Goal: Information Seeking & Learning: Learn about a topic

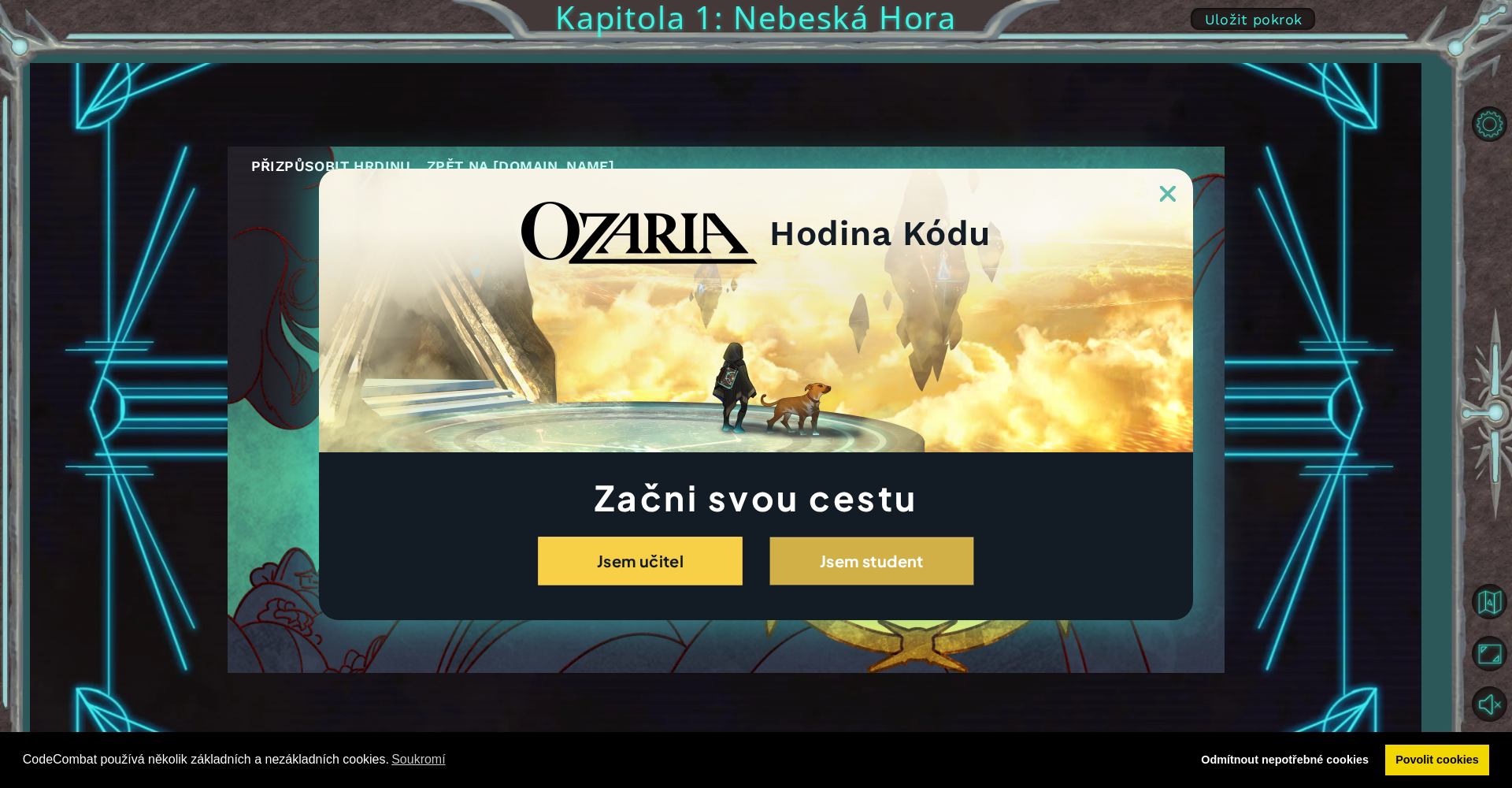
click at [885, 570] on button "Jsem student" at bounding box center [871, 561] width 204 height 49
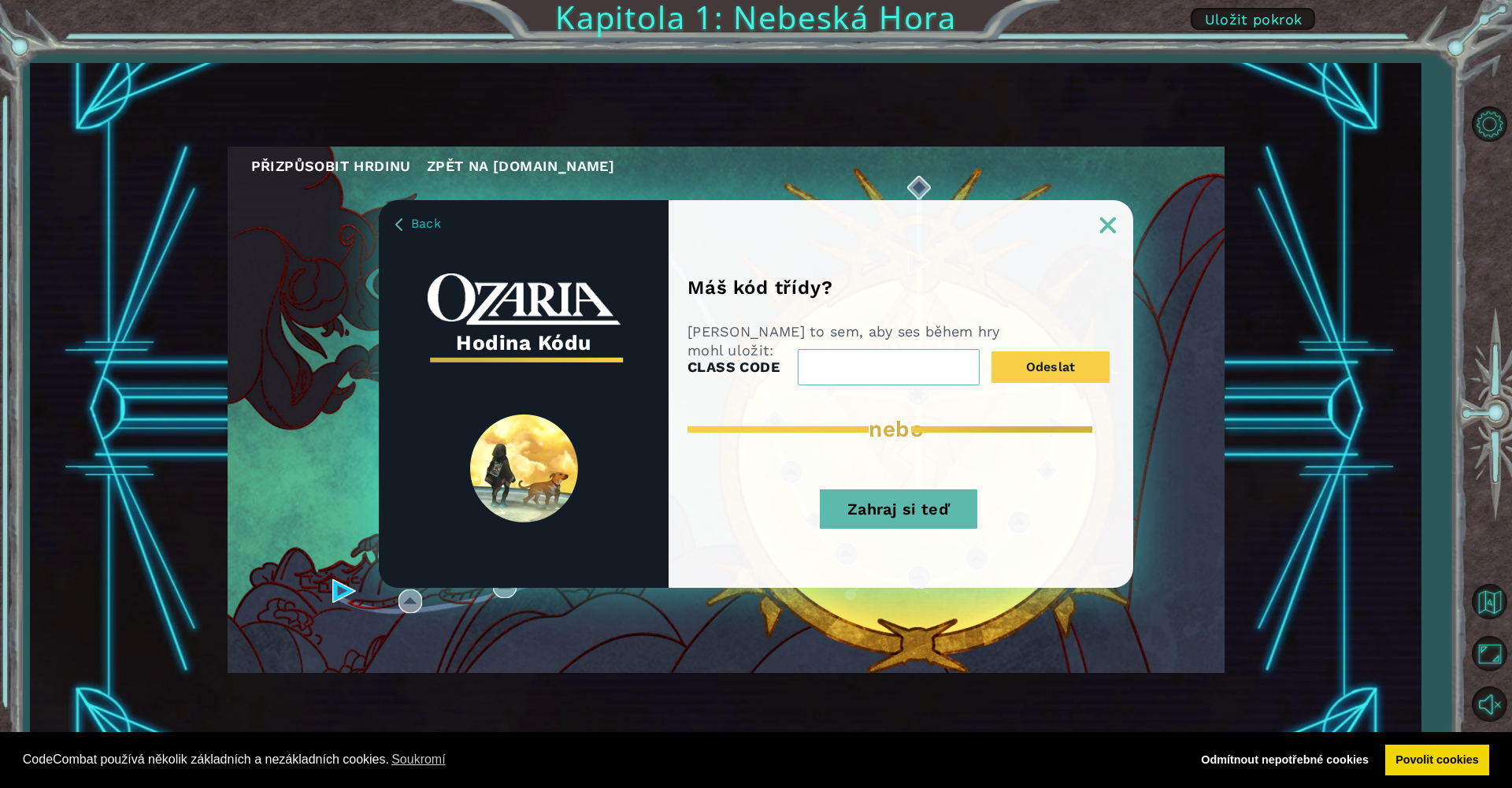
click at [1111, 231] on img at bounding box center [1107, 224] width 15 height 15
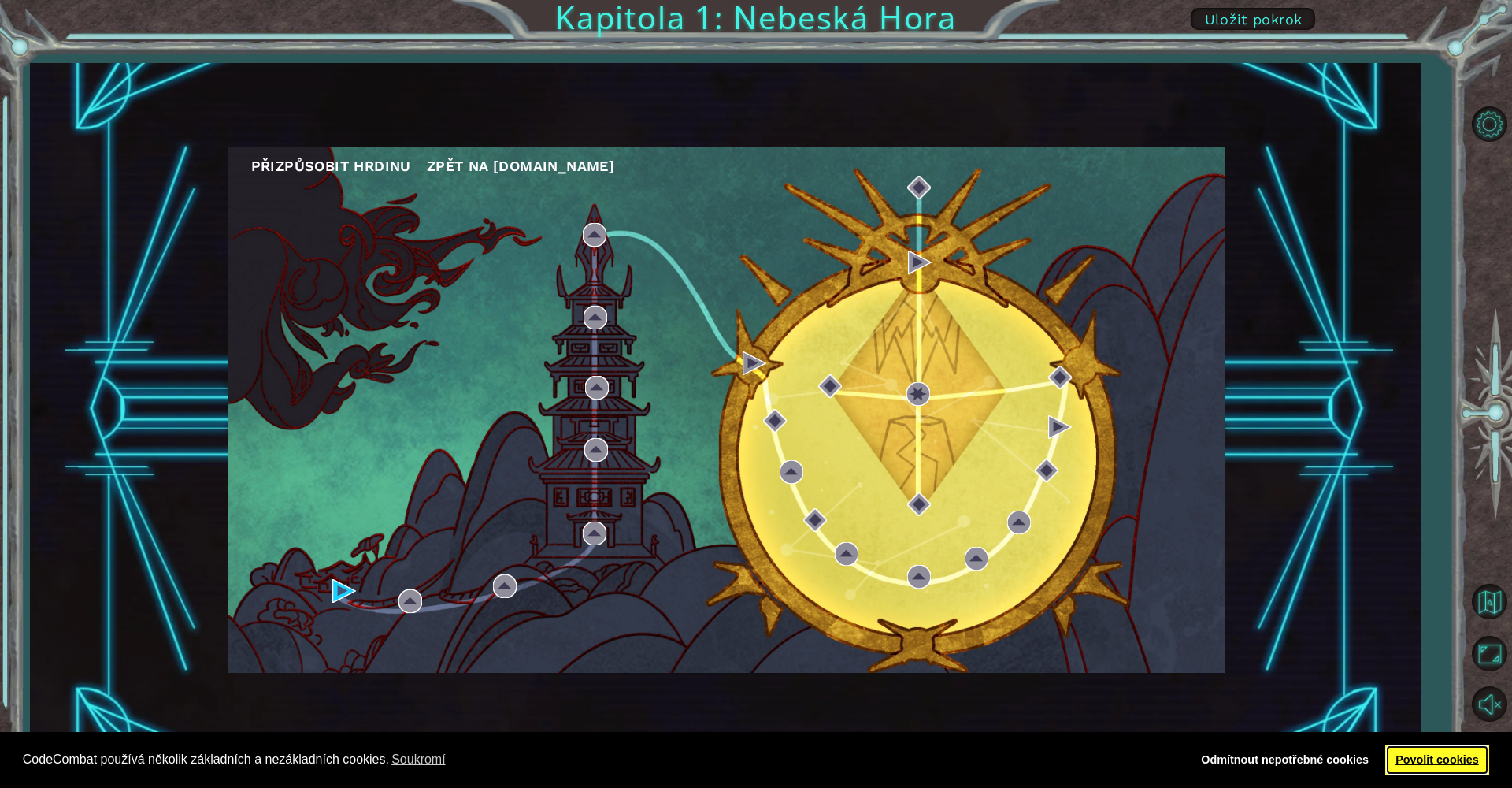
click at [1447, 764] on link "Povolit cookies" at bounding box center [1437, 760] width 104 height 32
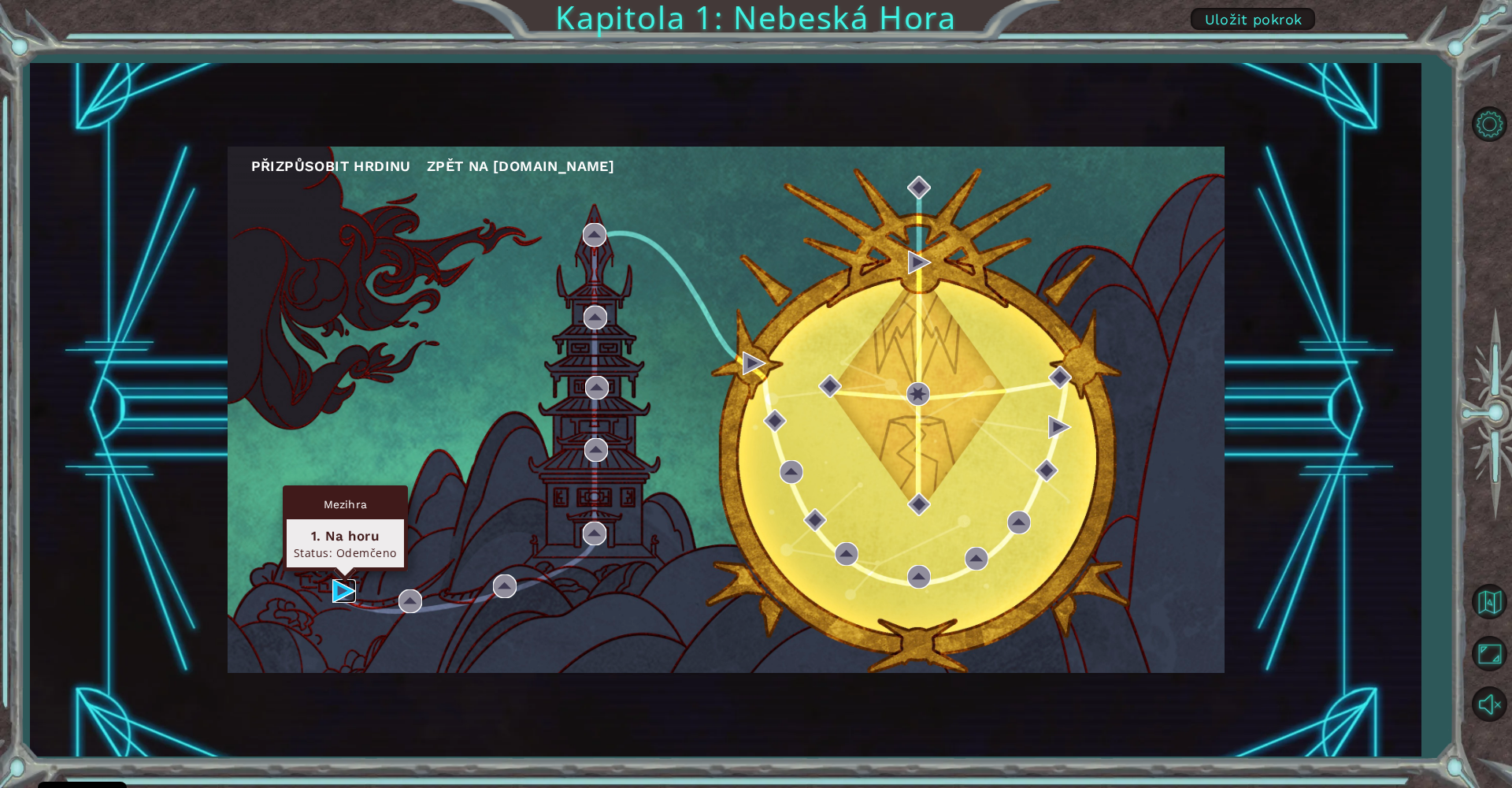
click at [335, 585] on img at bounding box center [344, 591] width 23 height 23
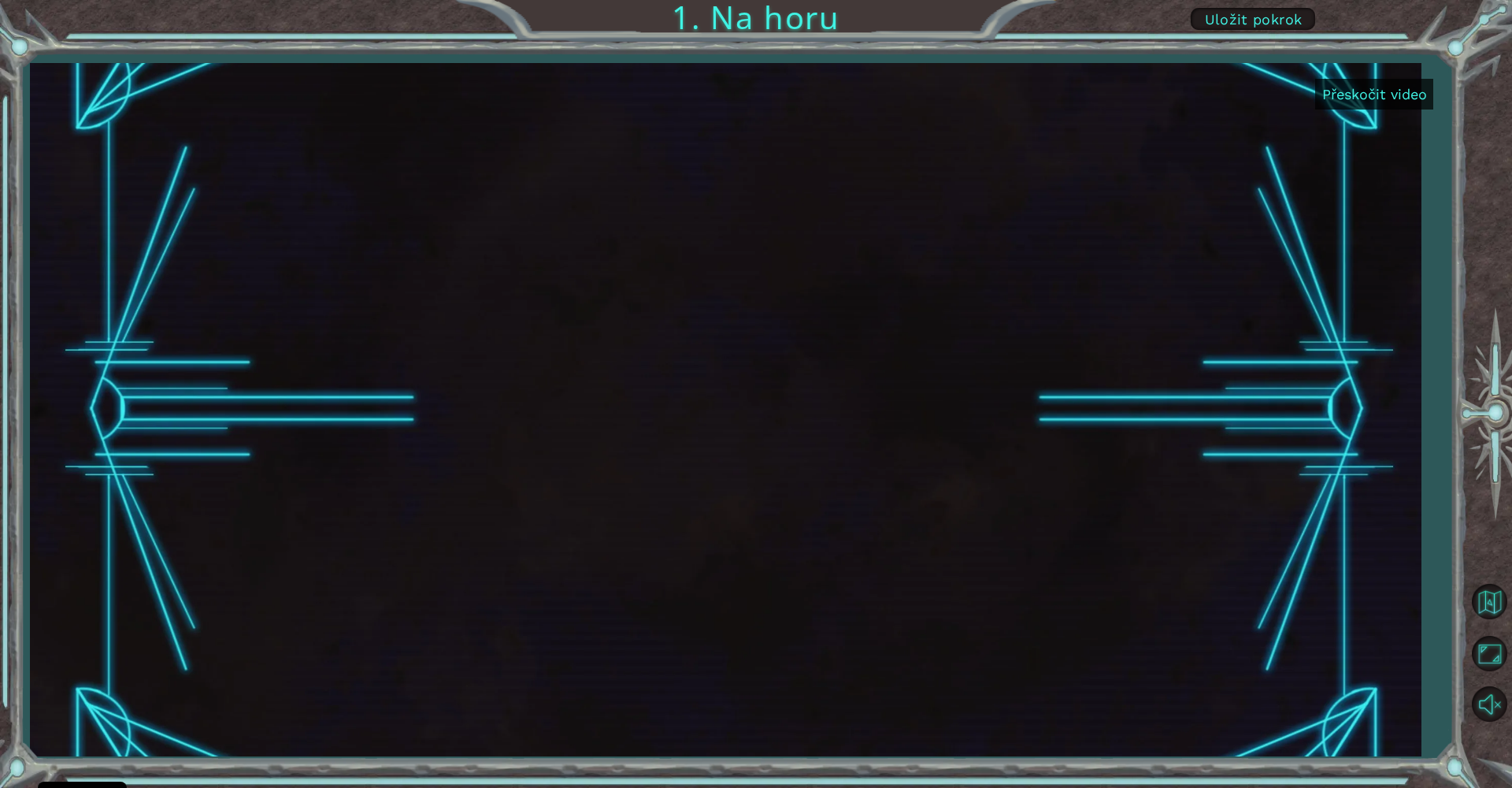
click at [1332, 96] on button "Přeskočit video" at bounding box center [1373, 94] width 118 height 31
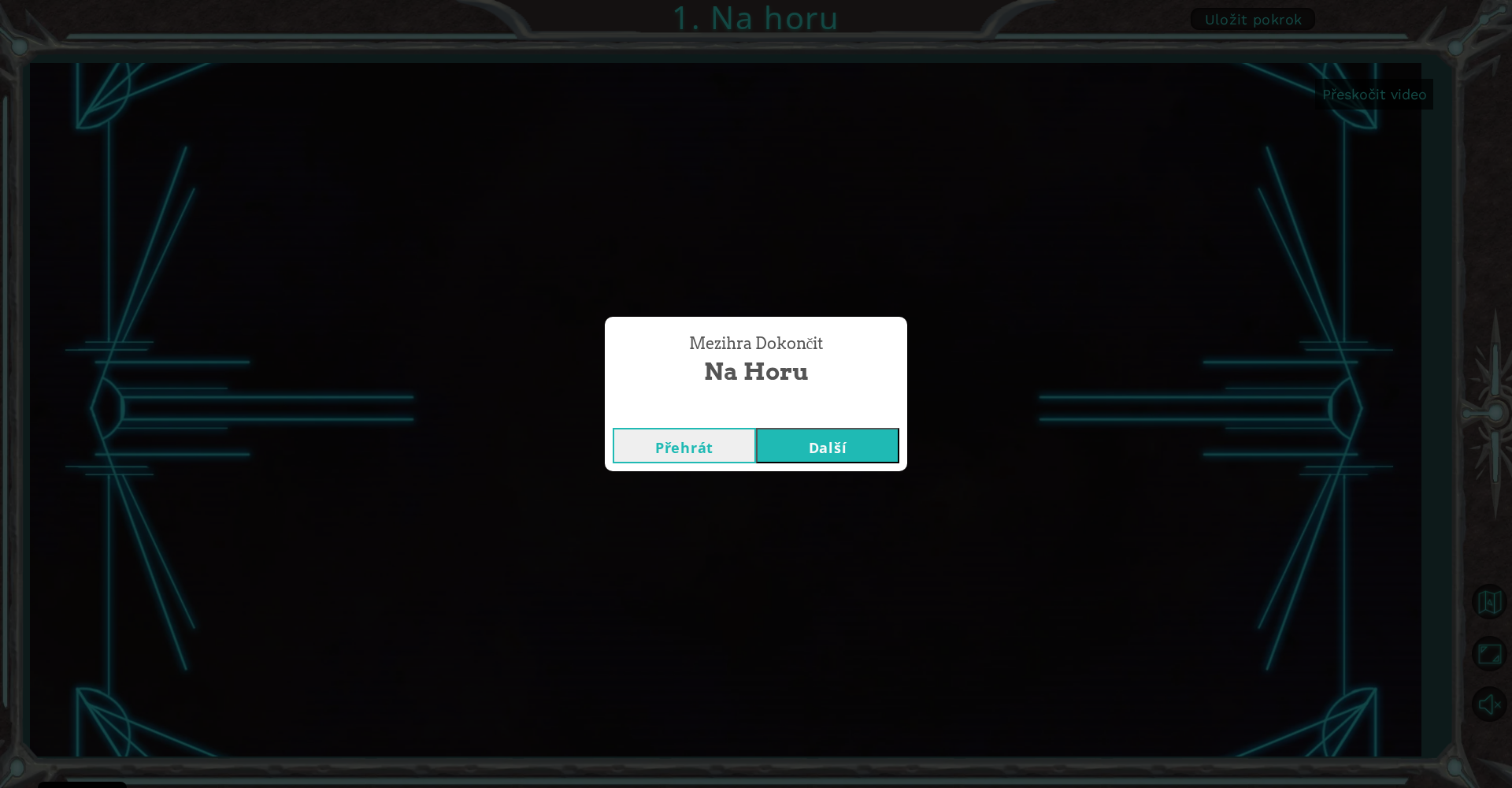
click at [740, 439] on button "Přehrát" at bounding box center [684, 445] width 143 height 35
click at [863, 446] on button "Další" at bounding box center [827, 445] width 143 height 35
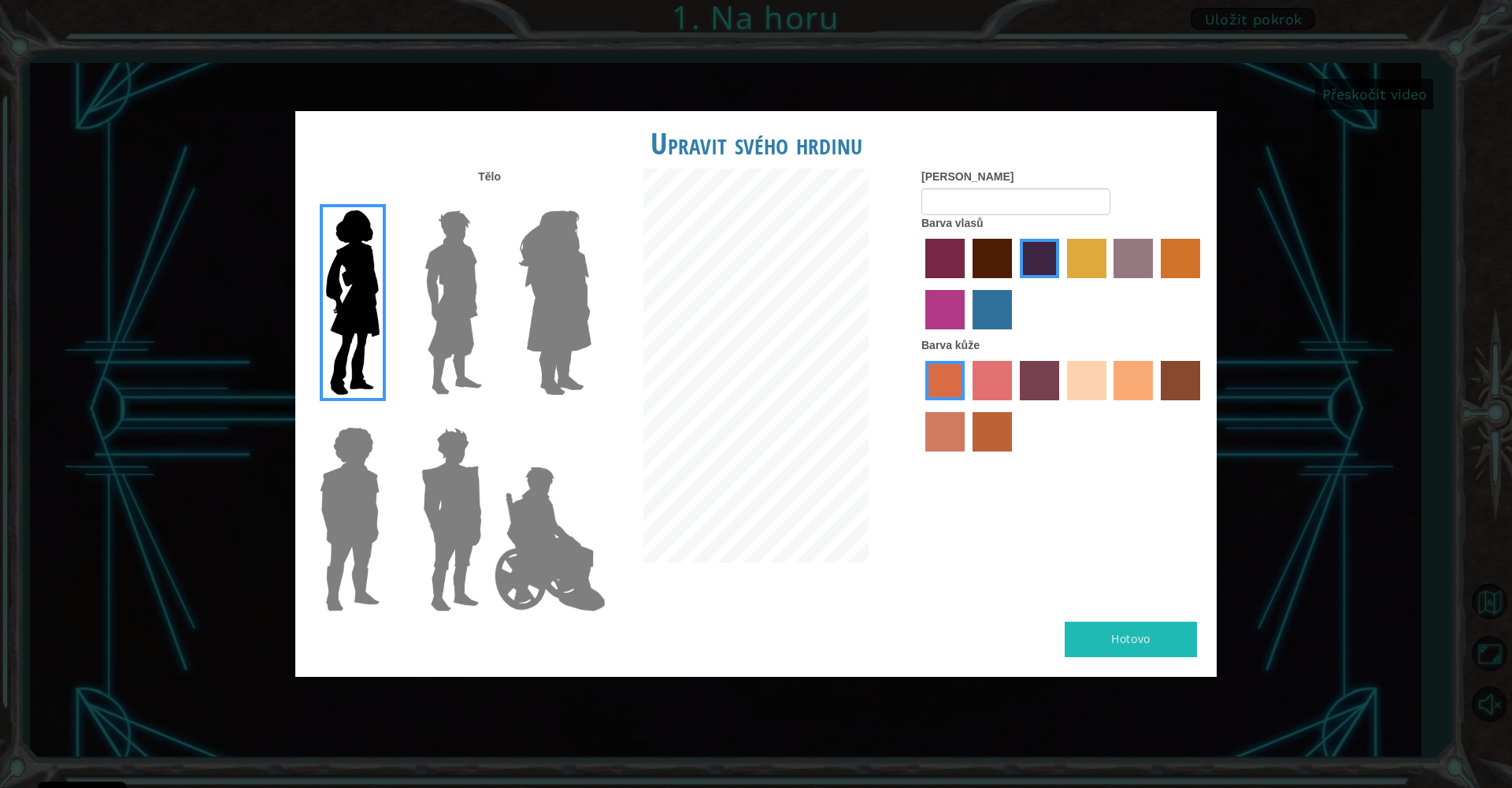
click at [571, 266] on img at bounding box center [554, 303] width 86 height 197
click at [590, 200] on input "Hero Amethyst" at bounding box center [590, 200] width 0 height 0
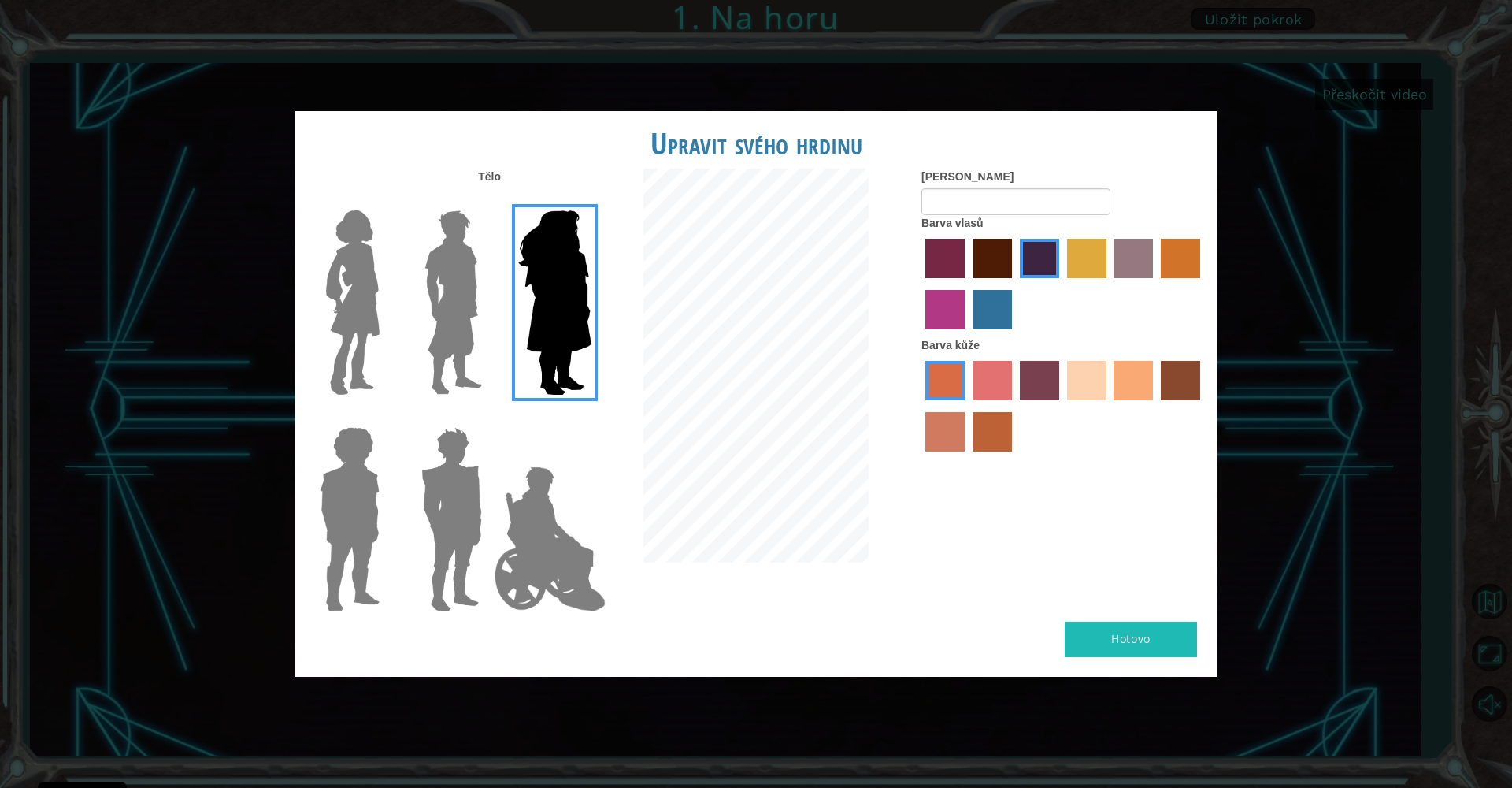
click at [350, 301] on img at bounding box center [352, 303] width 66 height 197
click at [386, 200] on input "Hero Connie" at bounding box center [386, 200] width 0 height 0
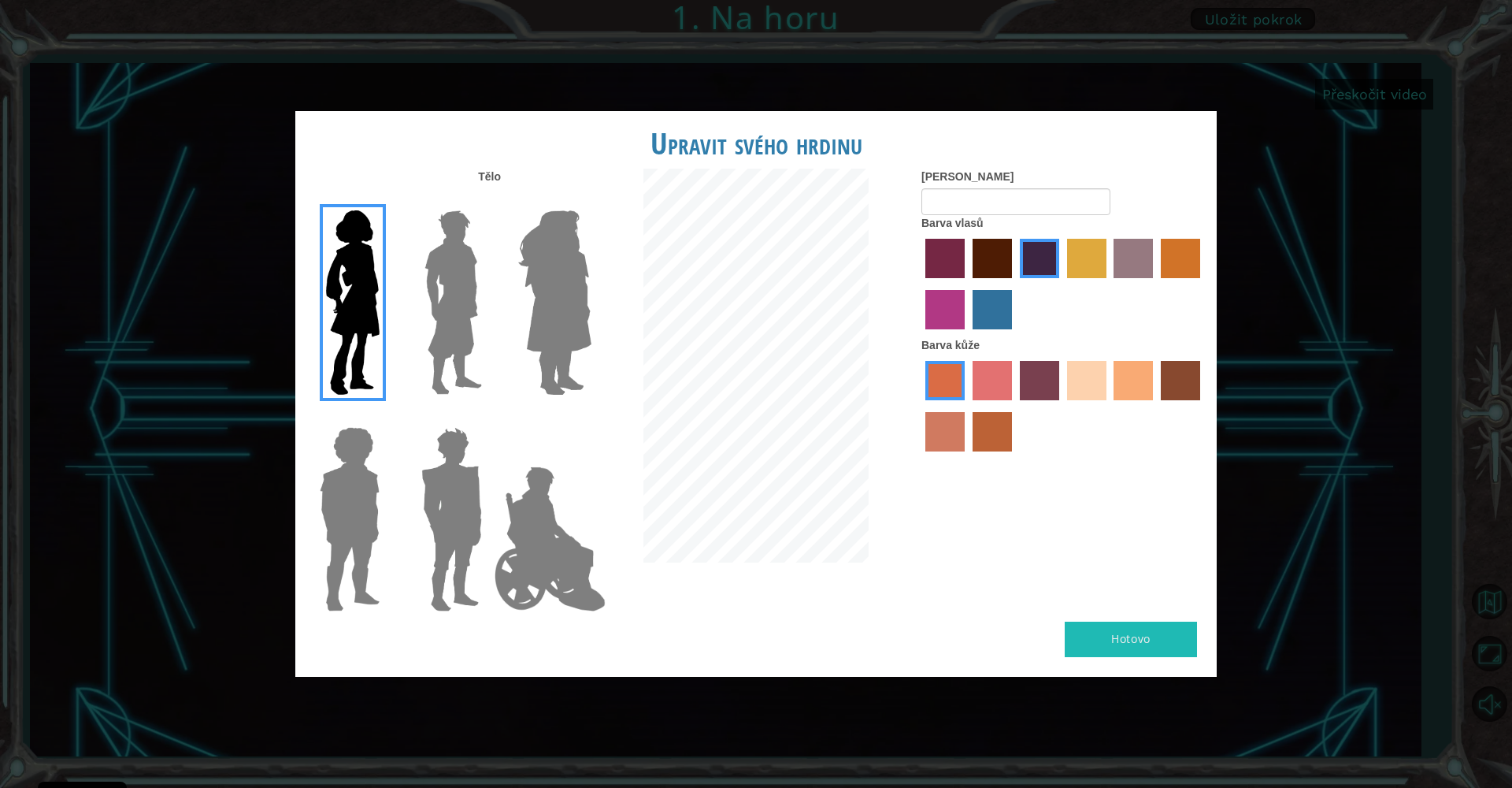
click at [995, 330] on label "lachmara hair color" at bounding box center [992, 310] width 40 height 40
click at [967, 335] on input "lachmara hair color" at bounding box center [967, 335] width 0 height 0
click at [1118, 400] on label "tacao skin color" at bounding box center [1133, 381] width 40 height 40
click at [1109, 406] on input "tacao skin color" at bounding box center [1109, 406] width 0 height 0
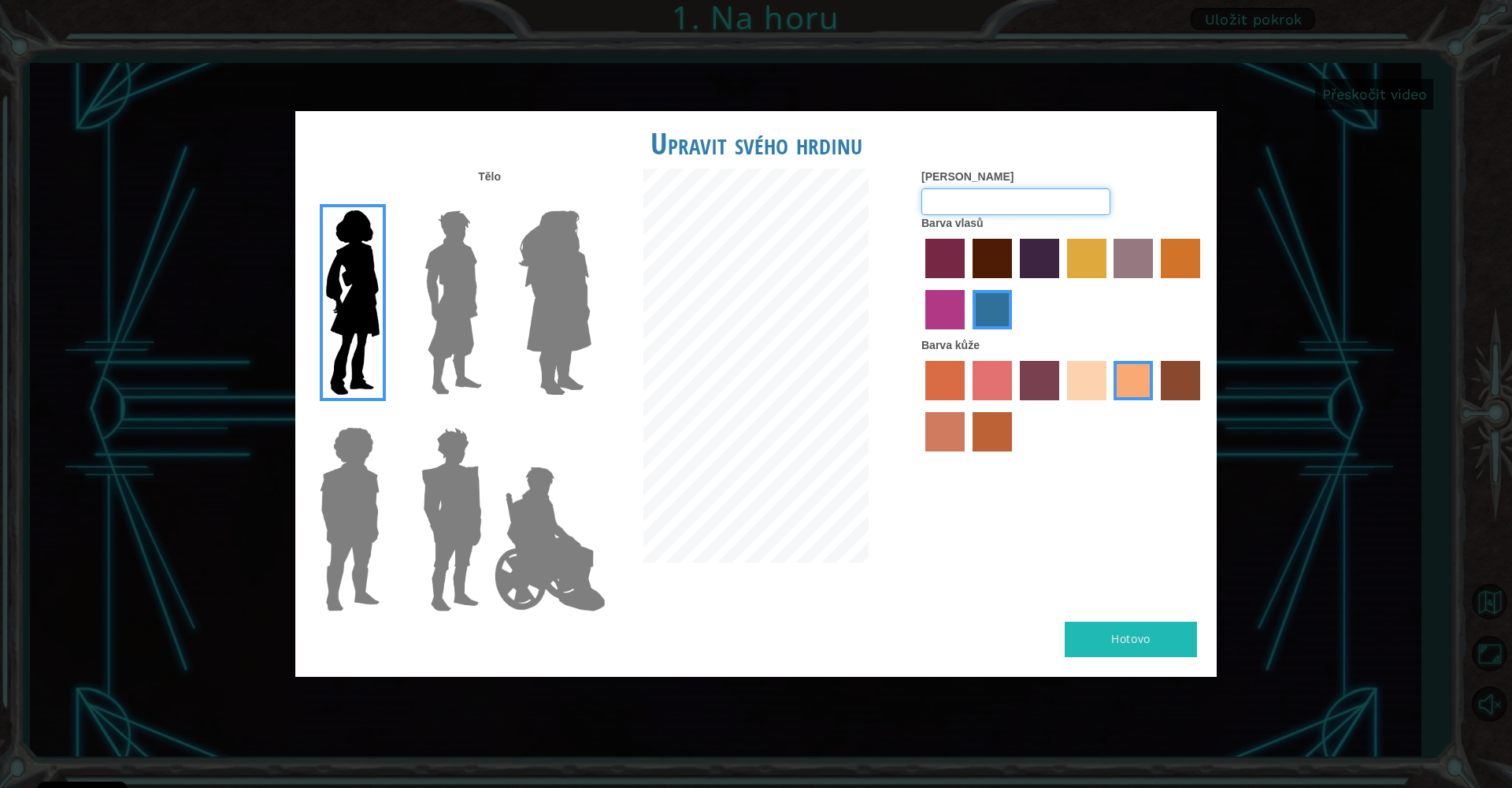
click at [1023, 215] on input "[PERSON_NAME]" at bounding box center [1016, 202] width 189 height 27
type input "g"
type input "gabi"
click at [1148, 621] on button "Hotovo" at bounding box center [1130, 639] width 132 height 35
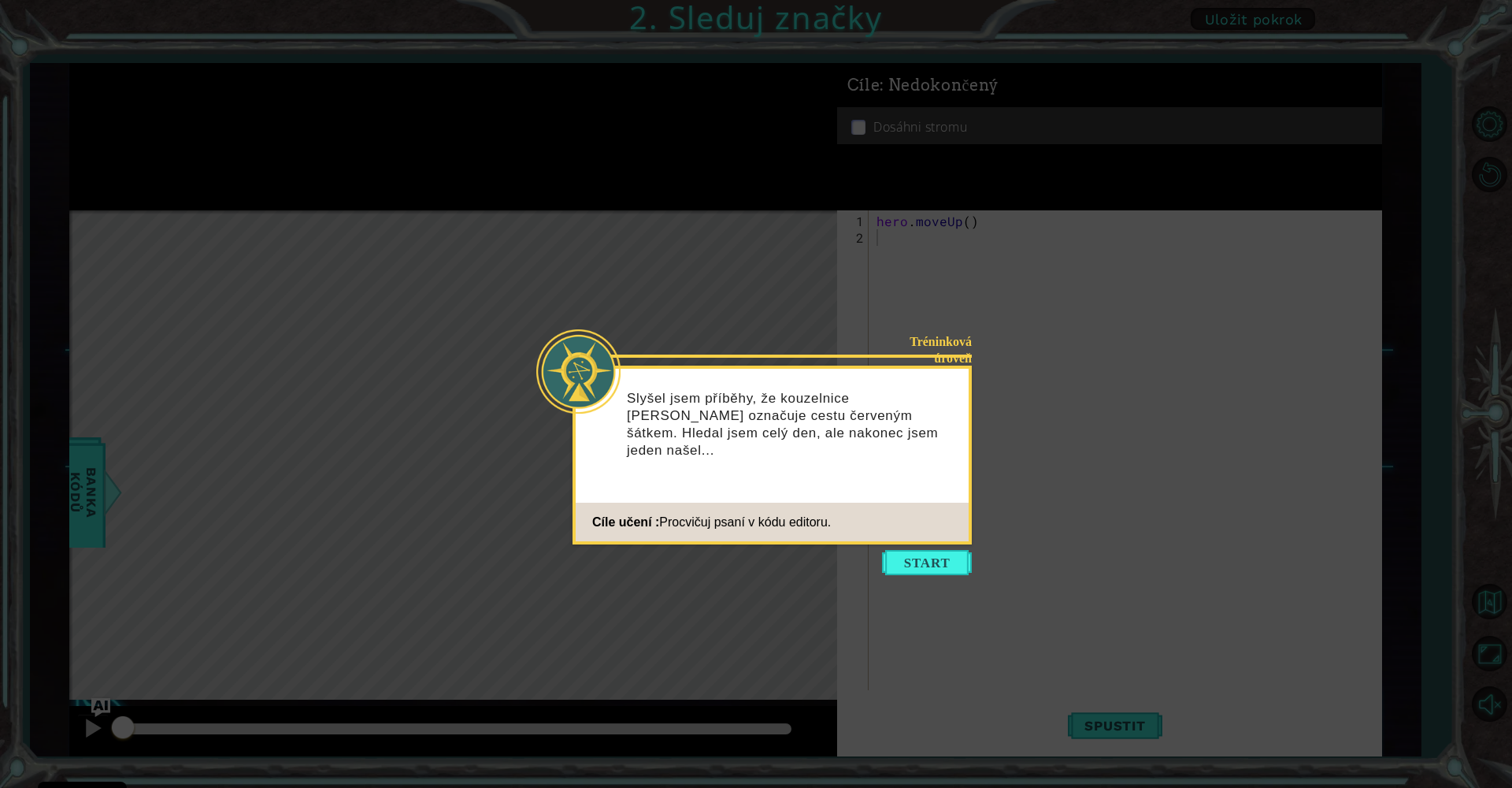
click at [934, 557] on button "Start" at bounding box center [927, 563] width 90 height 25
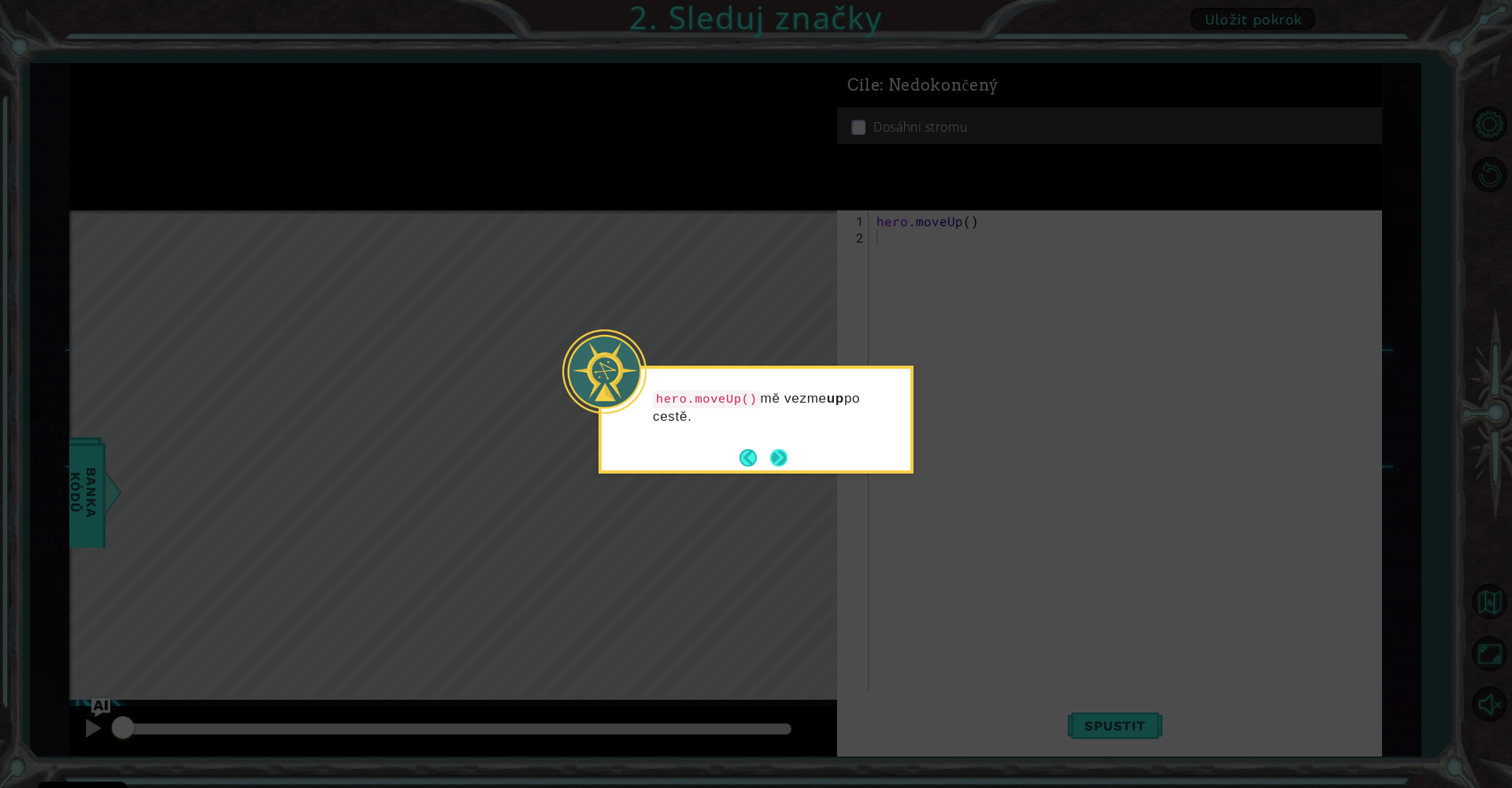
click at [778, 457] on button "Next" at bounding box center [778, 457] width 17 height 17
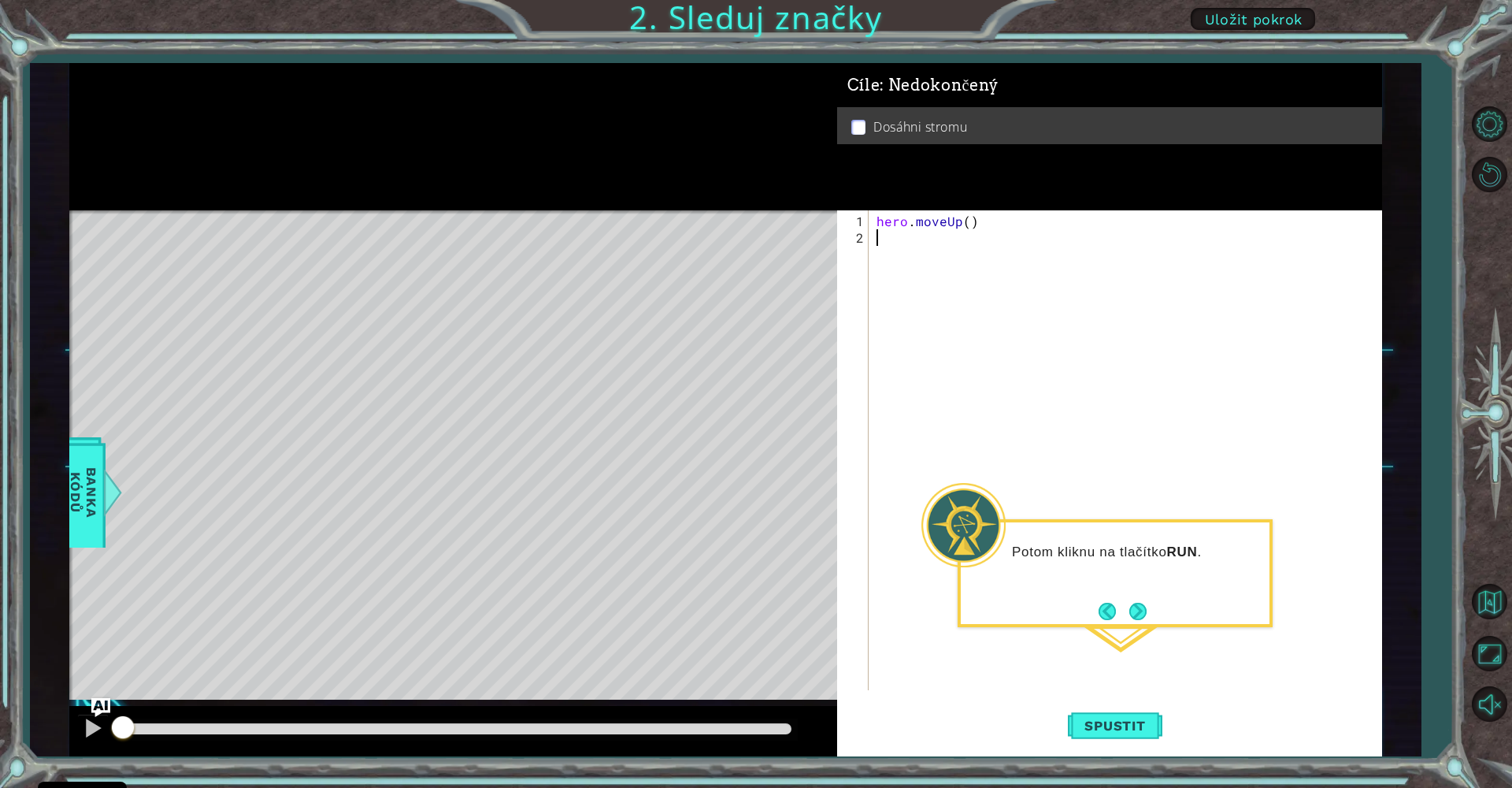
click at [1150, 611] on div "Potom kliknu na tlačítko RUN ." at bounding box center [1115, 574] width 315 height 108
drag, startPoint x: 1179, startPoint y: 623, endPoint x: 1190, endPoint y: 617, distance: 12.5
click at [1180, 621] on div "Potom kliknu na tlačítko RUN ." at bounding box center [1115, 574] width 315 height 108
click at [1136, 605] on button "Next" at bounding box center [1138, 611] width 19 height 19
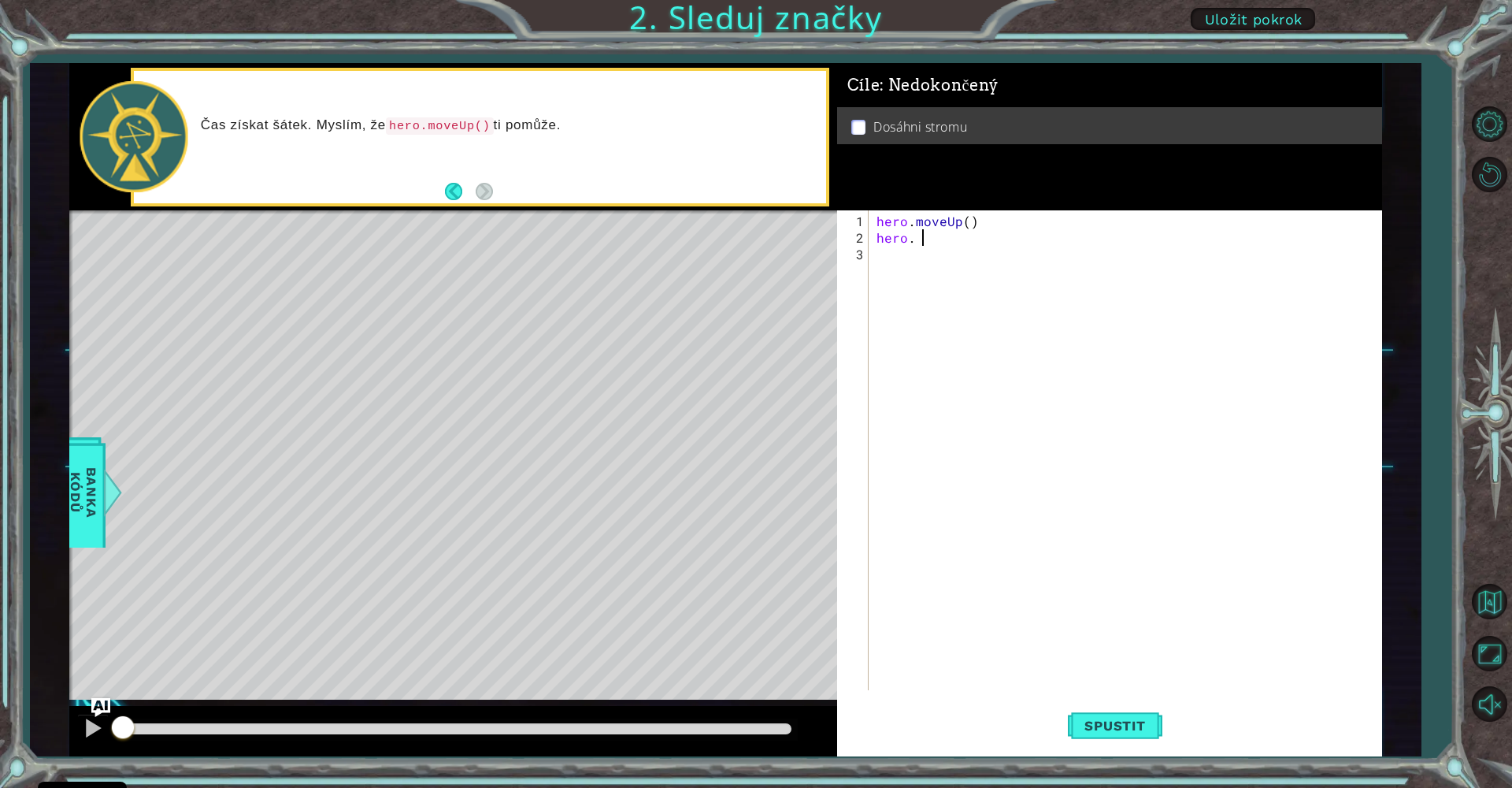
scroll to position [0, 3]
type textarea "hero."
click at [1123, 728] on span "Spustit" at bounding box center [1114, 725] width 92 height 15
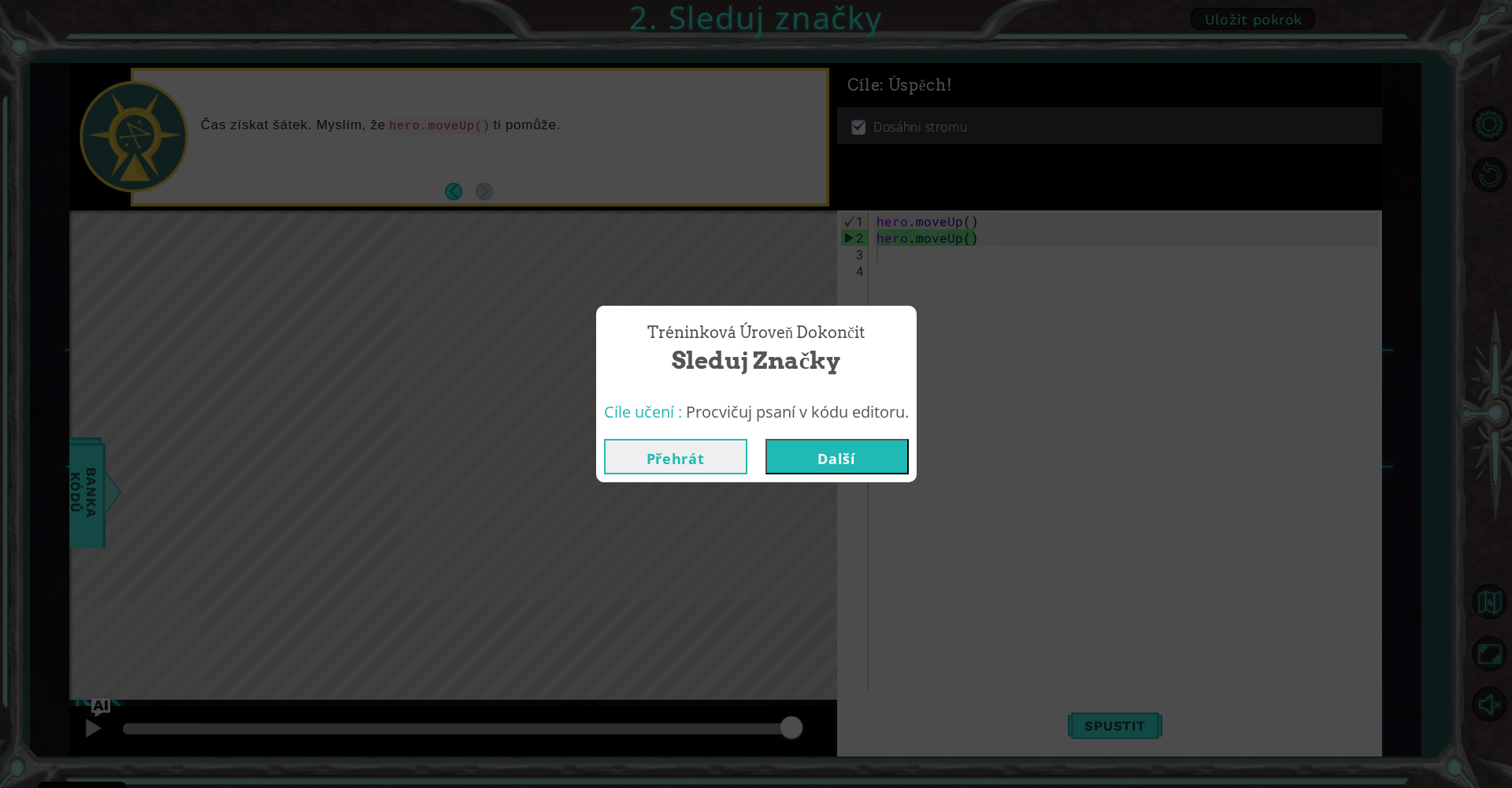
click at [825, 448] on button "Další" at bounding box center [836, 456] width 143 height 35
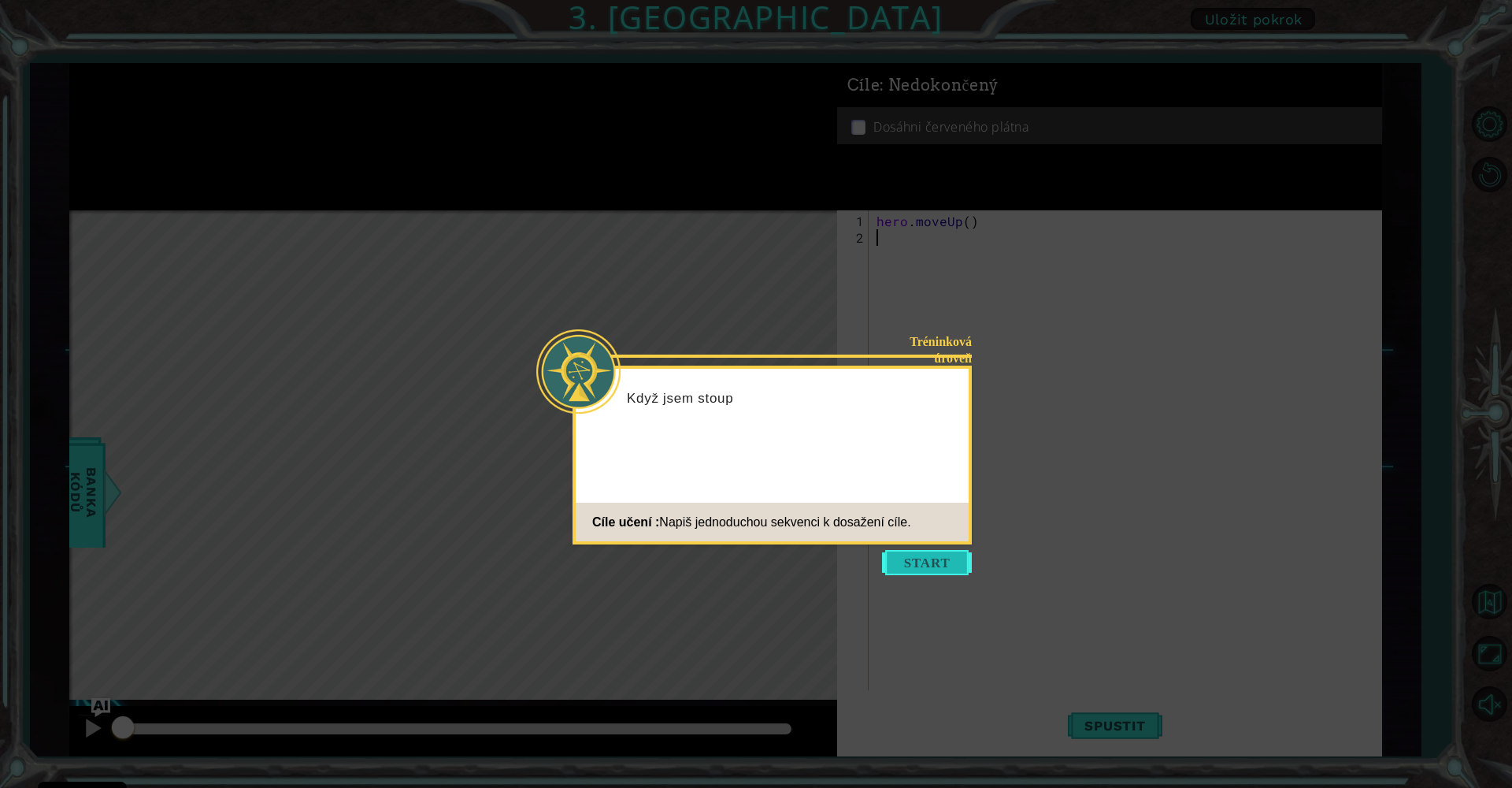
click at [941, 565] on button "Start" at bounding box center [927, 563] width 90 height 25
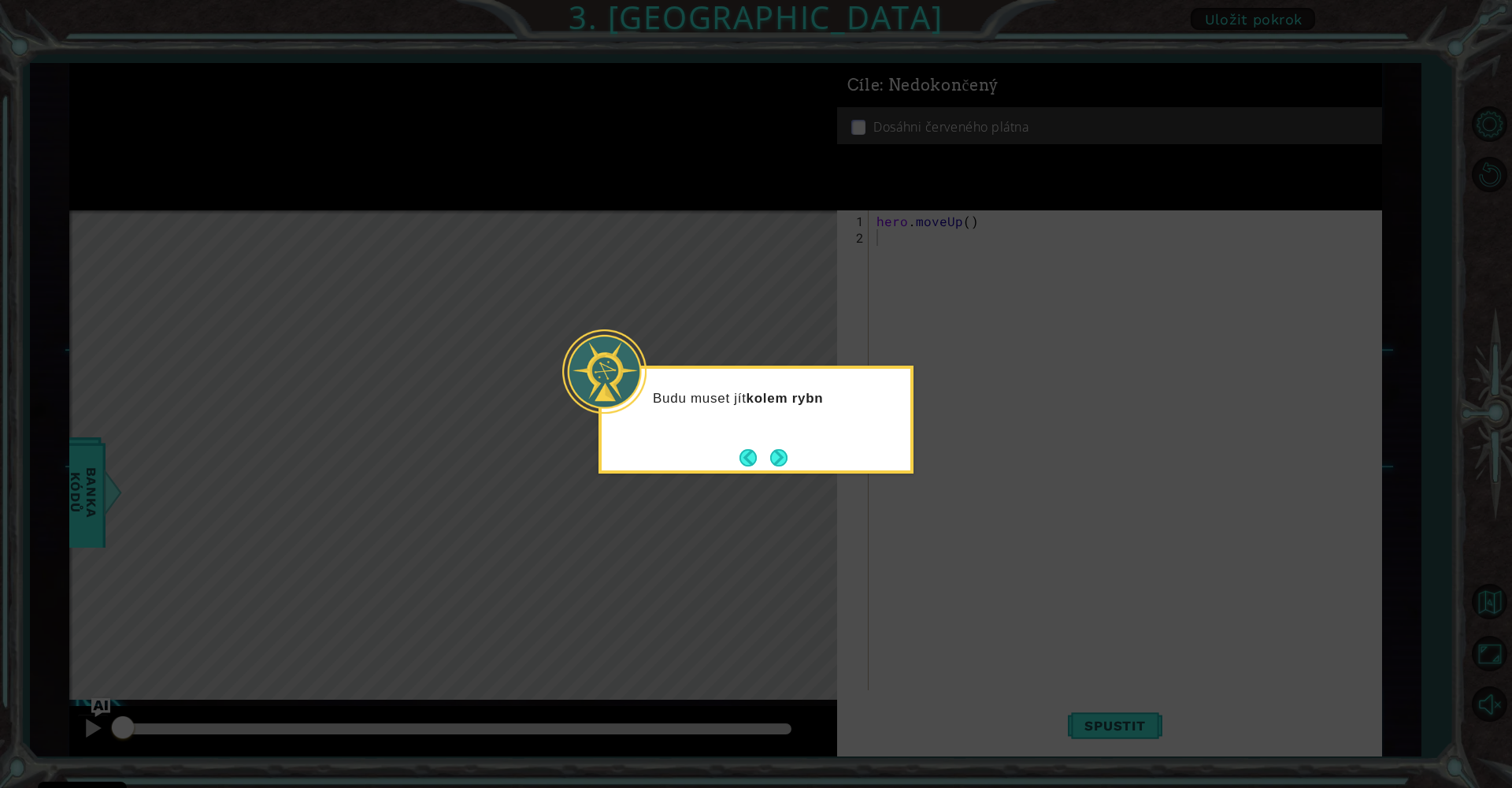
click at [797, 466] on div "Budu muset jít kolem rybn" at bounding box center [756, 420] width 315 height 108
click at [784, 464] on button "Next" at bounding box center [778, 457] width 22 height 23
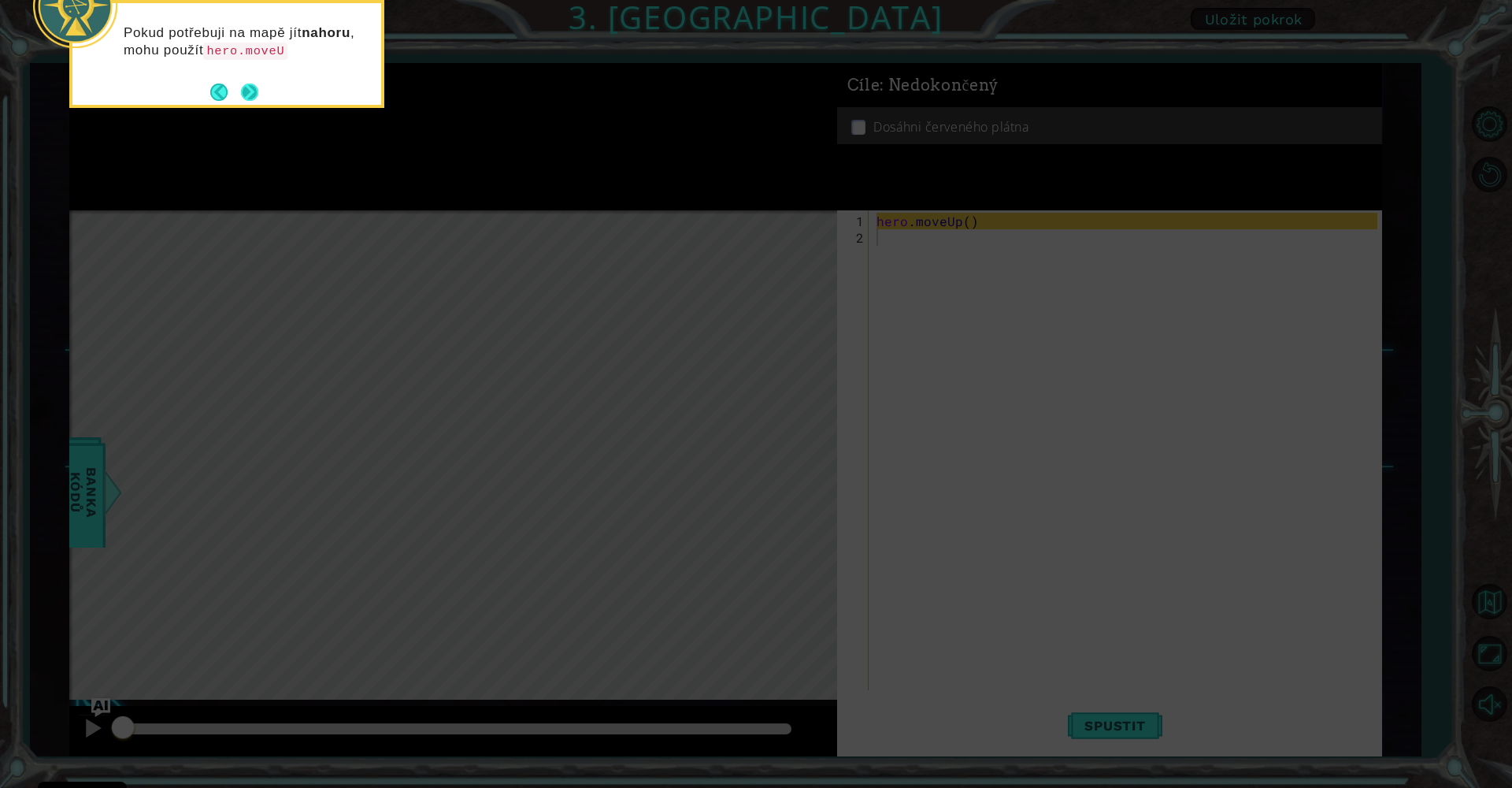
click at [250, 82] on footer at bounding box center [234, 92] width 48 height 23
drag, startPoint x: 264, startPoint y: 91, endPoint x: 251, endPoint y: 85, distance: 14.3
click at [256, 86] on div "Pokud potřebuji na mapě jít nahoru , mohu použít hero.moveUp() ." at bounding box center [227, 54] width 315 height 108
click at [248, 89] on button "Next" at bounding box center [249, 92] width 17 height 17
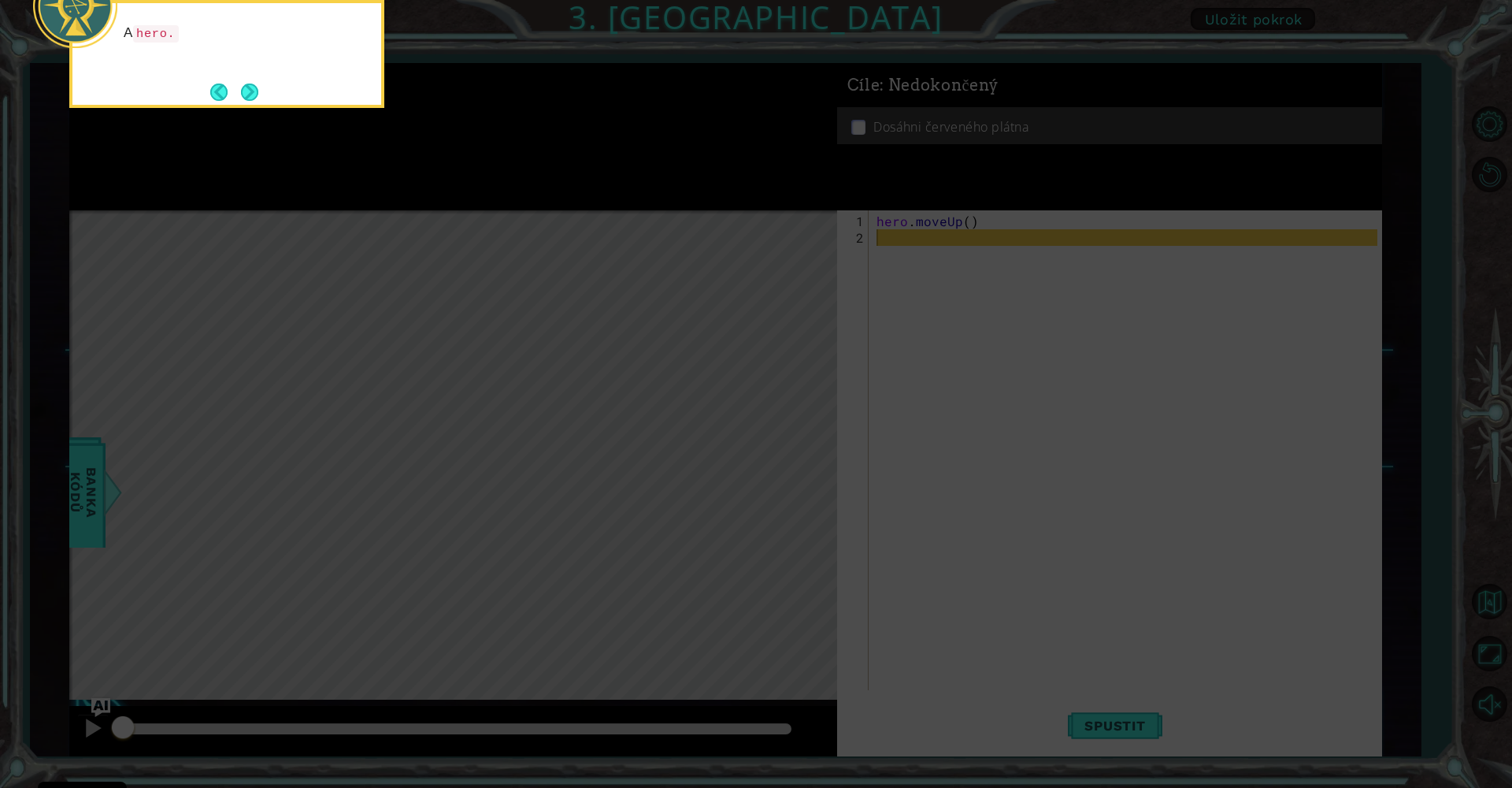
click at [248, 89] on button "Next" at bounding box center [249, 92] width 17 height 17
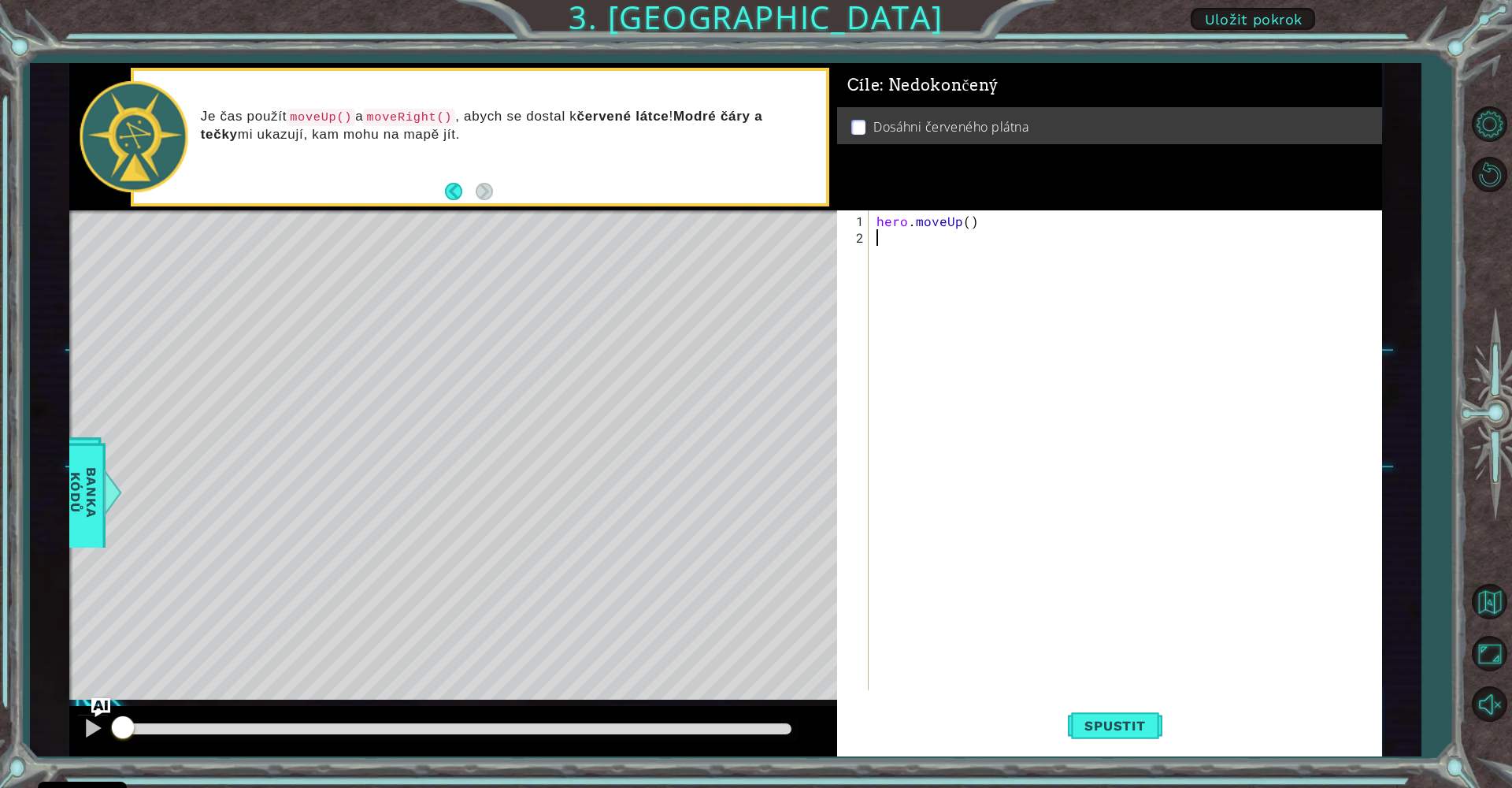
click at [914, 254] on div "hero . moveUp ( )" at bounding box center [1129, 469] width 512 height 513
drag, startPoint x: 919, startPoint y: 220, endPoint x: 950, endPoint y: 244, distance: 39.2
click at [950, 244] on div "hero . moveUp ( )" at bounding box center [1129, 469] width 512 height 513
click at [973, 222] on div "hero . moveUp ( )" at bounding box center [1129, 469] width 512 height 513
drag, startPoint x: 974, startPoint y: 222, endPoint x: 870, endPoint y: 241, distance: 105.7
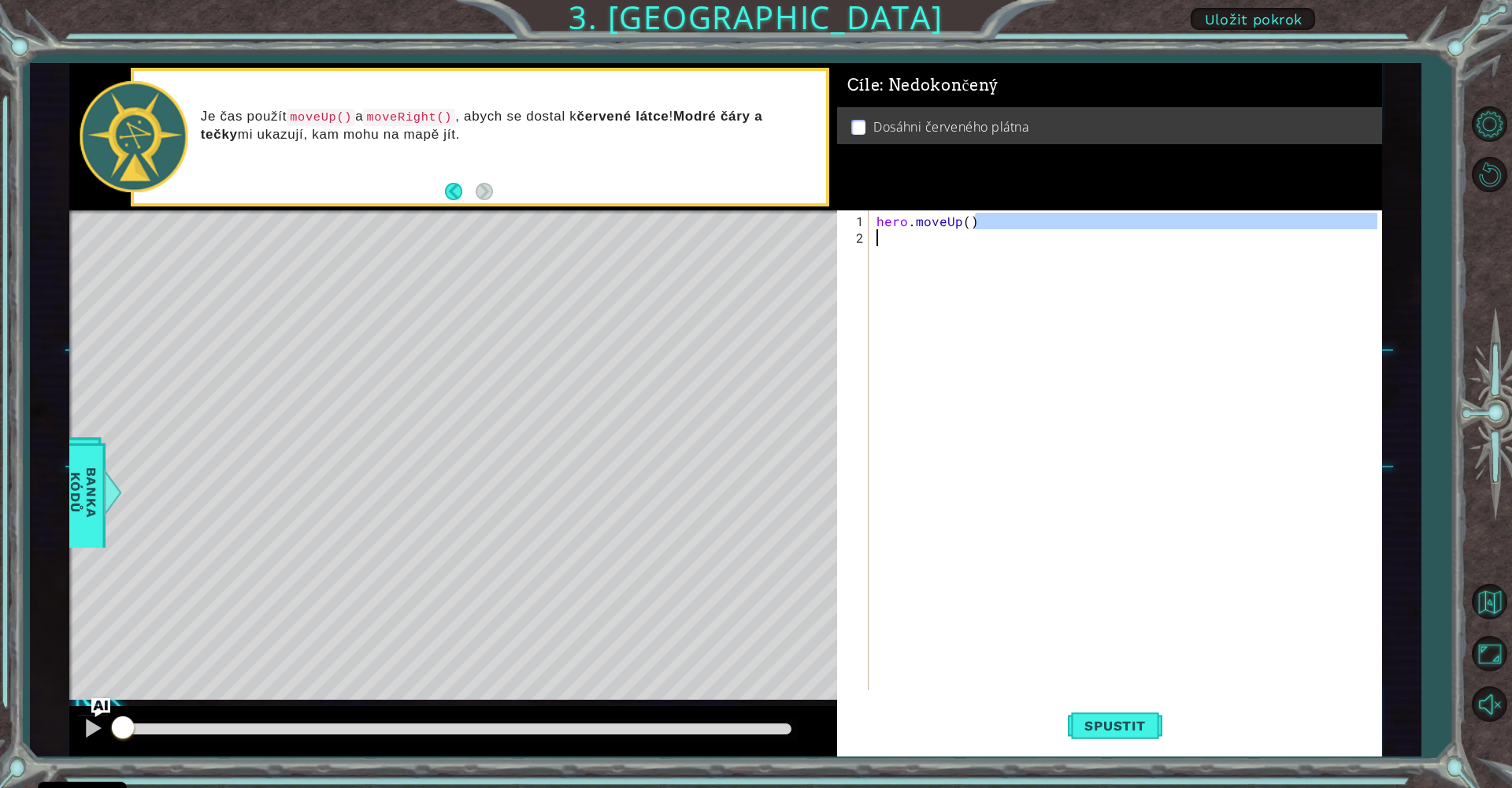
click at [870, 241] on div "hero.moveUp() 1 2 hero . moveUp ( ) ההההההההההההההההההההההההההההההההההההההההההה…" at bounding box center [1107, 450] width 540 height 480
type textarea "hero.moveUp()"
click at [894, 246] on div "hero . moveUp ( )" at bounding box center [1125, 450] width 504 height 480
type textarea "h"
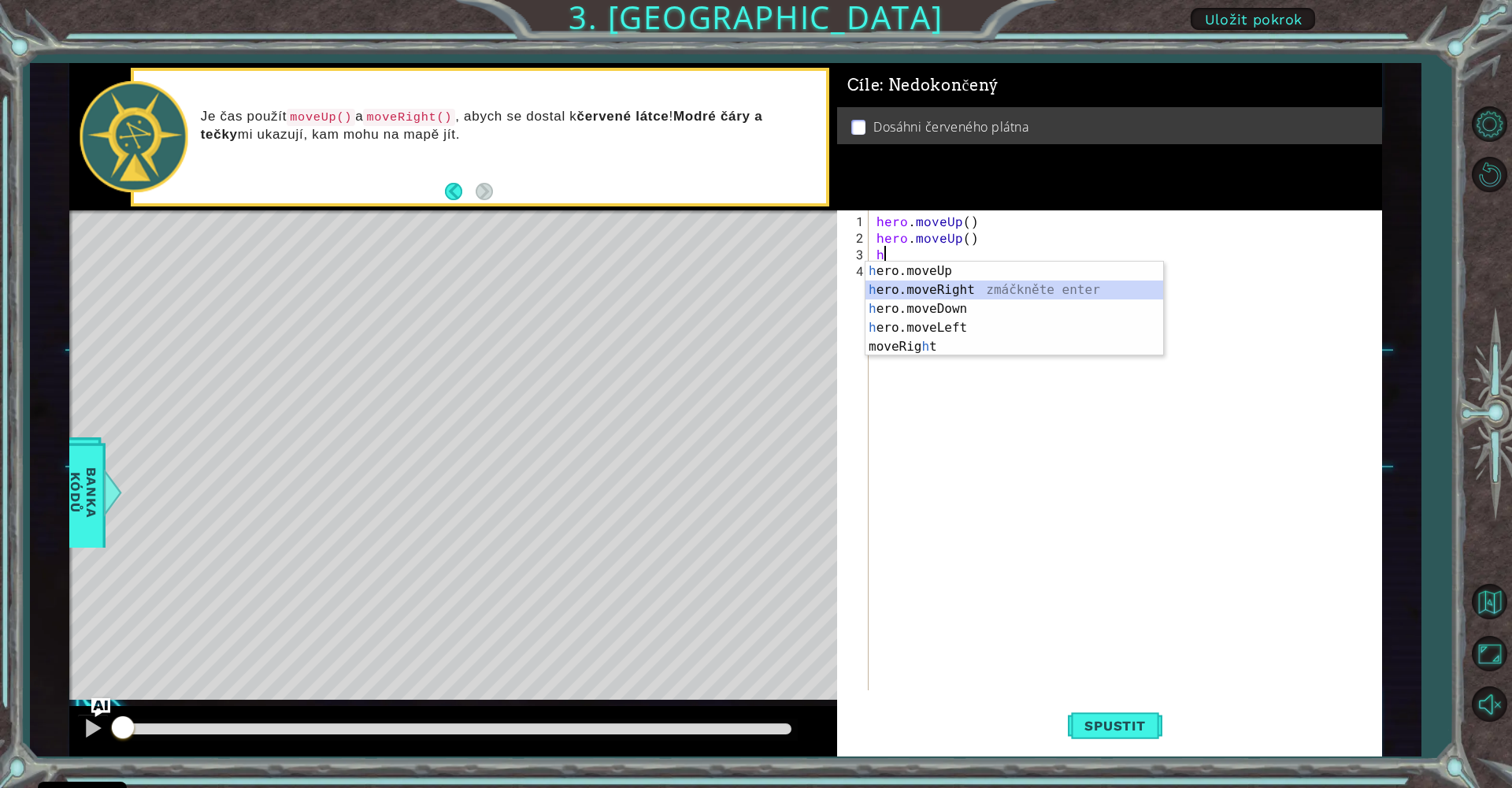
click at [916, 288] on div "h ero.moveUp zmáčkněte enter h ero.moveRight zmáčkněte enter h ero.moveDown zmá…" at bounding box center [1014, 327] width 298 height 132
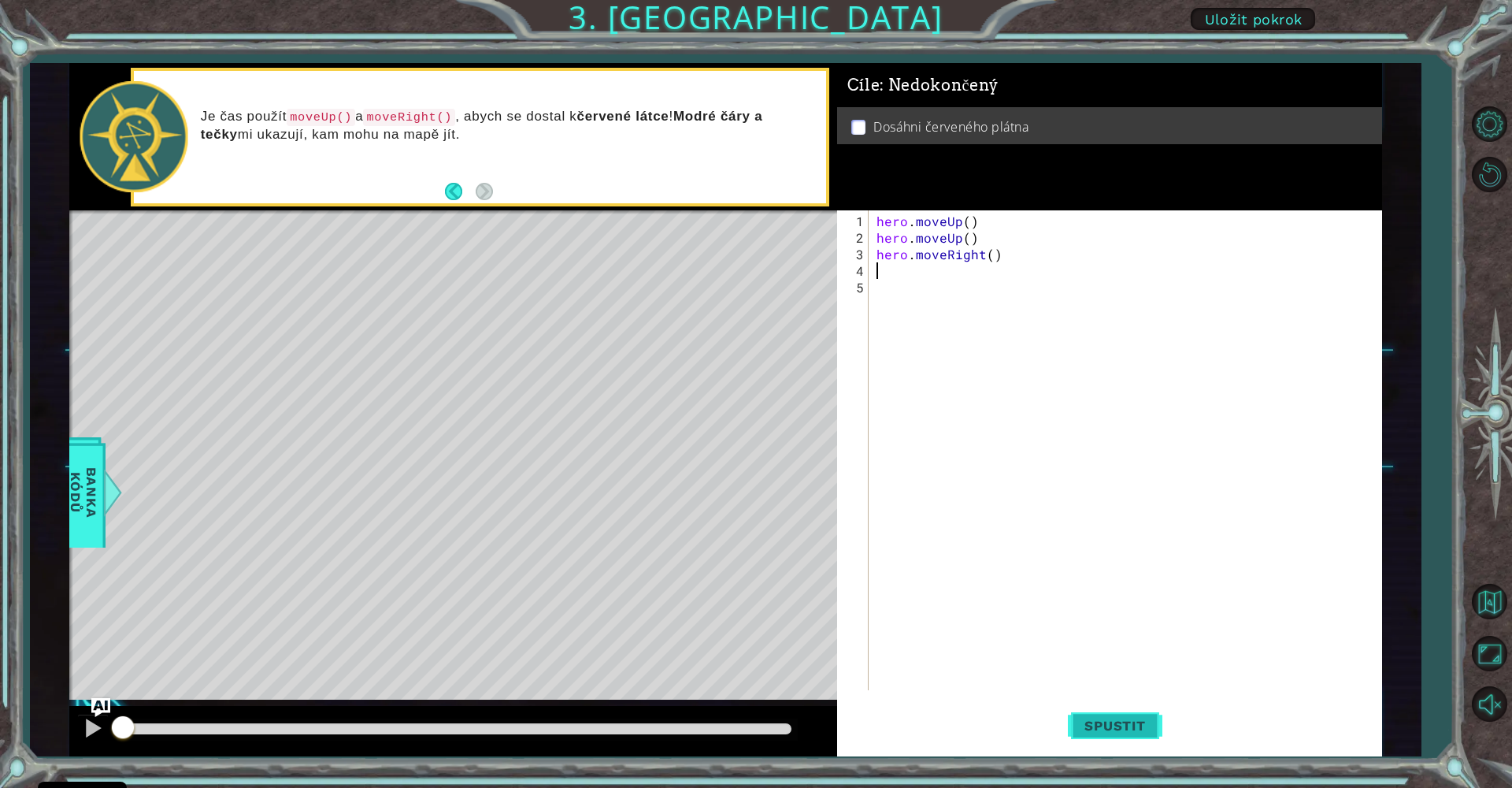
click at [1105, 721] on span "Spustit" at bounding box center [1114, 725] width 92 height 15
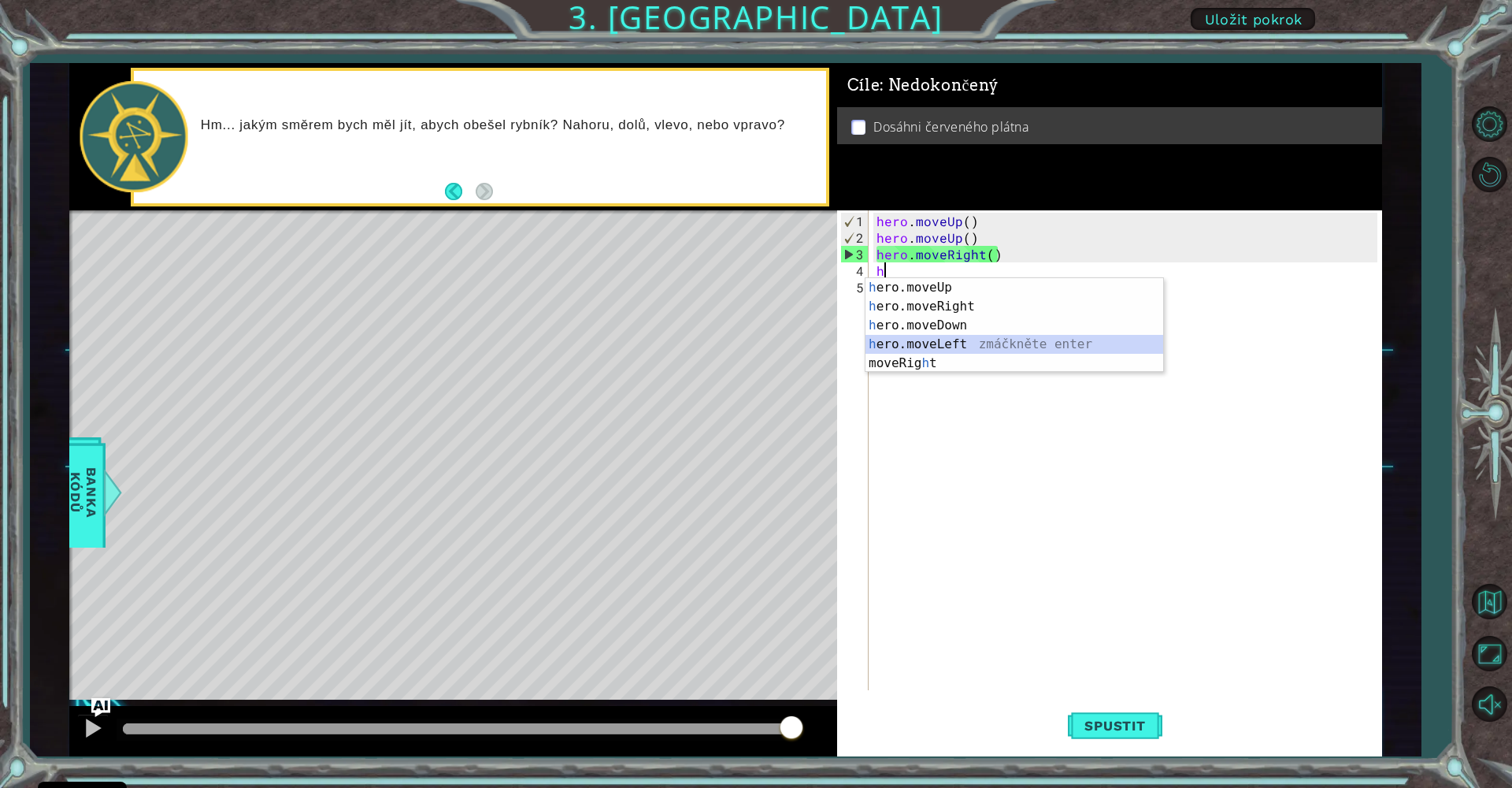
click at [958, 340] on div "h ero.moveUp zmáčkněte enter h ero.moveRight zmáčkněte enter h ero.moveDown zmá…" at bounding box center [1014, 344] width 298 height 132
type textarea "hero.moveLeft(1)"
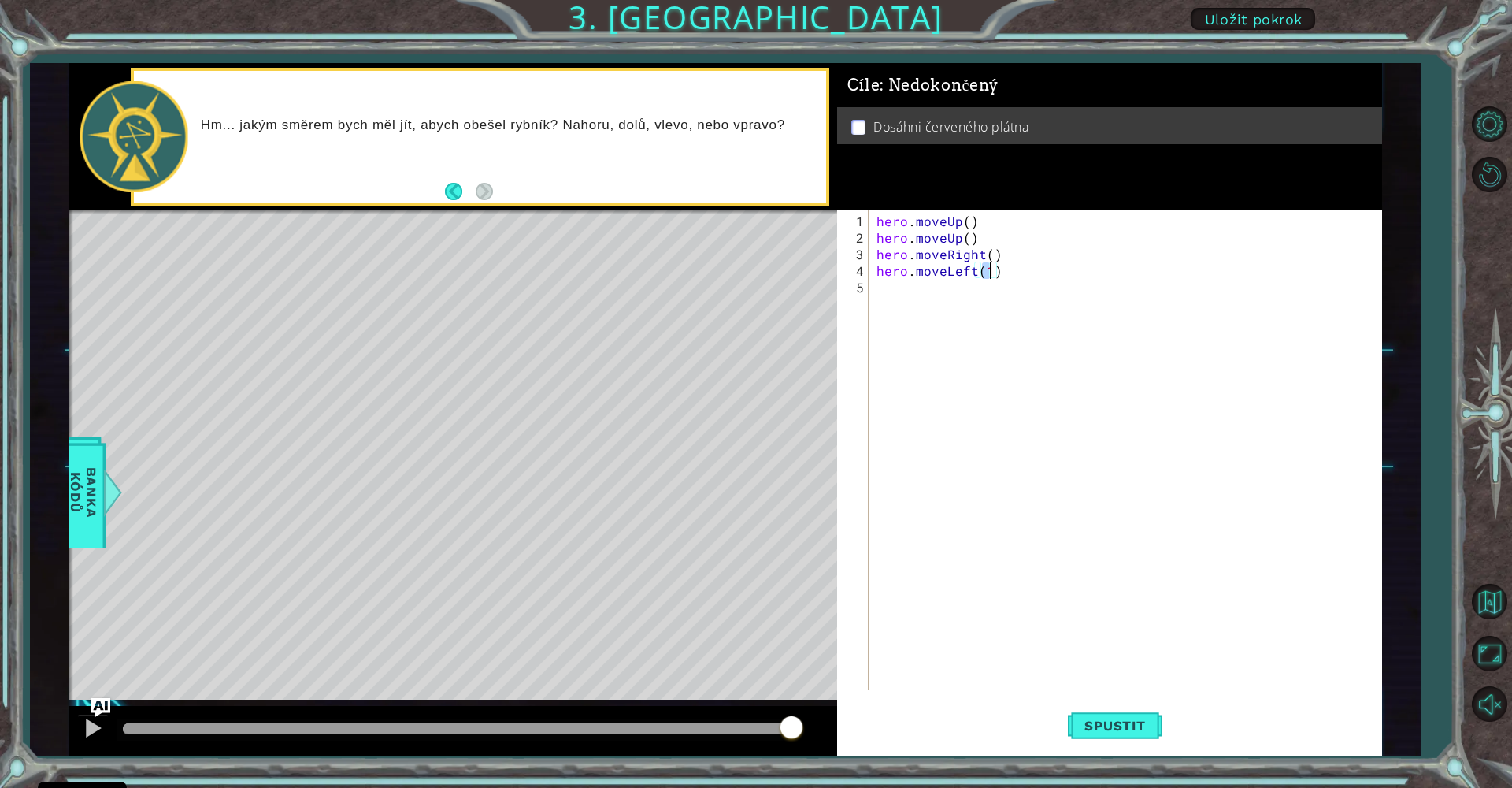
click at [898, 296] on div "hero . moveUp ( ) hero . moveUp ( ) hero . moveRight ( ) hero . moveLeft ( 1 )" at bounding box center [1129, 469] width 512 height 513
type textarea "h"
click at [1113, 721] on span "Spustit" at bounding box center [1114, 725] width 92 height 15
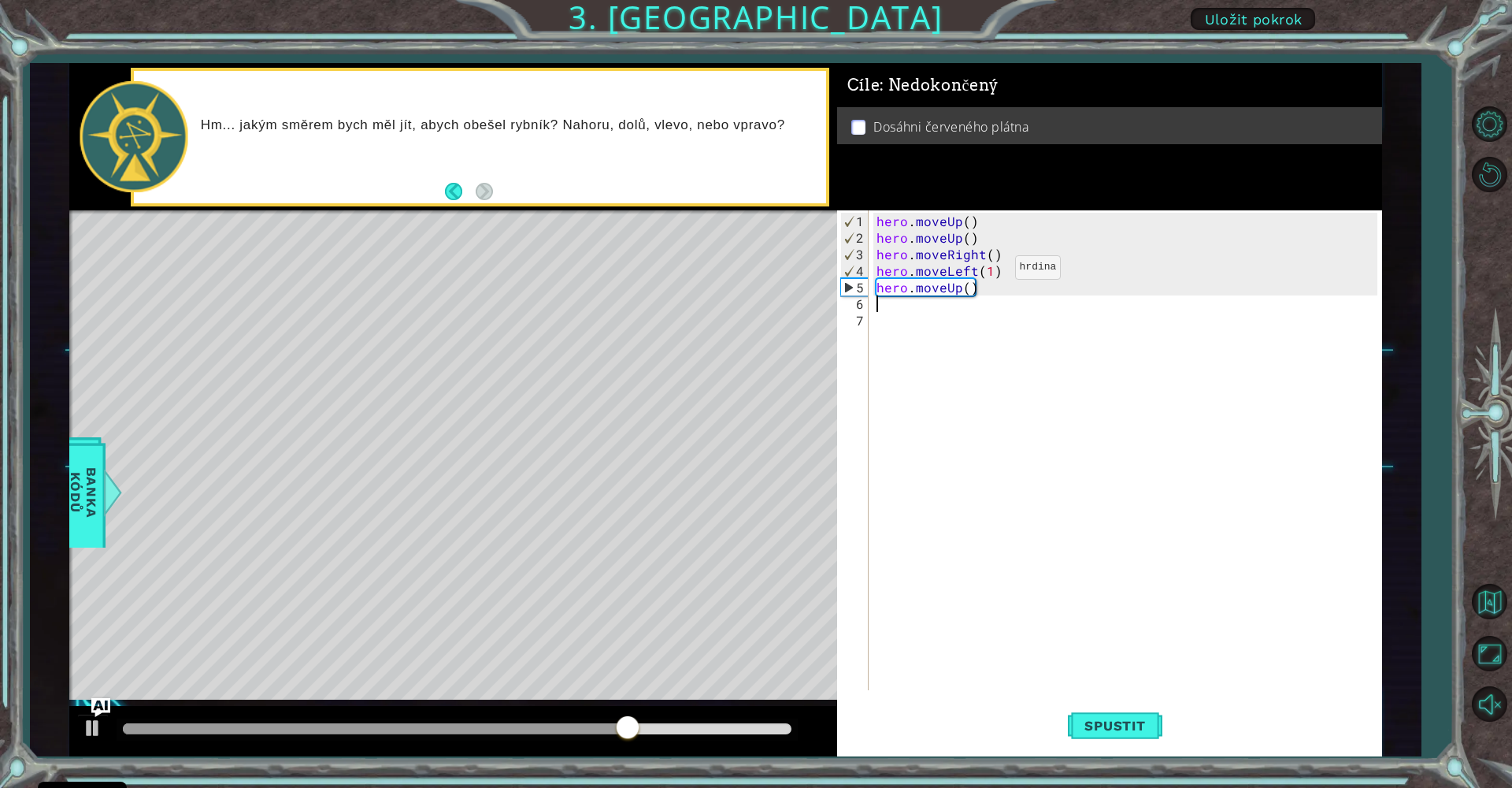
click at [988, 274] on div "hero . moveUp ( ) hero . moveUp ( ) hero . moveRight ( ) hero . moveLeft ( 1 ) …" at bounding box center [1129, 469] width 512 height 513
click at [1079, 726] on span "Spustit" at bounding box center [1114, 725] width 92 height 15
click at [966, 290] on div "hero . moveUp ( ) hero . moveUp ( ) hero . moveRight ( ) hero . moveLeft ( ) he…" at bounding box center [1129, 469] width 512 height 513
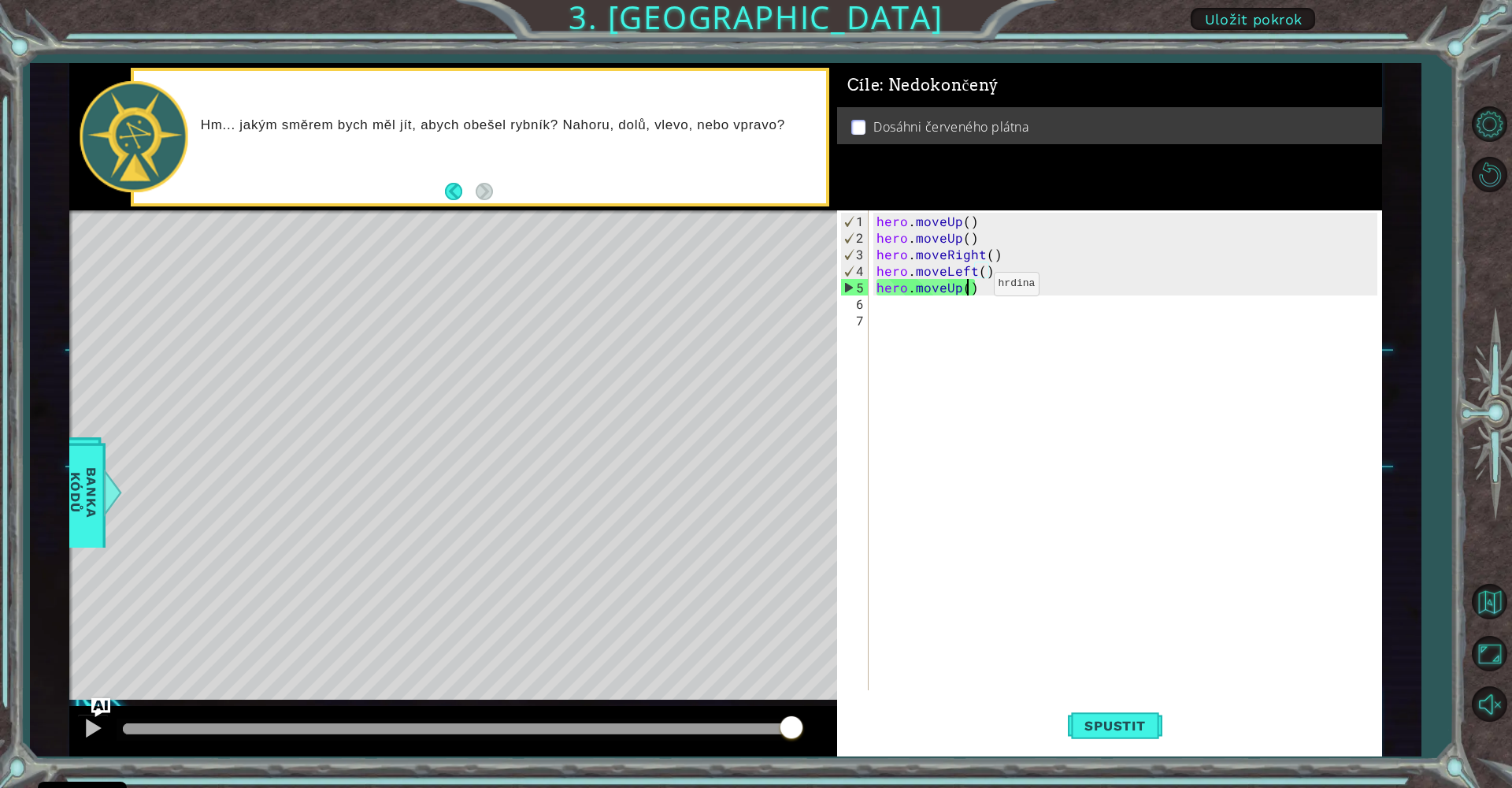
type textarea "hero.moveUp()"
click at [969, 291] on div "hero . moveUp ( ) hero . moveUp ( ) hero . moveRight ( ) hero . moveLeft ( ) he…" at bounding box center [1129, 469] width 512 height 513
drag, startPoint x: 978, startPoint y: 292, endPoint x: 878, endPoint y: 288, distance: 100.1
click at [871, 292] on div "hero.moveUp() 1 2 3 4 5 6 7 hero . moveUp ( ) hero . moveUp ( ) hero . moveRigh…" at bounding box center [1107, 450] width 540 height 480
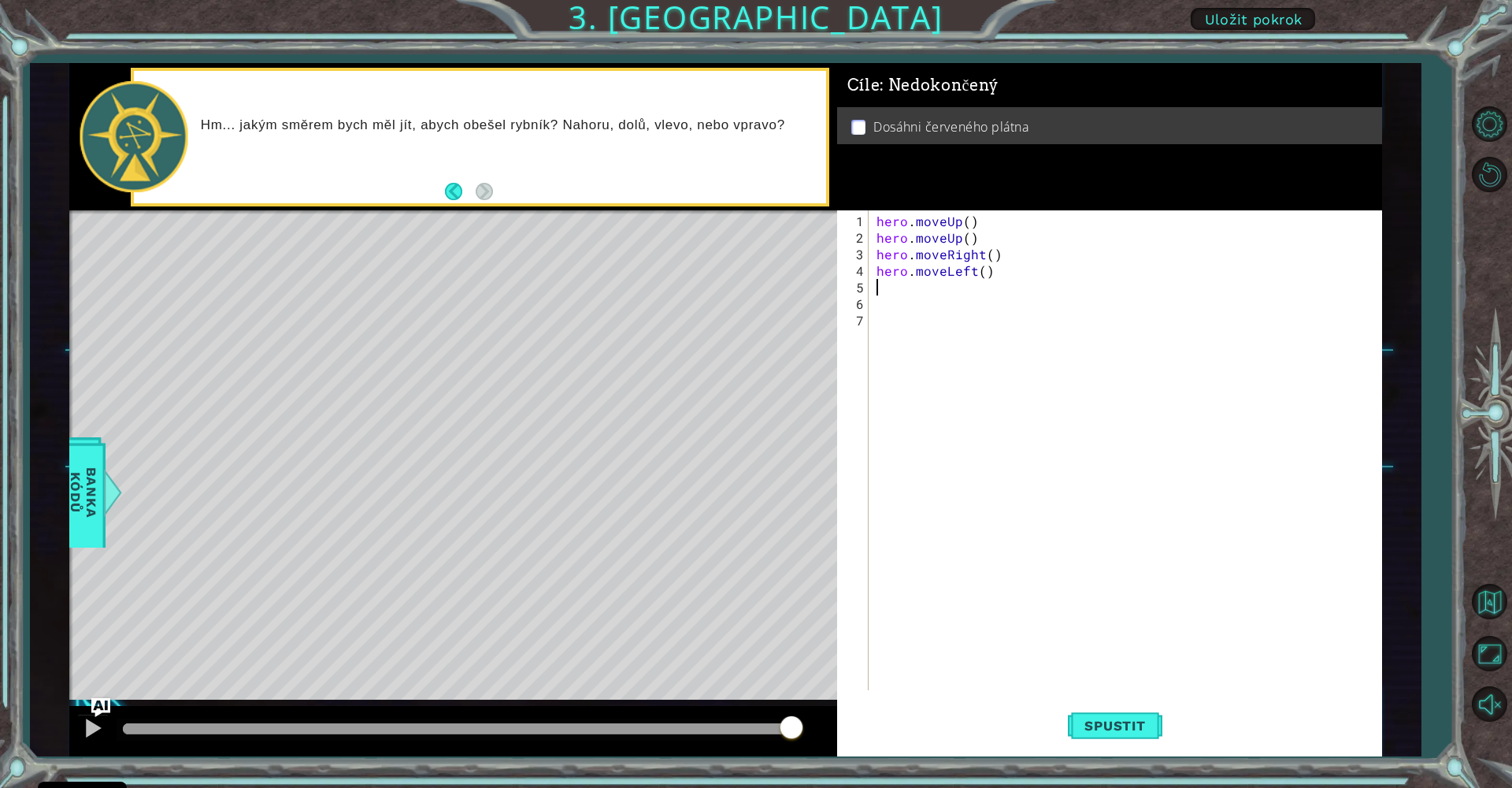
scroll to position [0, 0]
click at [1092, 723] on span "Spustit" at bounding box center [1114, 725] width 92 height 15
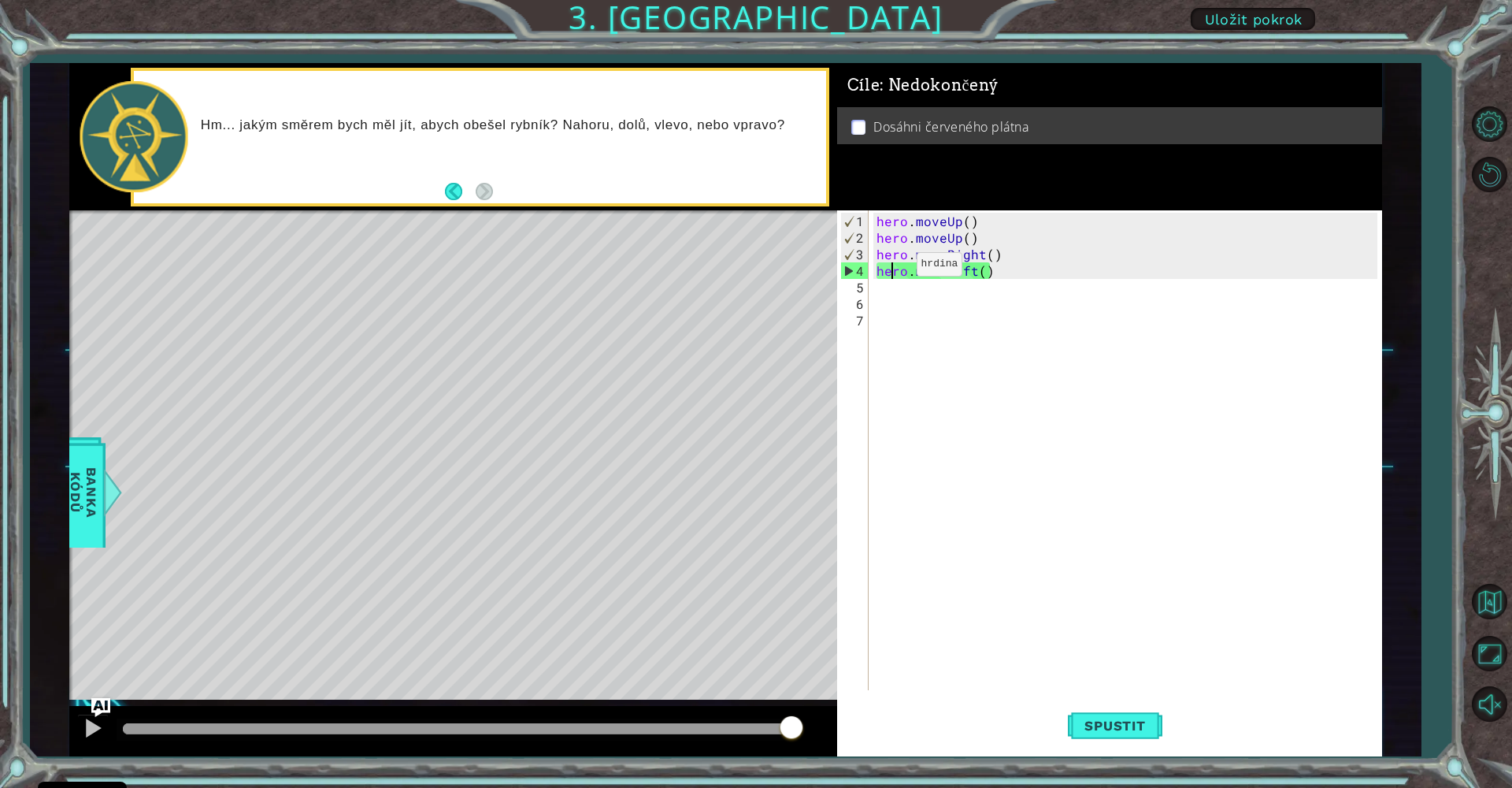
click at [890, 270] on div "hero . moveUp ( ) hero . moveUp ( ) hero . moveRight ( ) hero . moveLeft ( )" at bounding box center [1129, 469] width 512 height 513
click at [992, 273] on div "hero . moveUp ( ) hero . moveUp ( ) hero . moveRight ( ) hero . moveLeft ( )" at bounding box center [1129, 469] width 512 height 513
drag, startPoint x: 989, startPoint y: 274, endPoint x: 907, endPoint y: 275, distance: 82.0
click at [906, 274] on div "hero . moveUp ( ) hero . moveUp ( ) hero . moveRight ( ) hero . moveLeft ( )" at bounding box center [1129, 469] width 512 height 513
type textarea "hero"
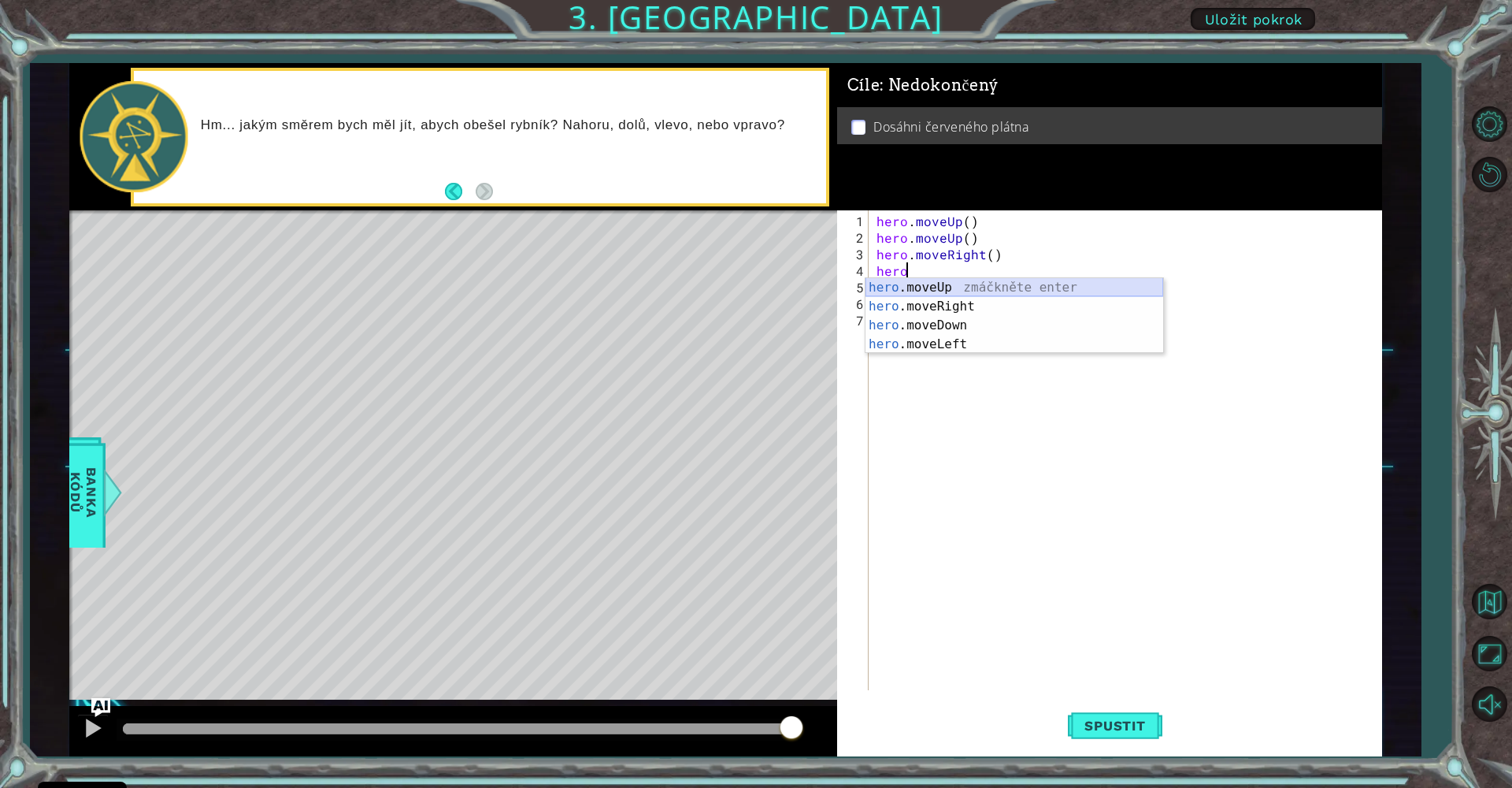
click at [968, 285] on div "hero .moveUp zmáčkněte enter hero .moveRight zmáčkněte enter hero .moveDown zmá…" at bounding box center [1014, 335] width 298 height 113
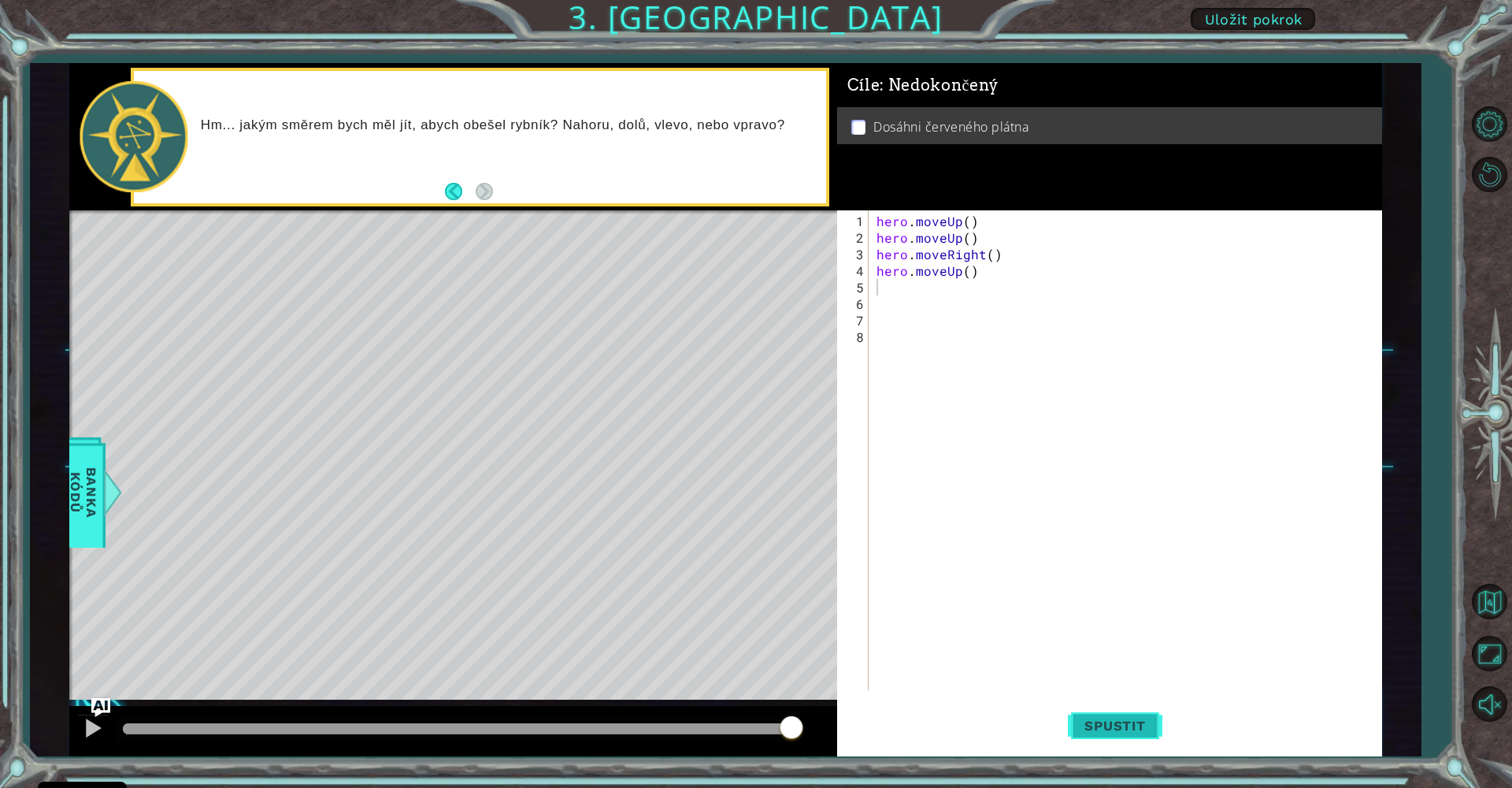
drag, startPoint x: 1112, startPoint y: 728, endPoint x: 1111, endPoint y: 719, distance: 9.1
click at [1111, 727] on span "Spustit" at bounding box center [1114, 725] width 92 height 15
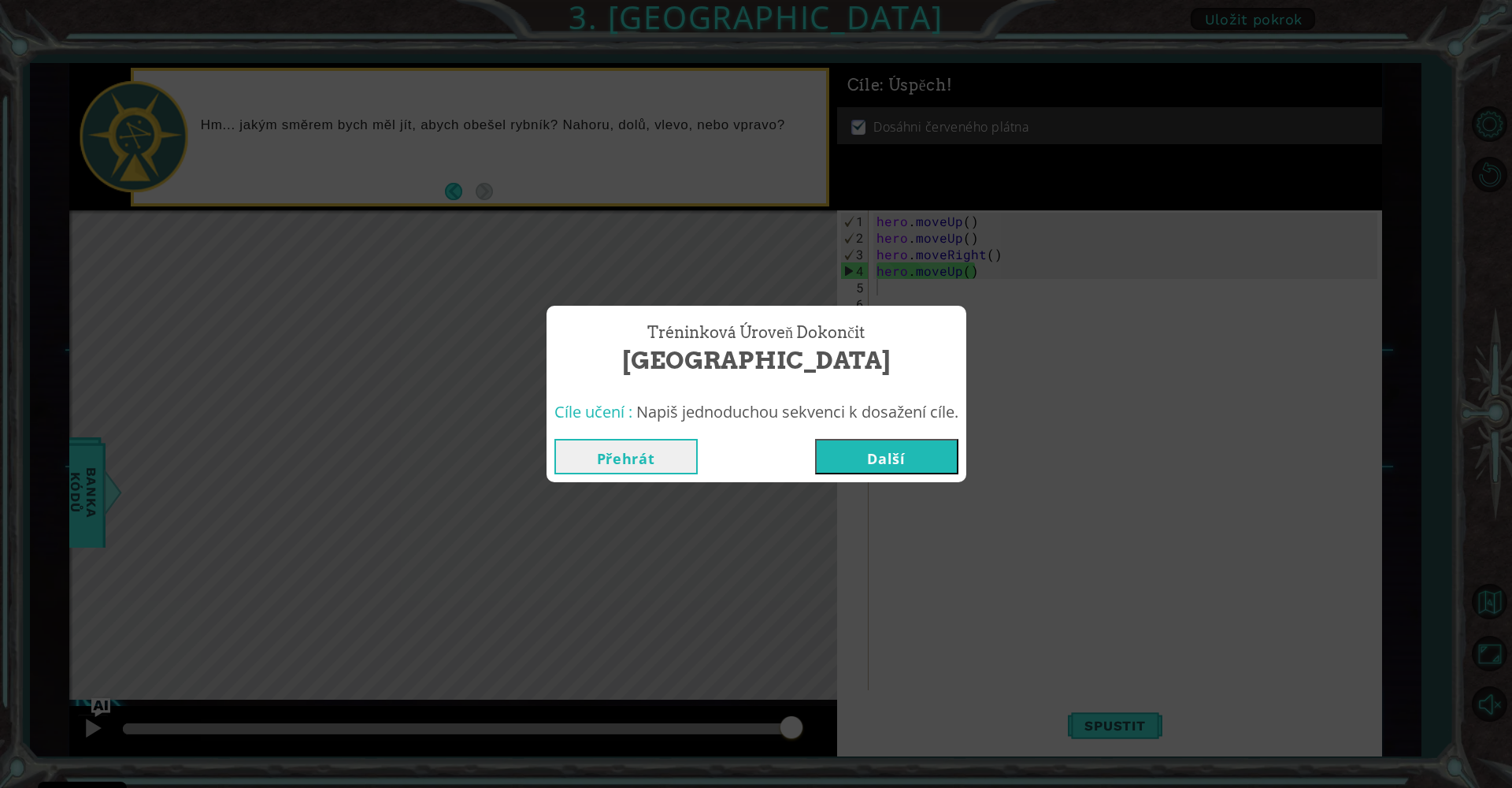
click at [896, 463] on button "Další" at bounding box center [886, 456] width 143 height 35
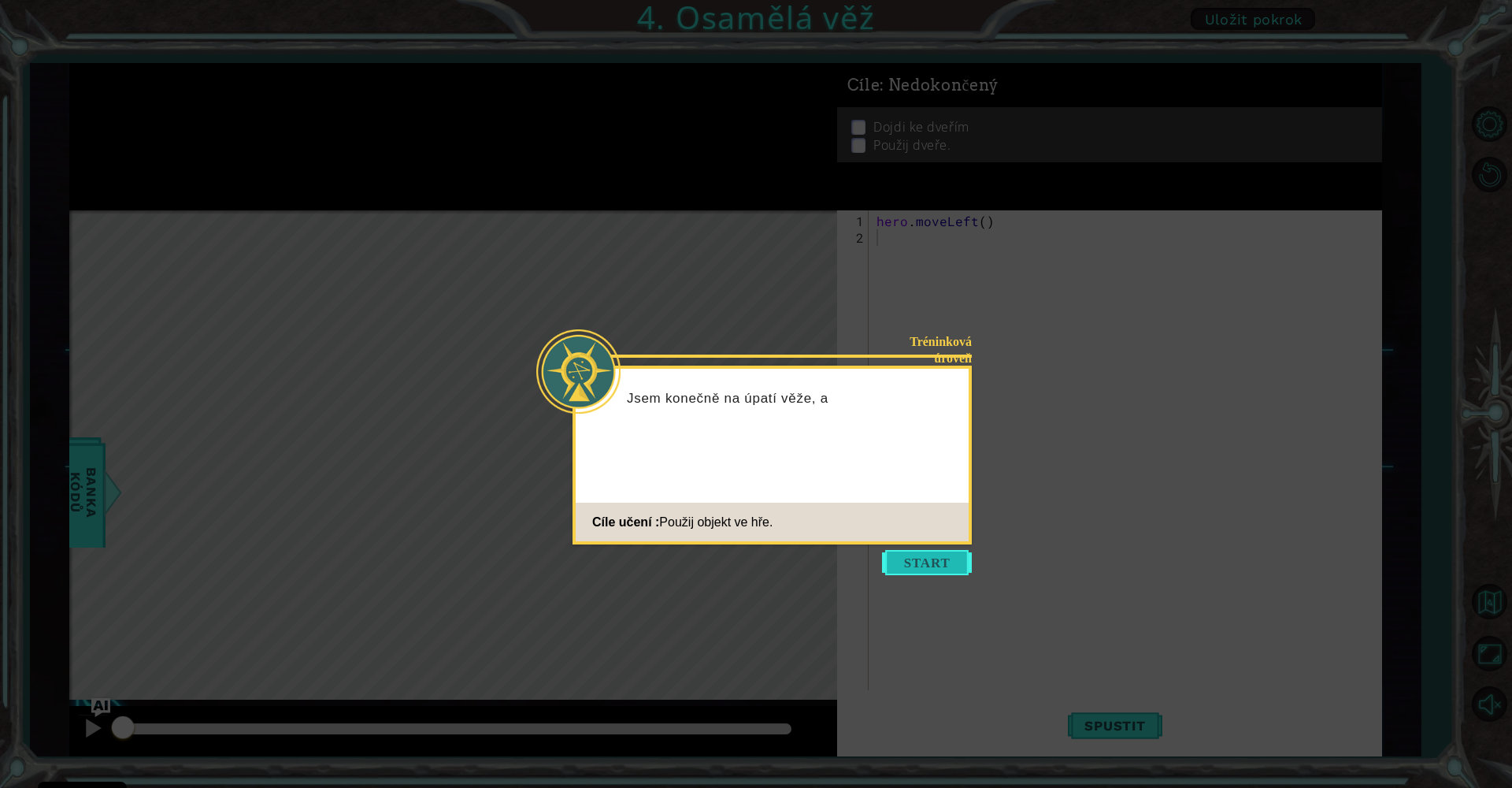
click at [886, 567] on button "Start" at bounding box center [927, 563] width 90 height 25
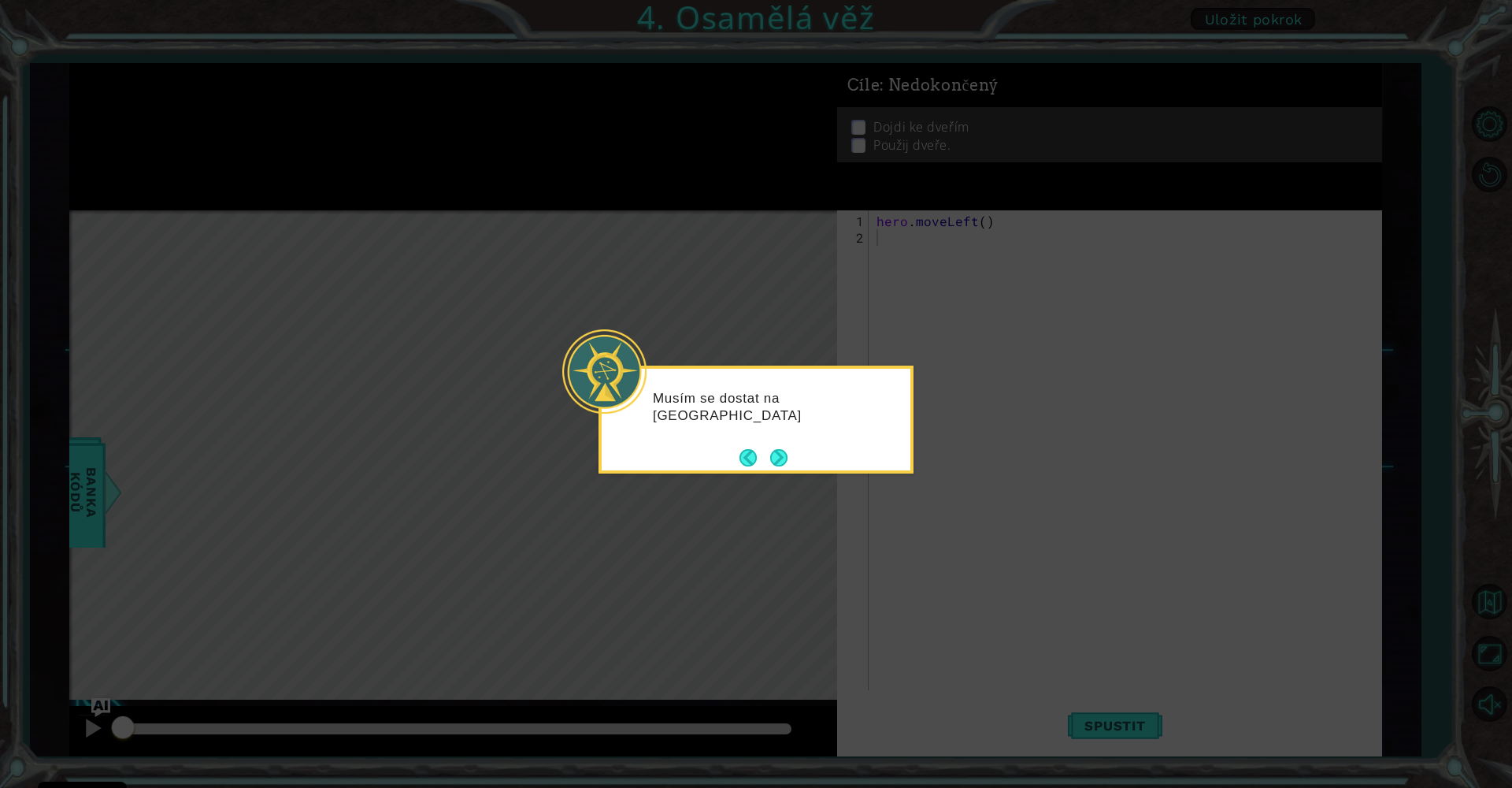
click at [772, 496] on icon at bounding box center [756, 394] width 1512 height 788
drag, startPoint x: 790, startPoint y: 462, endPoint x: 782, endPoint y: 457, distance: 9.4
click at [788, 460] on div "Musím se dostat na vrchol tohoto schod" at bounding box center [756, 420] width 315 height 108
click at [781, 457] on button "Next" at bounding box center [778, 457] width 17 height 17
click at [780, 457] on button "Next" at bounding box center [778, 457] width 17 height 17
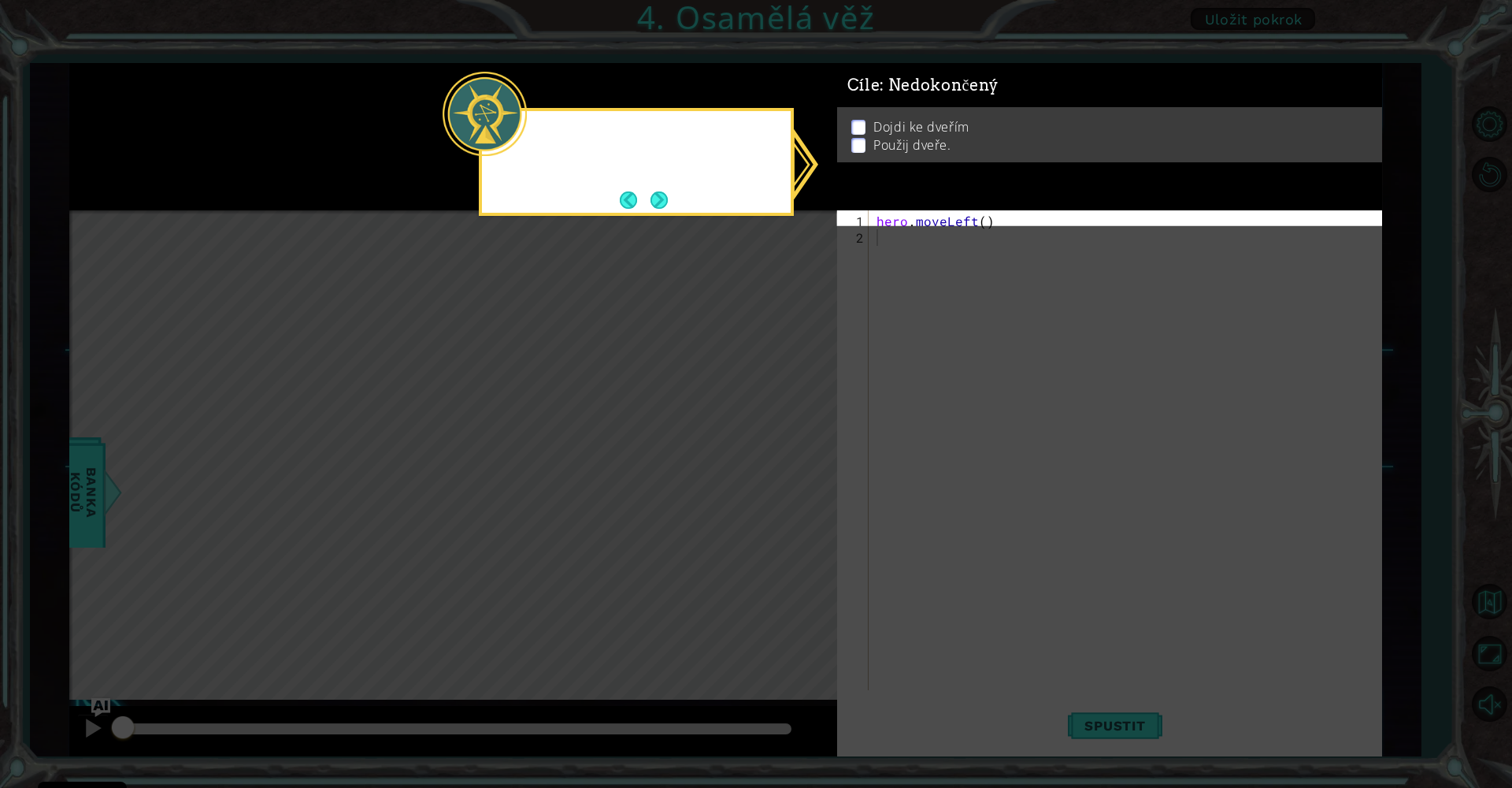
click at [780, 456] on icon at bounding box center [756, 394] width 1512 height 788
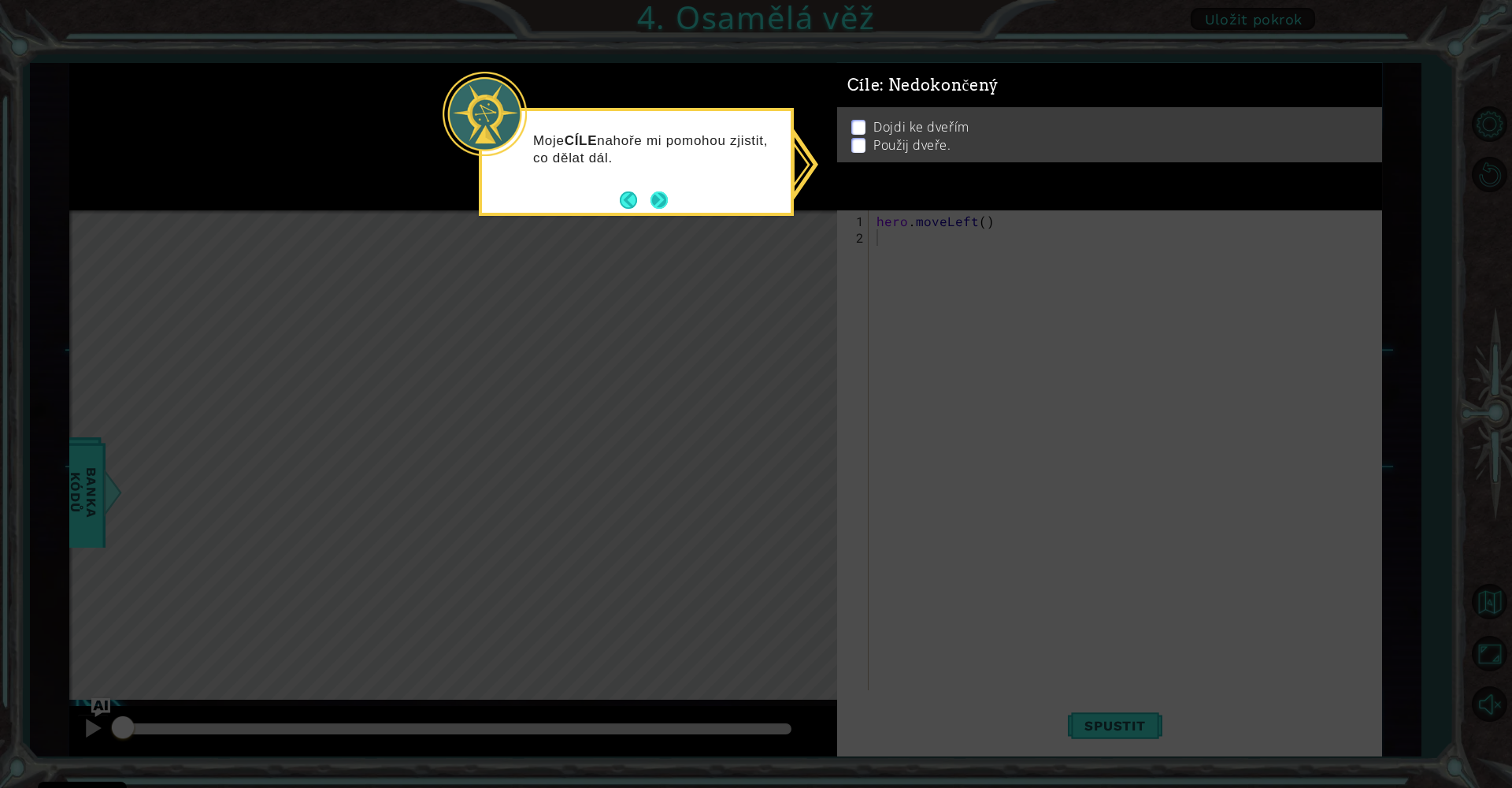
click at [651, 195] on button "Next" at bounding box center [659, 200] width 17 height 17
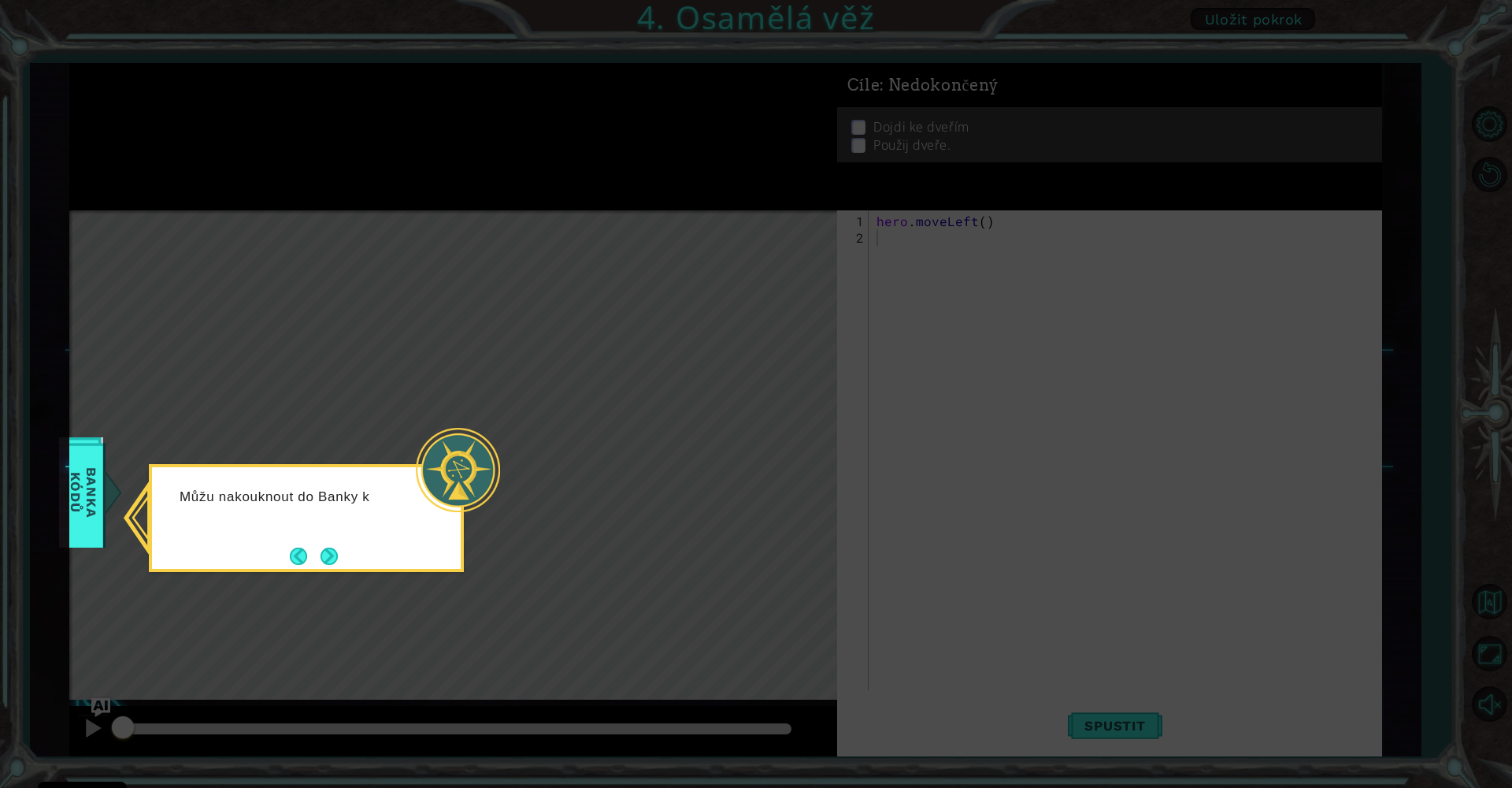
drag, startPoint x: 369, startPoint y: 501, endPoint x: 362, endPoint y: 511, distance: 12.2
click at [350, 534] on div "Můžu nakouknout do Banky kódů, abych vi" at bounding box center [306, 513] width 309 height 79
click at [343, 553] on div "Můžu nakouknout do Banky kódů, abych viděl vše" at bounding box center [306, 518] width 315 height 108
click at [338, 548] on div "Můžu nakouknout do Banky kódů, abych viděl všechny ak" at bounding box center [306, 510] width 309 height 86
click at [332, 552] on button "Next" at bounding box center [328, 556] width 17 height 17
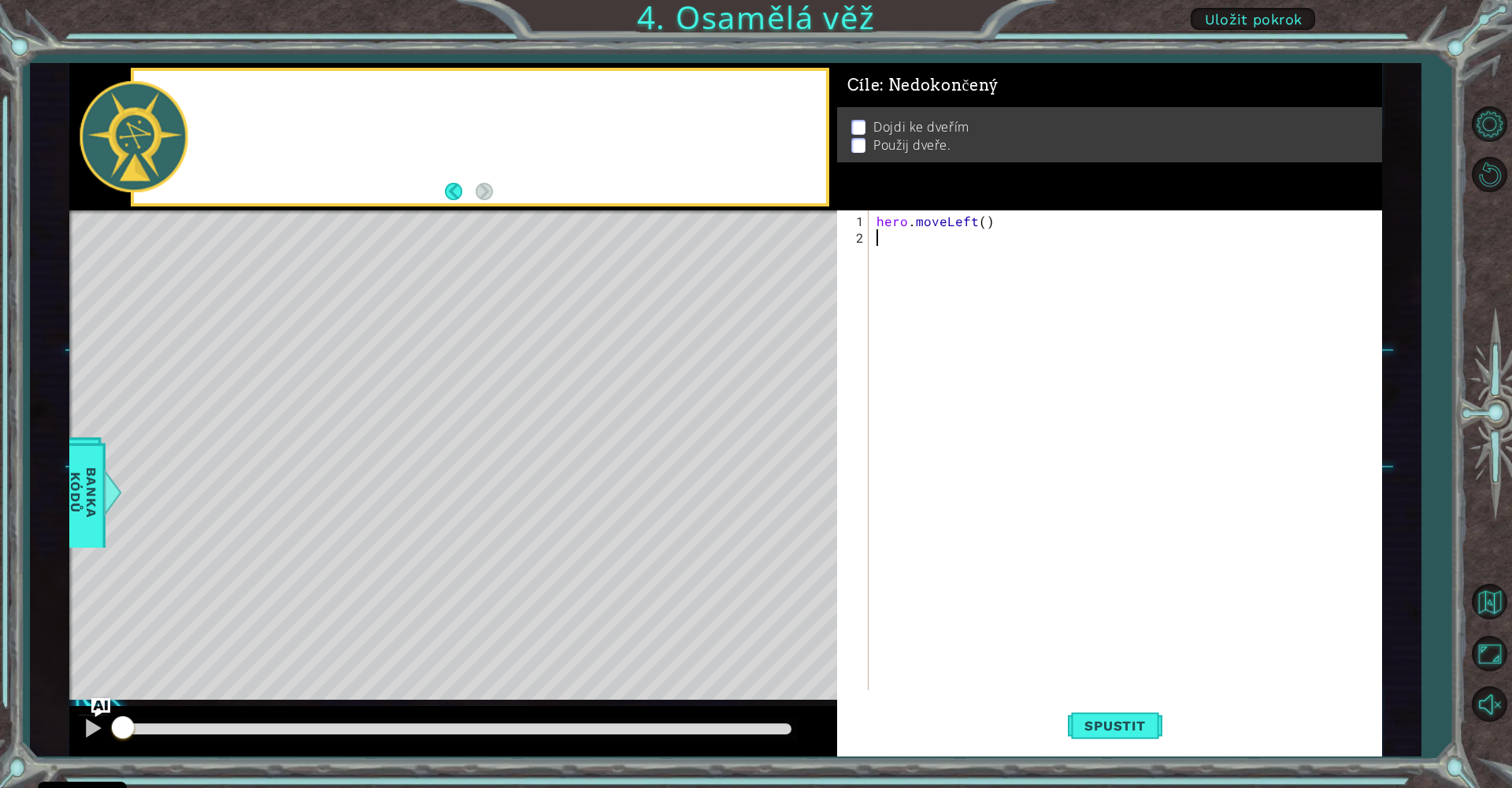
click at [330, 554] on div "Level Map" at bounding box center [433, 442] width 727 height 464
click at [984, 224] on div "hero . moveLeft ( )" at bounding box center [1129, 469] width 512 height 513
type textarea "hero.moveLeft(2)"
click at [920, 249] on div "hero . moveLeft ( 2 )" at bounding box center [1129, 469] width 512 height 513
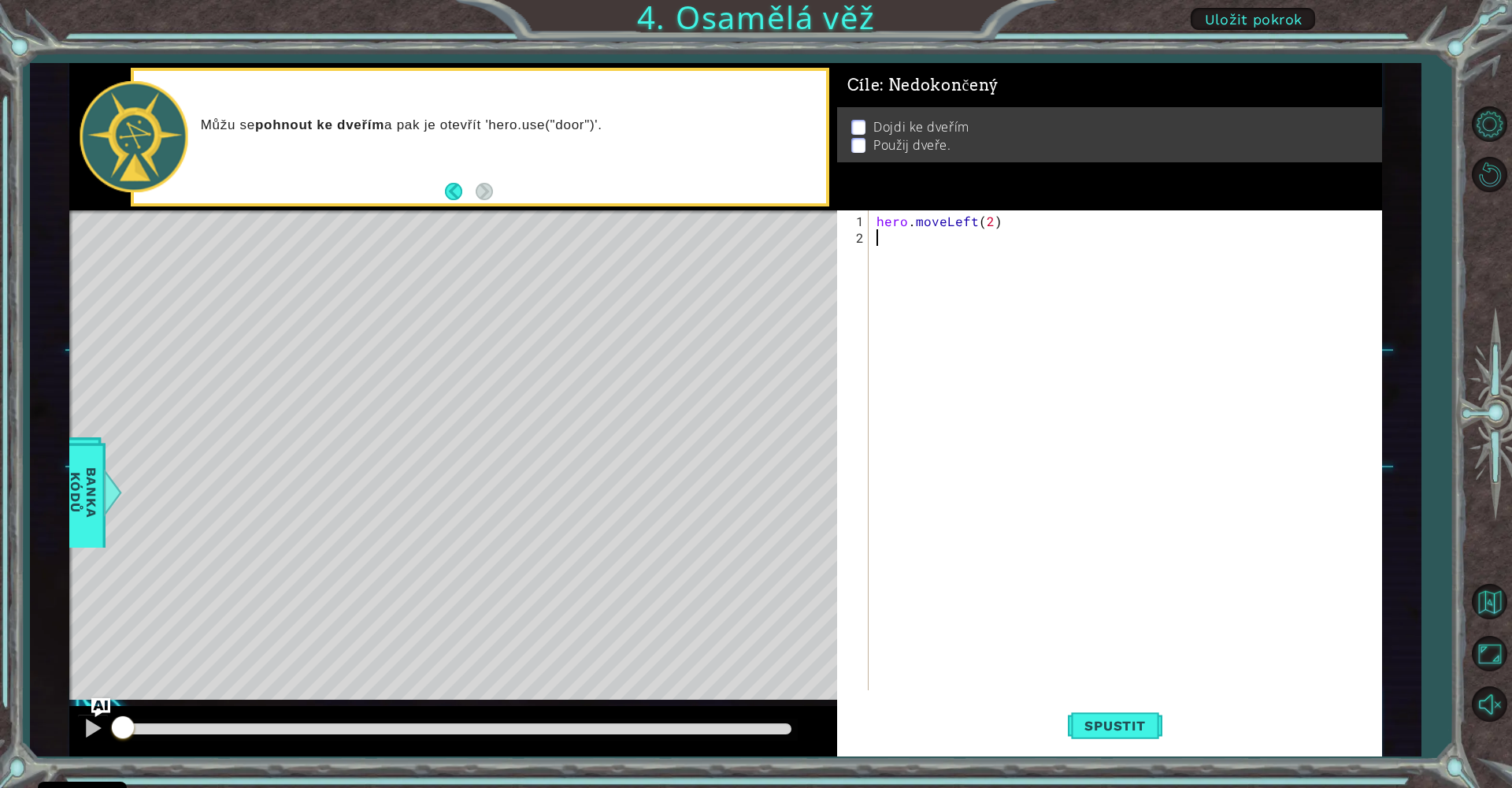
scroll to position [0, 0]
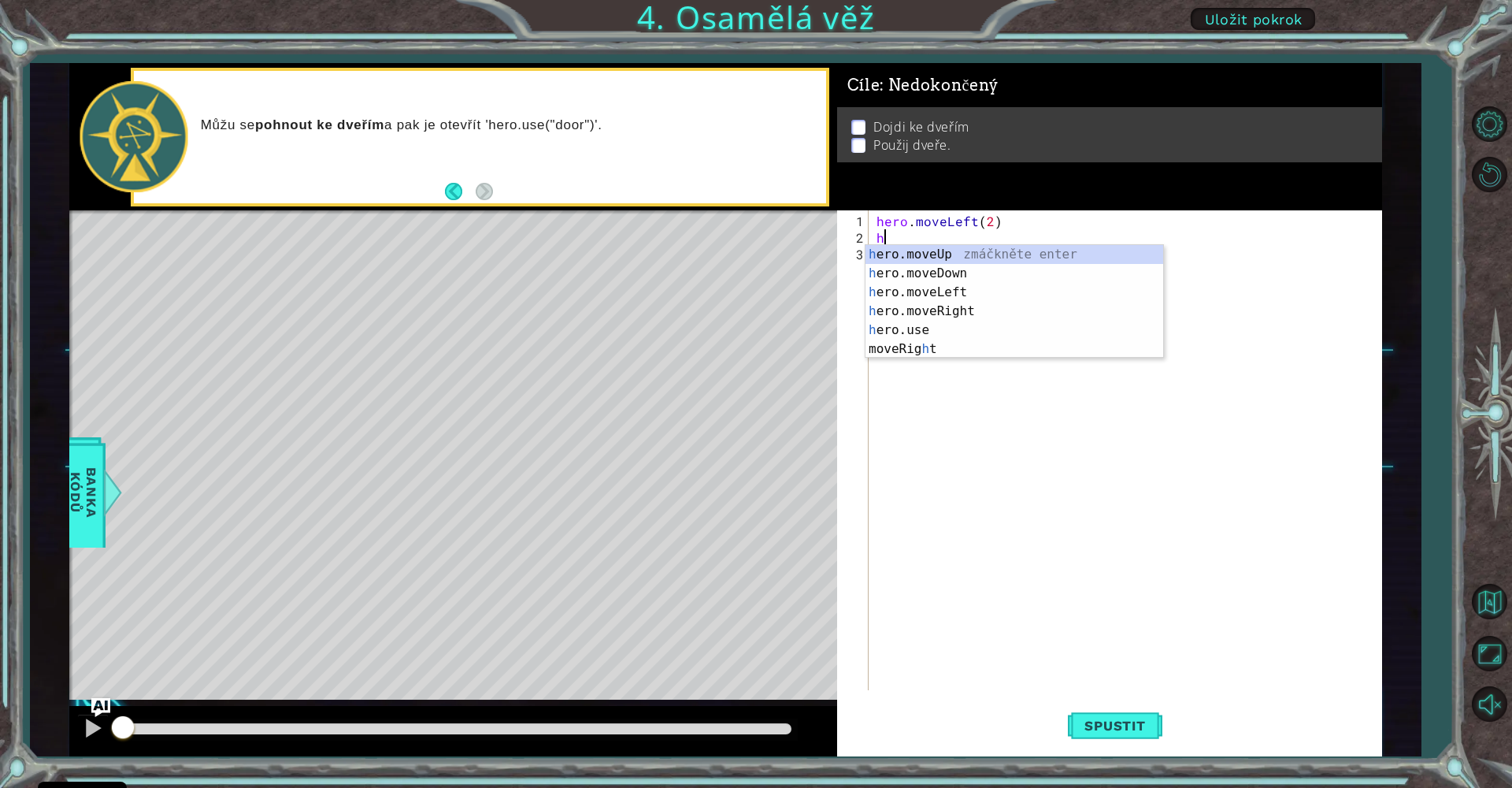
type textarea "he"
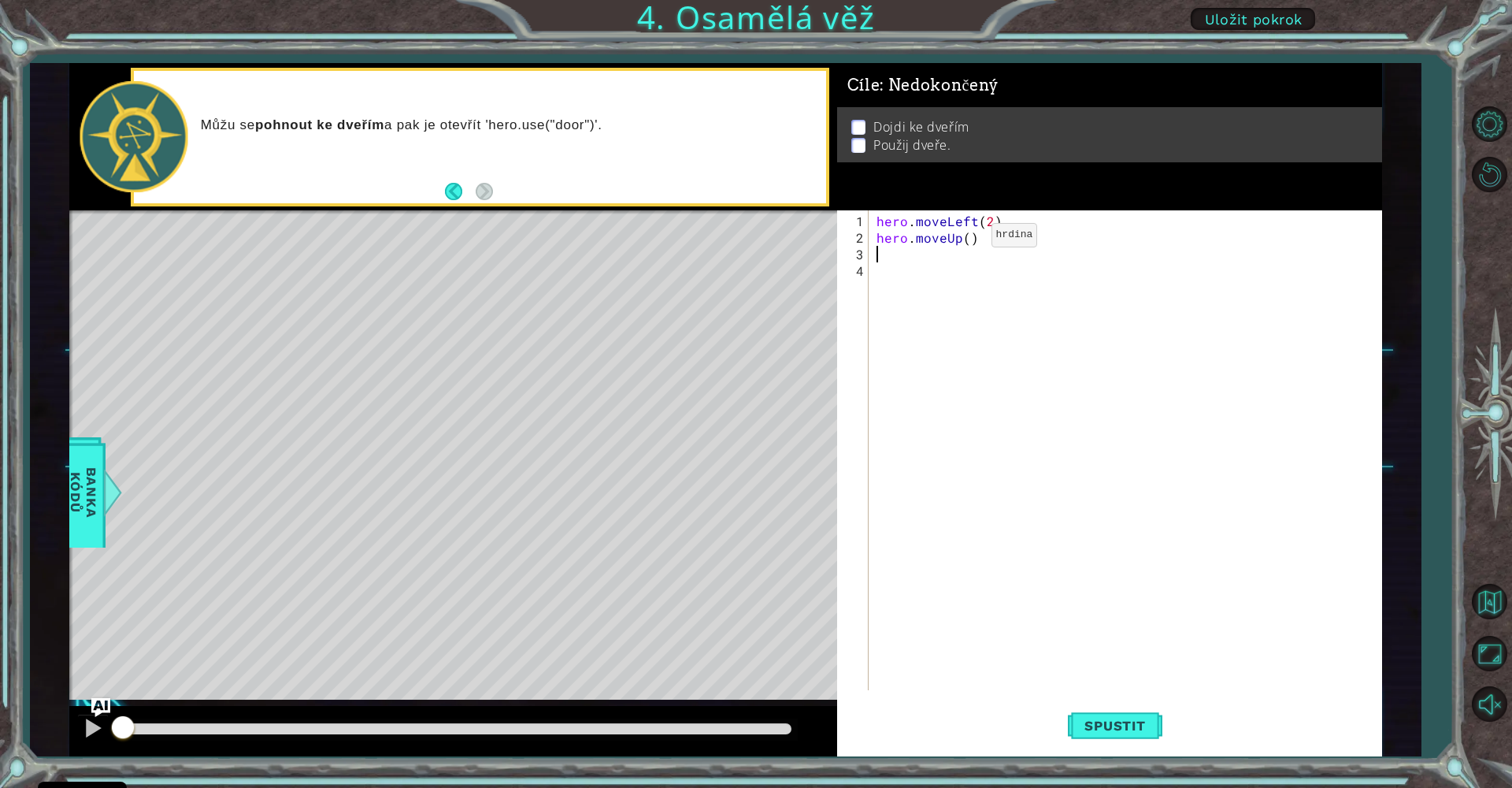
click at [965, 241] on div "hero . moveLeft ( 2 ) hero . moveUp ( )" at bounding box center [1129, 469] width 512 height 513
type textarea "hero.moveUp(2)"
click at [921, 269] on div "hero . moveLeft ( 2 ) hero . moveUp ( 2 )" at bounding box center [1129, 469] width 512 height 513
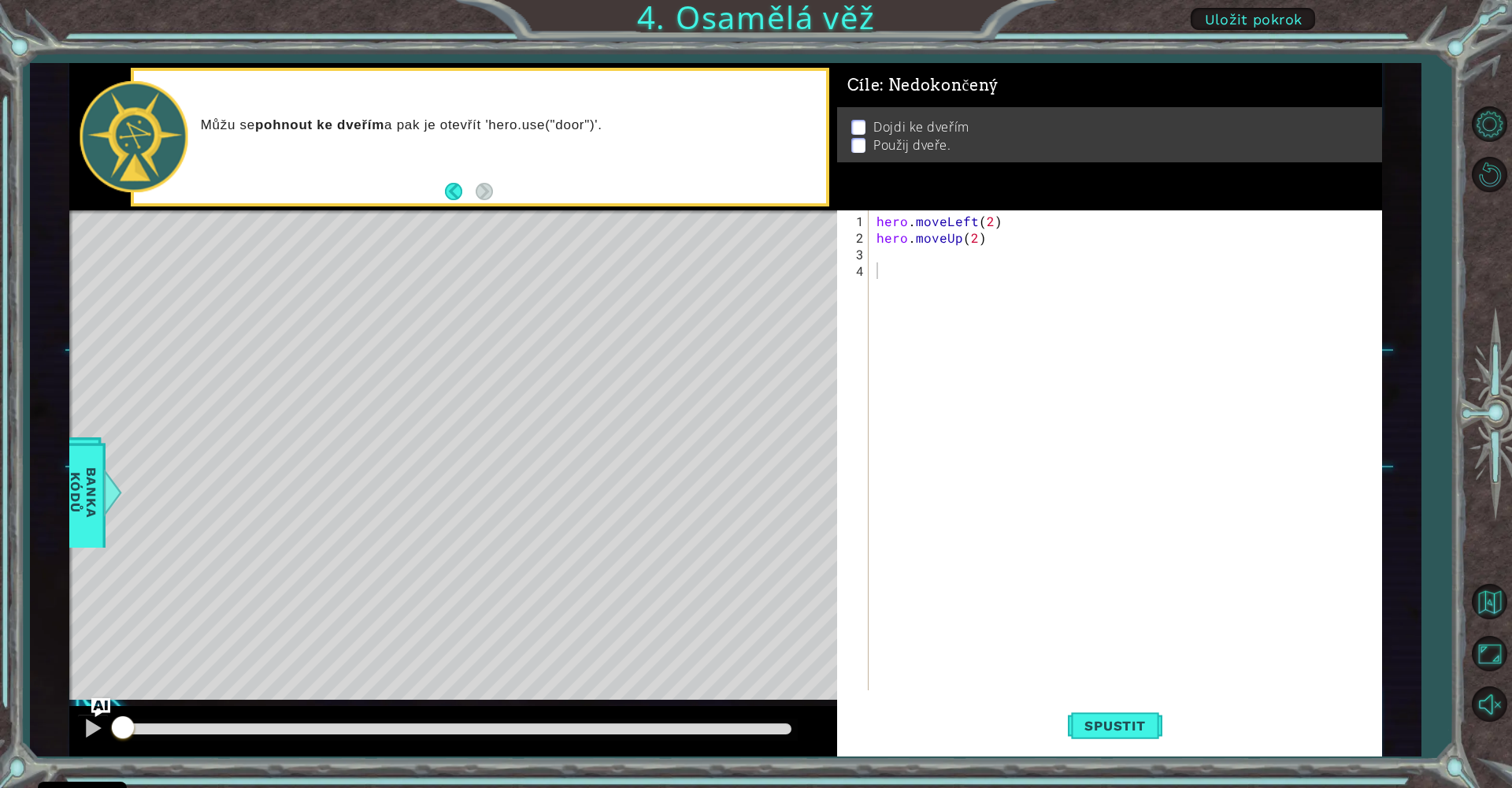
click at [873, 258] on div "1 2 3 4 hero . moveLeft ( 2 ) hero . moveUp ( 2 ) ההההההההההההההההההההההההההההה…" at bounding box center [1107, 450] width 540 height 480
click at [875, 254] on div "hero . moveLeft ( 2 ) hero . moveUp ( 2 )" at bounding box center [1129, 469] width 512 height 513
type textarea "h"
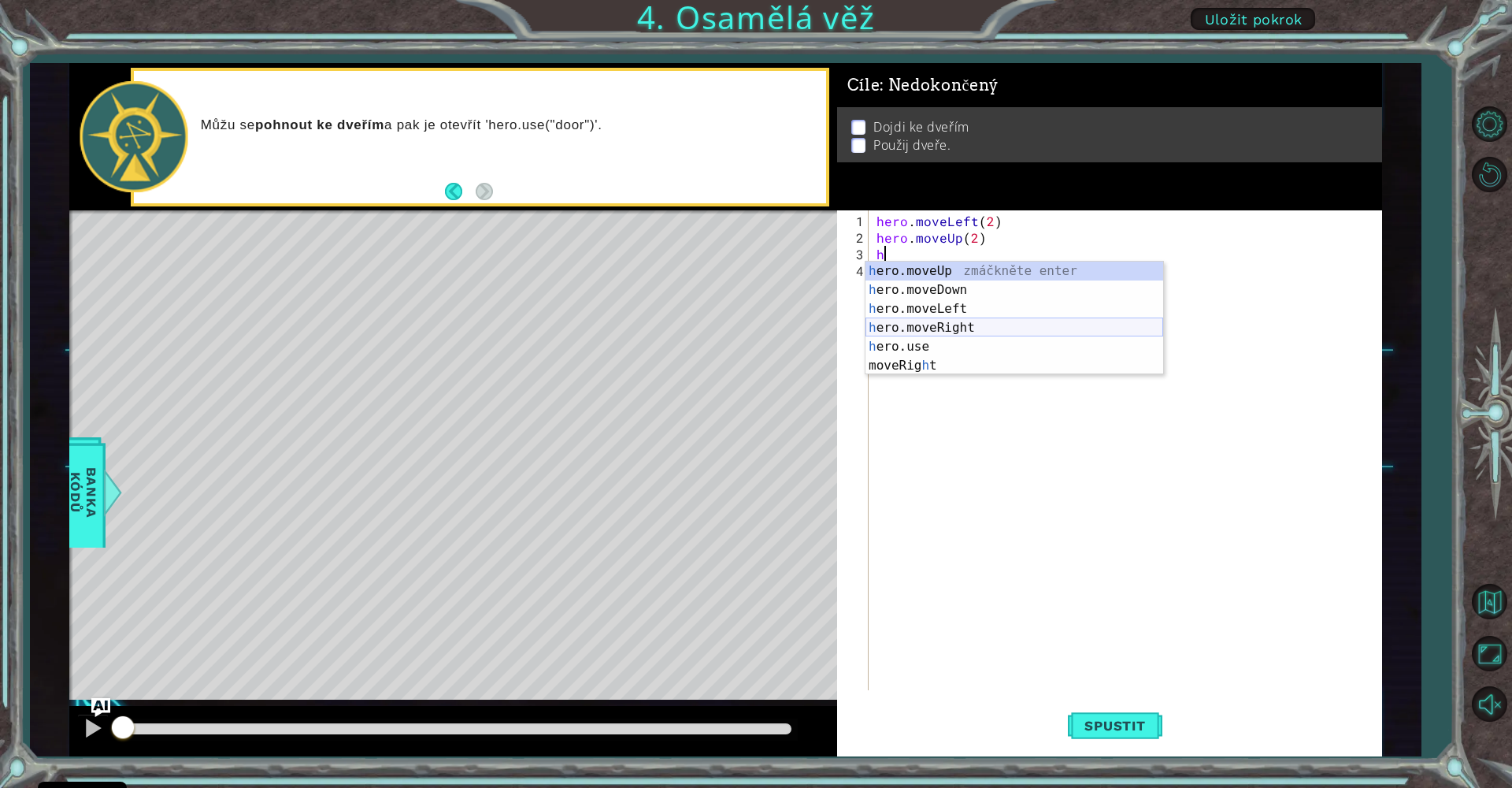
click at [954, 325] on div "h ero.moveUp zmáčkněte enter h ero.moveDown zmáčkněte enter h ero.moveLeft zmáč…" at bounding box center [1014, 337] width 298 height 151
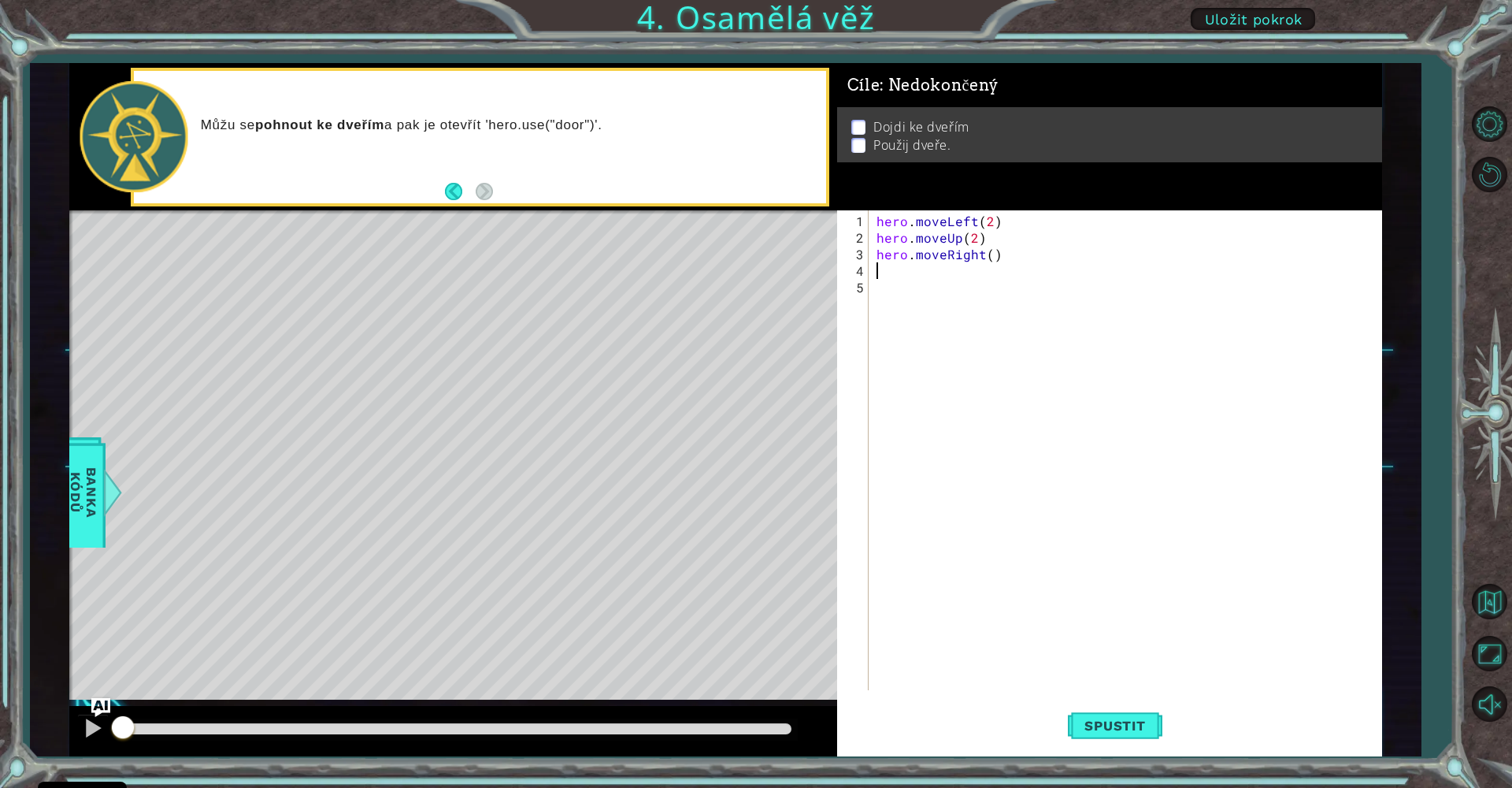
click at [990, 263] on div "hero . moveLeft ( 2 ) hero . moveUp ( 2 ) hero . moveRight ( )" at bounding box center [1129, 469] width 512 height 513
click at [990, 258] on div "hero . moveLeft ( 2 ) hero . moveUp ( 2 ) hero . moveRight ( )" at bounding box center [1129, 469] width 512 height 513
type textarea "hero.moveRight(2)"
click at [1087, 728] on span "Spustit" at bounding box center [1114, 725] width 92 height 15
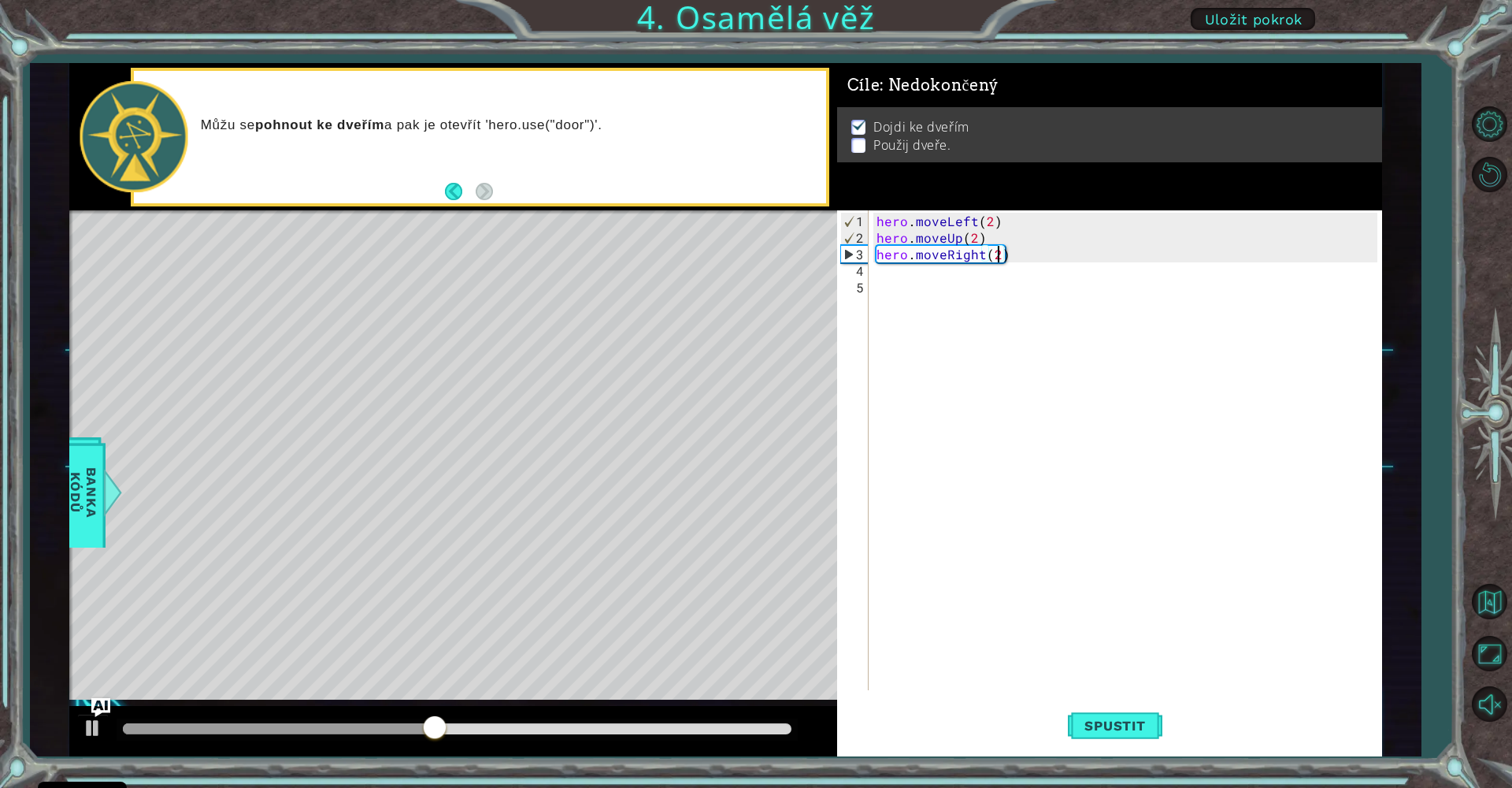
click at [920, 282] on div "hero . moveLeft ( 2 ) hero . moveUp ( 2 ) hero . moveRight ( 2 )" at bounding box center [1129, 469] width 512 height 513
click at [884, 274] on div "hero . moveLeft ( 2 ) hero . moveUp ( 2 ) hero . moveRight ( 2 )" at bounding box center [1129, 469] width 512 height 513
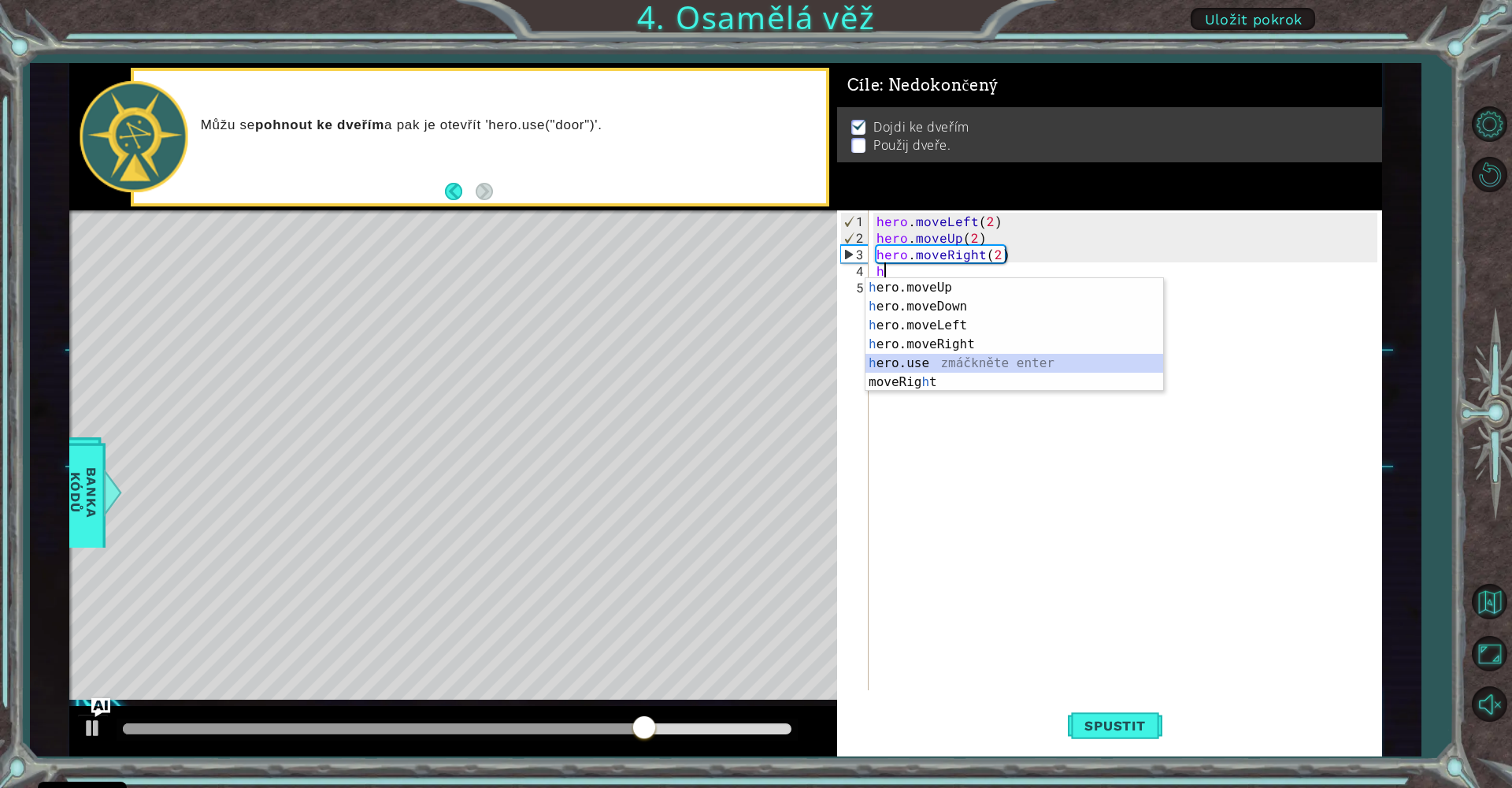
click at [972, 364] on div "h ero.moveUp zmáčkněte enter h ero.moveDown zmáčkněte enter h ero.moveLeft zmáč…" at bounding box center [1014, 354] width 298 height 151
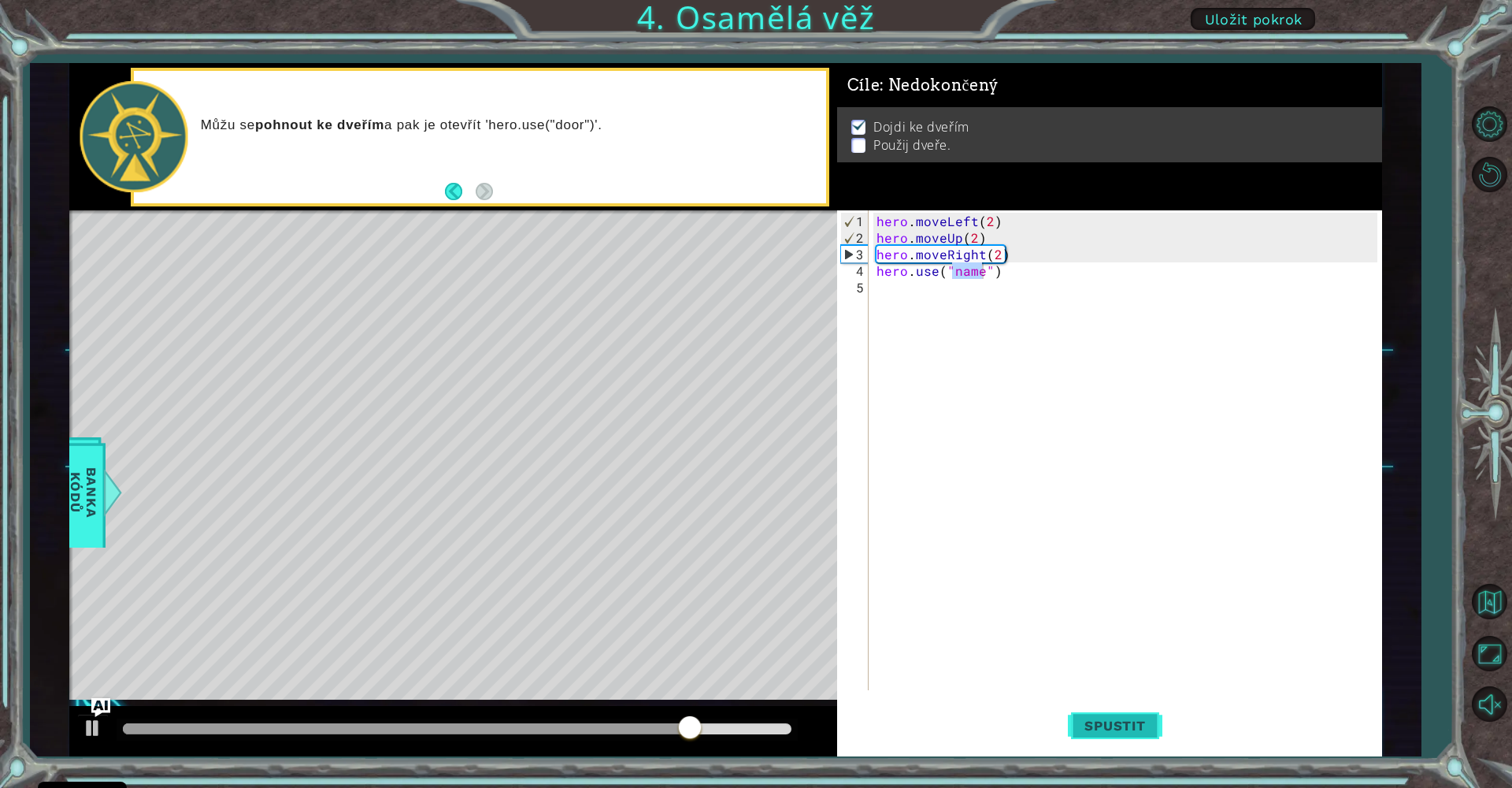
click at [1134, 711] on button "Spustit" at bounding box center [1114, 726] width 94 height 54
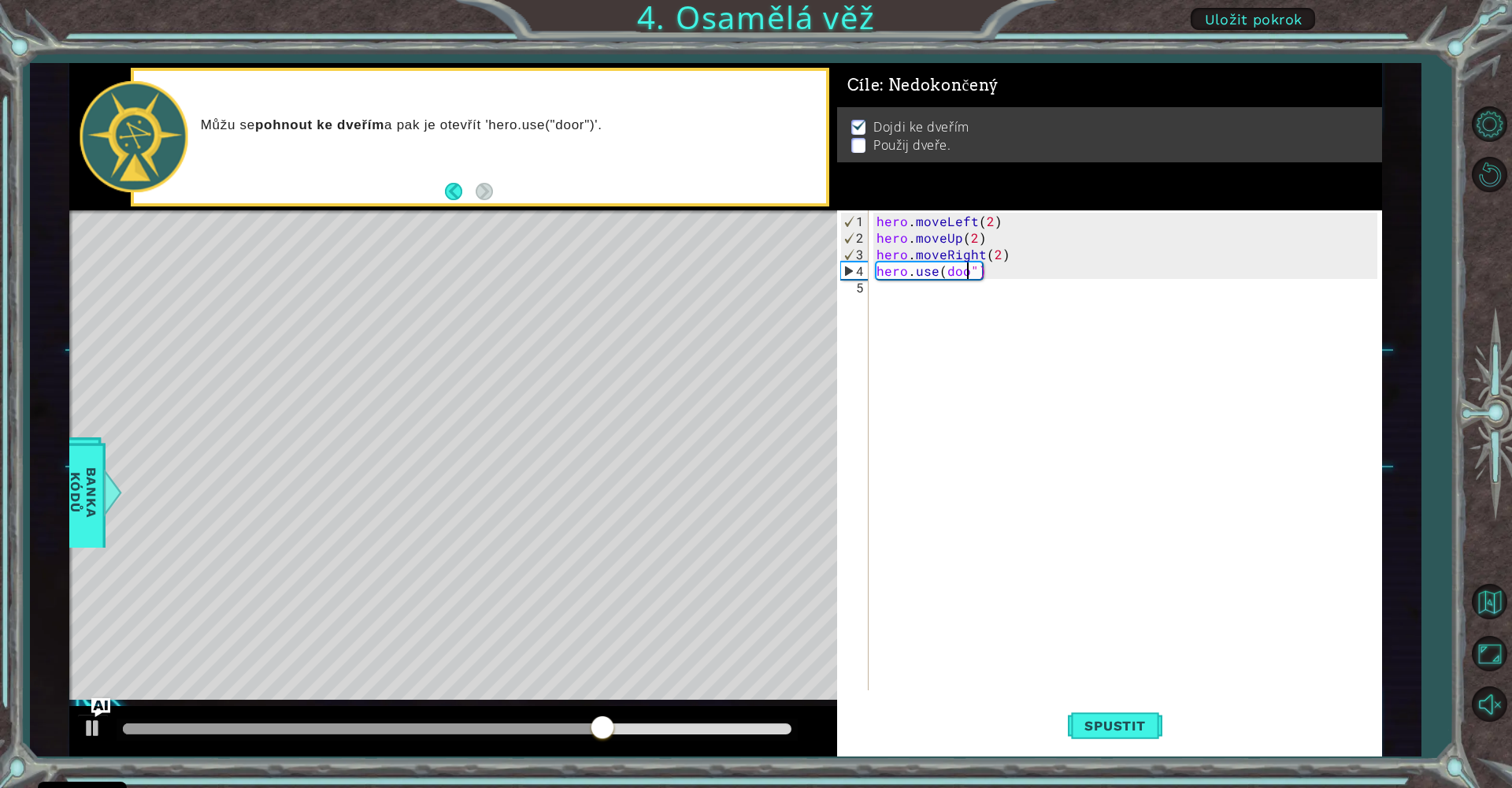
scroll to position [0, 5]
click at [1109, 737] on button "Spustit" at bounding box center [1114, 726] width 94 height 54
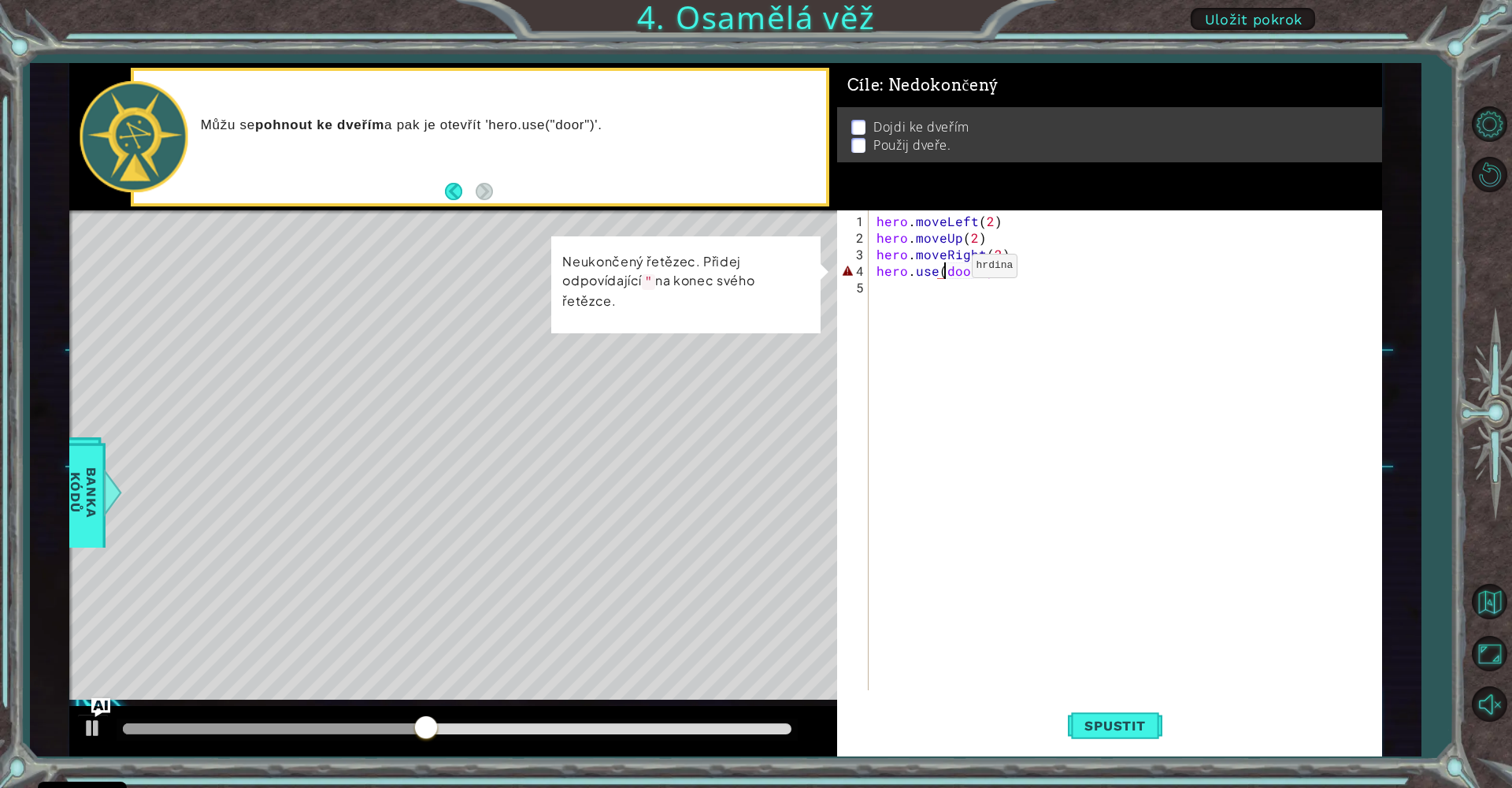
click at [945, 272] on div "hero . moveLeft ( 2 ) hero . moveUp ( 2 ) hero . moveRight ( 2 ) hero . use ( d…" at bounding box center [1129, 469] width 512 height 513
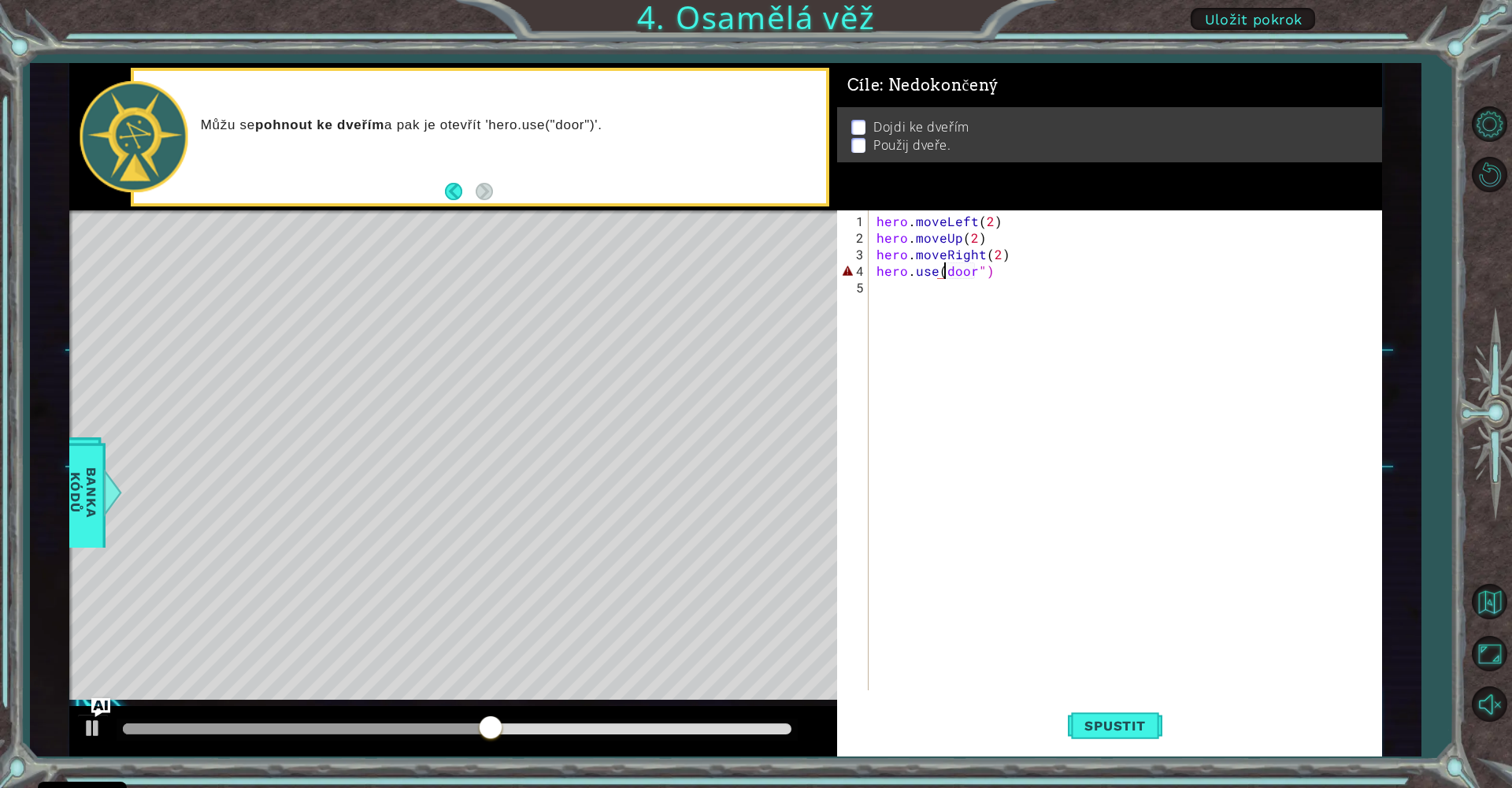
scroll to position [0, 4]
type textarea "hero.use("door")"
click at [1140, 724] on span "Spustit" at bounding box center [1114, 725] width 92 height 15
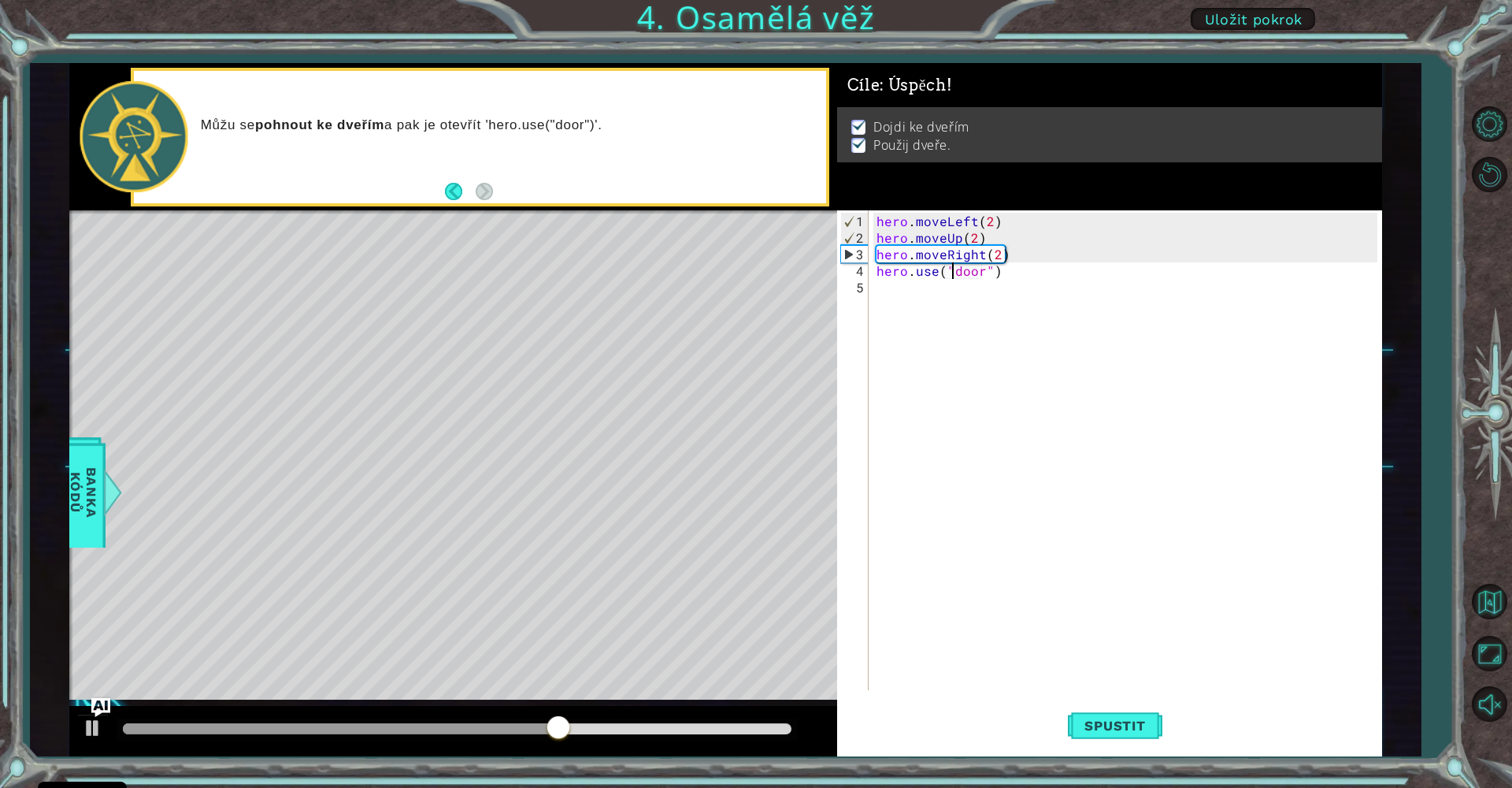
click at [1142, 526] on div "hero . moveLeft ( 2 ) hero . moveUp ( 2 ) hero . moveRight ( 2 ) hero . use ( "…" at bounding box center [1129, 469] width 512 height 513
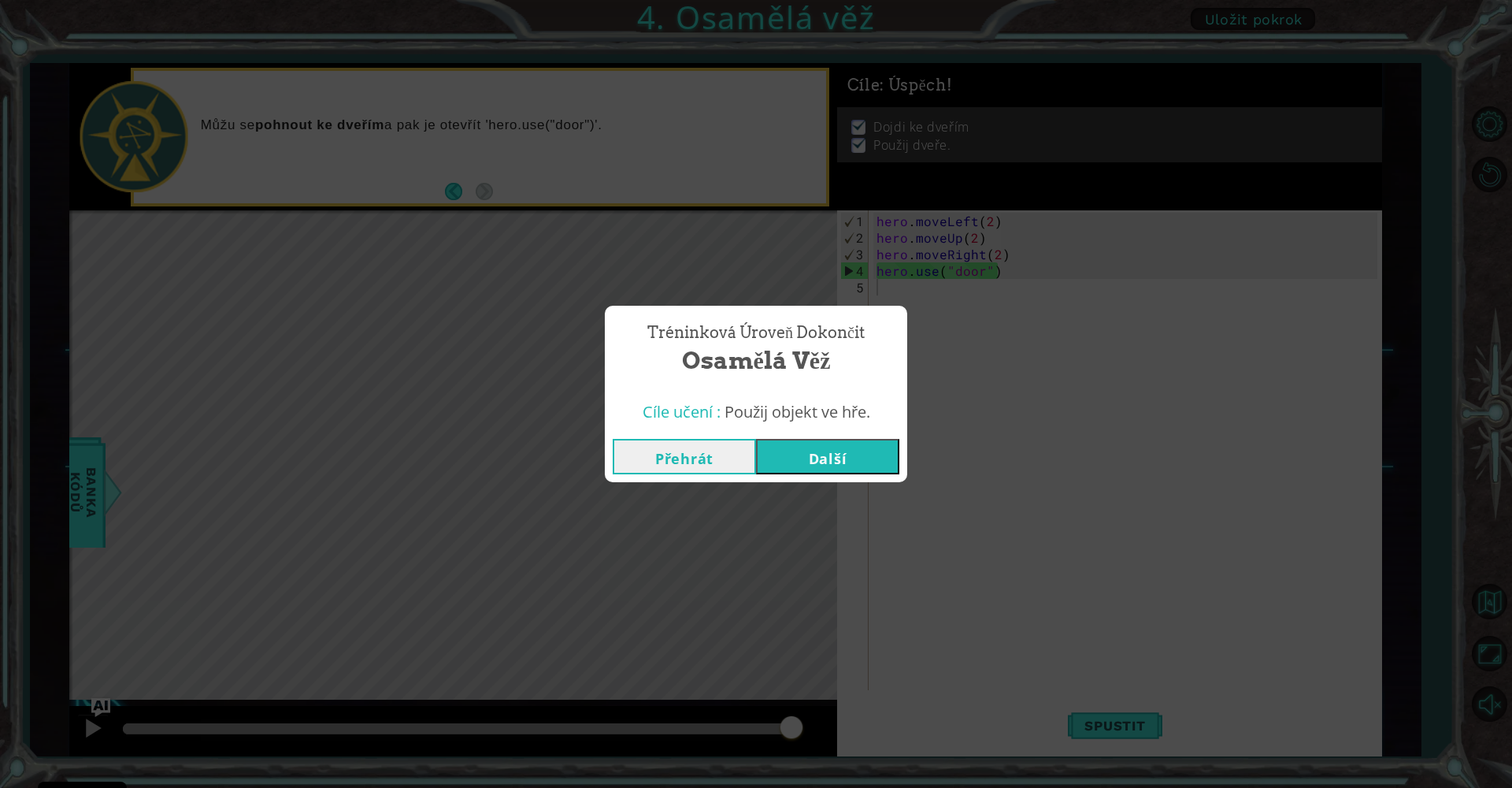
click at [857, 461] on button "Další" at bounding box center [827, 456] width 143 height 35
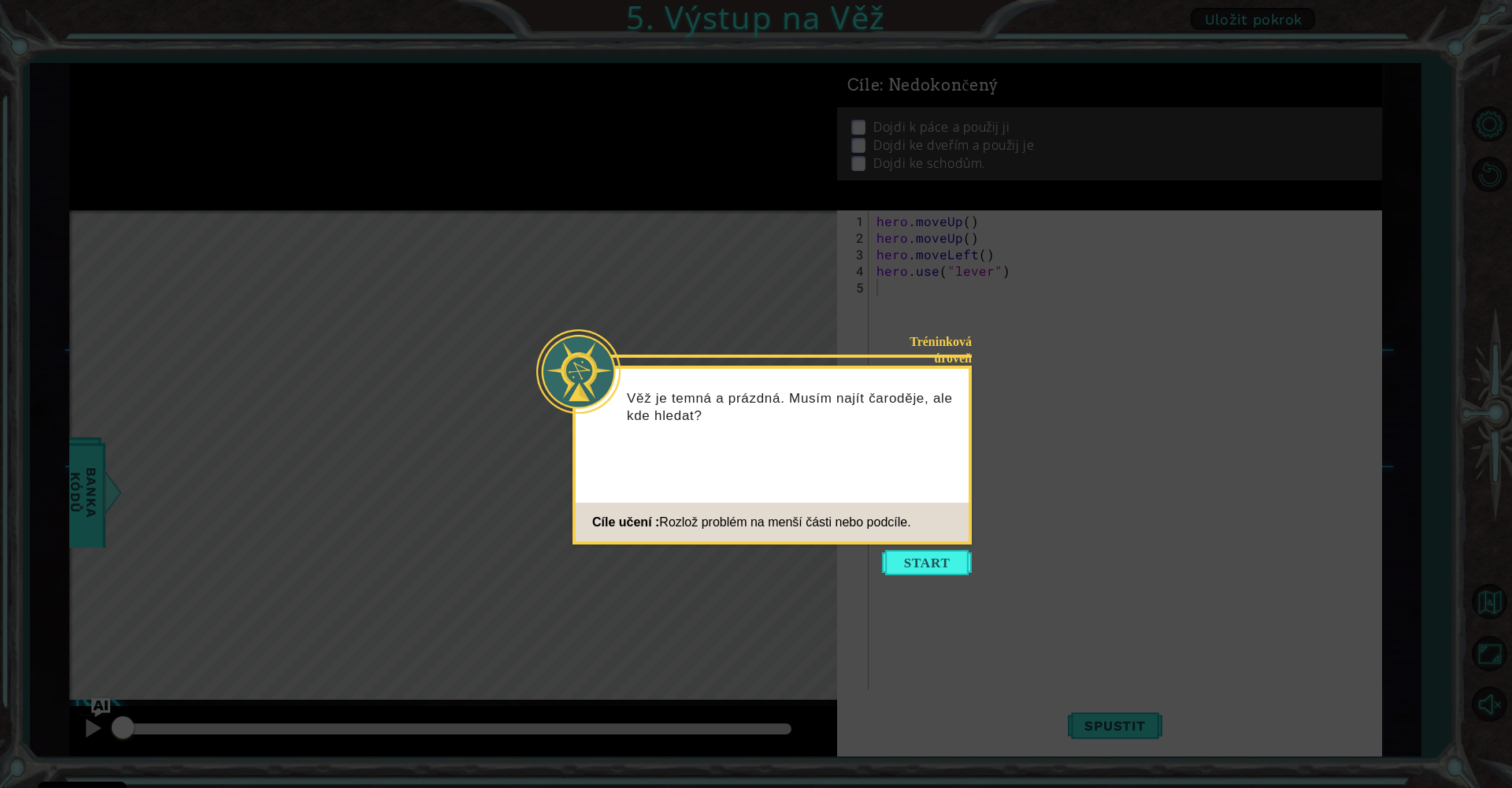
click at [931, 570] on button "Start" at bounding box center [927, 563] width 90 height 25
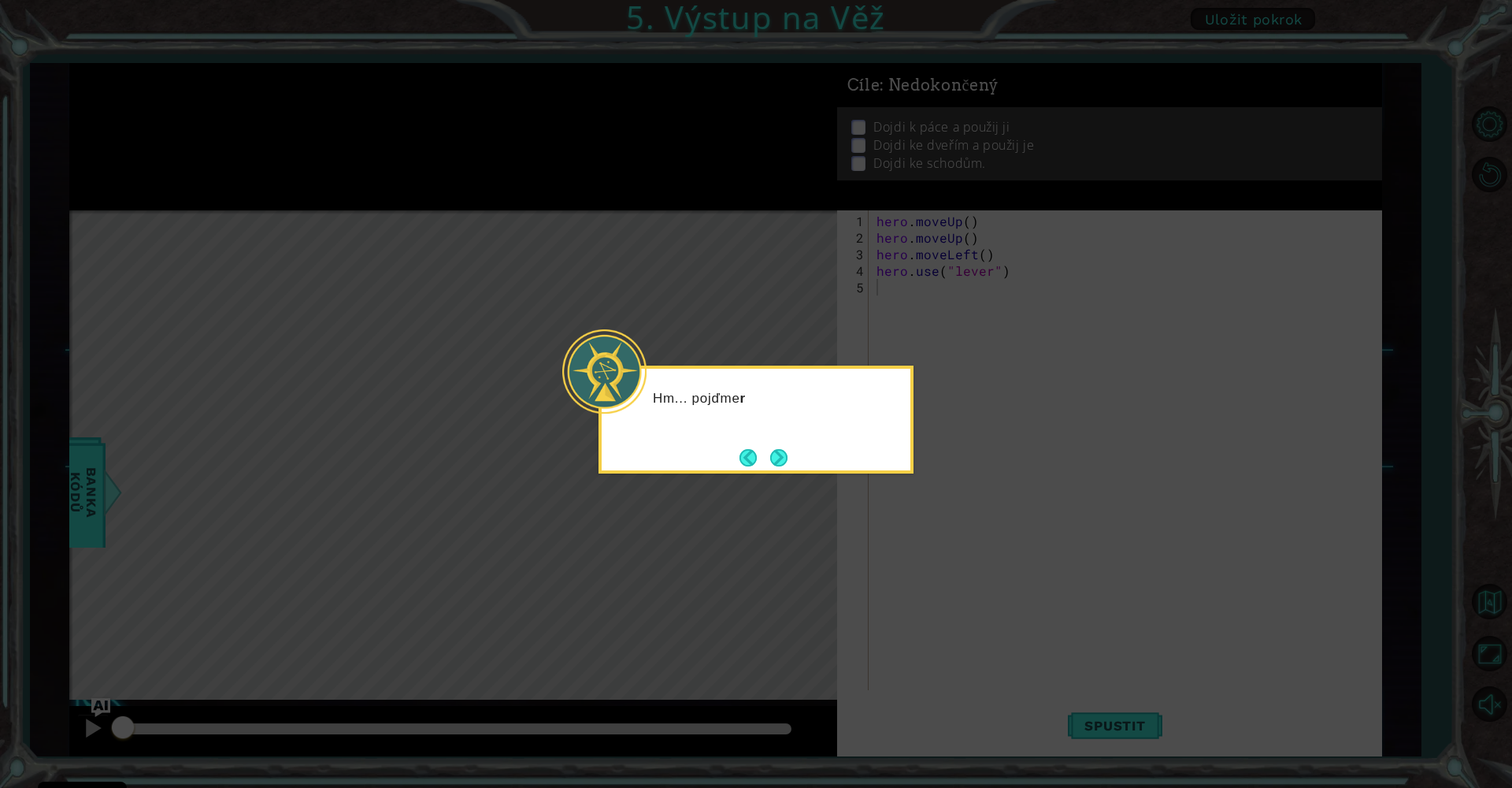
click at [802, 463] on div "Hm... pojďme r" at bounding box center [756, 420] width 315 height 108
drag, startPoint x: 796, startPoint y: 456, endPoint x: 788, endPoint y: 460, distance: 8.9
click at [796, 457] on div "Hm... pojďme rozložit tento problém na" at bounding box center [756, 420] width 315 height 108
click at [780, 464] on button "Next" at bounding box center [778, 457] width 17 height 17
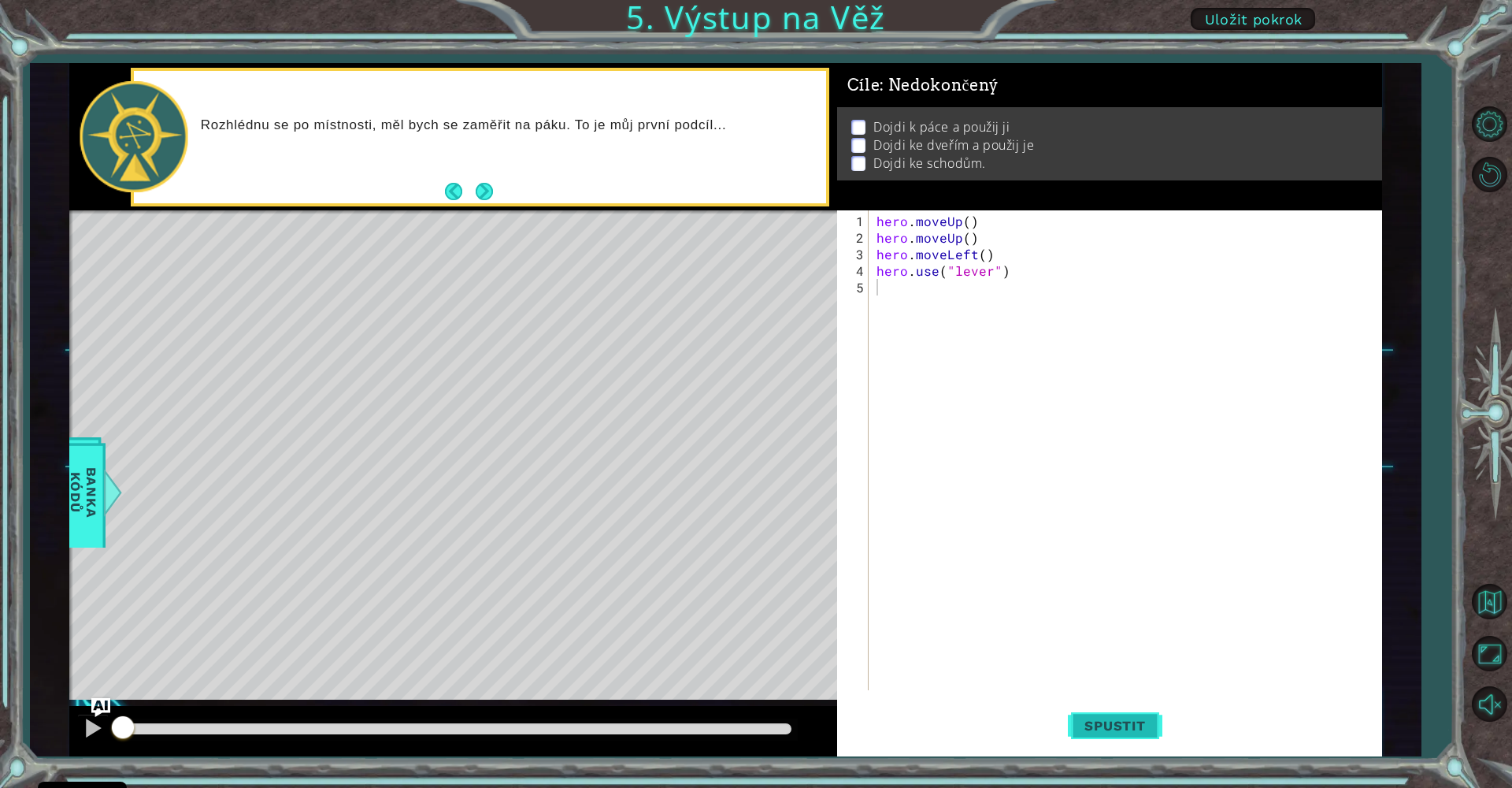
click at [1120, 731] on span "Spustit" at bounding box center [1114, 725] width 92 height 15
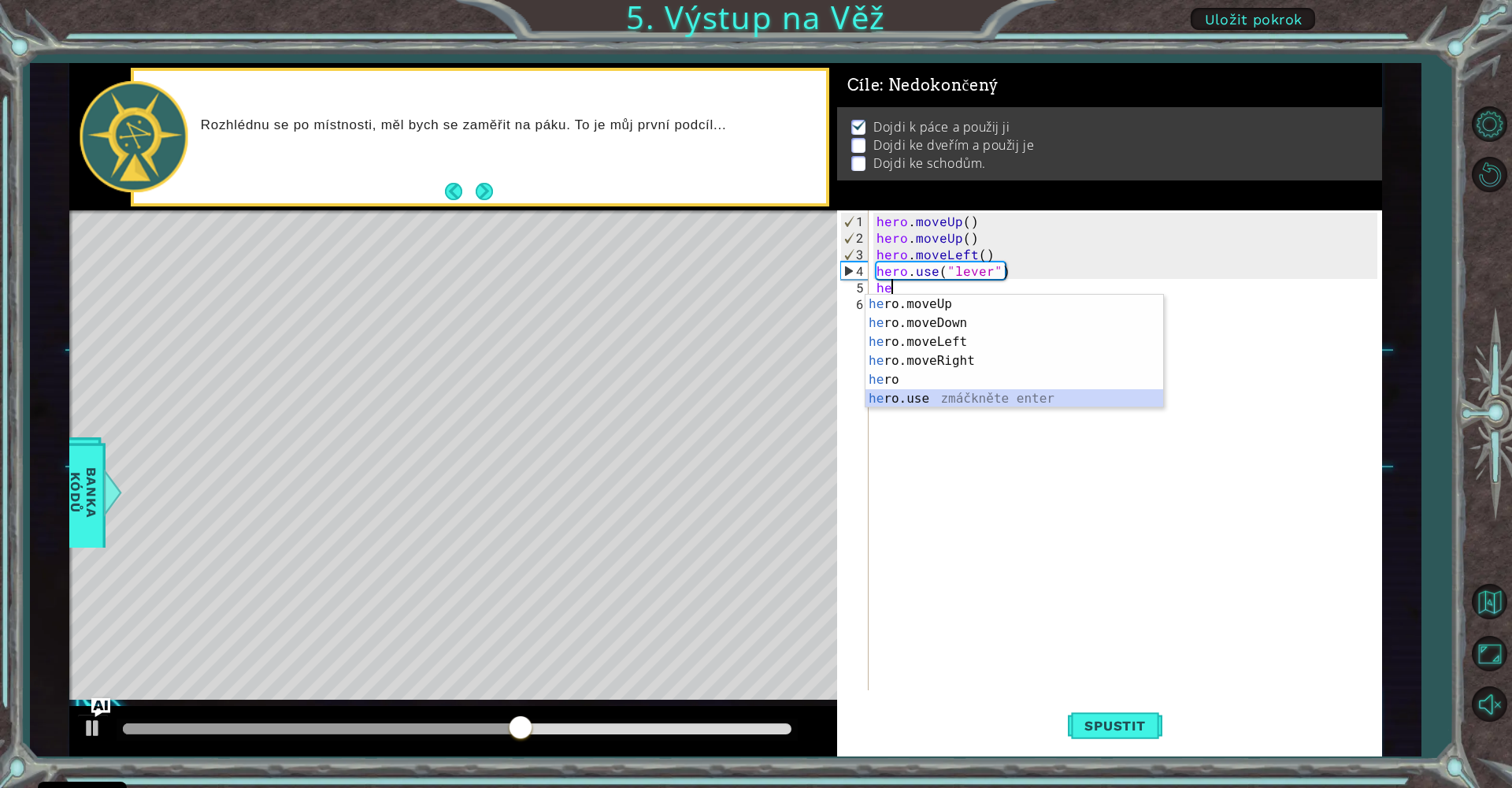
click at [962, 394] on div "he ro.moveUp zmáčkněte enter he ro.moveDown zmáčkněte enter he ro.moveLeft zmáč…" at bounding box center [1014, 370] width 298 height 151
type textarea "hero.use("name")"
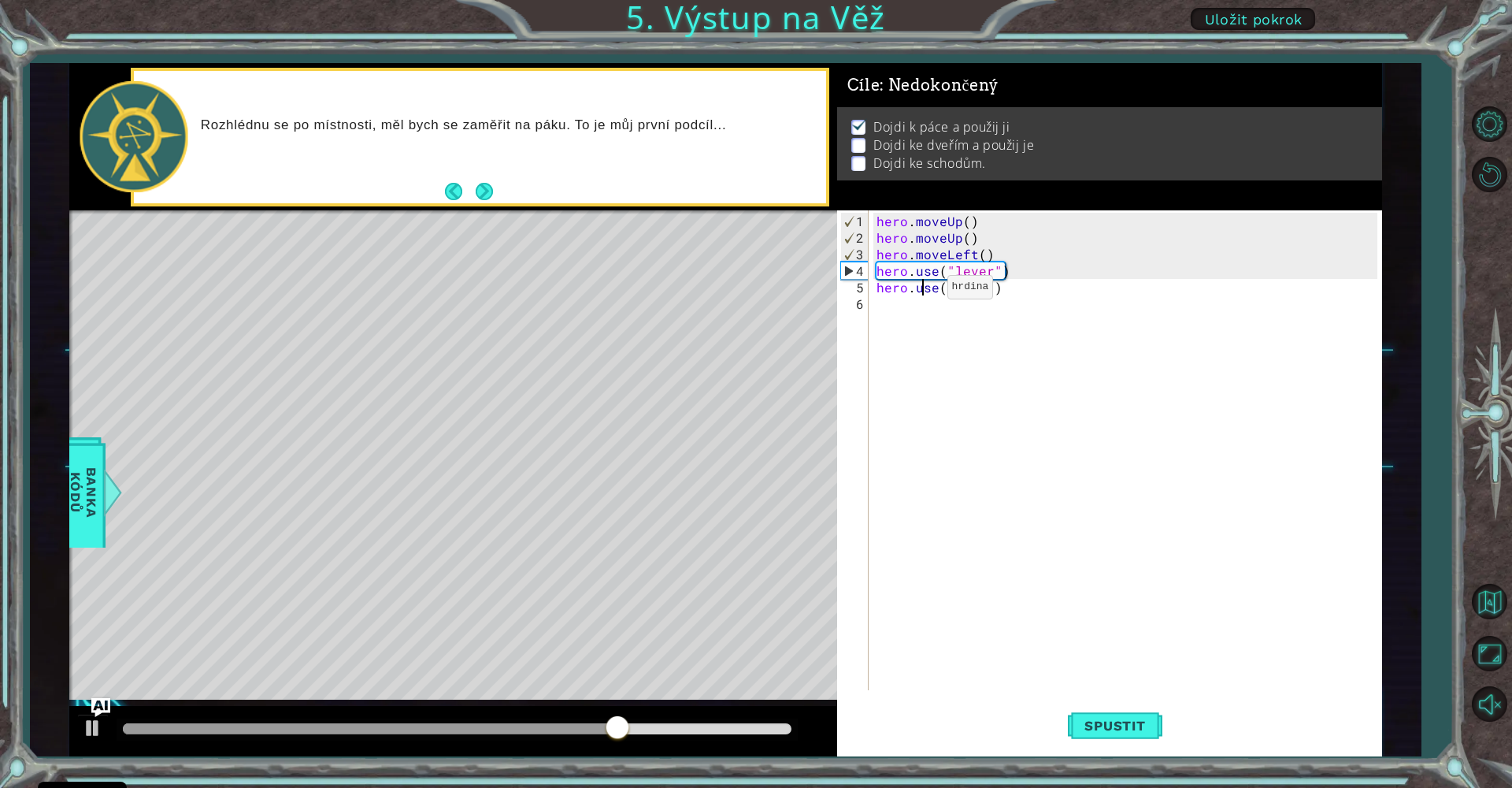
click at [921, 293] on div "hero . moveUp ( ) hero . moveUp ( ) hero . moveLeft ( ) hero . use ( "lever" ) …" at bounding box center [1129, 469] width 512 height 513
drag, startPoint x: 1009, startPoint y: 291, endPoint x: 880, endPoint y: 296, distance: 129.1
click at [877, 288] on div "hero . moveUp ( ) hero . moveUp ( ) hero . moveLeft ( ) hero . use ( "lever" ) …" at bounding box center [1129, 469] width 512 height 513
type textarea "h"
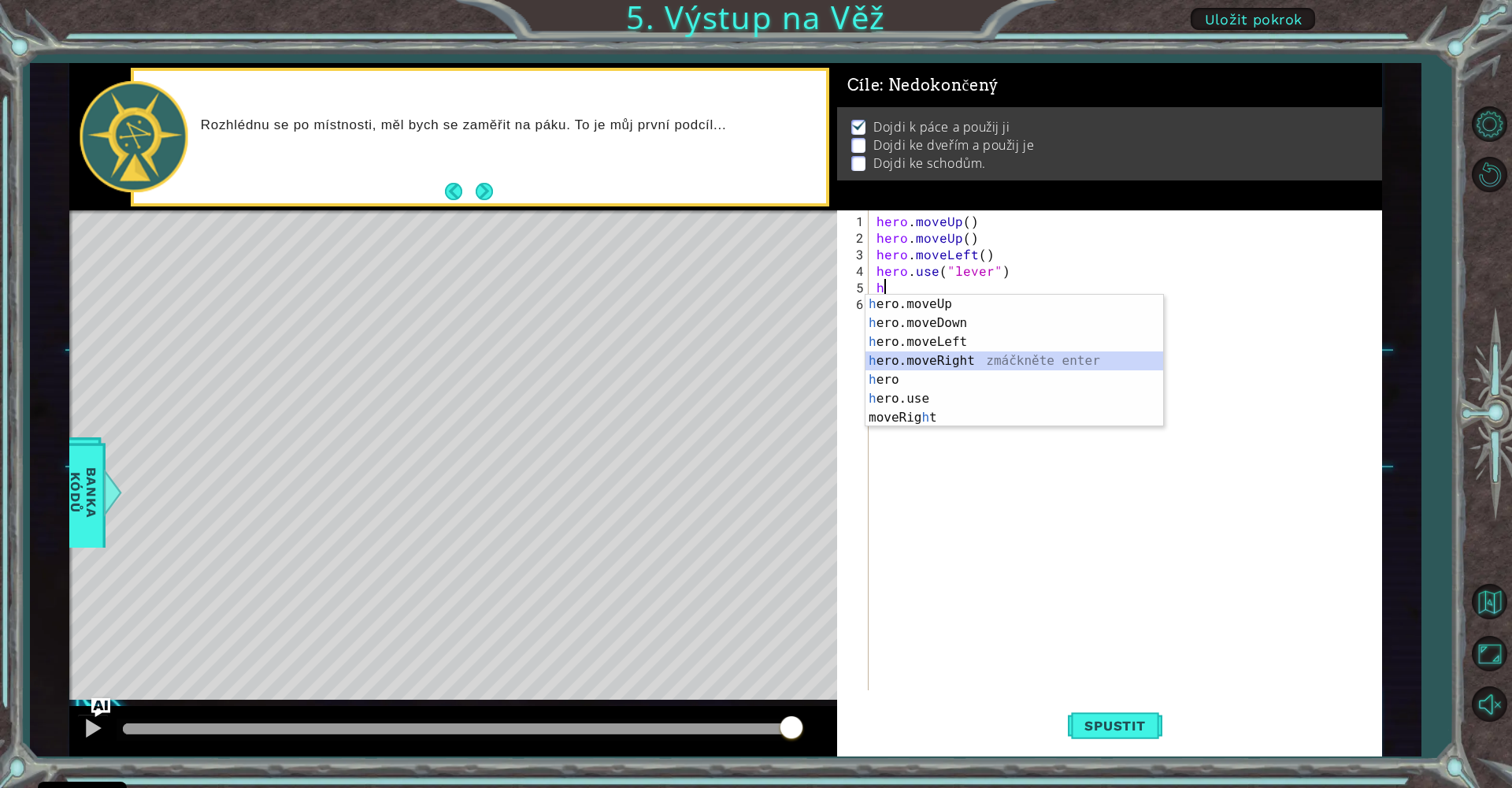
click at [1016, 355] on div "h ero.moveUp zmáčkněte enter h ero.moveDown zmáčkněte enter h ero.moveLeft zmáč…" at bounding box center [1014, 379] width 298 height 170
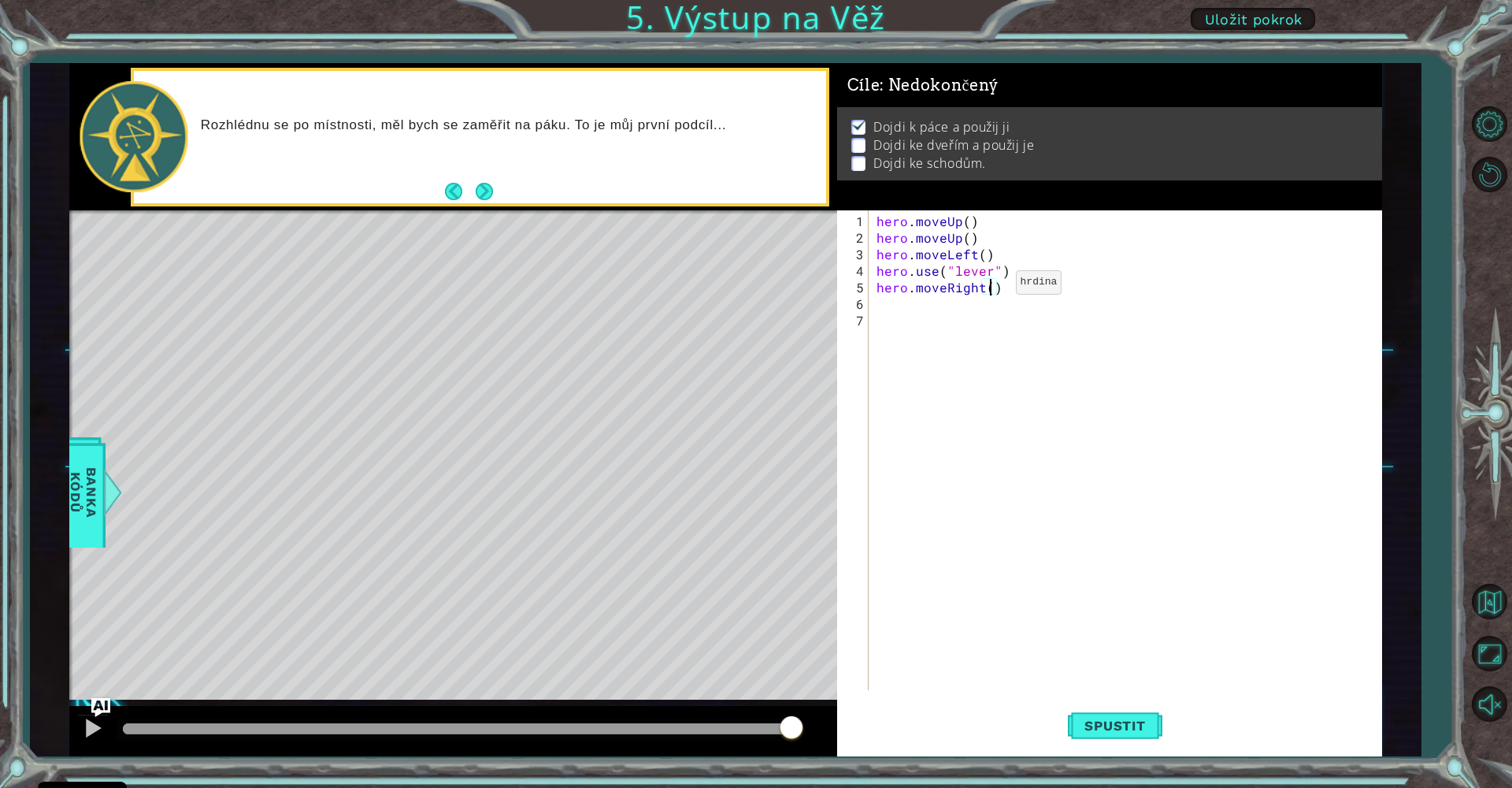
click at [989, 288] on div "hero . moveUp ( ) hero . moveUp ( ) hero . moveLeft ( ) hero . use ( "lever" ) …" at bounding box center [1129, 469] width 512 height 513
type textarea "hero.moveRight(3)"
click at [886, 304] on div "hero . moveUp ( ) hero . moveUp ( ) hero . moveLeft ( ) hero . use ( "lever" ) …" at bounding box center [1129, 469] width 512 height 513
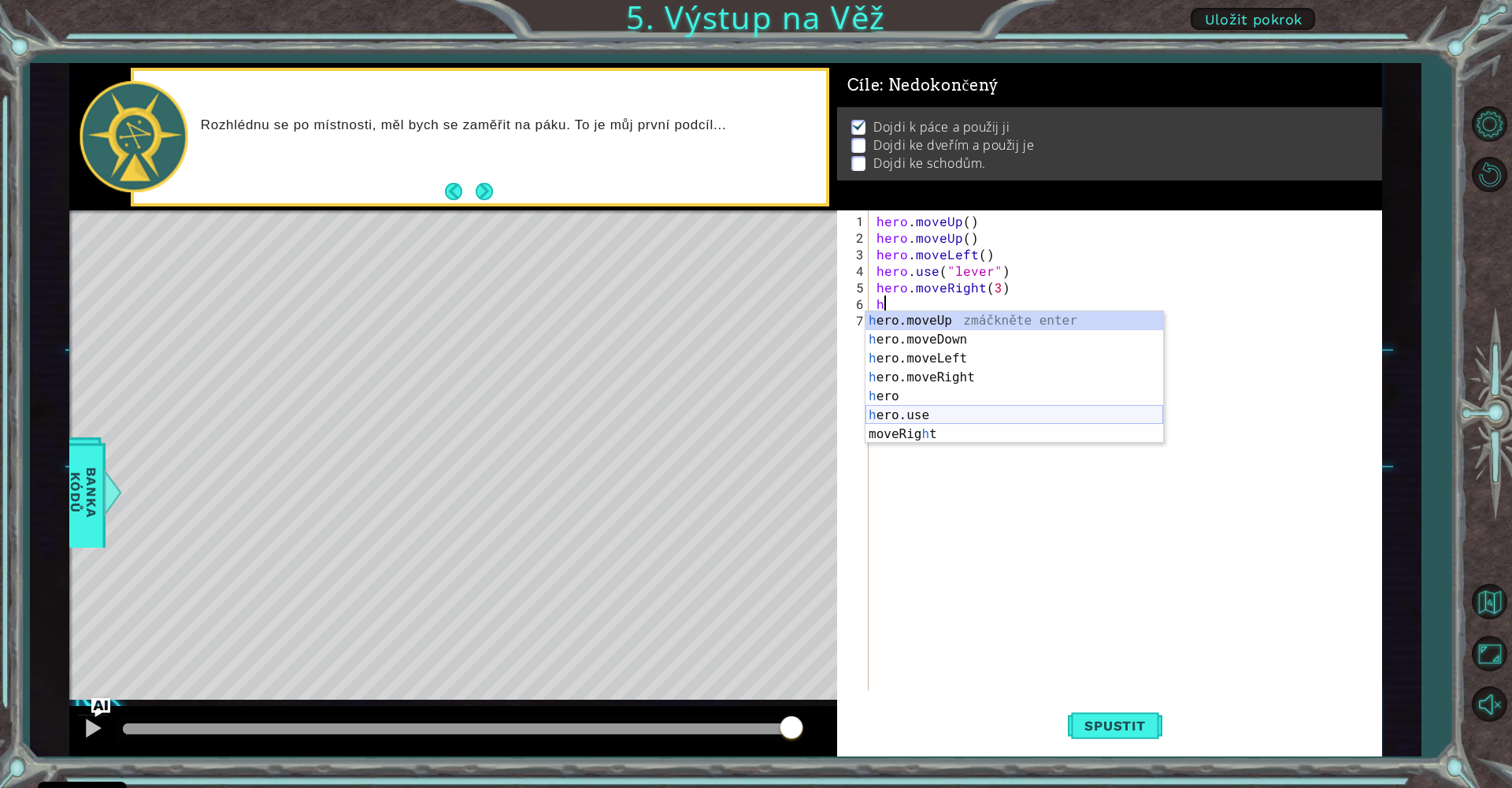
click at [915, 412] on div "h ero.moveUp zmáčkněte enter h ero.moveDown zmáčkněte enter h ero.moveLeft zmáč…" at bounding box center [1014, 396] width 298 height 170
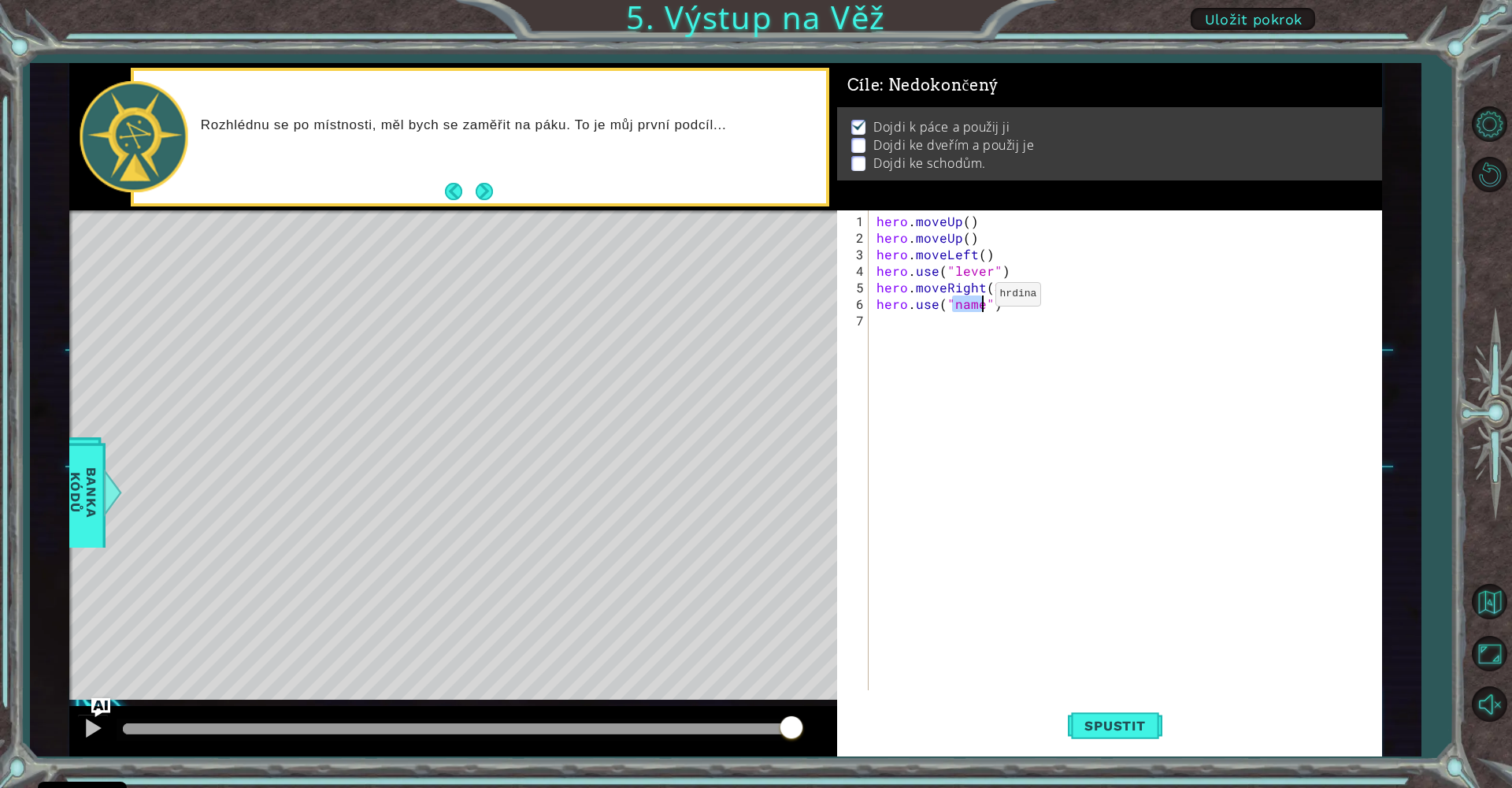
scroll to position [0, 5]
type textarea "hero.use("door")"
click at [891, 331] on div "hero . moveUp ( ) hero . moveUp ( ) hero . moveLeft ( ) hero . use ( "lever" ) …" at bounding box center [1129, 469] width 512 height 513
type textarea "h"
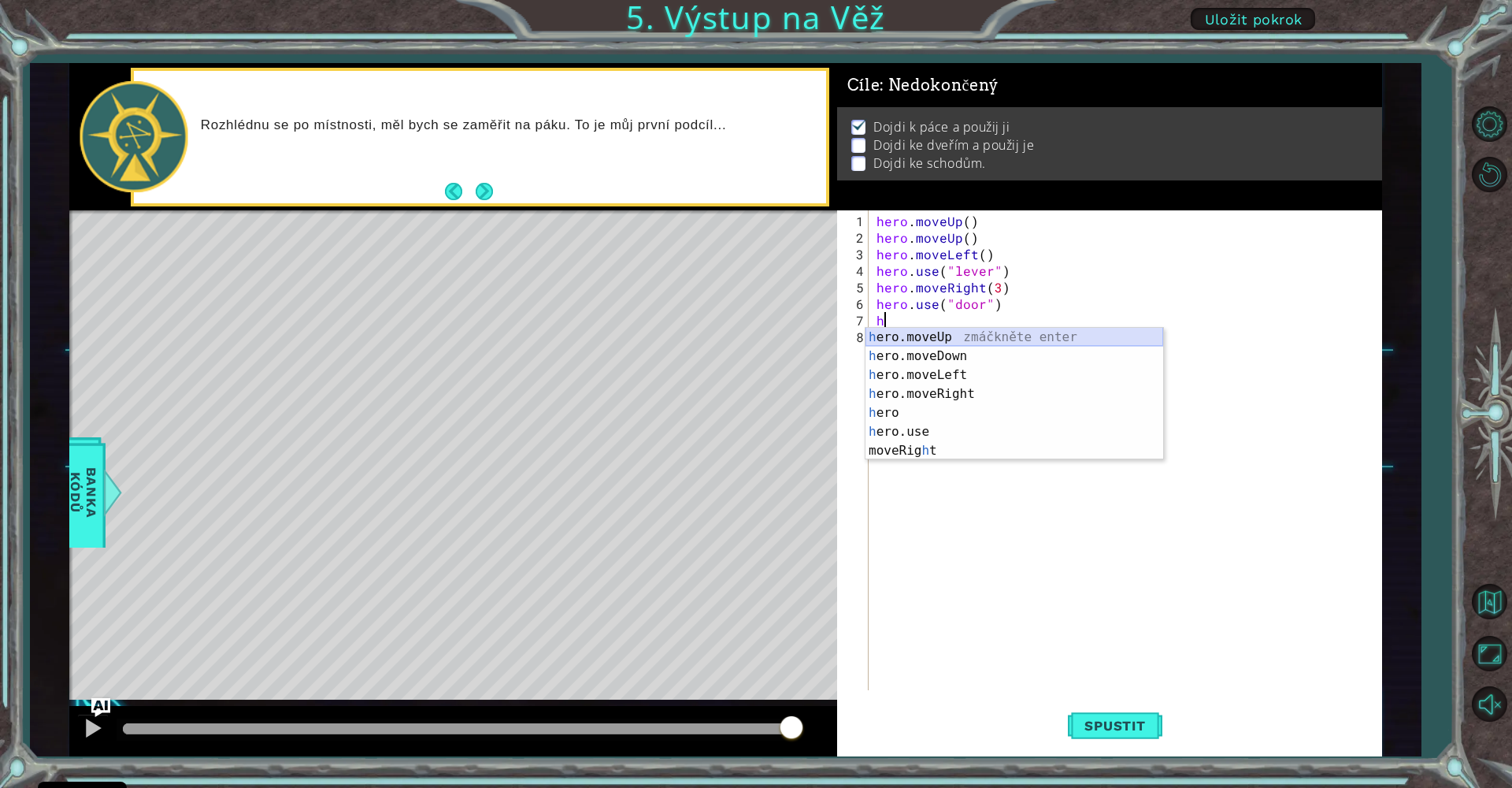
click at [981, 337] on div "h ero.moveUp zmáčkněte enter h ero.moveDown zmáčkněte enter h ero.moveLeft zmáč…" at bounding box center [1014, 412] width 298 height 170
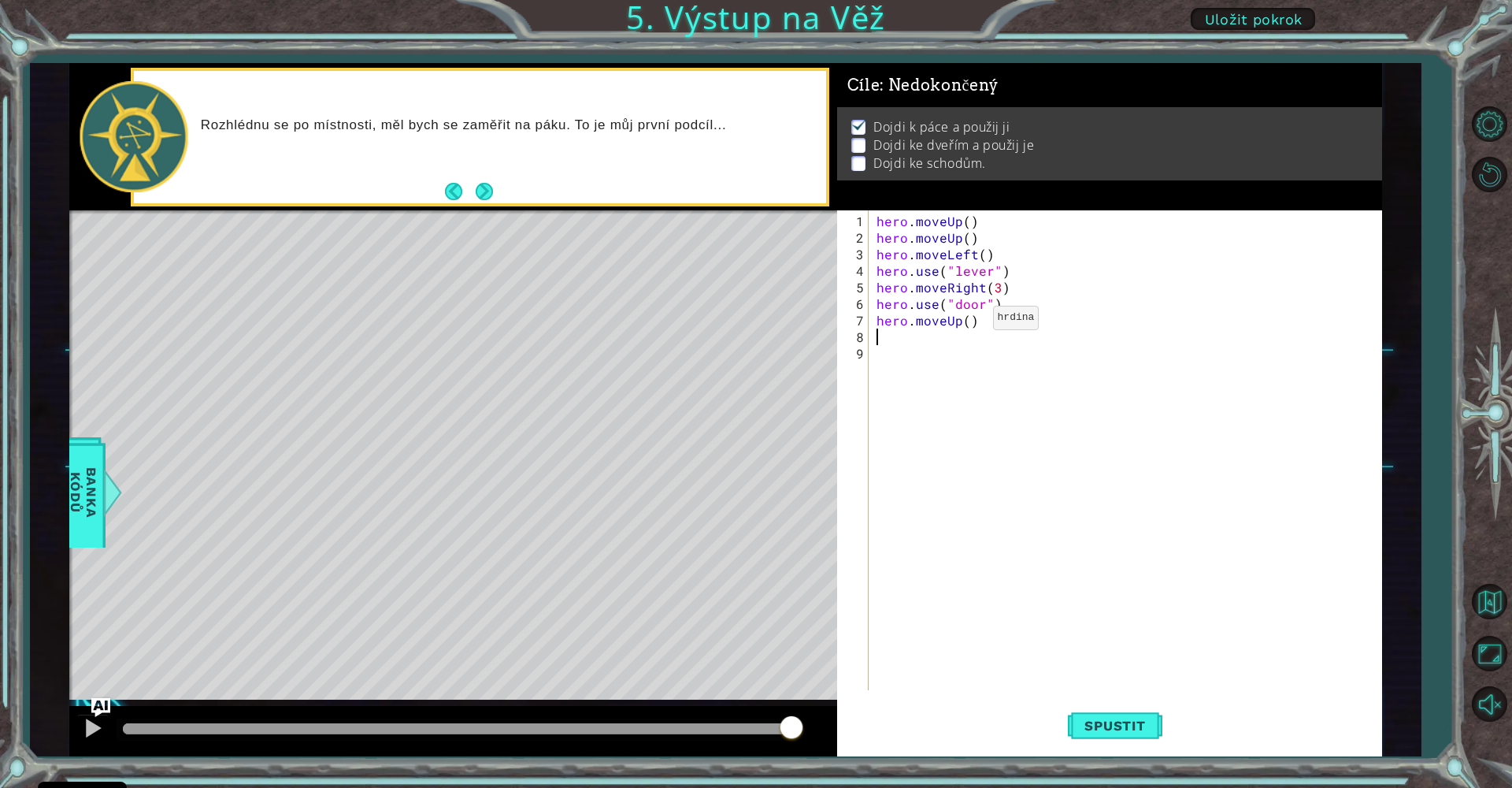
click at [966, 324] on div "hero . moveUp ( ) hero . moveUp ( ) hero . moveLeft ( ) hero . use ( "lever" ) …" at bounding box center [1129, 469] width 512 height 513
type textarea "hero.moveUp(2)"
click at [886, 339] on div "hero . moveUp ( ) hero . moveUp ( ) hero . moveLeft ( ) hero . use ( "lever" ) …" at bounding box center [1129, 469] width 512 height 513
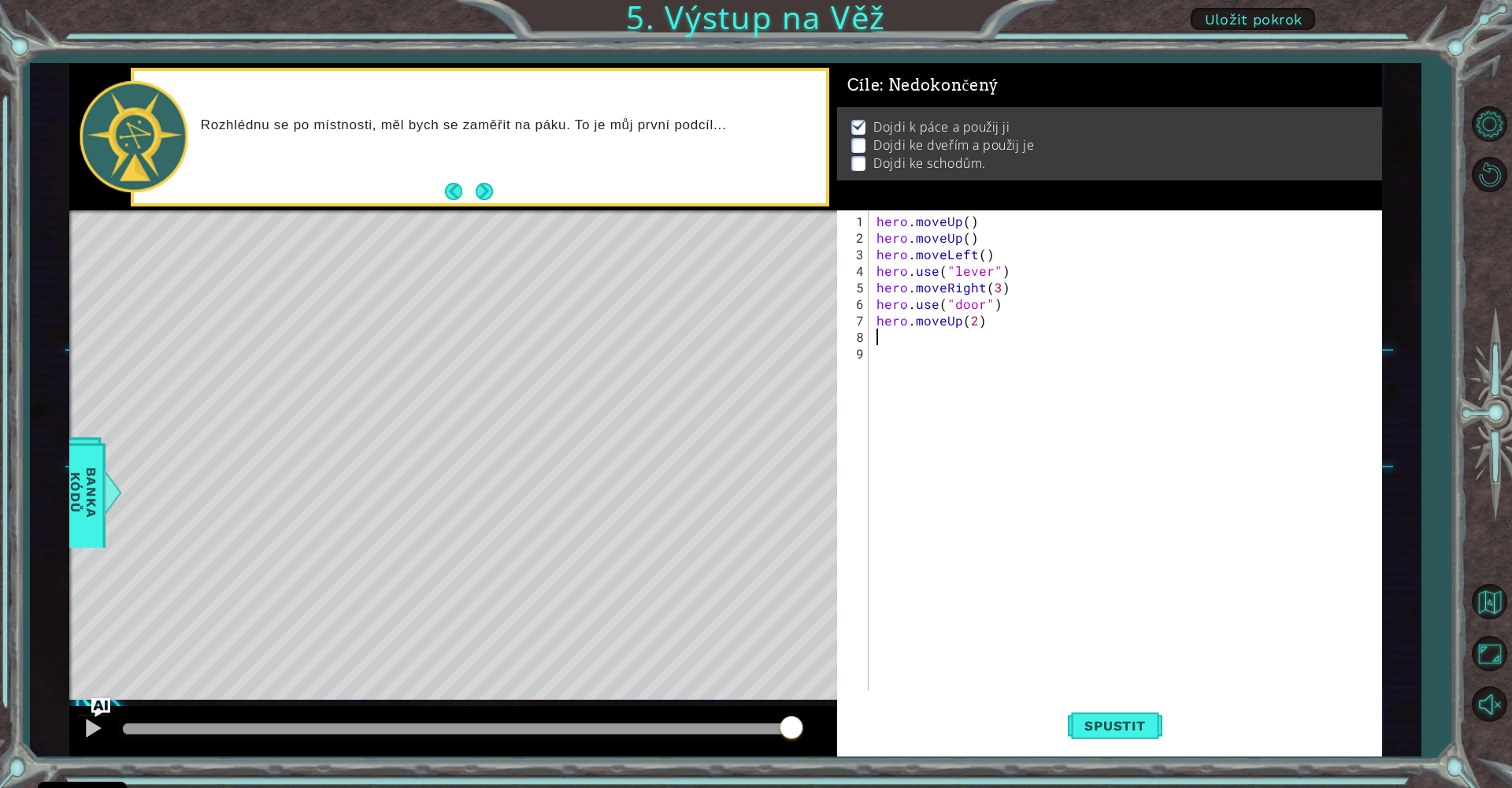
type textarea "h"
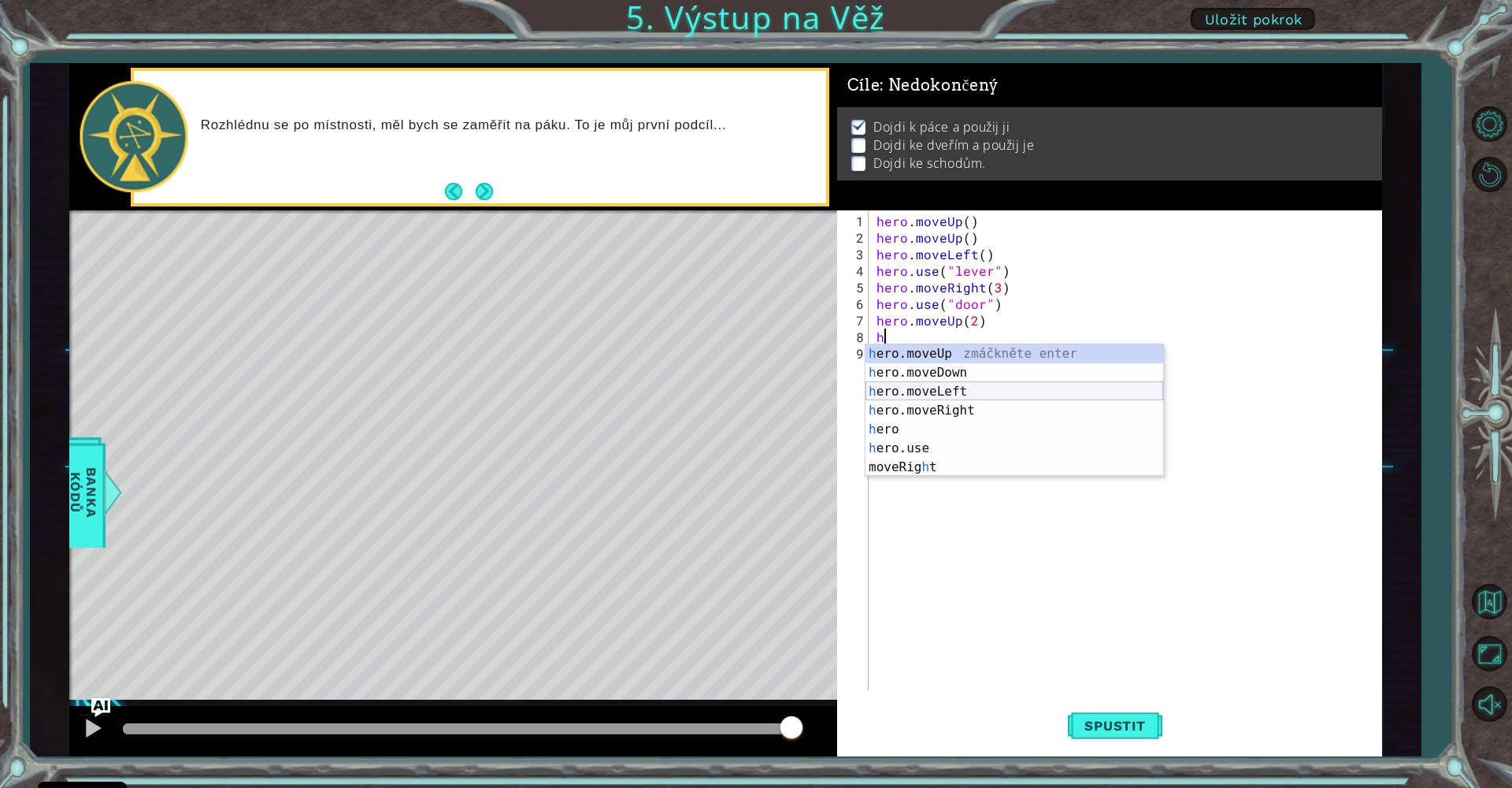
click at [974, 392] on div "h ero.moveUp zmáčkněte enter h ero.moveDown zmáčkněte enter h ero.moveLeft zmáč…" at bounding box center [1014, 429] width 298 height 170
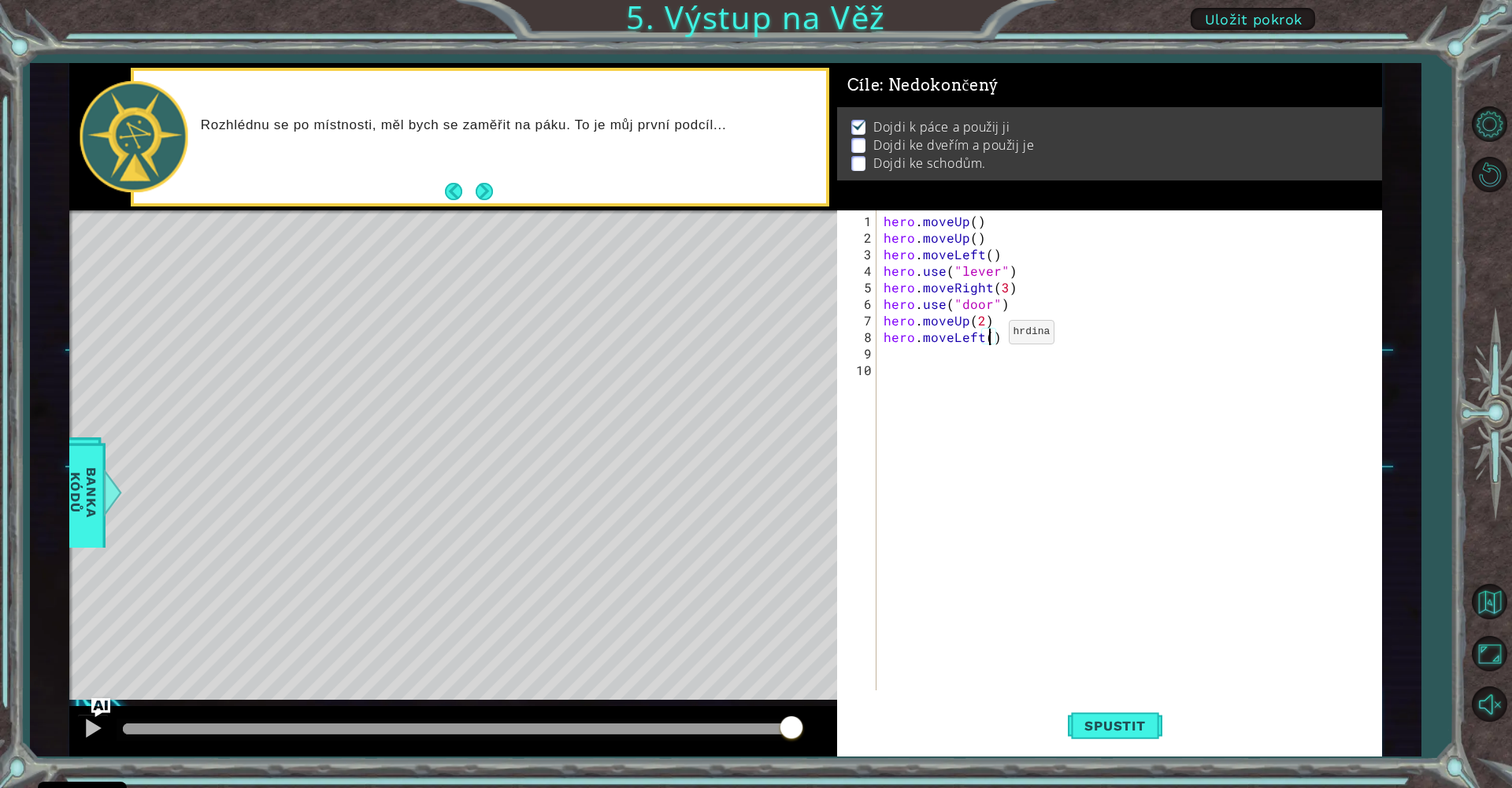
click at [989, 338] on div "hero . moveUp ( ) hero . moveUp ( ) hero . moveLeft ( ) hero . use ( "lever" ) …" at bounding box center [1132, 469] width 505 height 513
type textarea "hero.moveLeft(3)"
click at [1105, 713] on button "Spustit" at bounding box center [1114, 726] width 94 height 54
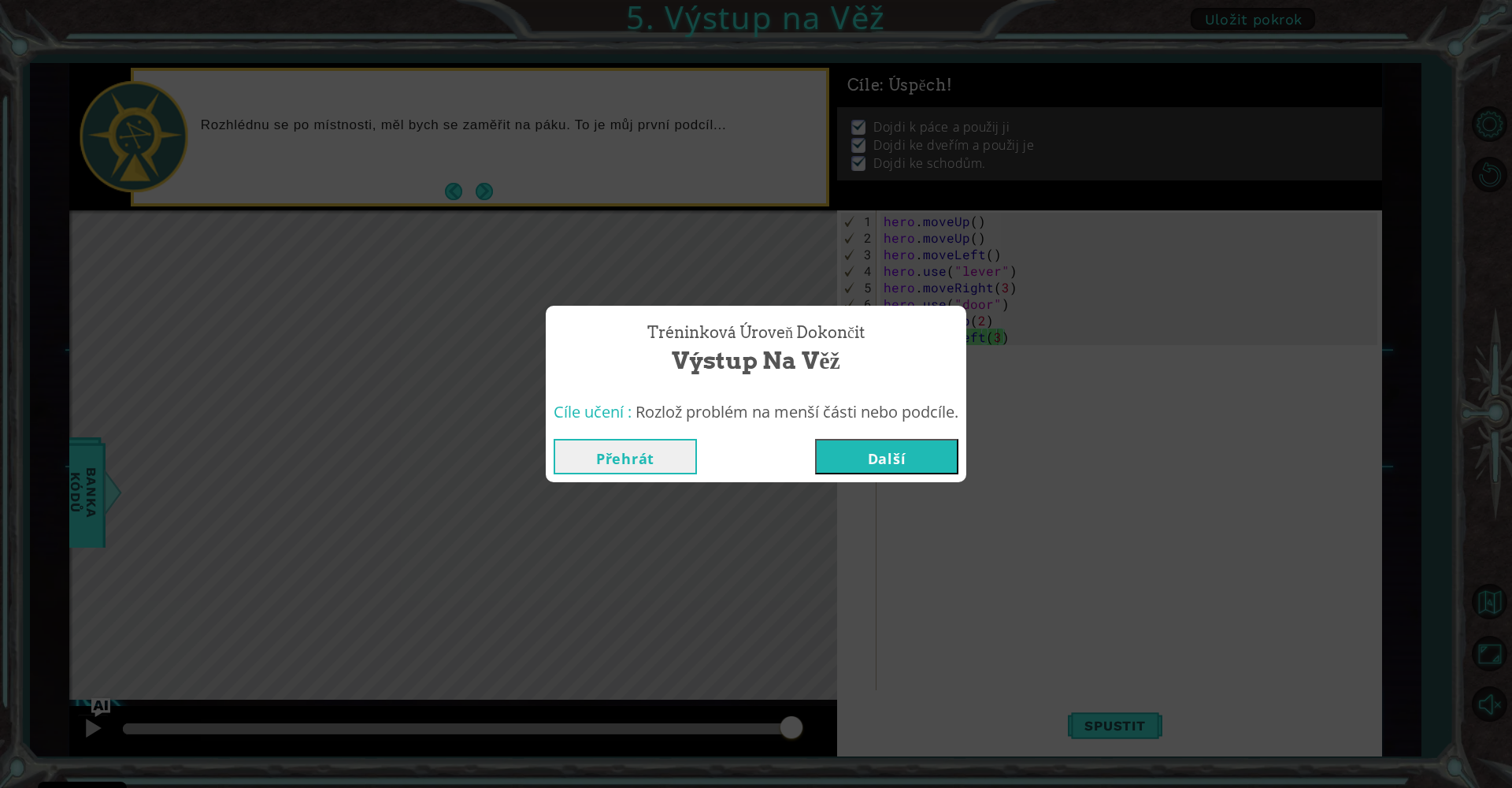
click at [886, 453] on button "Další" at bounding box center [886, 456] width 143 height 35
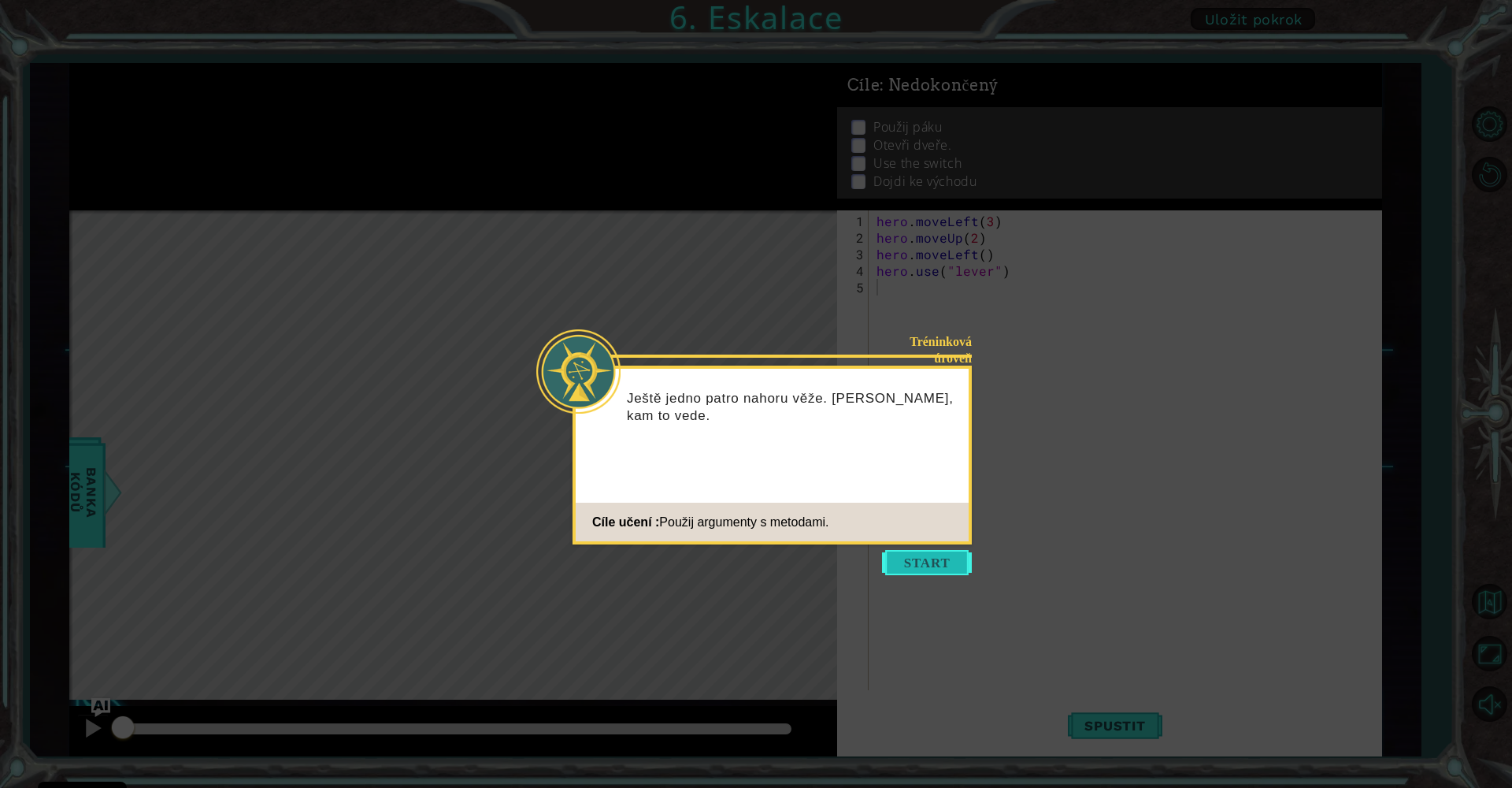
click at [940, 557] on button "Start" at bounding box center [927, 563] width 90 height 25
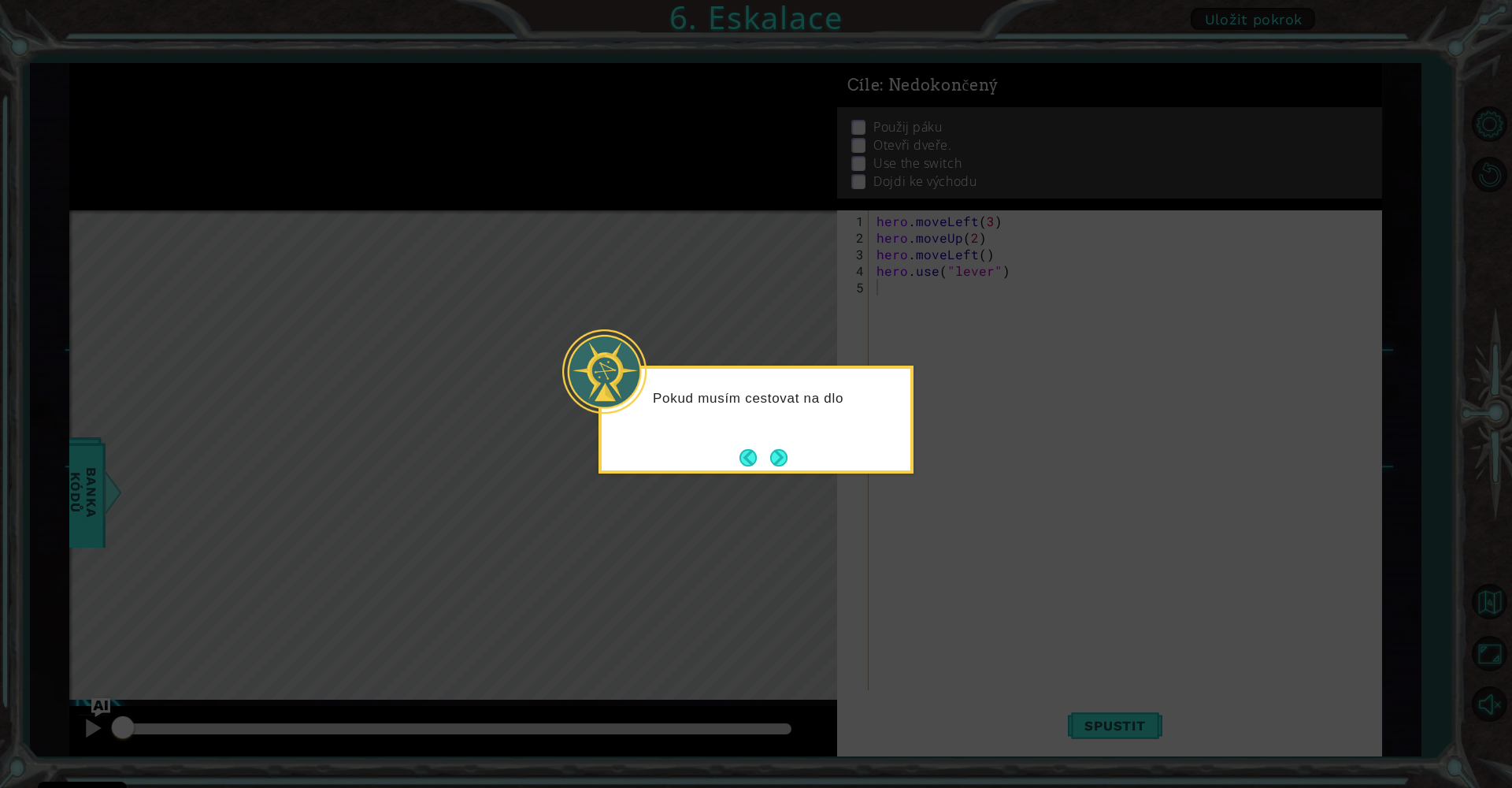
click at [803, 464] on div "Pokud musím cestovat na dlo" at bounding box center [756, 420] width 315 height 108
click at [788, 457] on div "Pokud musím cestovat na dlouhé vzdálenosti, jsou" at bounding box center [756, 420] width 315 height 108
click at [773, 457] on button "Next" at bounding box center [778, 457] width 18 height 18
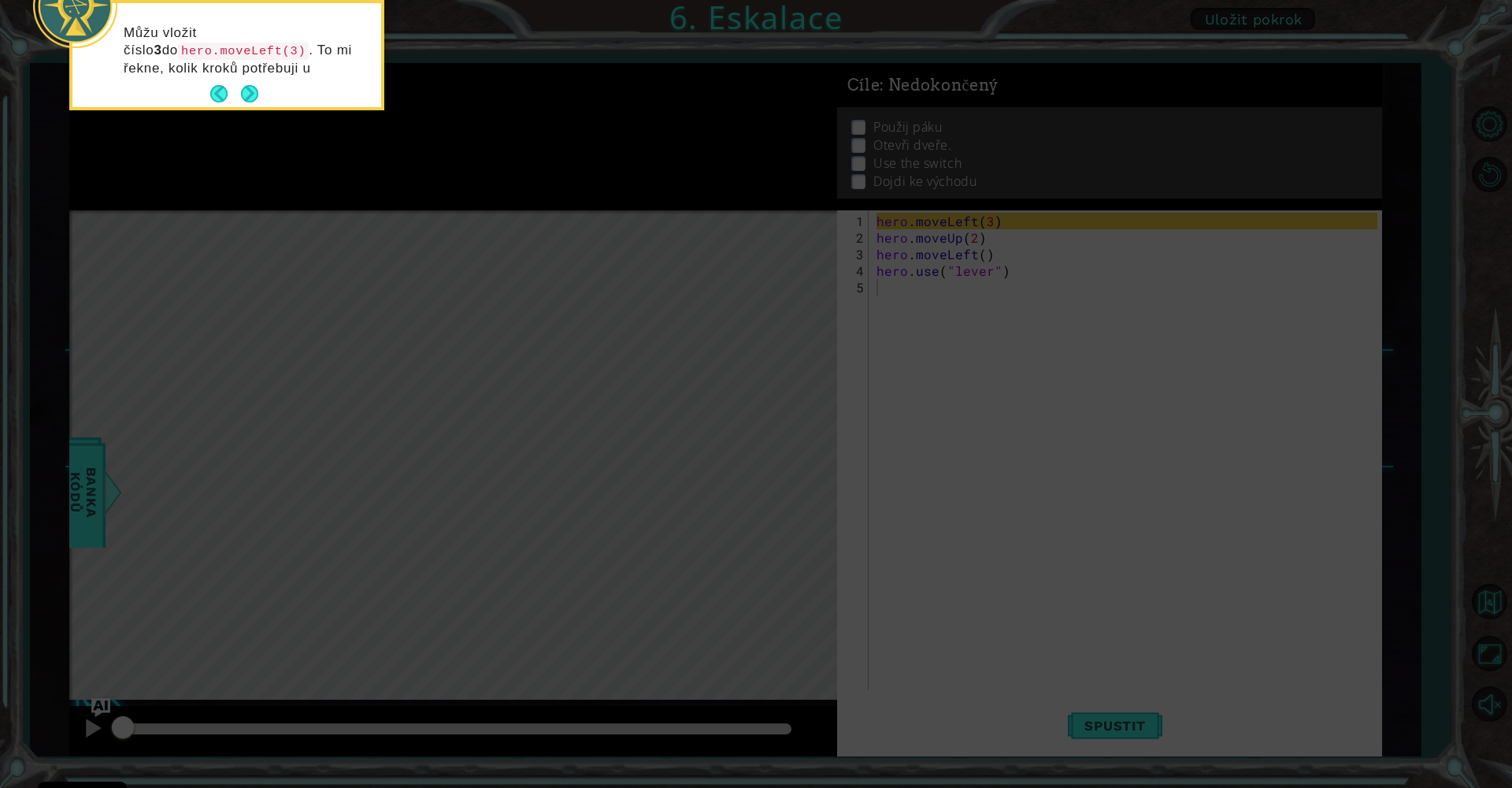
click at [238, 79] on div "Můžu vložit číslo 3 do hero.moveLeft(3) . To mi řekne, kolik kroků potřebuji u" at bounding box center [226, 58] width 309 height 97
click at [243, 85] on footer at bounding box center [234, 94] width 48 height 23
click at [249, 89] on button "Next" at bounding box center [249, 93] width 17 height 17
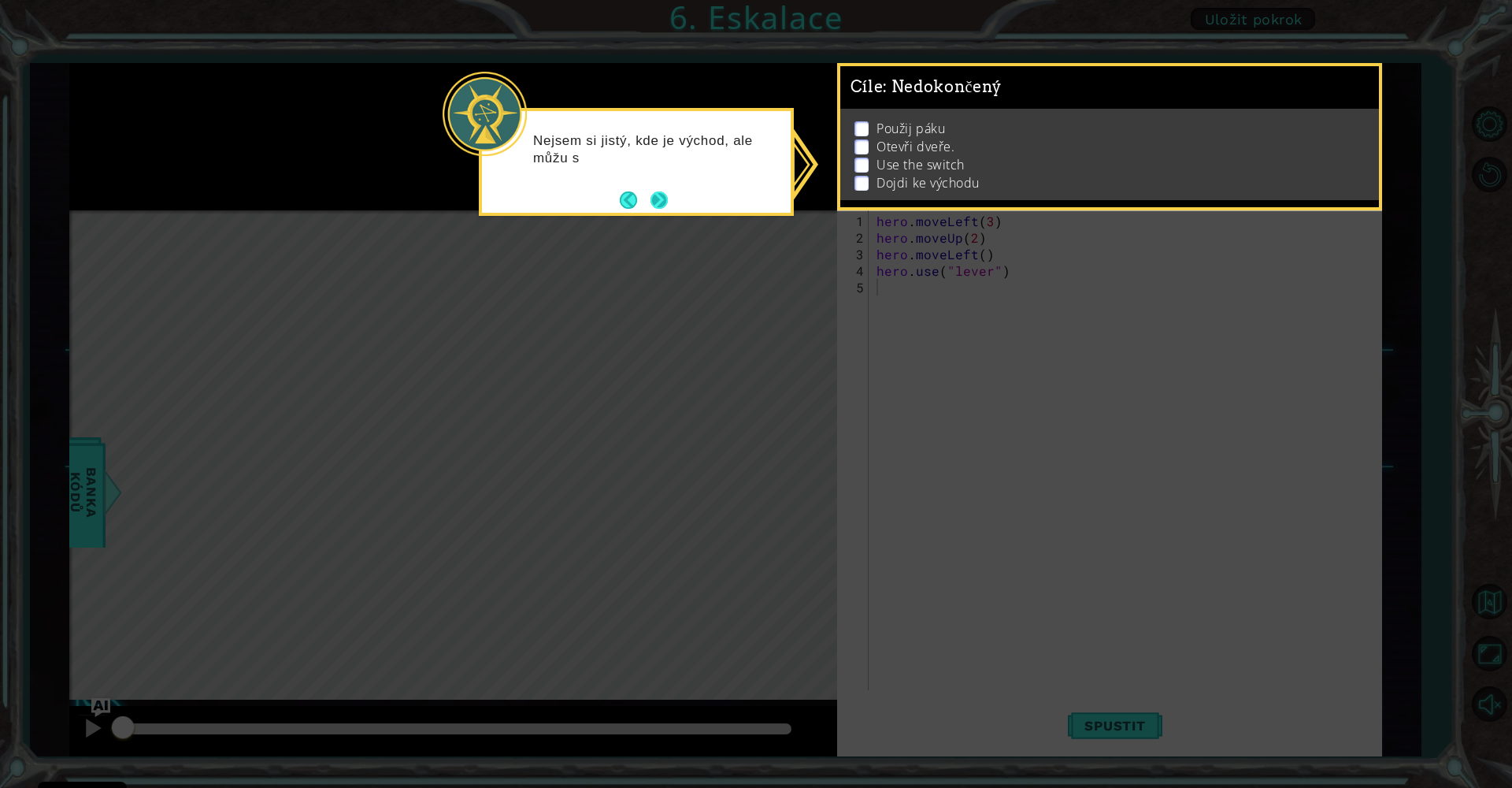
click at [659, 201] on button "Next" at bounding box center [660, 200] width 20 height 20
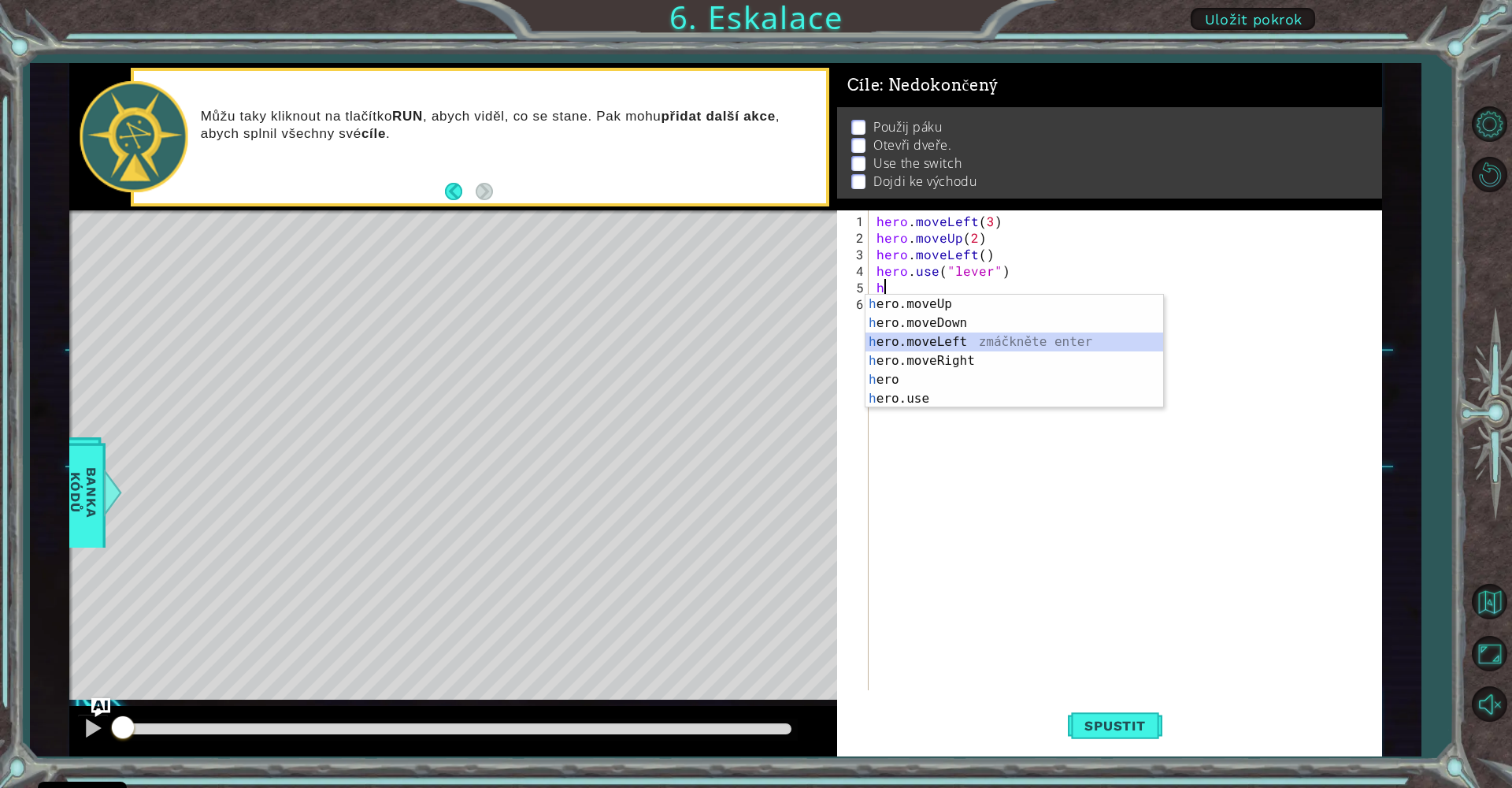
click at [976, 349] on div "h ero.moveUp zmáčkněte enter h ero.moveDown zmáčkněte enter h ero.moveLeft zmáč…" at bounding box center [1014, 370] width 298 height 151
type textarea "hero.moveLeft(1)"
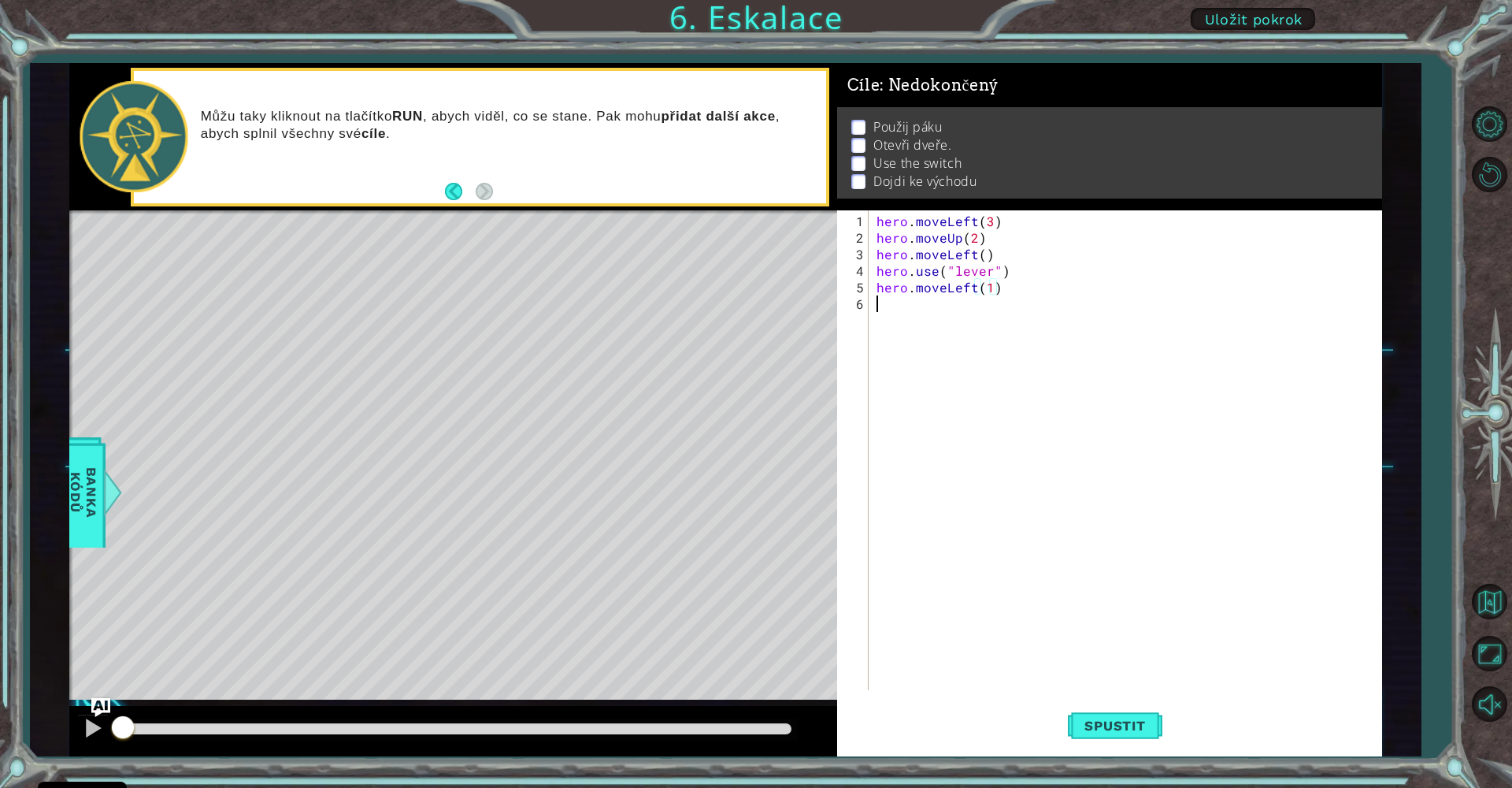
click at [916, 311] on div "hero . moveLeft ( 3 ) hero . moveUp ( 2 ) hero . moveLeft ( ) hero . use ( "lev…" at bounding box center [1129, 469] width 512 height 513
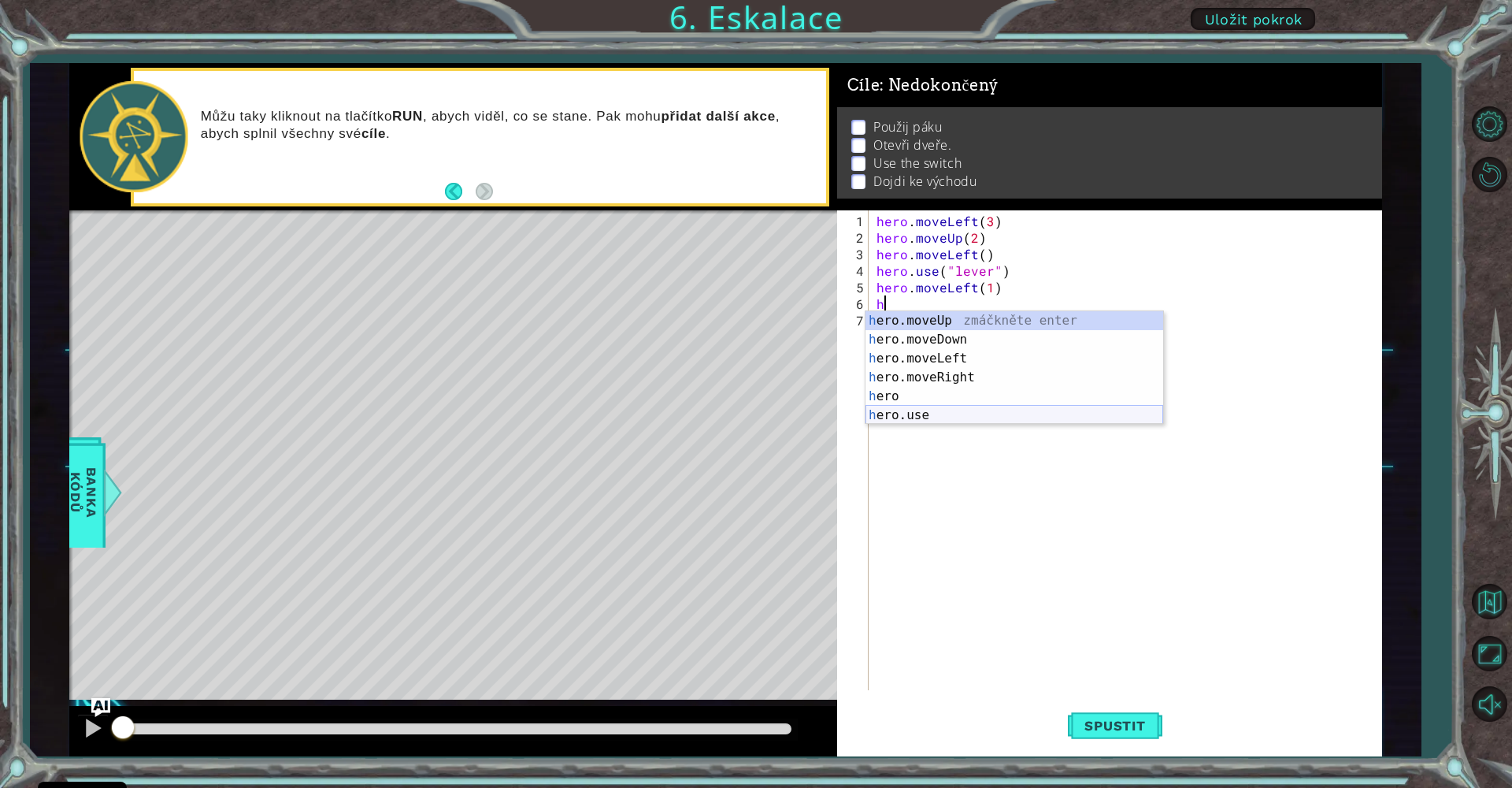
click at [920, 421] on div "h ero.moveUp zmáčkněte enter h ero.moveDown zmáčkněte enter h ero.moveLeft zmáč…" at bounding box center [1014, 387] width 298 height 151
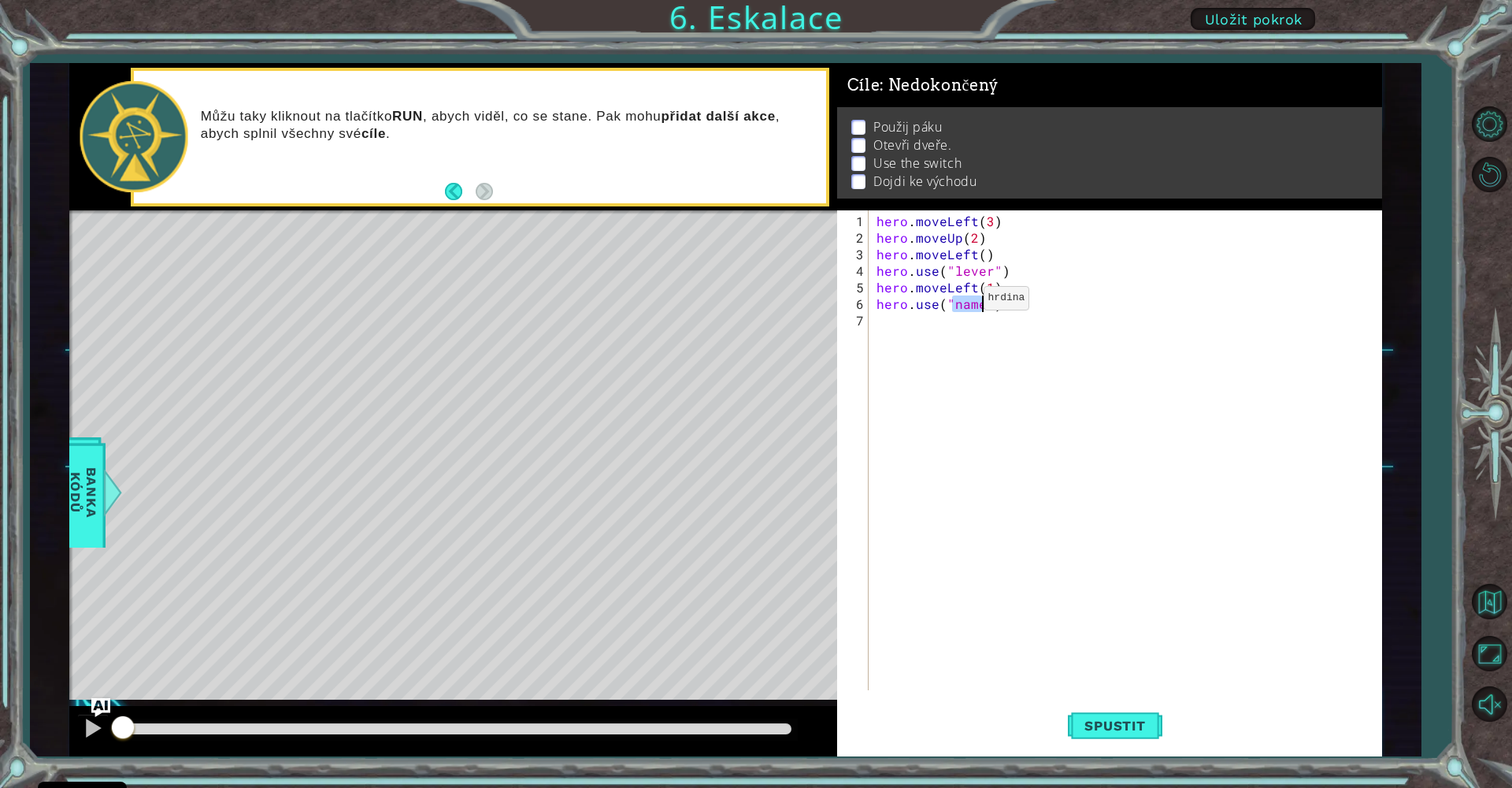
scroll to position [0, 5]
type textarea "hero.use("door")"
click at [900, 322] on div "hero . moveLeft ( 3 ) hero . moveUp ( 2 ) hero . moveLeft ( ) hero . use ( "lev…" at bounding box center [1129, 469] width 512 height 513
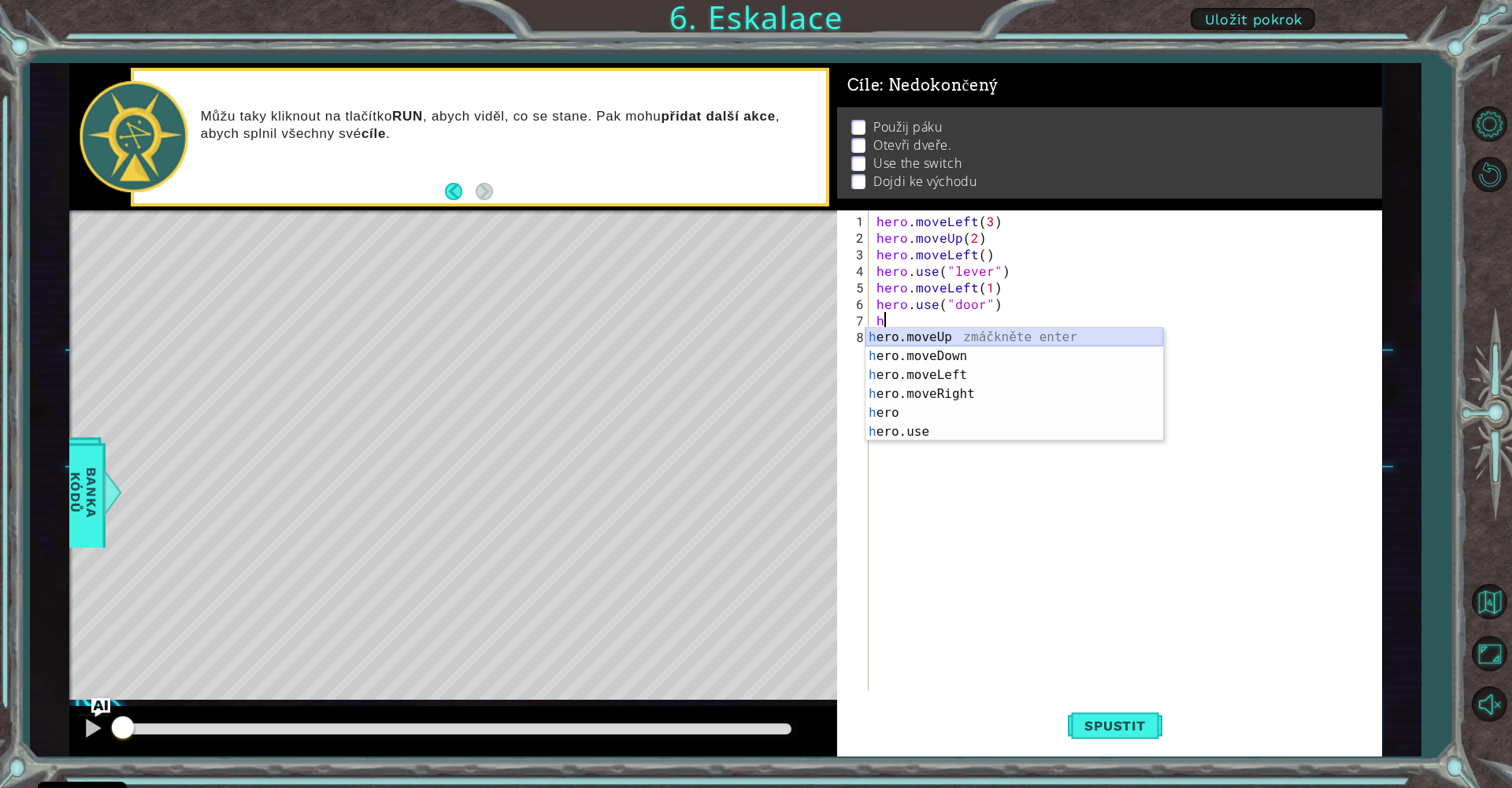
click at [962, 335] on div "h ero.moveUp zmáčkněte enter h ero.moveDown zmáčkněte enter h ero.moveLeft zmáč…" at bounding box center [1014, 403] width 298 height 151
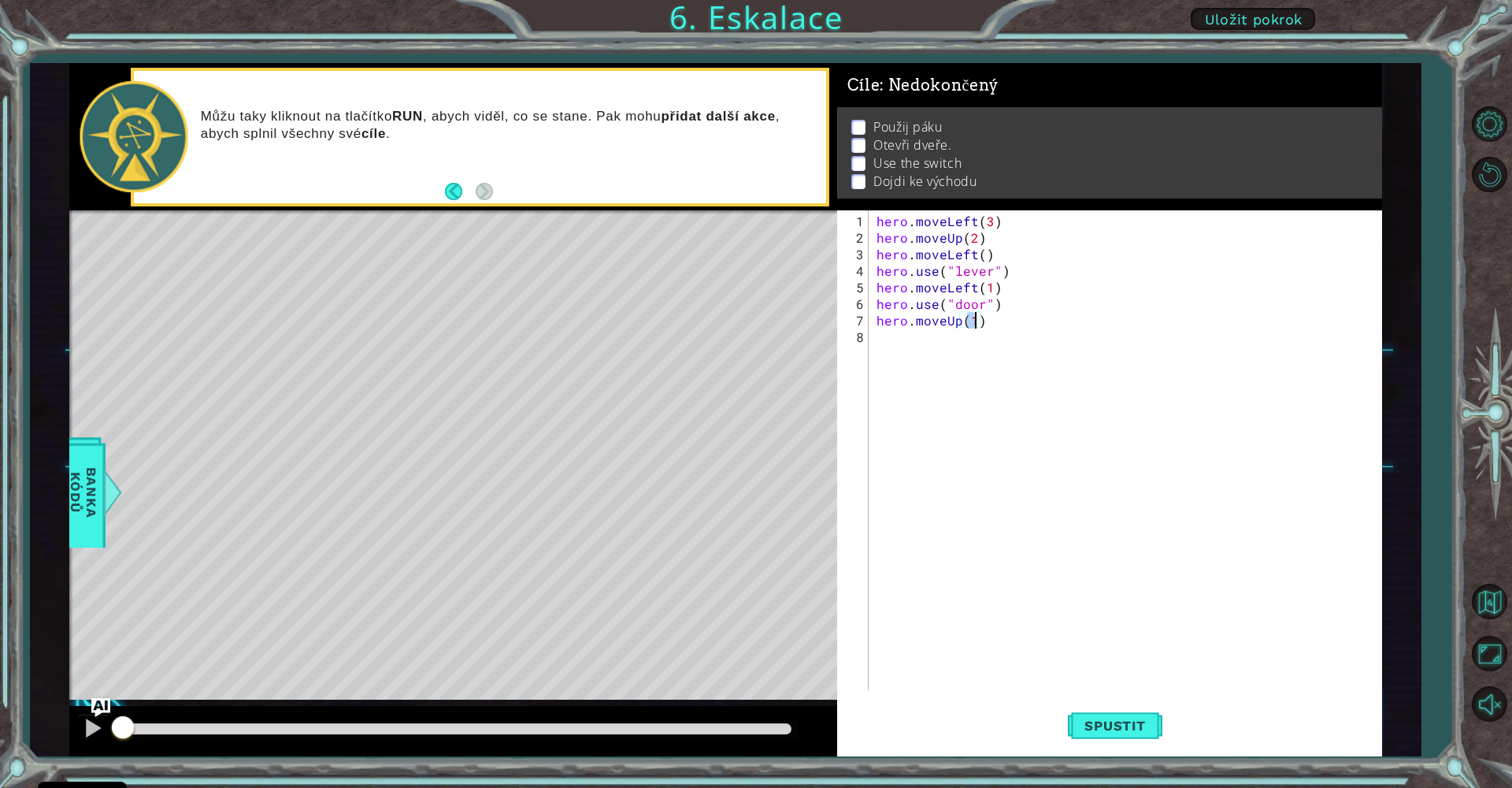
type textarea "hero.moveUp(2)"
click at [920, 345] on div "hero . moveLeft ( 3 ) hero . moveUp ( 2 ) hero . moveLeft ( ) hero . use ( "lev…" at bounding box center [1129, 469] width 512 height 513
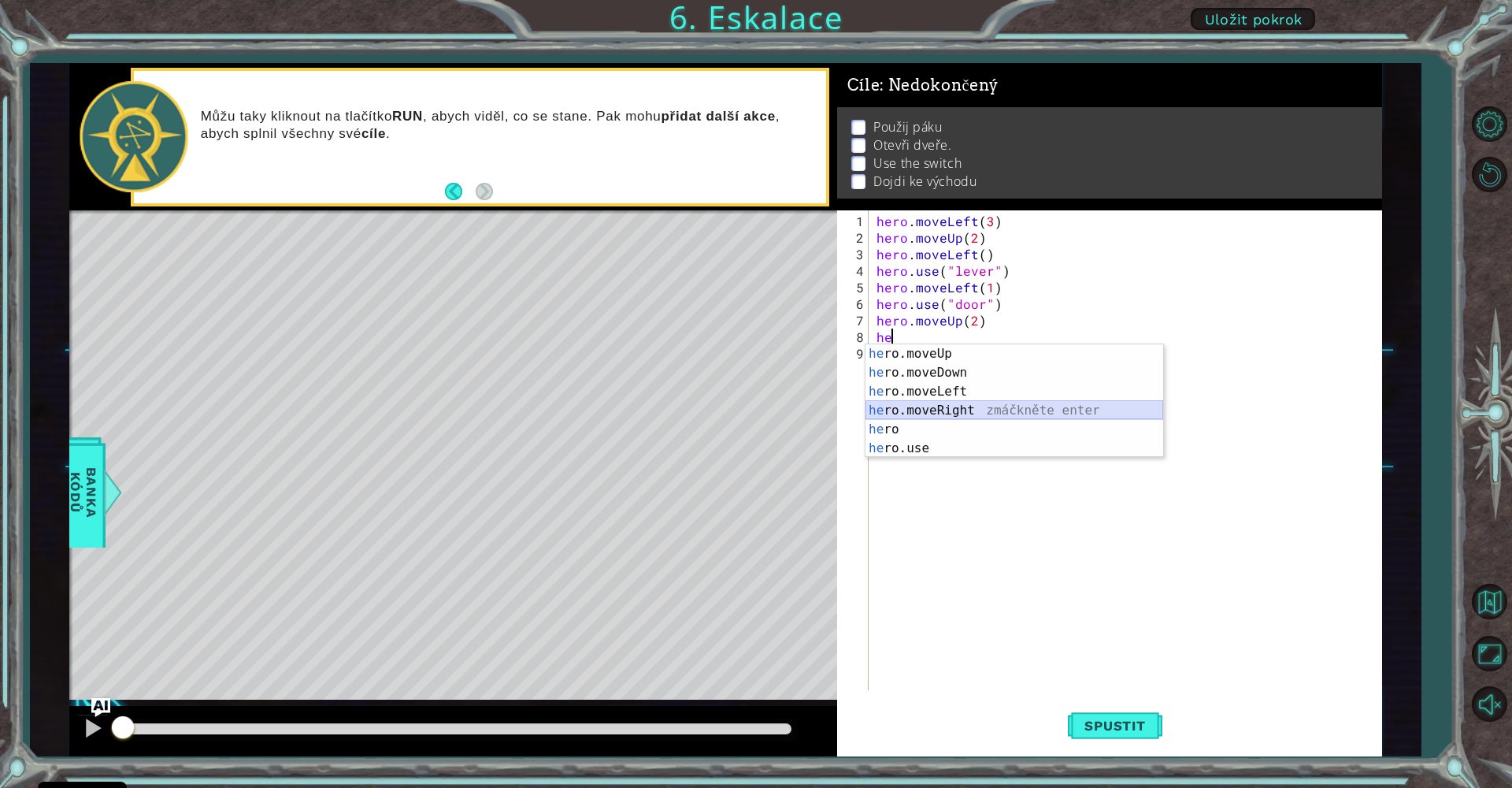
click at [972, 406] on div "he ro.moveUp zmáčkněte enter he ro.moveDown zmáčkněte enter he ro.moveLeft zmáč…" at bounding box center [1014, 420] width 298 height 151
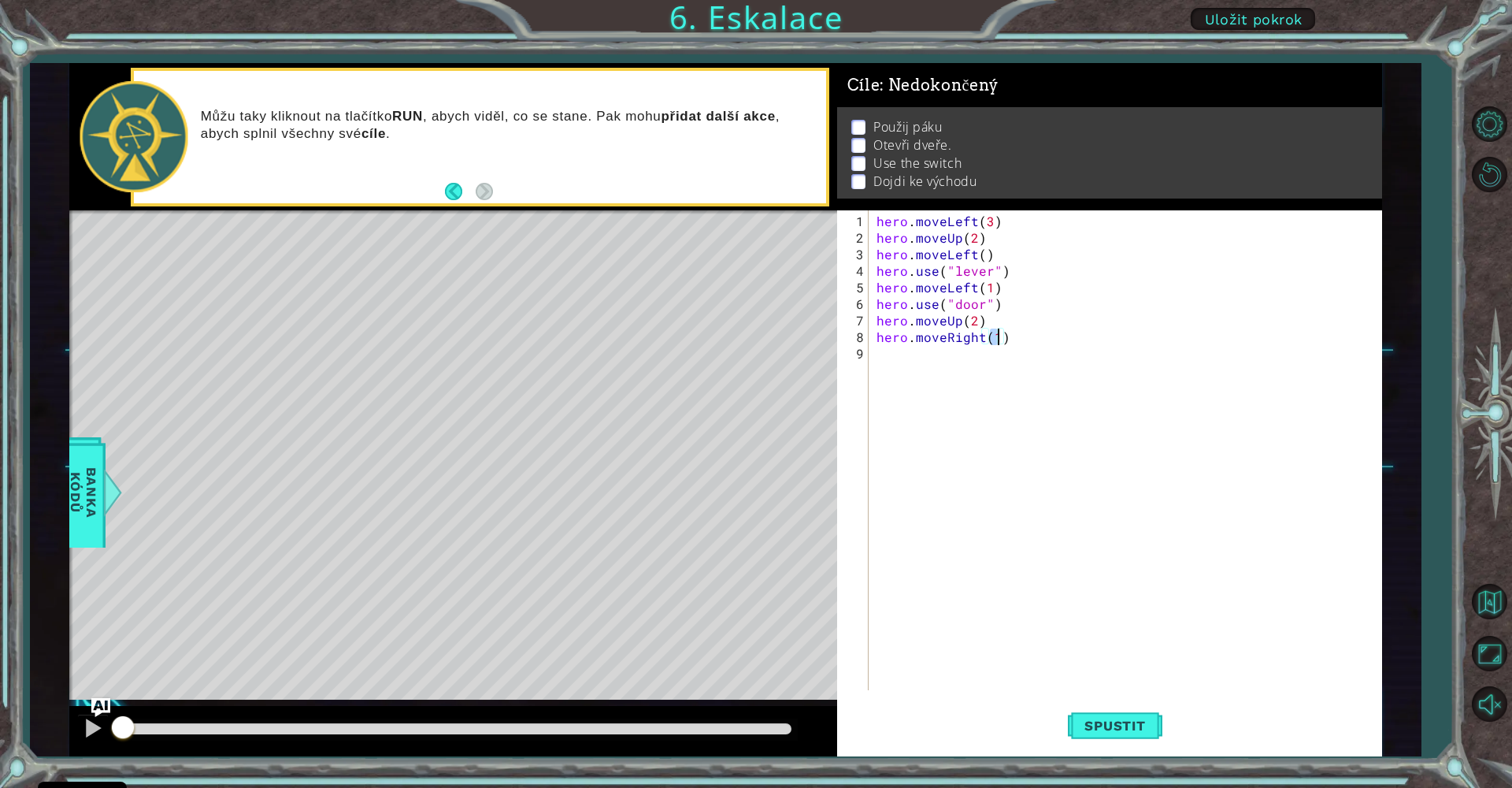
type textarea "hero.moveRight(2)"
click at [900, 368] on div "hero . moveLeft ( 3 ) hero . moveUp ( 2 ) hero . moveLeft ( ) hero . use ( "lev…" at bounding box center [1129, 469] width 512 height 513
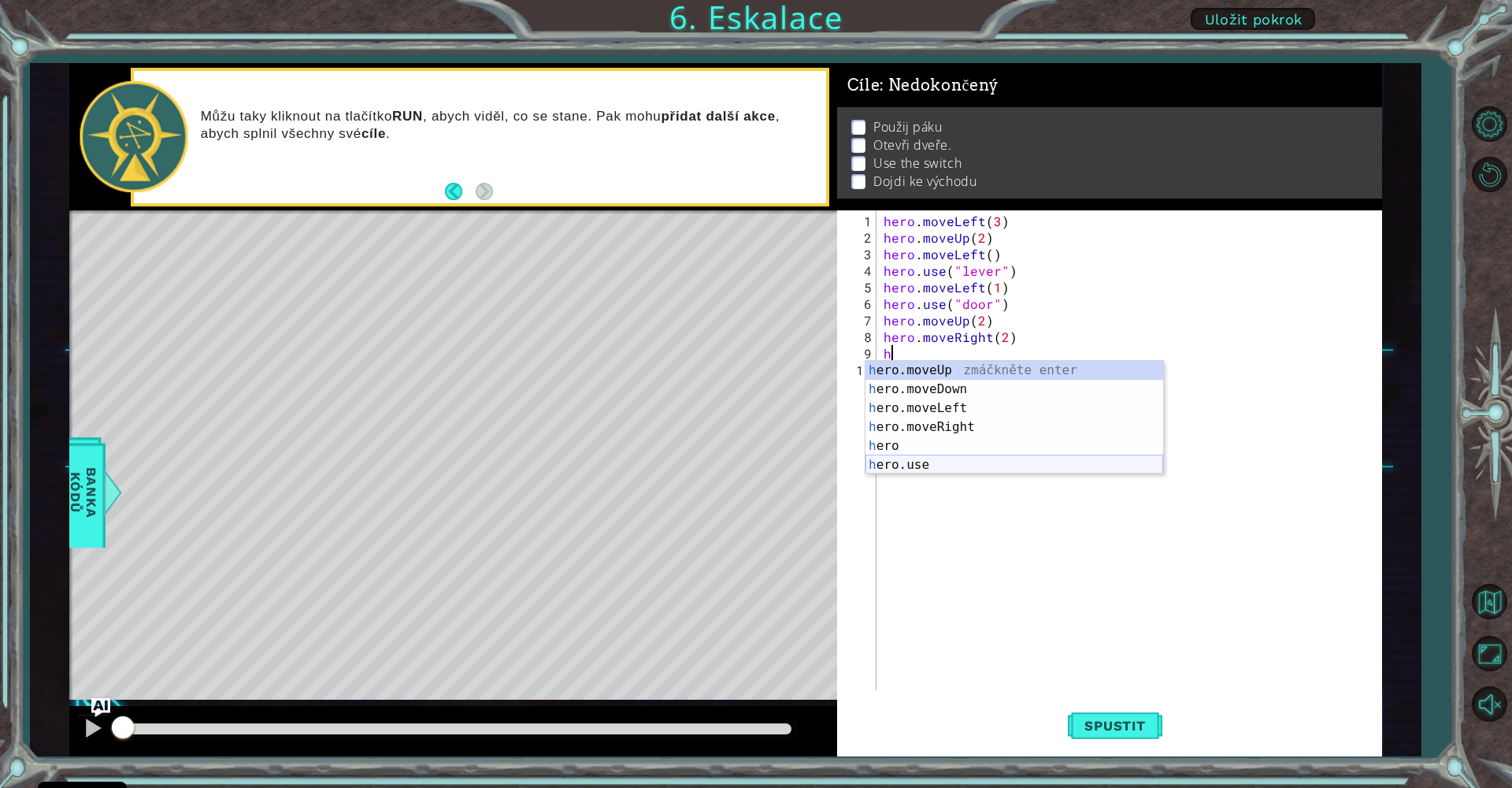
click at [930, 464] on div "h ero.moveUp zmáčkněte enter h ero.moveDown zmáčkněte enter h ero.moveLeft zmáč…" at bounding box center [1014, 437] width 298 height 151
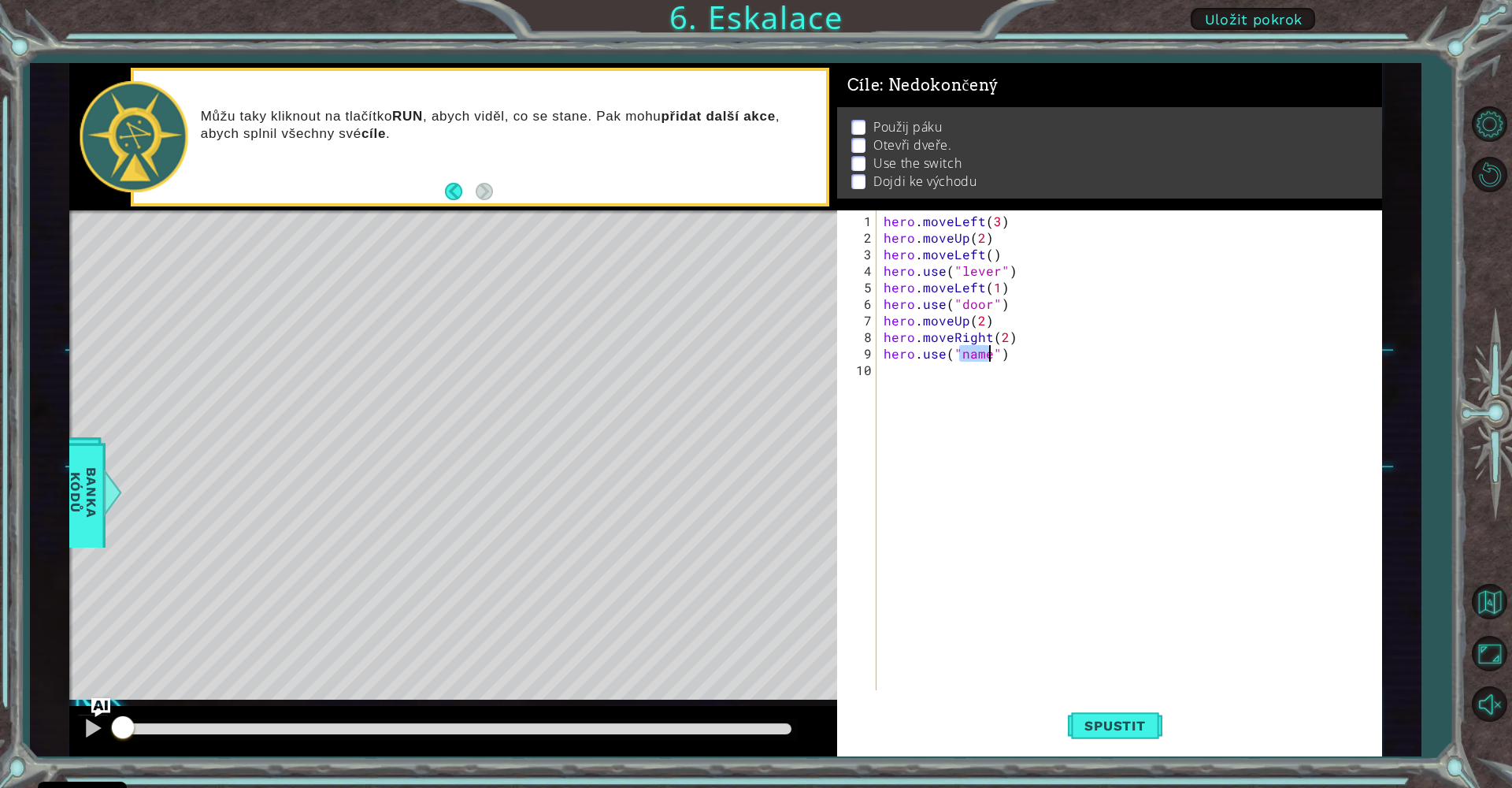
scroll to position [0, 5]
type textarea "hero.use("switch")"
click at [885, 381] on div "hero . moveLeft ( 3 ) hero . moveUp ( 2 ) hero . moveLeft ( ) hero . use ( "lev…" at bounding box center [1132, 469] width 505 height 513
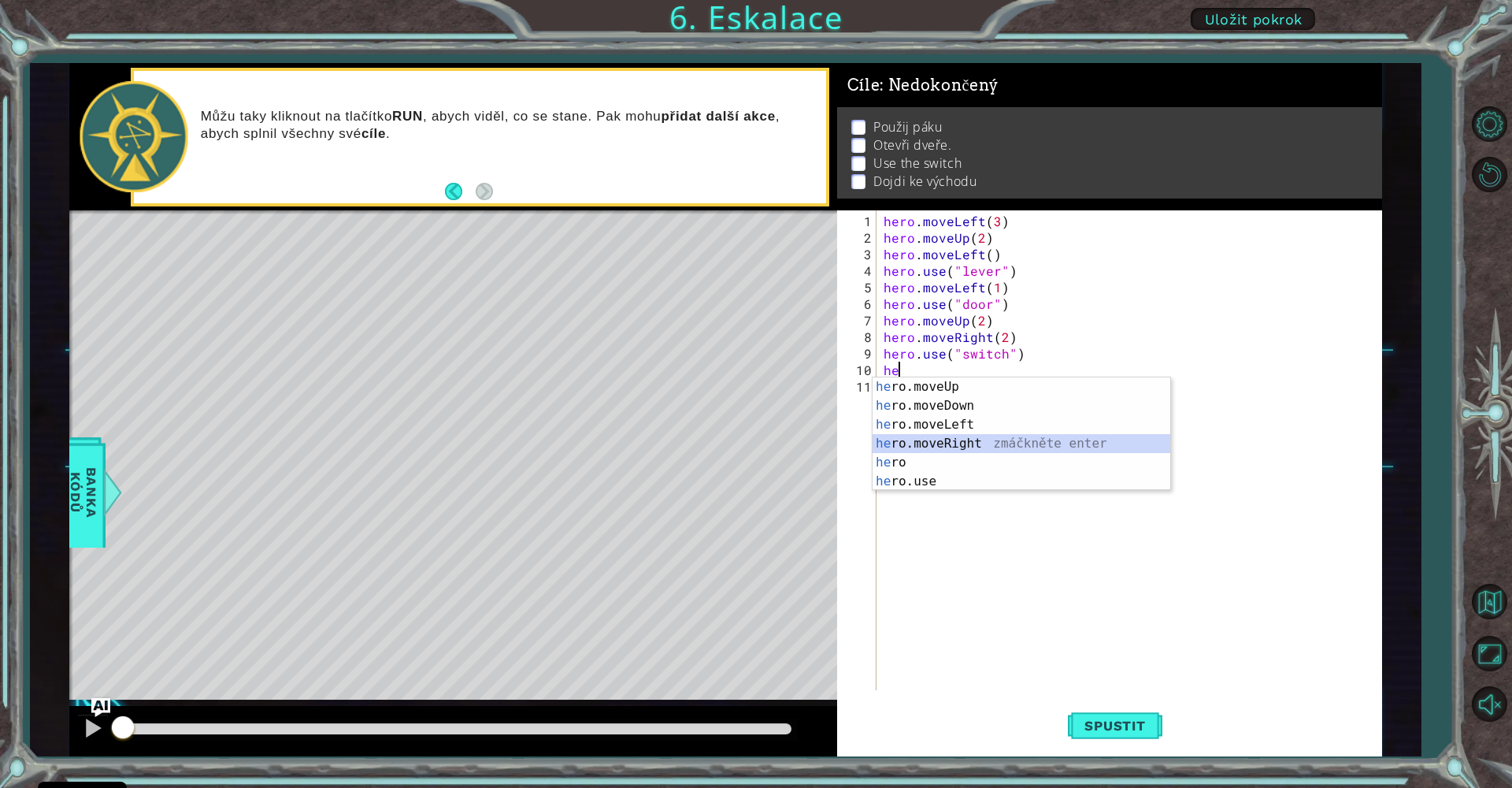
click at [972, 441] on div "he ro.moveUp zmáčkněte enter he ro.moveDown zmáčkněte enter he ro.moveLeft zmáč…" at bounding box center [1021, 453] width 298 height 151
type textarea "hero.moveRight(1)"
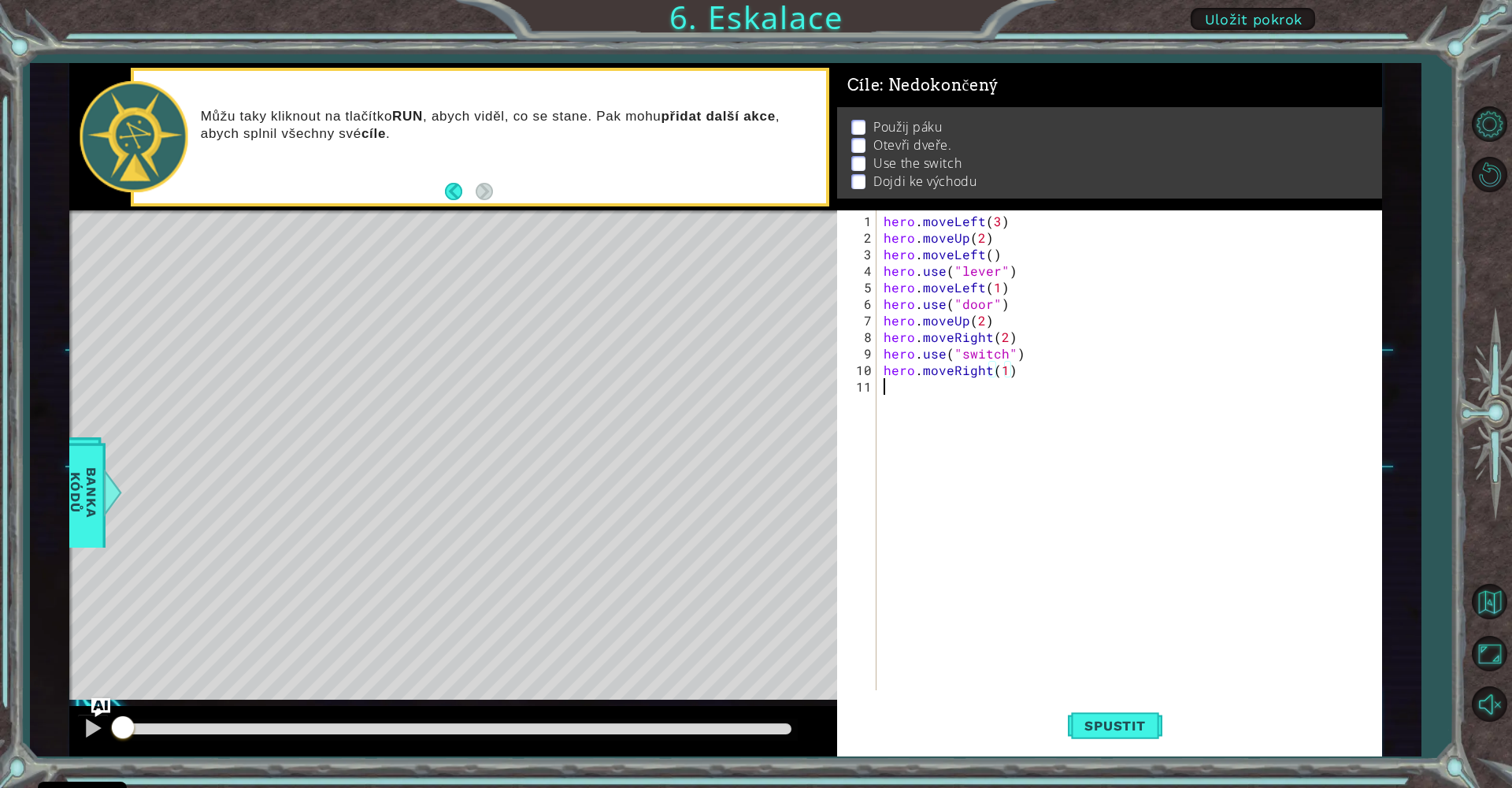
click at [902, 393] on div "hero . moveLeft ( 3 ) hero . moveUp ( 2 ) hero . moveLeft ( ) hero . use ( "lev…" at bounding box center [1132, 469] width 505 height 513
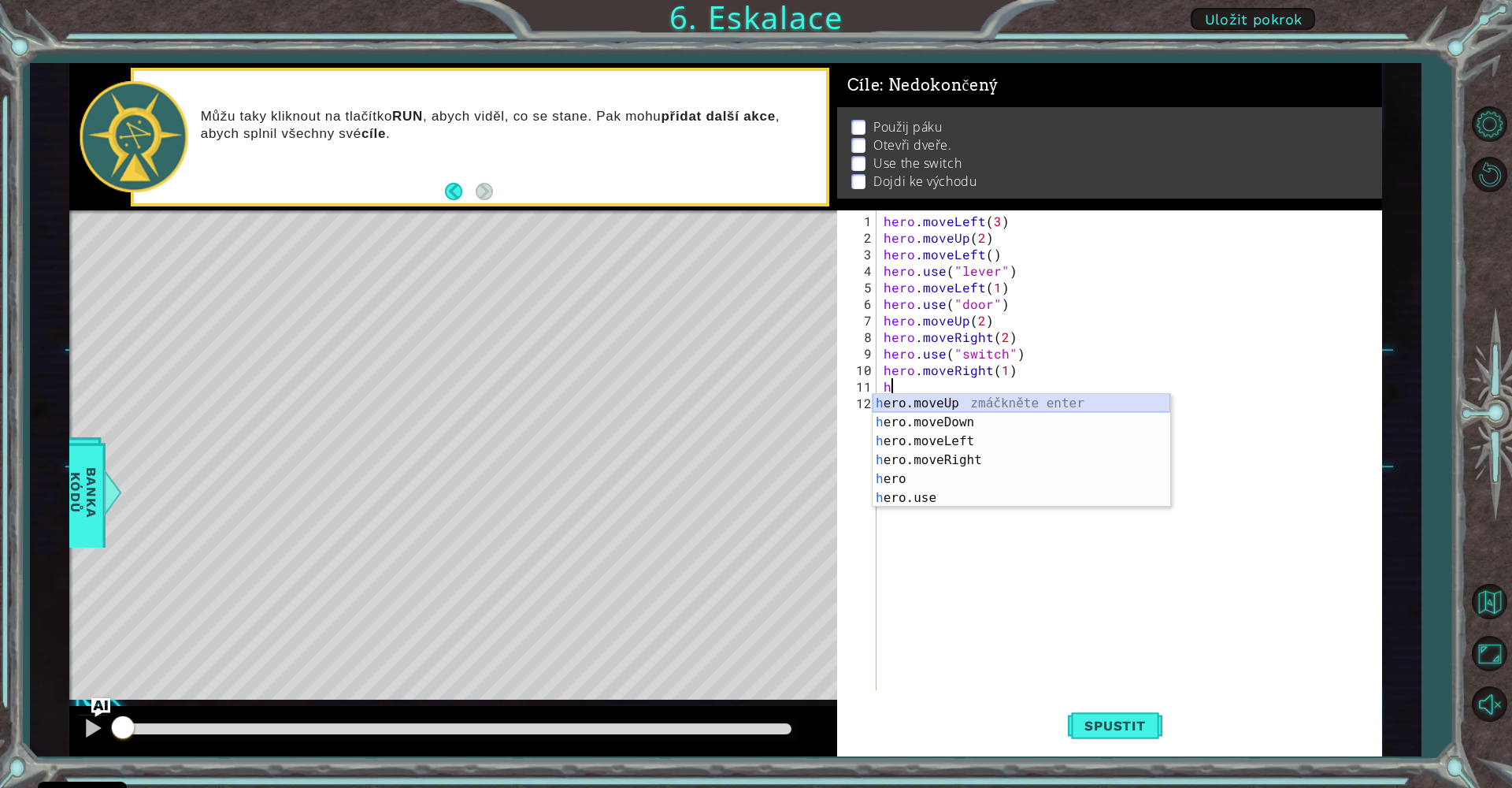
click at [983, 399] on div "h ero.moveUp zmáčkněte enter h ero.moveDown zmáčkněte enter h ero.moveLeft zmáč…" at bounding box center [1021, 469] width 298 height 151
type textarea "hero.moveUp(1)"
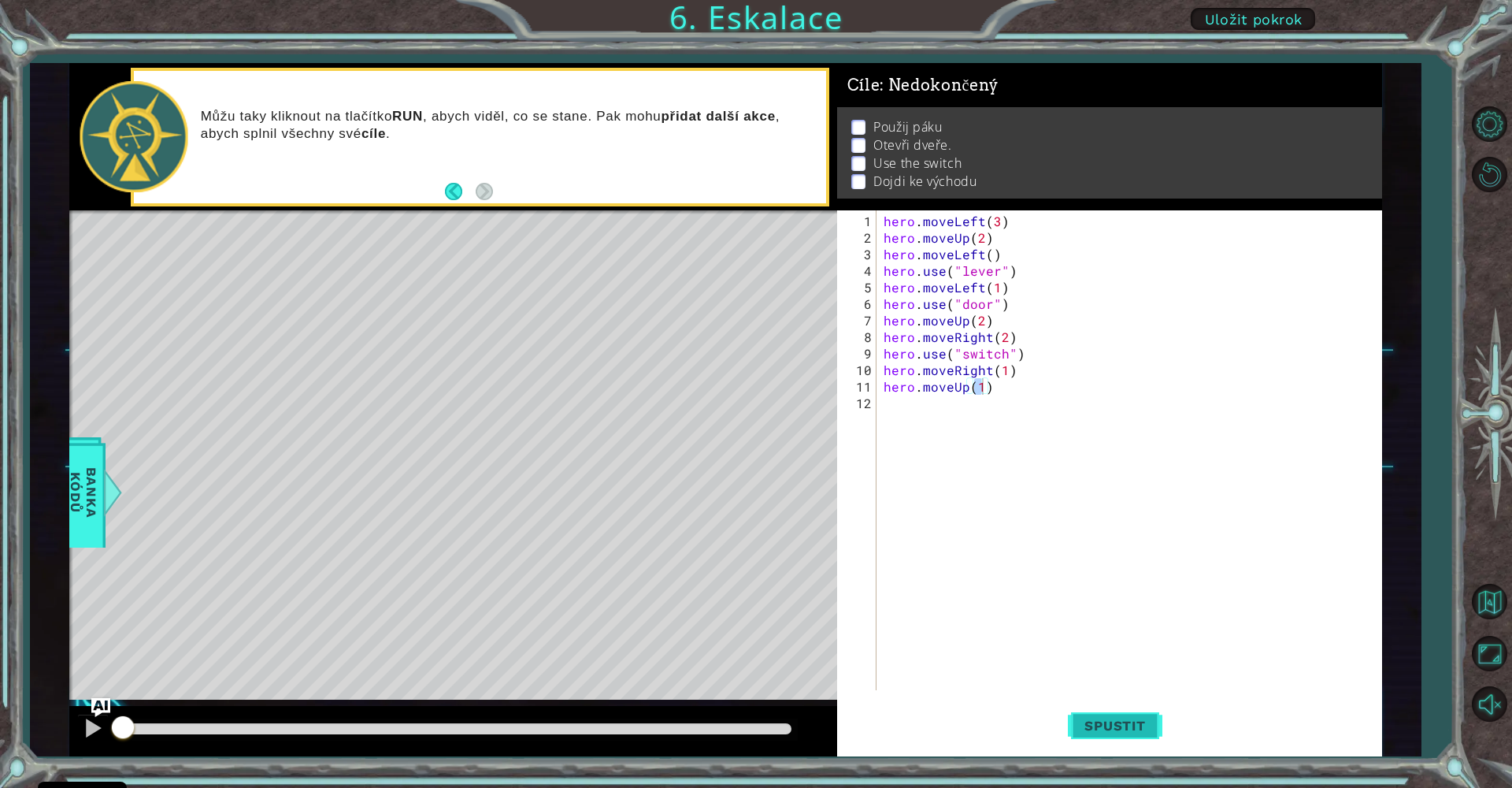
click at [1131, 729] on span "Spustit" at bounding box center [1114, 725] width 92 height 15
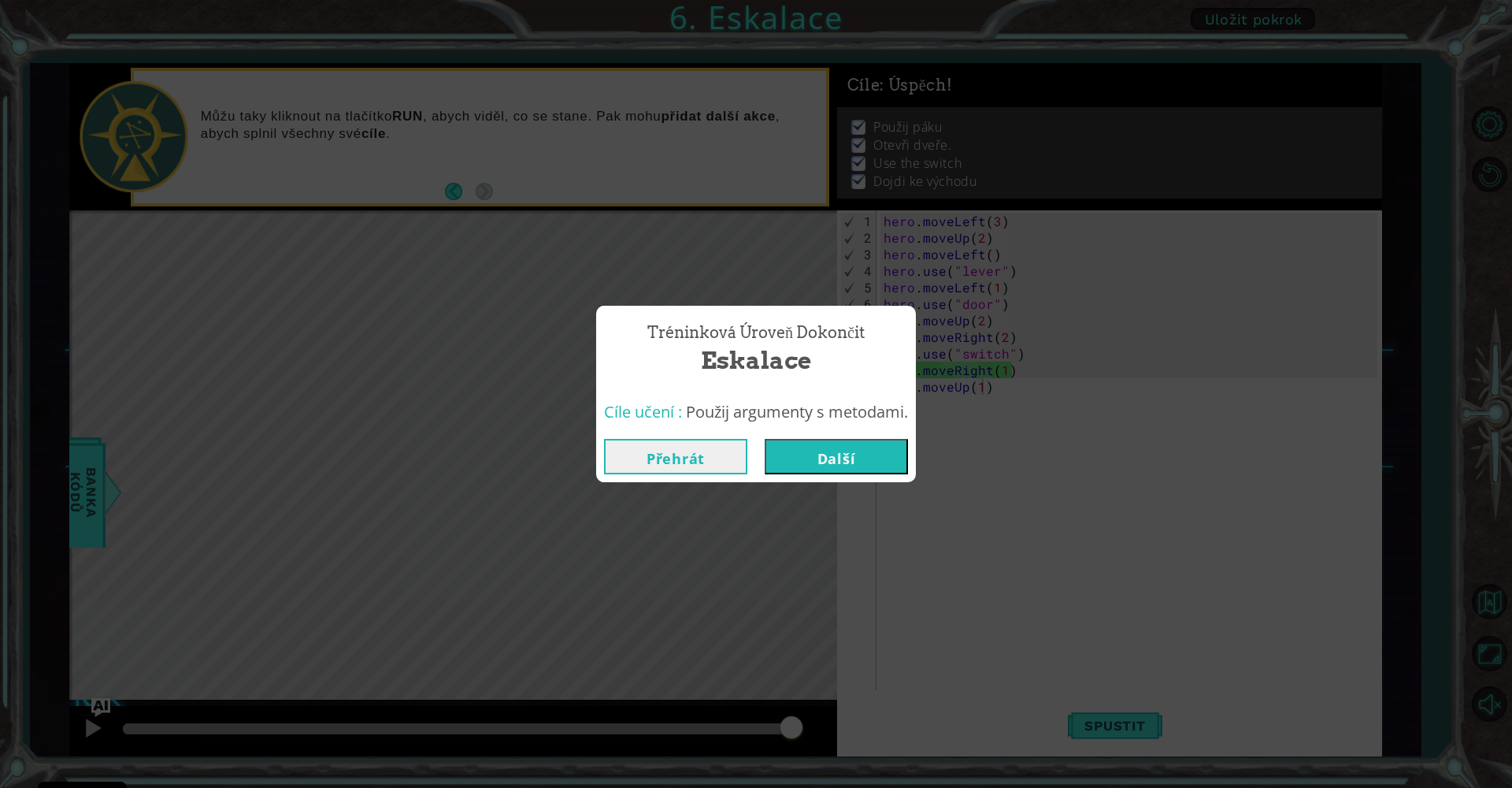
click at [866, 431] on div "Přehrát Další" at bounding box center [755, 457] width 320 height 51
drag, startPoint x: 866, startPoint y: 431, endPoint x: 868, endPoint y: 441, distance: 10.2
click at [865, 434] on div "Přehrát Další" at bounding box center [755, 457] width 320 height 51
click at [872, 448] on button "Další" at bounding box center [836, 456] width 143 height 35
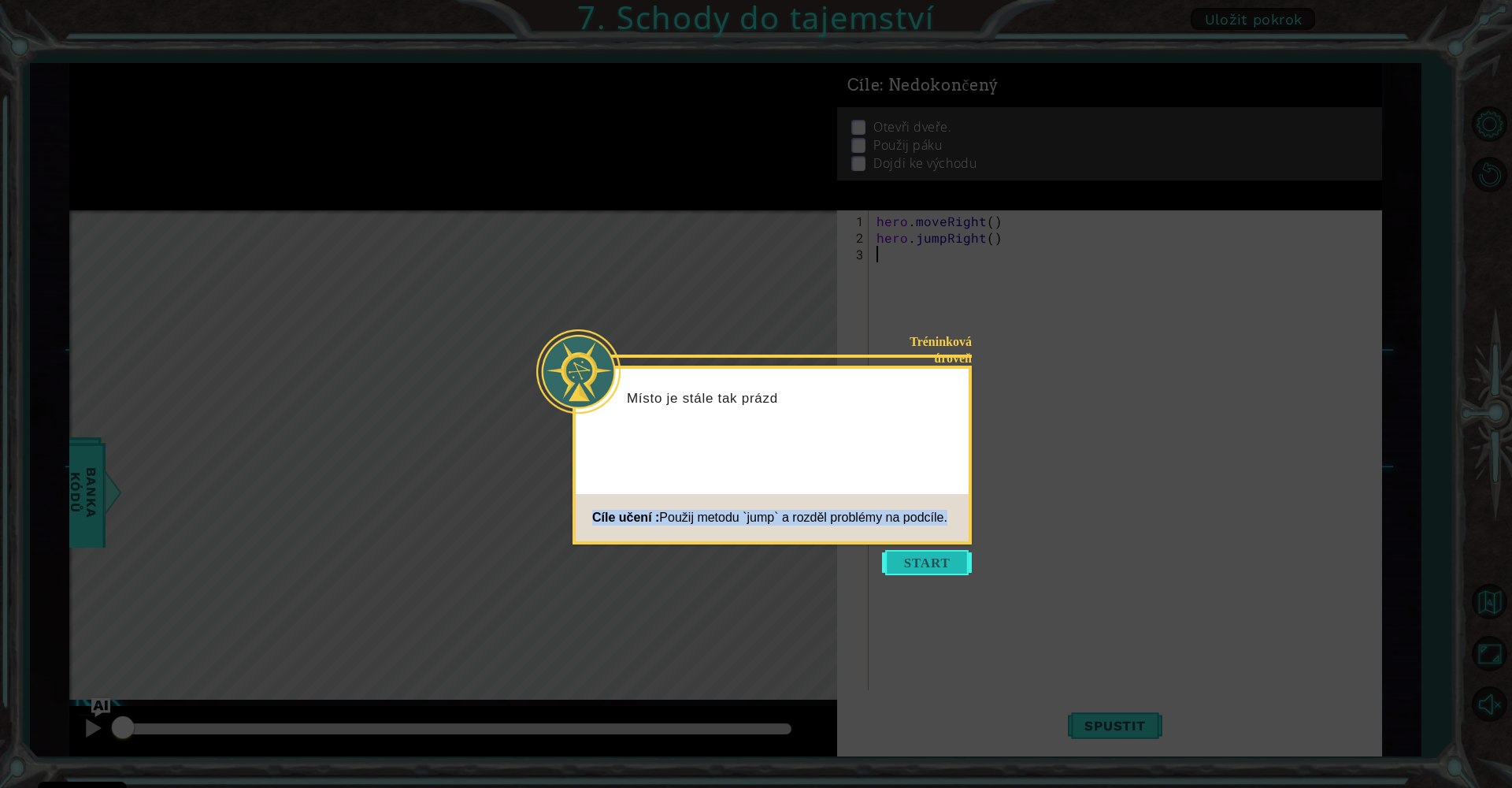
drag, startPoint x: 914, startPoint y: 539, endPoint x: 933, endPoint y: 557, distance: 26.2
click at [927, 541] on footer "Cíle učení : Použij metodu `jump` a rozděl problémy na podcíle." at bounding box center [772, 518] width 393 height 47
click at [934, 563] on button "Start" at bounding box center [927, 563] width 90 height 25
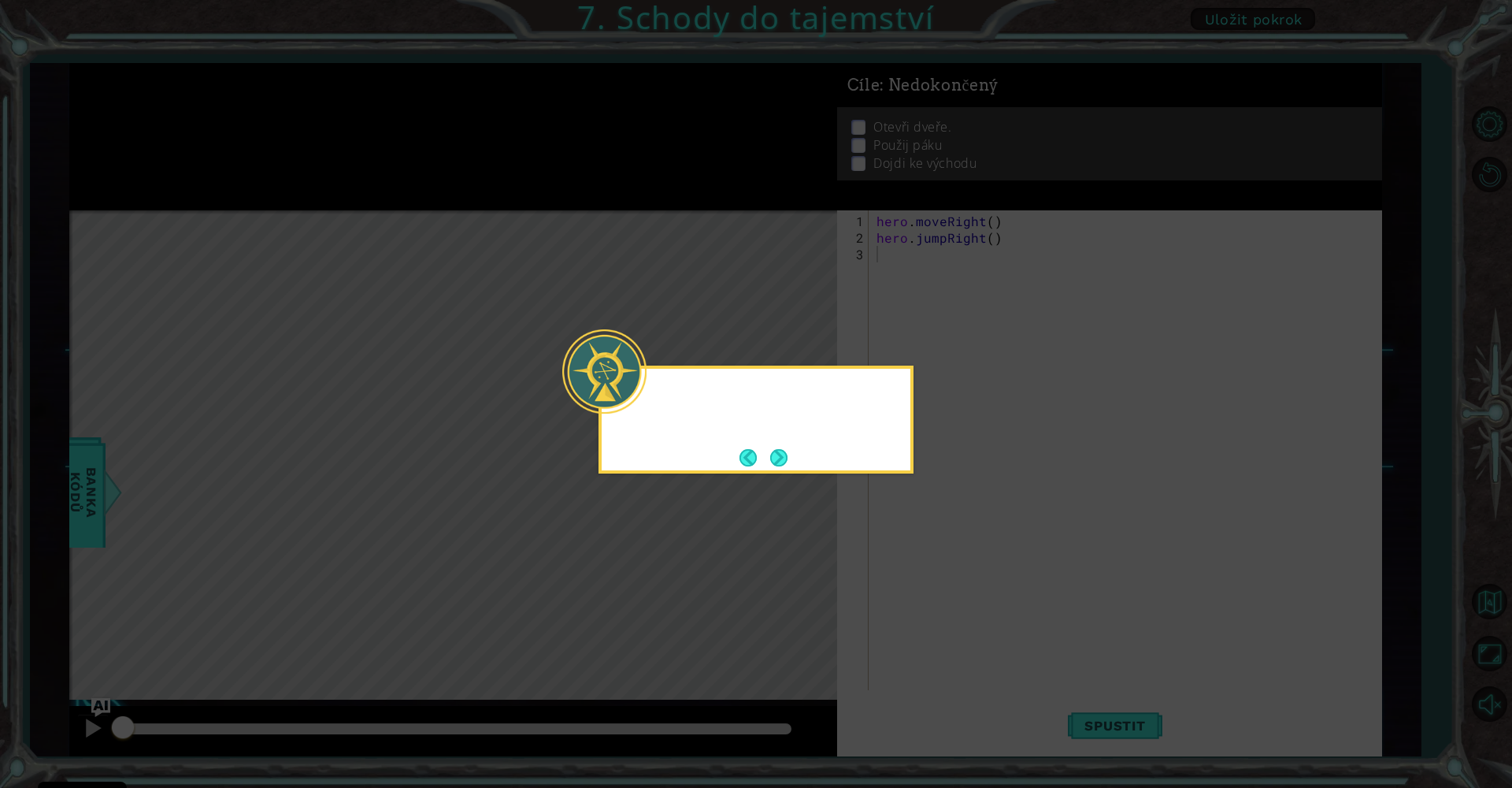
click at [939, 561] on icon at bounding box center [756, 394] width 1512 height 788
click at [788, 449] on button "Next" at bounding box center [778, 457] width 17 height 17
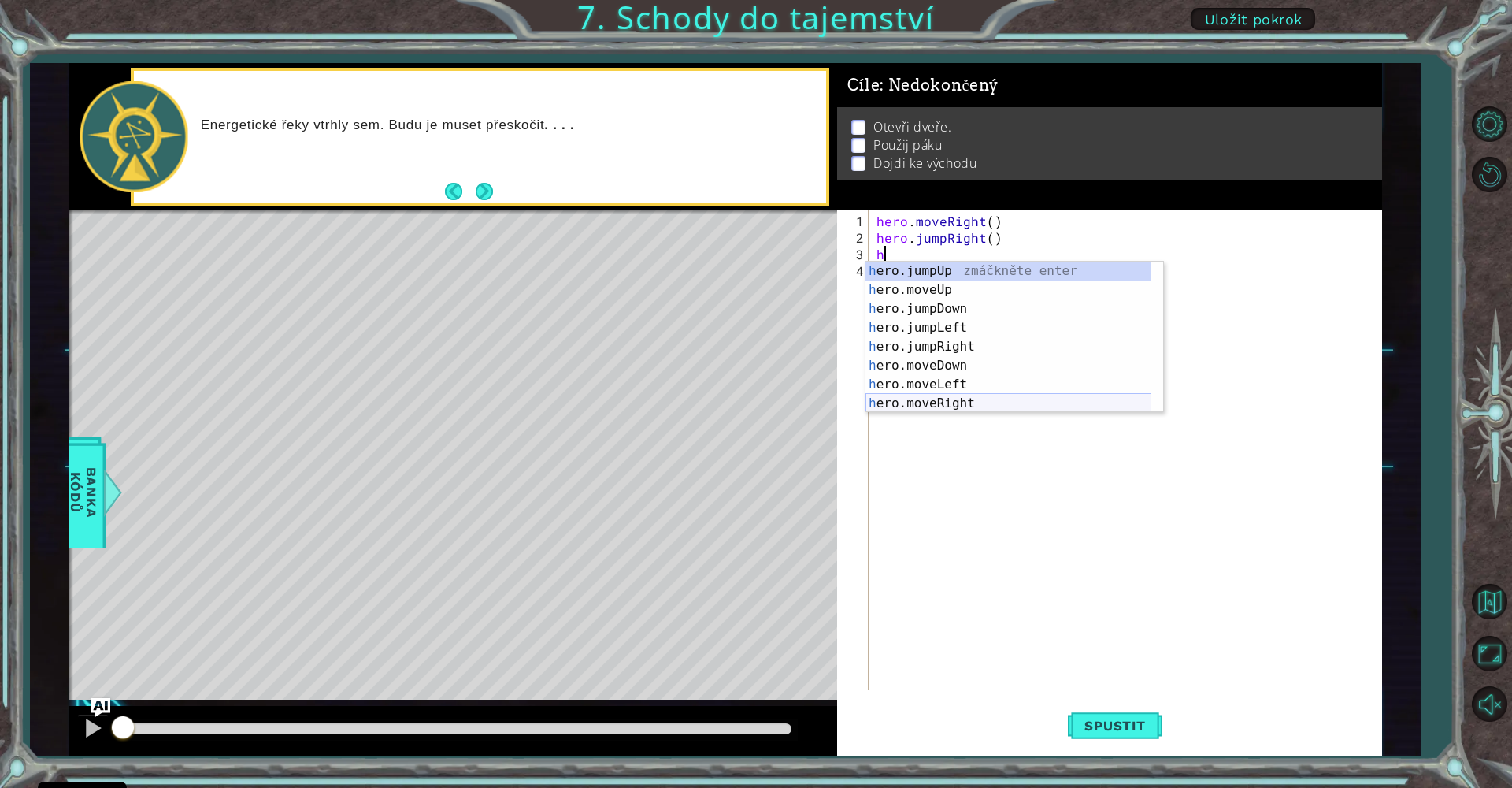
click at [979, 400] on div "h ero.jumpUp zmáčkněte enter h ero.moveUp zmáčkněte enter h ero.jumpDown zmáčkn…" at bounding box center [1009, 356] width 286 height 189
type textarea "hero.moveRight(1)"
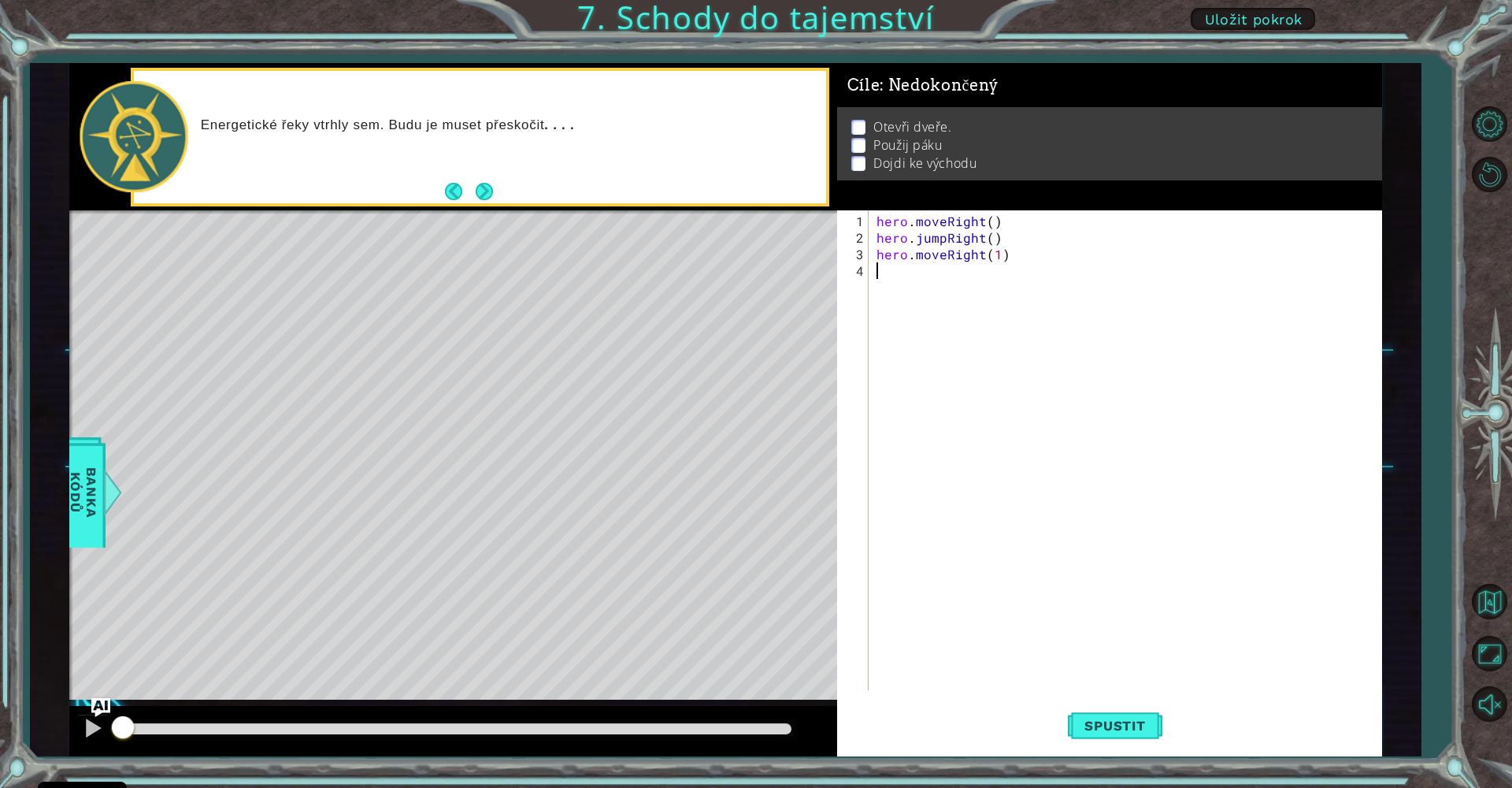
click at [902, 274] on div "hero . moveRight ( ) hero . jumpRight ( ) hero . moveRight ( 1 )" at bounding box center [1129, 469] width 512 height 513
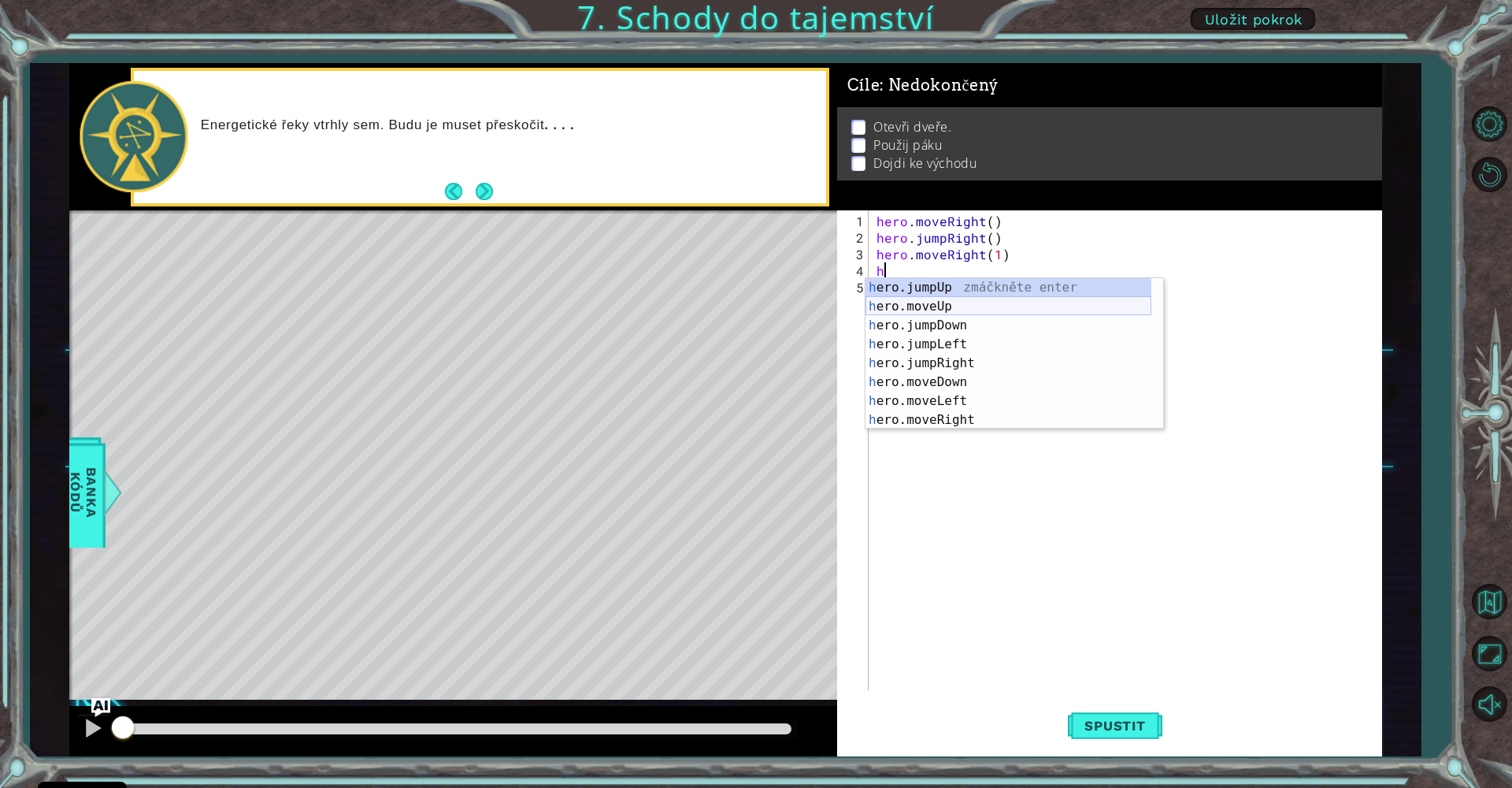
click at [953, 304] on div "h ero.jumpUp zmáčkněte enter h ero.moveUp zmáčkněte enter h ero.jumpDown zmáčkn…" at bounding box center [1009, 373] width 286 height 189
type textarea "hero.moveUp(1)"
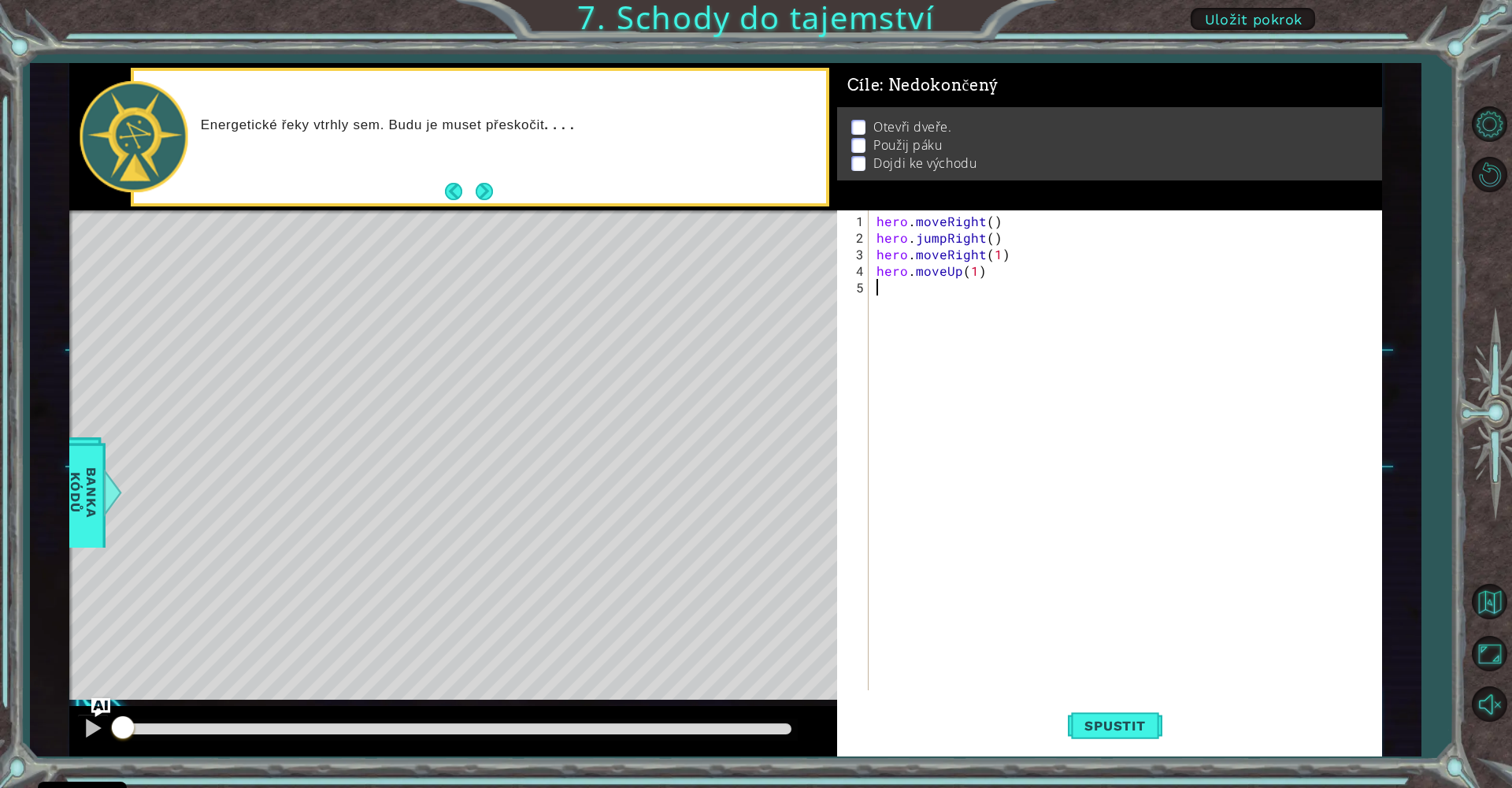
click at [942, 299] on div "hero . moveRight ( ) hero . jumpRight ( ) hero . moveRight ( 1 ) hero . moveUp …" at bounding box center [1129, 469] width 512 height 513
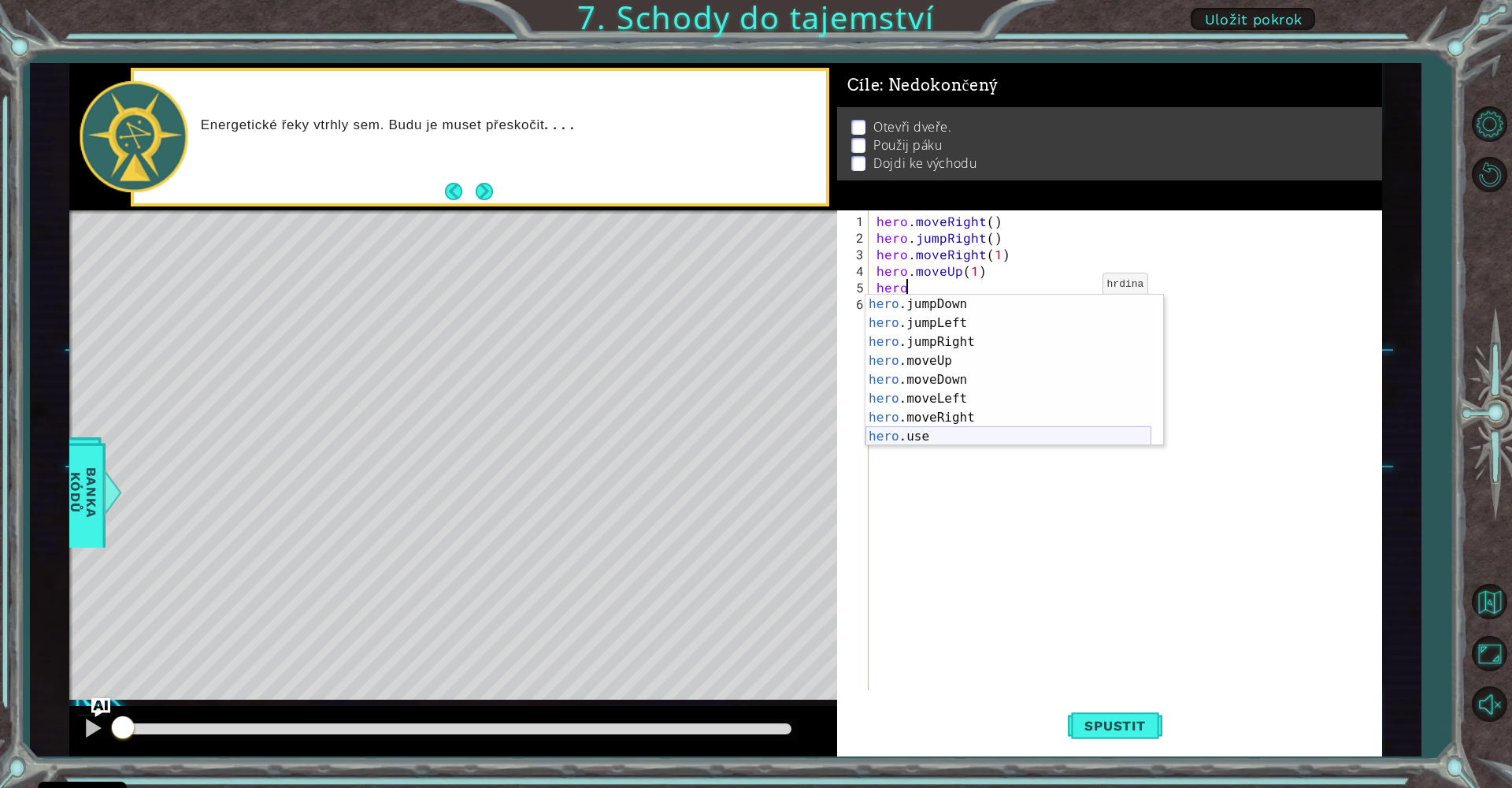
scroll to position [19, 0]
click at [1012, 432] on div "hero .jumpDown zmáčkněte enter hero .jumpLeft zmáčkněte enter hero .[PERSON_NAM…" at bounding box center [1009, 389] width 286 height 189
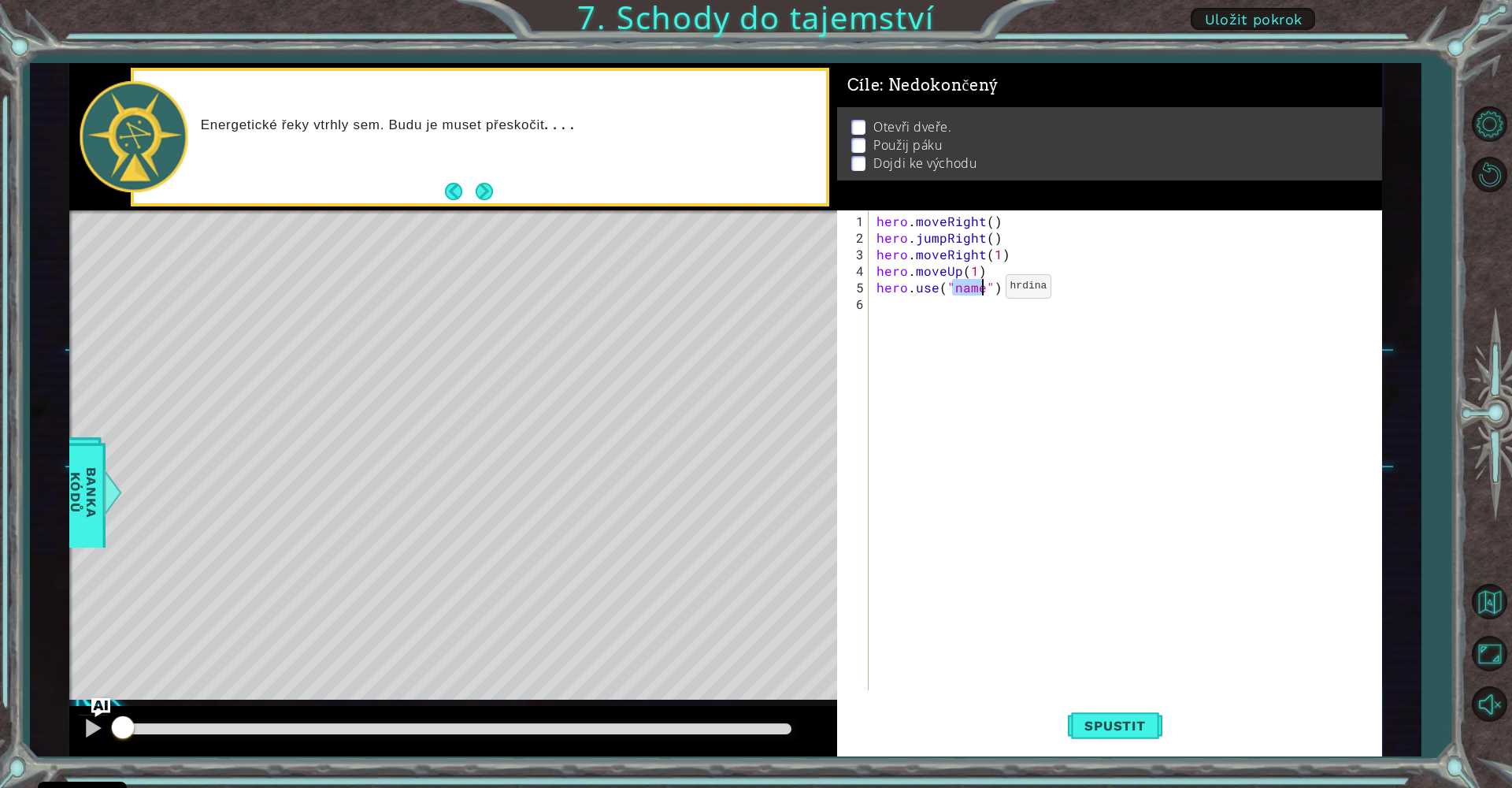
scroll to position [0, 5]
type textarea "hero.use("door")"
click at [881, 307] on div "hero . moveRight ( ) hero . jumpRight ( ) hero . moveRight ( 1 ) hero . moveUp …" at bounding box center [1129, 469] width 512 height 513
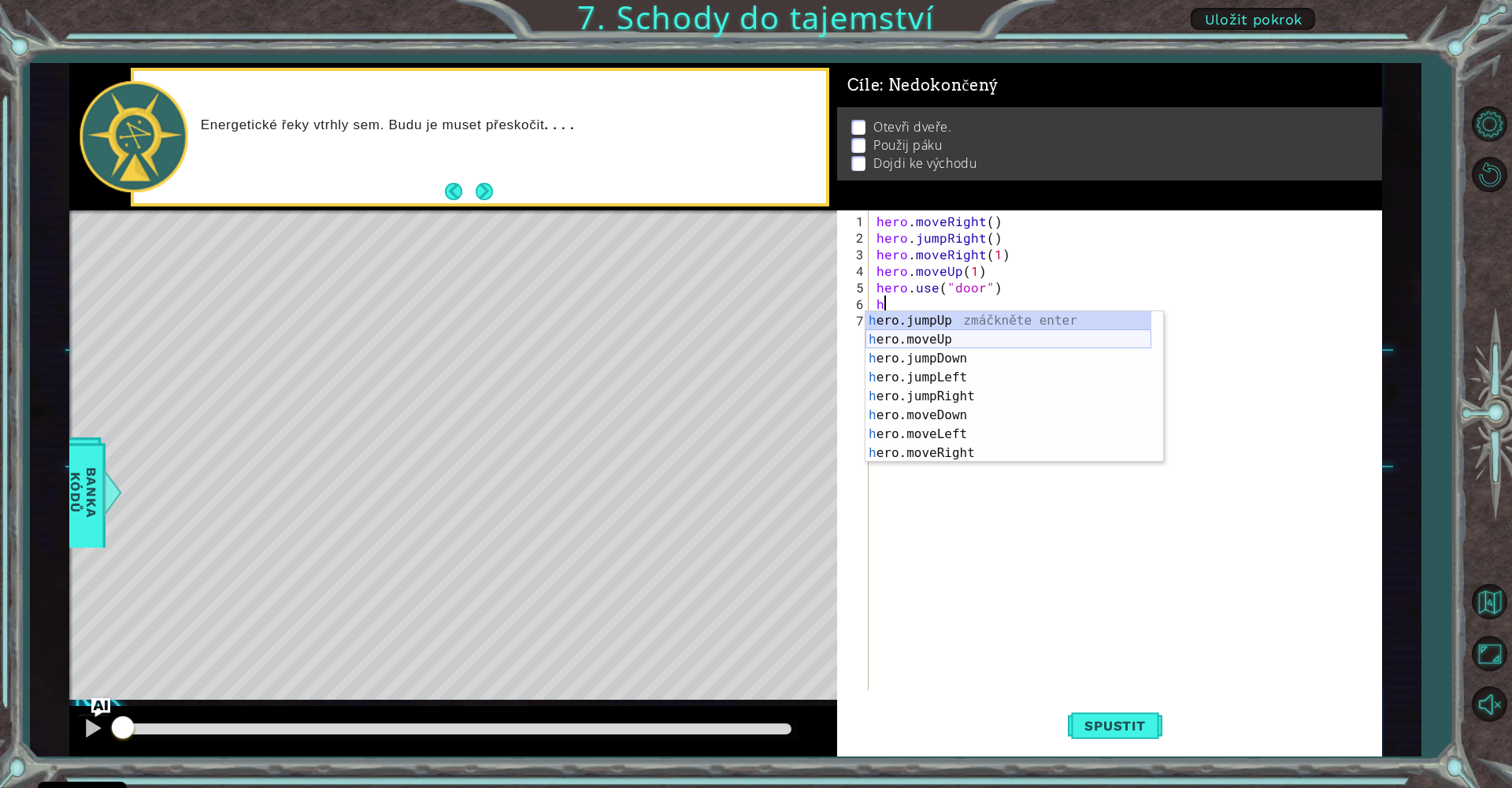
click at [928, 340] on div "h ero.jumpUp zmáčkněte enter h ero.moveUp zmáčkněte enter h ero.jumpDown zmáčkn…" at bounding box center [1009, 406] width 286 height 189
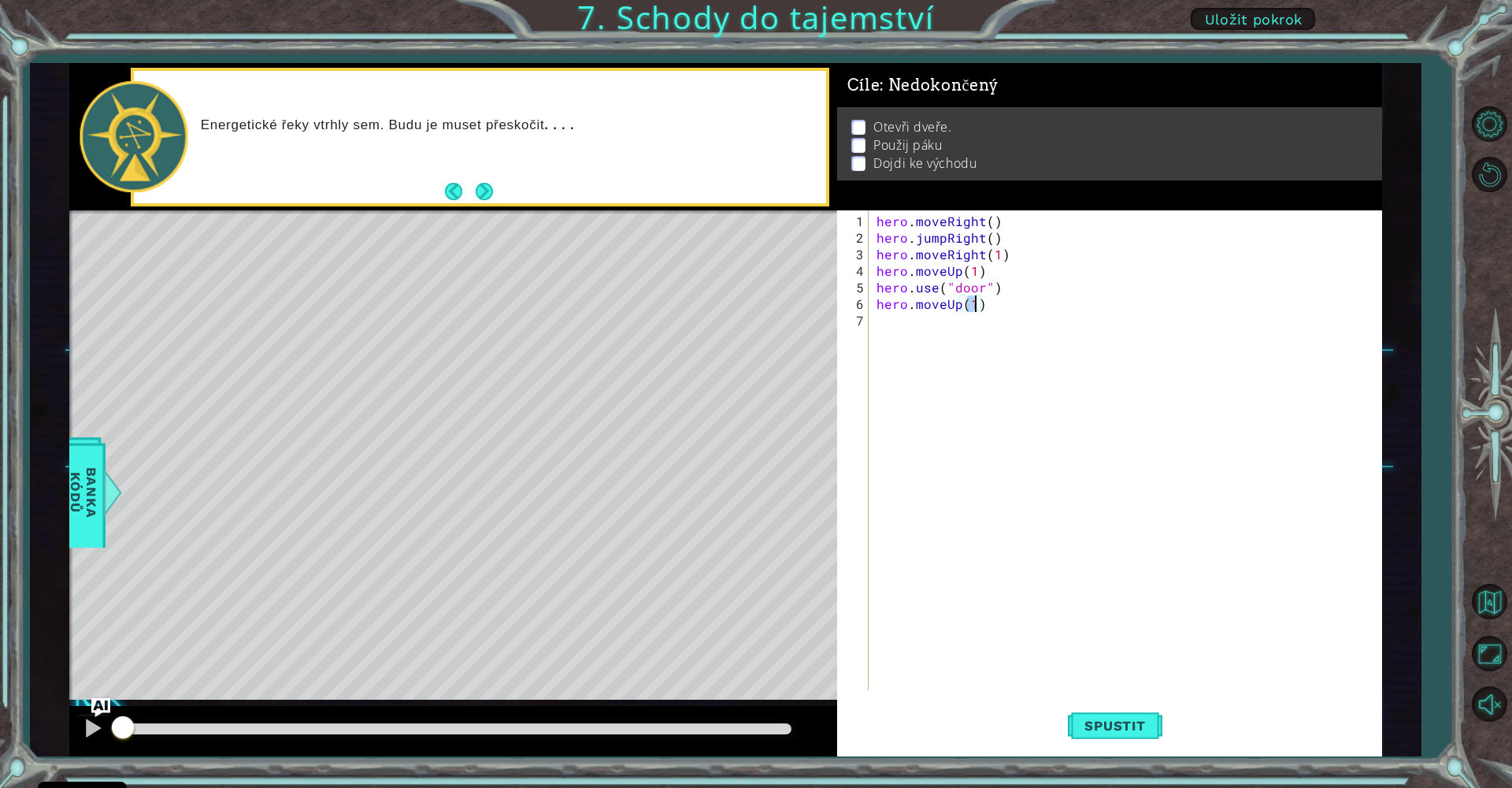
type textarea "hero.moveUp(2)"
click at [924, 326] on div "hero . moveRight ( ) hero . jumpRight ( ) hero . moveRight ( 1 ) hero . moveUp …" at bounding box center [1129, 469] width 512 height 513
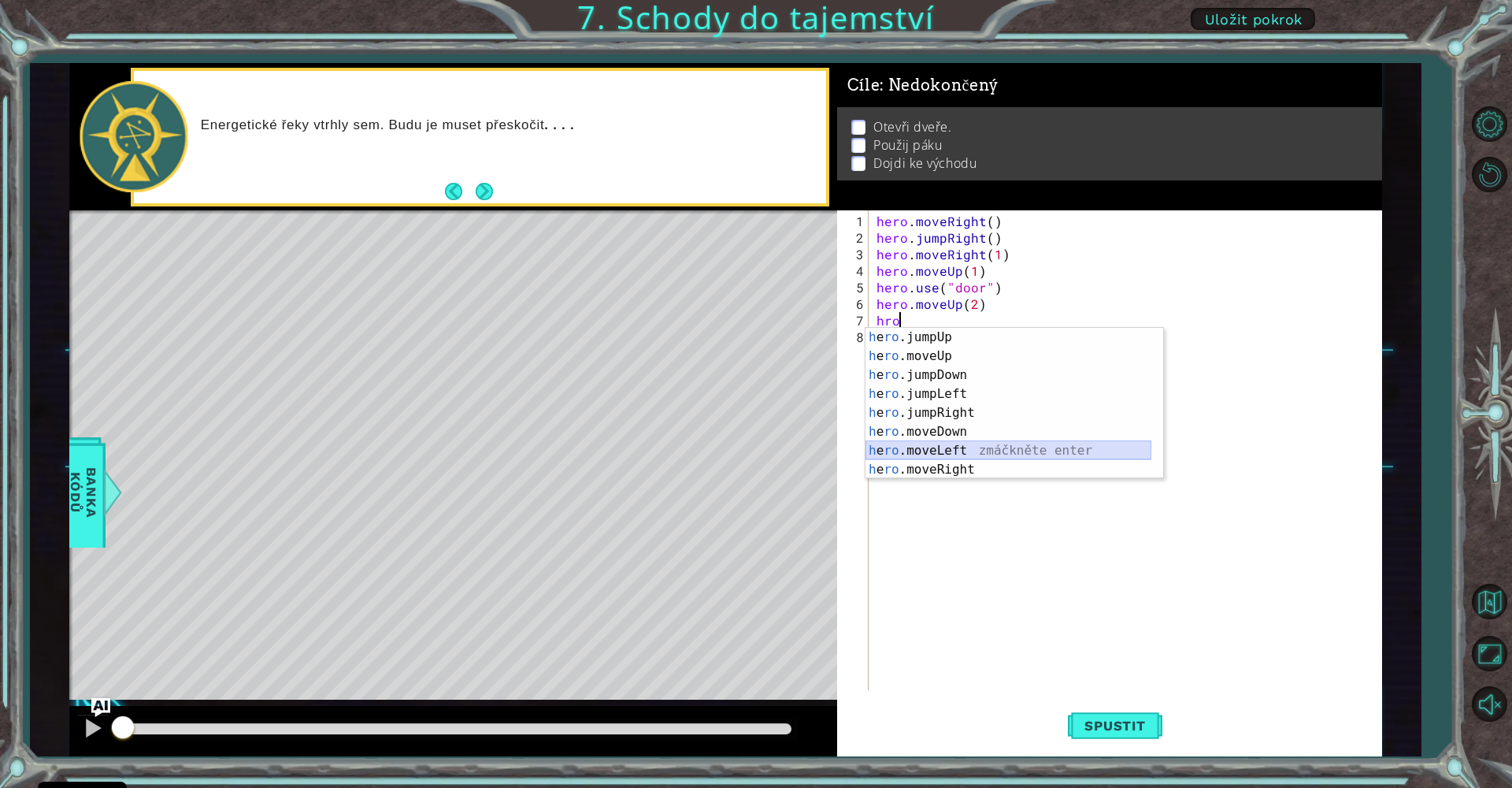
click at [977, 450] on div "h e ro .jumpUp zmáčkněte enter h e ro .moveUp zmáčkněte enter h e ro .jumpDown …" at bounding box center [1009, 422] width 286 height 189
type textarea "hero.moveLeft(1)"
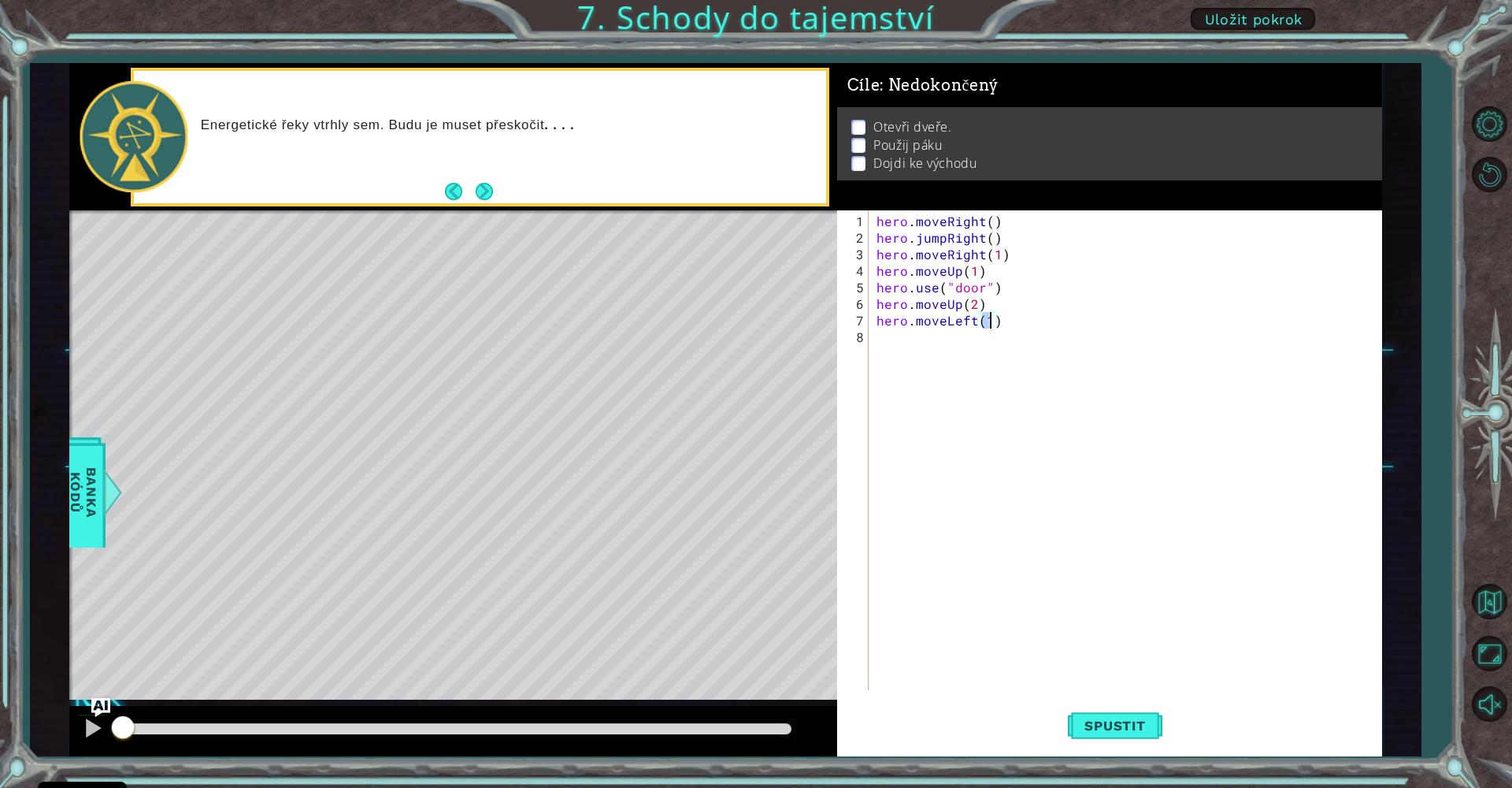
click at [911, 348] on div "hero . moveRight ( ) hero . jumpRight ( ) hero . moveRight ( 1 ) hero . moveUp …" at bounding box center [1129, 469] width 512 height 513
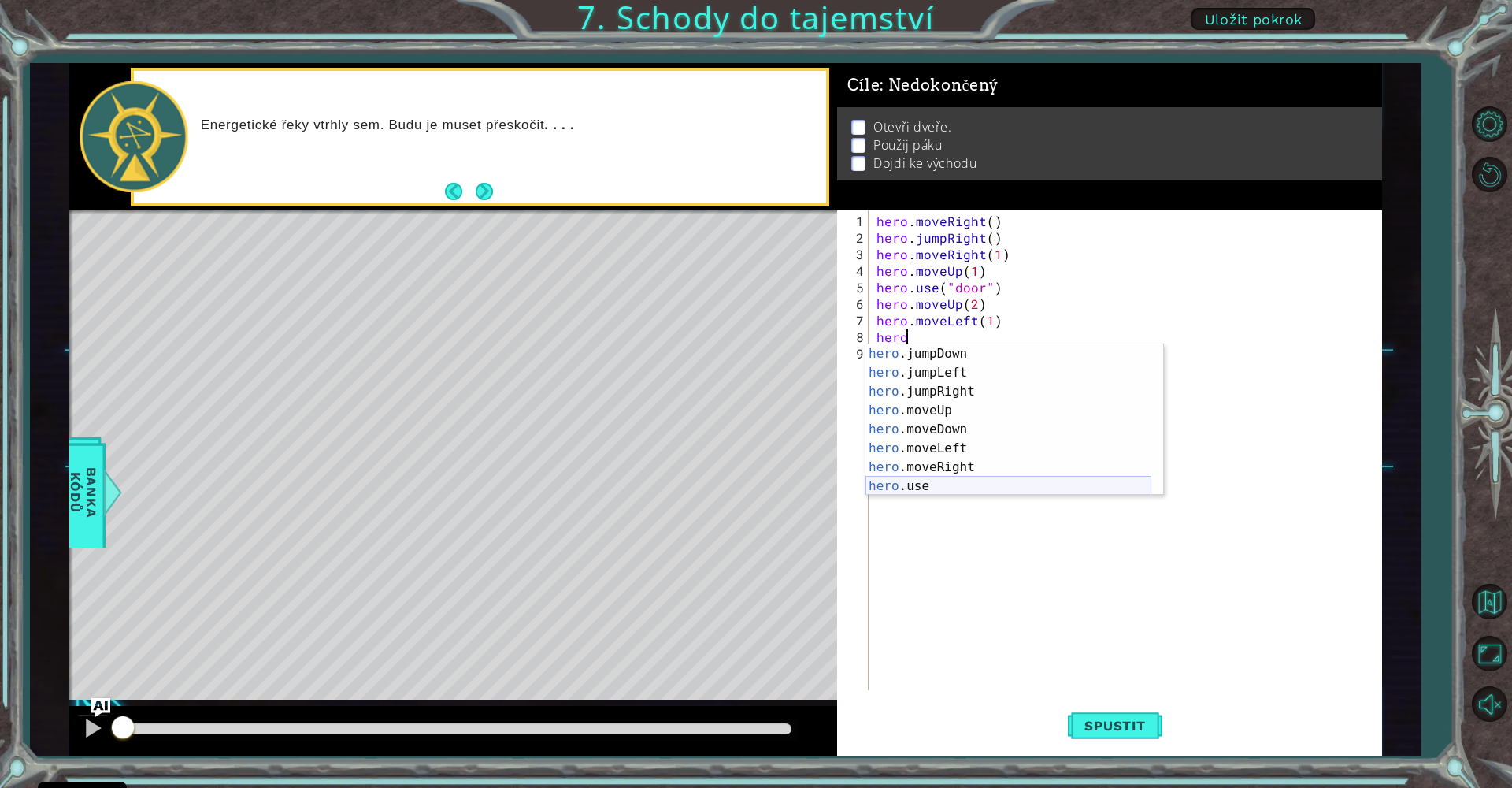
scroll to position [19, 0]
click at [947, 488] on div "hero .jumpDown zmáčkněte enter hero .jumpLeft zmáčkněte enter hero .[PERSON_NAM…" at bounding box center [1009, 439] width 286 height 189
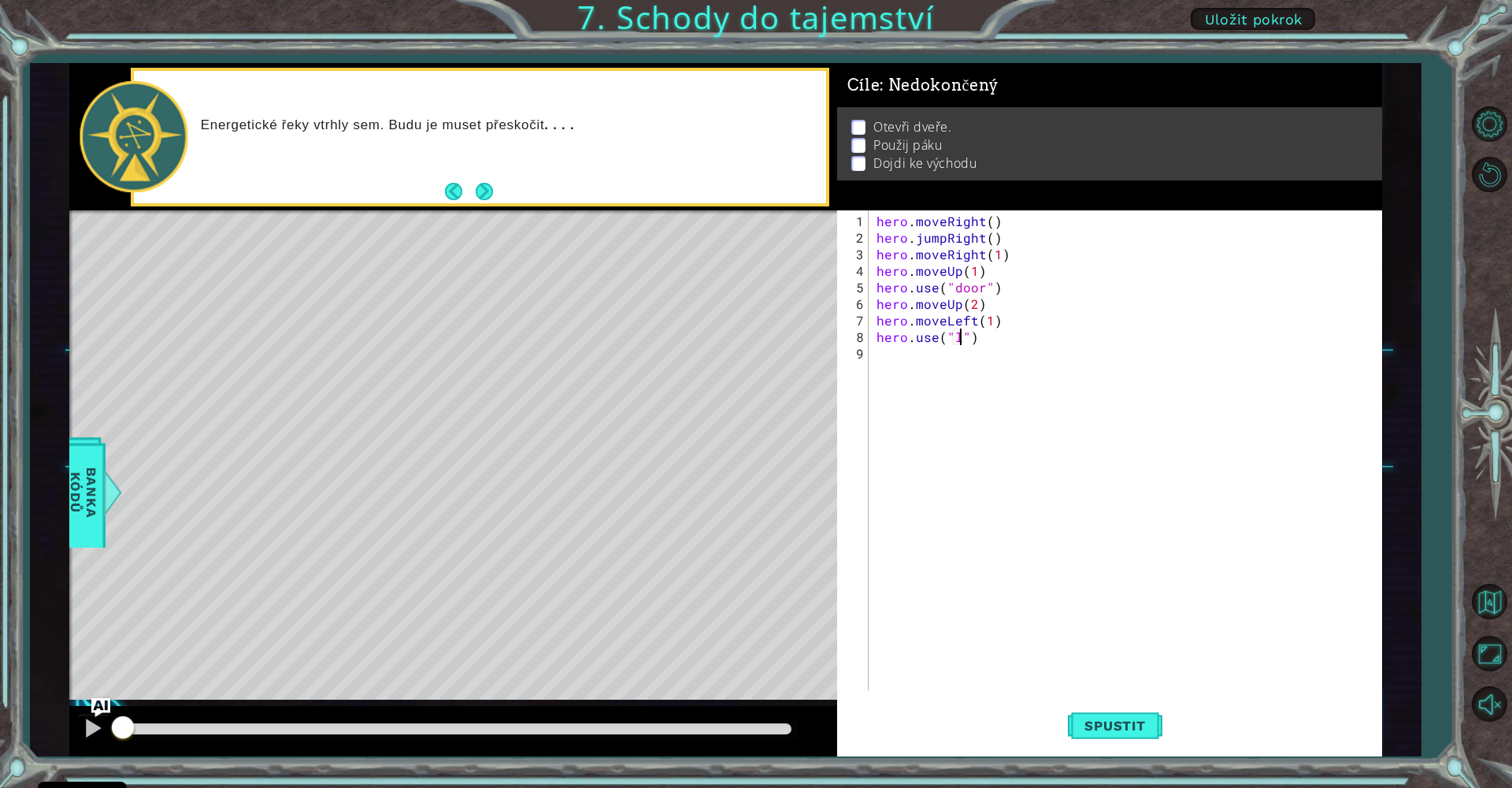
scroll to position [0, 5]
type textarea "hero.use("lever")"
click at [904, 363] on div "hero . moveRight ( ) hero . jumpRight ( ) hero . moveRight ( 1 ) hero . moveUp …" at bounding box center [1129, 469] width 512 height 513
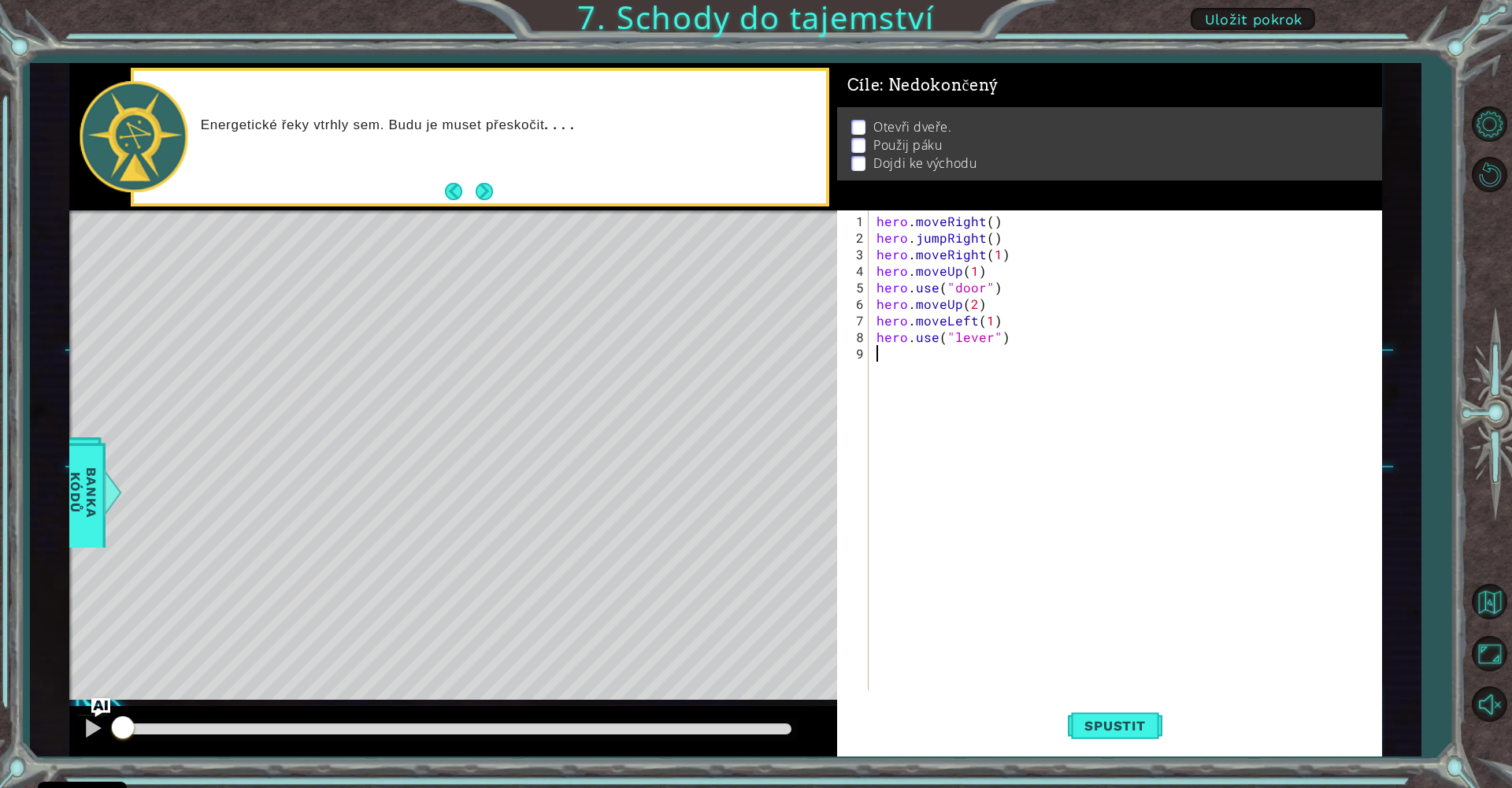
type textarea "h"
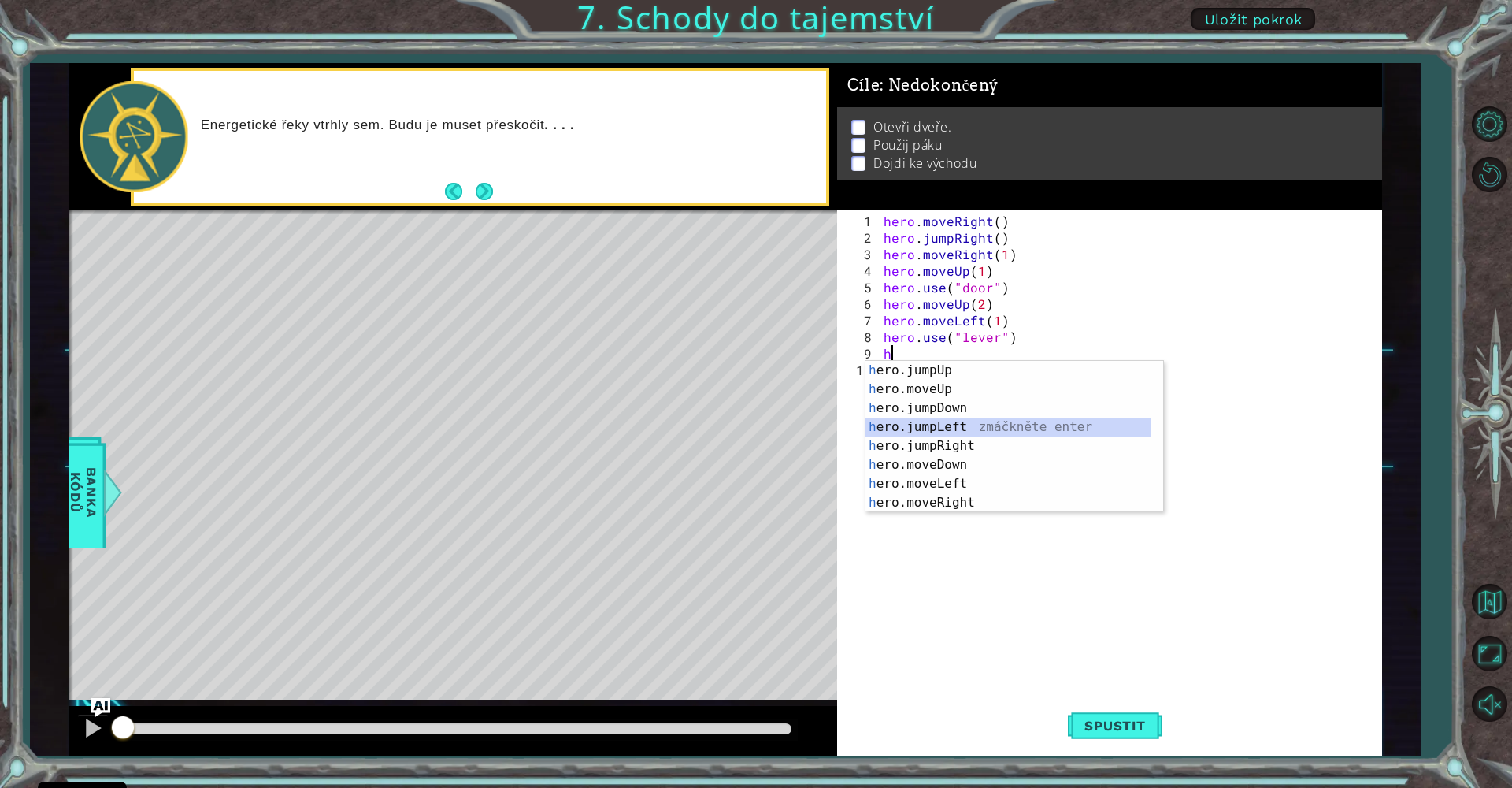
click at [1042, 421] on div "h ero.jumpUp zmáčkněte enter h ero.moveUp zmáčkněte enter h ero.jumpDown zmáčkn…" at bounding box center [1009, 456] width 286 height 189
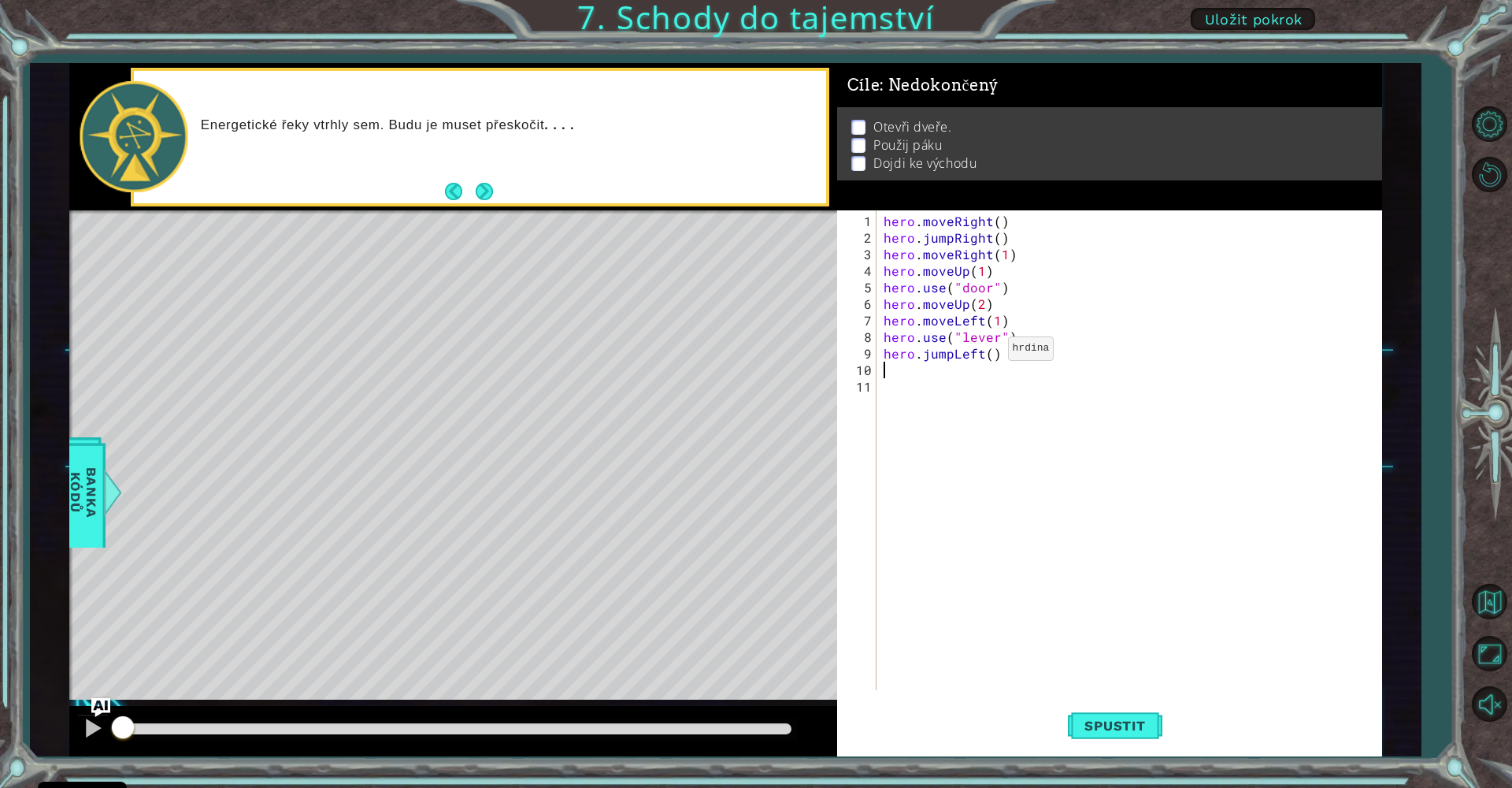
click at [988, 355] on div "hero . moveRight ( ) hero . jumpRight ( ) hero . moveRight ( 1 ) hero . moveUp …" at bounding box center [1132, 469] width 505 height 513
type textarea "hero.jumpLeft(2)"
click at [966, 370] on div "hero . moveRight ( ) hero . jumpRight ( ) hero . moveRight ( 1 ) hero . moveUp …" at bounding box center [1132, 469] width 505 height 513
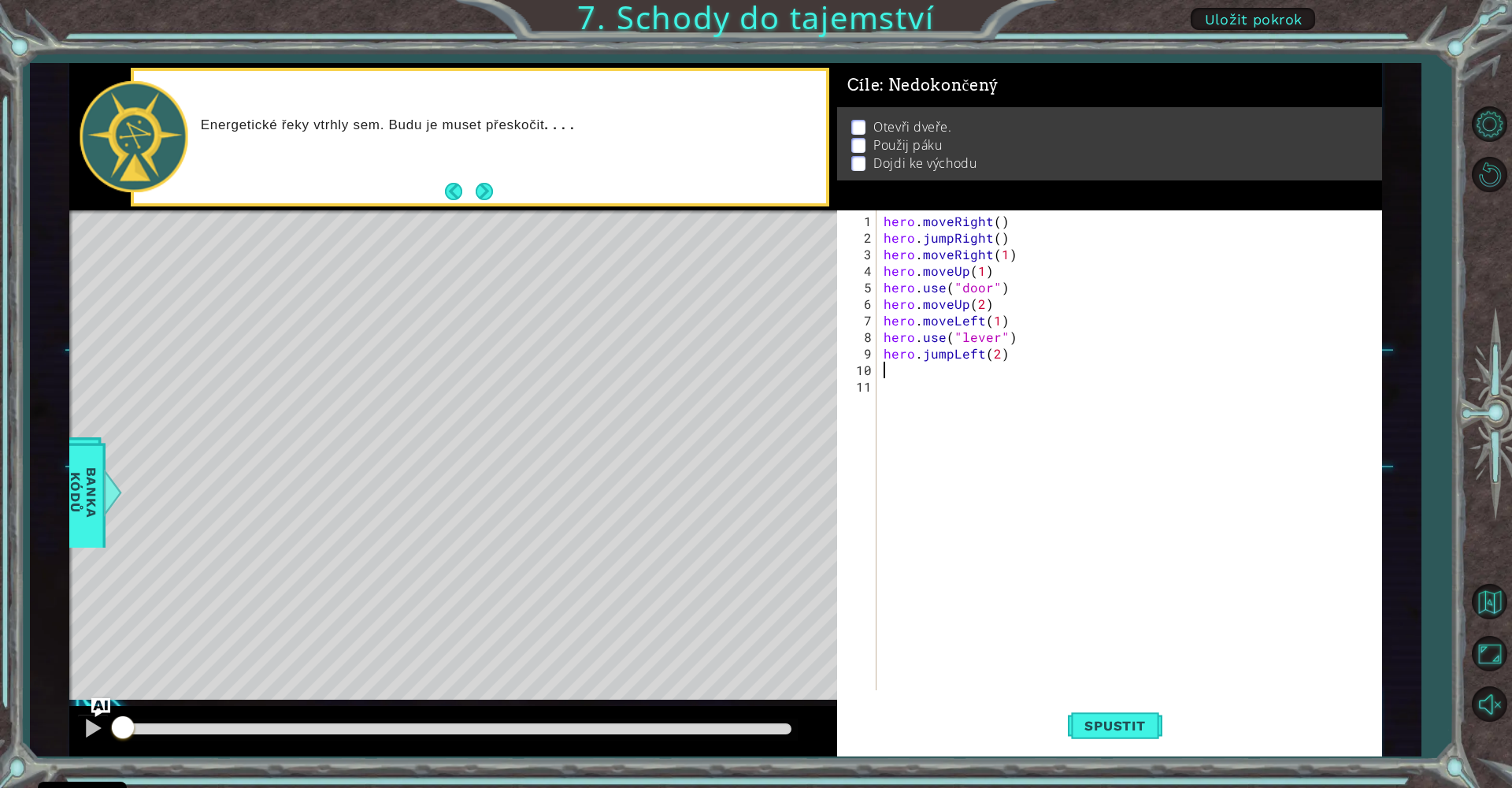
type textarea "h"
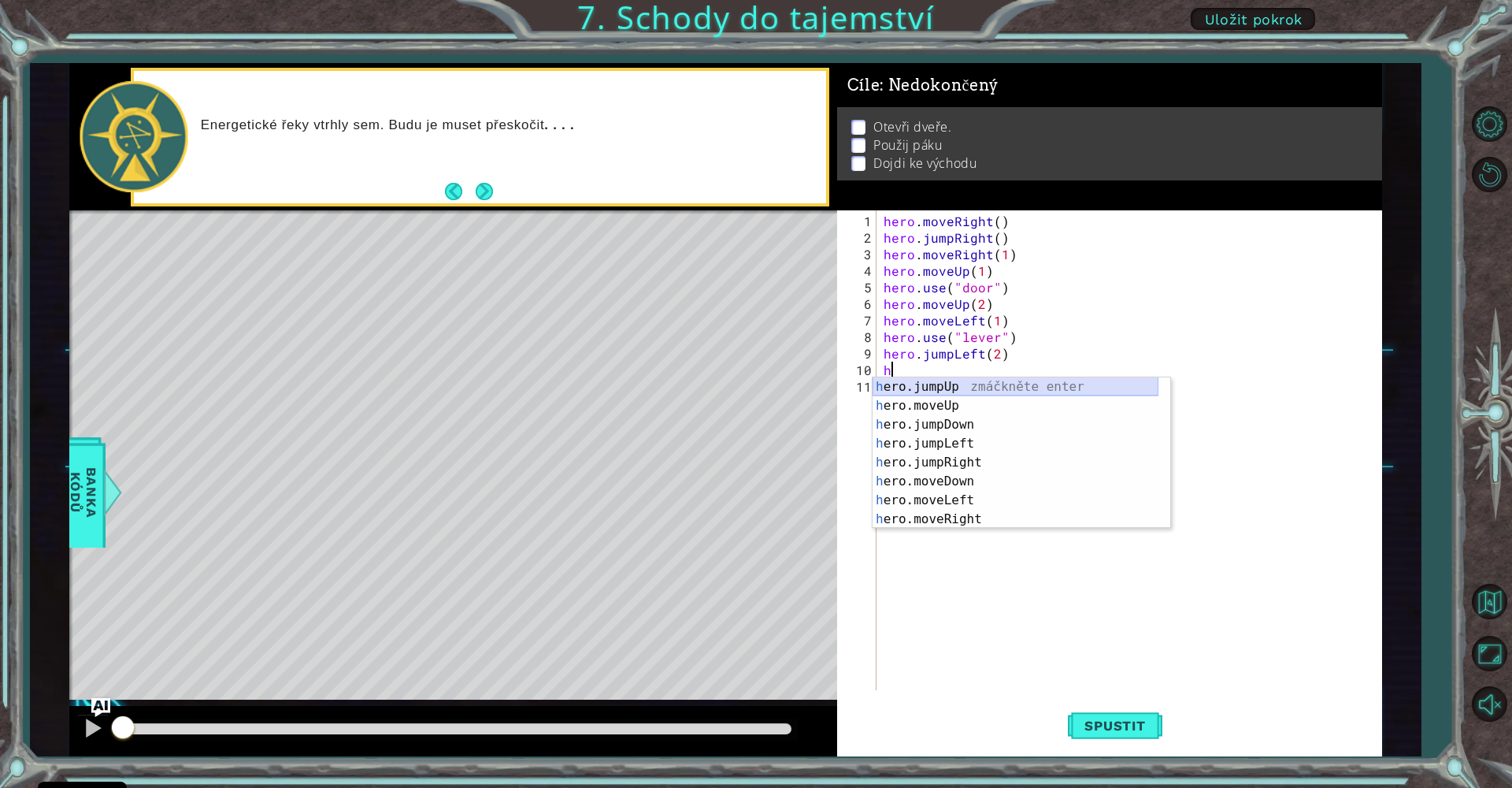
click at [976, 391] on div "h ero.jumpUp zmáčkněte enter h ero.moveUp zmáčkněte enter h ero.jumpDown zmáčkn…" at bounding box center [1015, 472] width 286 height 189
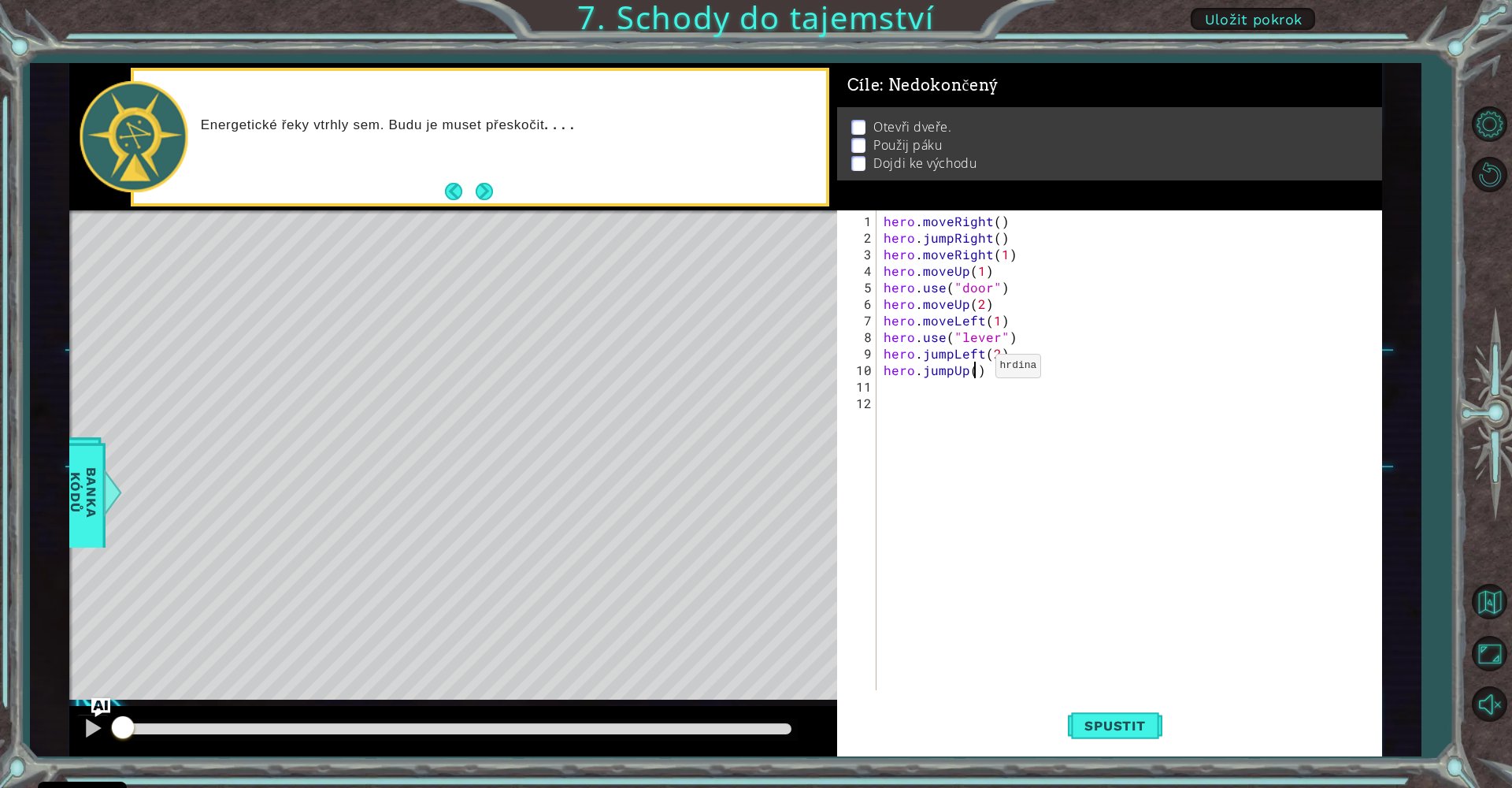
click at [976, 372] on div "hero . moveRight ( ) hero . jumpRight ( ) hero . moveRight ( 1 ) hero . moveUp …" at bounding box center [1132, 469] width 505 height 513
type textarea "hero.jumpUp()"
click at [902, 411] on div "hero . moveRight ( ) hero . jumpRight ( ) hero . moveRight ( 1 ) hero . moveUp …" at bounding box center [1132, 469] width 505 height 513
click at [886, 378] on div "hero . moveRight ( ) hero . jumpRight ( ) hero . moveRight ( 1 ) hero . moveUp …" at bounding box center [1132, 469] width 505 height 513
type textarea "hero.jumpUp()"
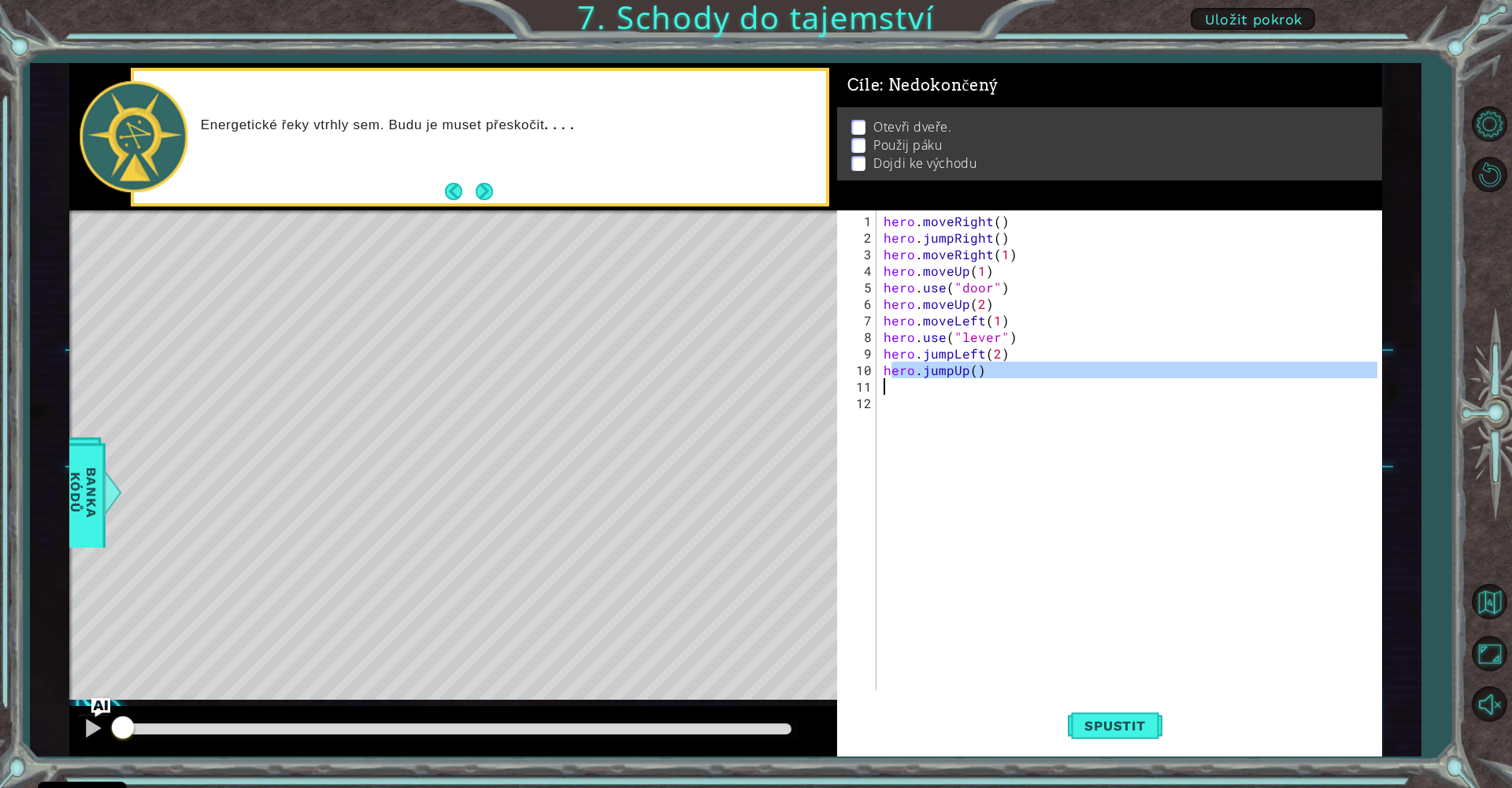
click at [894, 388] on div "hero . moveRight ( ) hero . jumpRight ( ) hero . moveRight ( 1 ) hero . moveUp …" at bounding box center [1132, 469] width 505 height 513
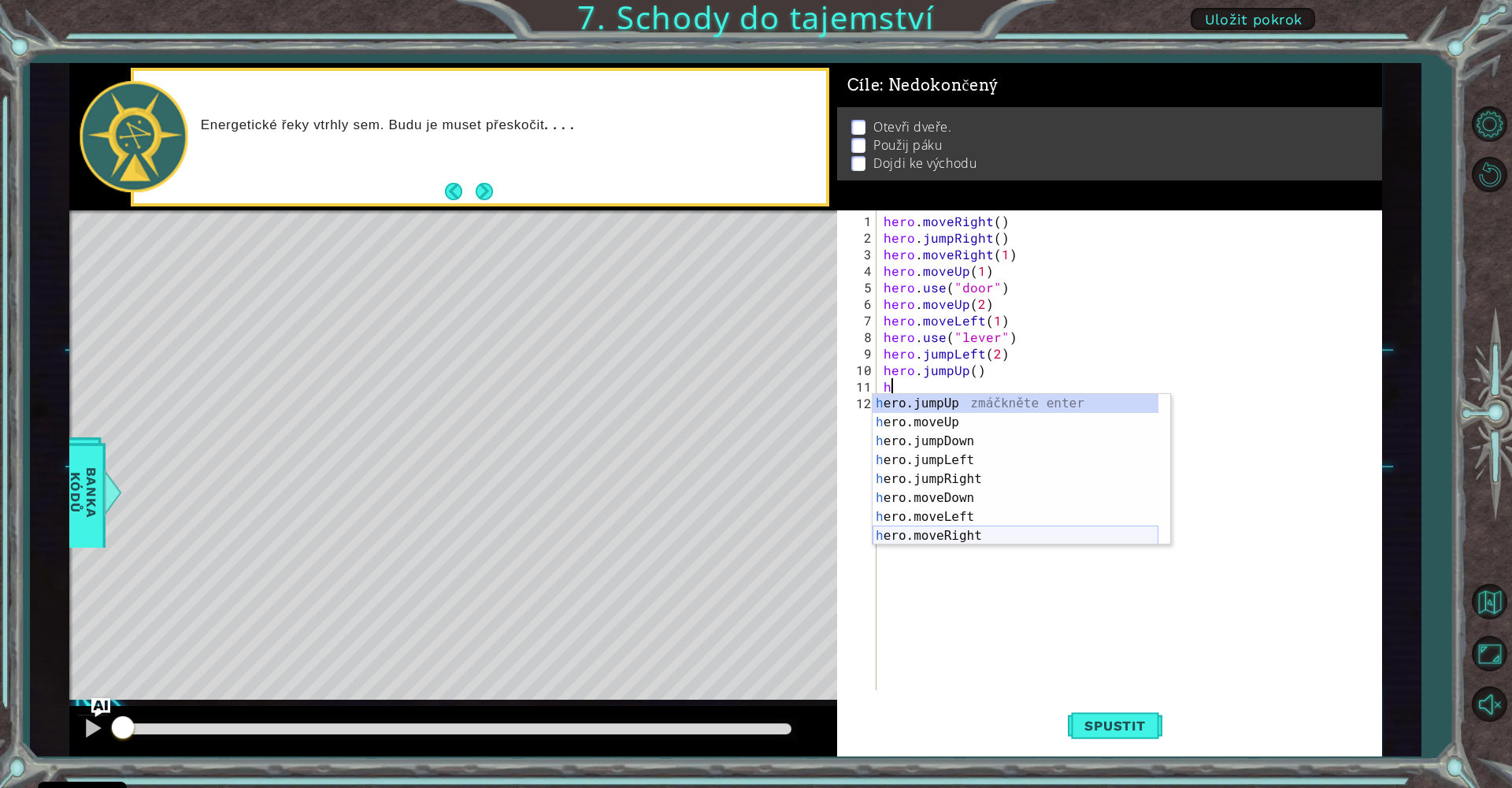
click at [975, 537] on div "h ero.jumpUp zmáčkněte enter h ero.moveUp zmáčkněte enter h ero.jumpDown zmáčkn…" at bounding box center [1015, 488] width 286 height 189
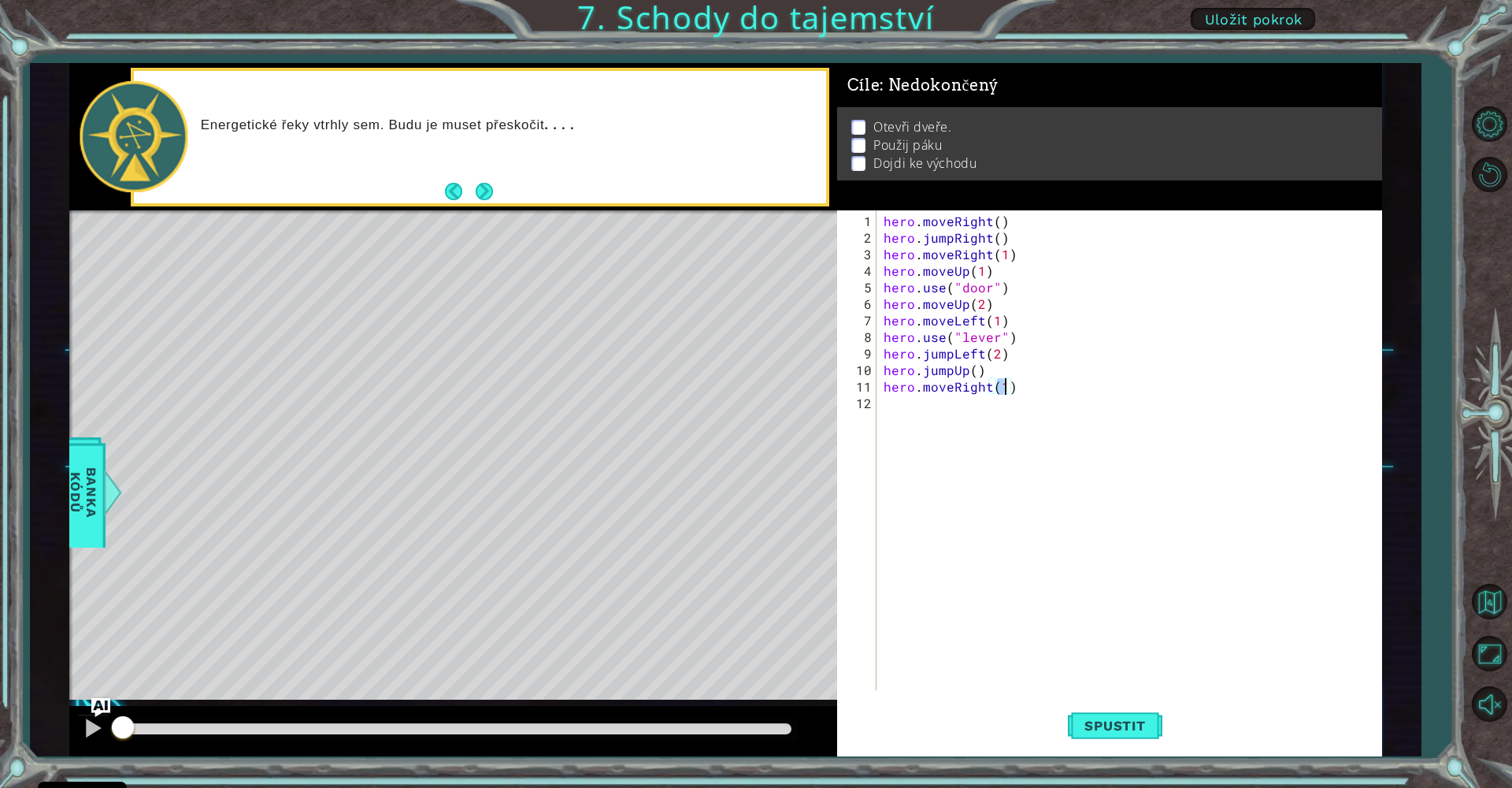
scroll to position [0, 7]
type textarea "hero.moveRight(2)"
click at [1097, 715] on button "Spustit" at bounding box center [1114, 726] width 94 height 54
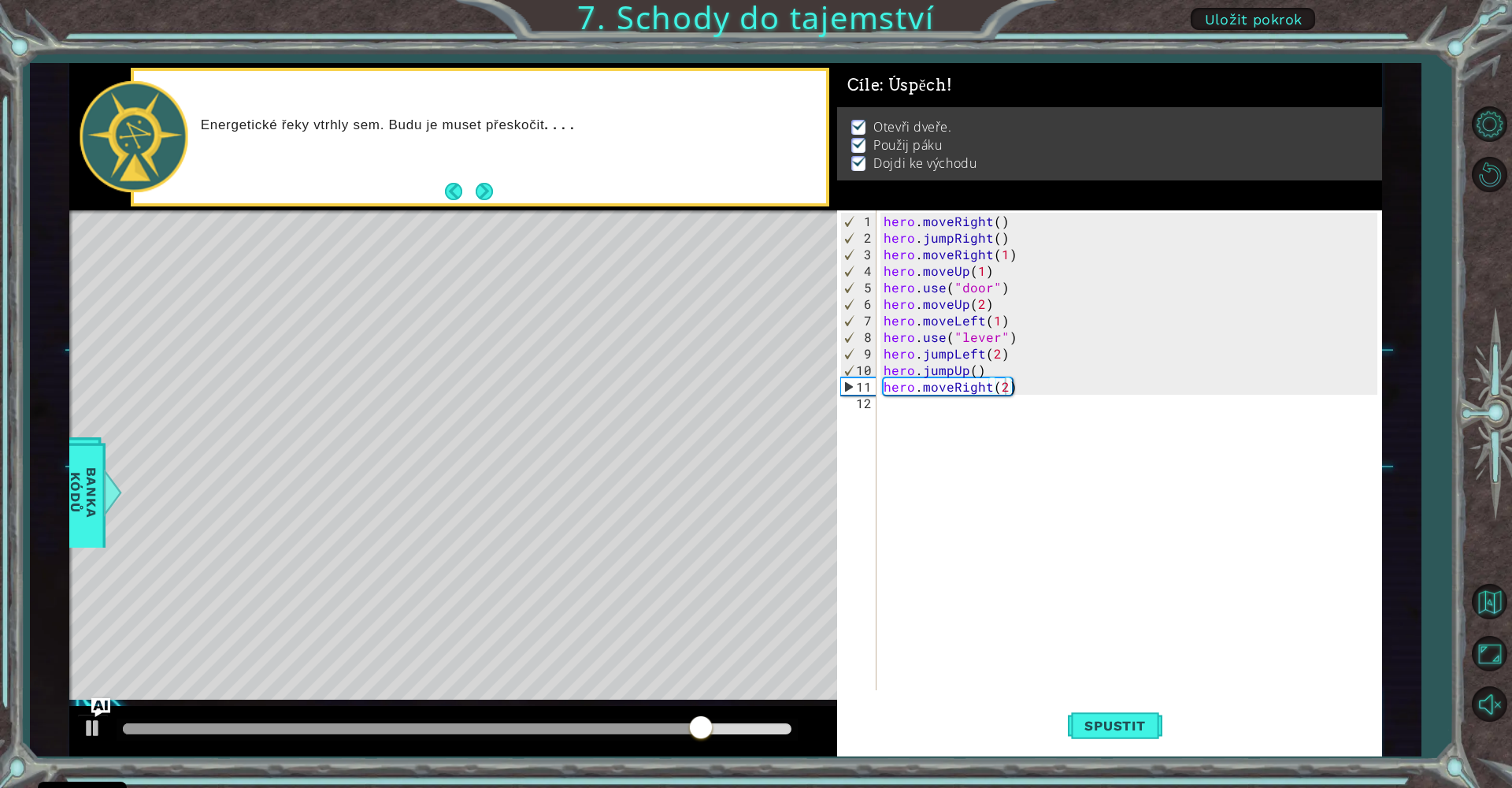
drag, startPoint x: 705, startPoint y: 719, endPoint x: 762, endPoint y: 720, distance: 57.0
click at [783, 720] on div at bounding box center [456, 729] width 681 height 22
drag, startPoint x: 721, startPoint y: 728, endPoint x: 803, endPoint y: 728, distance: 82.0
click at [803, 728] on body "Cookie Policy CodeCombat používá několik základních a nezákladních cookies. Sou…" at bounding box center [756, 394] width 1512 height 788
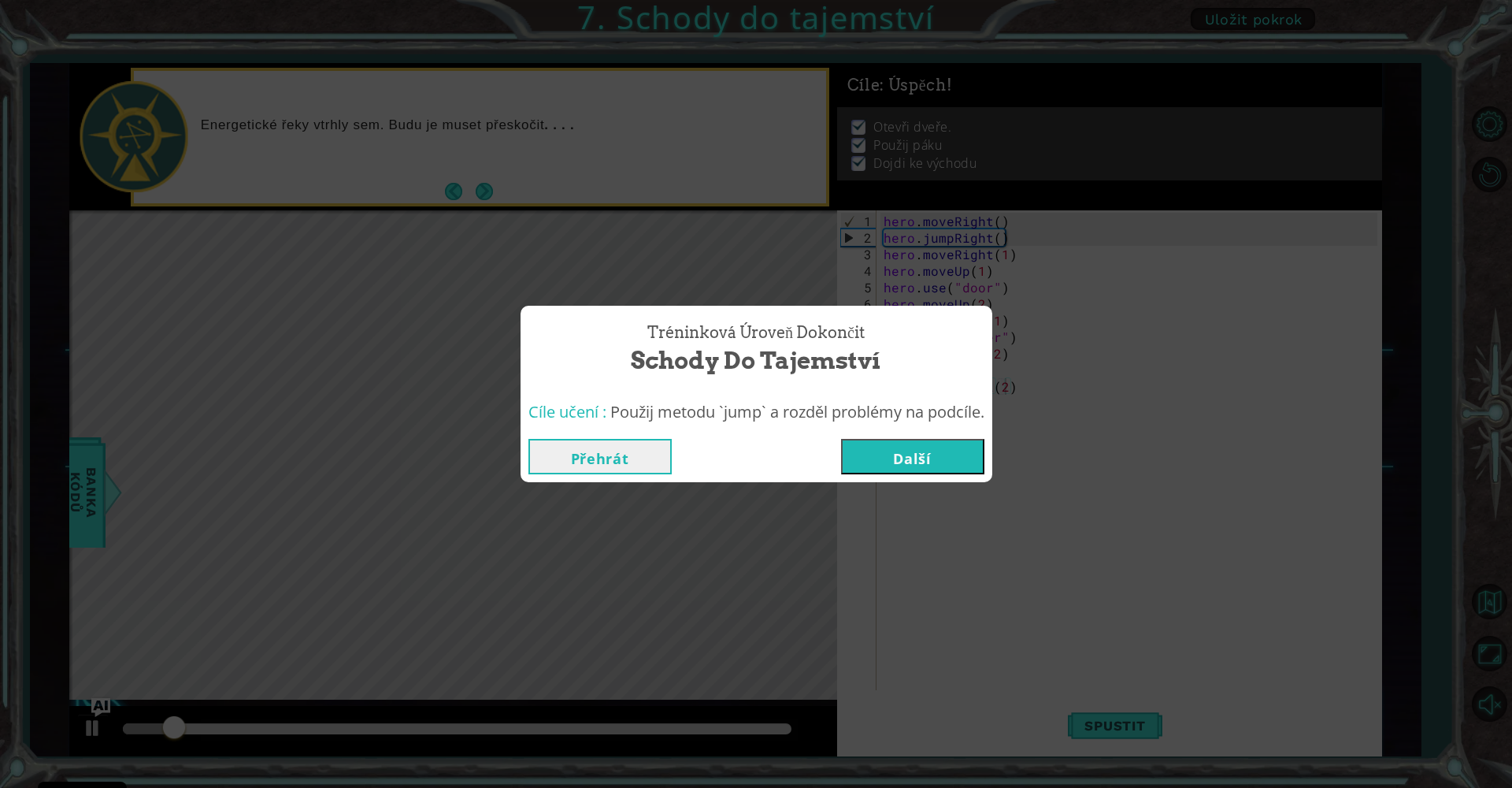
click at [976, 465] on button "Další" at bounding box center [912, 456] width 143 height 35
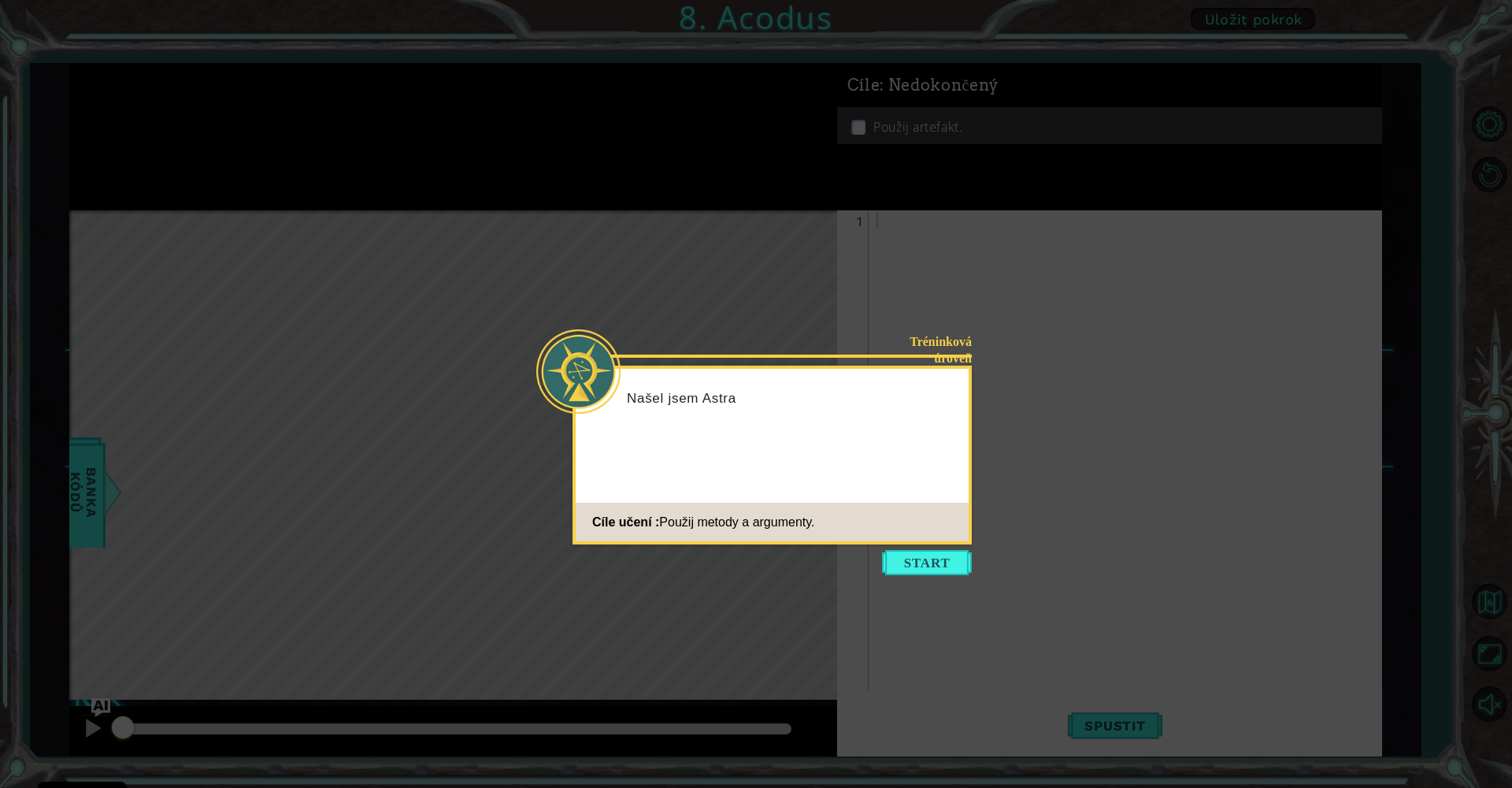
drag, startPoint x: 922, startPoint y: 554, endPoint x: 945, endPoint y: 591, distance: 43.6
click at [922, 554] on button "Start" at bounding box center [927, 563] width 90 height 25
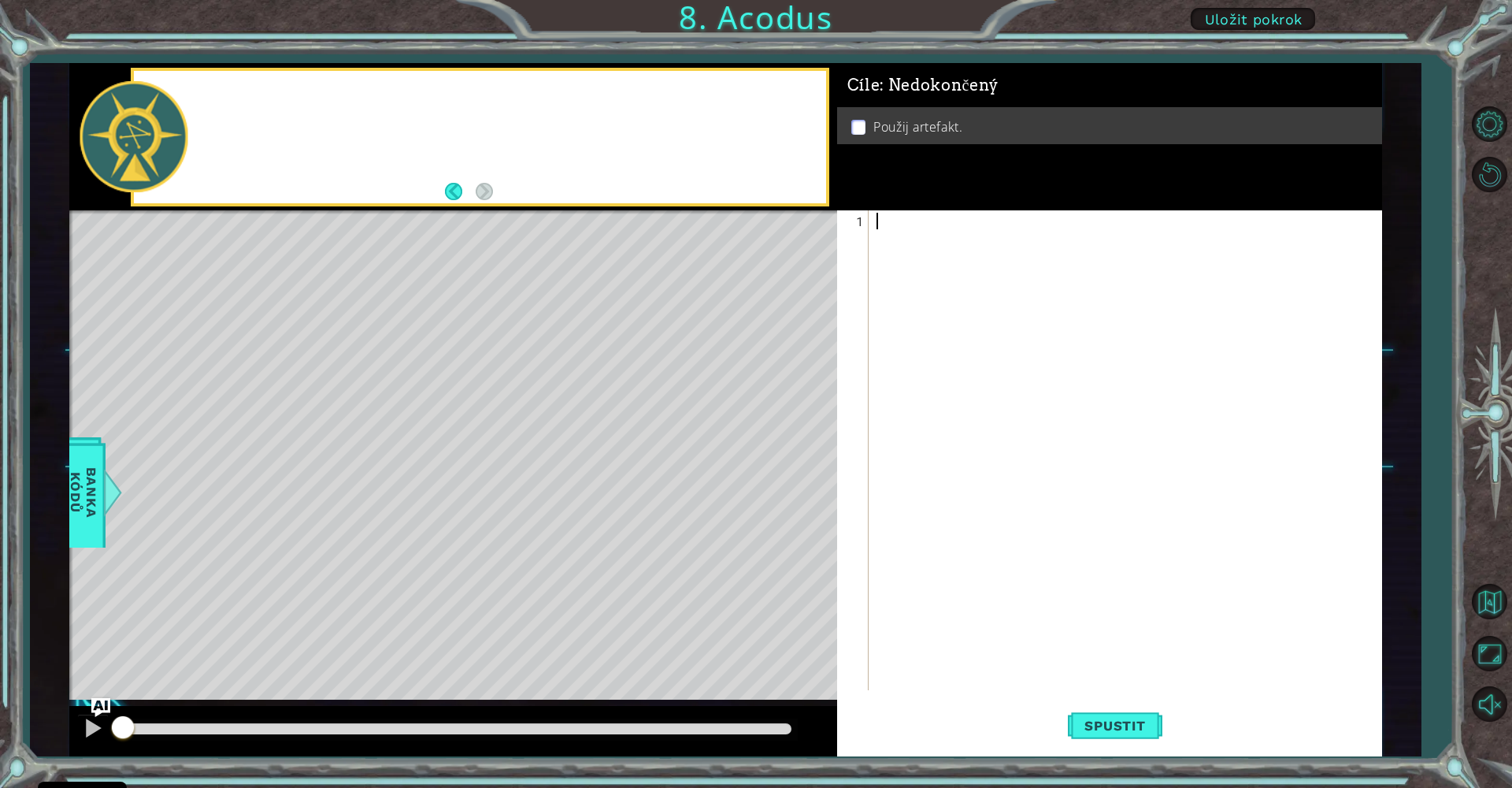
click at [946, 595] on div at bounding box center [1129, 469] width 512 height 513
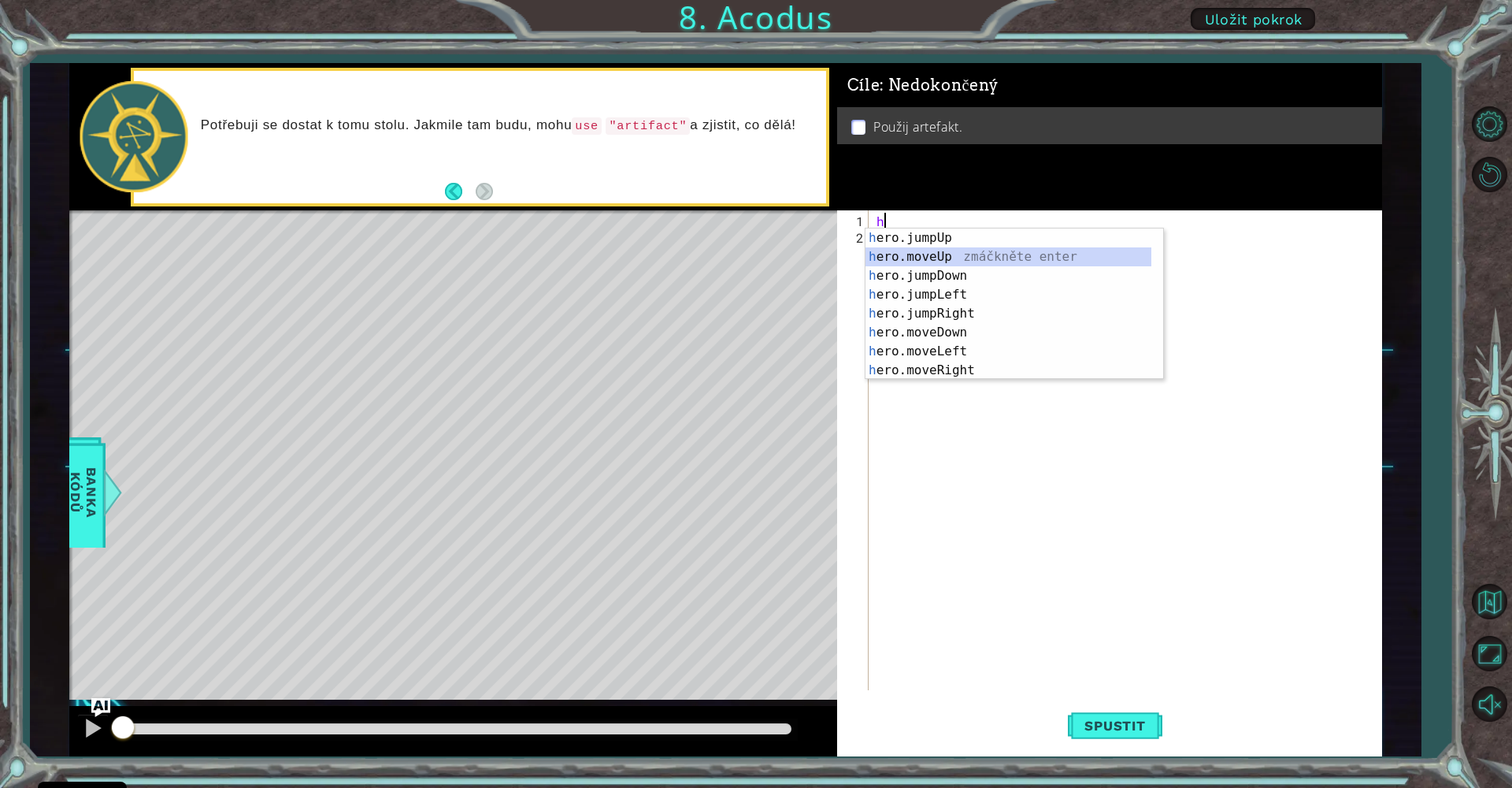
click at [990, 260] on div "h ero.jumpUp zmáčkněte enter h ero.moveUp zmáčkněte enter h ero.jumpDown zmáčkn…" at bounding box center [1009, 323] width 286 height 189
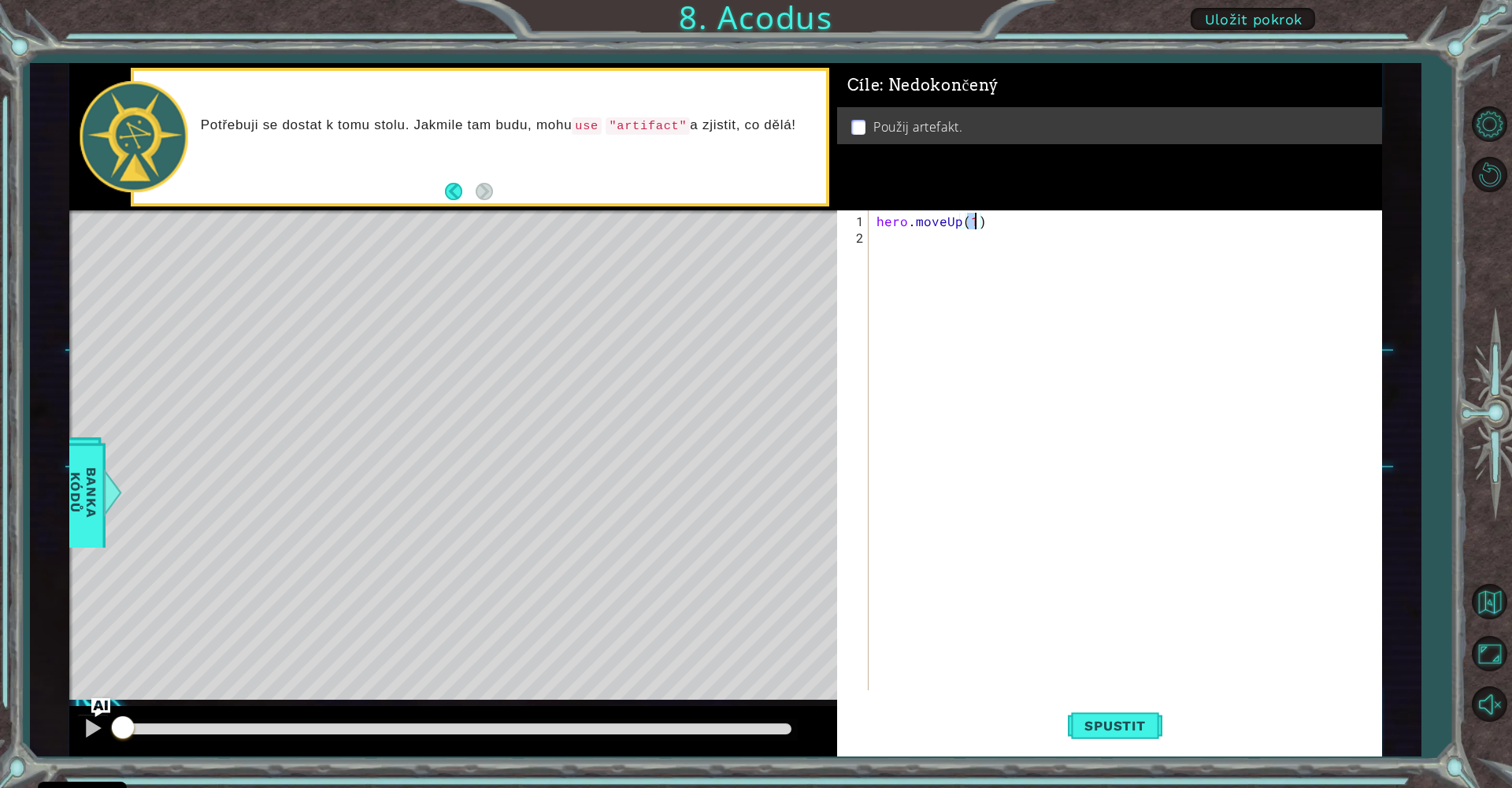
type textarea "hero.moveUp(2)"
click at [941, 252] on div "hero . moveUp ( 2 )" at bounding box center [1129, 469] width 512 height 513
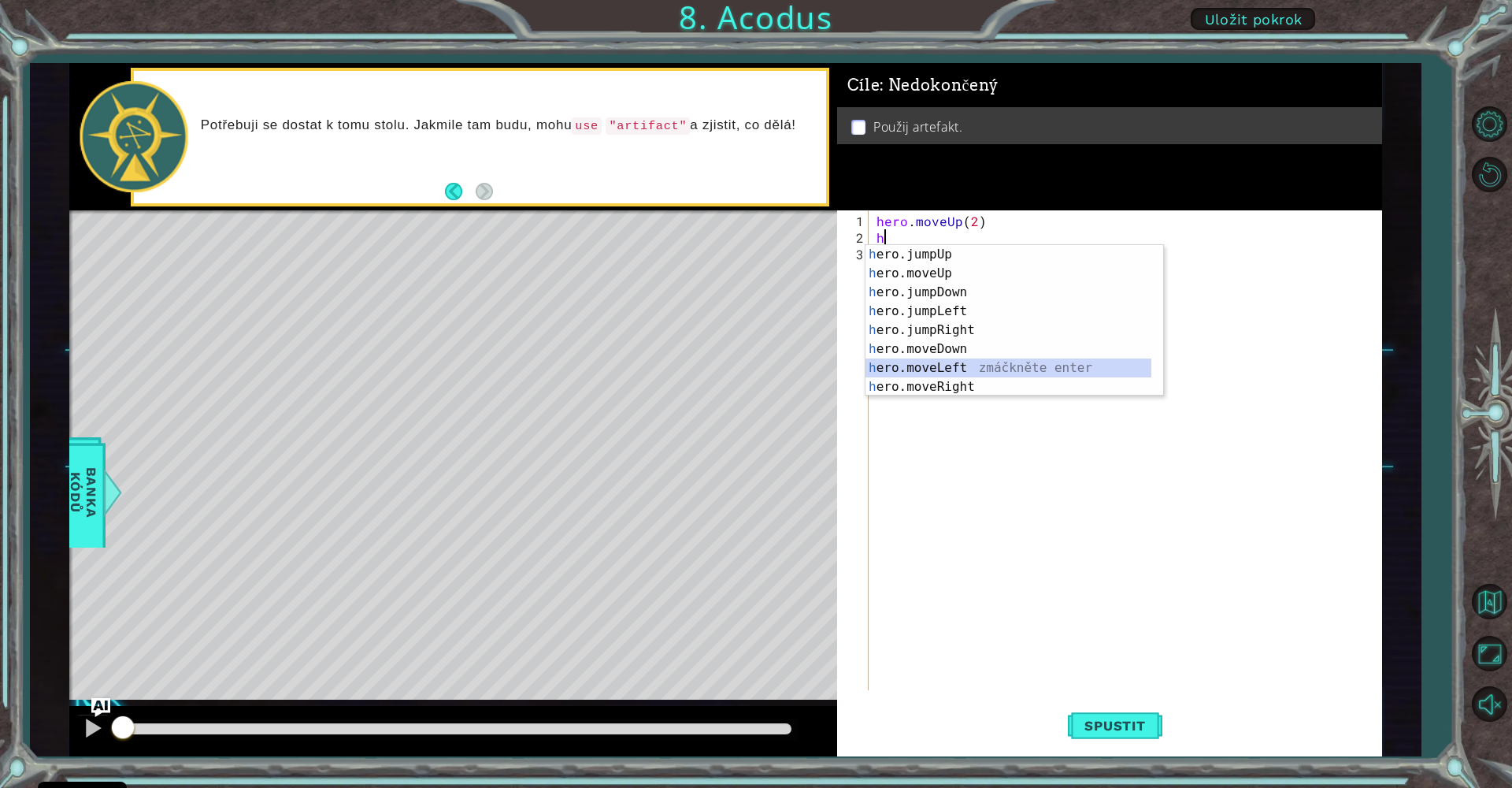
click at [969, 364] on div "h ero.jumpUp zmáčkněte enter h ero.moveUp zmáčkněte enter h ero.jumpDown zmáčkn…" at bounding box center [1009, 340] width 286 height 189
type textarea "hero.moveLeft(1)"
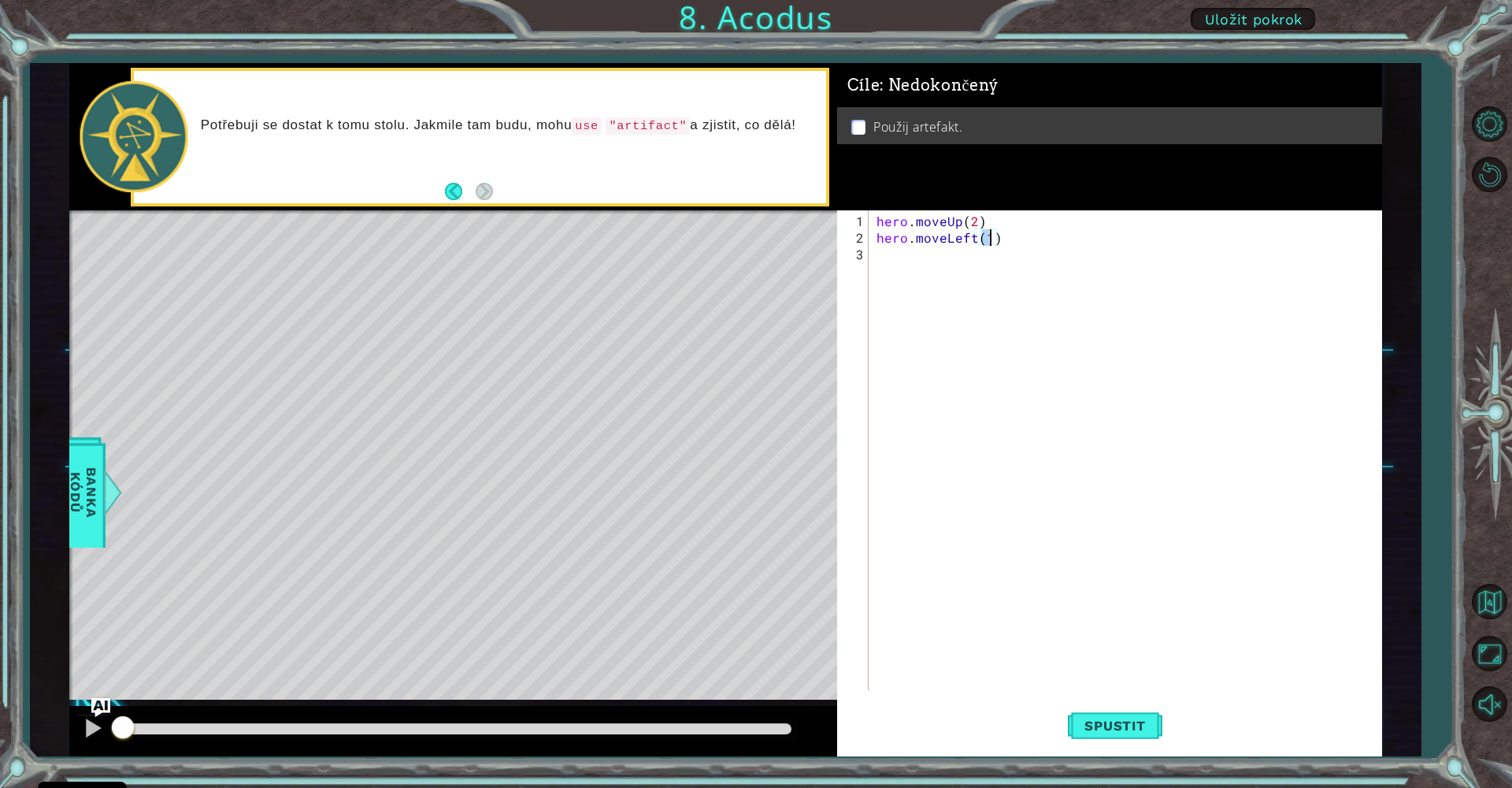
scroll to position [0, 7]
click at [932, 274] on div "hero . moveUp ( 2 ) hero . moveLeft ( 1 )" at bounding box center [1129, 469] width 512 height 513
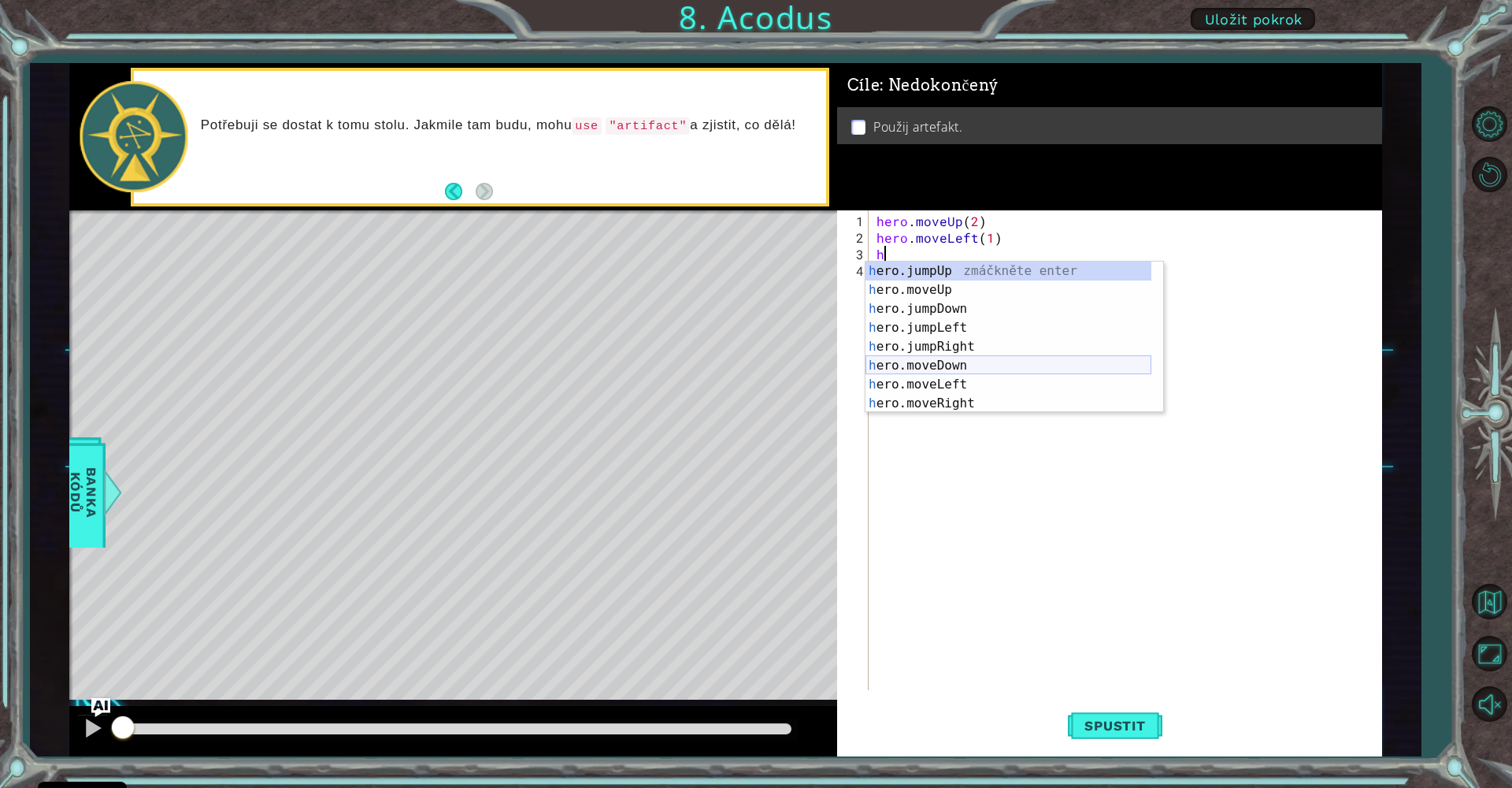
scroll to position [19, 0]
click at [985, 353] on div "h ero.moveUp zmáčkněte enter h ero.jumpDown zmáčkněte enter h ero.jumpLeft zmáč…" at bounding box center [1009, 356] width 286 height 189
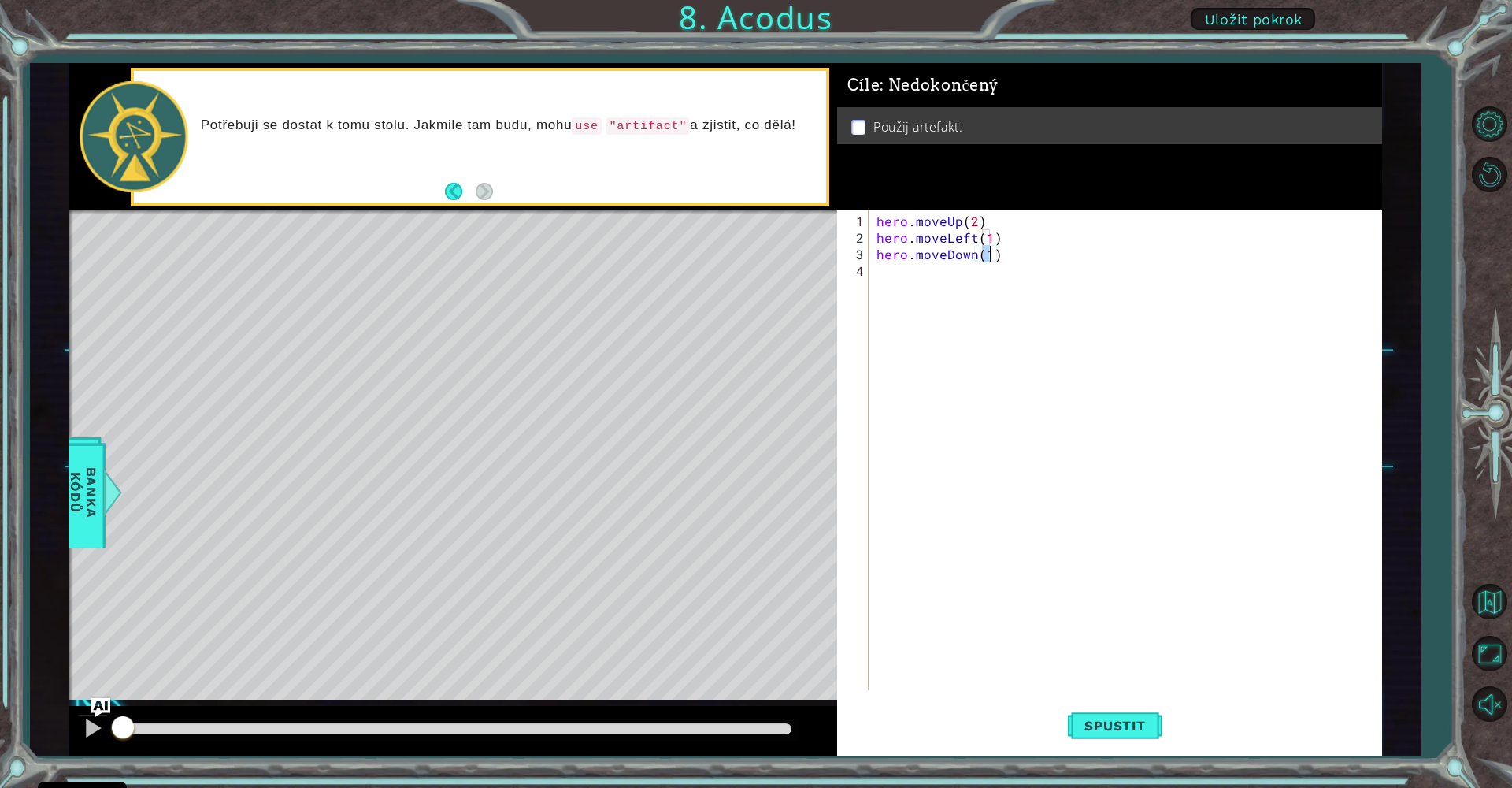
type textarea "hero.moveDown(2)"
click at [908, 281] on div "hero . moveUp ( 2 ) hero . moveLeft ( 1 ) hero . moveDown ( 2 )" at bounding box center [1129, 469] width 512 height 513
click at [919, 289] on div "hero . moveUp ( 2 ) hero . moveLeft ( 1 ) hero . moveDown ( 2 )" at bounding box center [1129, 469] width 512 height 513
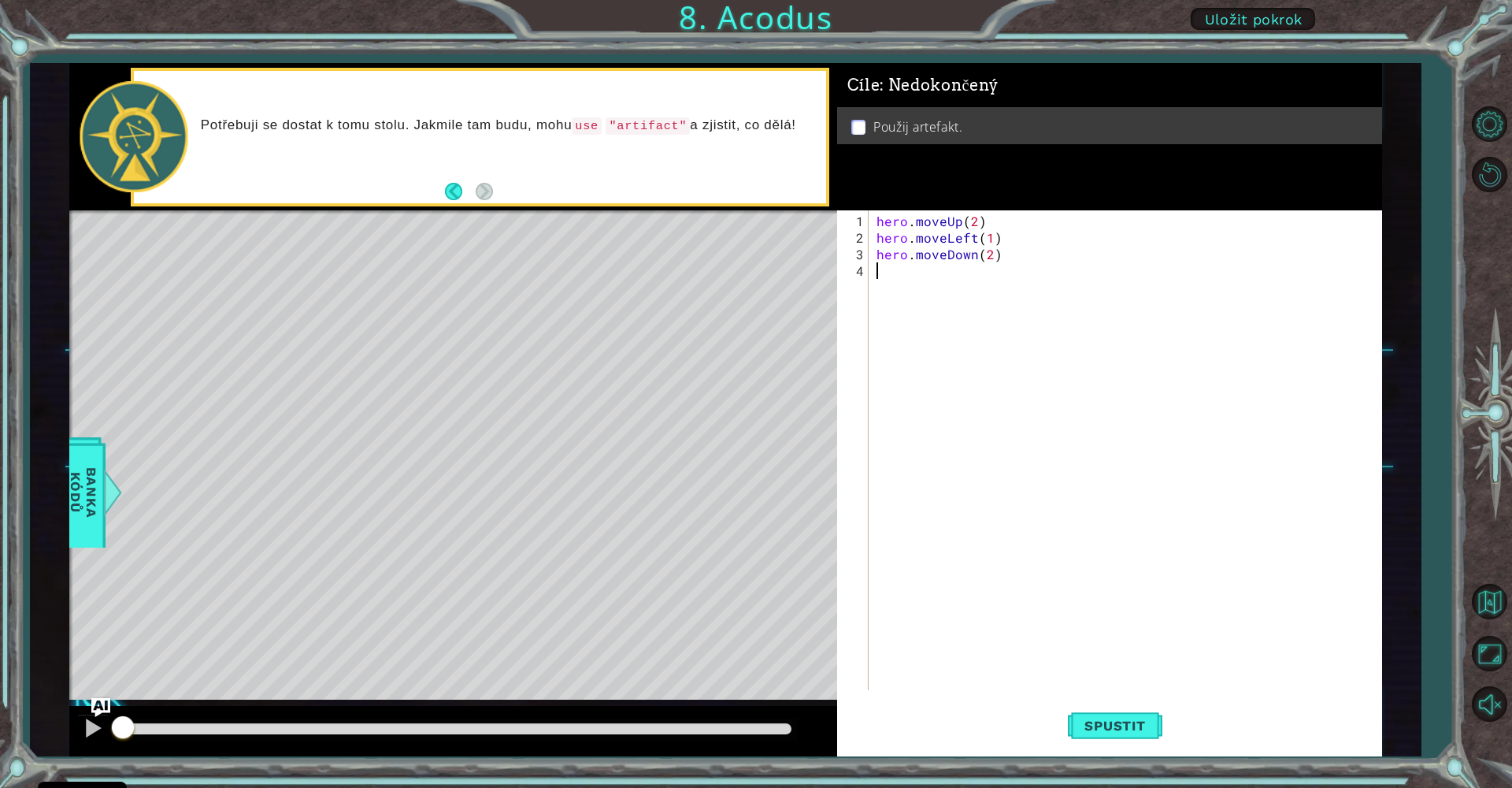
type textarea "h"
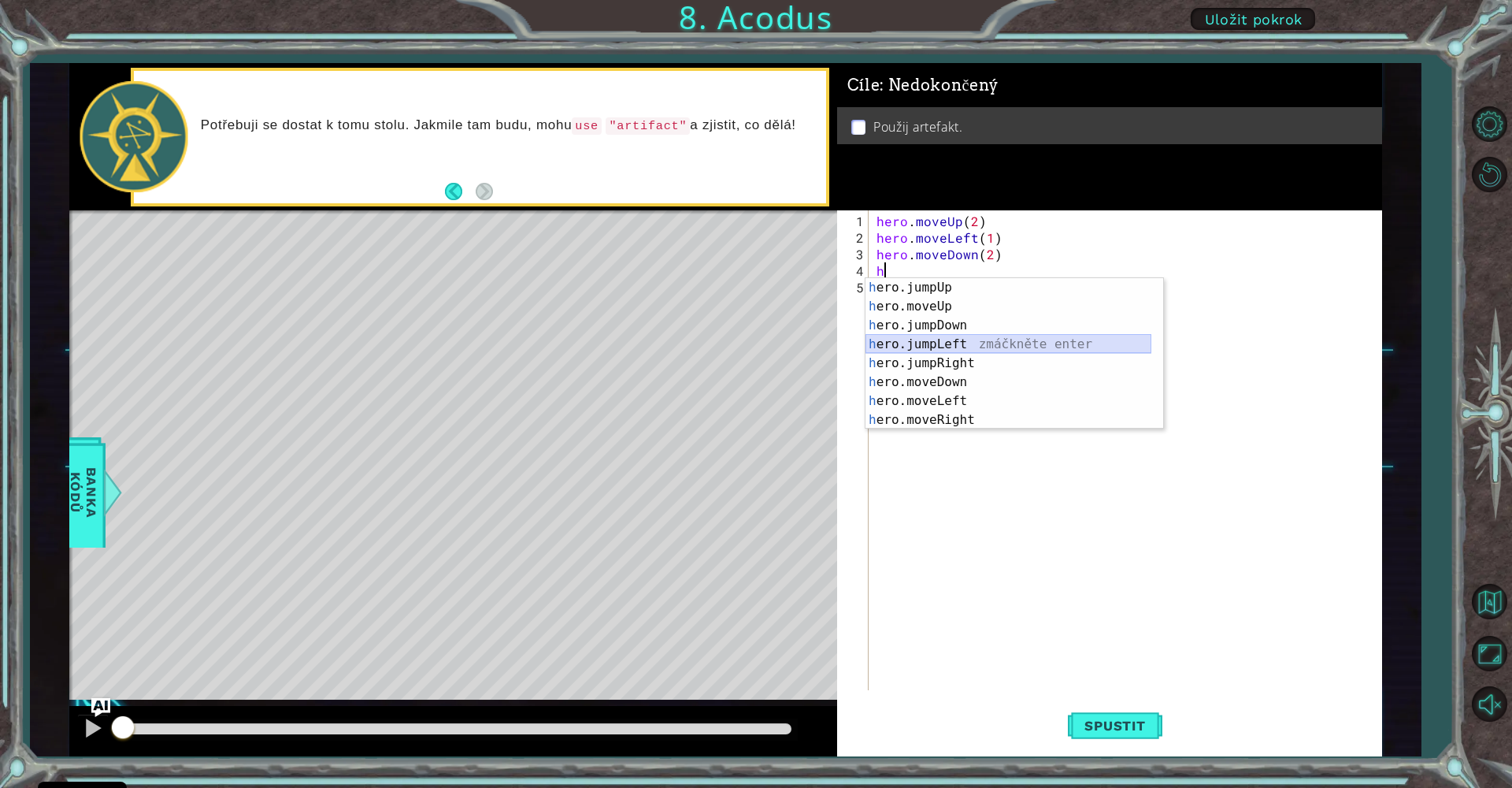
click at [997, 340] on div "h ero.jumpUp zmáčkněte enter h ero.moveUp zmáčkněte enter h ero.jumpDown zmáčkn…" at bounding box center [1009, 373] width 286 height 189
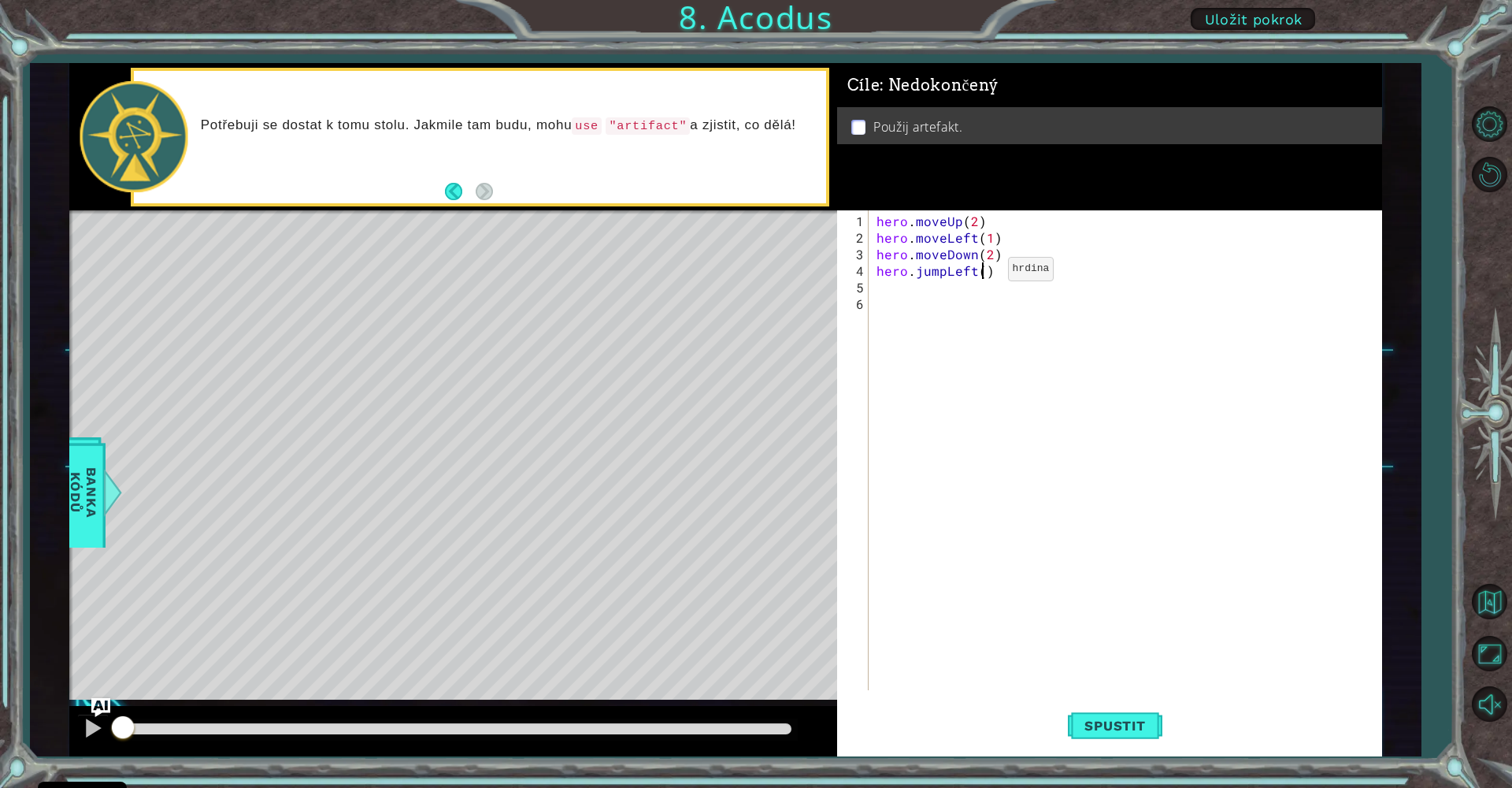
click at [981, 275] on div "hero . moveUp ( 2 ) hero . moveLeft ( 1 ) hero . moveDown ( 2 ) hero . jumpLeft…" at bounding box center [1129, 469] width 512 height 513
type textarea "hero.jumpLeft(1)"
click at [910, 297] on div "hero . moveUp ( 2 ) hero . moveLeft ( 1 ) hero . moveDown ( 2 ) hero . jumpLeft…" at bounding box center [1129, 469] width 512 height 513
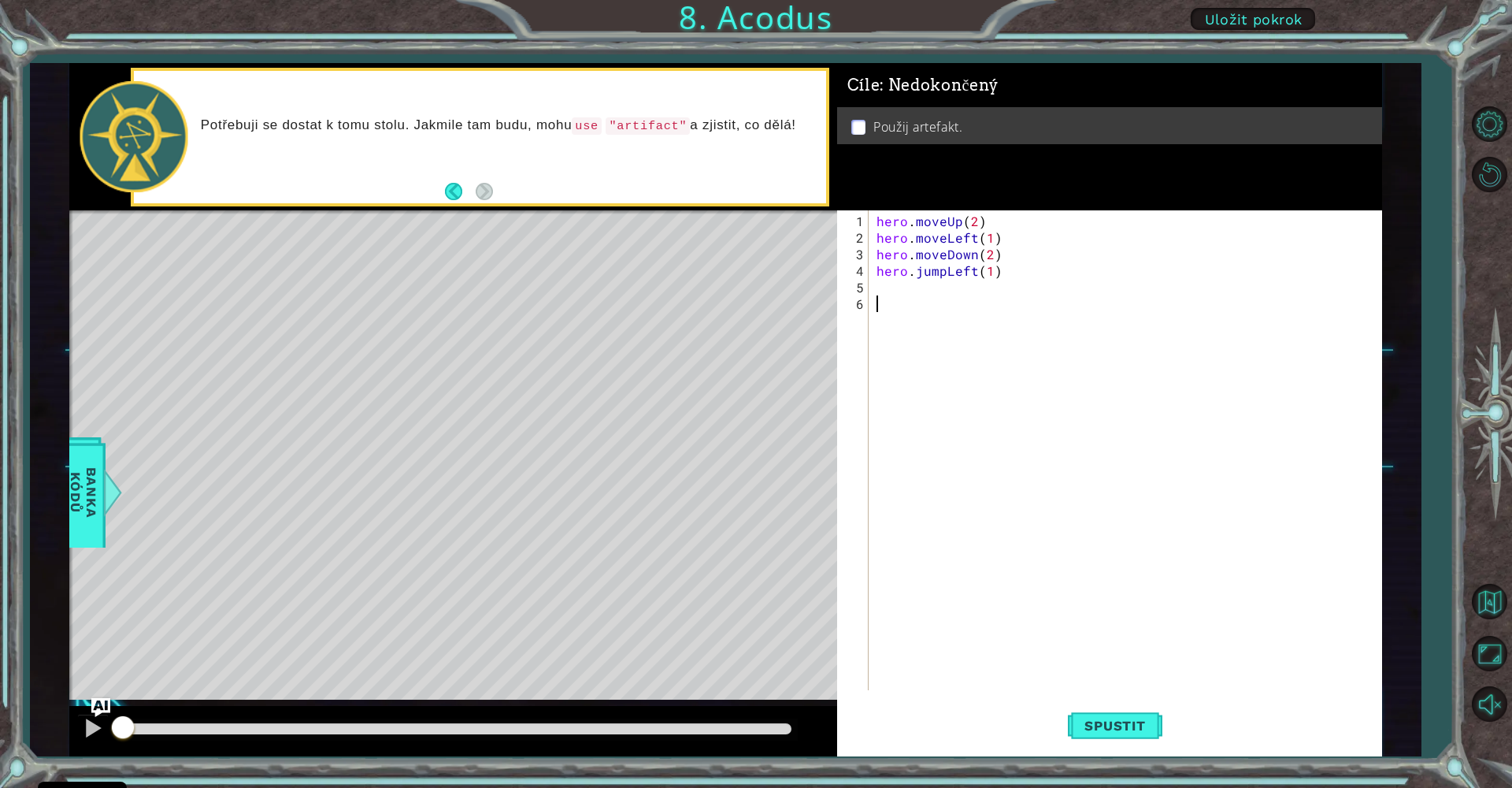
click at [897, 285] on div "hero . moveUp ( 2 ) hero . moveLeft ( 1 ) hero . moveDown ( 2 ) hero . jumpLeft…" at bounding box center [1129, 469] width 512 height 513
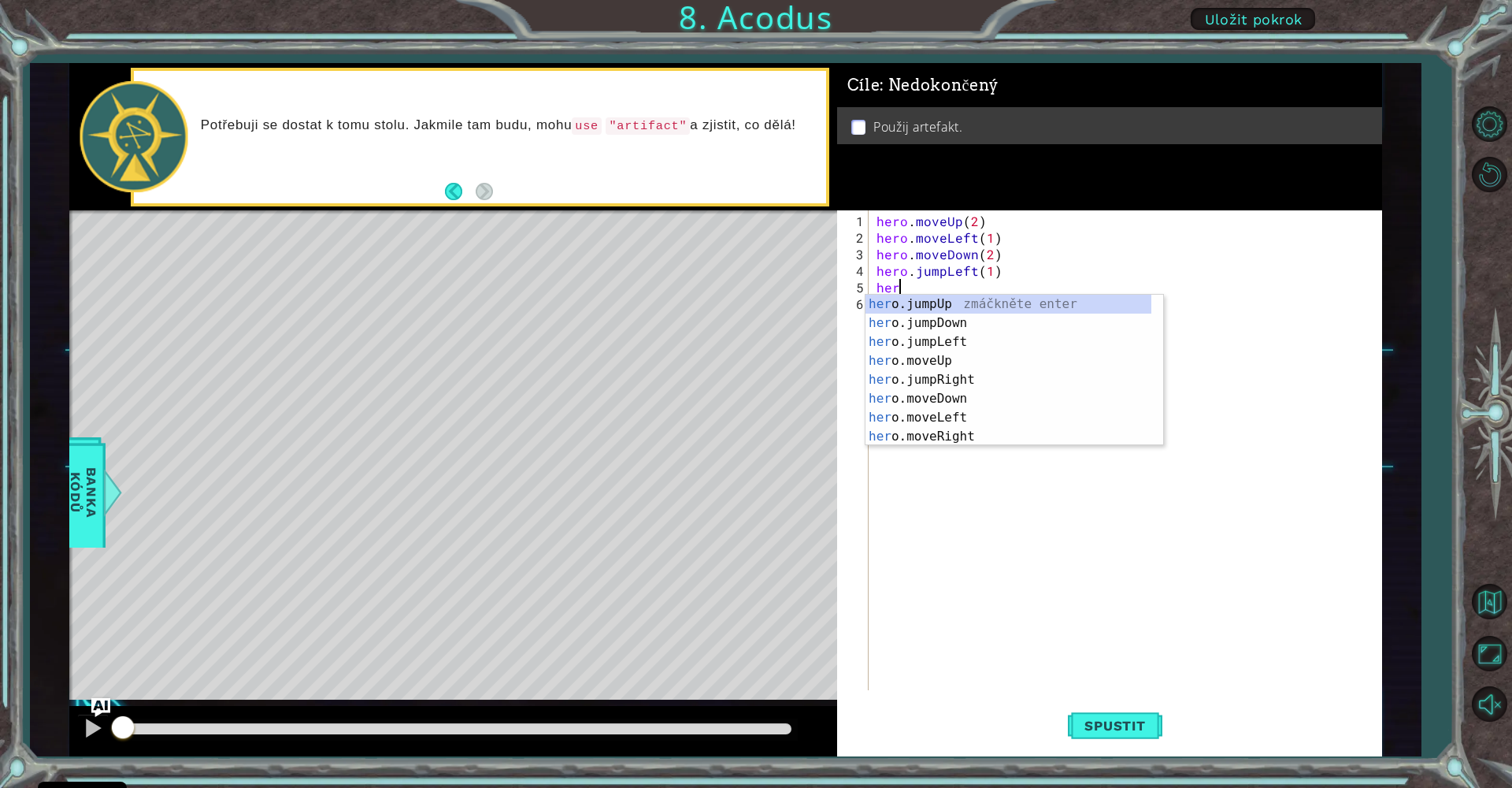
scroll to position [0, 1]
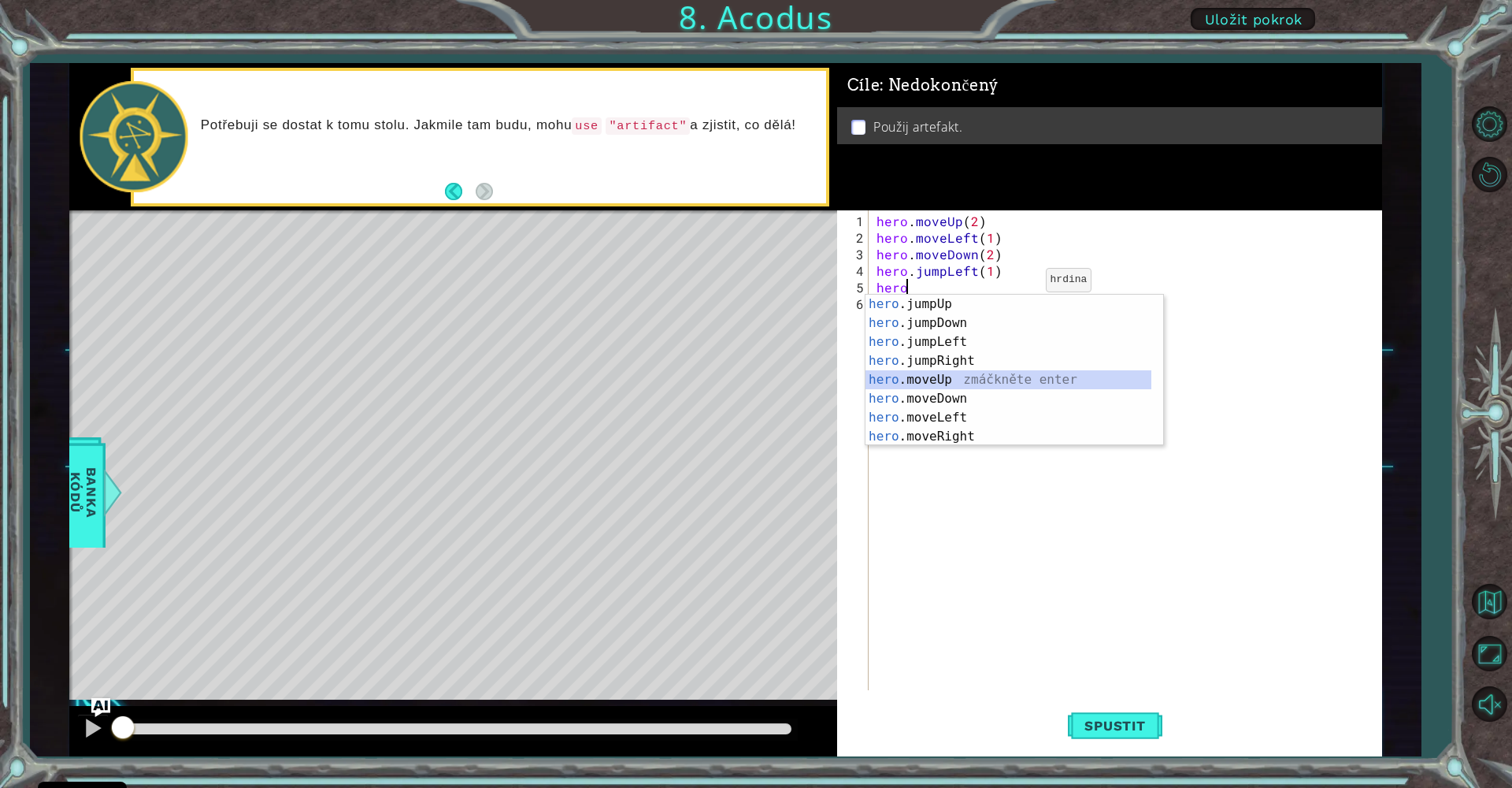
click at [987, 382] on div "hero .jumpUp zmáčkněte enter hero .jumpDown zmáčkněte enter hero .jumpLeft zmáč…" at bounding box center [1009, 389] width 286 height 189
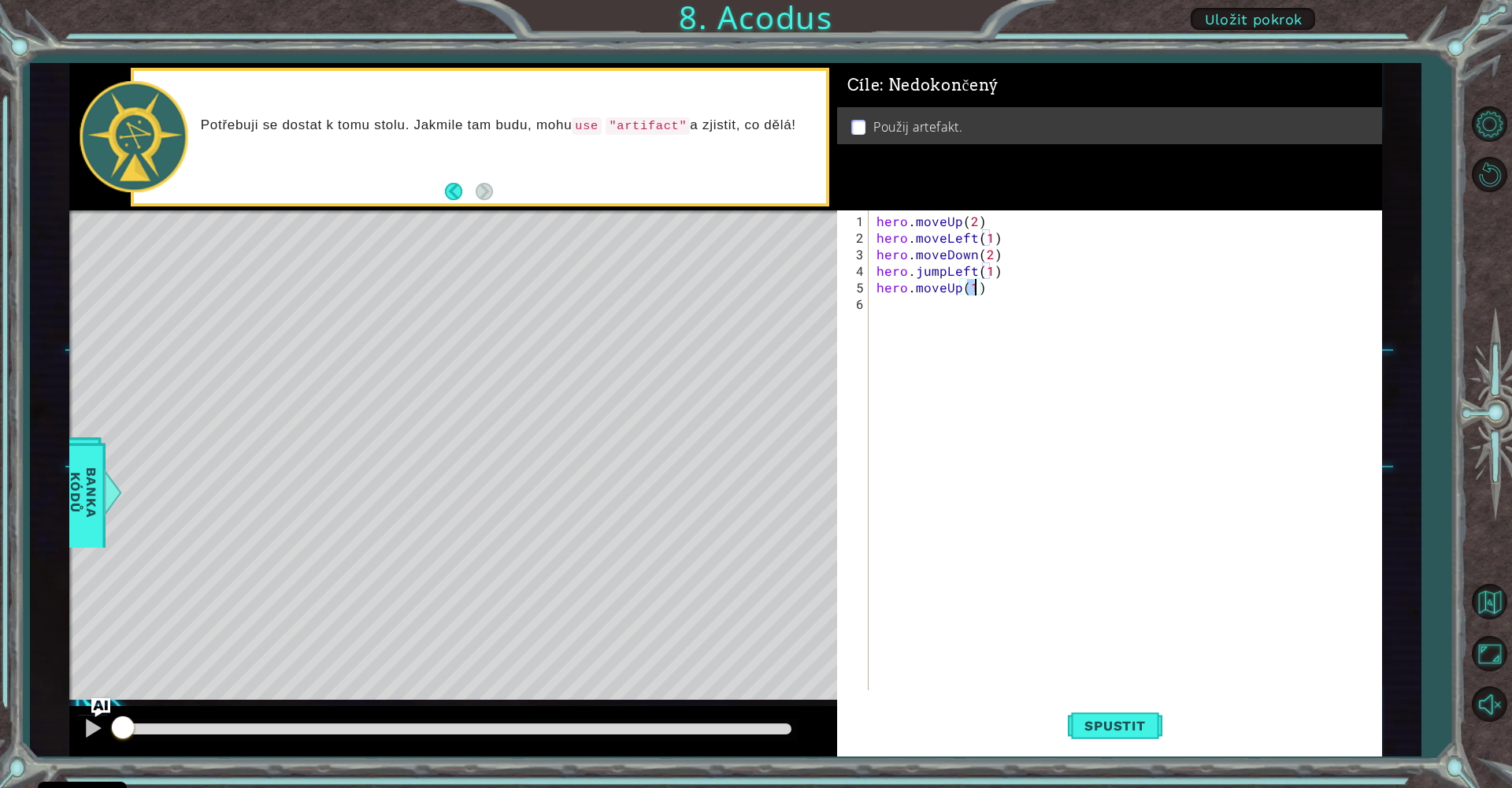
type textarea "hero.moveUp(2)"
drag, startPoint x: 908, startPoint y: 331, endPoint x: 919, endPoint y: 317, distance: 17.8
click at [919, 317] on div "hero . moveUp ( 2 ) hero . moveLeft ( 1 ) hero . moveDown ( 2 ) hero . jumpLeft…" at bounding box center [1129, 469] width 512 height 513
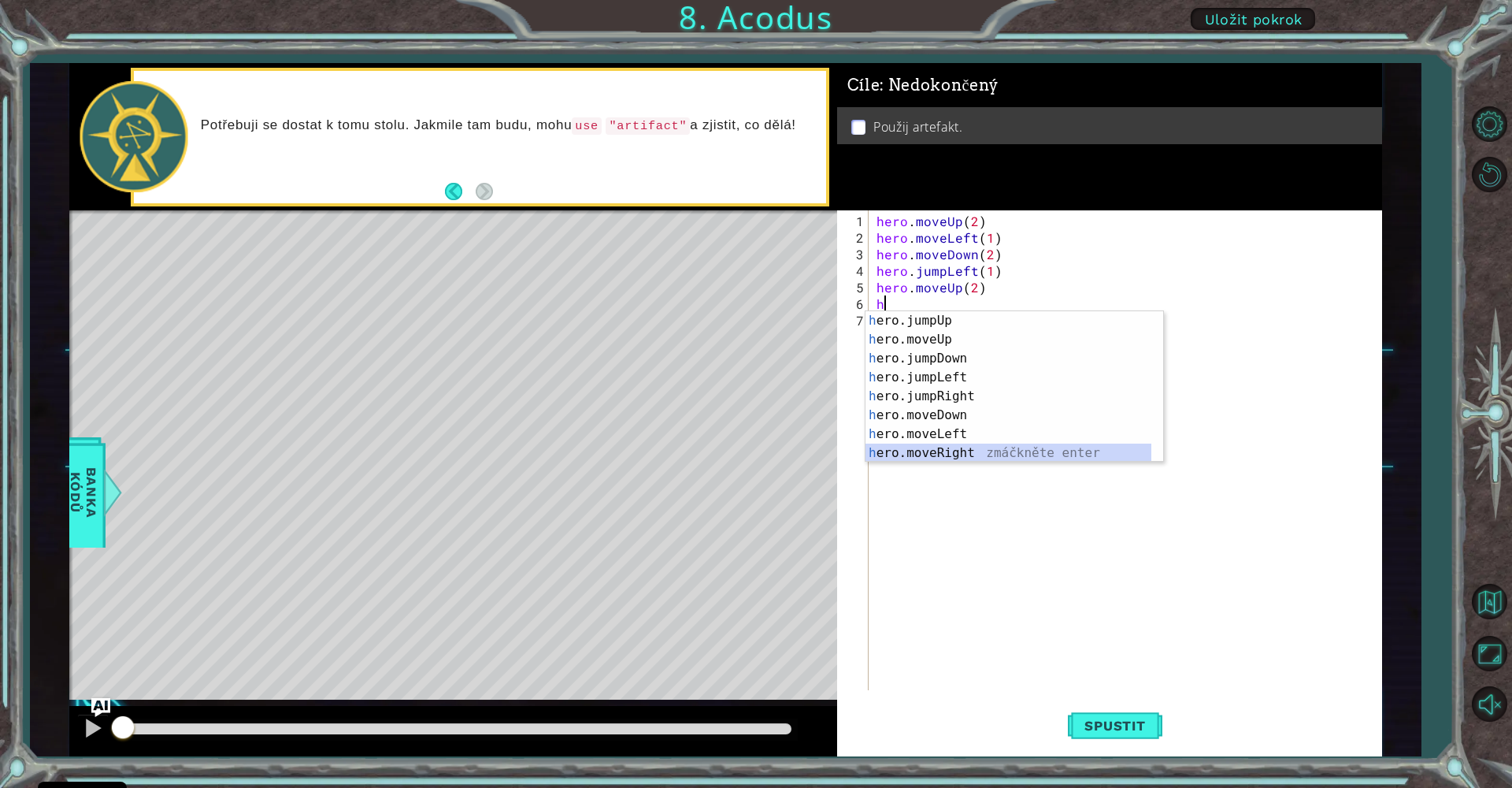
click at [972, 450] on div "h ero.jumpUp zmáčkněte enter h ero.moveUp zmáčkněte enter h ero.jumpDown zmáčkn…" at bounding box center [1009, 406] width 286 height 189
type textarea "hero.moveRight(1)"
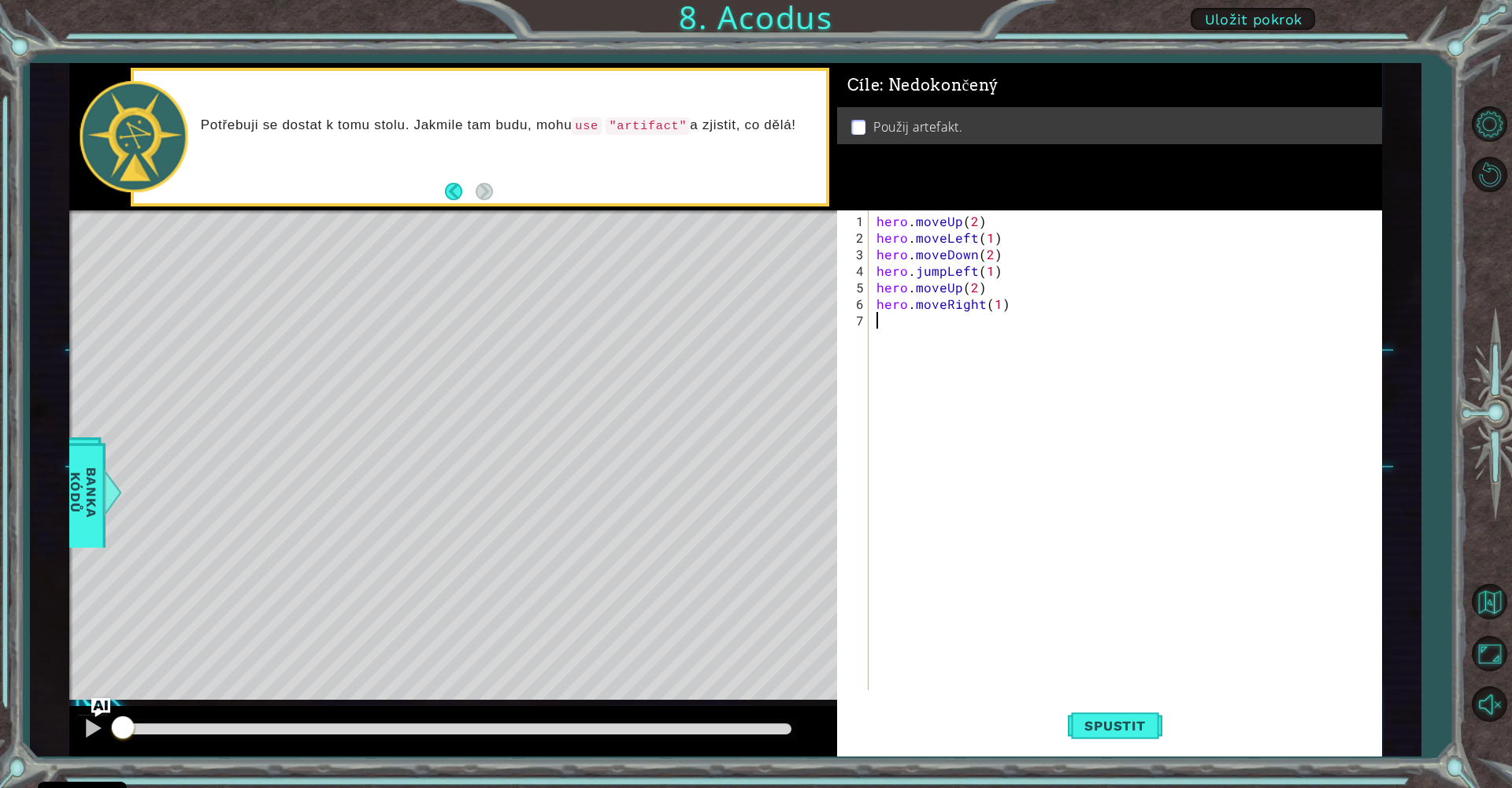
click at [894, 326] on div "hero . moveUp ( 2 ) hero . moveLeft ( 1 ) hero . moveDown ( 2 ) hero . jumpLeft…" at bounding box center [1129, 469] width 512 height 513
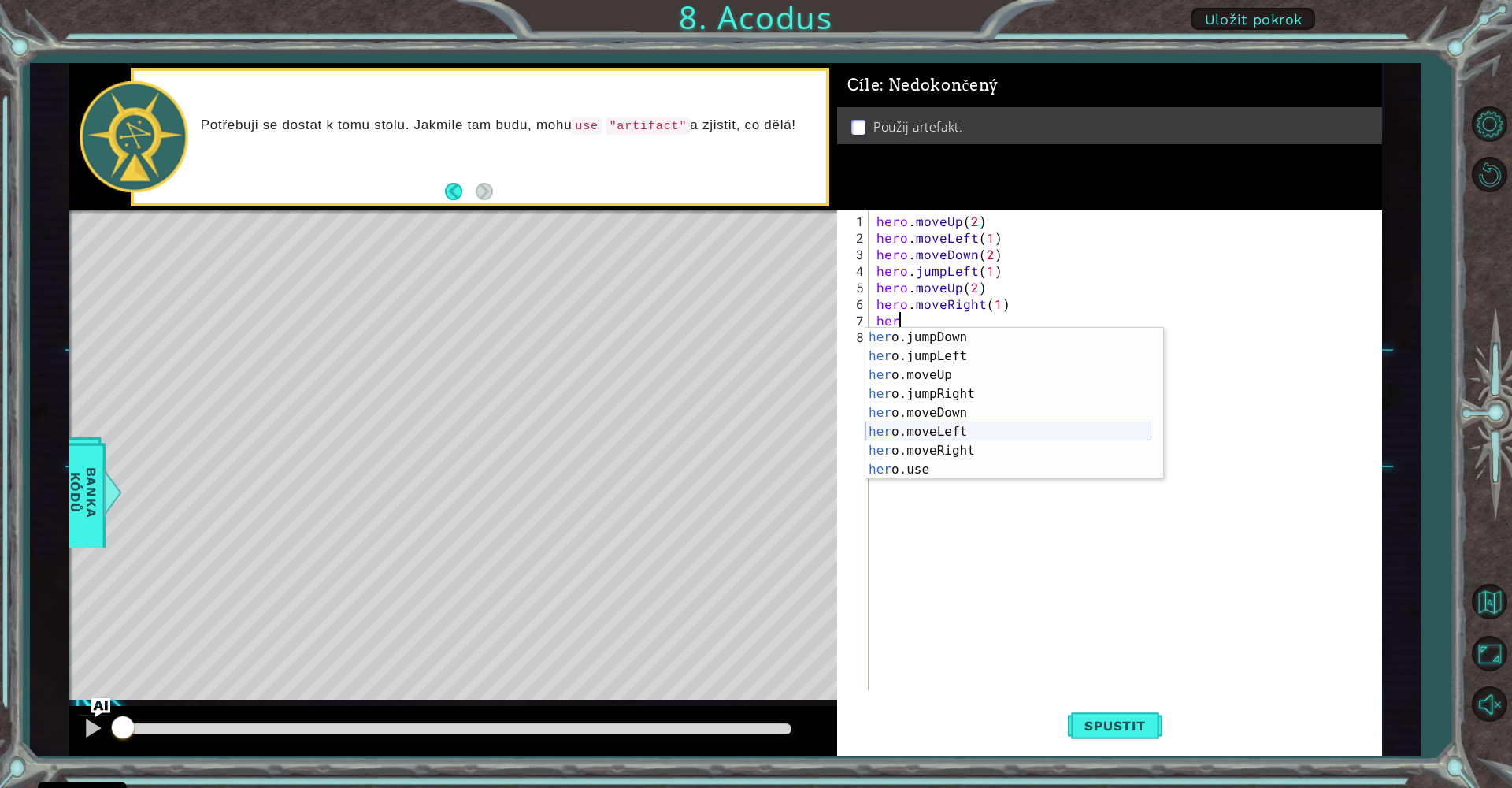
scroll to position [19, 0]
click at [1018, 465] on div "her o.jumpDown zmáčkněte enter her o.jumpLeft zmáčkněte enter her o.moveUp zmáč…" at bounding box center [1009, 422] width 286 height 189
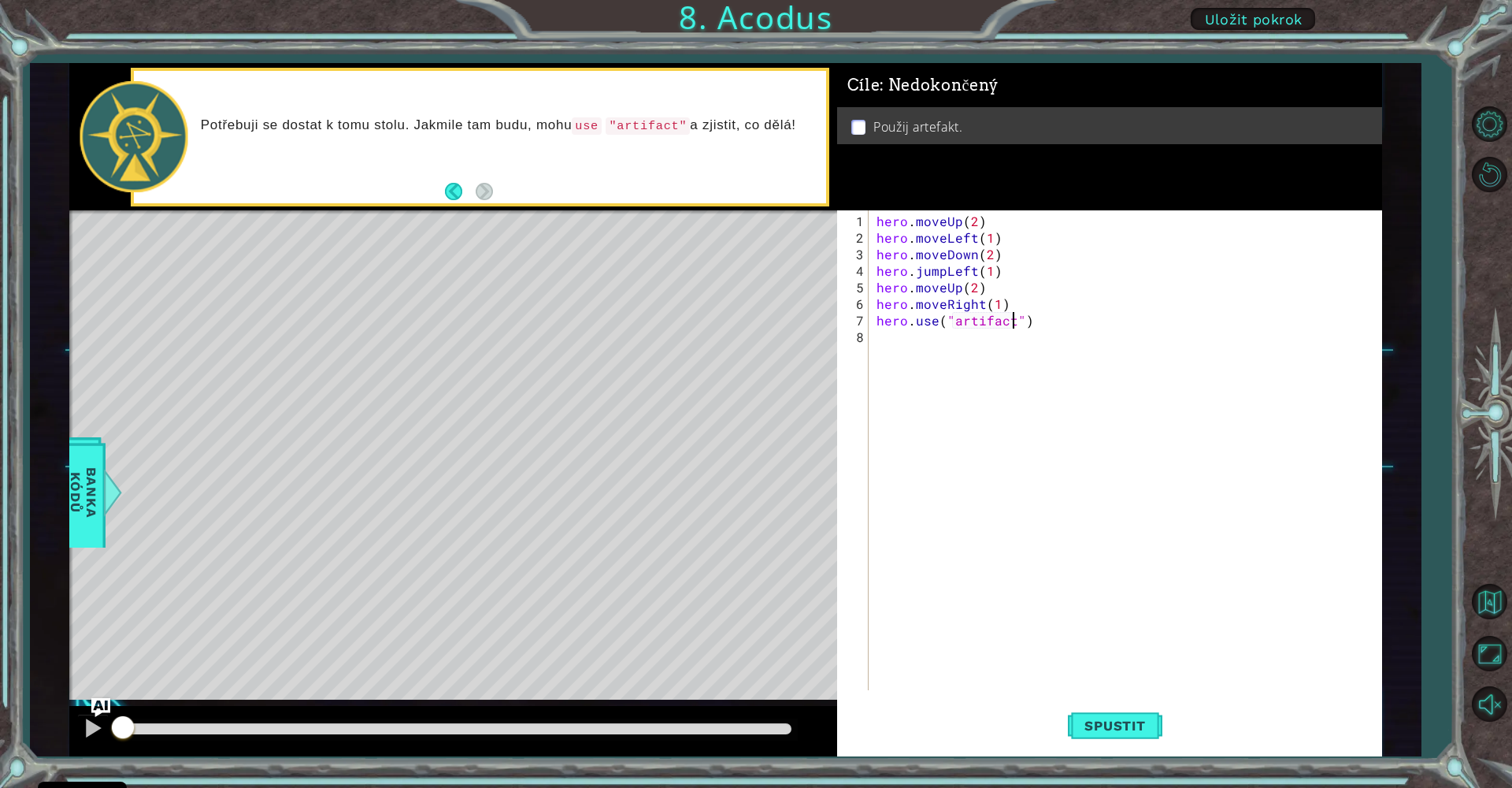
scroll to position [0, 8]
type textarea "hero.use("artifact")"
click at [1130, 721] on span "Spustit" at bounding box center [1114, 725] width 92 height 15
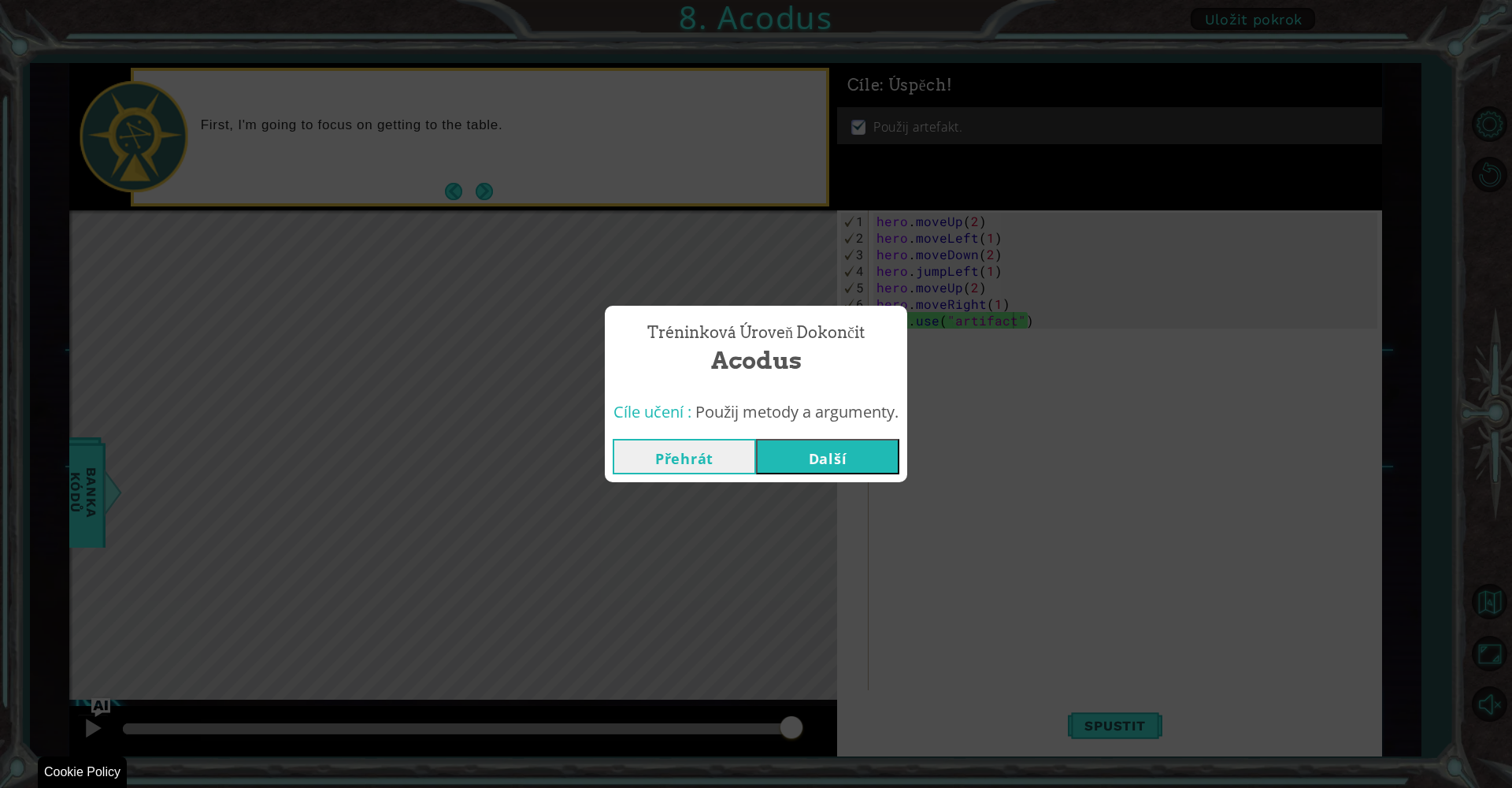
drag, startPoint x: 298, startPoint y: 729, endPoint x: 935, endPoint y: 690, distance: 638.2
click at [881, 783] on body "Cookie Policy CodeCombat používá několik základních a nezákladních cookies. Sou…" at bounding box center [756, 394] width 1512 height 788
click at [844, 448] on button "Další" at bounding box center [827, 456] width 143 height 35
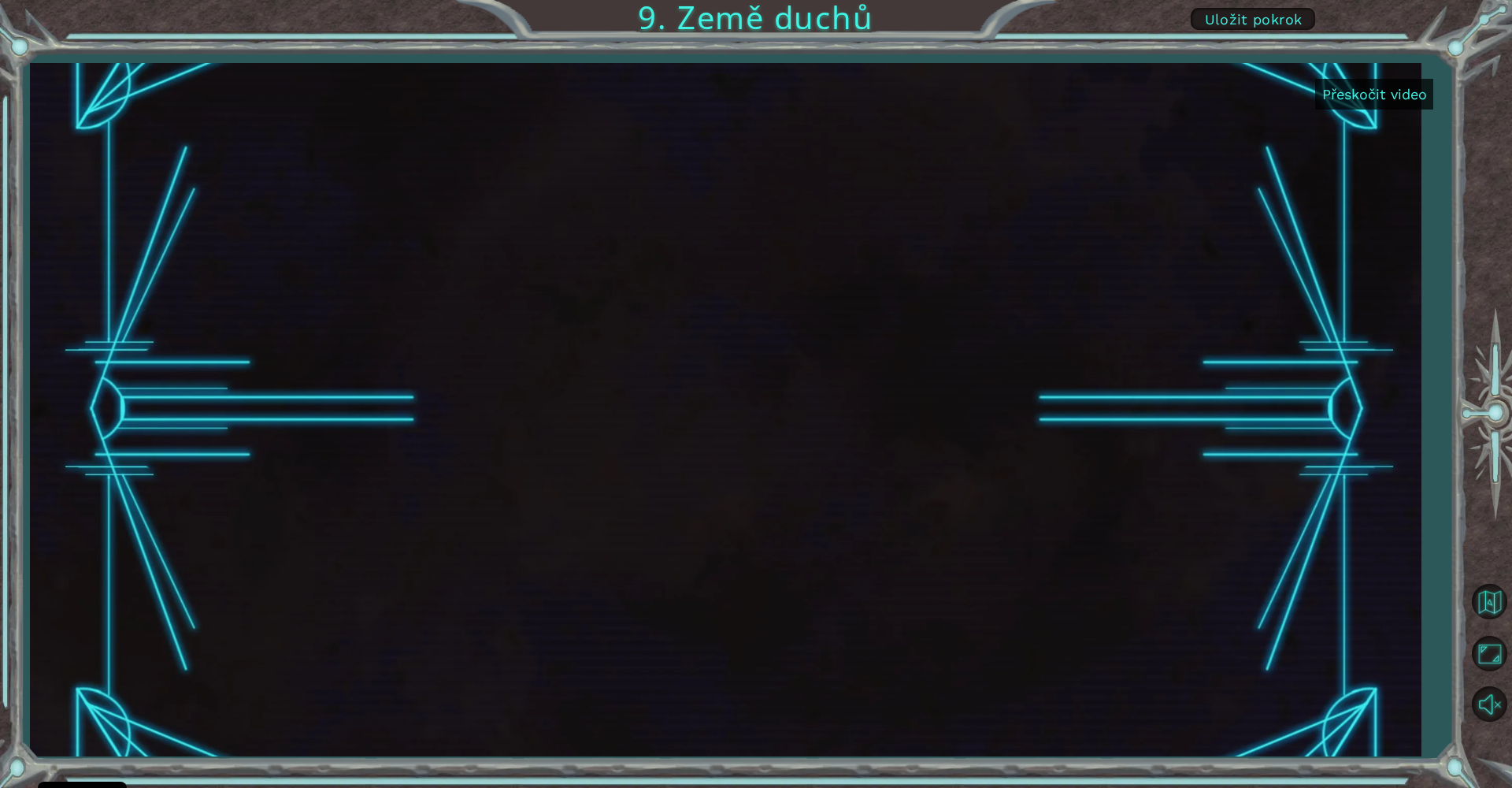
click at [1407, 82] on button "Přeskočit video" at bounding box center [1373, 94] width 118 height 31
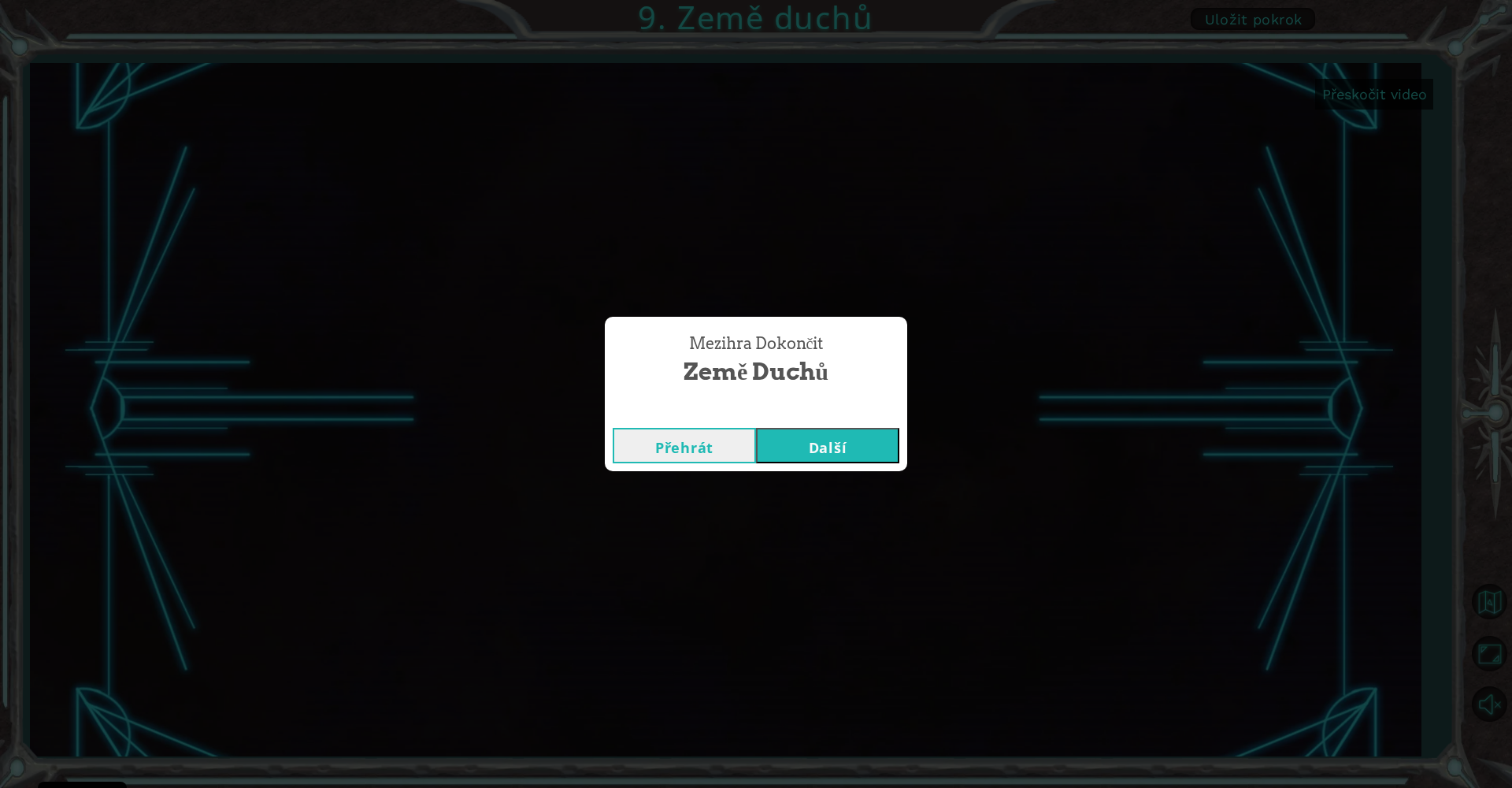
click at [846, 462] on button "Další" at bounding box center [827, 445] width 143 height 35
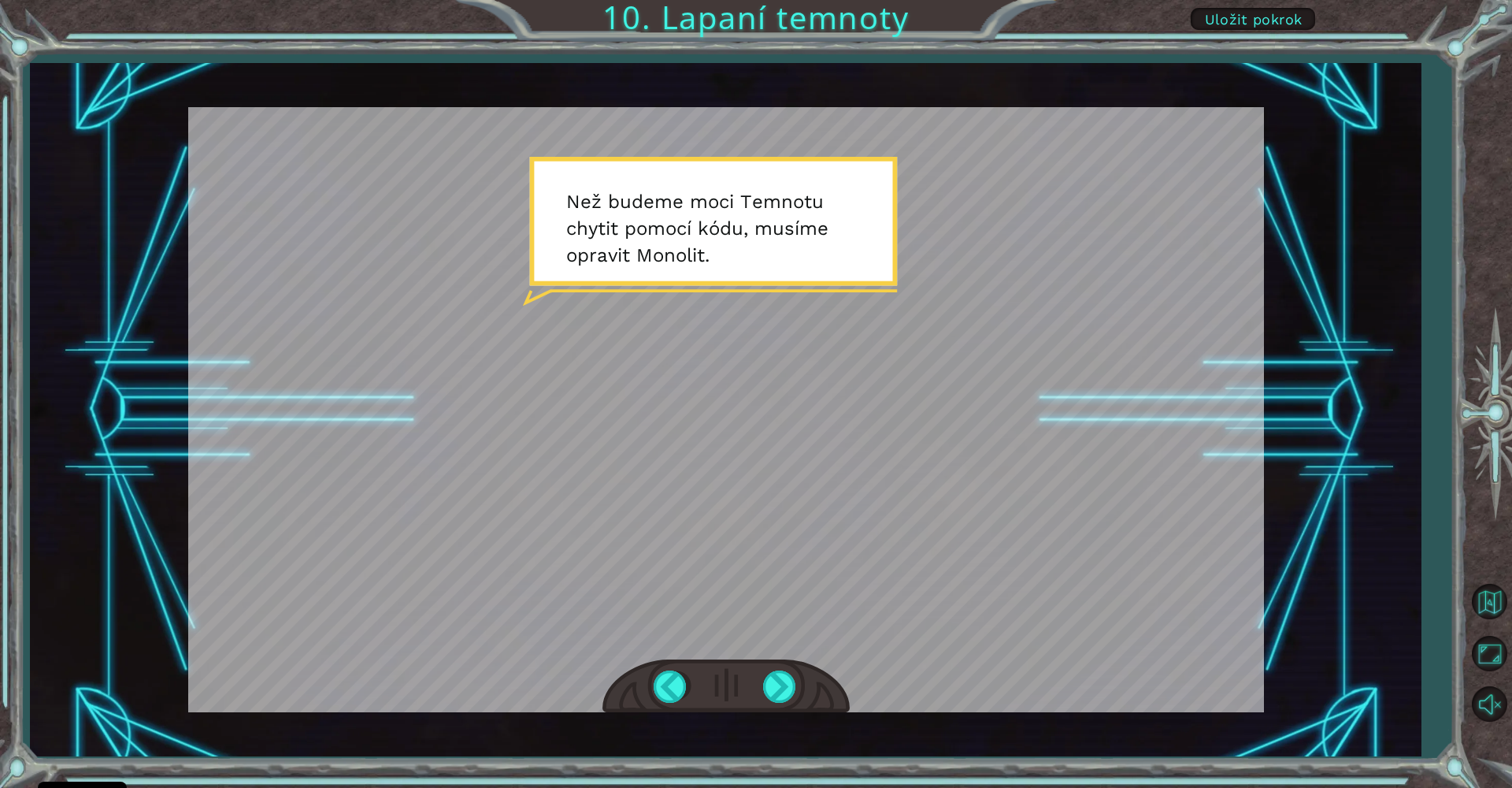
click at [744, 624] on div at bounding box center [725, 410] width 1076 height 605
drag, startPoint x: 771, startPoint y: 662, endPoint x: 781, endPoint y: 677, distance: 18.0
click at [779, 673] on div at bounding box center [725, 410] width 1076 height 605
click at [778, 684] on div at bounding box center [780, 687] width 35 height 32
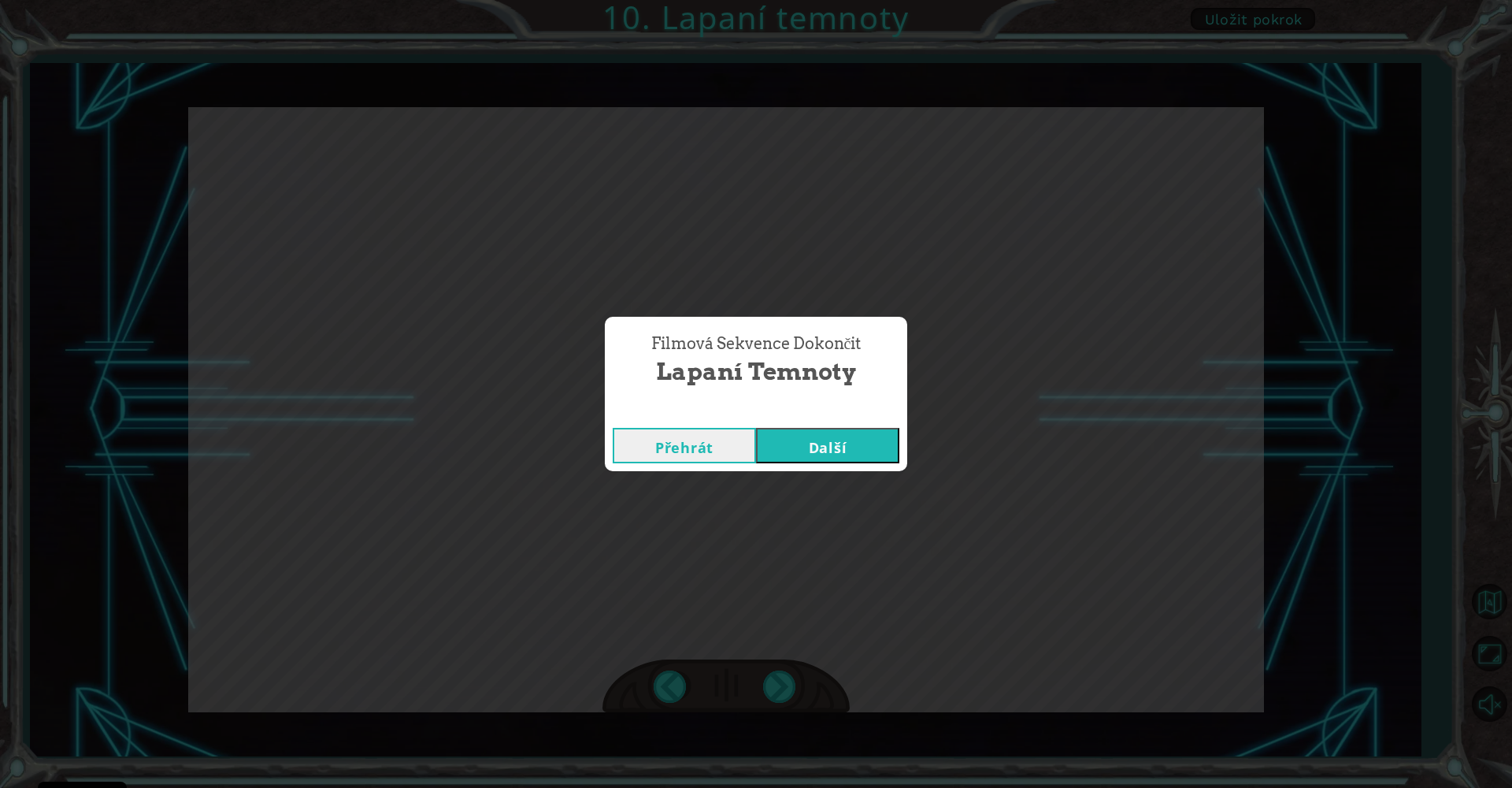
click at [821, 441] on button "Další" at bounding box center [827, 445] width 143 height 35
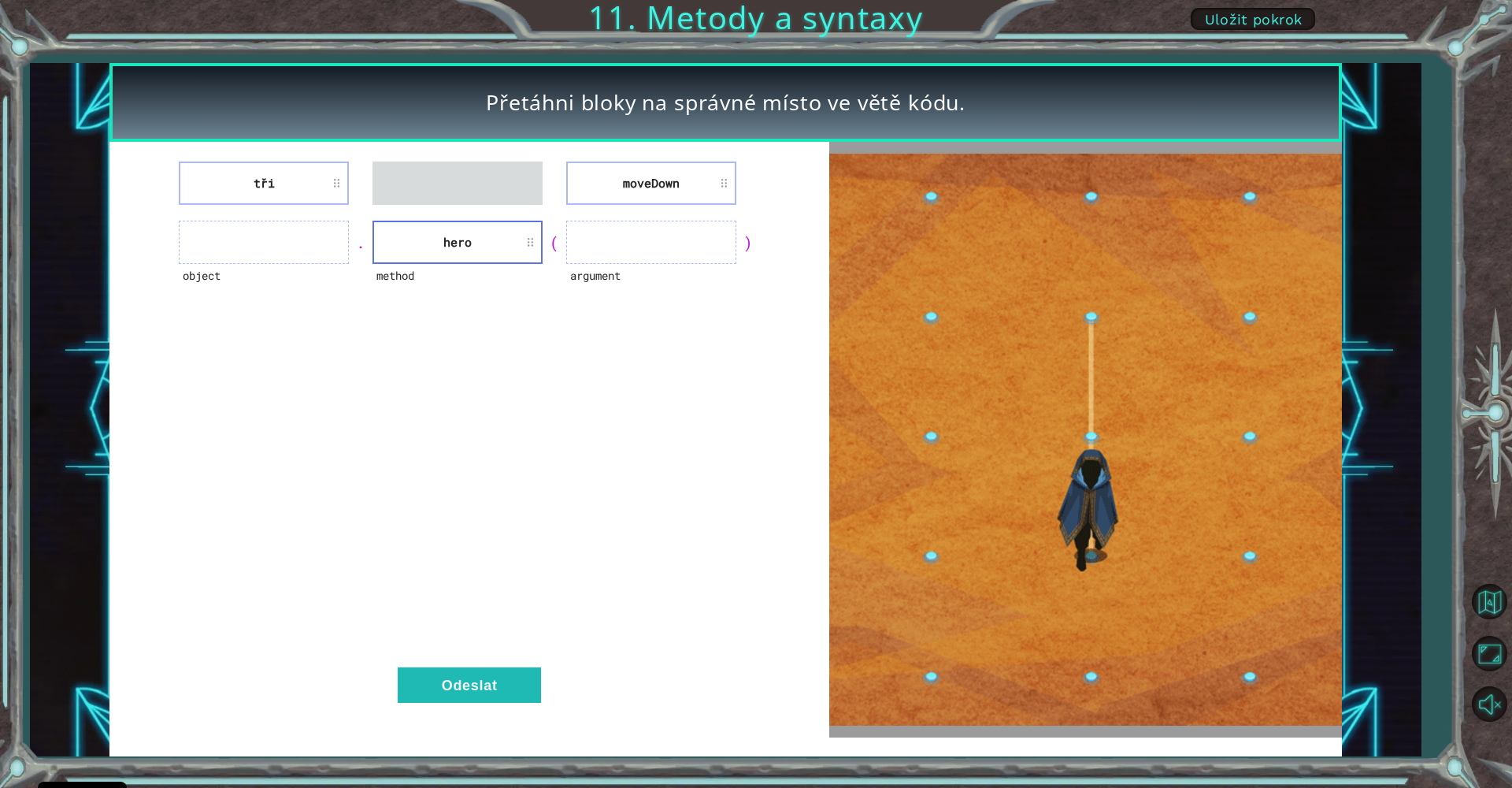
drag, startPoint x: 463, startPoint y: 235, endPoint x: 489, endPoint y: 226, distance: 27.5
click at [472, 197] on div "tři [GEOGRAPHIC_DATA] object . method hero ( argument ) Odeslat" at bounding box center [470, 439] width 720 height 595
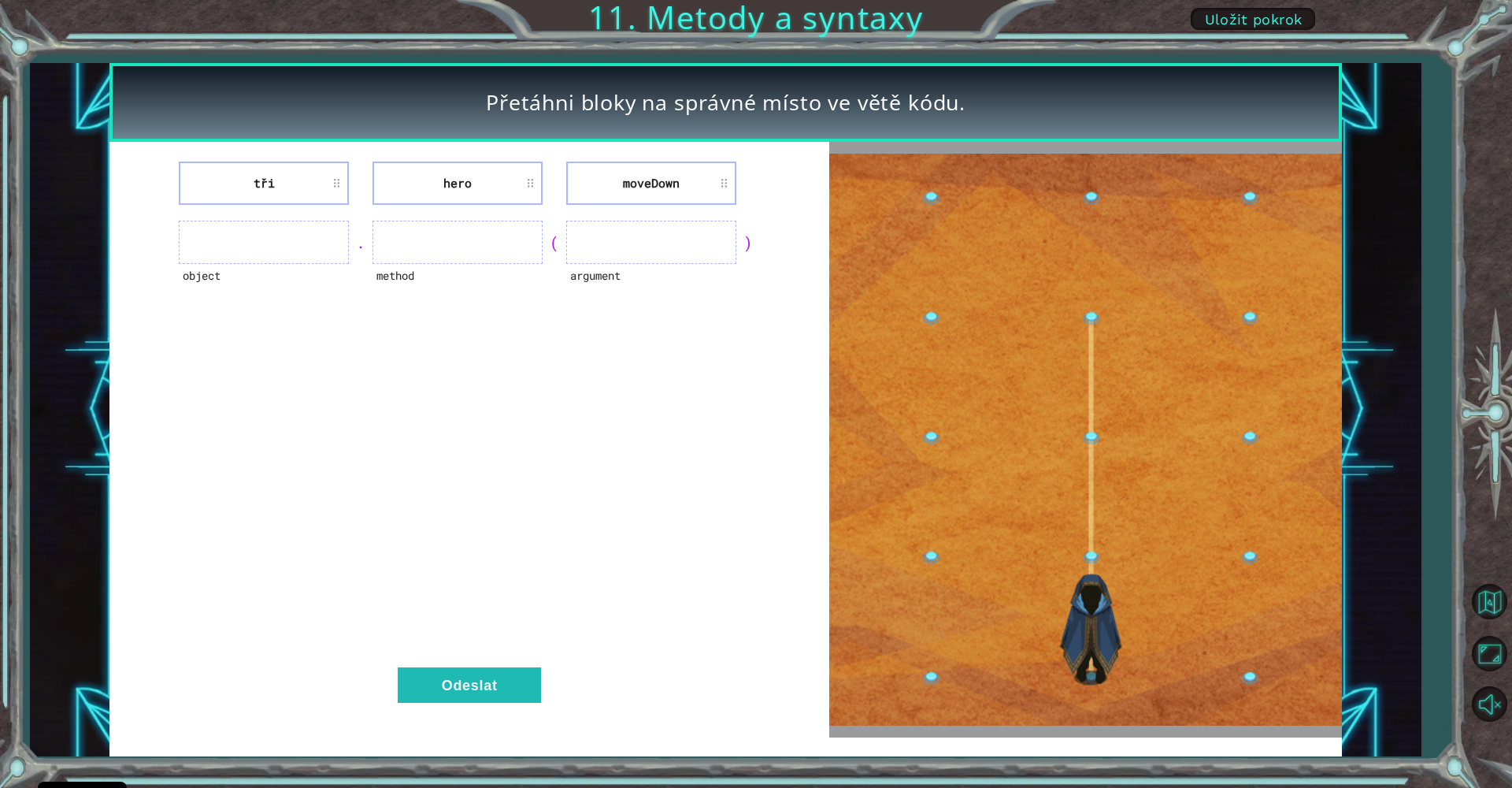
drag, startPoint x: 298, startPoint y: 186, endPoint x: 236, endPoint y: 166, distance: 65.1
click at [236, 166] on li "tři" at bounding box center [264, 183] width 170 height 43
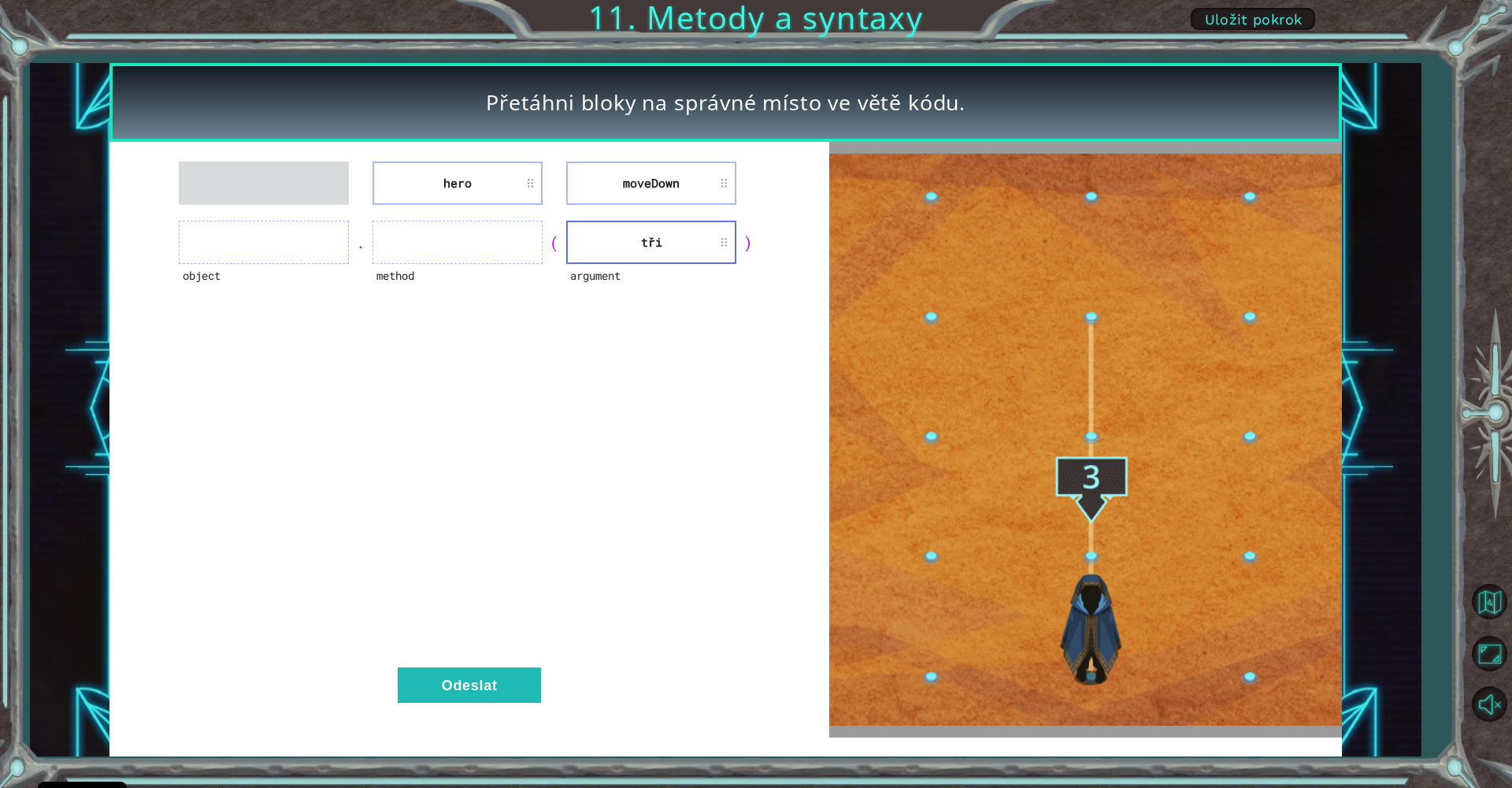
drag, startPoint x: 640, startPoint y: 185, endPoint x: 526, endPoint y: 205, distance: 115.7
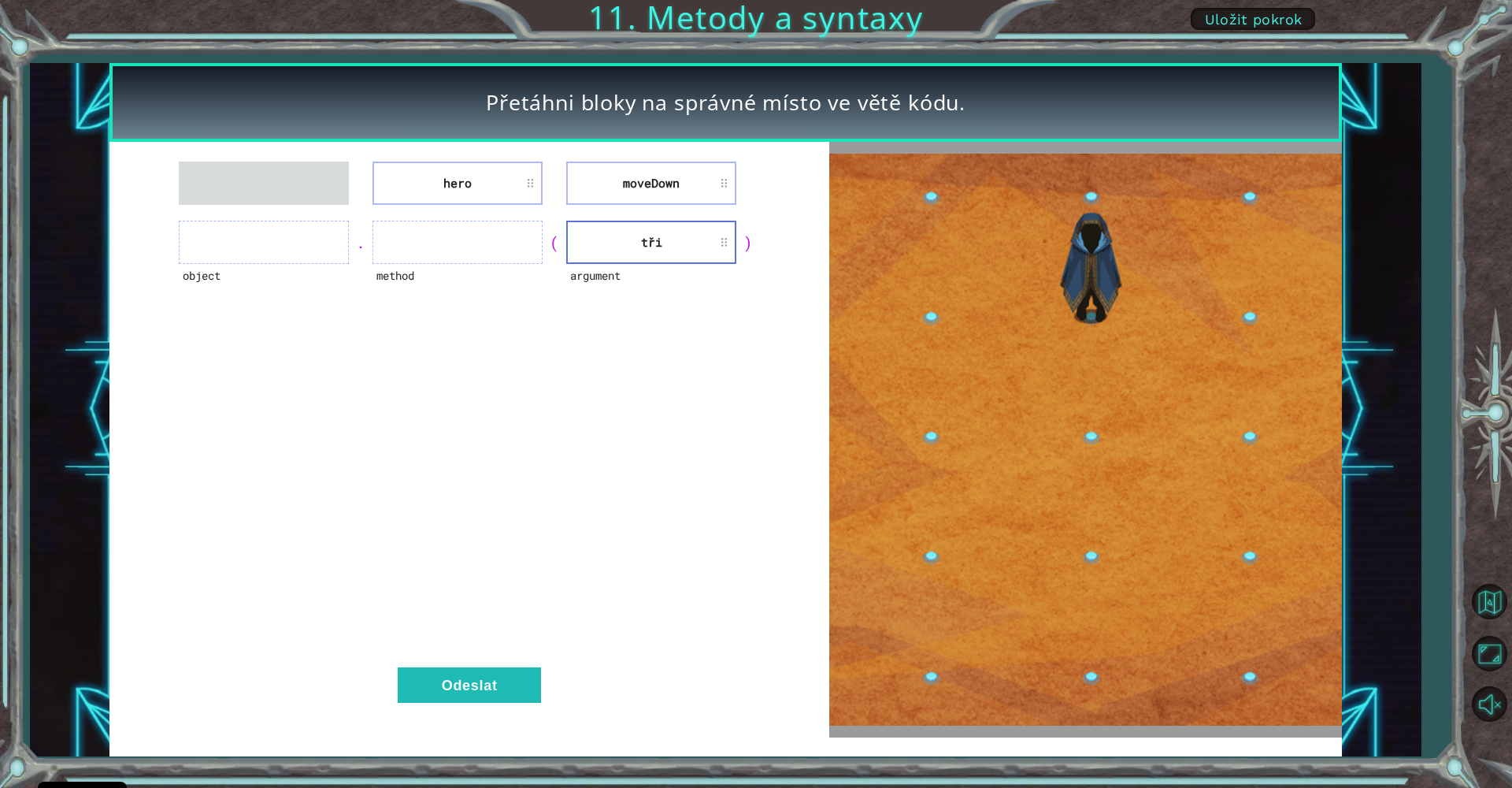
click at [513, 214] on div "hero [GEOGRAPHIC_DATA] object . method ( argument tři ) Odeslat" at bounding box center [470, 439] width 720 height 595
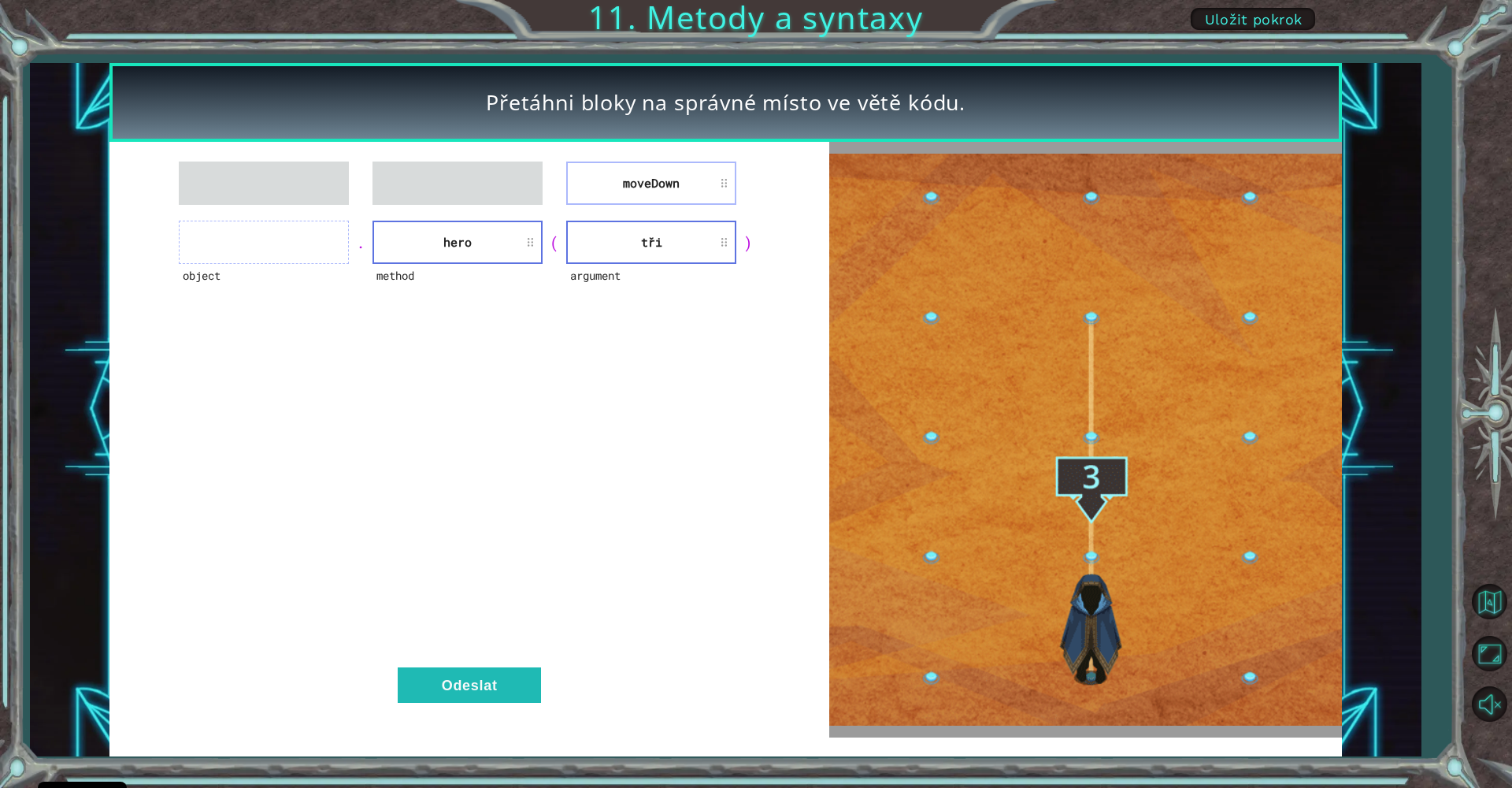
drag, startPoint x: 614, startPoint y: 191, endPoint x: 610, endPoint y: 168, distance: 23.3
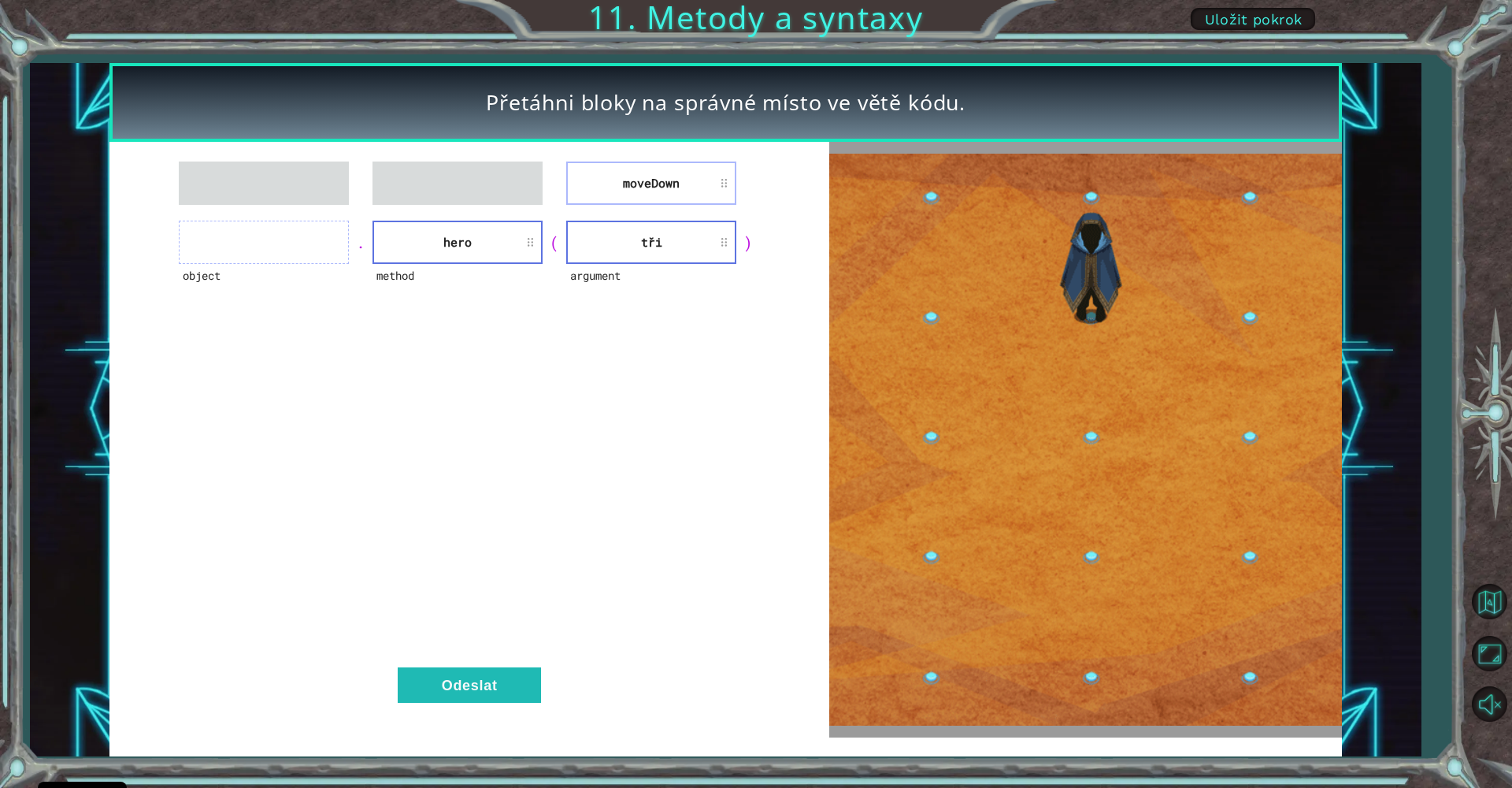
click at [530, 199] on div "moveDown" at bounding box center [469, 183] width 680 height 43
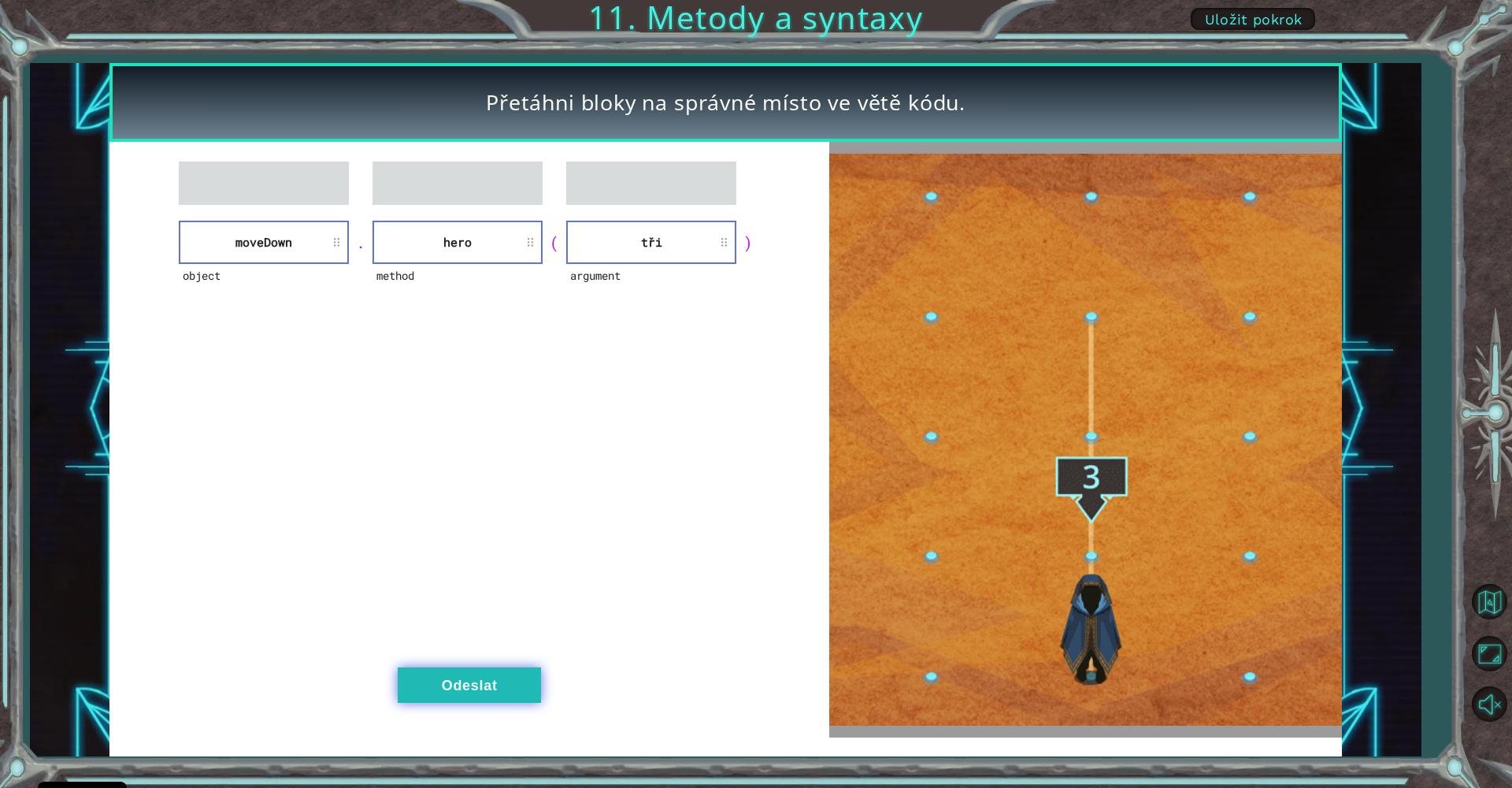
click at [501, 682] on button "Odeslat" at bounding box center [469, 684] width 143 height 35
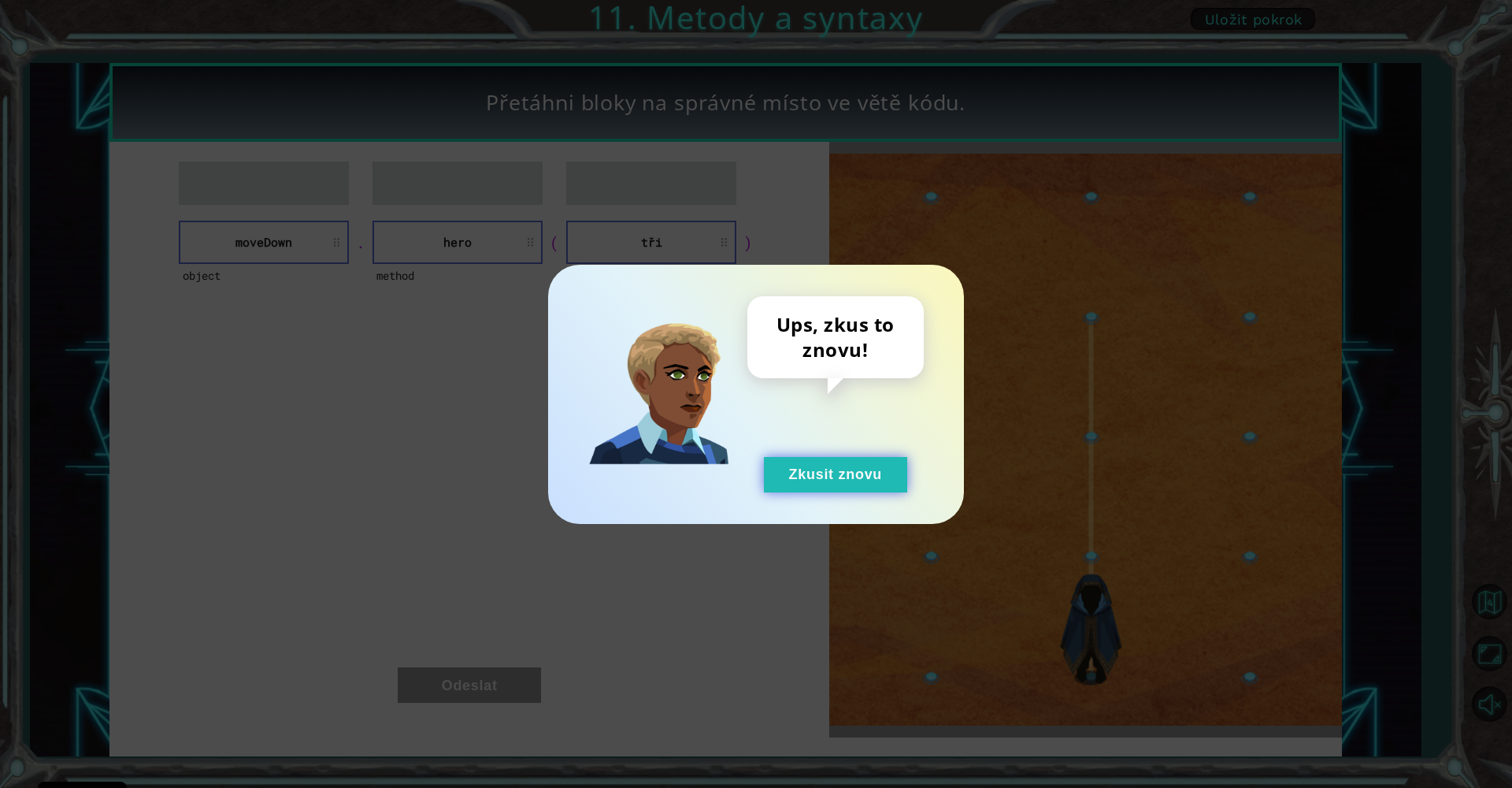
click at [822, 466] on button "Zkusit znovu" at bounding box center [835, 474] width 143 height 35
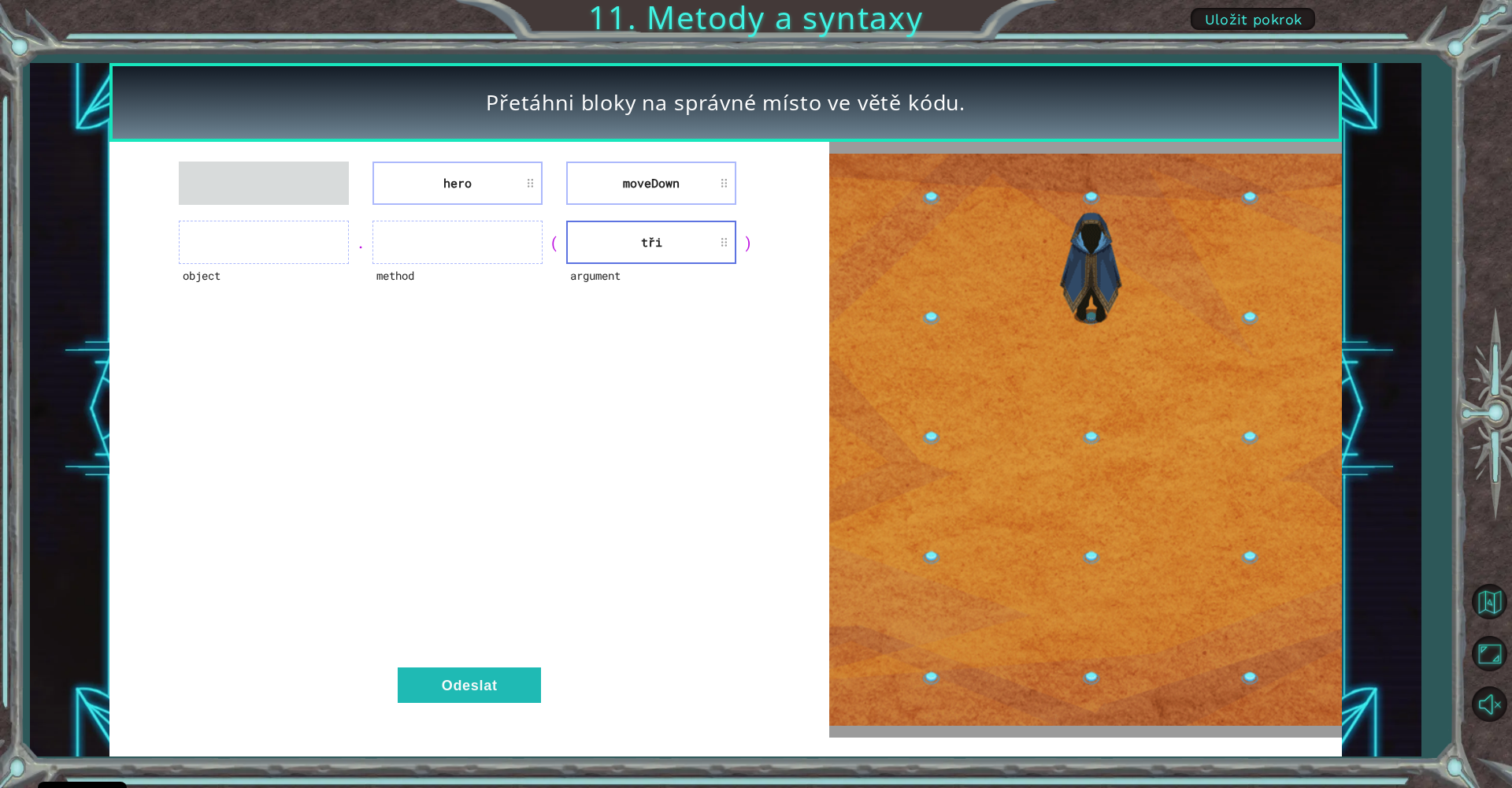
drag, startPoint x: 607, startPoint y: 186, endPoint x: 742, endPoint y: 171, distance: 135.8
click at [771, 173] on div "hero [GEOGRAPHIC_DATA]" at bounding box center [469, 183] width 680 height 43
drag, startPoint x: 633, startPoint y: 167, endPoint x: 596, endPoint y: 189, distance: 43.0
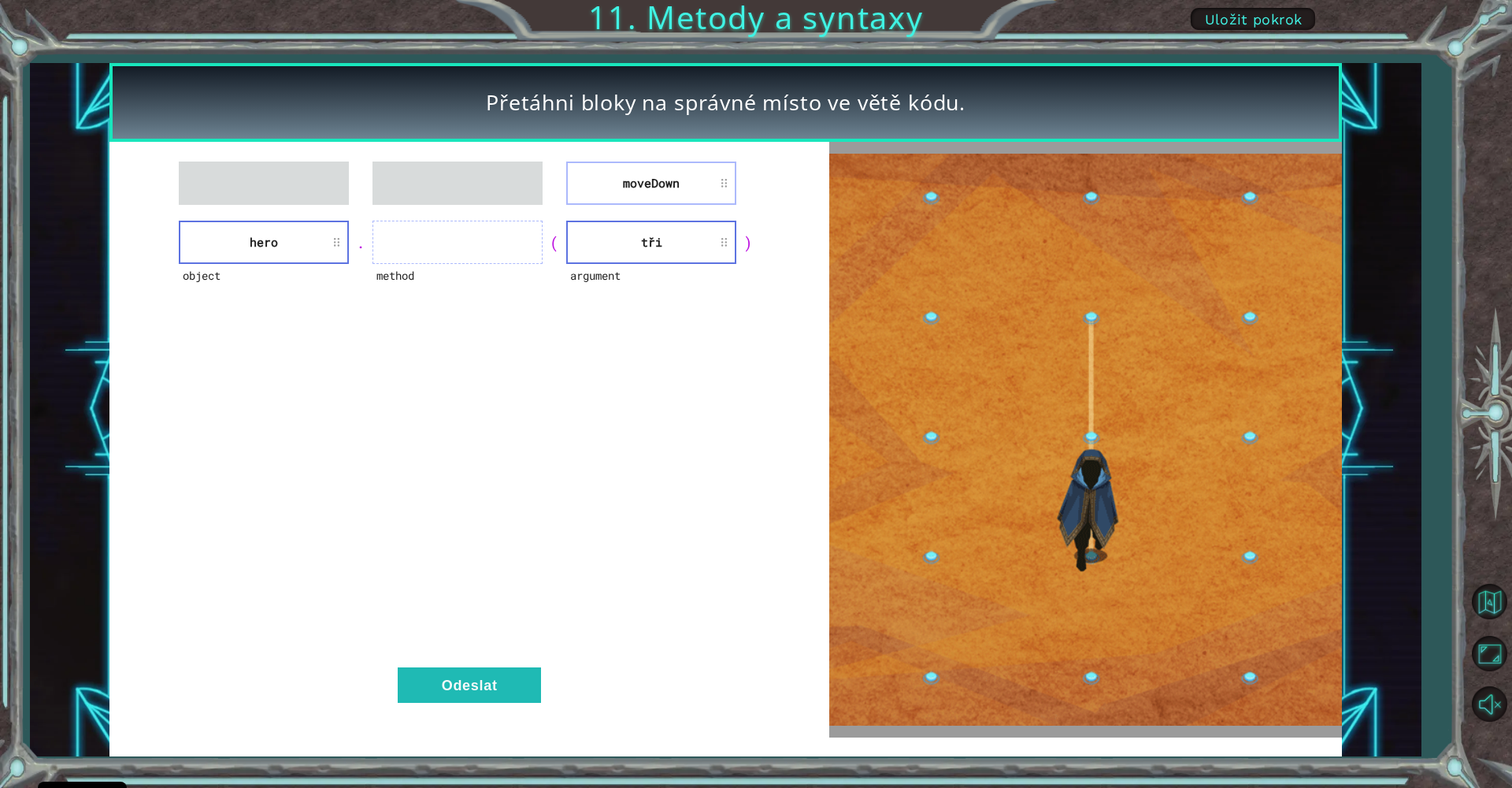
click at [585, 191] on li "moveDown" at bounding box center [651, 183] width 170 height 43
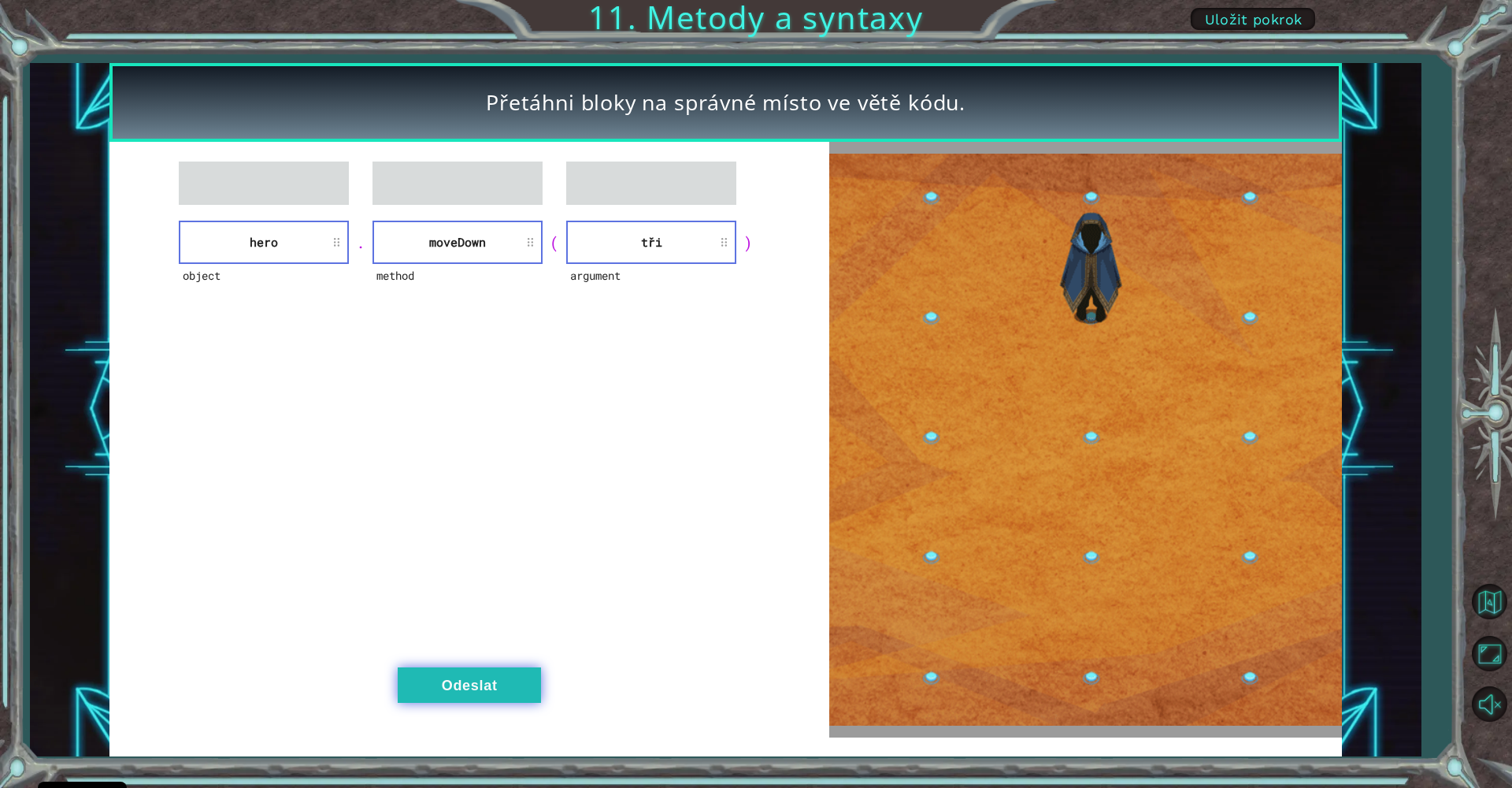
click at [479, 693] on button "Odeslat" at bounding box center [469, 684] width 143 height 35
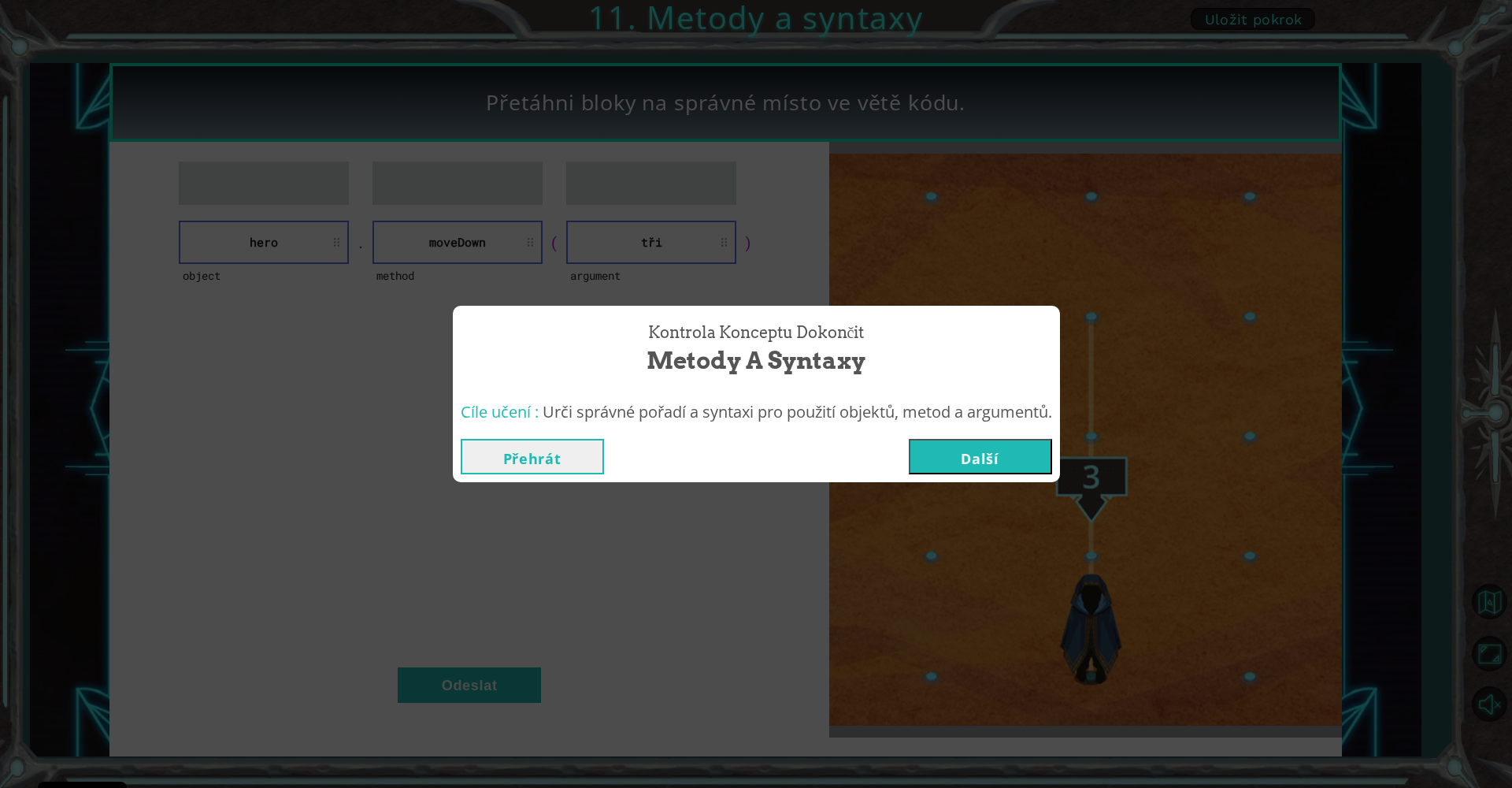
click at [953, 453] on button "Další" at bounding box center [980, 456] width 143 height 35
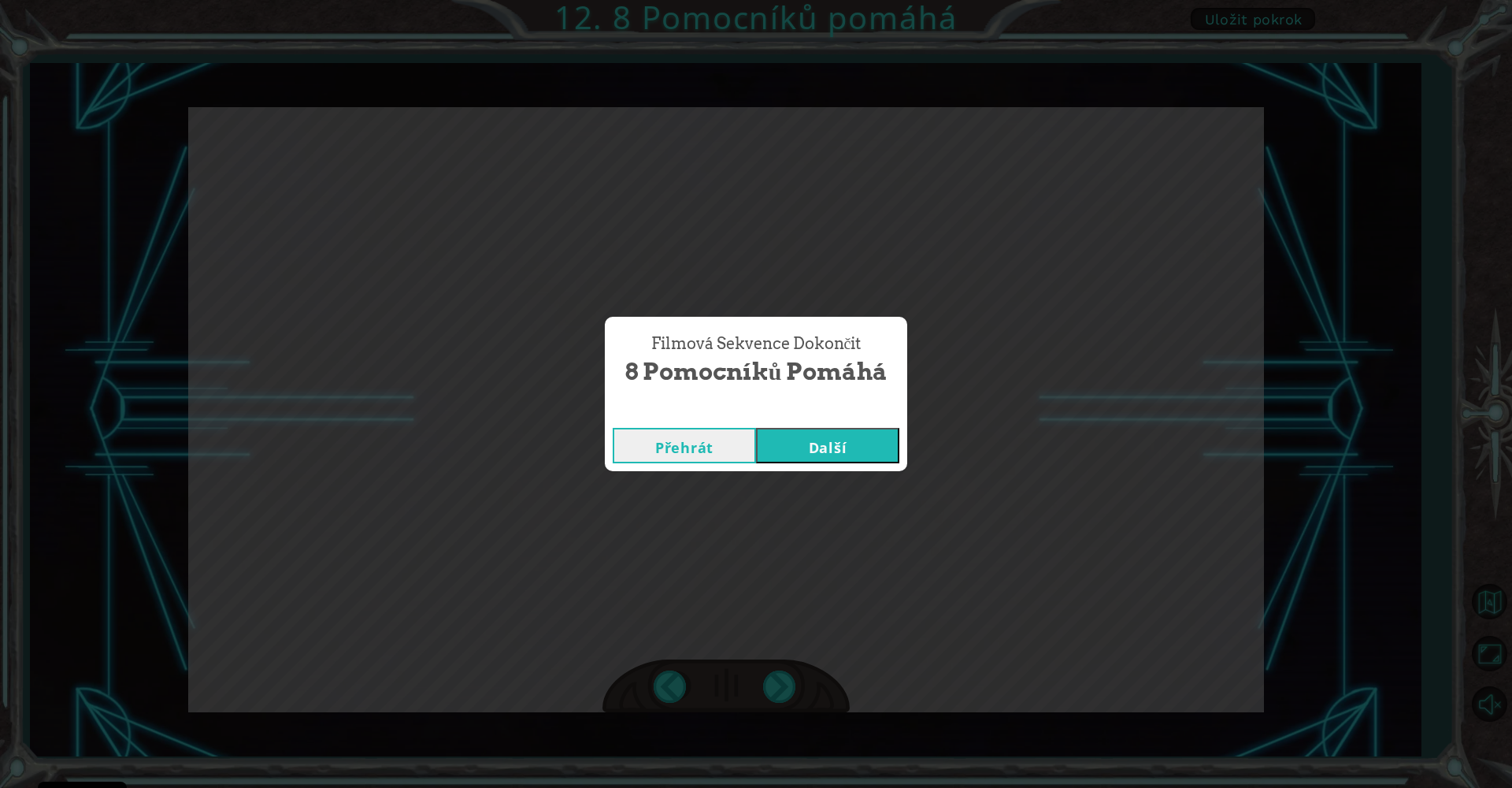
click at [862, 451] on button "Další" at bounding box center [827, 445] width 143 height 35
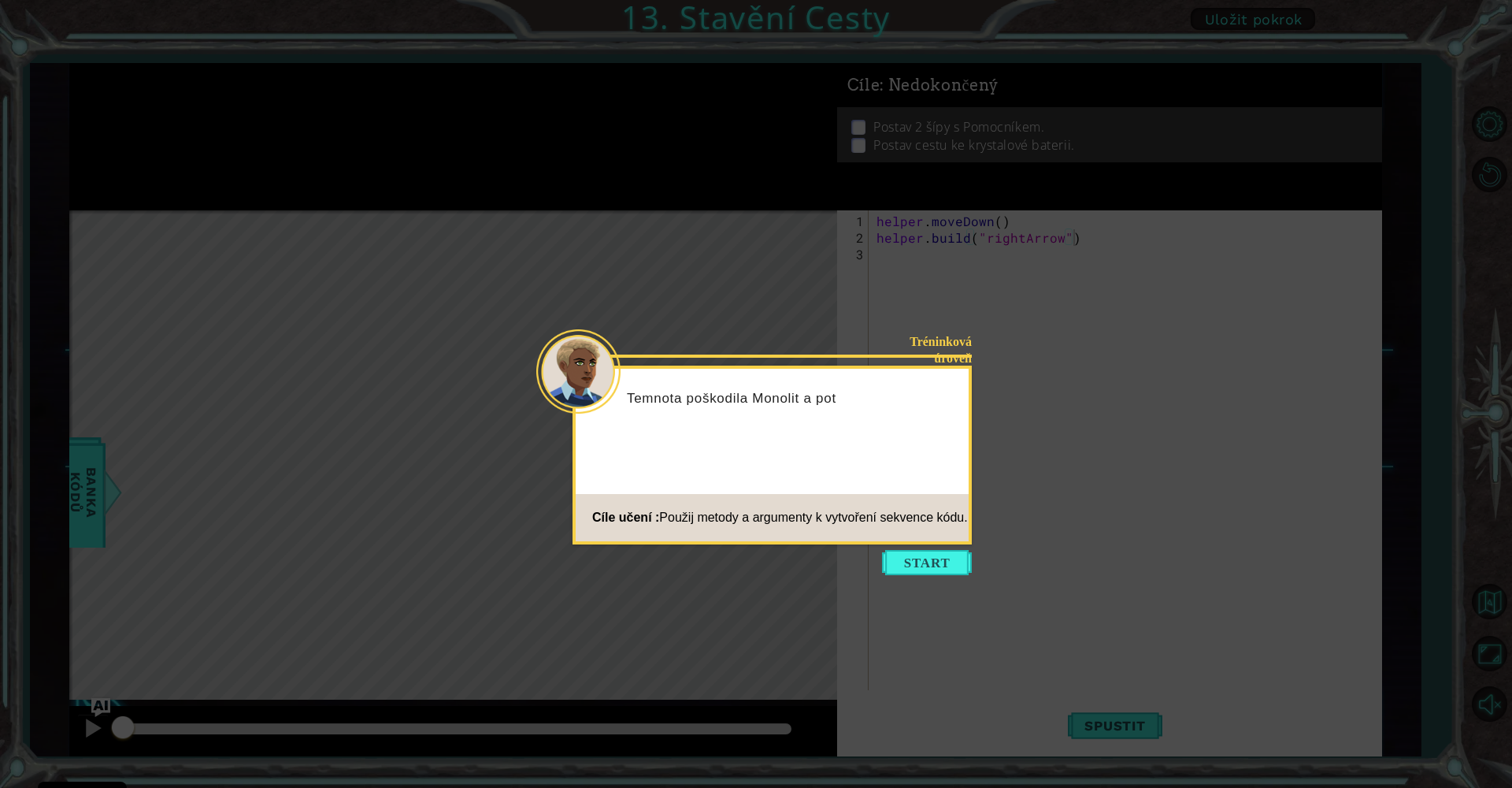
drag, startPoint x: 917, startPoint y: 566, endPoint x: 952, endPoint y: 571, distance: 35.4
click at [918, 567] on button "Start" at bounding box center [927, 563] width 90 height 25
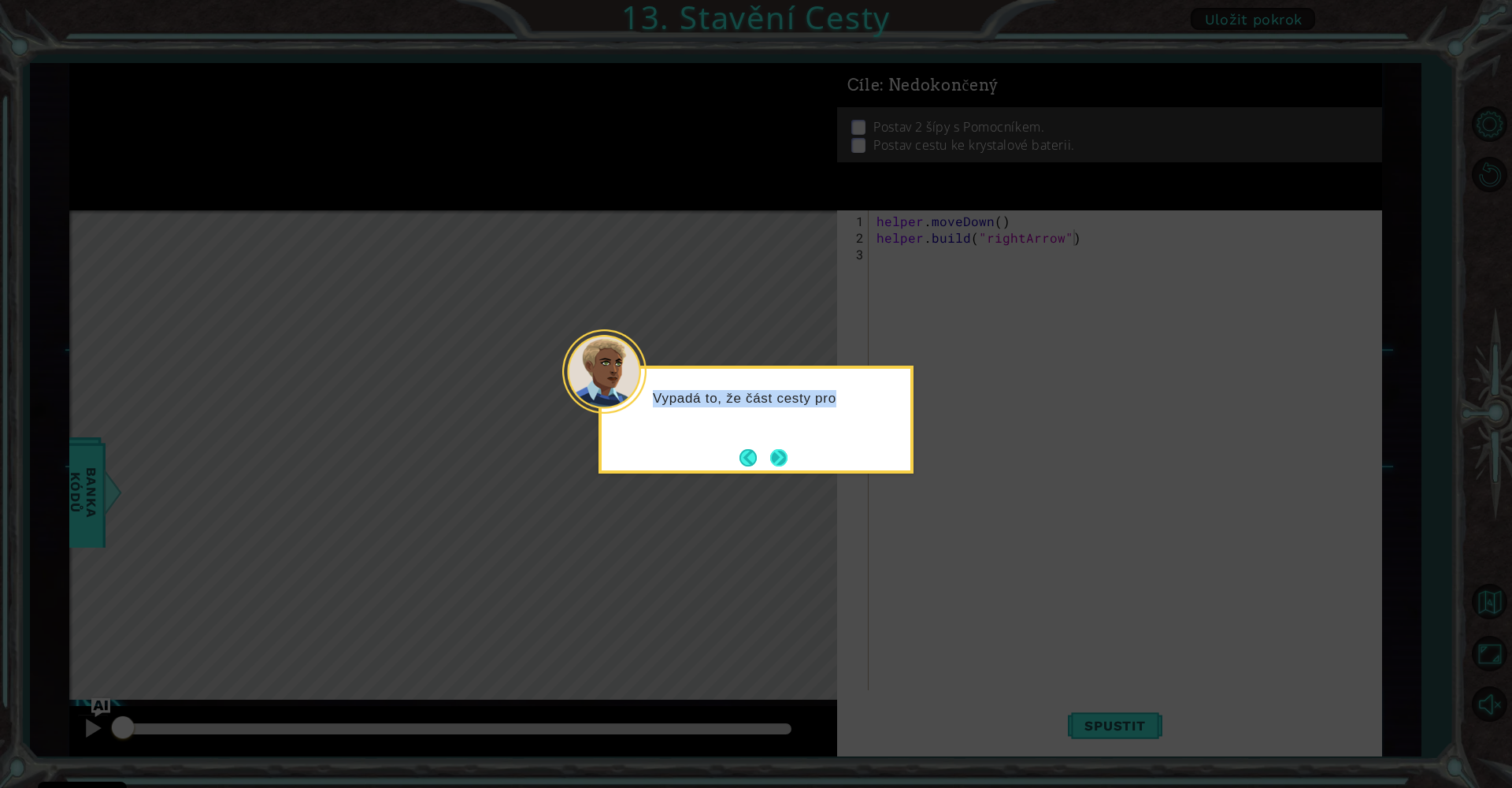
drag, startPoint x: 725, startPoint y: 394, endPoint x: 776, endPoint y: 448, distance: 74.3
drag, startPoint x: 778, startPoint y: 449, endPoint x: 794, endPoint y: 447, distance: 16.1
click at [783, 449] on button "Next" at bounding box center [778, 457] width 17 height 17
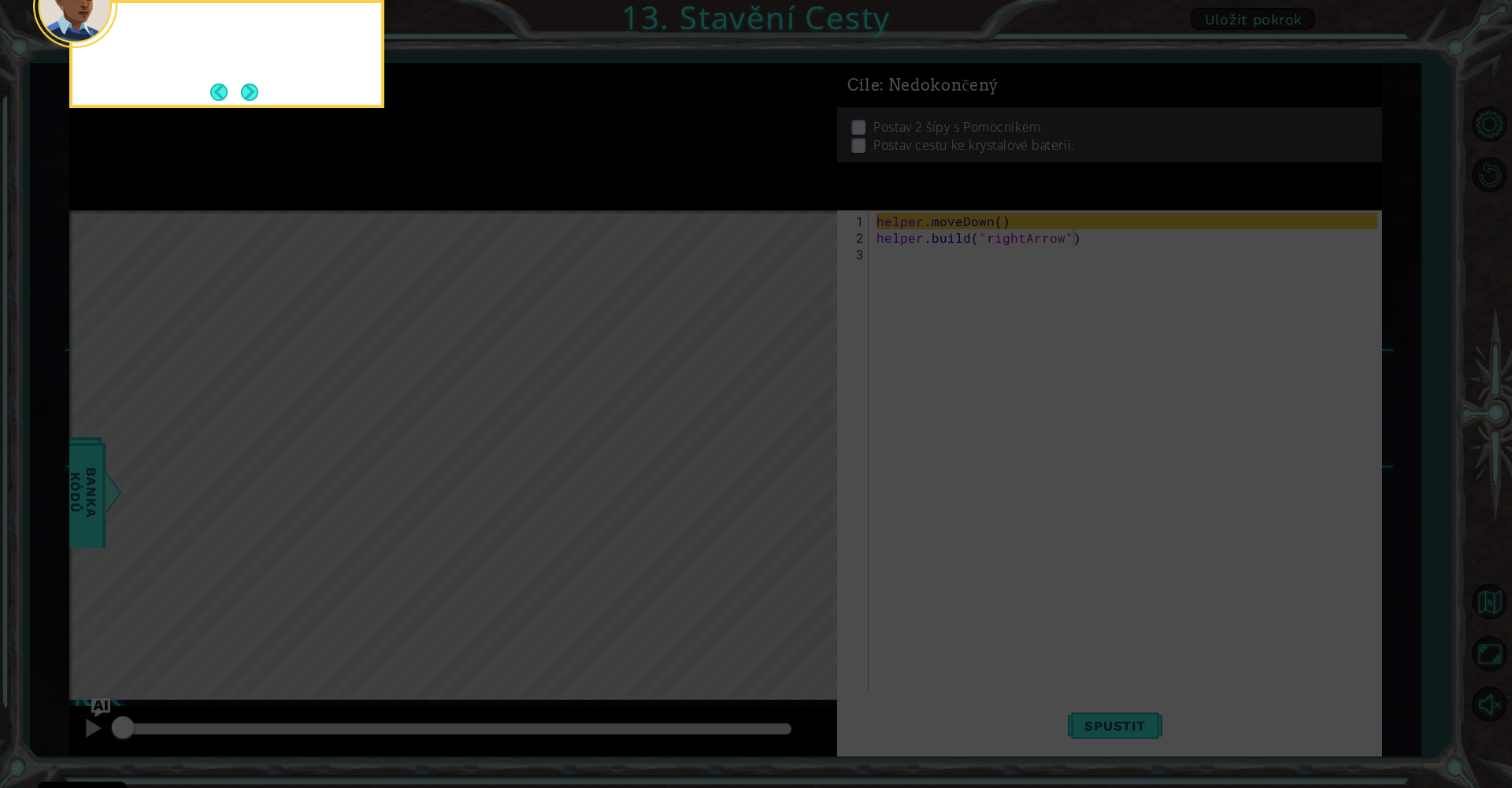
click at [796, 447] on icon at bounding box center [756, 118] width 1512 height 1340
drag, startPoint x: 961, startPoint y: 356, endPoint x: 960, endPoint y: 341, distance: 15.0
click at [961, 355] on icon at bounding box center [756, 118] width 1512 height 1340
click at [248, 97] on button "Next" at bounding box center [249, 92] width 17 height 17
click at [252, 93] on button "Next" at bounding box center [249, 92] width 17 height 17
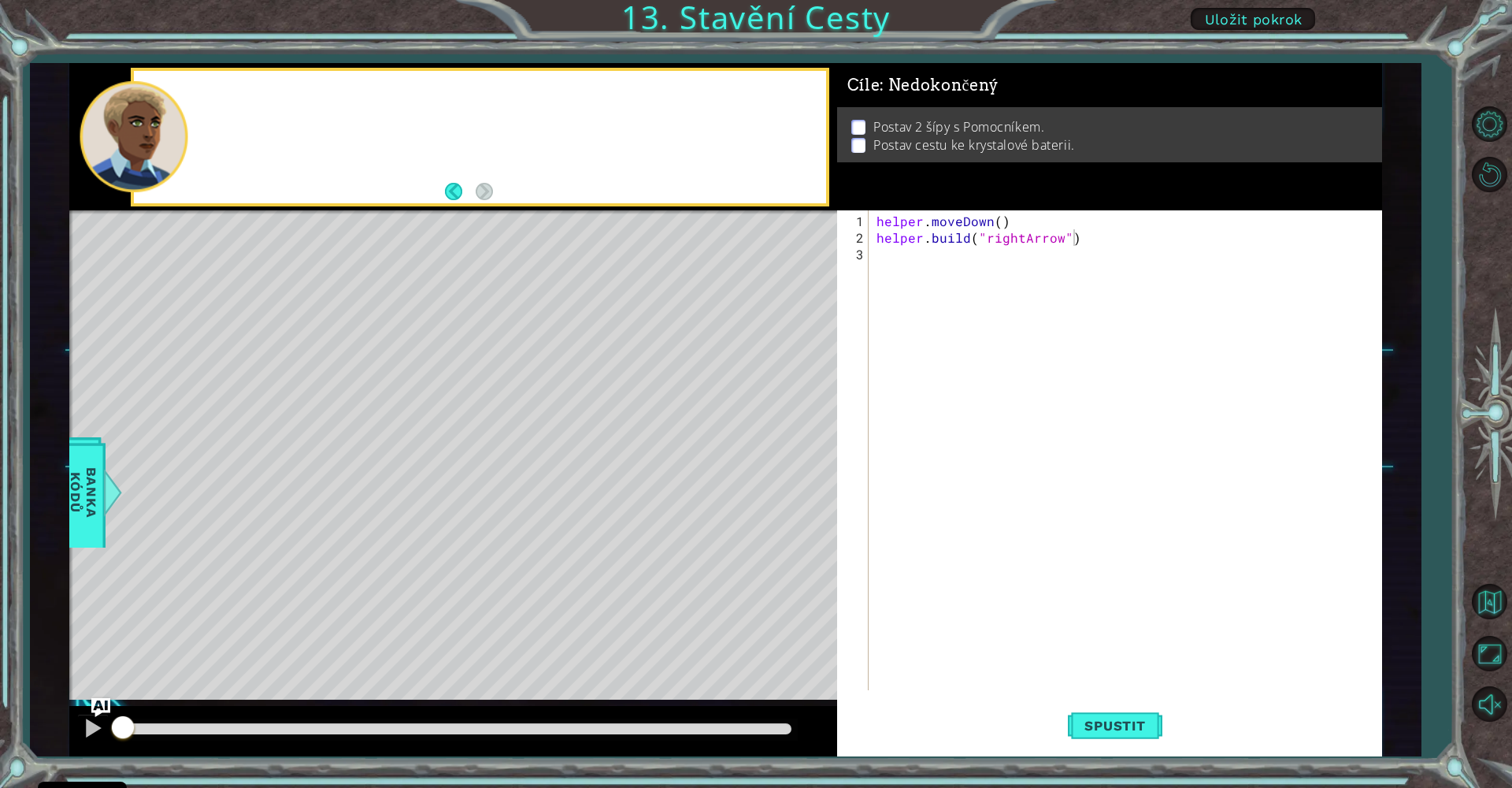
click at [253, 93] on div at bounding box center [480, 137] width 692 height 132
click at [885, 260] on div "helper . moveDown ( ) helper . build ( "rightArrow" )" at bounding box center [1129, 469] width 512 height 513
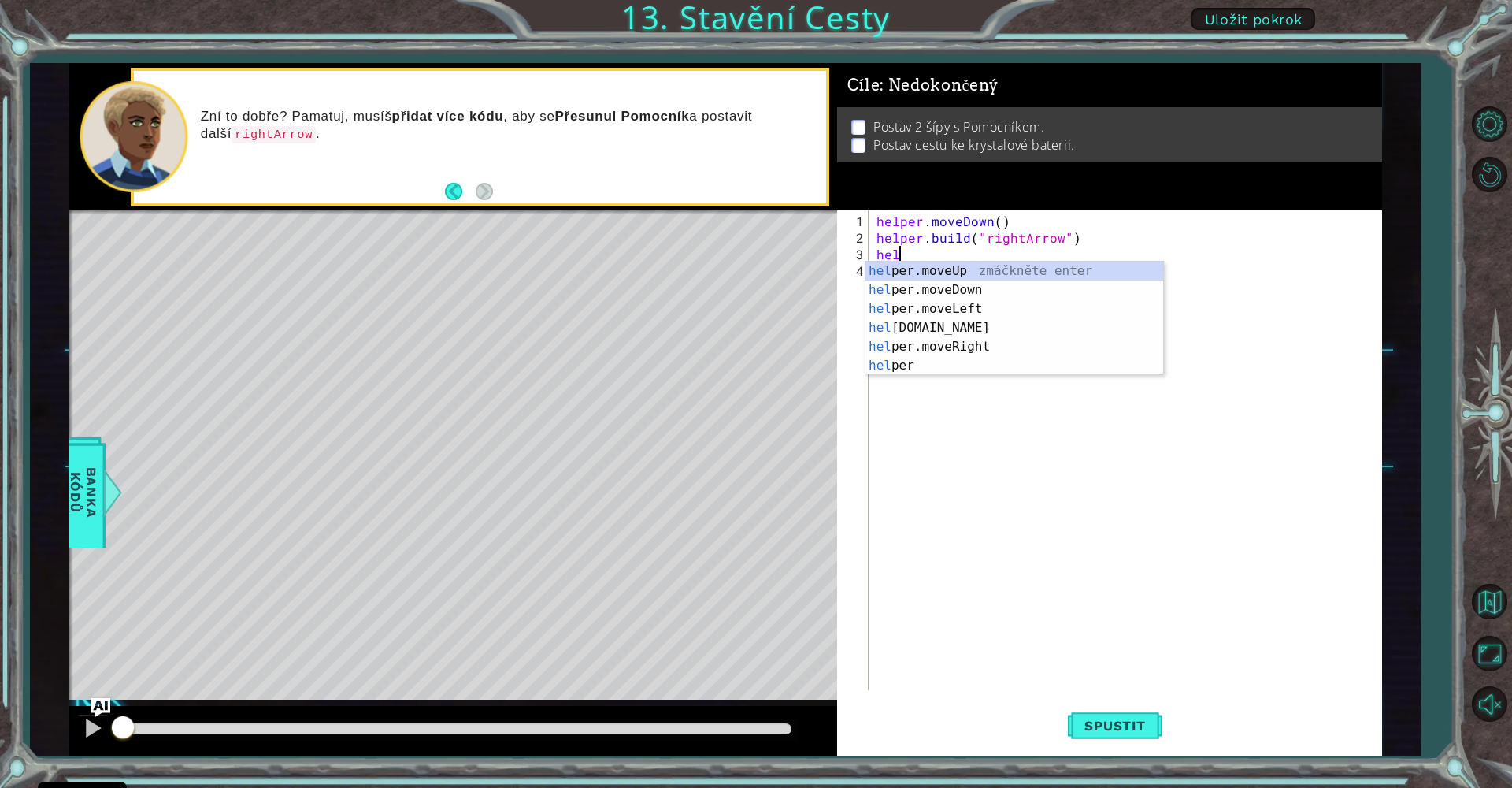
scroll to position [0, 1]
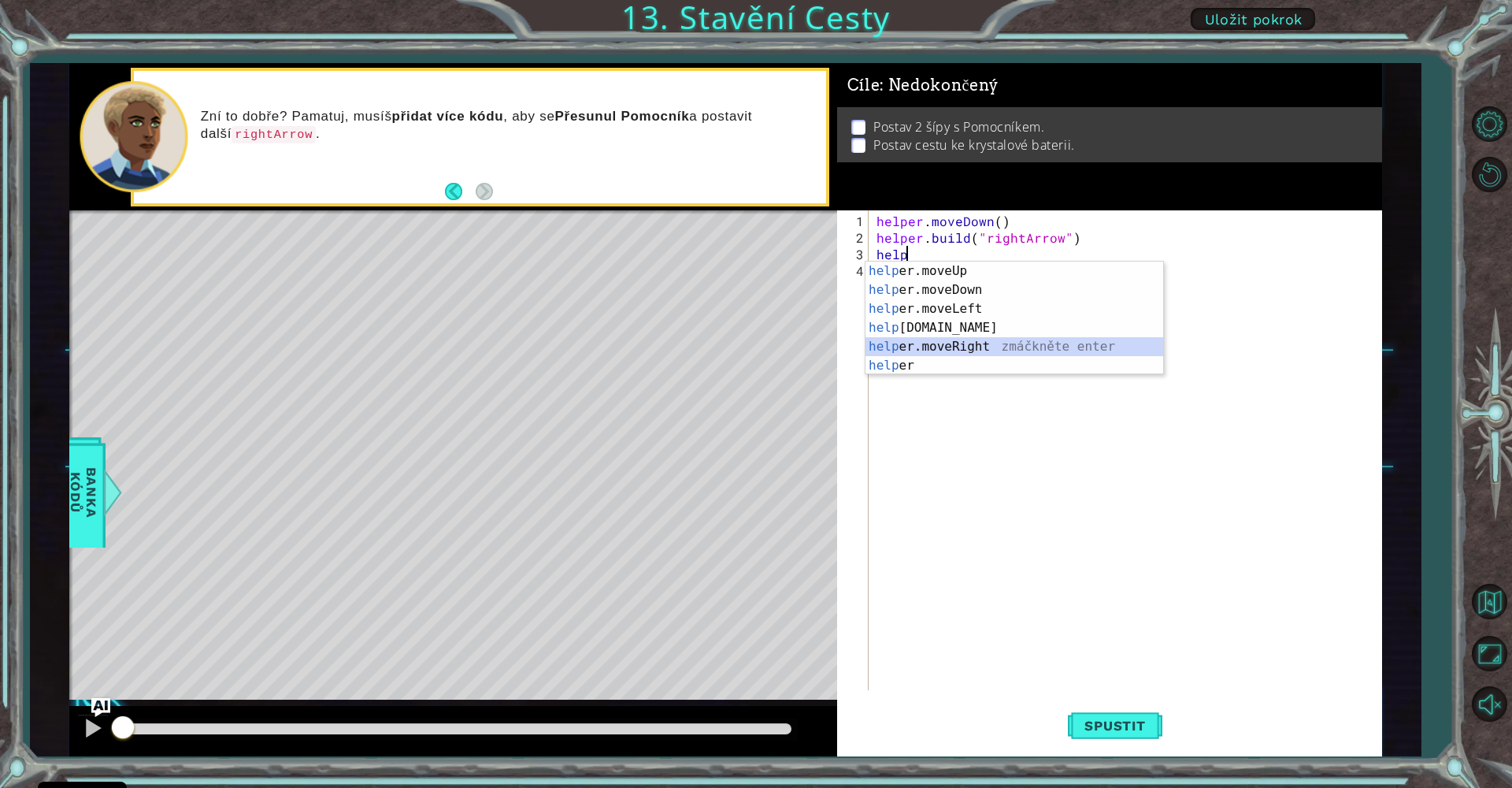
drag, startPoint x: 1000, startPoint y: 353, endPoint x: 1005, endPoint y: 347, distance: 7.8
click at [1001, 352] on div "help er.moveUp zmáčkněte enter help er.moveDown zmáčkněte enter help er.moveLef…" at bounding box center [1014, 337] width 298 height 151
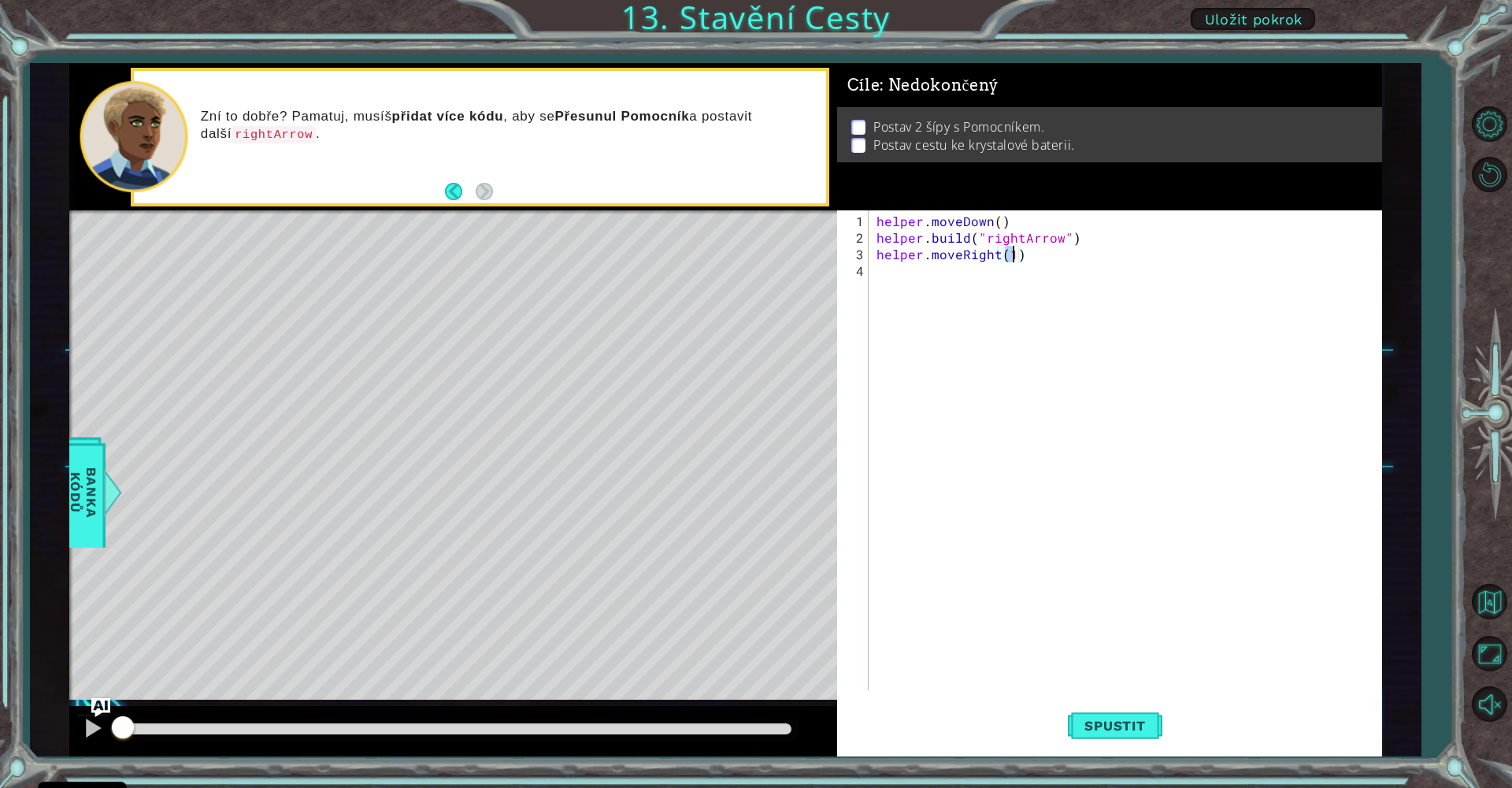
type textarea "helper.moveRight(3)"
click at [886, 281] on div "helper . moveDown ( ) helper . build ( "rightArrow" ) helper . moveRight ( 3 )" at bounding box center [1129, 469] width 512 height 513
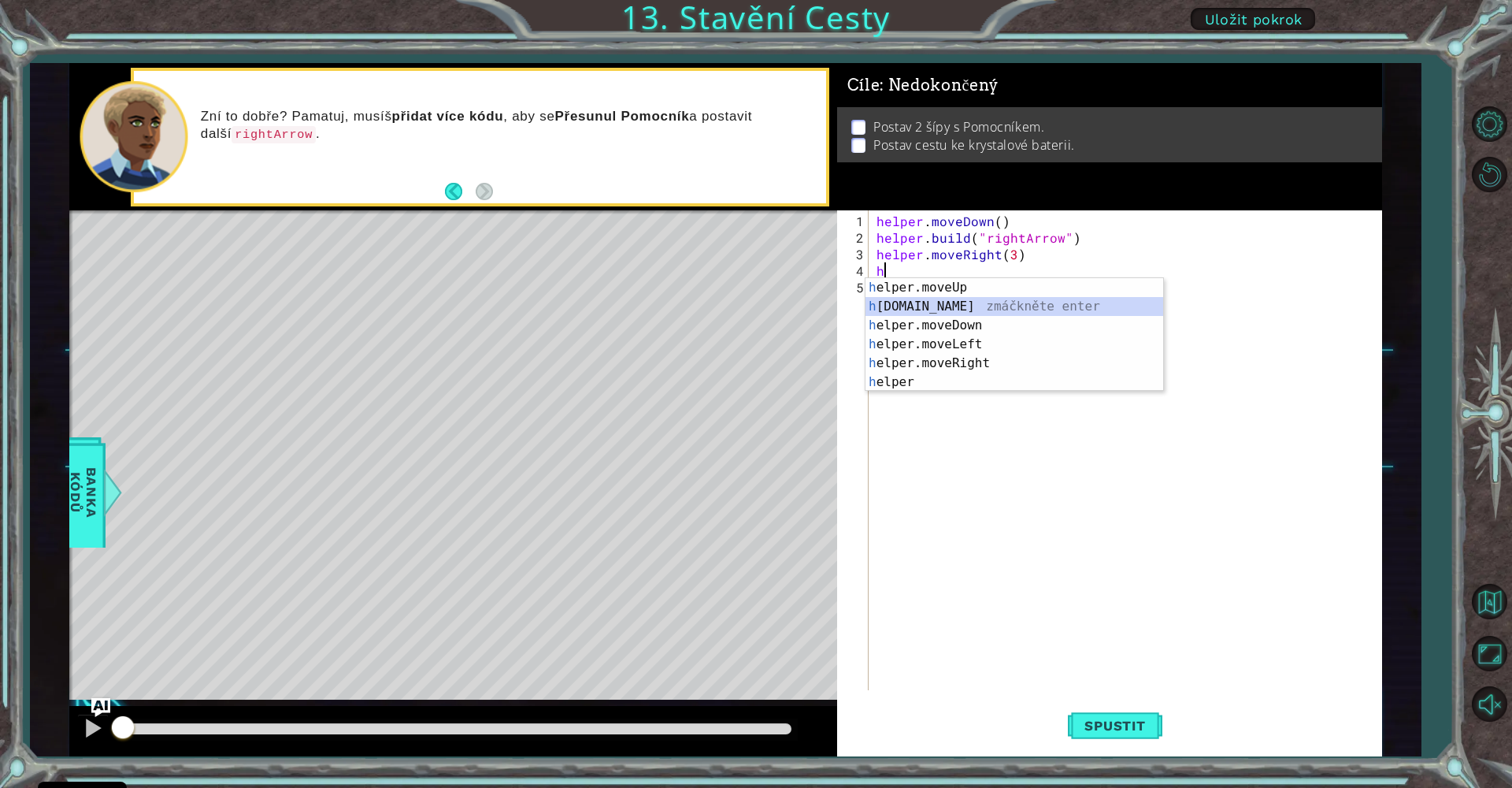
click at [1035, 306] on div "h elper.moveUp zmáčkněte enter h [DOMAIN_NAME] zmáčkněte enter h elper.moveDown…" at bounding box center [1014, 354] width 298 height 151
type textarea "[DOMAIN_NAME]("rightArrow")"
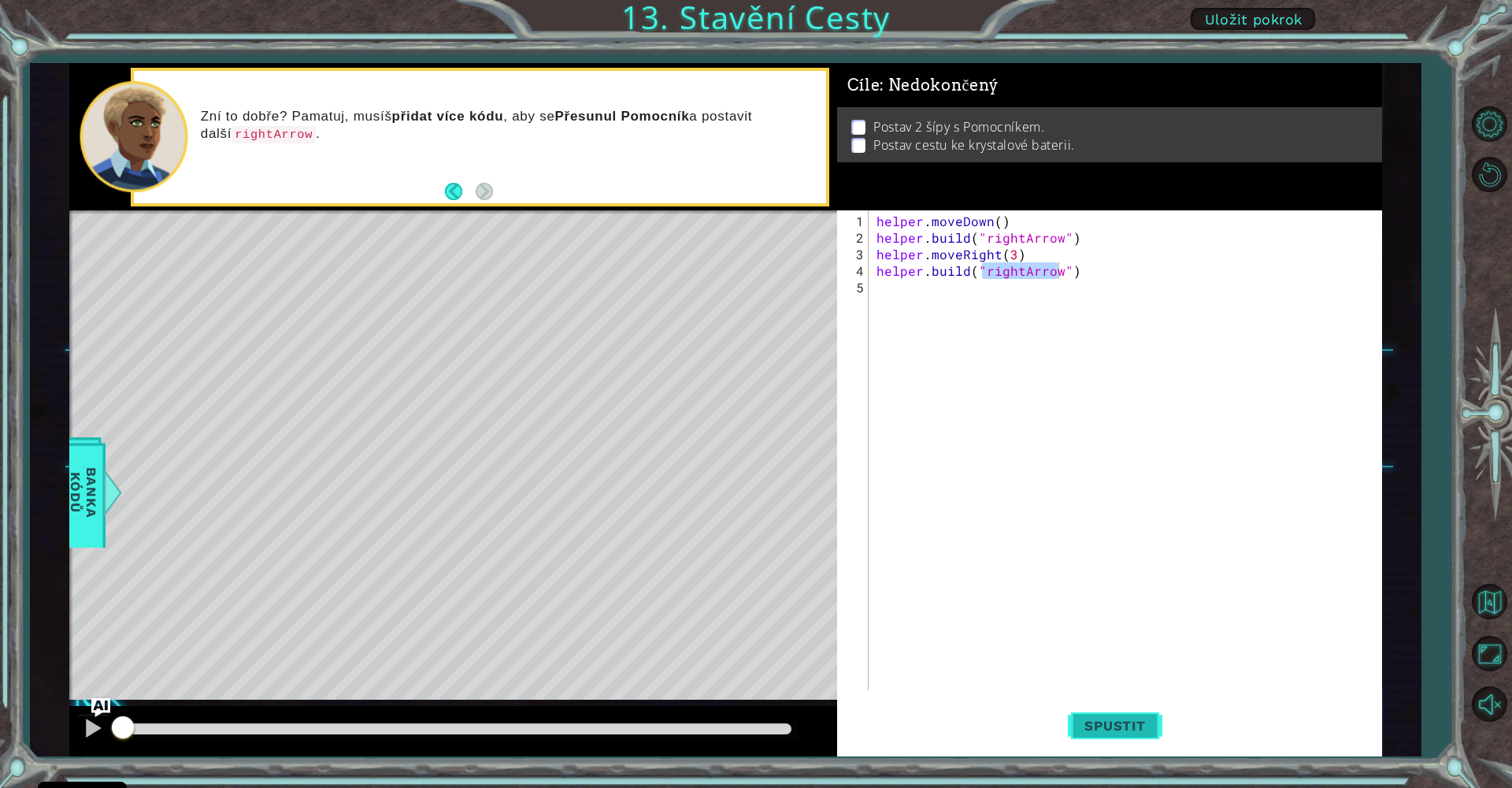
click at [1133, 712] on button "Spustit" at bounding box center [1114, 726] width 94 height 54
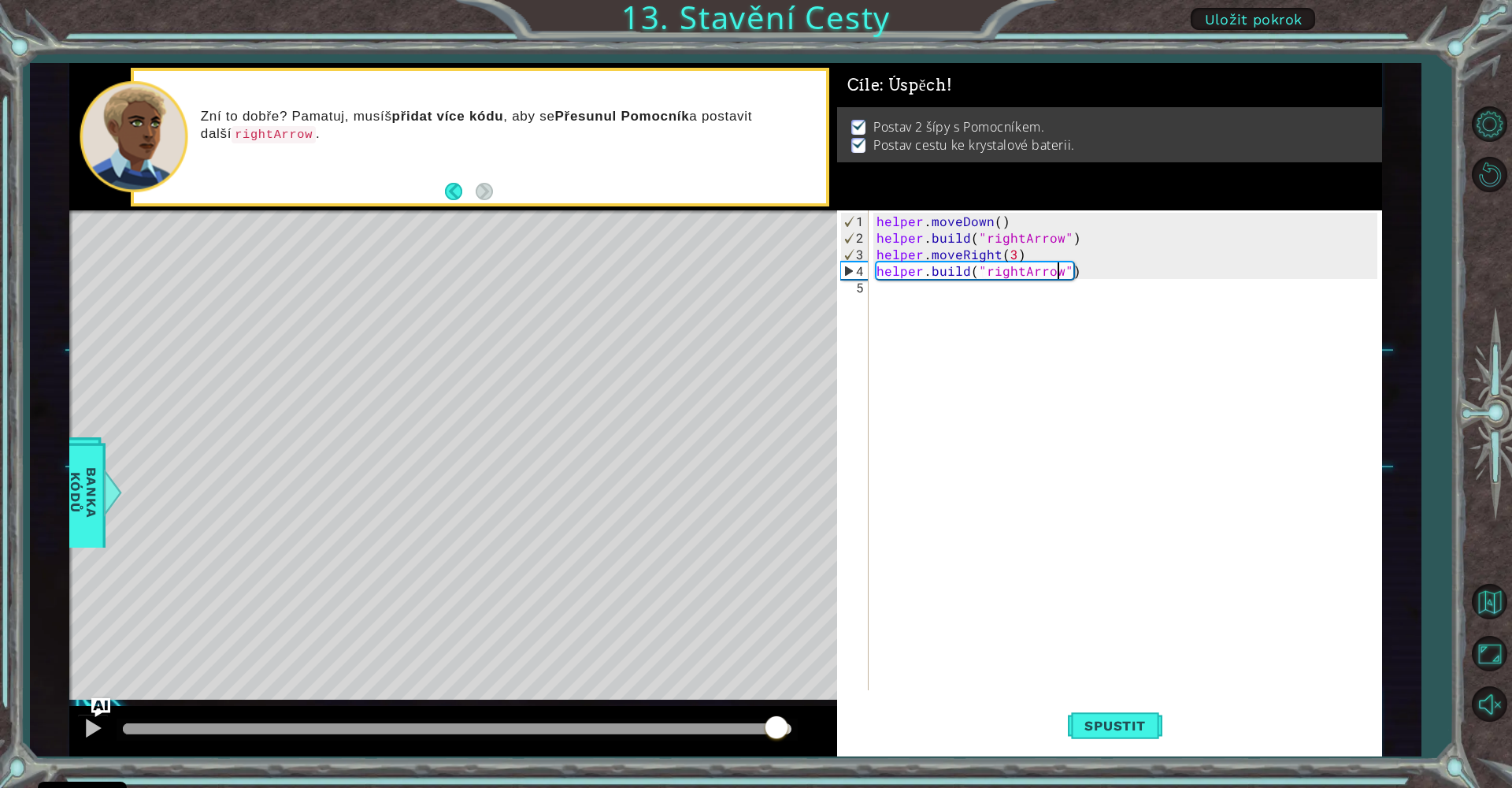
drag, startPoint x: 494, startPoint y: 725, endPoint x: 844, endPoint y: 755, distance: 351.3
click at [803, 750] on div at bounding box center [453, 731] width 768 height 50
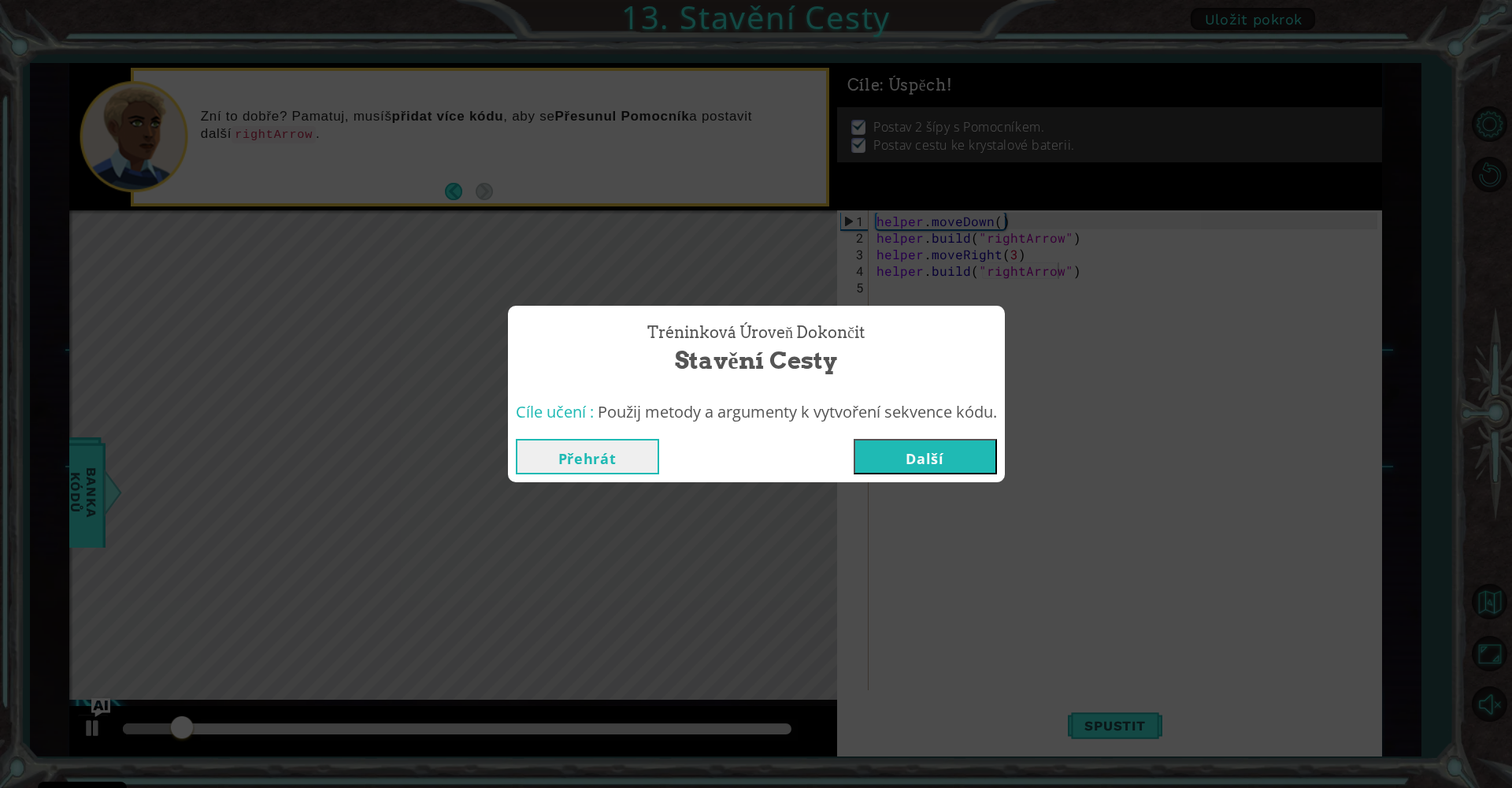
drag, startPoint x: 946, startPoint y: 459, endPoint x: 945, endPoint y: 470, distance: 11.0
click at [945, 470] on button "Další" at bounding box center [924, 456] width 143 height 35
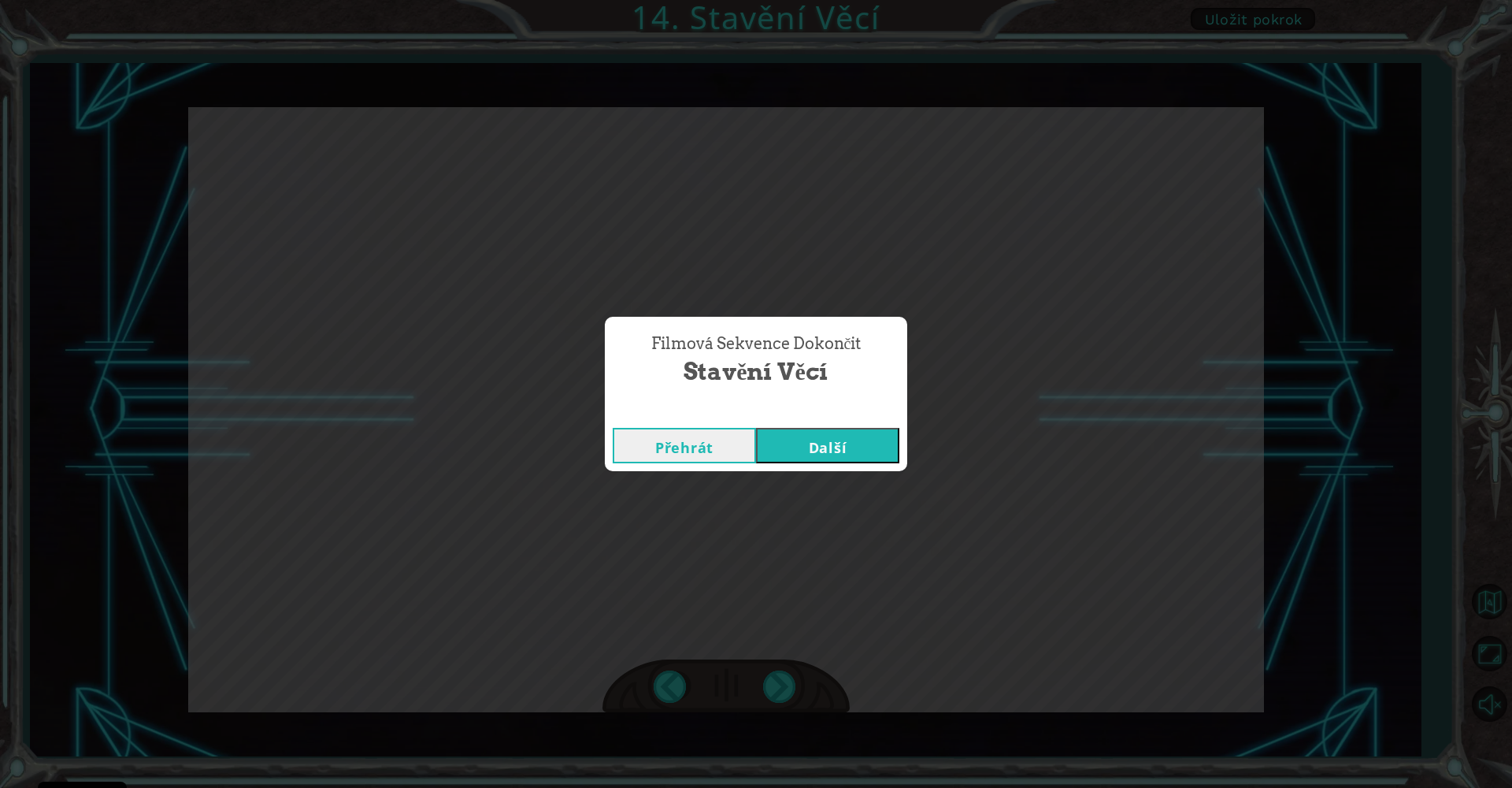
click at [797, 439] on button "Další" at bounding box center [827, 445] width 143 height 35
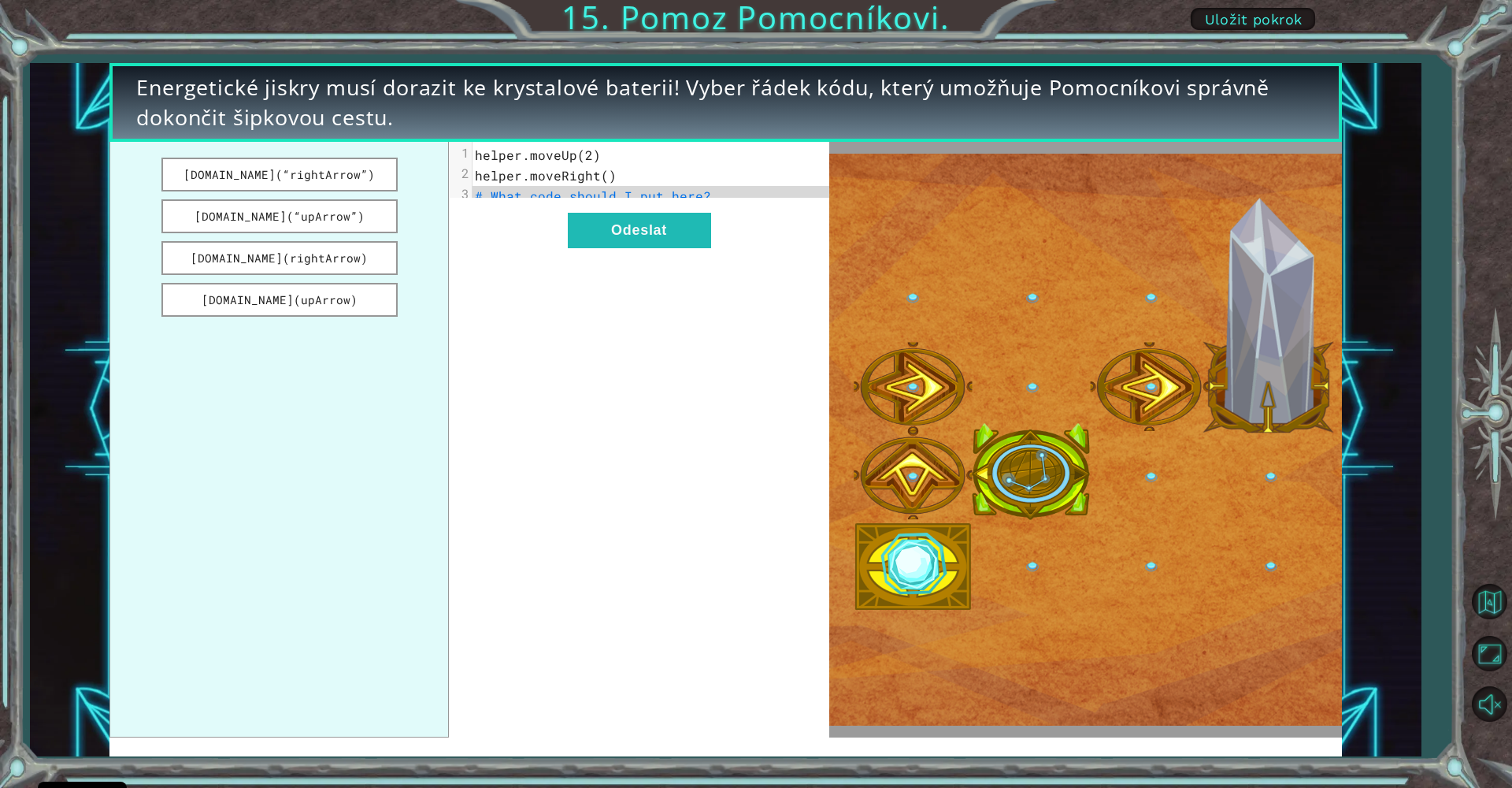
click at [505, 198] on span "# What code should I put here?" at bounding box center [593, 195] width 236 height 16
drag, startPoint x: 610, startPoint y: 201, endPoint x: 706, endPoint y: 200, distance: 96.0
click at [707, 200] on pre "# What code should I put here?" at bounding box center [656, 195] width 368 height 21
drag, startPoint x: 683, startPoint y: 198, endPoint x: 536, endPoint y: 198, distance: 147.0
click at [633, 198] on span "# What code should I put here?" at bounding box center [593, 195] width 236 height 16
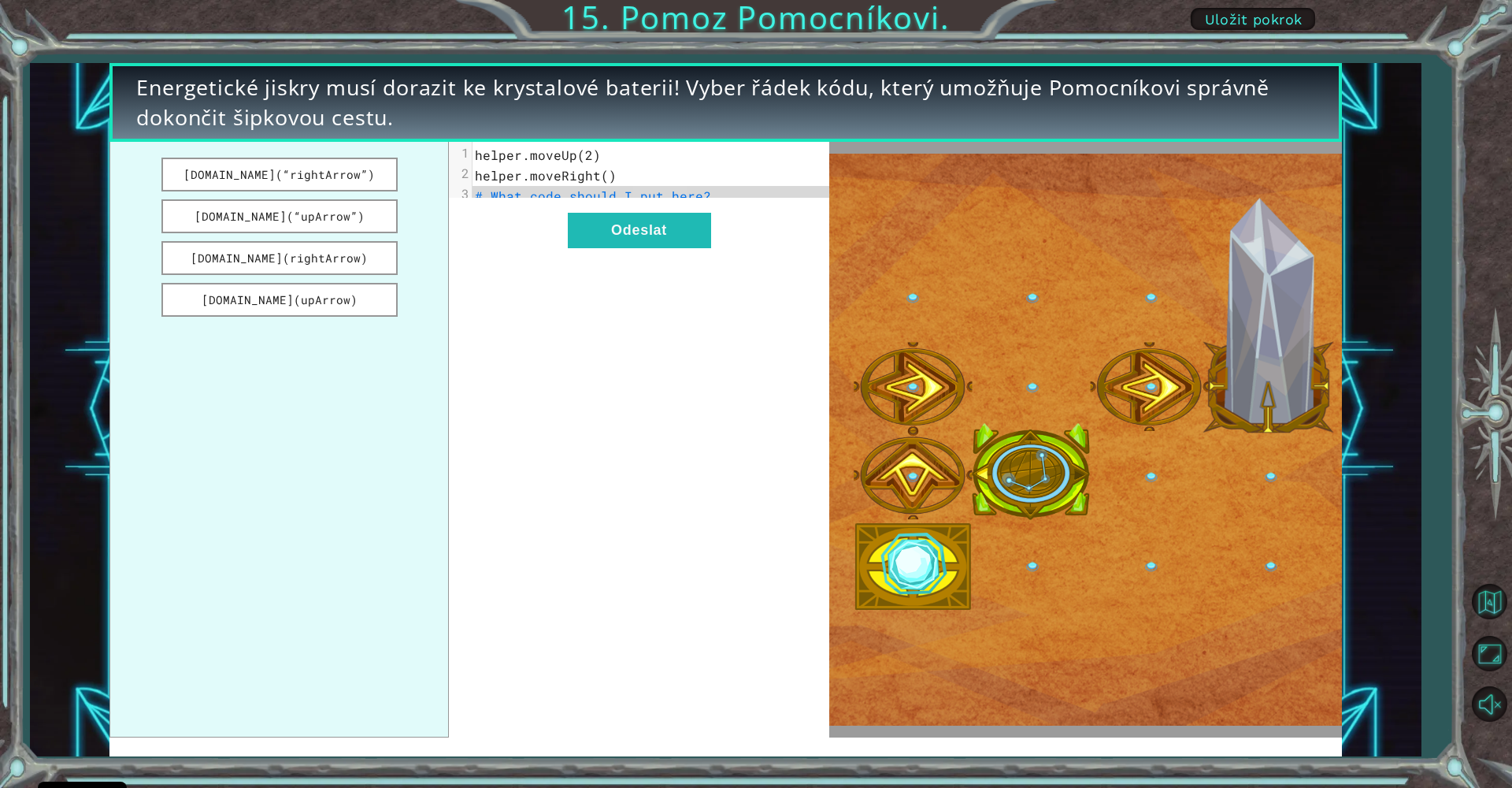
drag, startPoint x: 266, startPoint y: 258, endPoint x: 356, endPoint y: 233, distance: 93.4
click at [395, 233] on ul "[DOMAIN_NAME](“rightArrow”) [DOMAIN_NAME](“upArrow”) [DOMAIN_NAME](rightArrow) …" at bounding box center [279, 439] width 339 height 595
drag, startPoint x: 298, startPoint y: 296, endPoint x: 404, endPoint y: 294, distance: 106.0
click at [440, 280] on ul "[DOMAIN_NAME](“rightArrow”) [DOMAIN_NAME](“upArrow”) [DOMAIN_NAME](rightArrow) …" at bounding box center [279, 439] width 339 height 595
click at [320, 300] on button "[DOMAIN_NAME](upArrow)" at bounding box center [279, 300] width 236 height 34
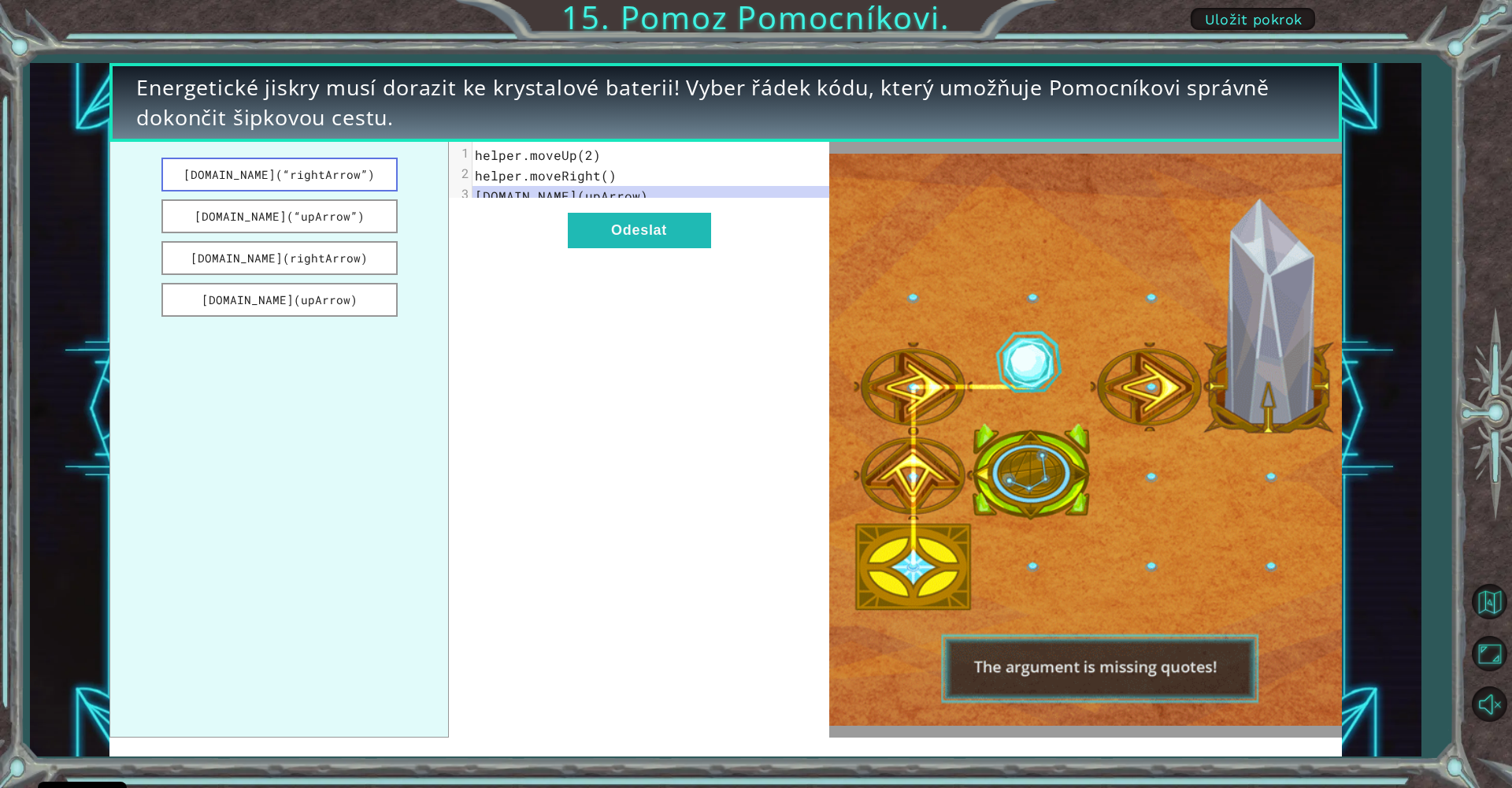
click at [254, 172] on button "[DOMAIN_NAME](“rightArrow”)" at bounding box center [279, 175] width 236 height 34
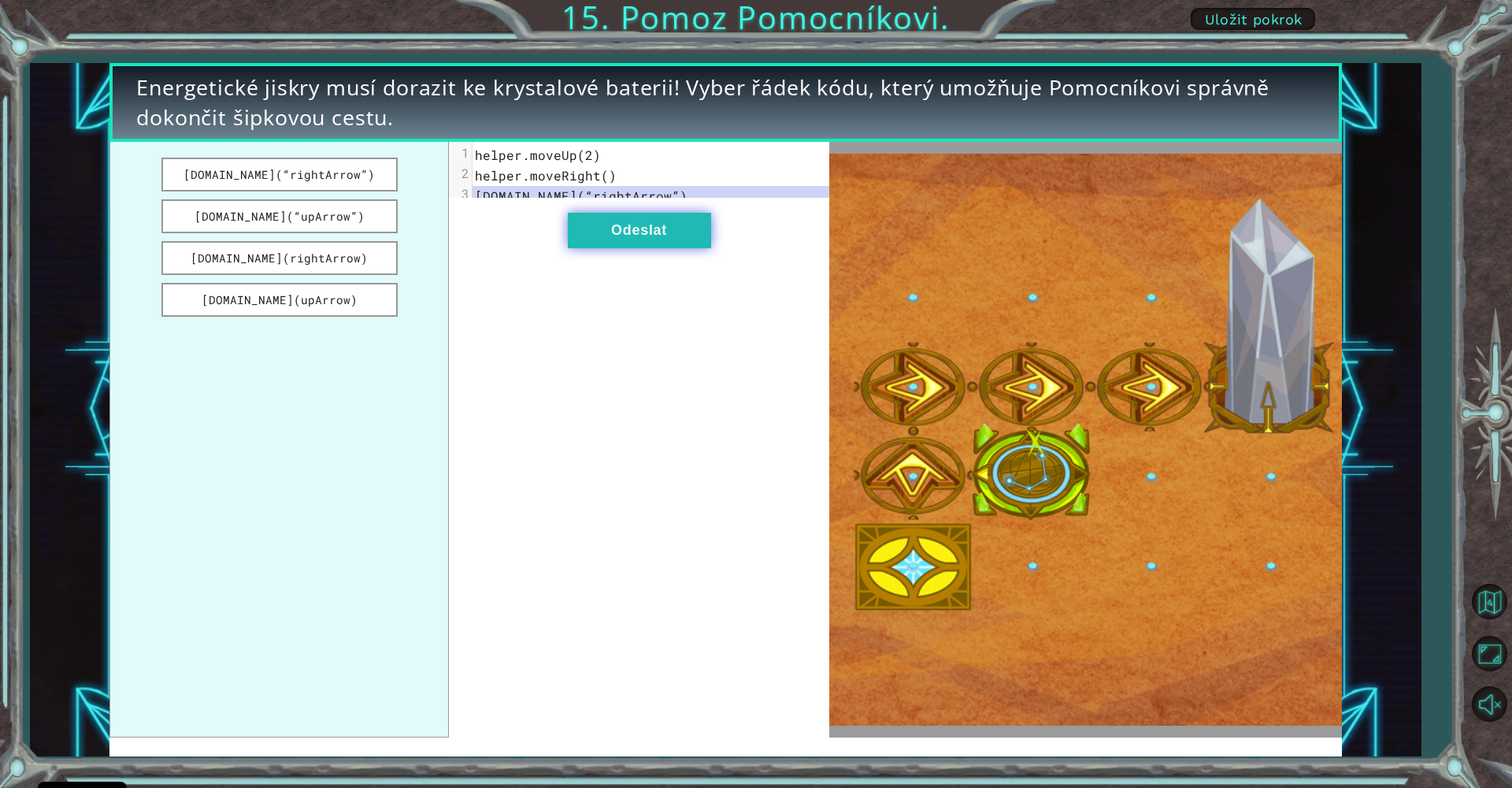
click at [667, 247] on button "Odeslat" at bounding box center [639, 230] width 143 height 35
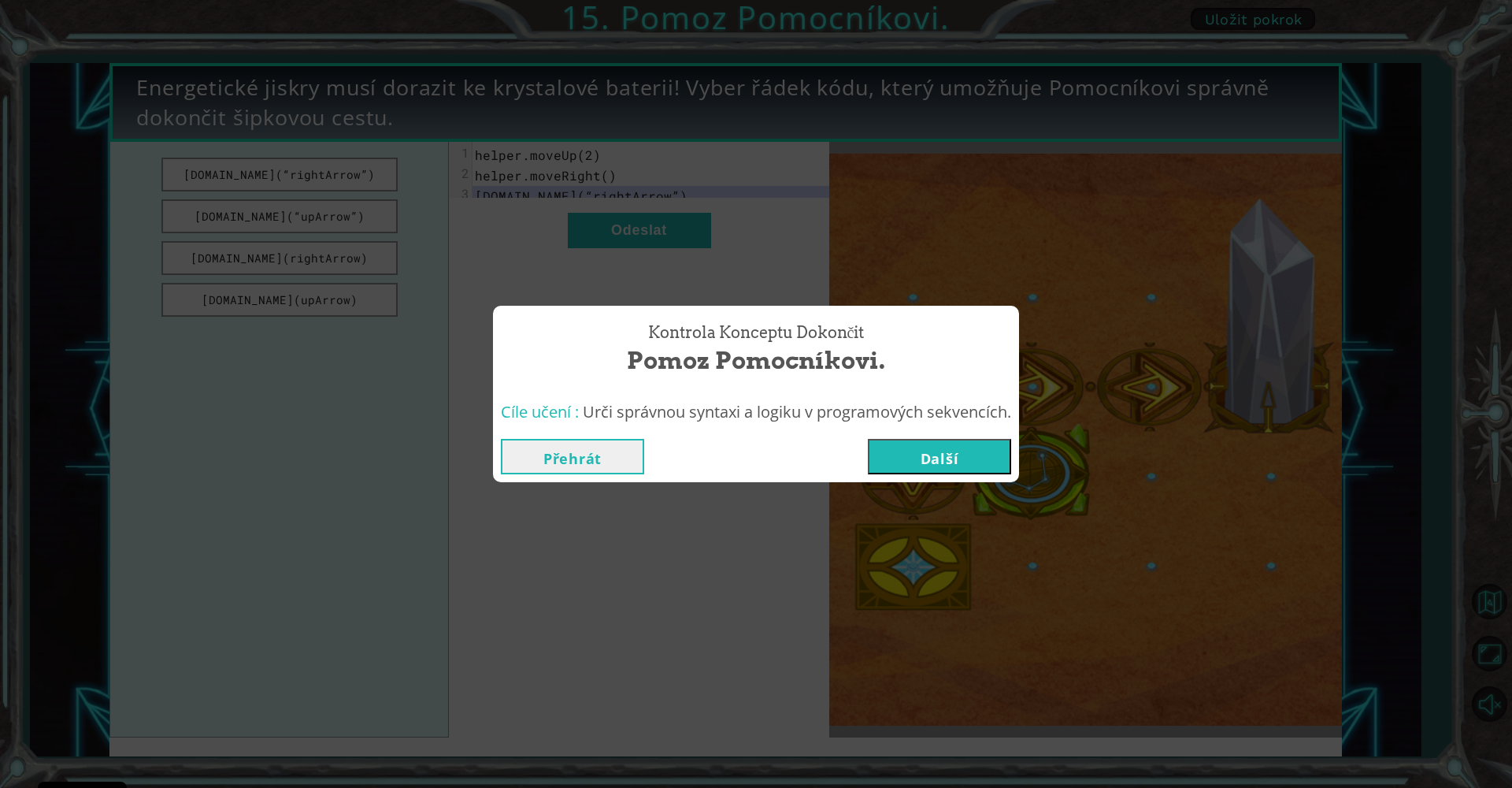
click at [915, 457] on button "Další" at bounding box center [939, 456] width 143 height 35
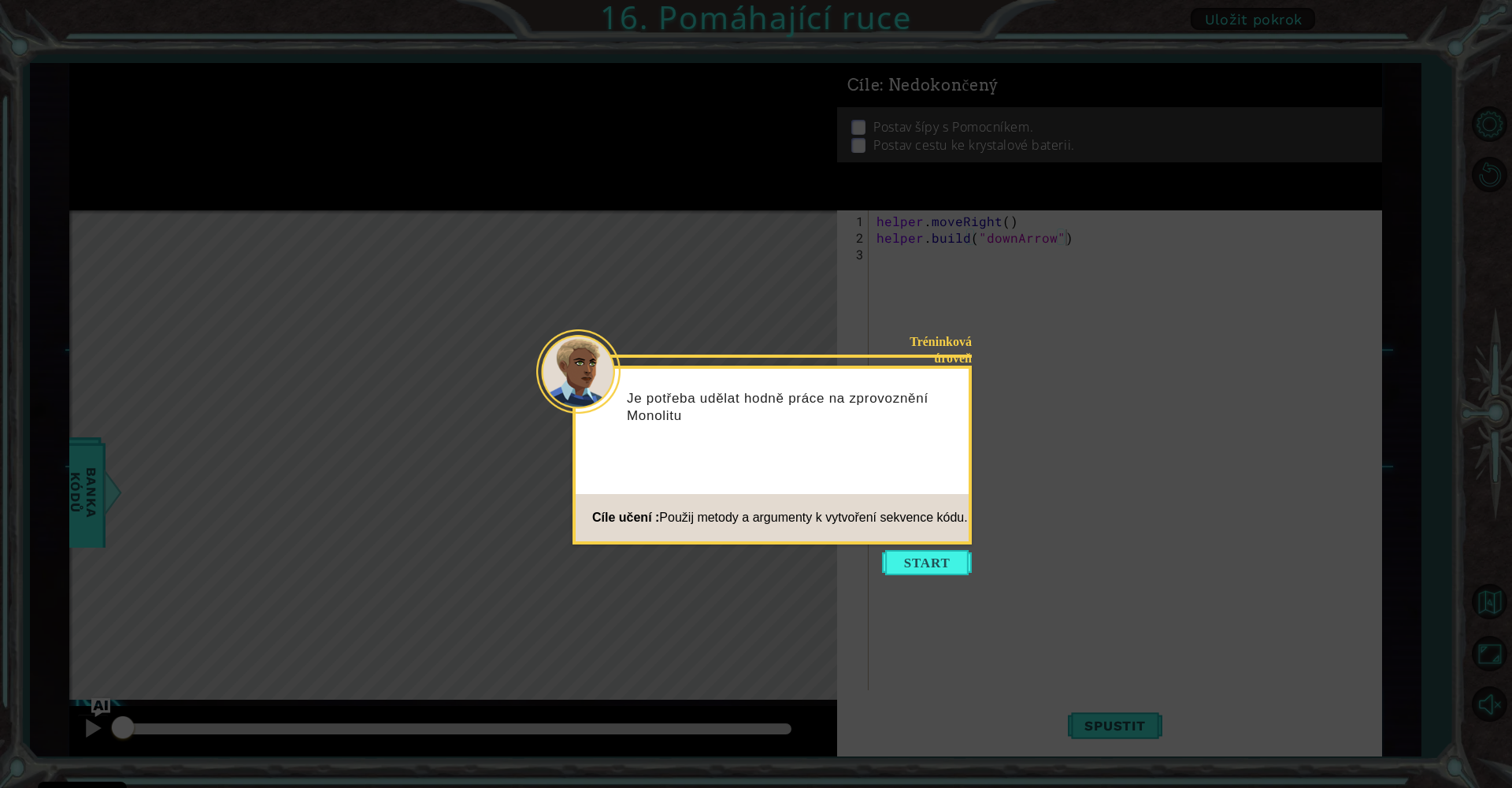
drag, startPoint x: 949, startPoint y: 551, endPoint x: 929, endPoint y: 543, distance: 21.5
click at [938, 542] on div "Tréninková úroveň Je potřeba udělat hodně práce na zprovoznění Monolitu Cíle uč…" at bounding box center [772, 455] width 400 height 179
click at [929, 557] on button "Start" at bounding box center [927, 563] width 90 height 25
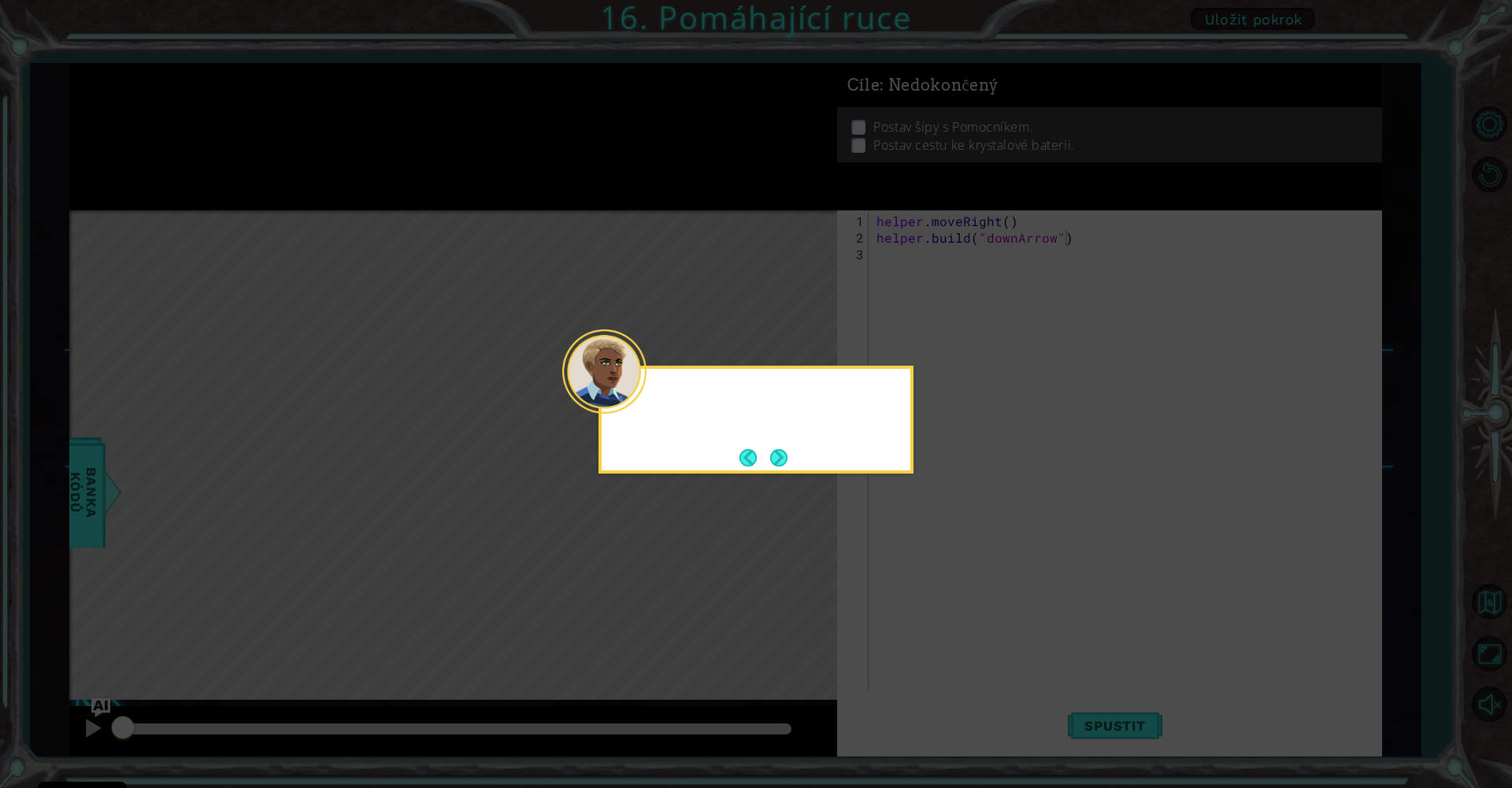
click at [929, 557] on icon at bounding box center [756, 394] width 1512 height 788
click at [785, 464] on button "Next" at bounding box center [779, 457] width 22 height 22
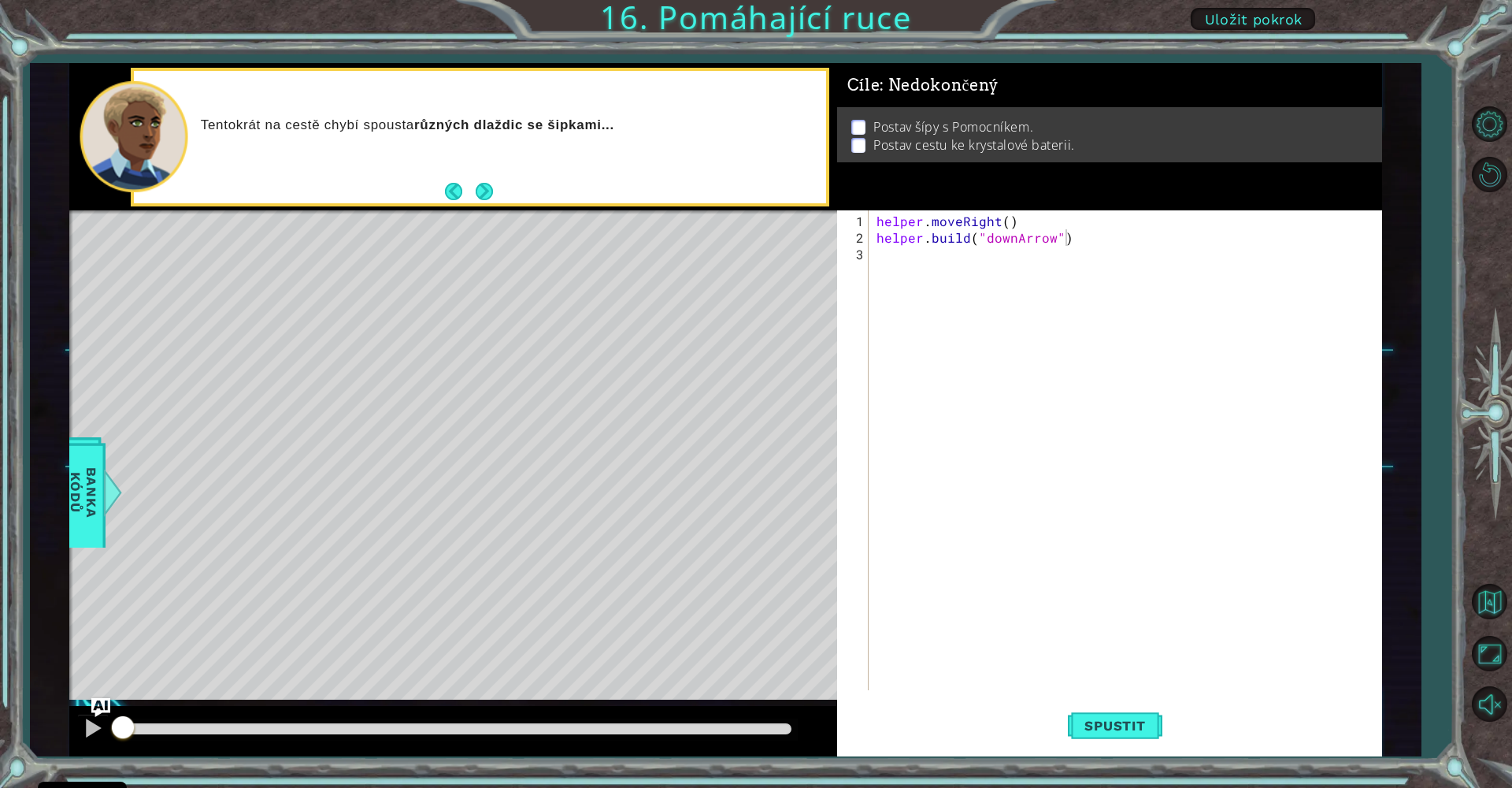
drag, startPoint x: 508, startPoint y: 171, endPoint x: 492, endPoint y: 160, distance: 19.4
click at [505, 173] on div "Tentokrát na cestě chybí spousta různých dlaždic se šipkami..." at bounding box center [480, 137] width 692 height 132
drag, startPoint x: 504, startPoint y: 187, endPoint x: 500, endPoint y: 178, distance: 9.8
click at [504, 186] on div "Tentokrát na cestě chybí spousta různých dlaždic se šipkami..." at bounding box center [480, 137] width 692 height 132
drag, startPoint x: 489, startPoint y: 211, endPoint x: 480, endPoint y: 192, distance: 21.0
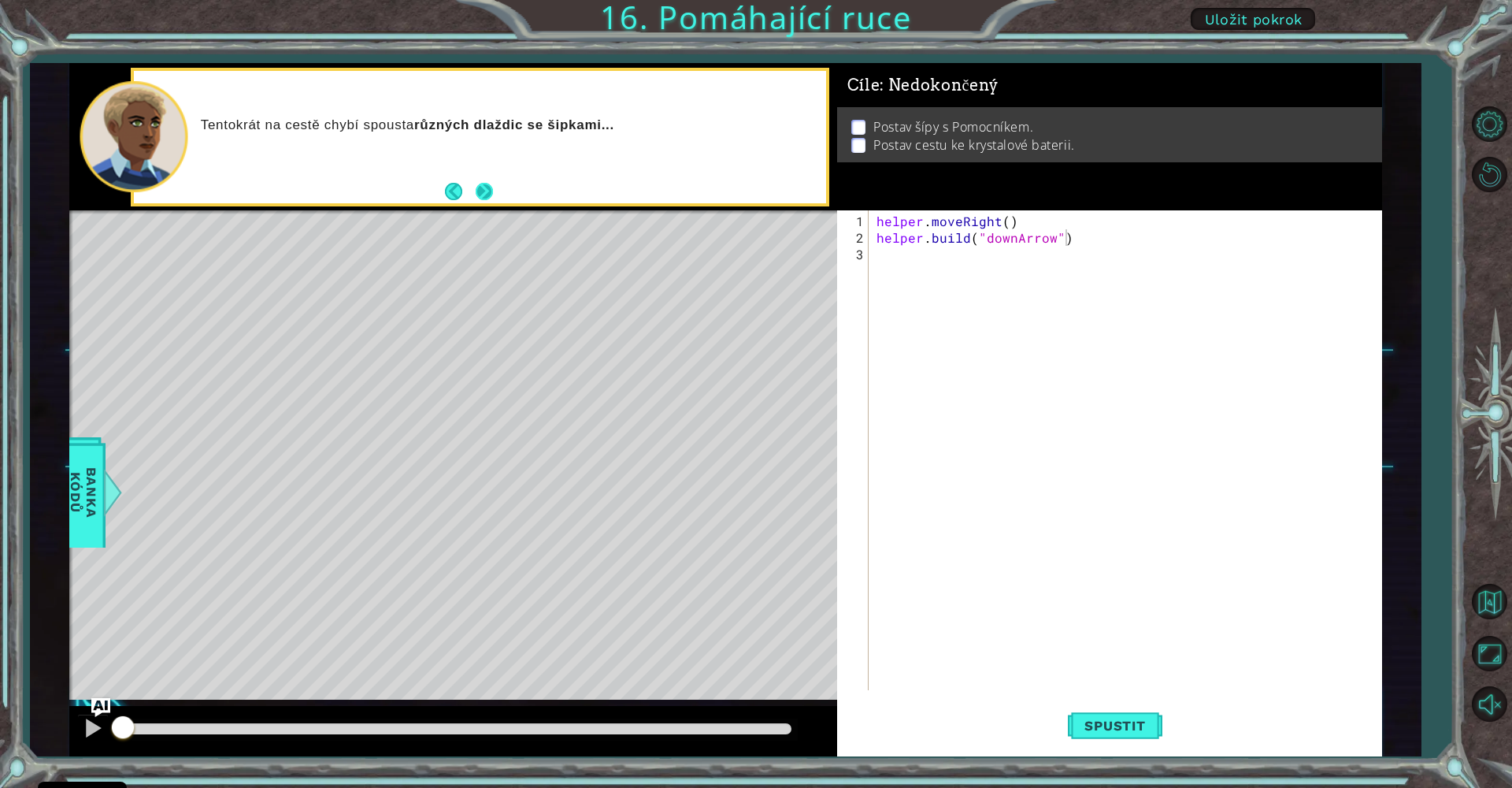
click at [482, 198] on footer at bounding box center [468, 191] width 48 height 23
click at [482, 195] on button "Next" at bounding box center [483, 191] width 17 height 17
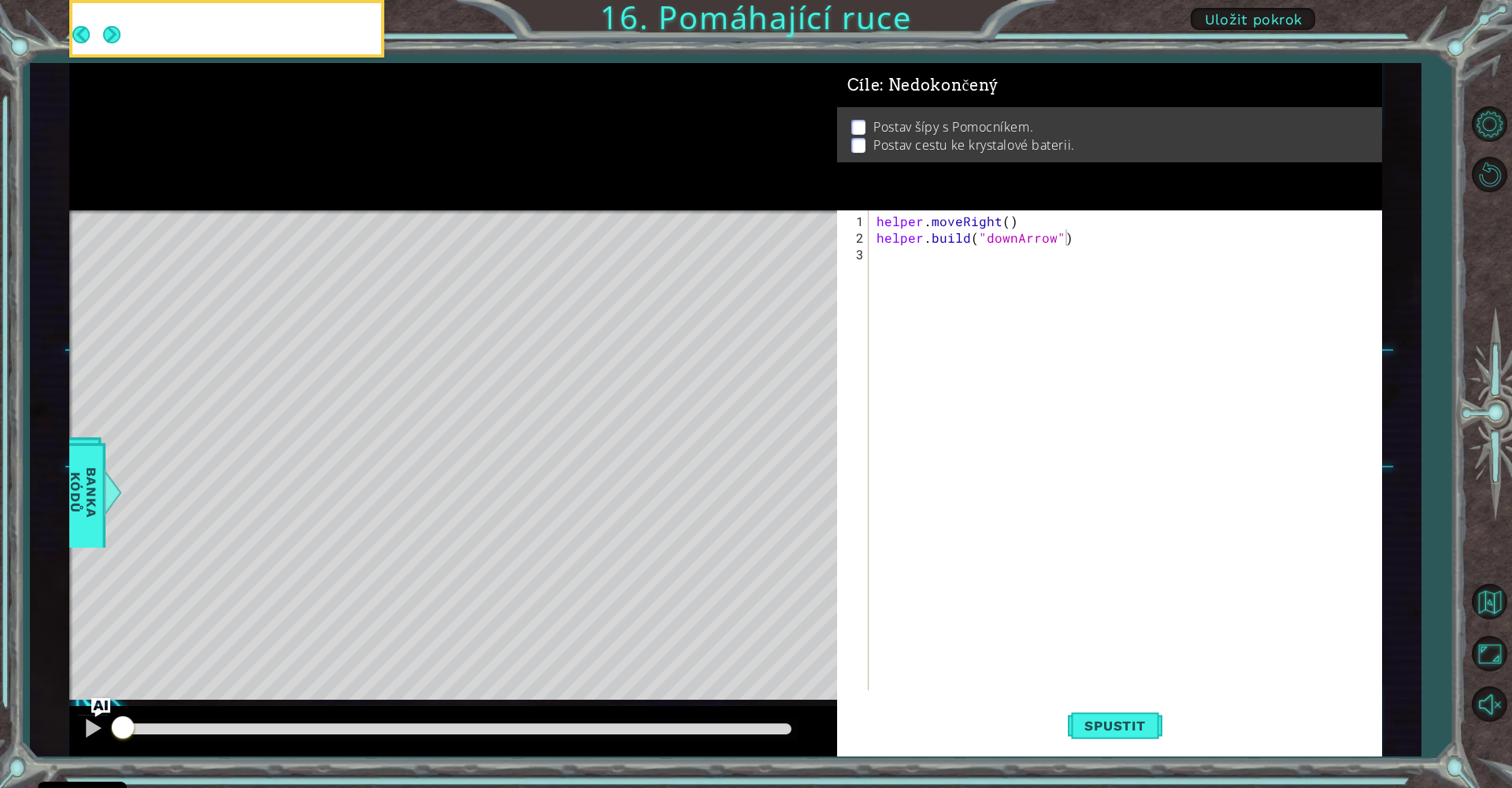
click at [0, 0] on icon at bounding box center [0, 0] width 0 height 0
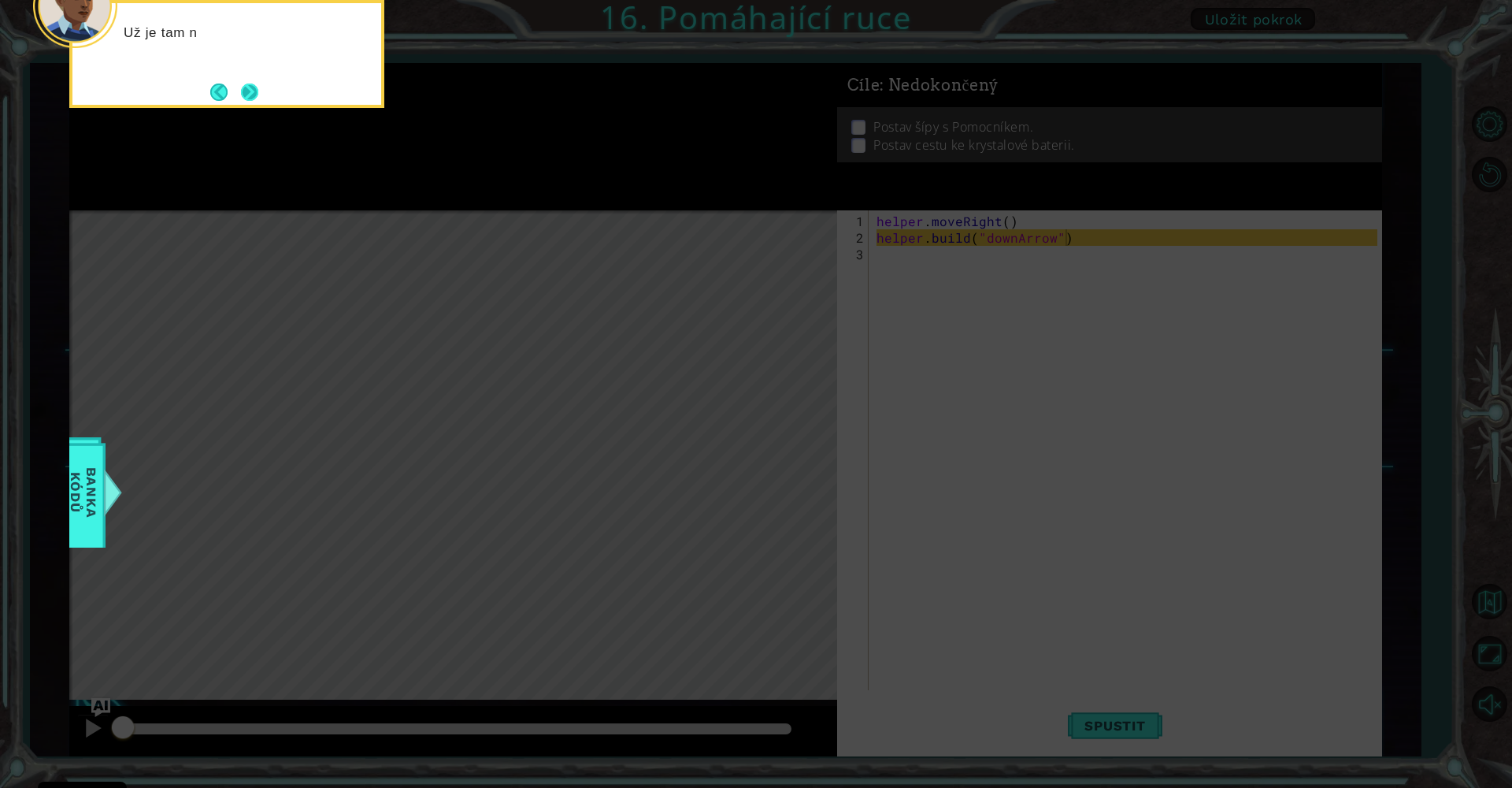
click at [243, 108] on icon at bounding box center [756, 118] width 1512 height 1340
click at [243, 101] on button "Next" at bounding box center [249, 92] width 17 height 17
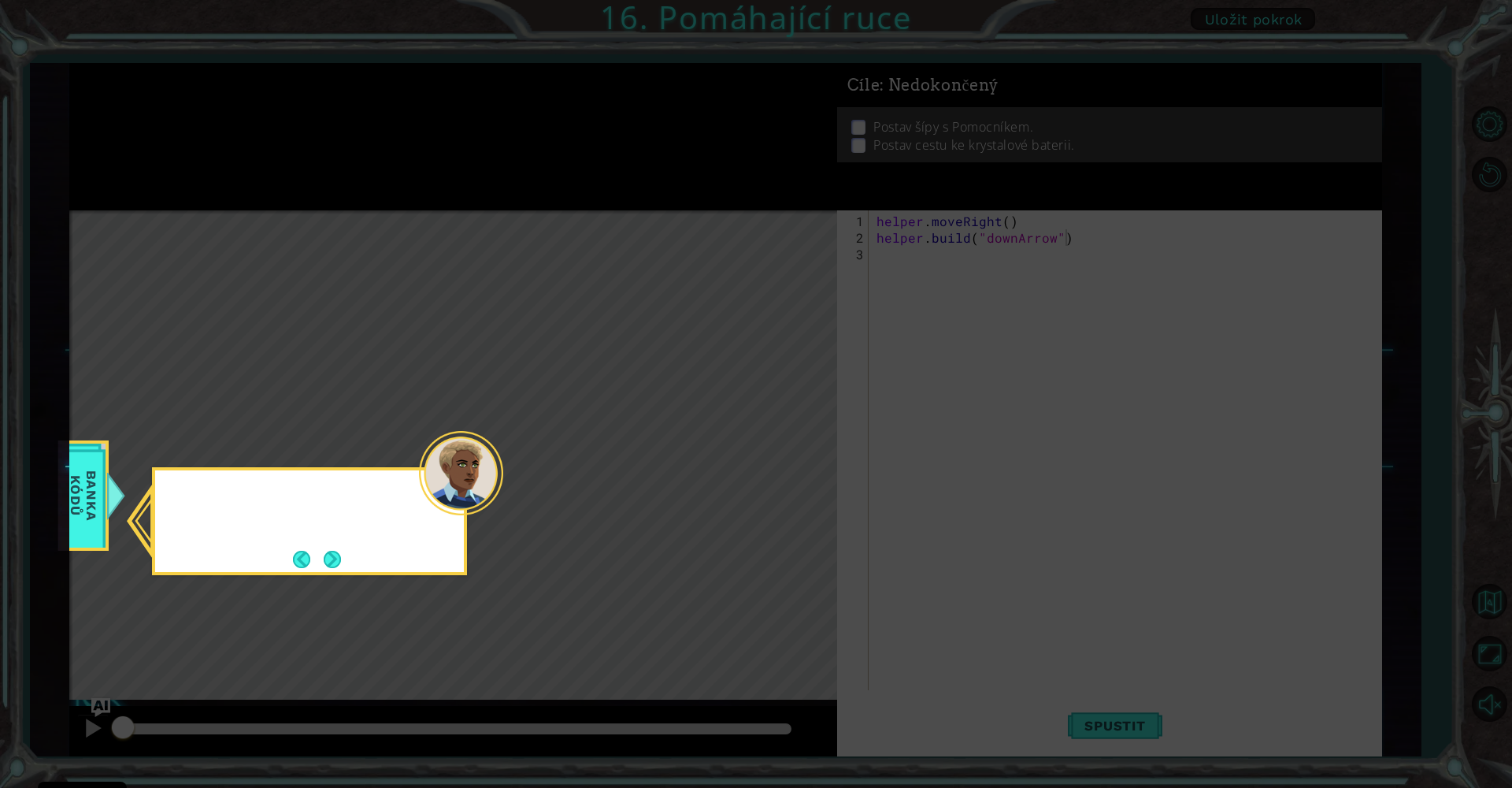
drag, startPoint x: 244, startPoint y: 101, endPoint x: 348, endPoint y: 333, distance: 254.2
click at [244, 104] on icon at bounding box center [756, 394] width 1512 height 788
drag, startPoint x: 370, startPoint y: 537, endPoint x: 354, endPoint y: 556, distance: 24.8
click at [364, 545] on div "Můžeš se pod" at bounding box center [310, 521] width 315 height 108
drag, startPoint x: 354, startPoint y: 556, endPoint x: 338, endPoint y: 545, distance: 19.4
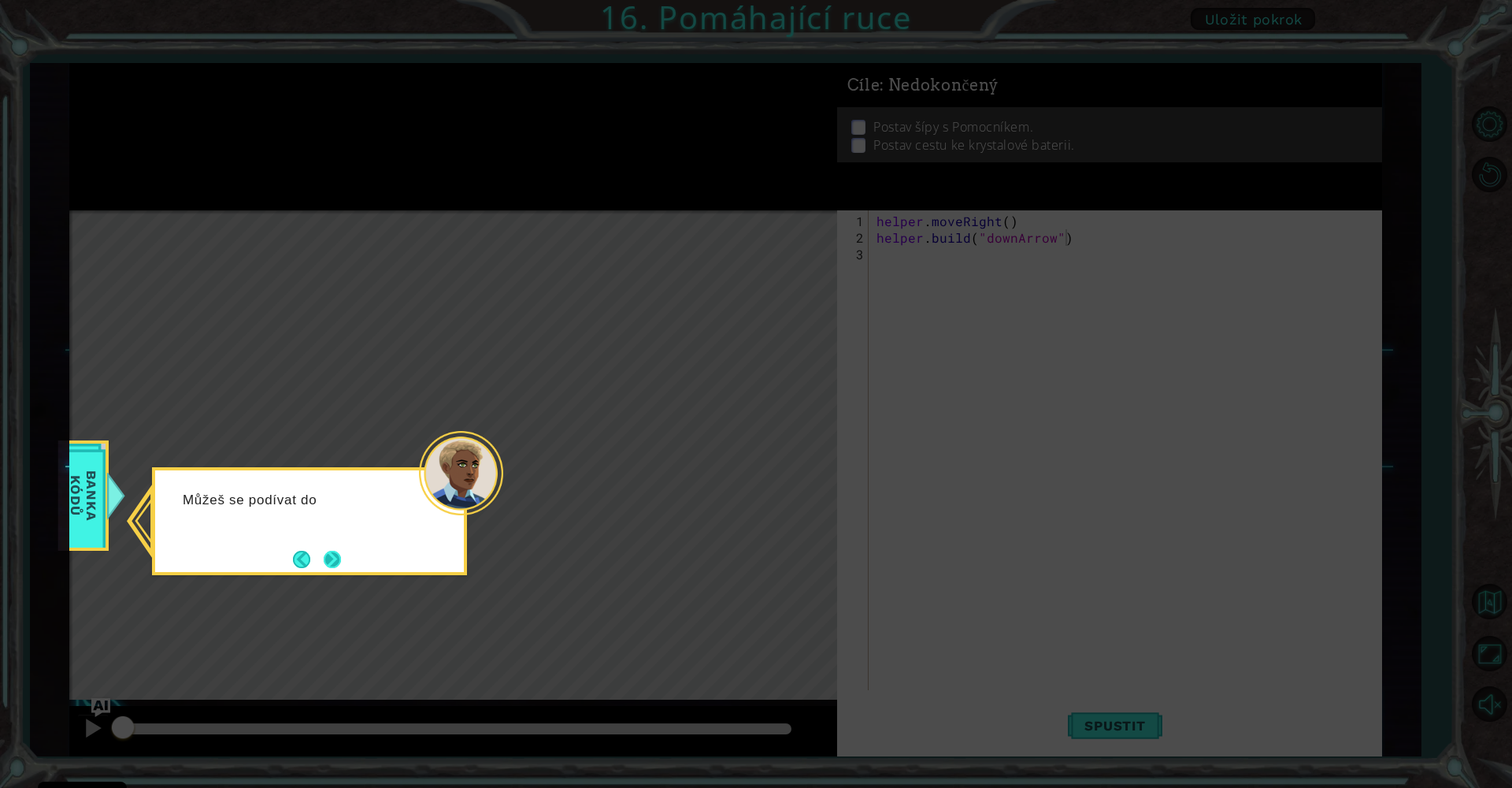
click at [338, 545] on div "Můžeš se podívat do" at bounding box center [310, 521] width 315 height 108
click at [324, 565] on button "Next" at bounding box center [332, 559] width 17 height 17
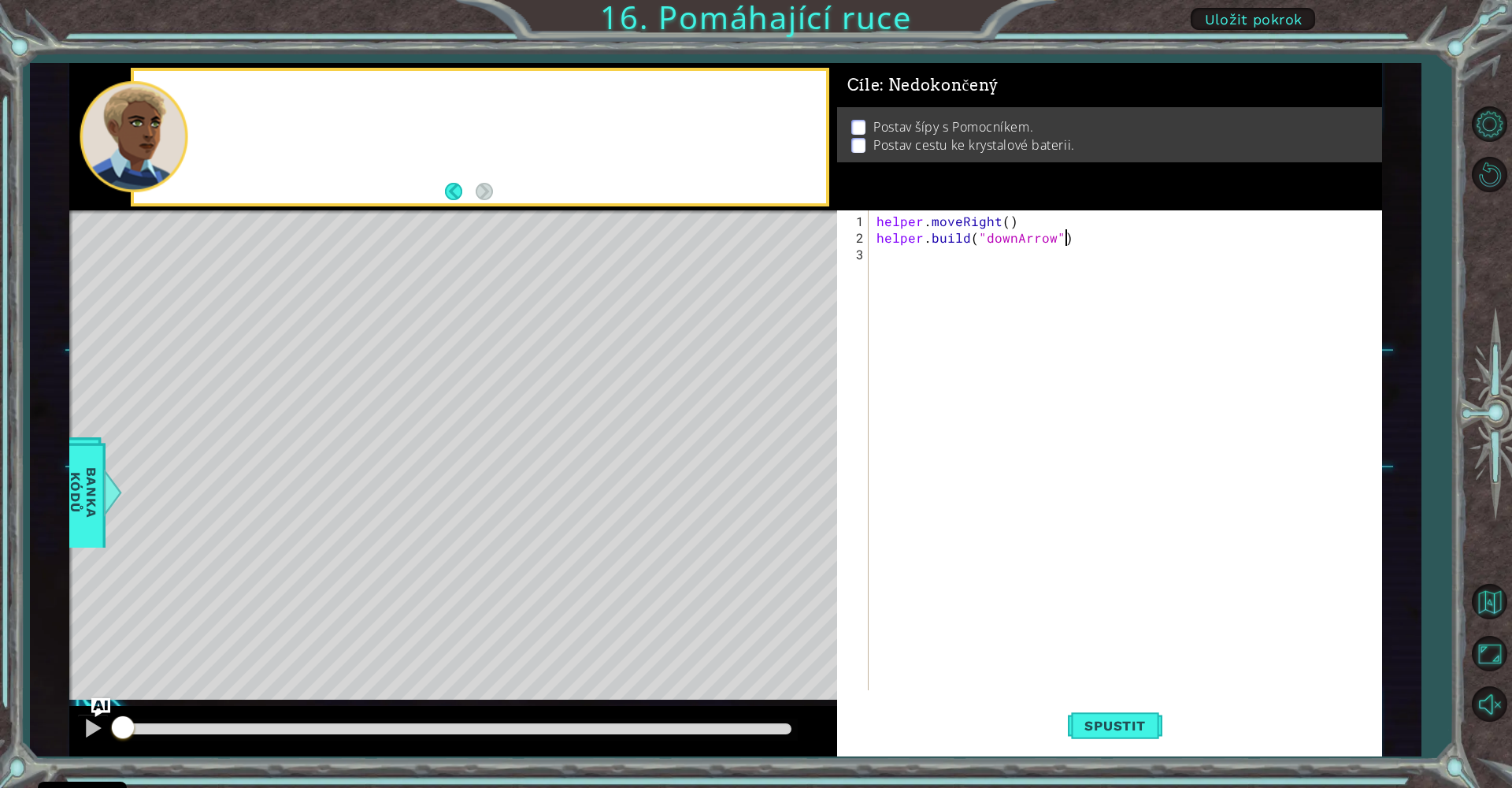
click at [324, 564] on div "Level Map" at bounding box center [433, 442] width 727 height 464
click at [450, 191] on button "Back" at bounding box center [460, 191] width 31 height 17
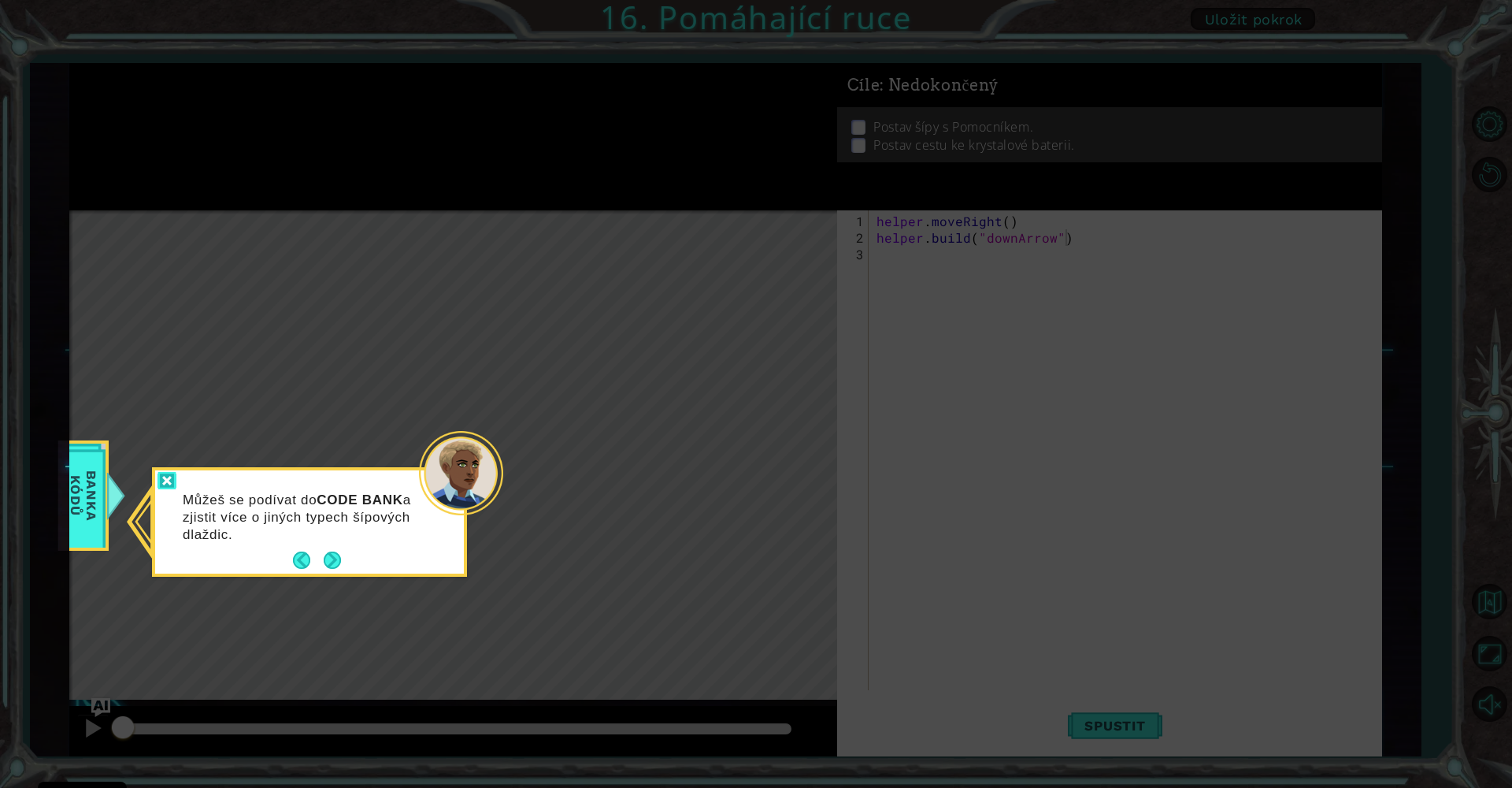
click at [168, 477] on div at bounding box center [166, 481] width 19 height 18
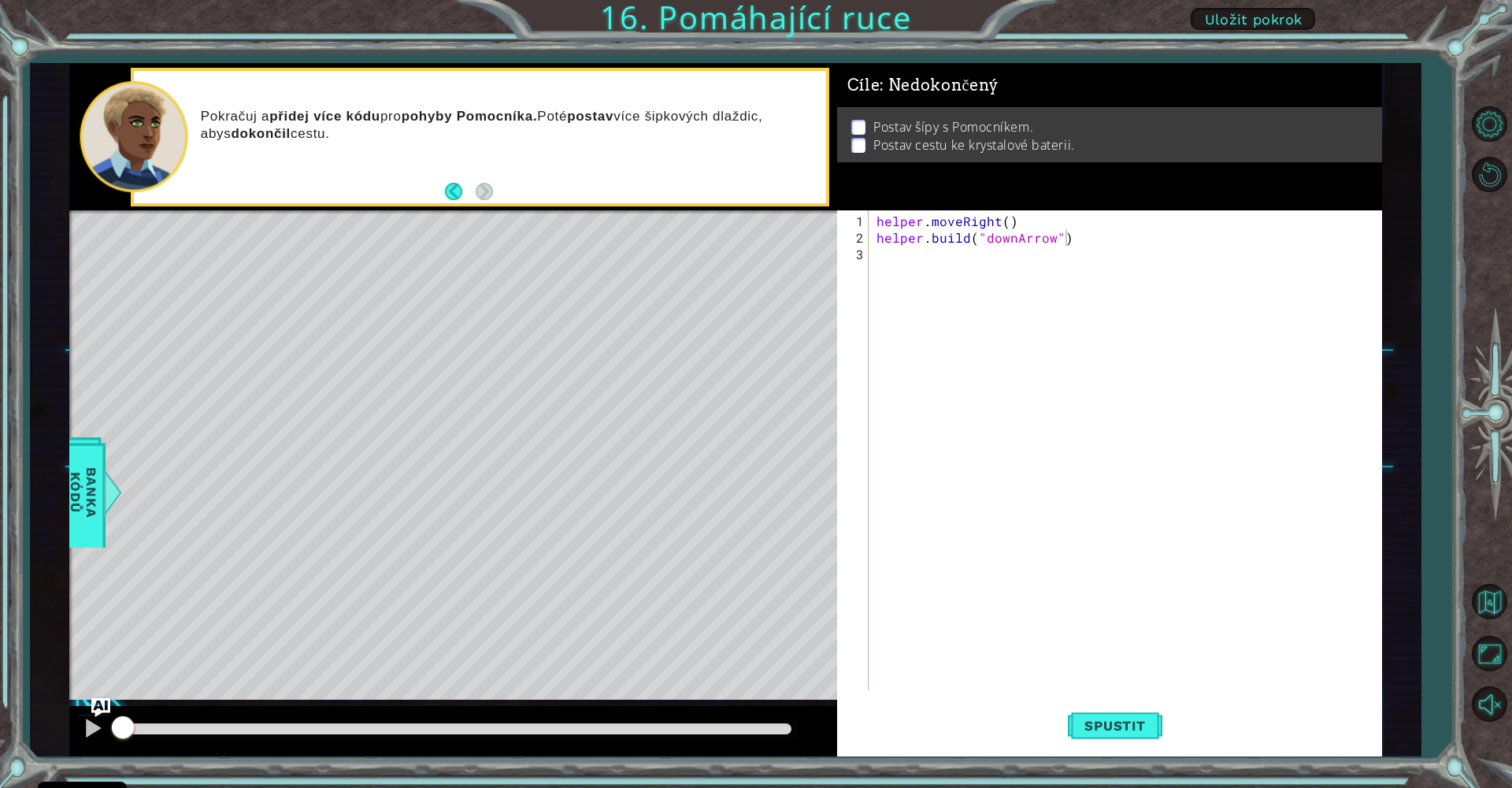
click at [79, 509] on span "Banka Kódů" at bounding box center [83, 492] width 40 height 96
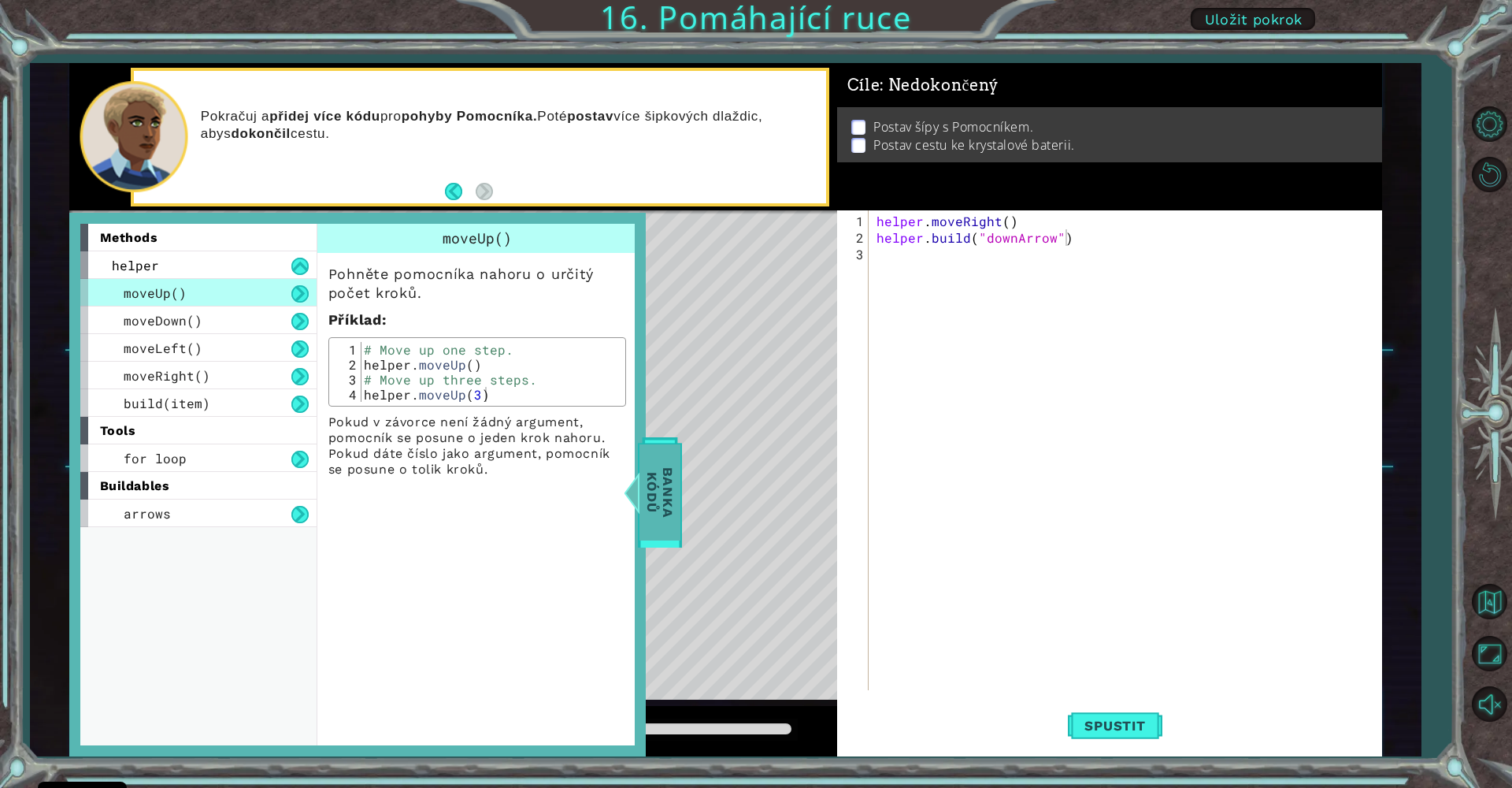
drag, startPoint x: 687, startPoint y: 505, endPoint x: 639, endPoint y: 469, distance: 60.0
click at [685, 504] on div "Level Map" at bounding box center [433, 442] width 727 height 464
click at [649, 509] on span "Banka Kódů" at bounding box center [659, 492] width 40 height 96
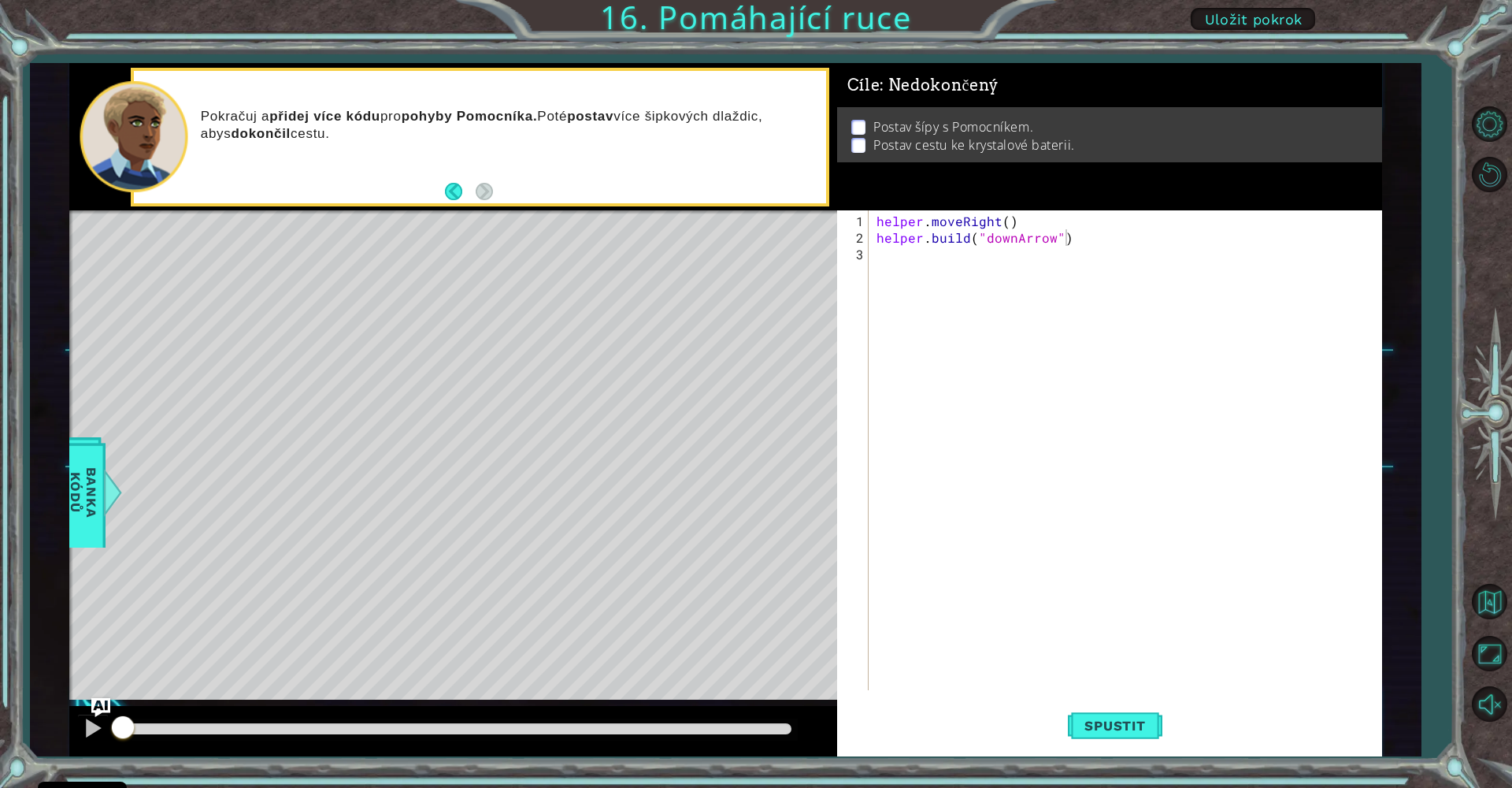
drag, startPoint x: 855, startPoint y: 294, endPoint x: 883, endPoint y: 268, distance: 38.2
click at [873, 279] on div "[DOMAIN_NAME]("downArrow") 1 2 3 helper . moveRight ( ) helper . build ( "downA…" at bounding box center [1107, 450] width 540 height 480
drag, startPoint x: 916, startPoint y: 250, endPoint x: 908, endPoint y: 255, distance: 9.4
click at [916, 250] on div "helper . moveRight ( ) helper . build ( "downArrow" )" at bounding box center [1129, 469] width 512 height 513
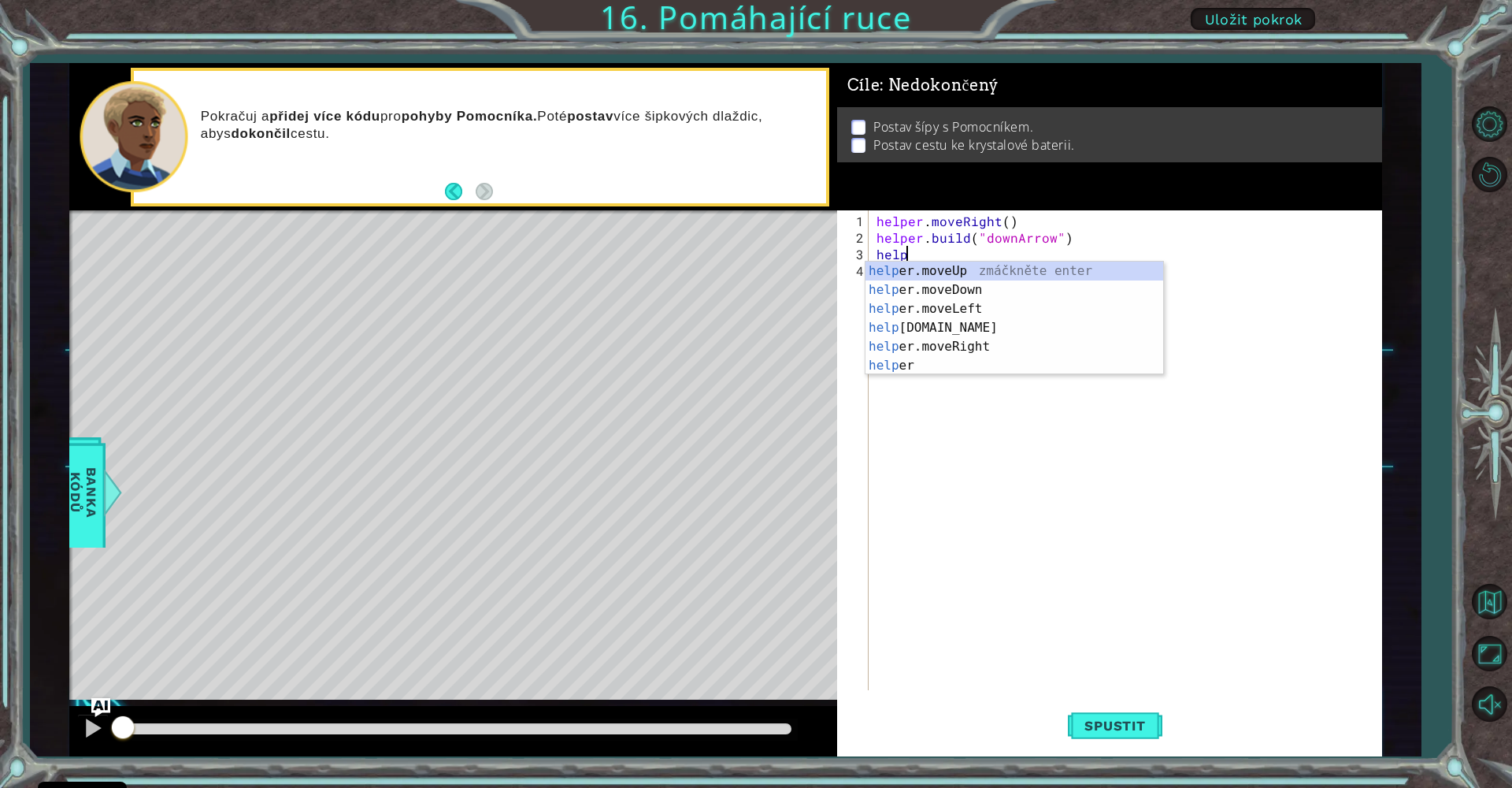
scroll to position [0, 2]
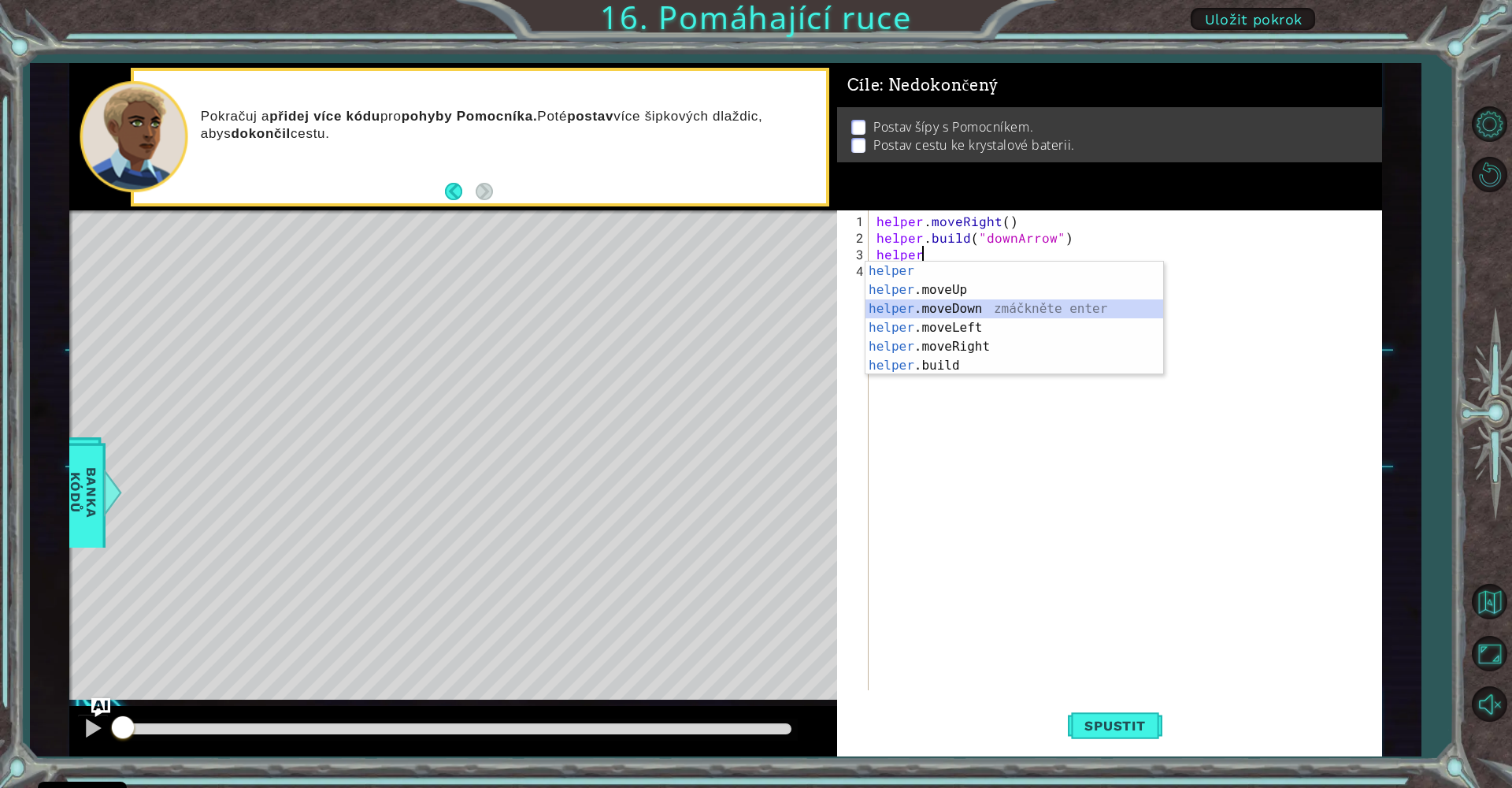
click at [1028, 308] on div "helper zmáčkněte enter helper .moveUp zmáčkněte enter helper .moveDown zmáčknět…" at bounding box center [1014, 337] width 298 height 151
type textarea "helper.moveDown(1)"
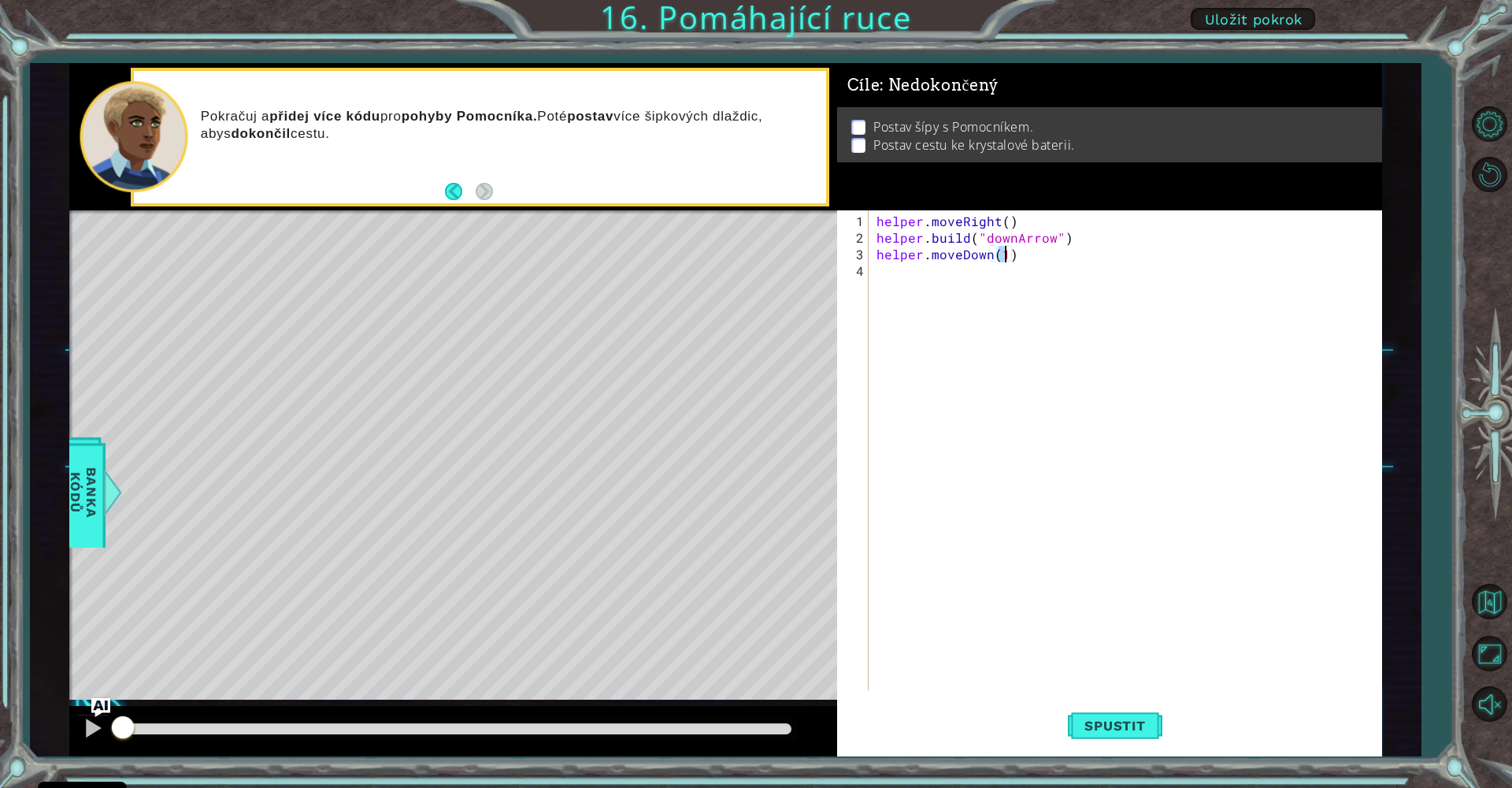
click at [911, 281] on div "helper . moveRight ( ) helper . build ( "downArrow" ) helper . moveDown ( 1 )" at bounding box center [1129, 469] width 512 height 513
type textarea "g"
type textarea "helper.moveDown(1)"
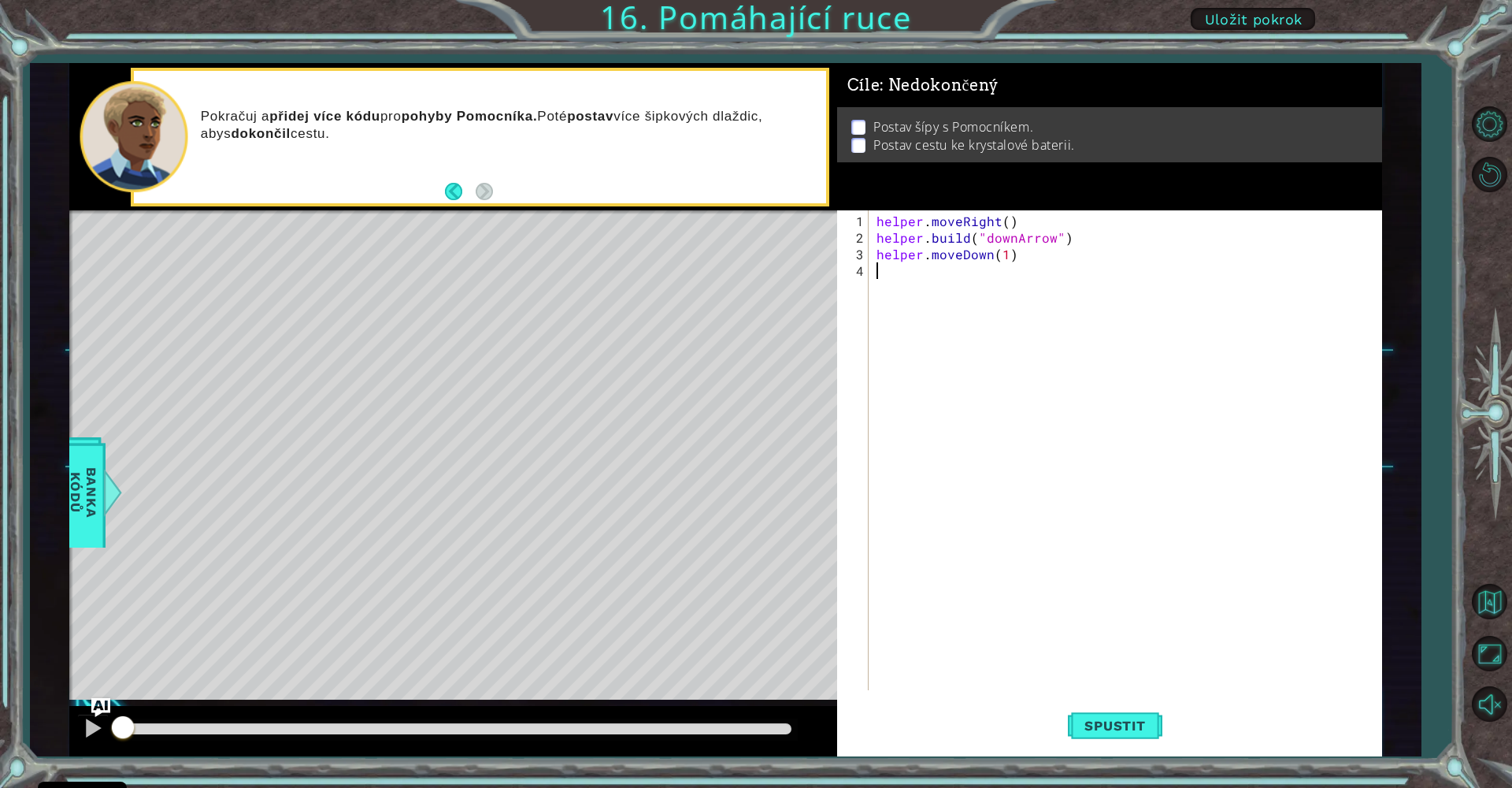
click at [883, 285] on div "helper . moveRight ( ) helper . build ( "downArrow" ) helper . moveDown ( 1 )" at bounding box center [1129, 469] width 512 height 513
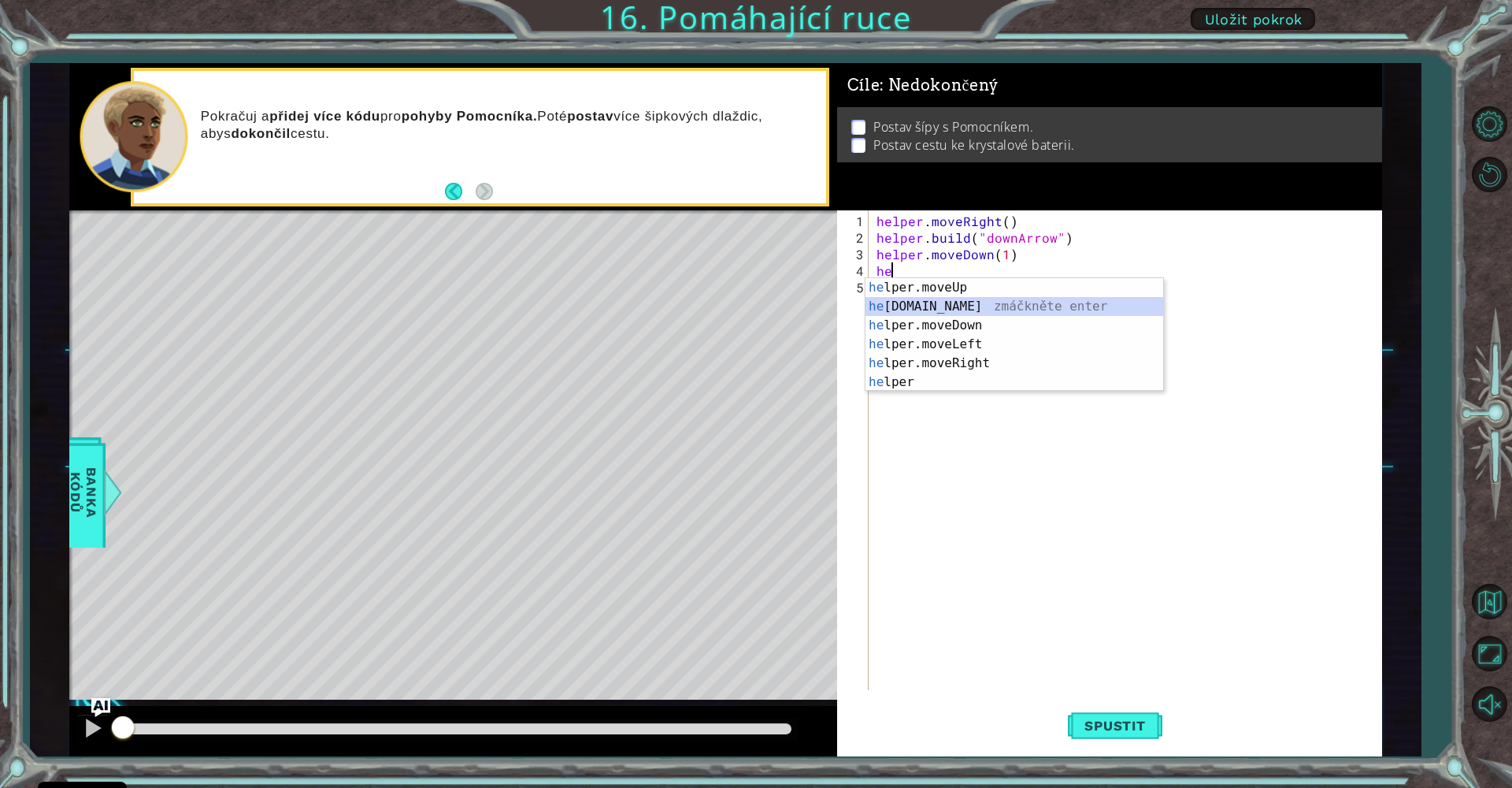
click at [955, 304] on div "he lper.moveUp zmáčkněte enter he [DOMAIN_NAME] zmáčkněte enter he lper.moveDow…" at bounding box center [1014, 354] width 298 height 151
type textarea "[DOMAIN_NAME]("rightArrow")"
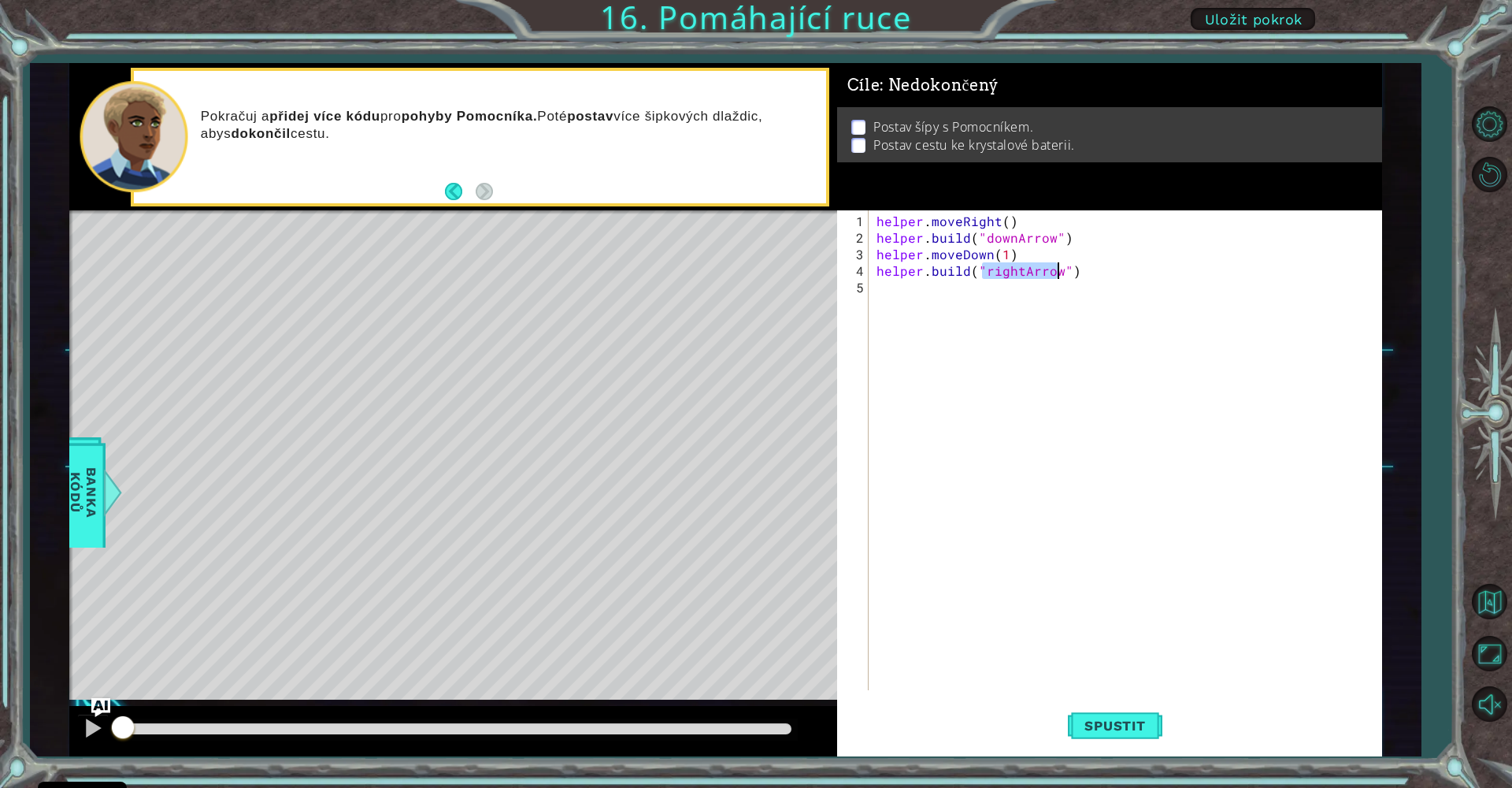
click at [941, 296] on div "helper . moveRight ( ) helper . build ( "downArrow" ) helper . moveDown ( 1 ) h…" at bounding box center [1129, 469] width 512 height 513
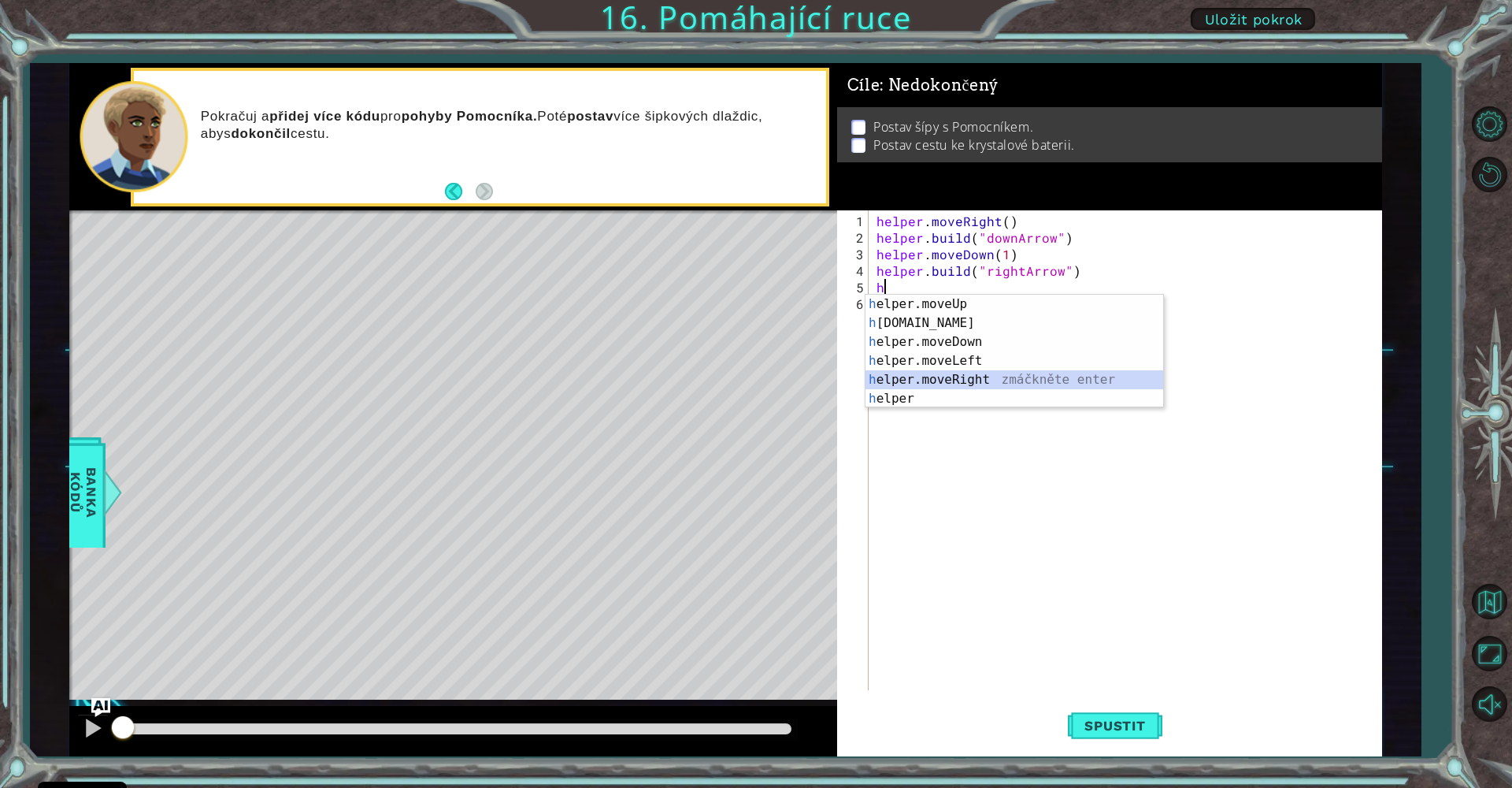
click at [995, 383] on div "h elper.moveUp zmáčkněte enter h [DOMAIN_NAME] zmáčkněte enter h elper.moveDown…" at bounding box center [1014, 370] width 298 height 151
type textarea "helper.moveRight(1)"
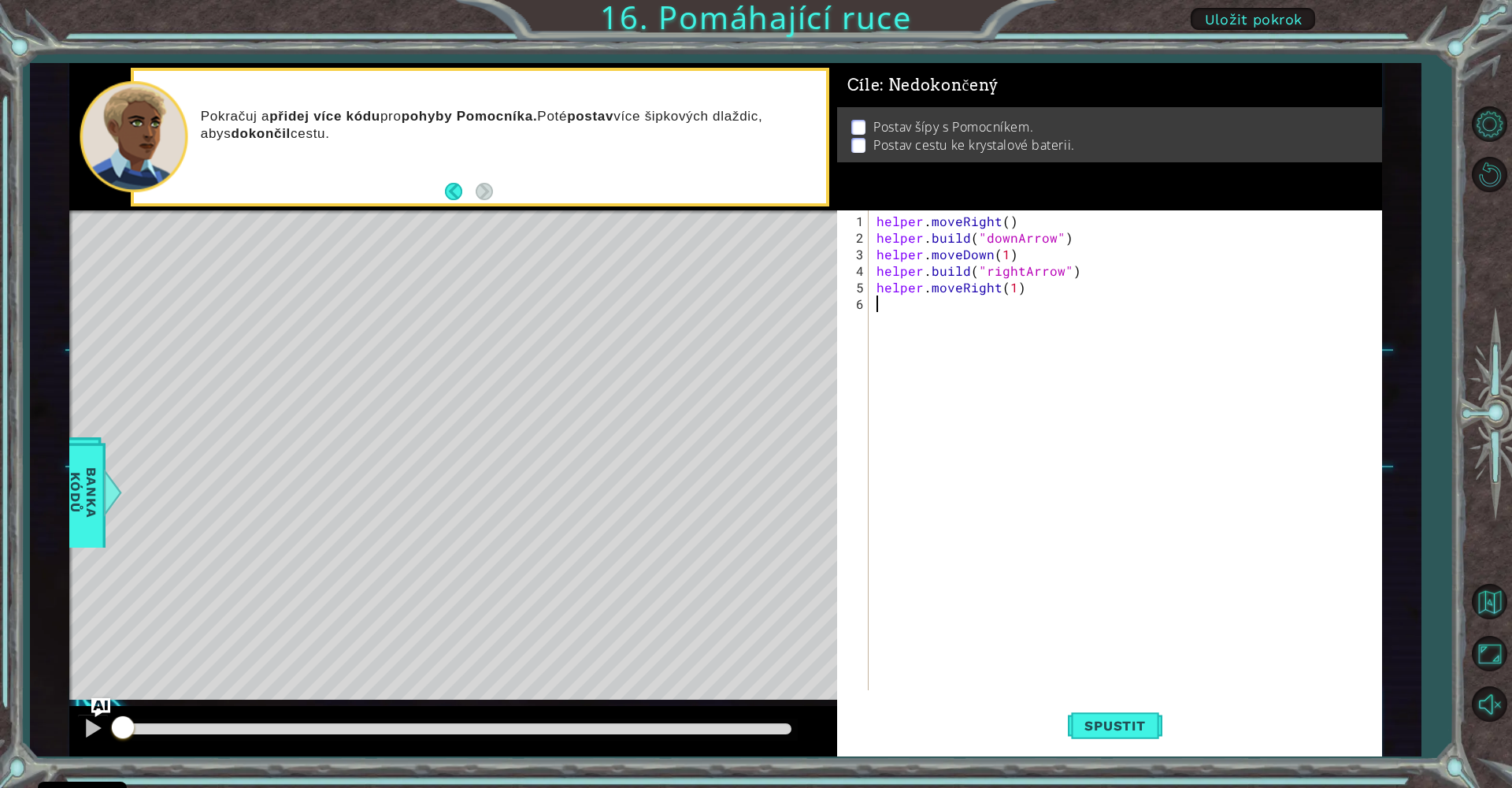
click at [941, 323] on div "helper . moveRight ( ) helper . build ( "downArrow" ) helper . moveDown ( 1 ) h…" at bounding box center [1129, 469] width 512 height 513
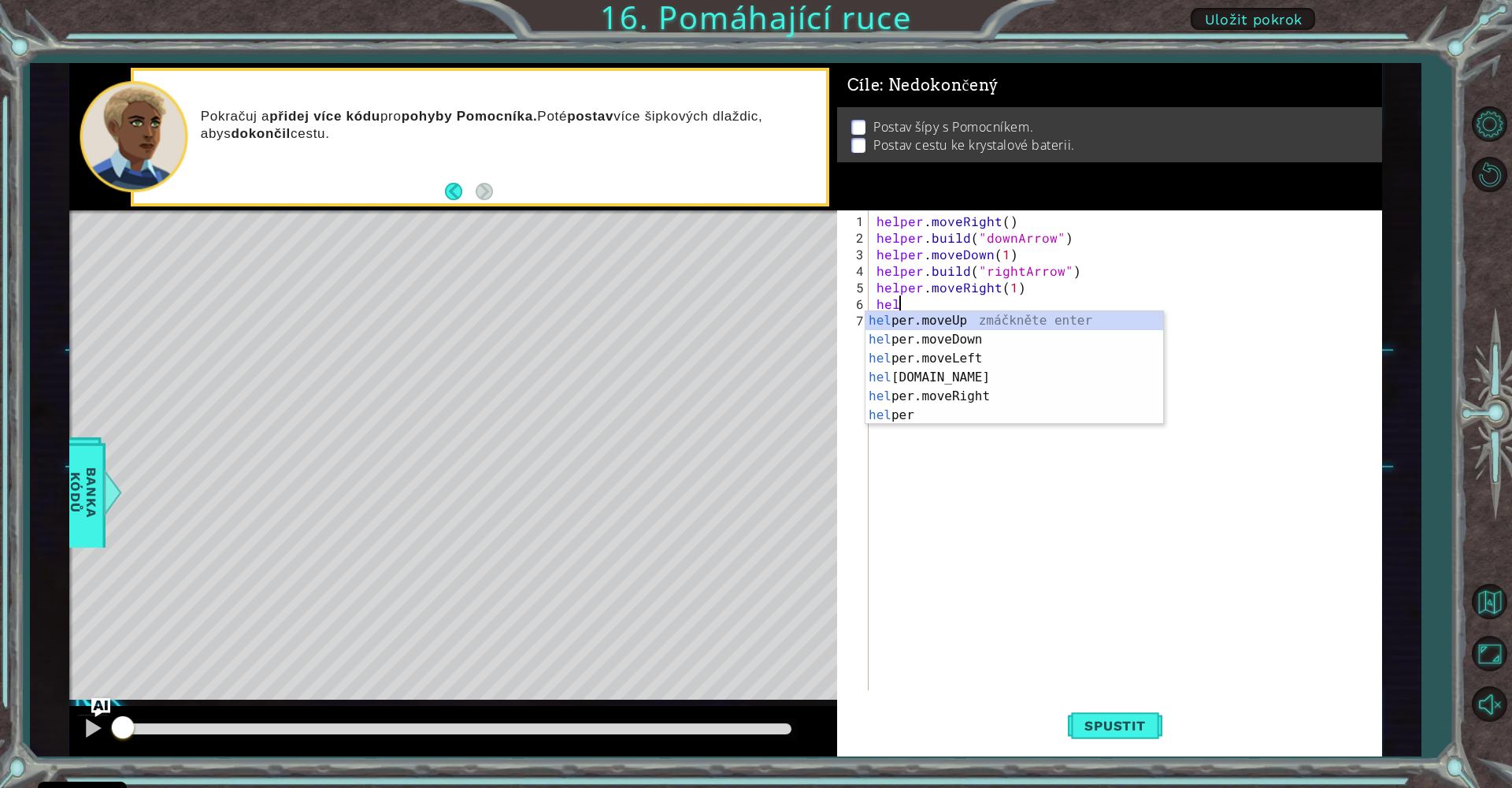
scroll to position [0, 1]
click at [944, 383] on div "help er.moveUp zmáčkněte enter help er.moveDown zmáčkněte enter help er.moveLef…" at bounding box center [1014, 387] width 298 height 151
type textarea "[DOMAIN_NAME]("rightArrow")"
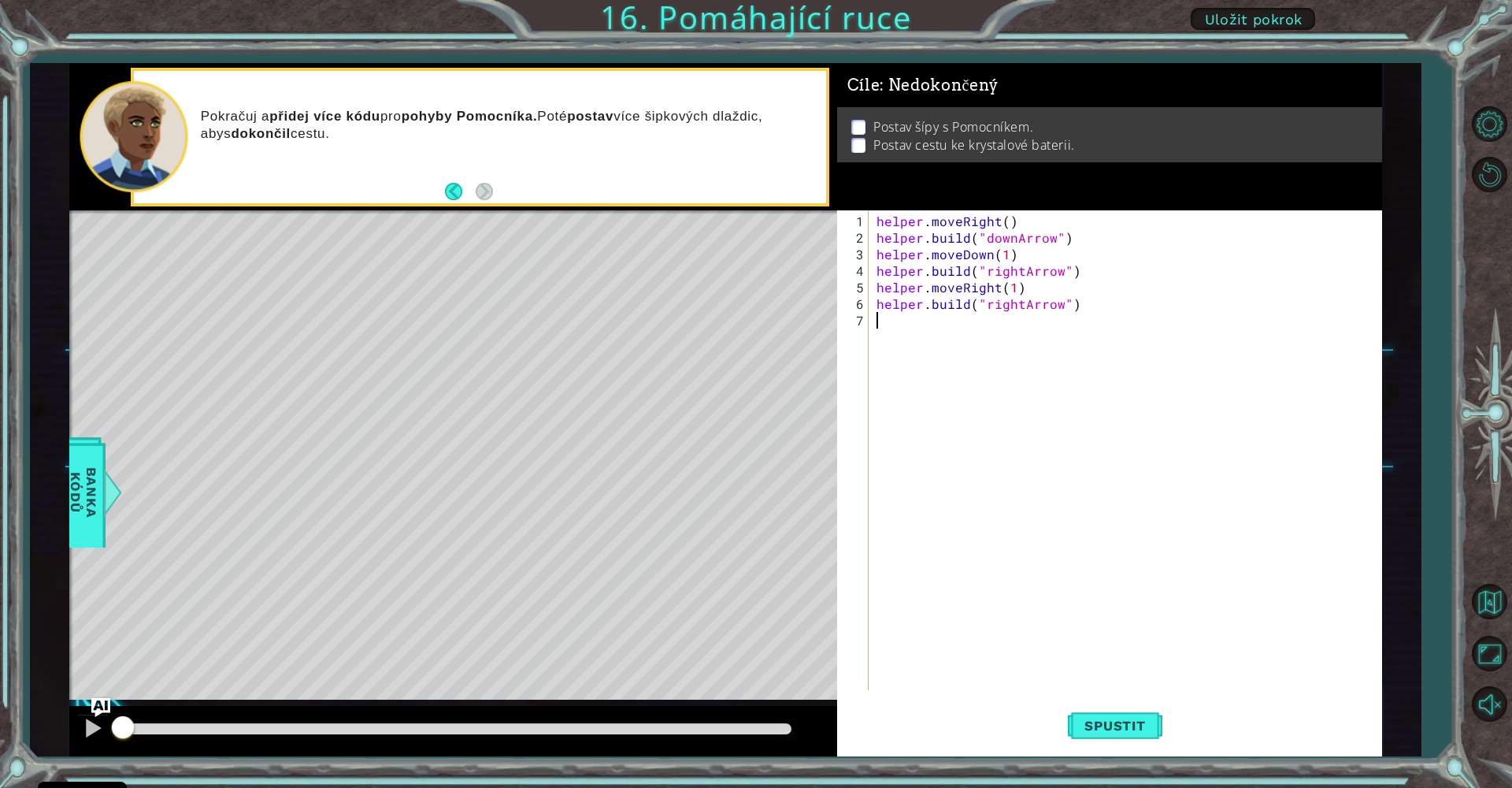
click at [876, 331] on div "helper . moveRight ( ) helper . build ( "downArrow" ) helper . moveDown ( 1 ) h…" at bounding box center [1129, 469] width 512 height 513
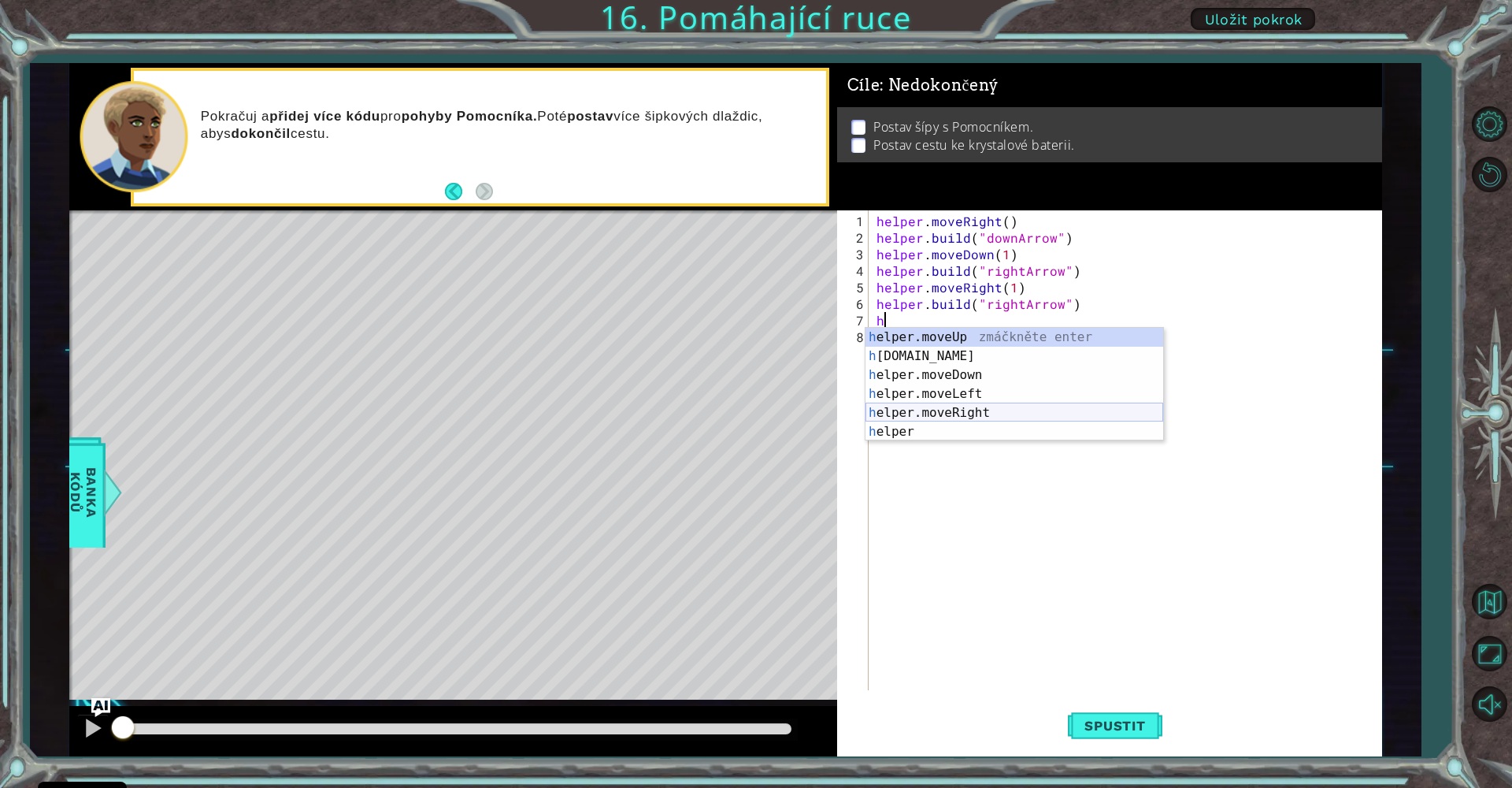
click at [986, 412] on div "h elper.moveUp zmáčkněte enter h [DOMAIN_NAME] zmáčkněte enter h elper.moveDown…" at bounding box center [1014, 403] width 298 height 151
type textarea "helper.moveRight(1)"
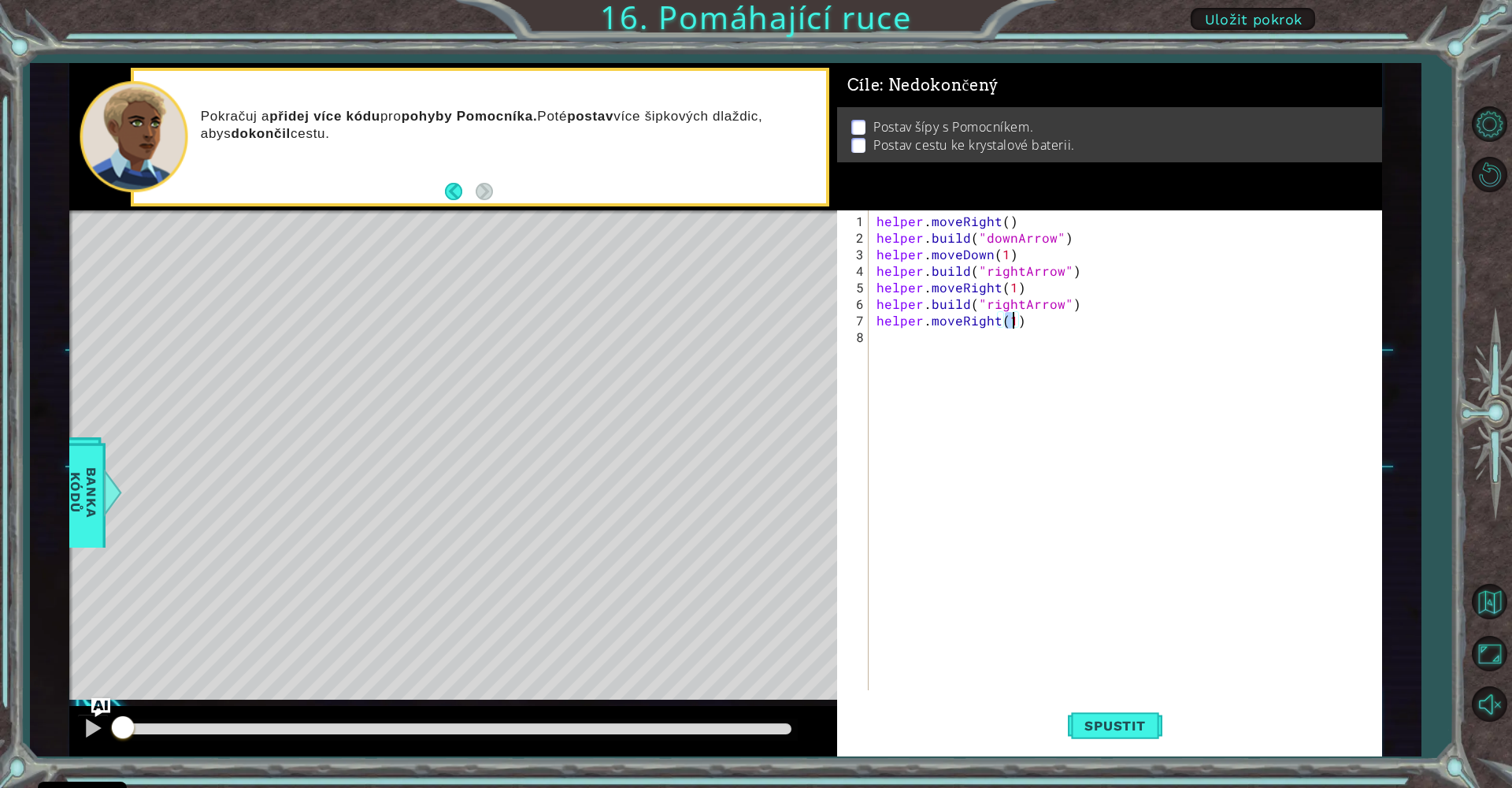
click at [955, 359] on div "helper . moveRight ( ) helper . build ( "downArrow" ) helper . moveDown ( 1 ) h…" at bounding box center [1129, 469] width 512 height 513
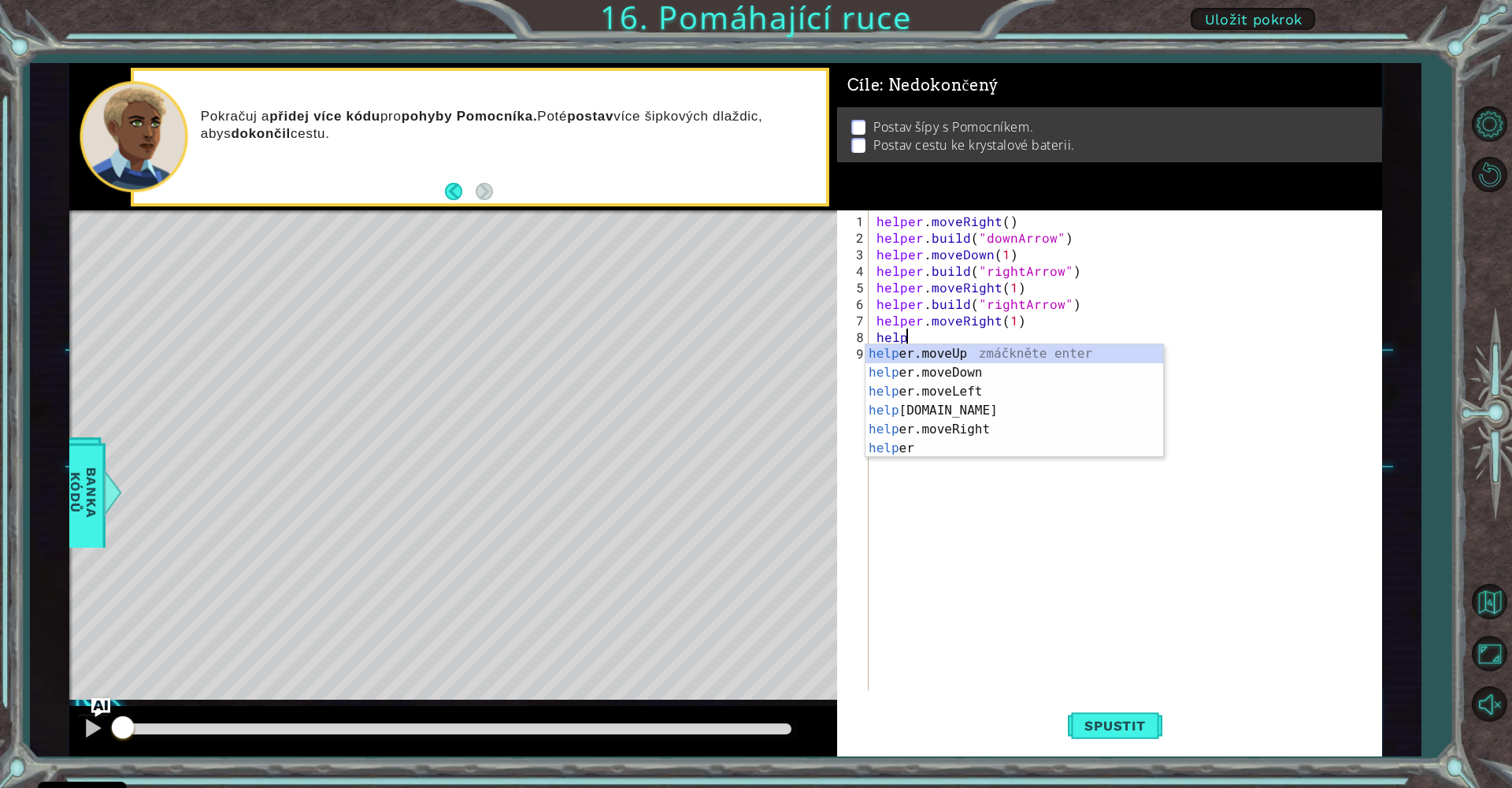
scroll to position [0, 2]
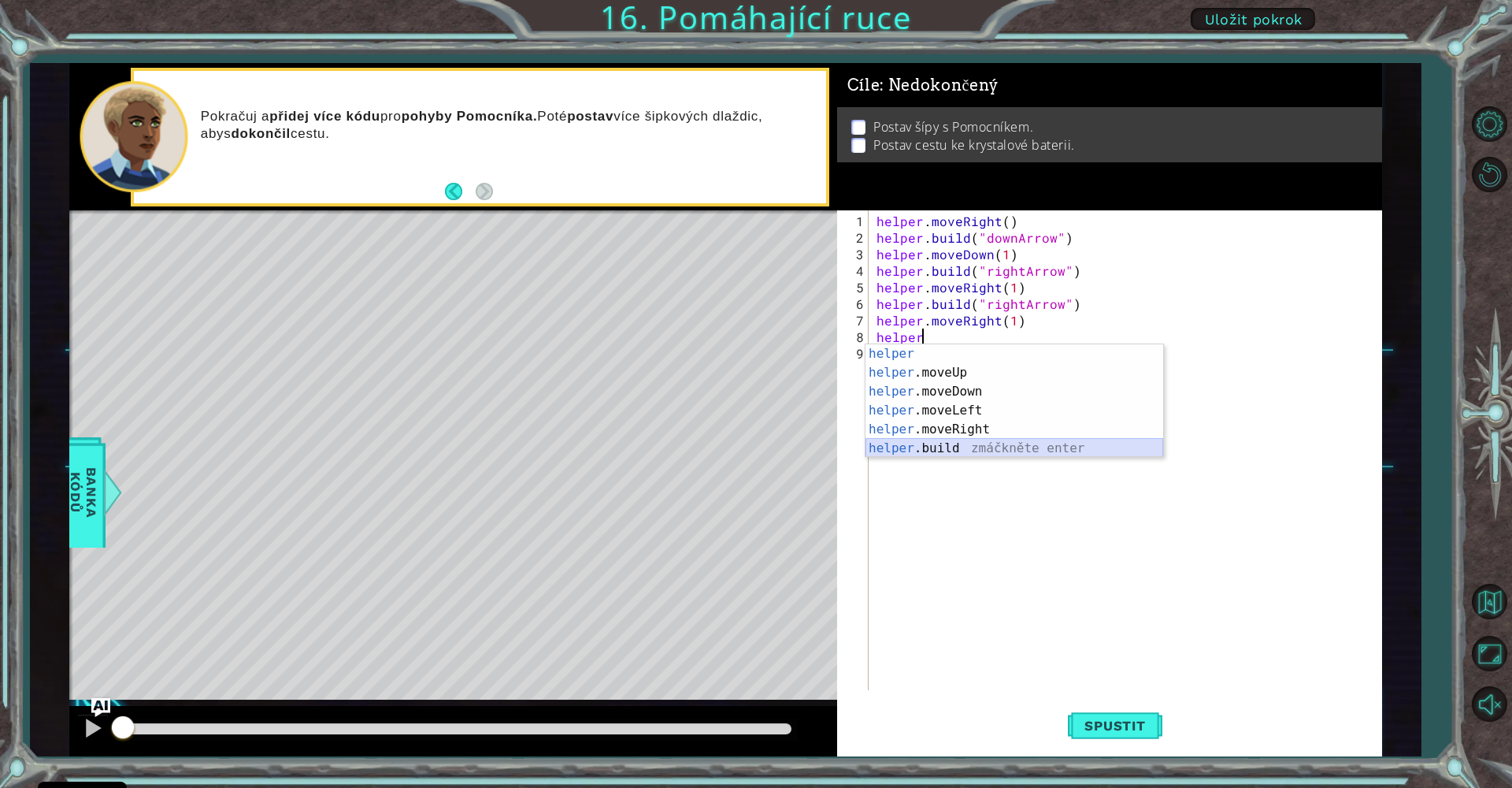
click at [984, 446] on div "helper zmáčkněte enter helper .moveUp zmáčkněte enter helper .moveDown zmáčknět…" at bounding box center [1014, 420] width 298 height 151
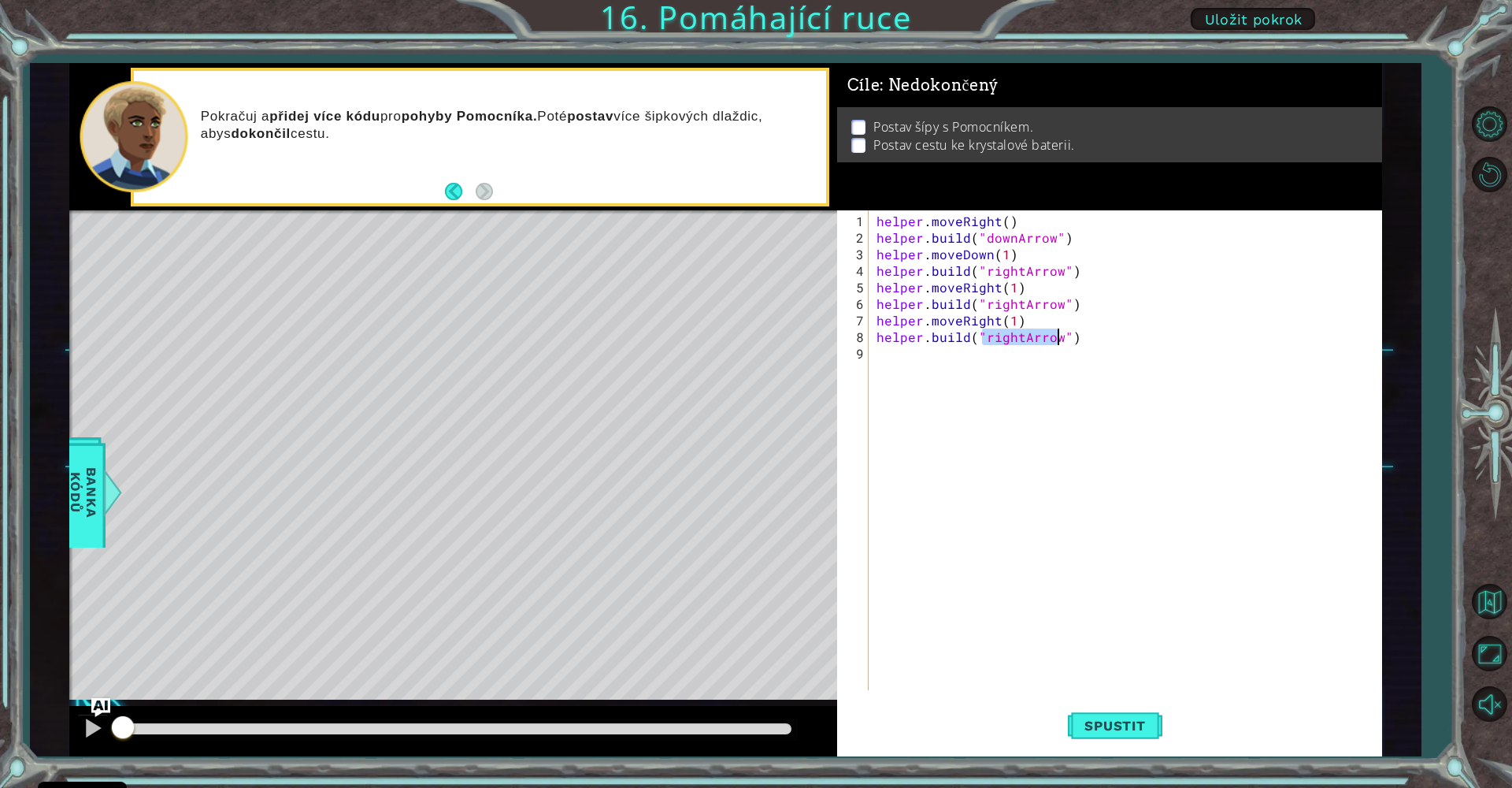
click at [1016, 339] on div "helper . moveRight ( ) helper . build ( "downArrow" ) helper . moveDown ( 1 ) h…" at bounding box center [1129, 469] width 512 height 513
type textarea "[DOMAIN_NAME]("upArrow")"
click at [1128, 728] on span "Spustit" at bounding box center [1114, 725] width 92 height 15
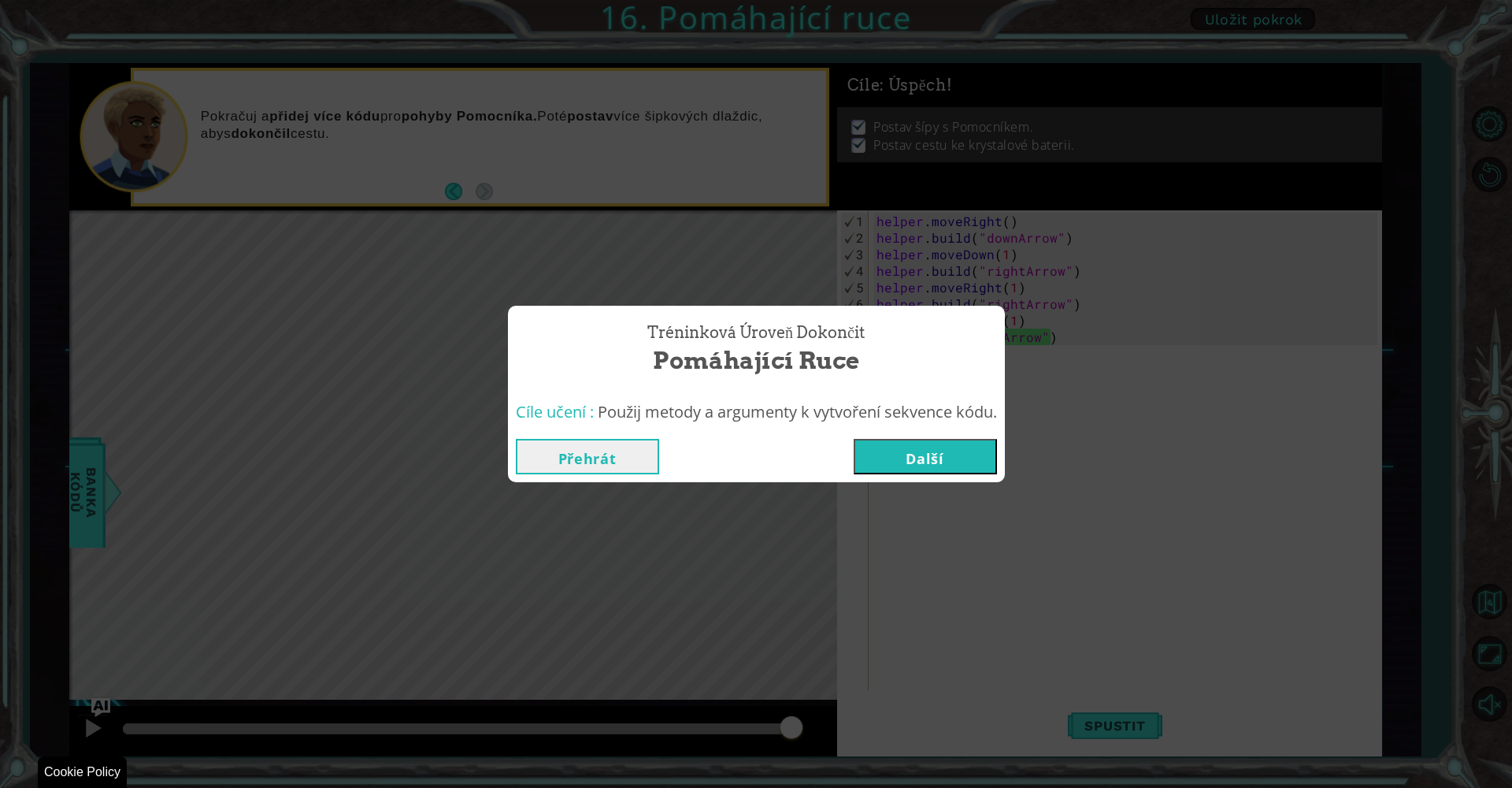
drag, startPoint x: 263, startPoint y: 726, endPoint x: 819, endPoint y: 784, distance: 559.0
click at [819, 784] on body "Cookie Policy CodeCombat používá několik základních a nezákladních cookies. Sou…" at bounding box center [756, 394] width 1512 height 788
click at [958, 455] on button "Další" at bounding box center [924, 456] width 143 height 35
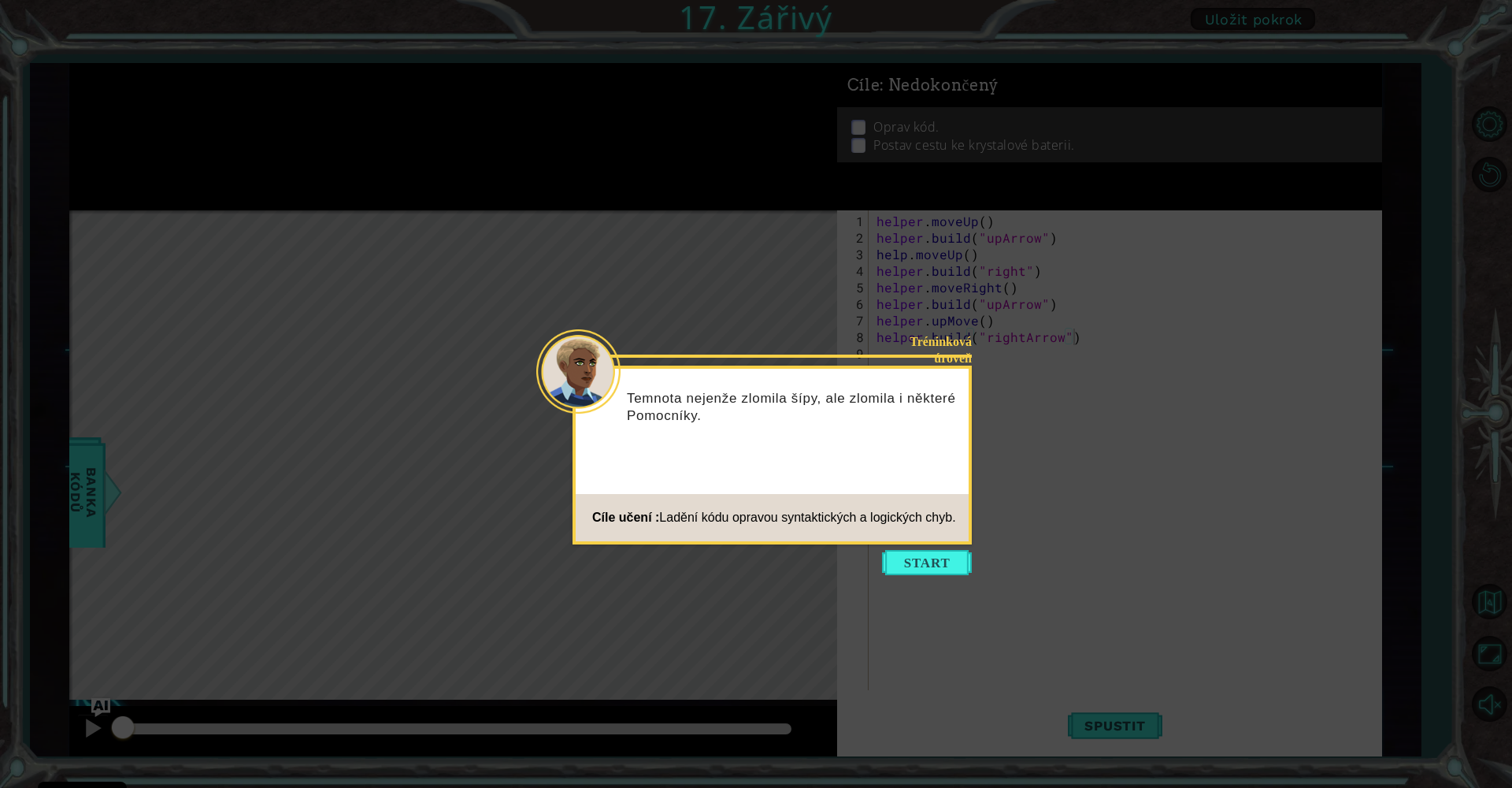
click at [949, 543] on div "Tréninková úroveň Temnota nejenže zlomila šípy, ale zlomila i některé Pomocníky…" at bounding box center [772, 455] width 400 height 179
click at [952, 556] on button "Start" at bounding box center [927, 563] width 90 height 25
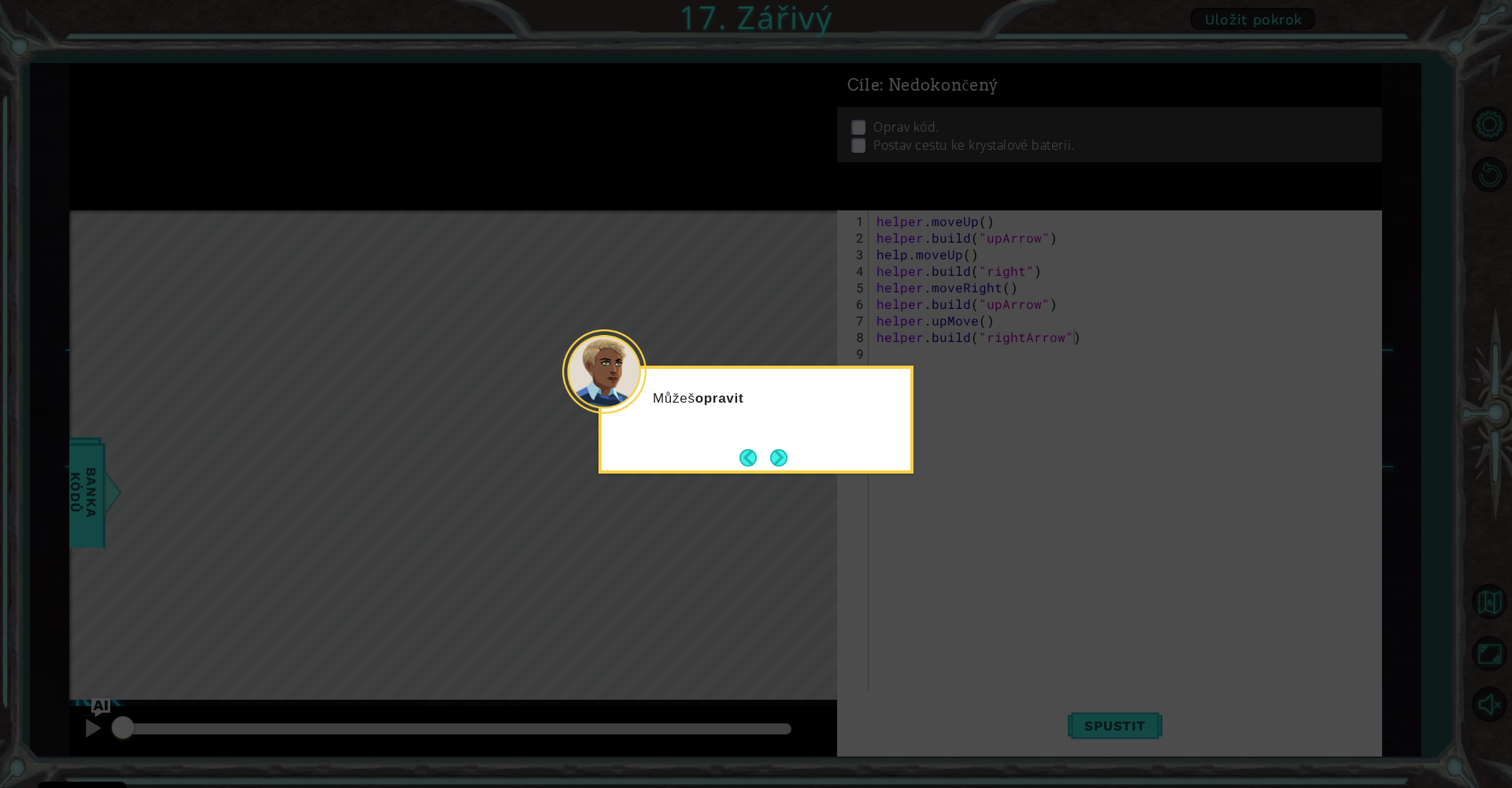
click at [820, 485] on icon at bounding box center [756, 394] width 1512 height 788
click at [816, 486] on icon at bounding box center [756, 394] width 1512 height 788
click at [789, 461] on button "Next" at bounding box center [779, 457] width 22 height 22
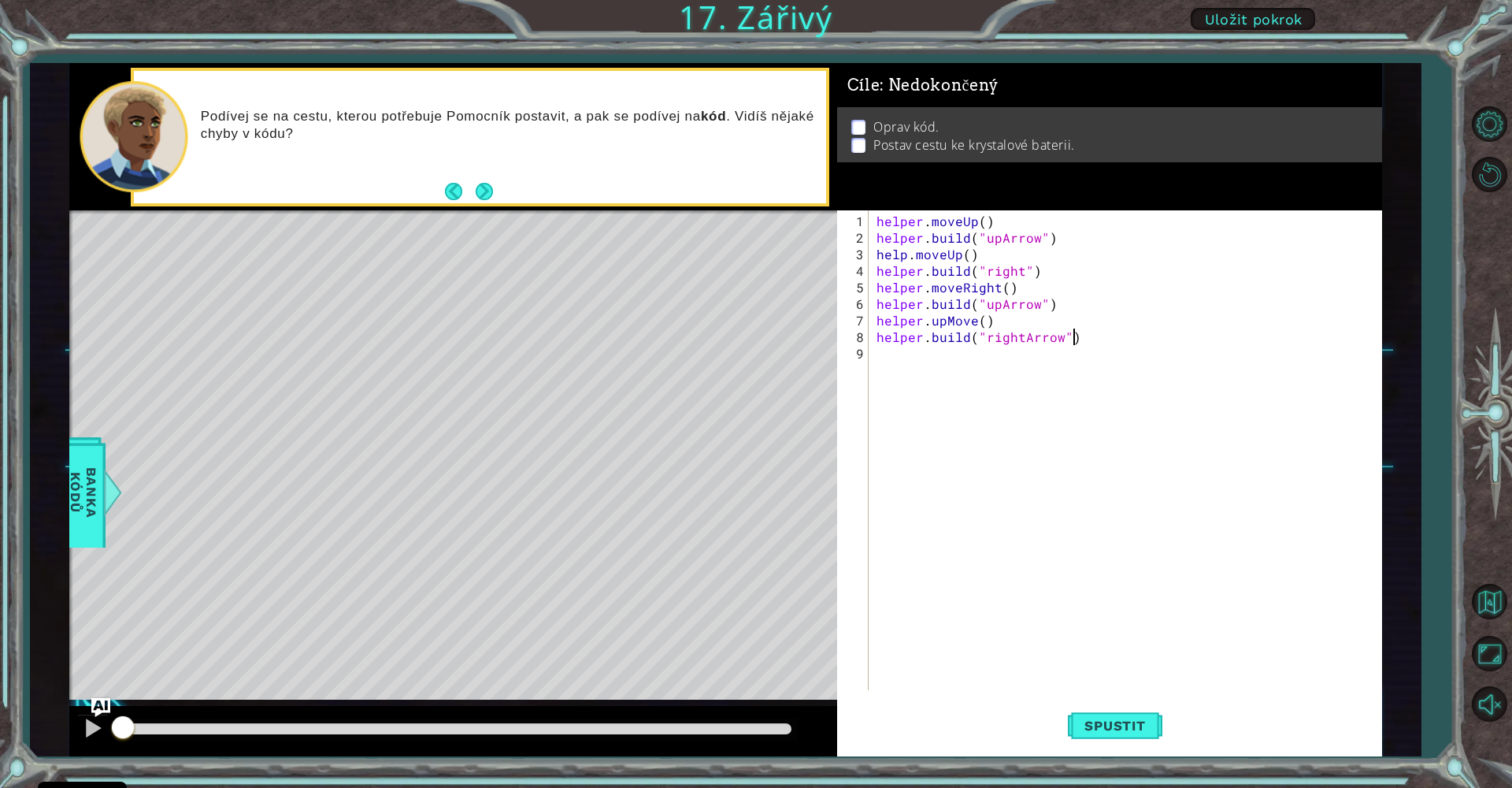
click at [984, 223] on div "helper . moveUp ( ) helper . build ( "upArrow" ) help . moveUp ( ) helper . bui…" at bounding box center [1129, 469] width 512 height 513
click at [980, 222] on div "helper . moveUp ( ) helper . build ( "upArrow" ) help . moveUp ( ) helper . bui…" at bounding box center [1129, 469] width 512 height 513
click at [969, 256] on div "helper . moveUp ( 1 ) helper . build ( "upArrow" ) help . moveUp ( ) helper . b…" at bounding box center [1129, 469] width 512 height 513
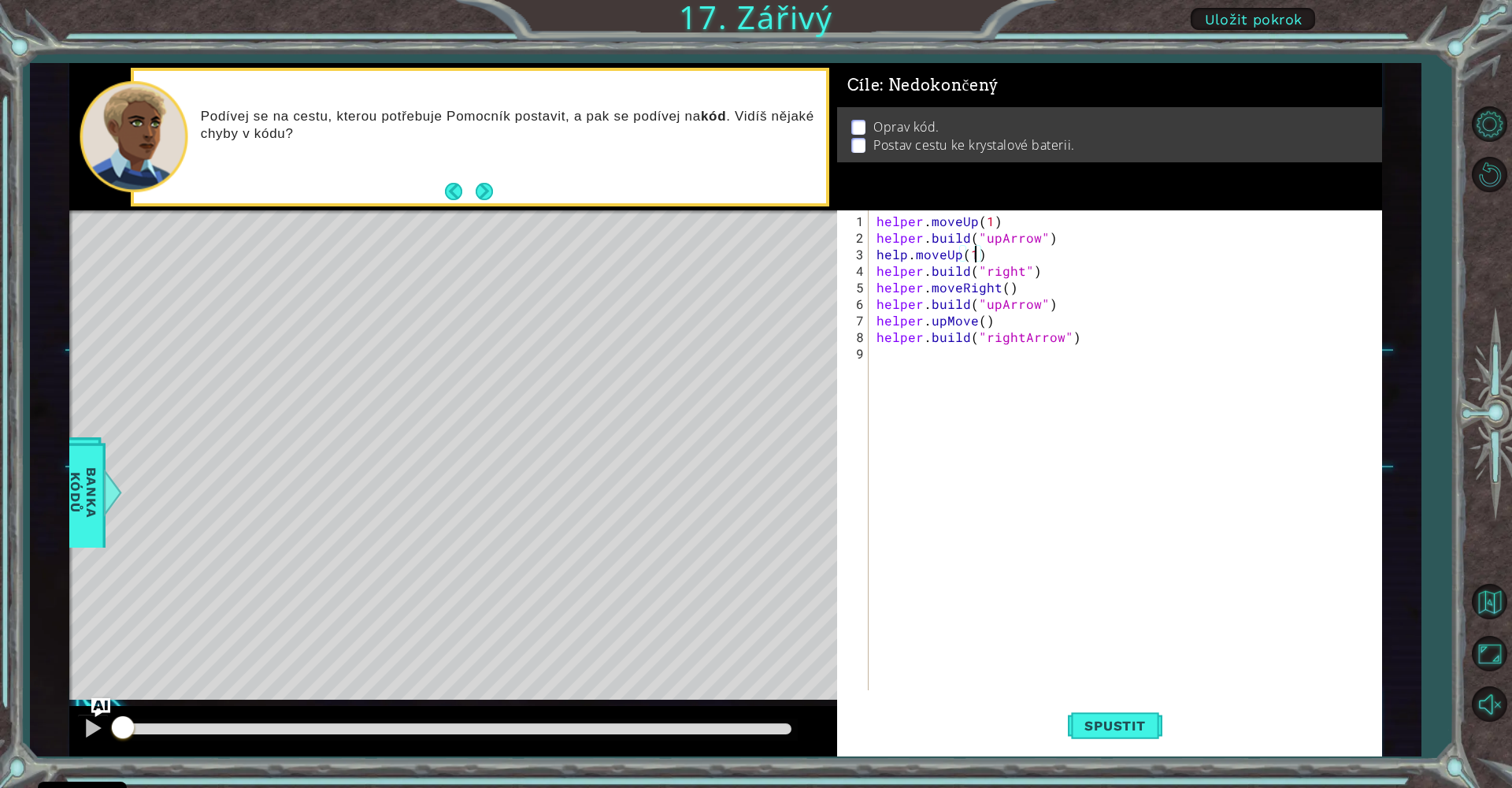
click at [909, 258] on div "helper . moveUp ( 1 ) helper . build ( "upArrow" ) help . moveUp ( 1 ) helper .…" at bounding box center [1129, 469] width 512 height 513
click at [1020, 270] on div "helper . moveUp ( 1 ) helper . build ( "upArrow" ) helper . moveUp ( 1 ) helper…" at bounding box center [1129, 469] width 512 height 513
click at [1112, 287] on div ""rightAr r ow " zmáčkněte enter" at bounding box center [1112, 306] width 298 height 57
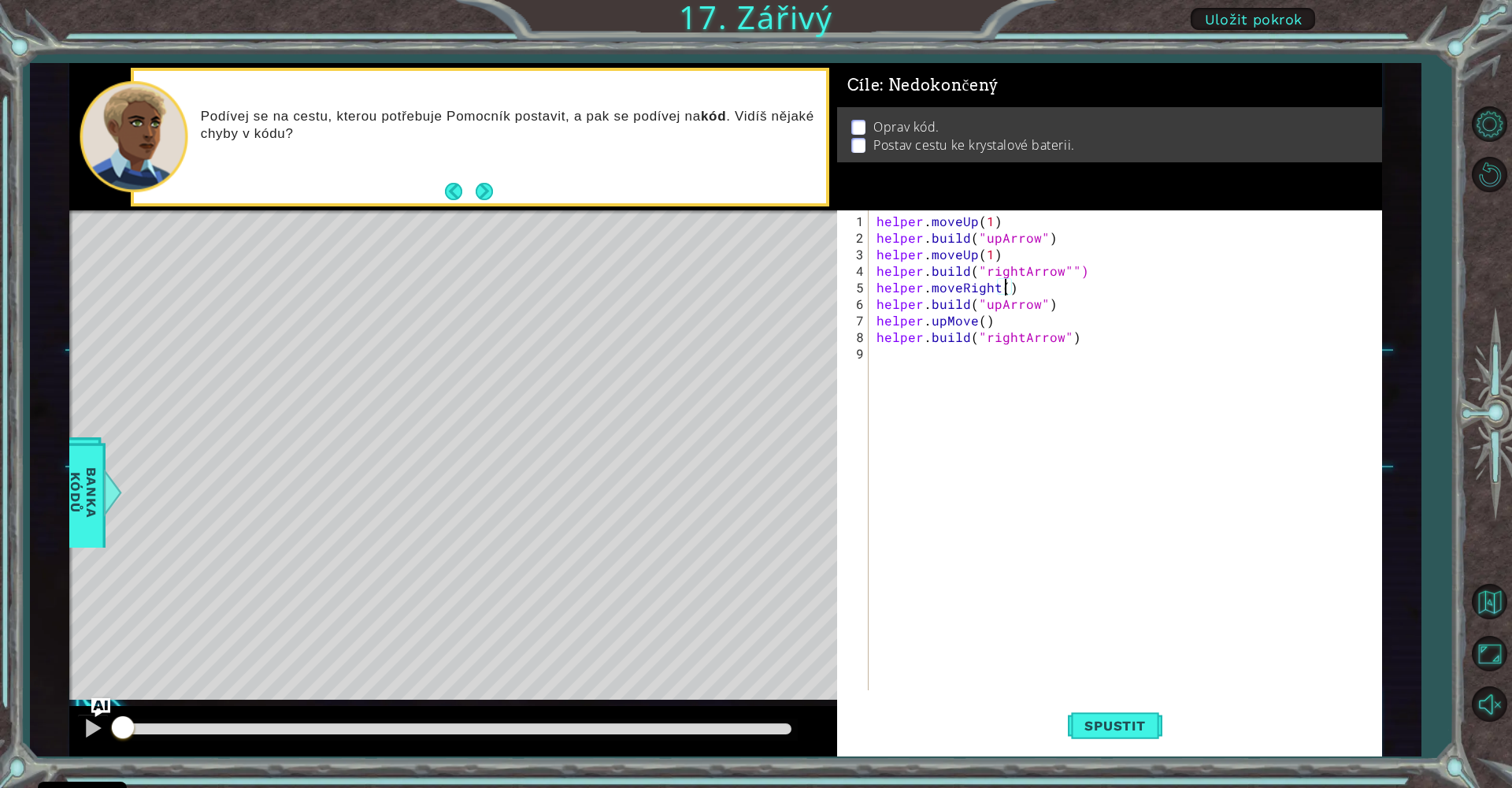
click at [1006, 289] on div "helper . moveUp ( 1 ) helper . build ( "upArrow" ) helper . moveUp ( 1 ) helper…" at bounding box center [1129, 469] width 512 height 513
click at [980, 320] on div "helper . moveUp ( 1 ) helper . build ( "upArrow" ) helper . moveUp ( 1 ) helper…" at bounding box center [1129, 469] width 512 height 513
click at [1145, 729] on span "Spustit" at bounding box center [1114, 725] width 92 height 15
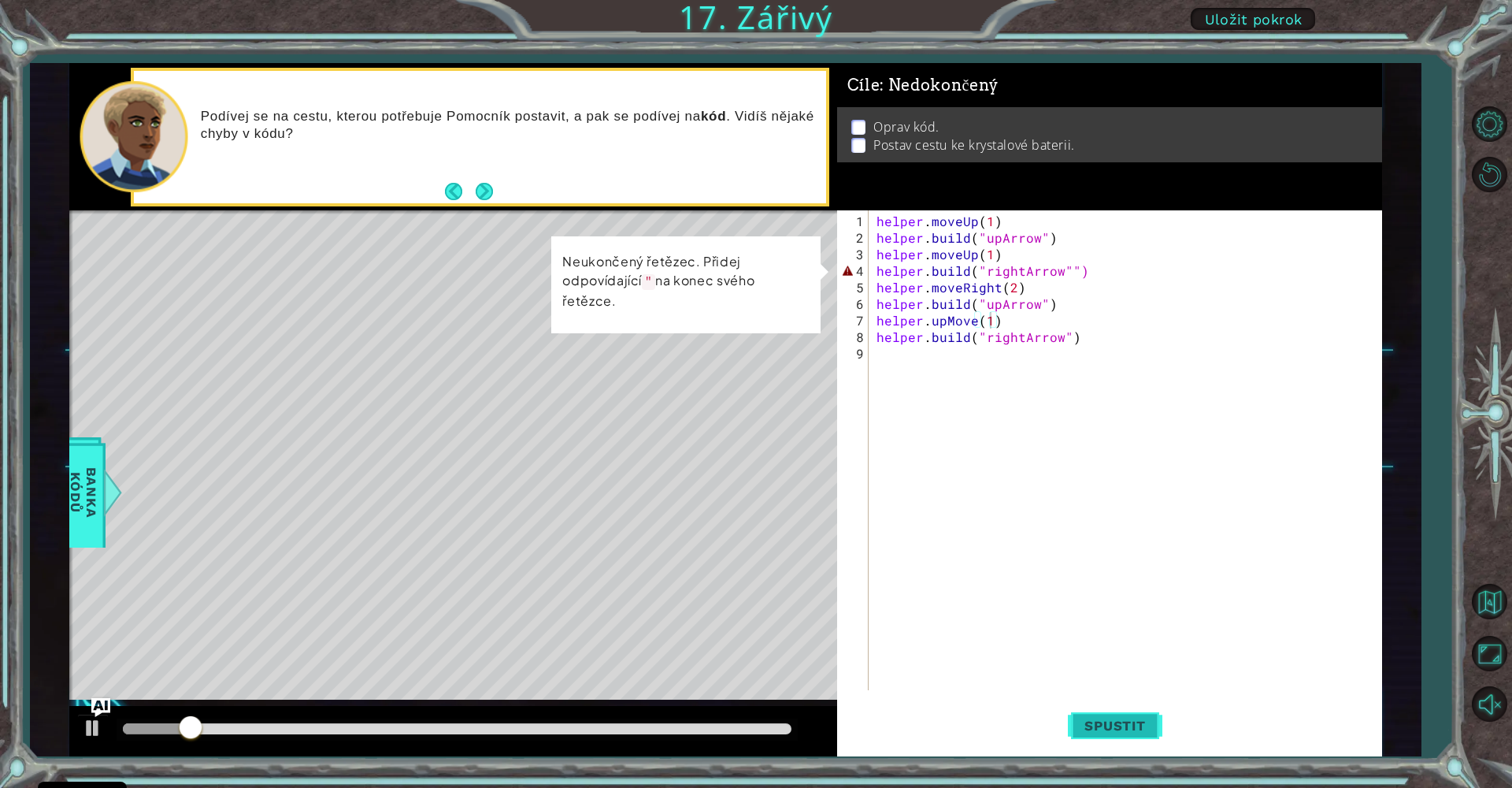
click at [1104, 733] on span "Spustit" at bounding box center [1114, 725] width 92 height 15
drag, startPoint x: 185, startPoint y: 715, endPoint x: 546, endPoint y: 717, distance: 361.0
click at [522, 724] on div at bounding box center [453, 731] width 768 height 50
click at [1070, 271] on div "helper . moveUp ( 1 ) helper . build ( "upArrow" ) helper . moveUp ( 1 ) helper…" at bounding box center [1129, 469] width 512 height 513
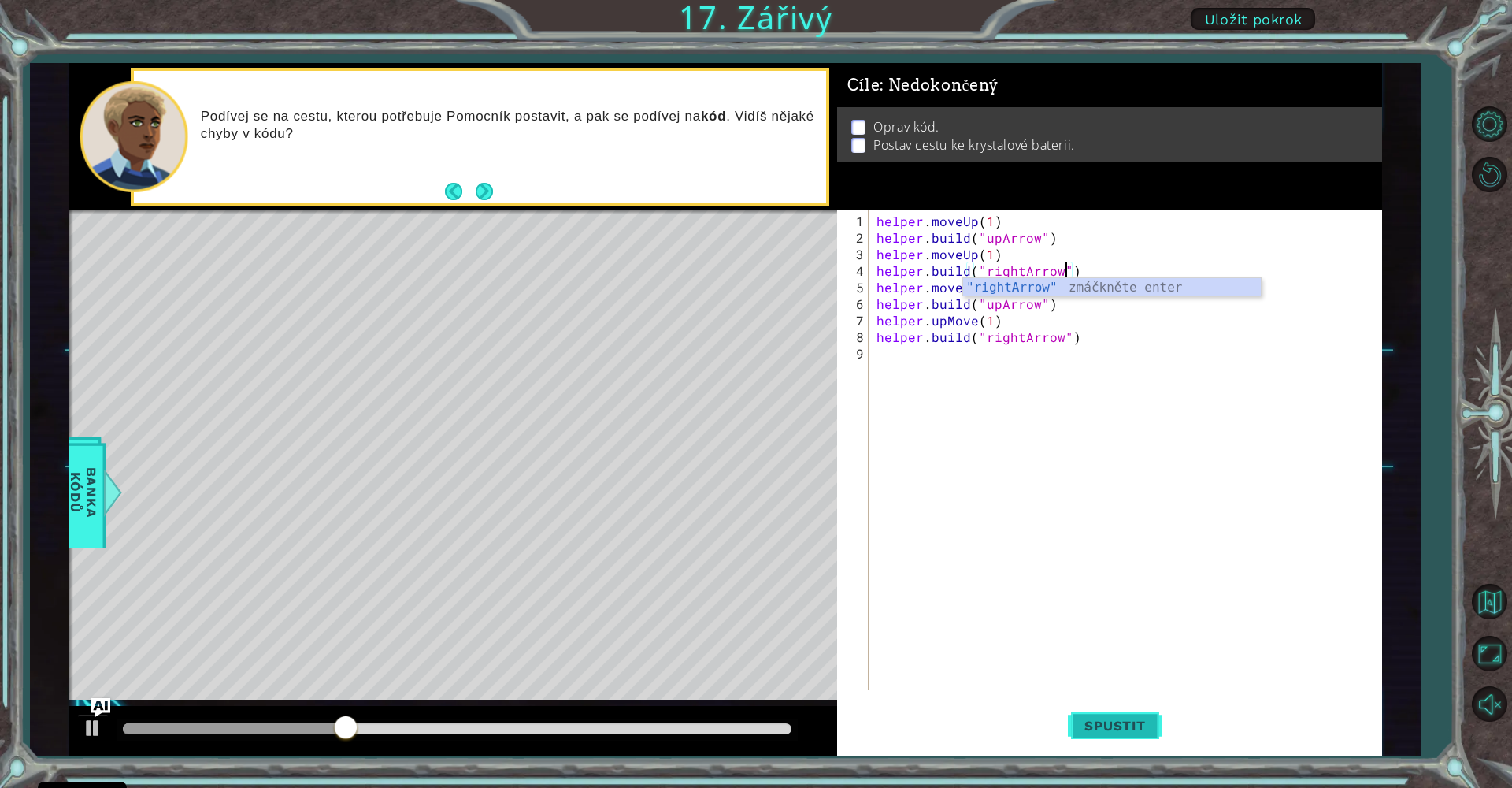
click at [1124, 725] on span "Spustit" at bounding box center [1114, 725] width 92 height 15
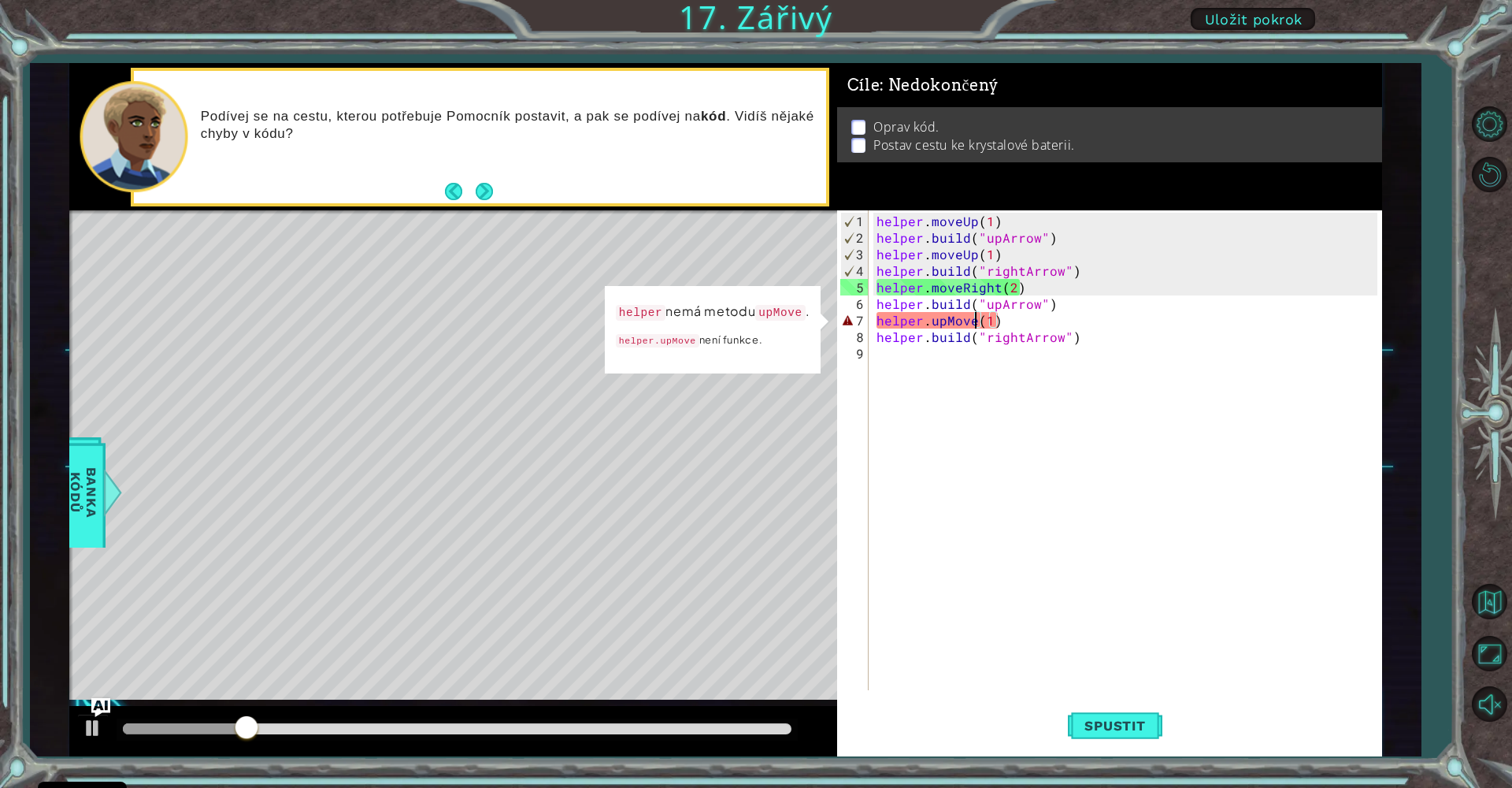
click at [973, 324] on div "helper . moveUp ( 1 ) helper . build ( "upArrow" ) helper . moveUp ( 1 ) helper…" at bounding box center [1129, 469] width 512 height 513
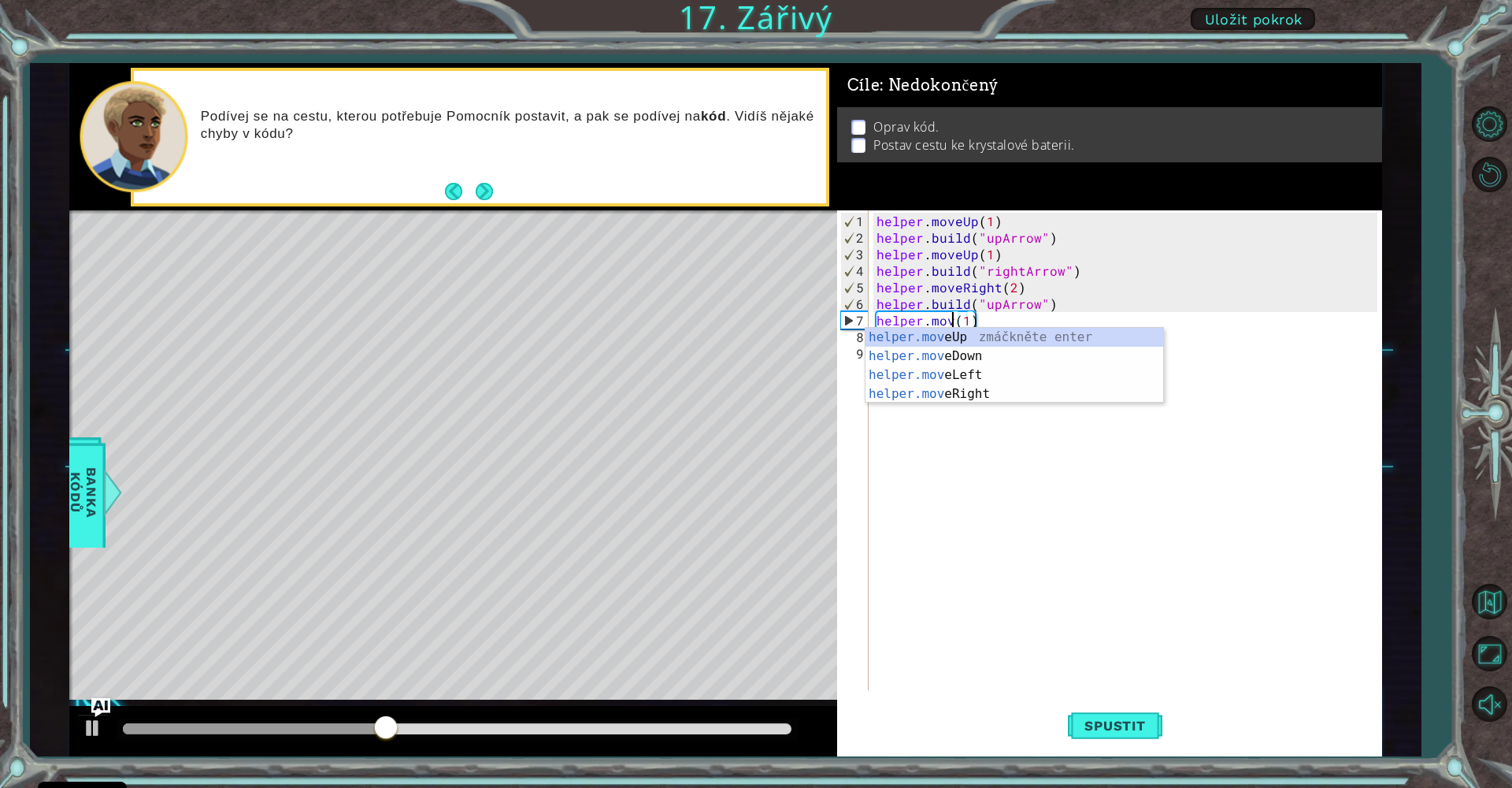
scroll to position [0, 4]
click at [1026, 336] on div "helper.move Up zmáčkněte enter helper.move Down zmáčkněte enter helper.move Lef…" at bounding box center [1014, 385] width 298 height 113
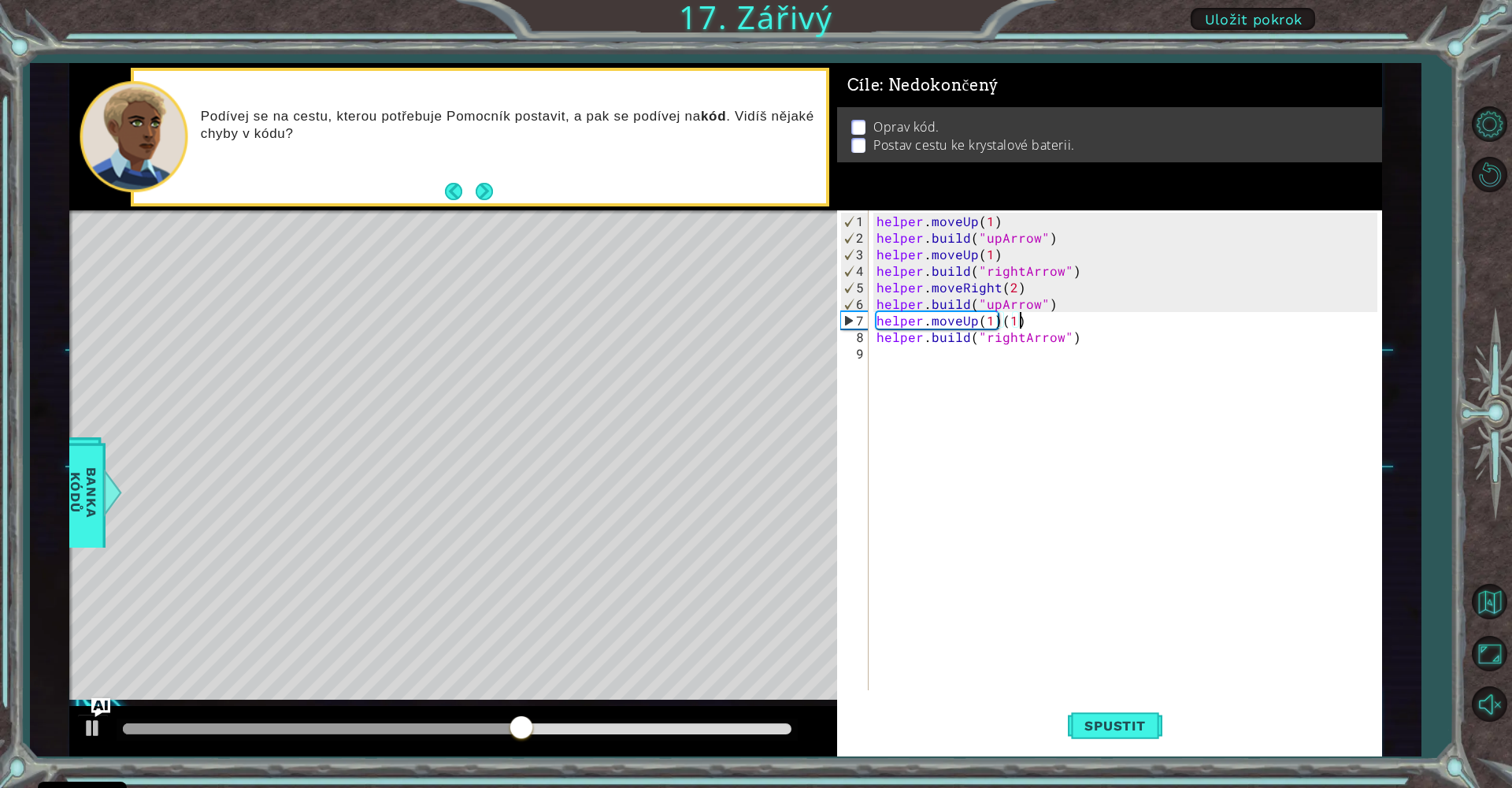
click at [1029, 317] on div "helper . moveUp ( 1 ) helper . build ( "upArrow" ) helper . moveUp ( 1 ) helper…" at bounding box center [1129, 469] width 512 height 513
type textarea "helper.moveUp(1)"
click at [1018, 431] on div "helper . moveUp ( 1 ) helper . build ( "upArrow" ) helper . moveUp ( 1 ) helper…" at bounding box center [1129, 469] width 512 height 513
click at [1112, 737] on button "Spustit" at bounding box center [1114, 726] width 94 height 54
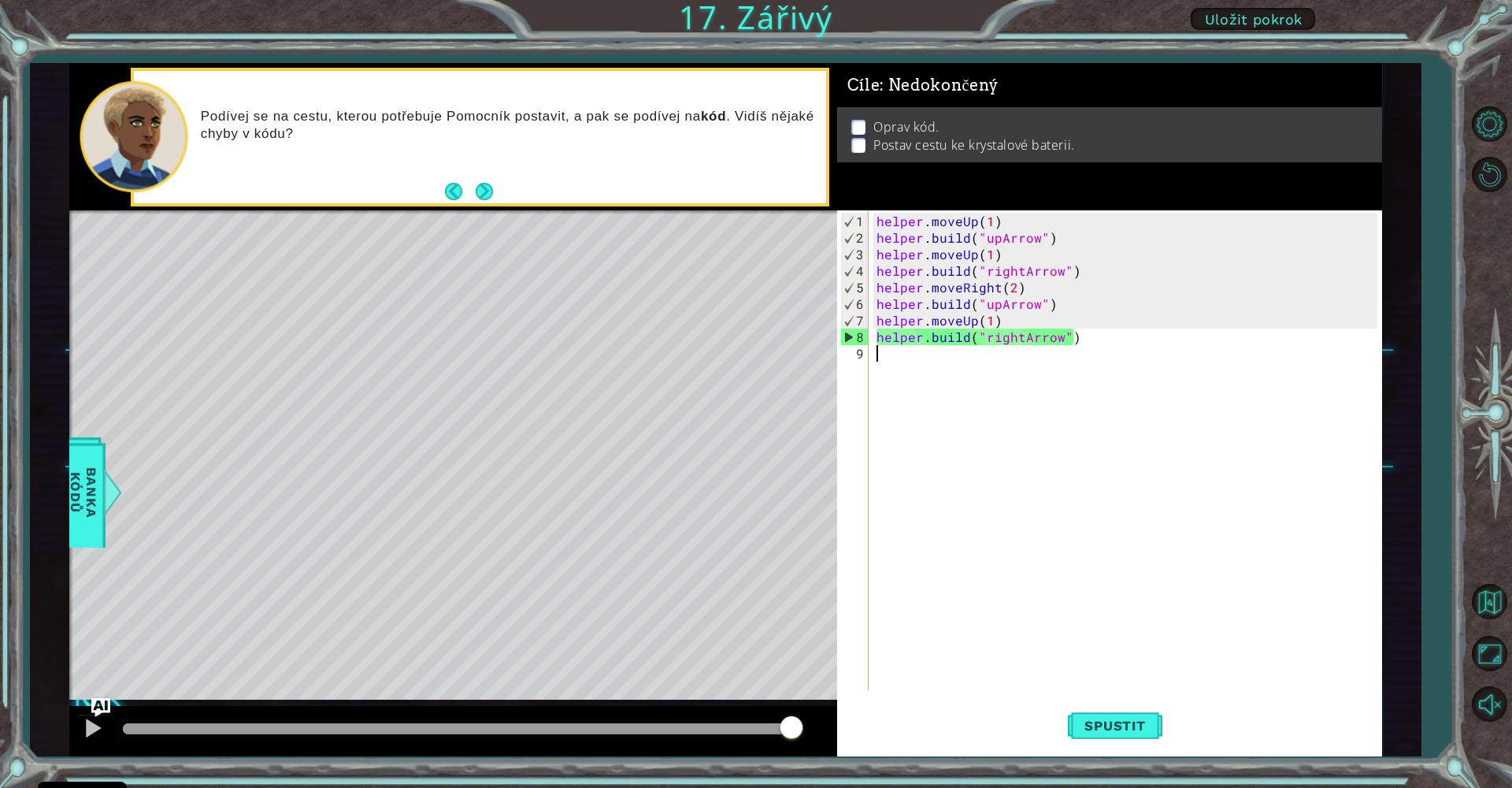
drag, startPoint x: 457, startPoint y: 735, endPoint x: 943, endPoint y: 695, distance: 487.6
click at [938, 703] on div "1 ההההההההההההההההההההההההההההההההההההההההההההההההההההההההההההההההההההההההההההה…" at bounding box center [725, 410] width 1313 height 693
drag, startPoint x: 176, startPoint y: 741, endPoint x: 746, endPoint y: 787, distance: 571.9
click at [746, 787] on div "1 ההההההההההההההההההההההההההההההההההההההההההההההההההההההההההההההההההההההההההההה…" at bounding box center [756, 394] width 1512 height 788
click at [500, 186] on div "Podívej se na cestu, kterou potřebuje Pomocník postavit, a pak se podívej na kó…" at bounding box center [480, 137] width 692 height 132
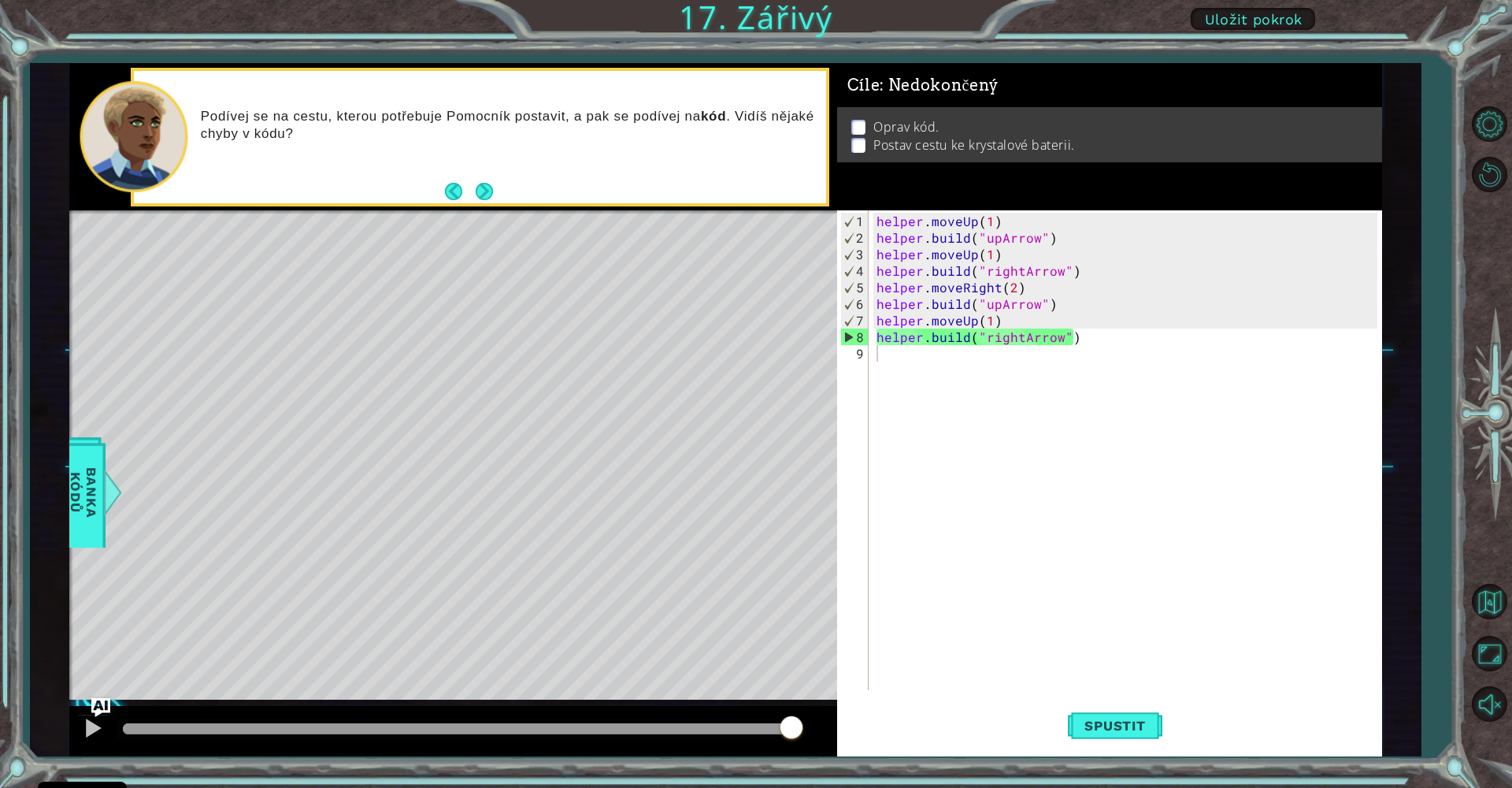
click at [491, 190] on button "Next" at bounding box center [483, 191] width 17 height 17
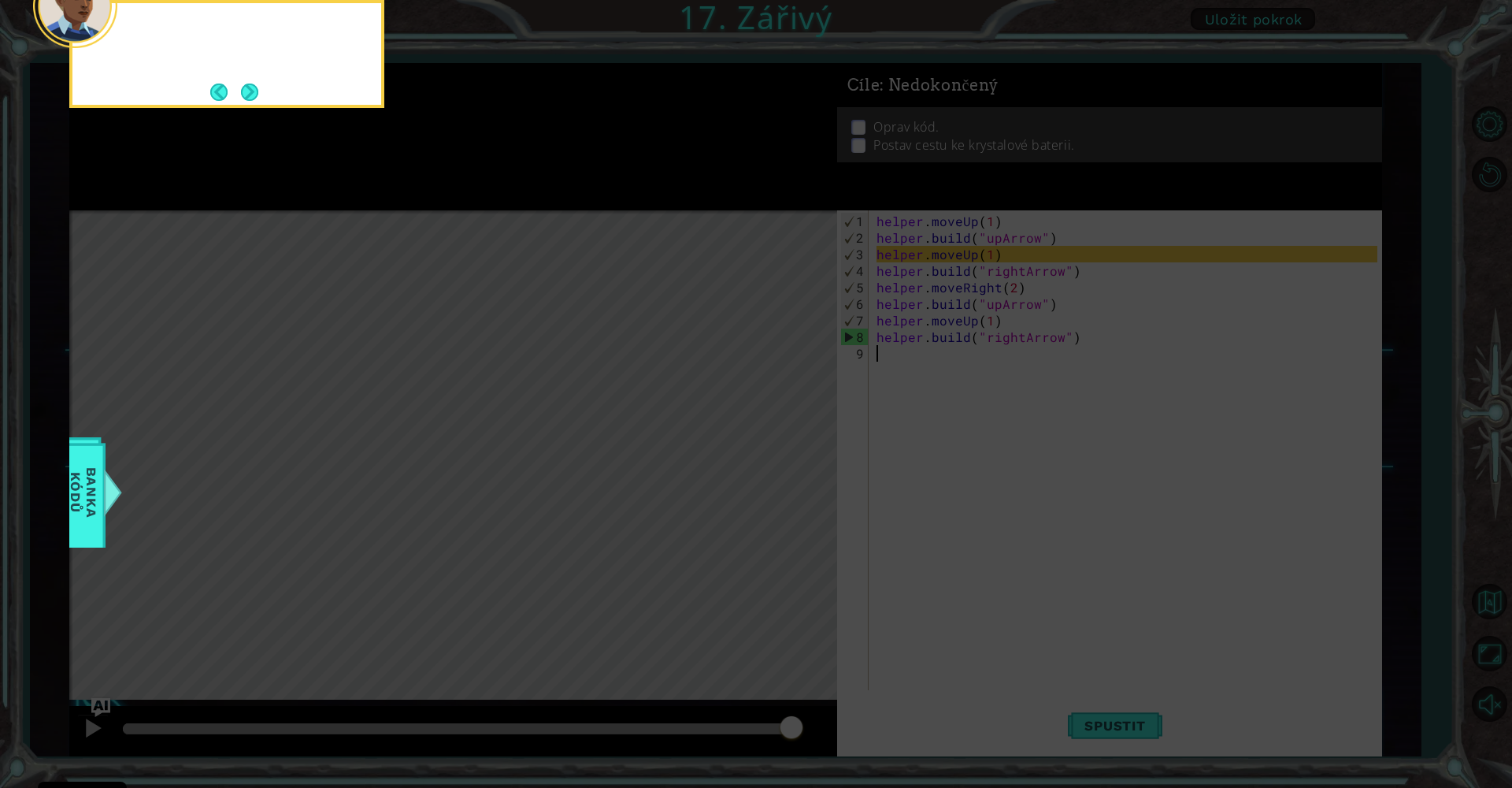
click at [489, 186] on icon at bounding box center [756, 118] width 1512 height 1340
click at [241, 96] on button "Next" at bounding box center [249, 92] width 17 height 17
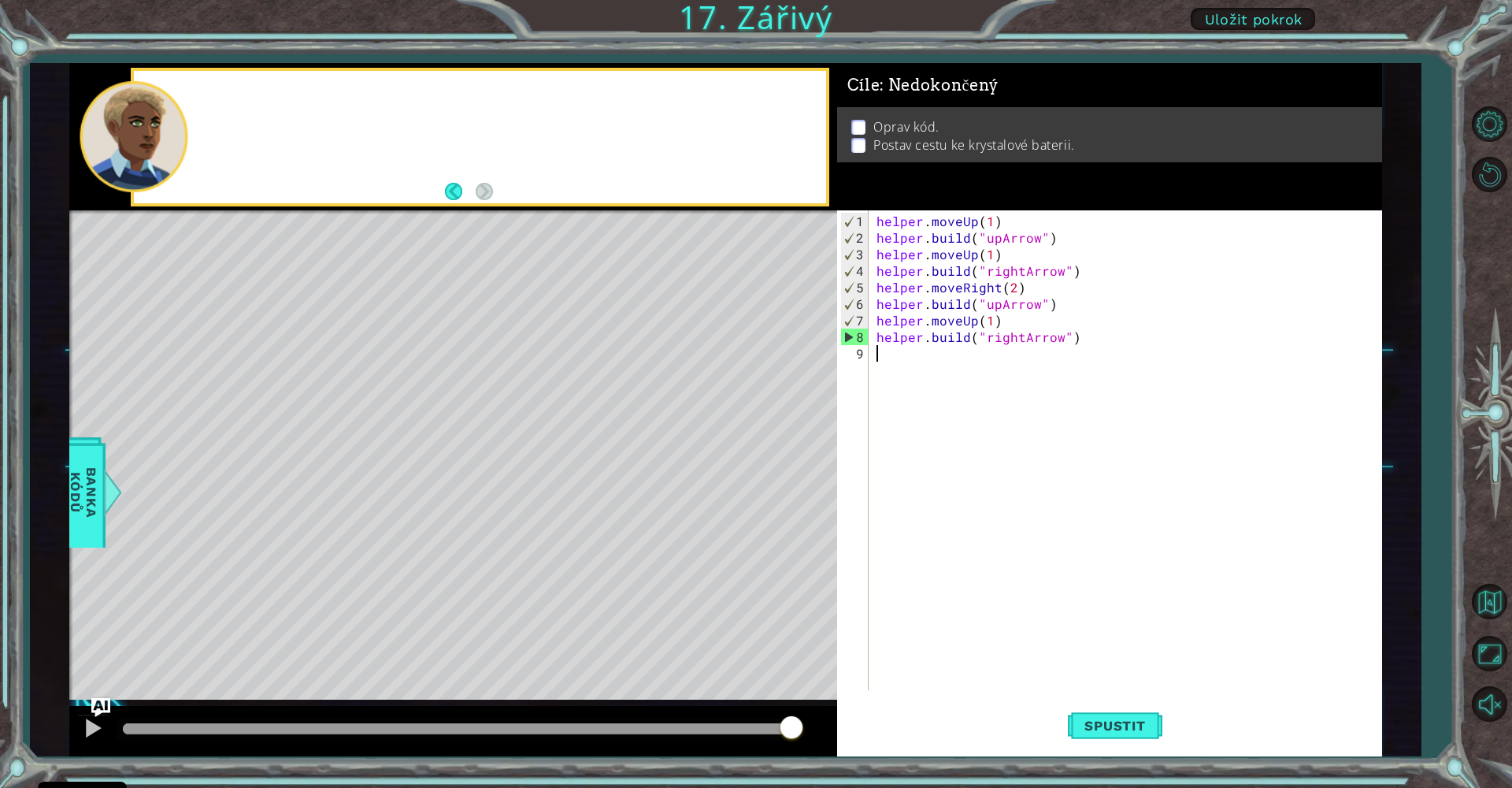
click at [249, 92] on div at bounding box center [480, 137] width 692 height 132
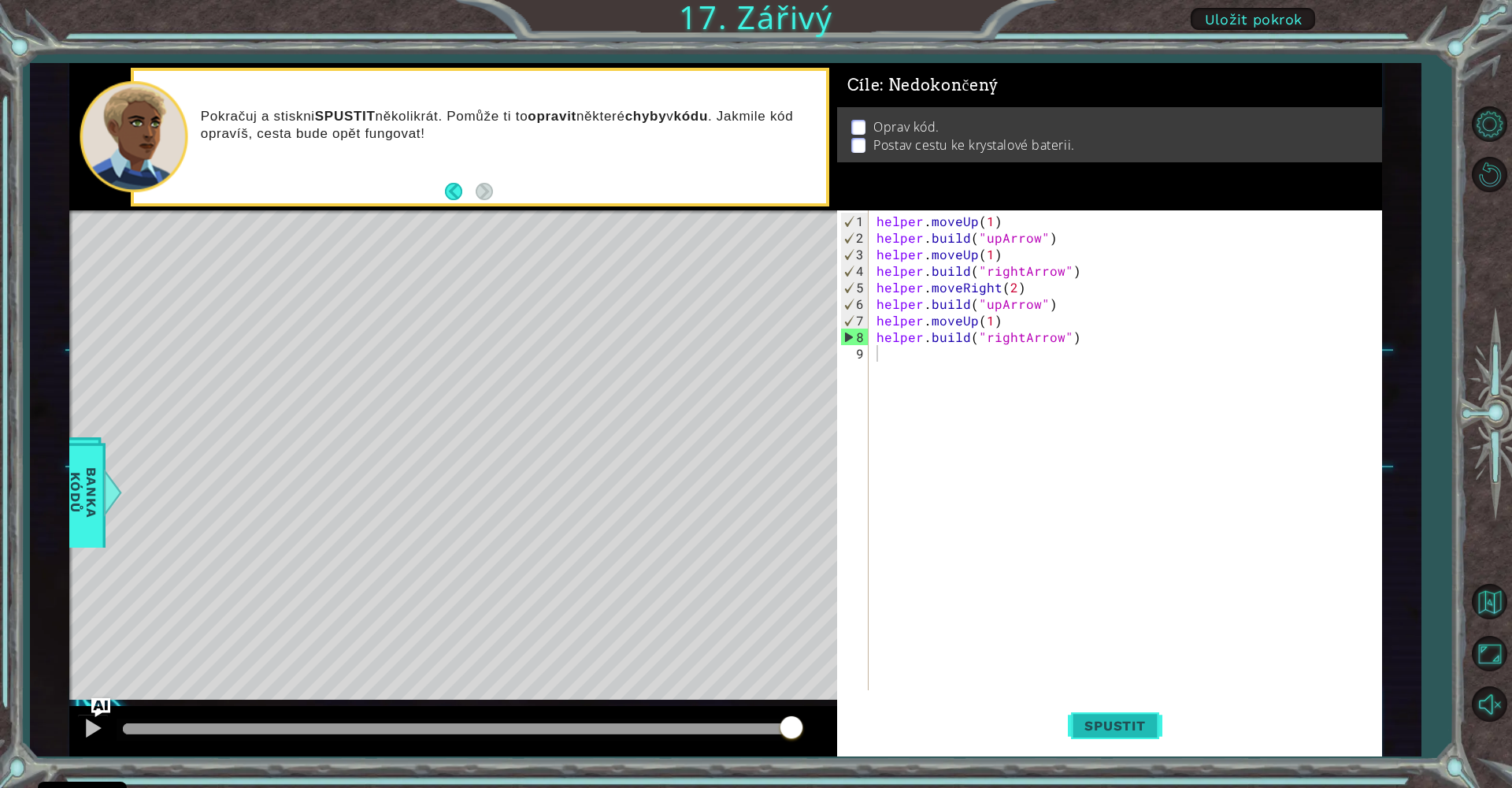
click at [1132, 711] on button "Spustit" at bounding box center [1114, 726] width 94 height 54
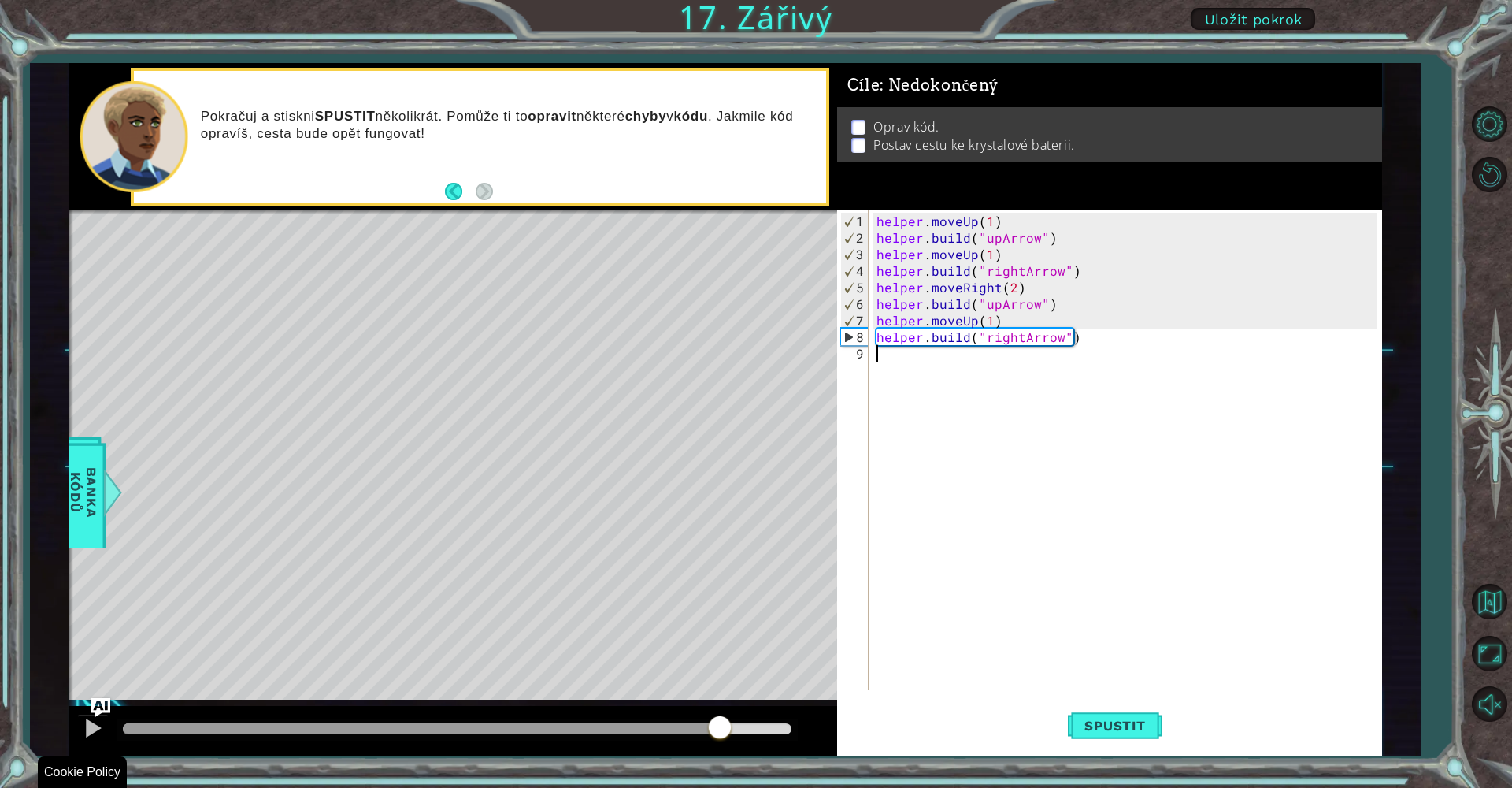
drag, startPoint x: 437, startPoint y: 728, endPoint x: 720, endPoint y: 787, distance: 289.1
click at [720, 787] on div "1 ההההההההההההההההההההההההההההההההההההההההההההההההההההההההההההההההההההההההההההה…" at bounding box center [756, 394] width 1512 height 788
click at [973, 322] on div "helper . moveUp ( 1 ) helper . build ( "upArrow" ) helper . moveUp ( 1 ) helper…" at bounding box center [1129, 469] width 512 height 513
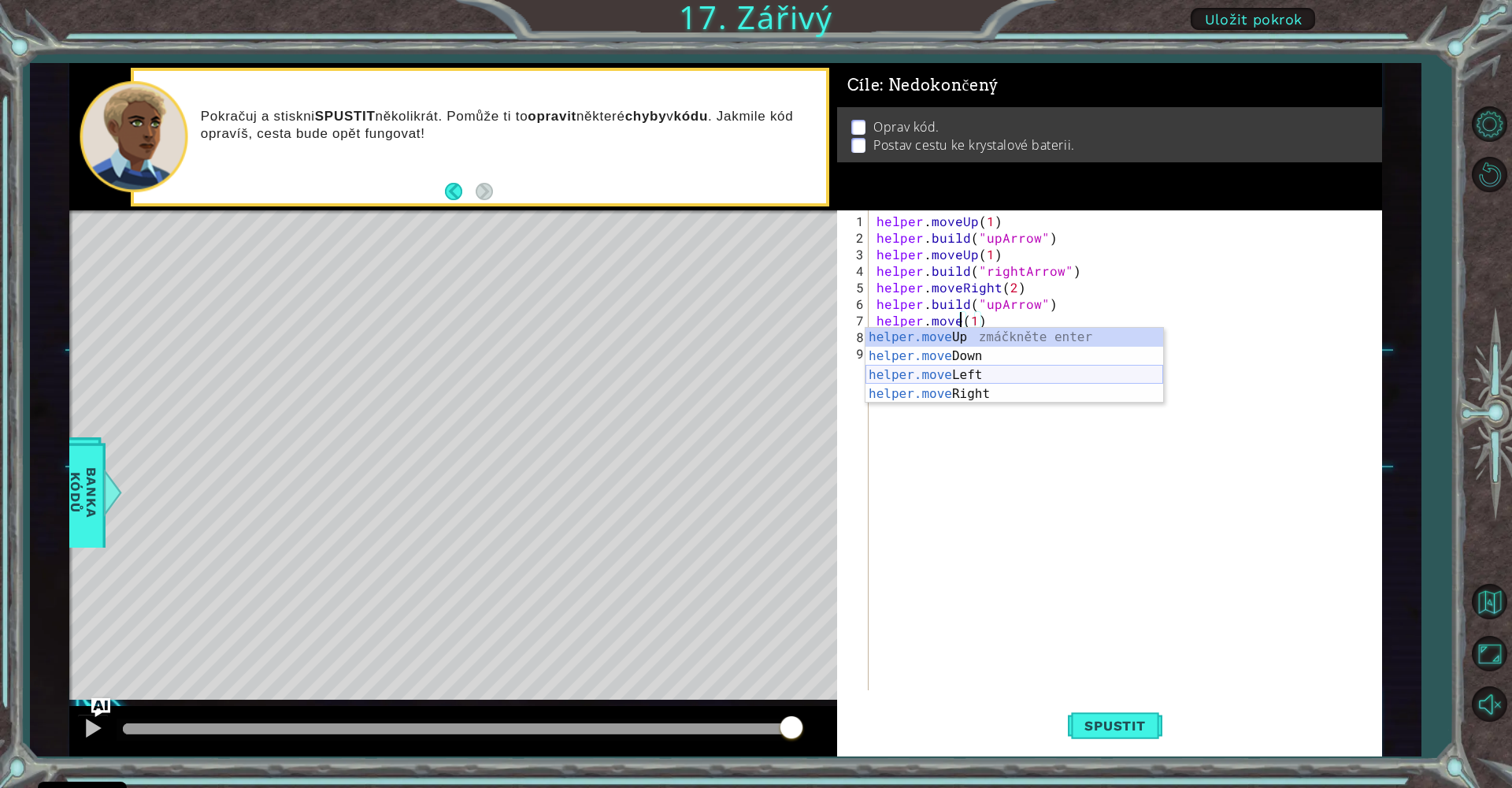
click at [978, 378] on div "helper.move Up zmáčkněte enter helper.move Down zmáčkněte enter helper.move Lef…" at bounding box center [1014, 385] width 298 height 113
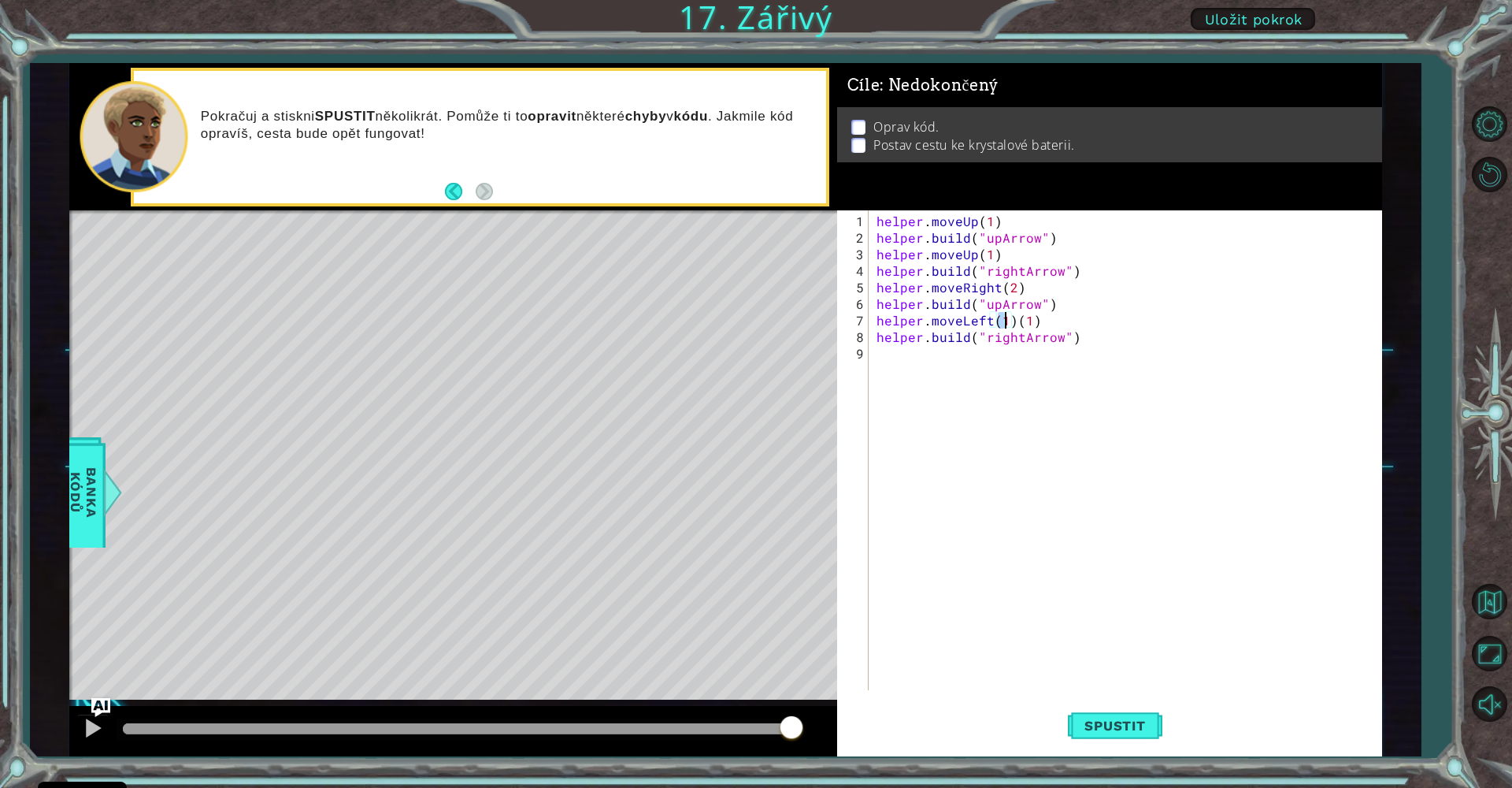
click at [1035, 321] on div "helper . moveUp ( 1 ) helper . build ( "upArrow" ) helper . moveUp ( 1 ) helper…" at bounding box center [1129, 469] width 512 height 513
type textarea "helper.moveLeft(1)"
click at [1124, 715] on button "Spustit" at bounding box center [1114, 726] width 94 height 54
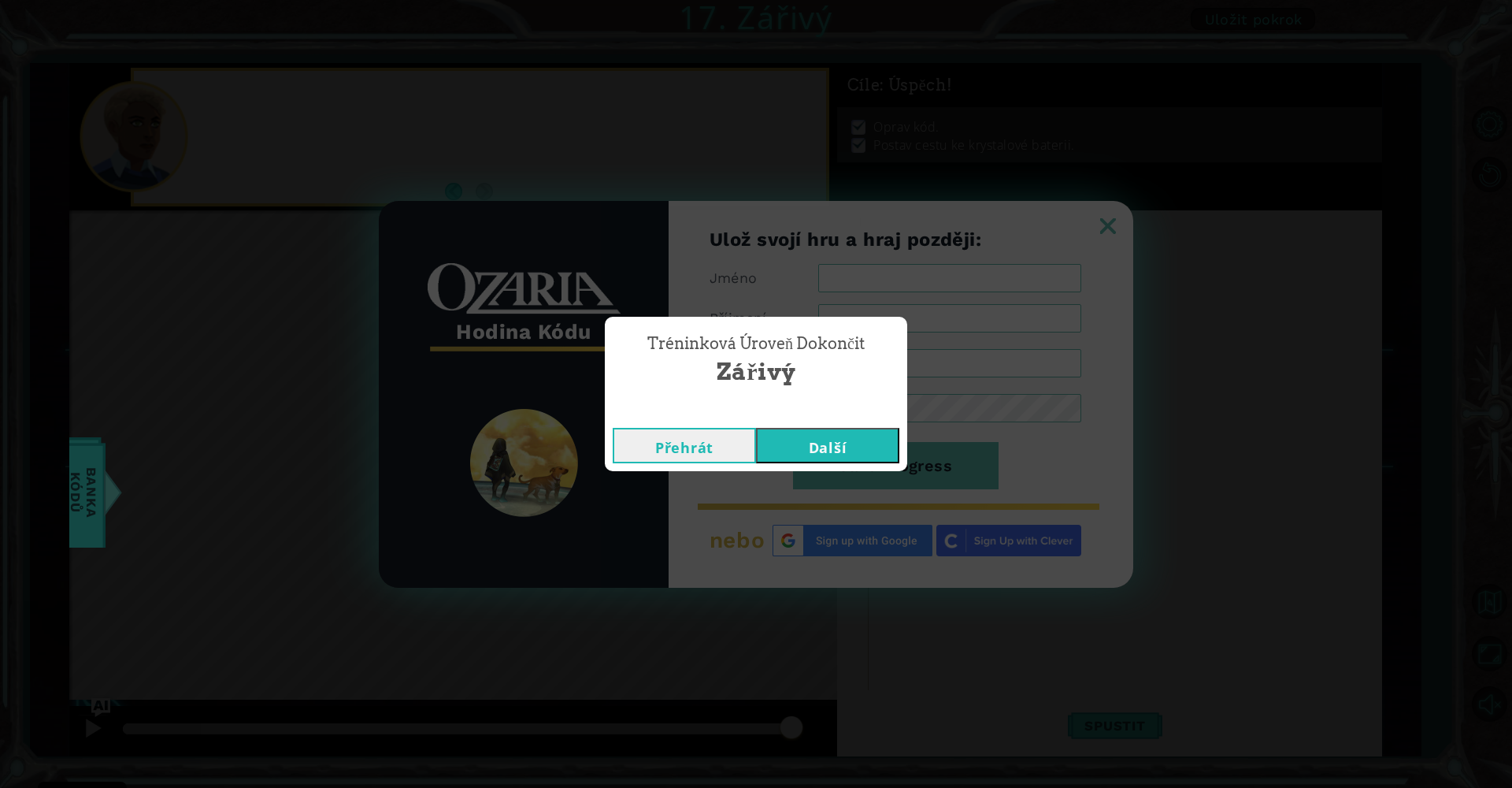
click at [921, 450] on div "Tréninková úroveň Dokončit Zářivý Přehrát Další" at bounding box center [756, 394] width 1512 height 788
click at [854, 447] on button "Další" at bounding box center [827, 445] width 143 height 35
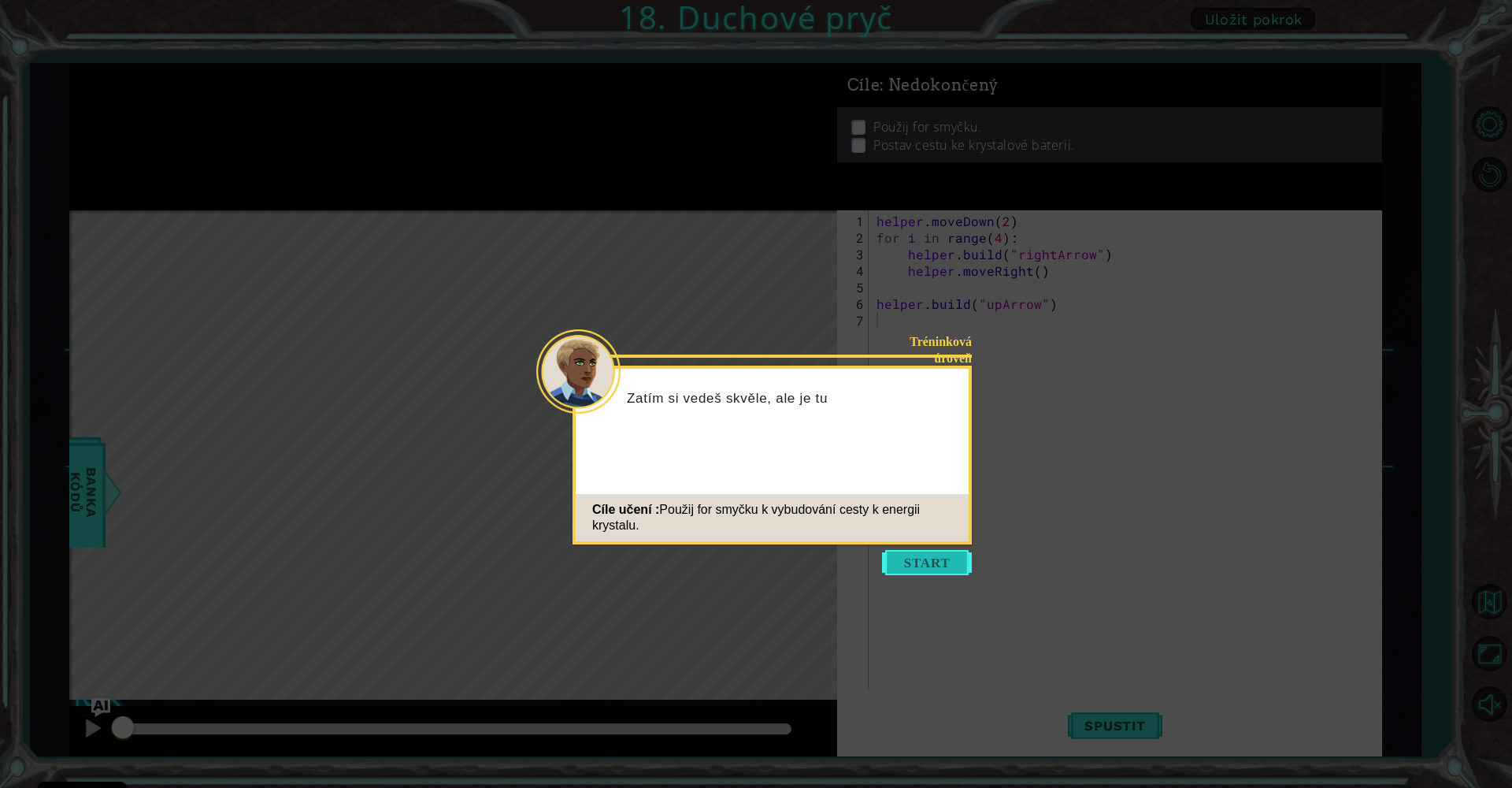
click at [942, 556] on button "Start" at bounding box center [927, 563] width 90 height 25
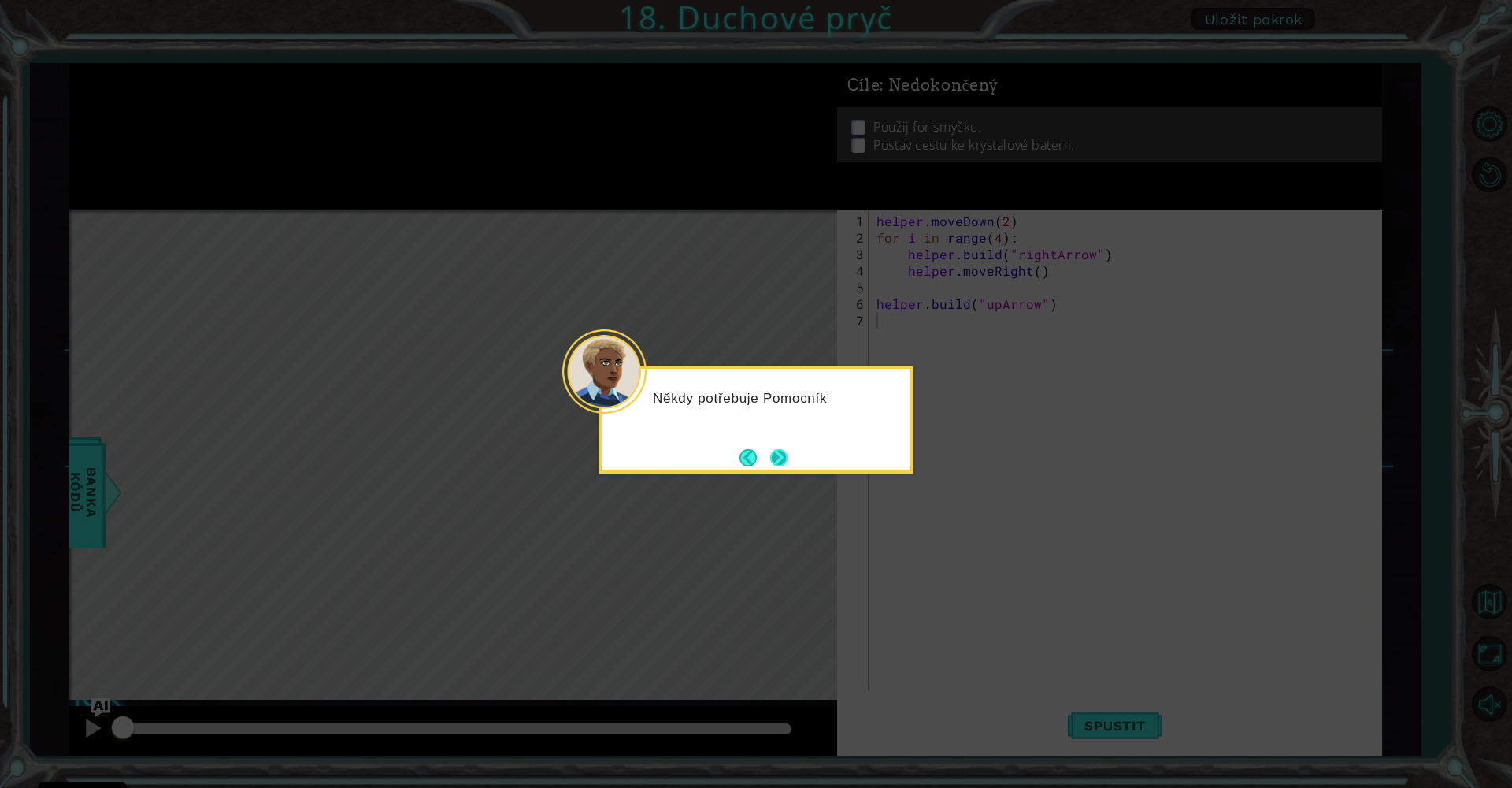
click at [770, 451] on button "Next" at bounding box center [779, 457] width 18 height 18
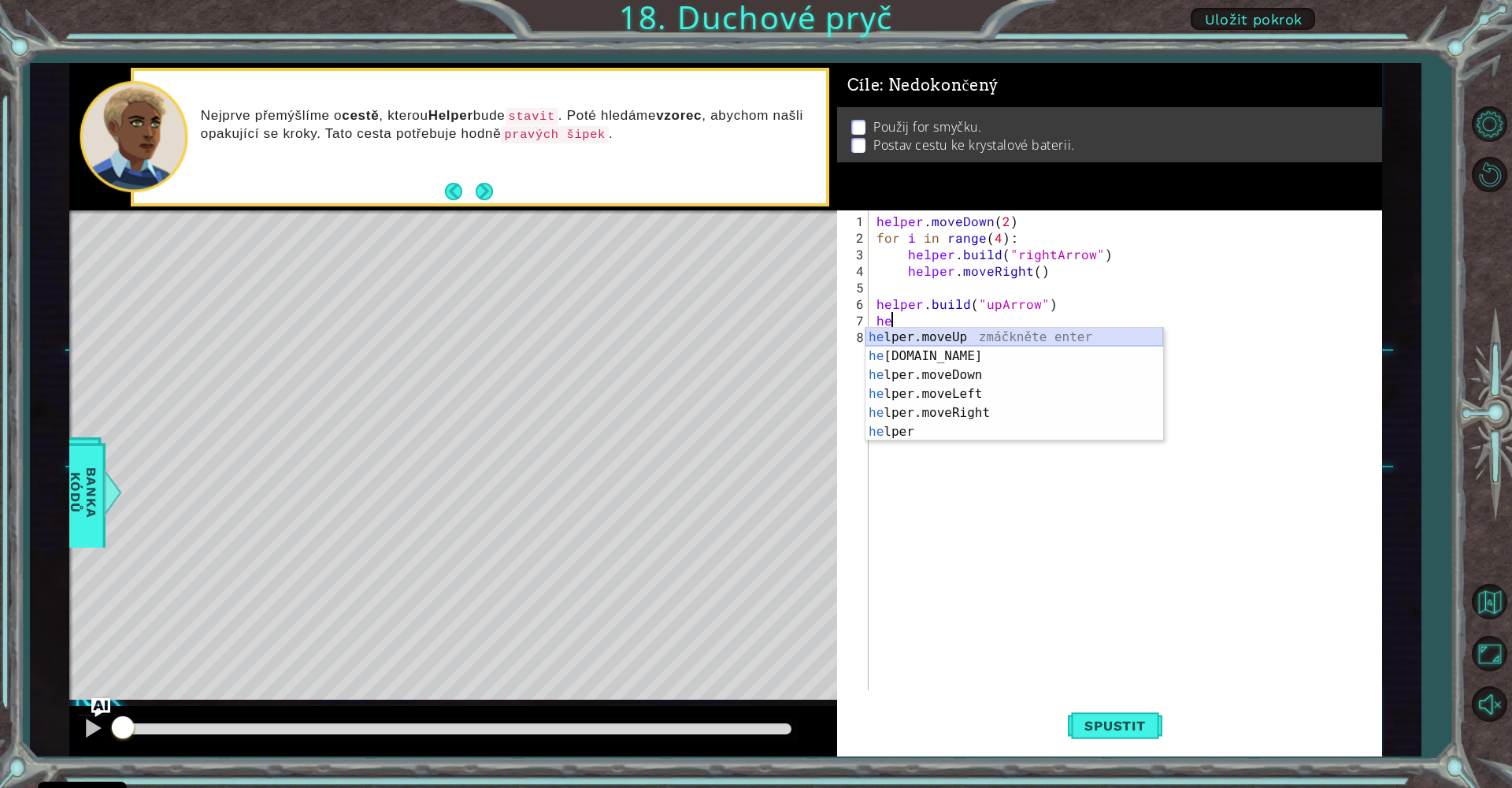
click at [1027, 331] on div "he lper.moveUp zmáčkněte enter he [DOMAIN_NAME] zmáčkněte enter he lper.moveDow…" at bounding box center [1014, 403] width 298 height 151
type textarea "helper.moveUp(1)"
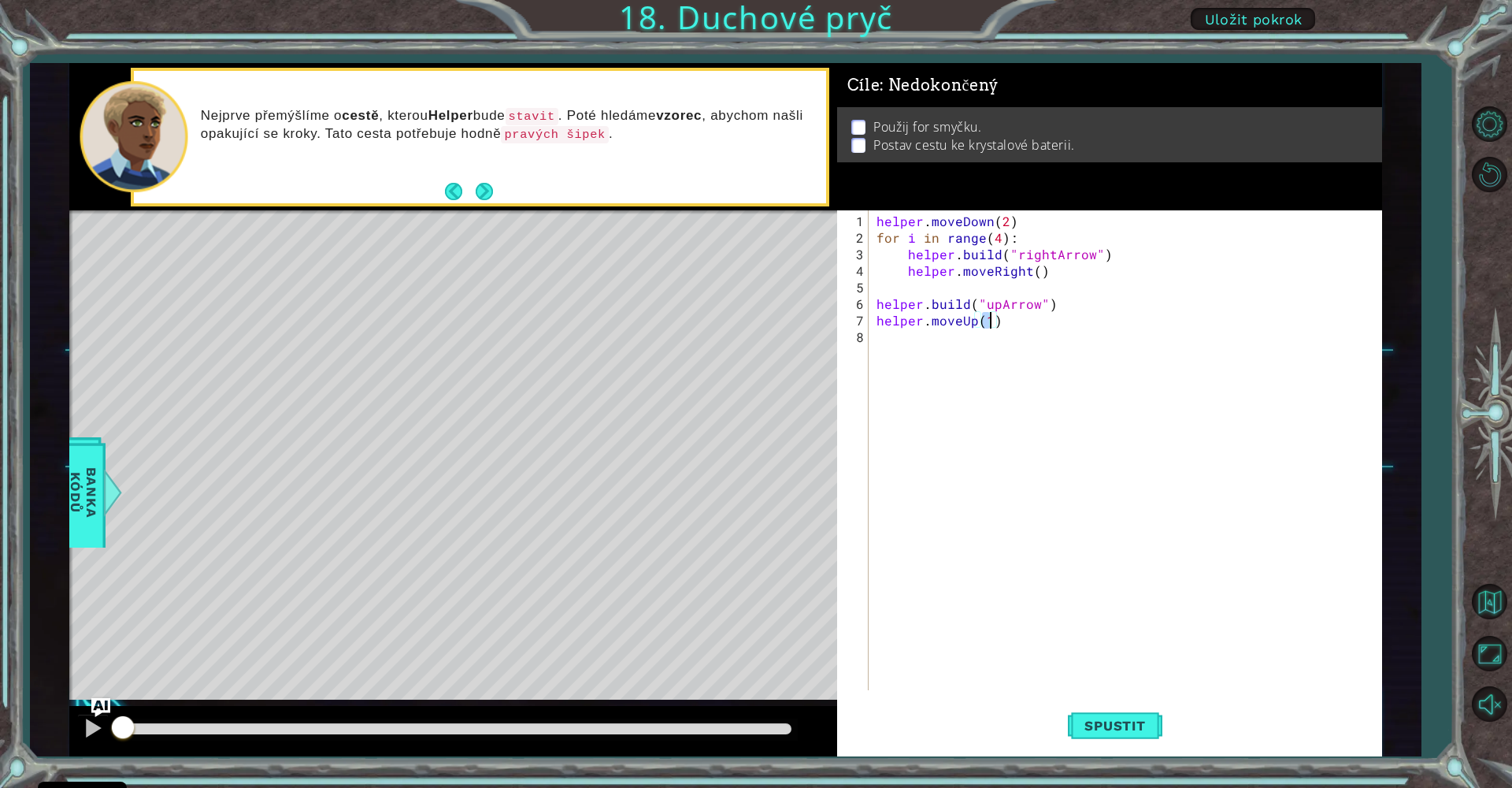
click at [900, 338] on div "helper . moveDown ( 2 ) for i in range ( 4 ) : helper . build ( "rightArrow" ) …" at bounding box center [1129, 469] width 512 height 513
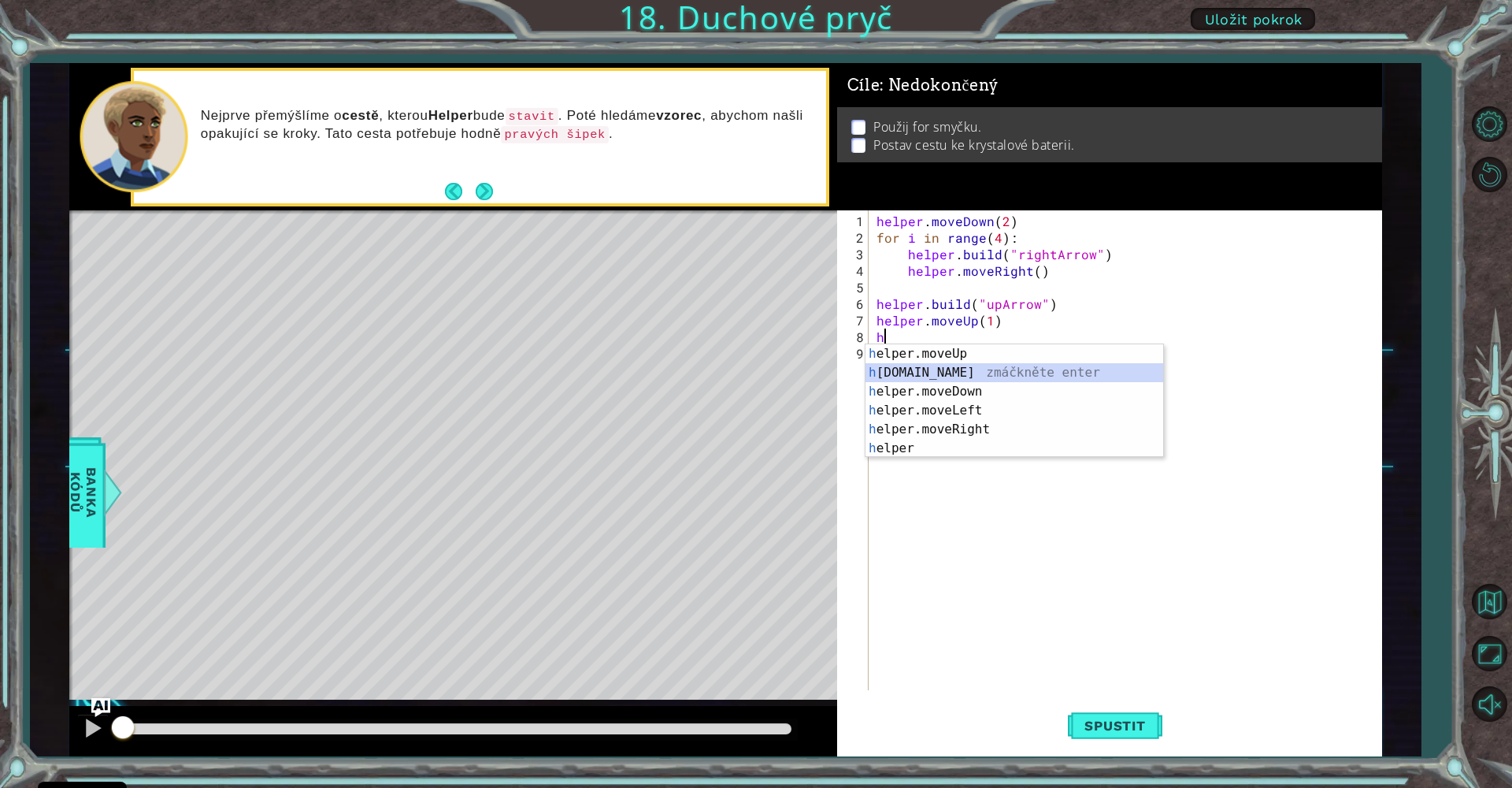
click at [948, 370] on div "h elper.moveUp zmáčkněte enter h [DOMAIN_NAME] zmáčkněte enter h elper.moveDown…" at bounding box center [1014, 420] width 298 height 151
type textarea "[DOMAIN_NAME]("rightArrow")"
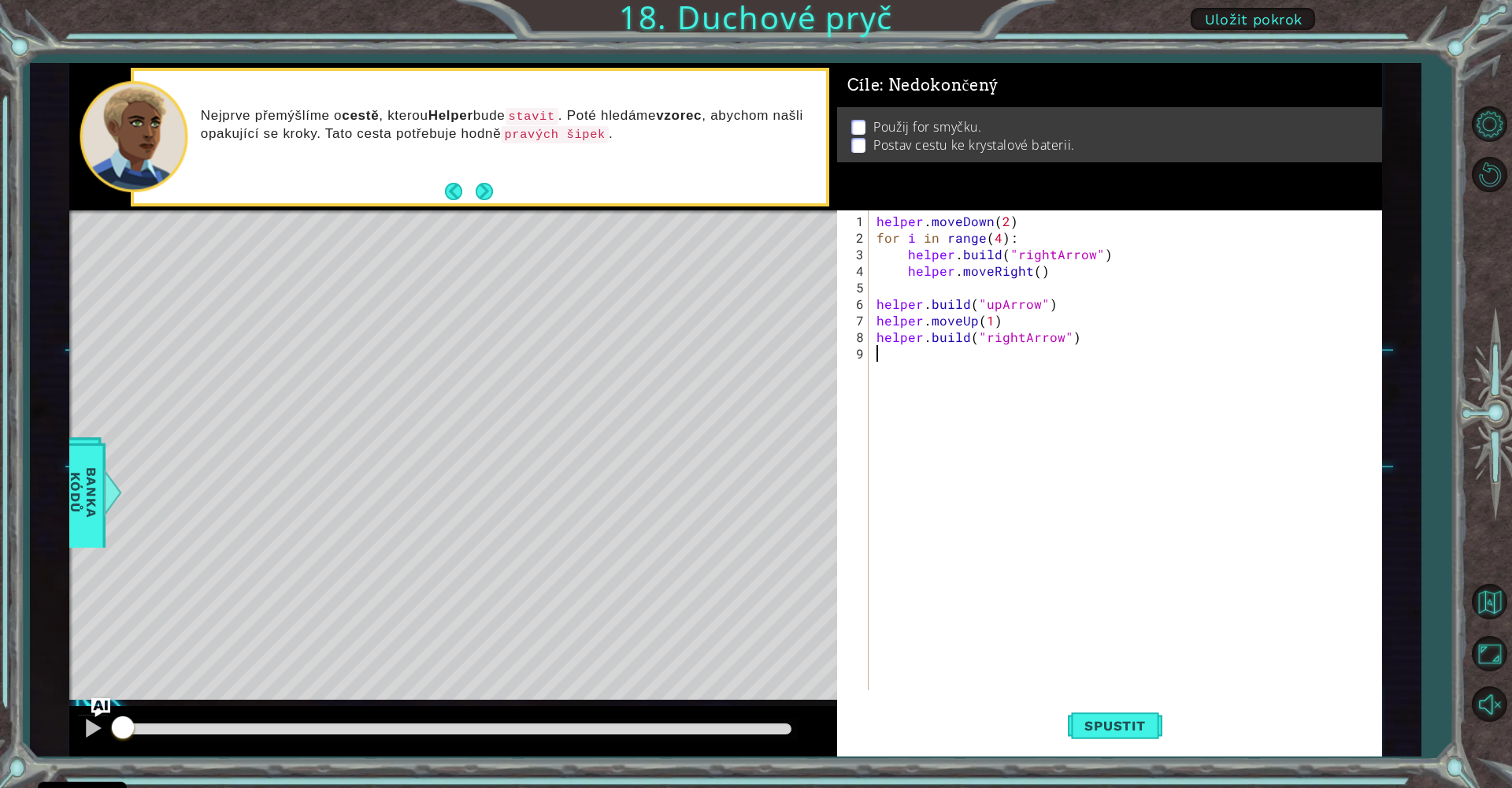
click at [979, 511] on div "helper . moveDown ( 2 ) for i in range ( 4 ) : helper . build ( "rightArrow" ) …" at bounding box center [1129, 469] width 512 height 513
click at [1018, 340] on div "helper . moveDown ( 2 ) for i in range ( 4 ) : helper . build ( "rightArrow" ) …" at bounding box center [1129, 469] width 512 height 513
type textarea "[DOMAIN_NAME]("upArrow")"
click at [1116, 727] on span "Spustit" at bounding box center [1114, 725] width 92 height 15
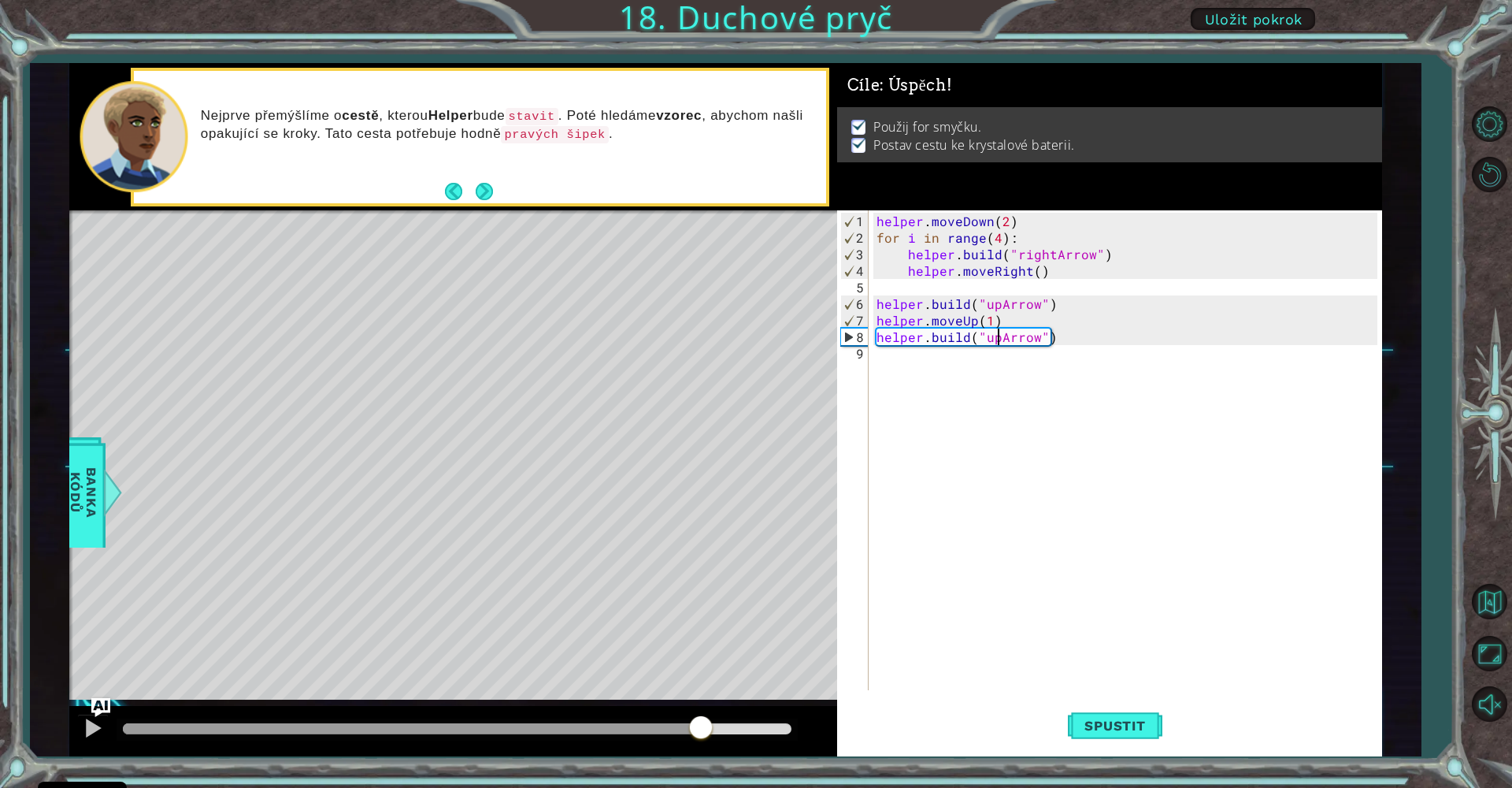
drag, startPoint x: 571, startPoint y: 721, endPoint x: 700, endPoint y: 734, distance: 129.7
click at [700, 734] on div at bounding box center [700, 729] width 28 height 28
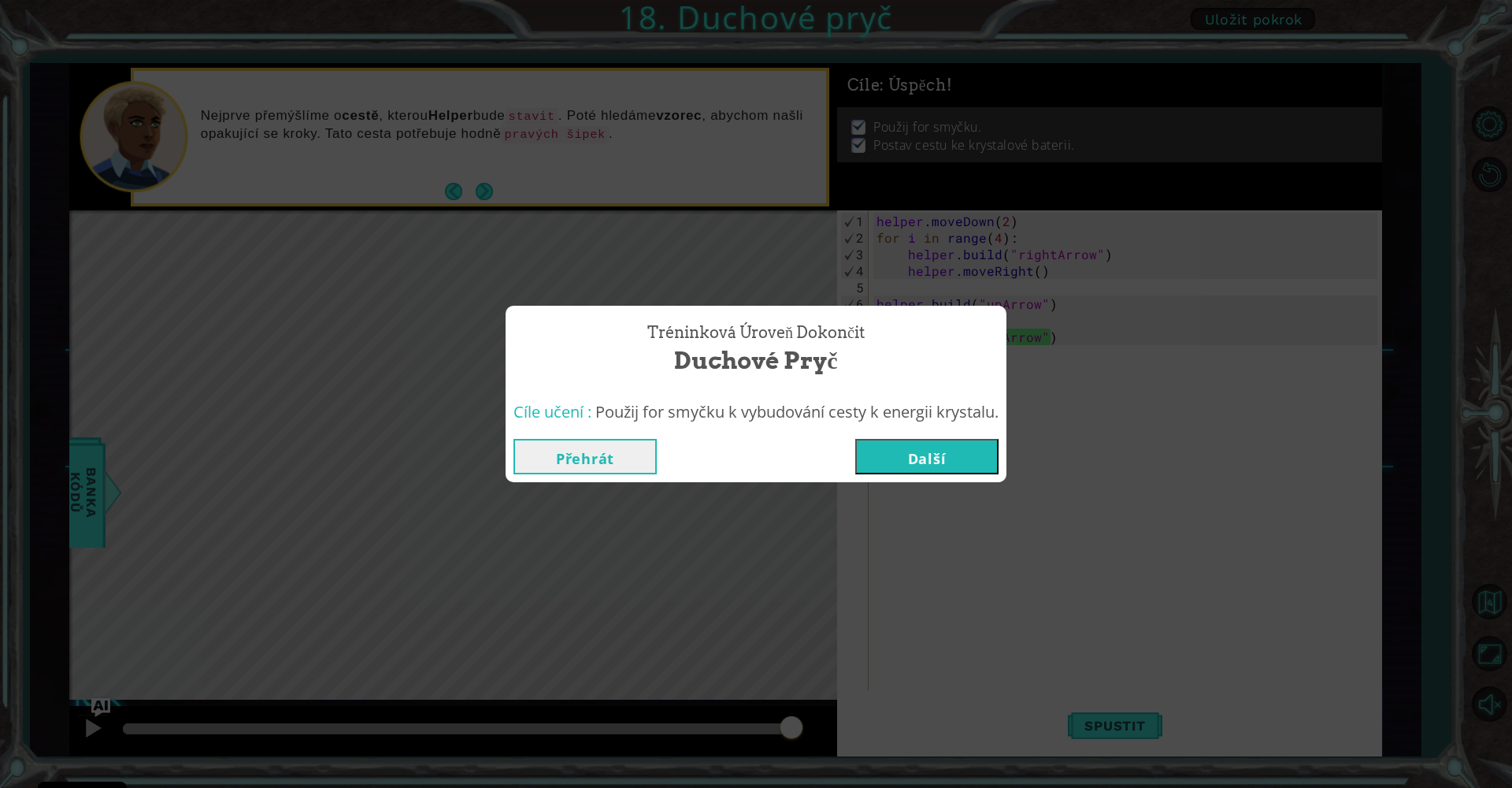
click at [909, 457] on button "Další" at bounding box center [926, 456] width 143 height 35
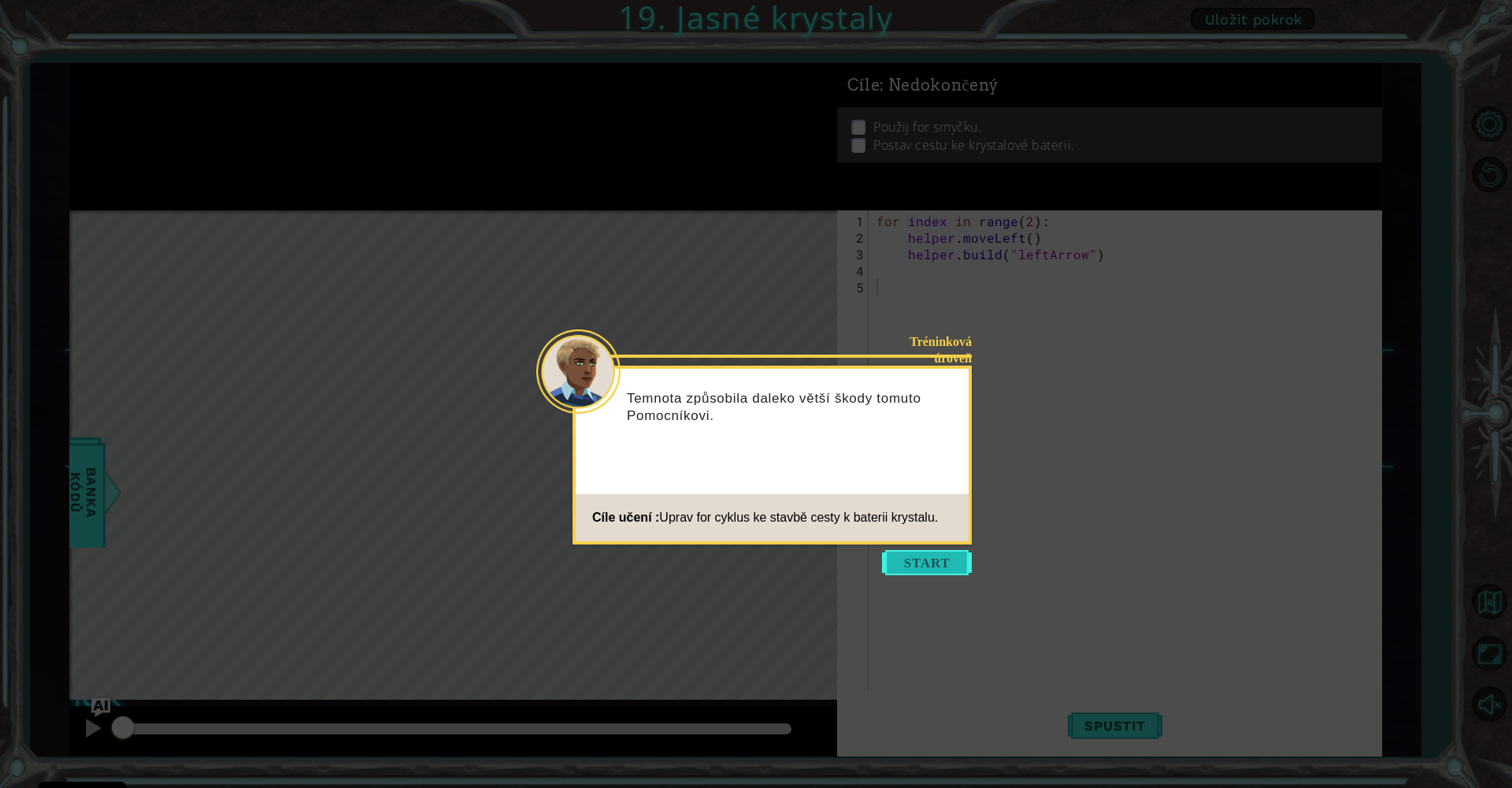
click at [929, 563] on button "Start" at bounding box center [927, 563] width 90 height 25
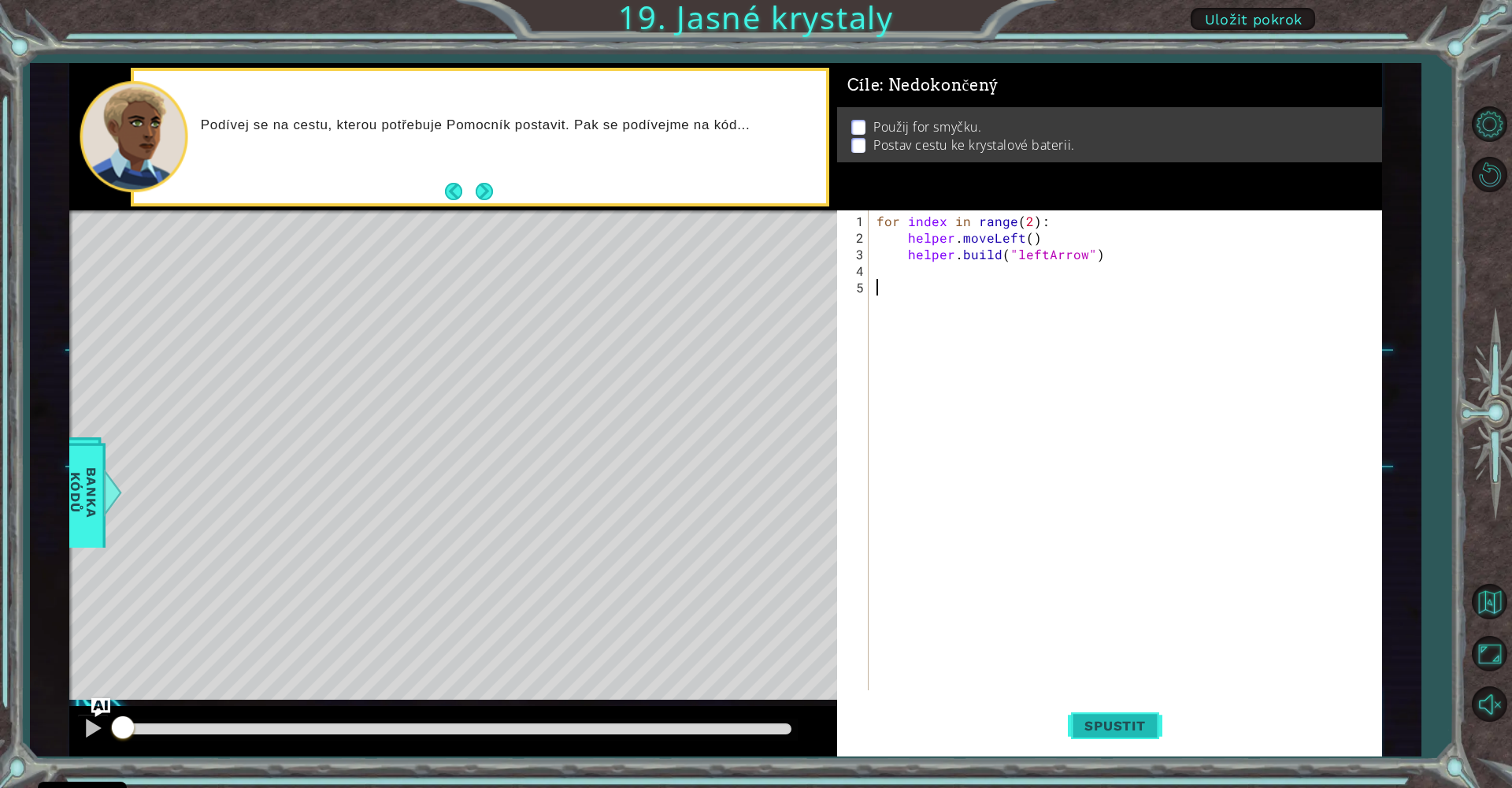
click at [1127, 738] on button "Spustit" at bounding box center [1114, 726] width 94 height 54
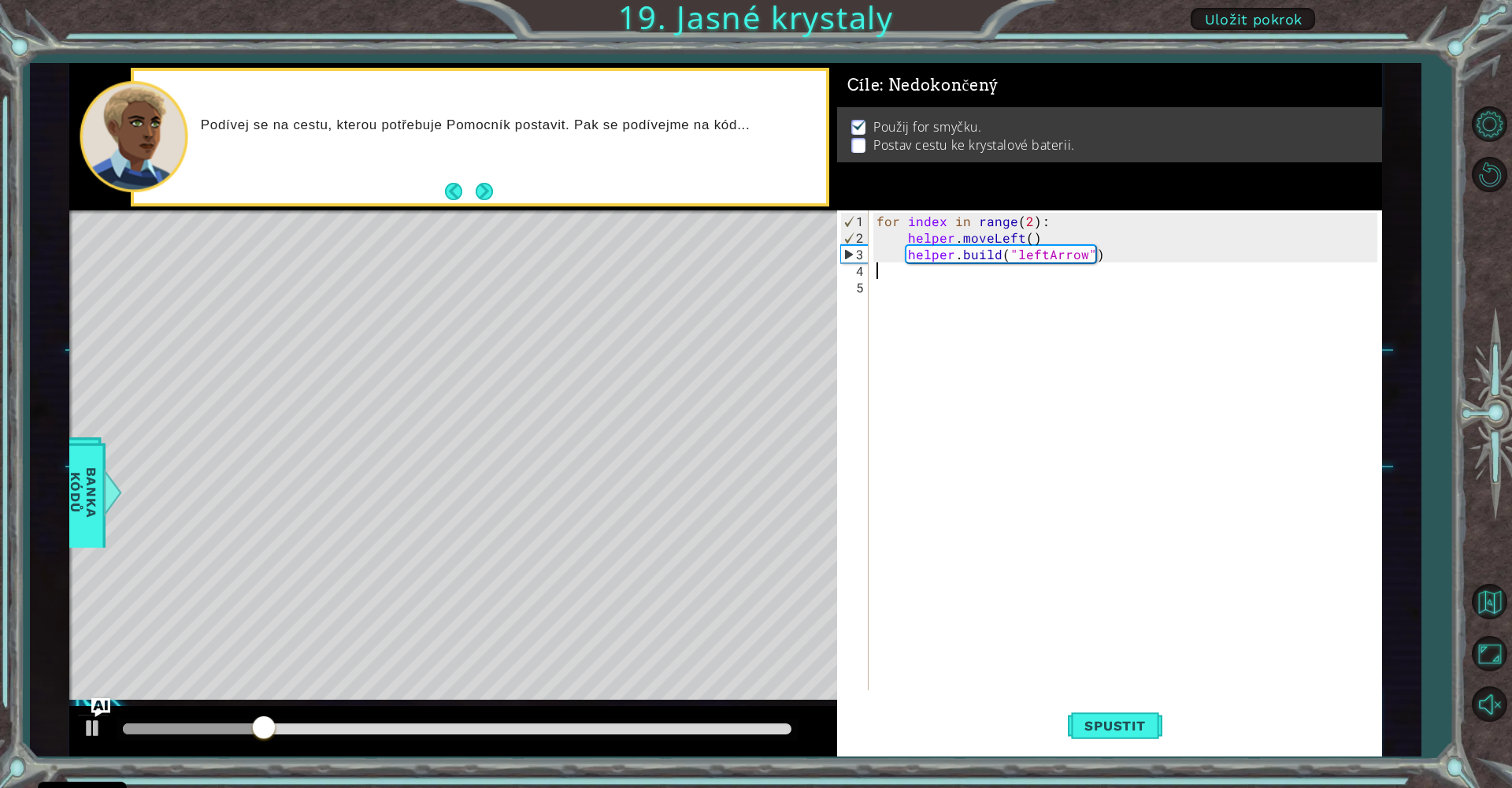
click at [886, 275] on div "for index in range ( 2 ) : helper . moveLeft ( ) helper . build ( "leftArrow" )" at bounding box center [1129, 469] width 512 height 513
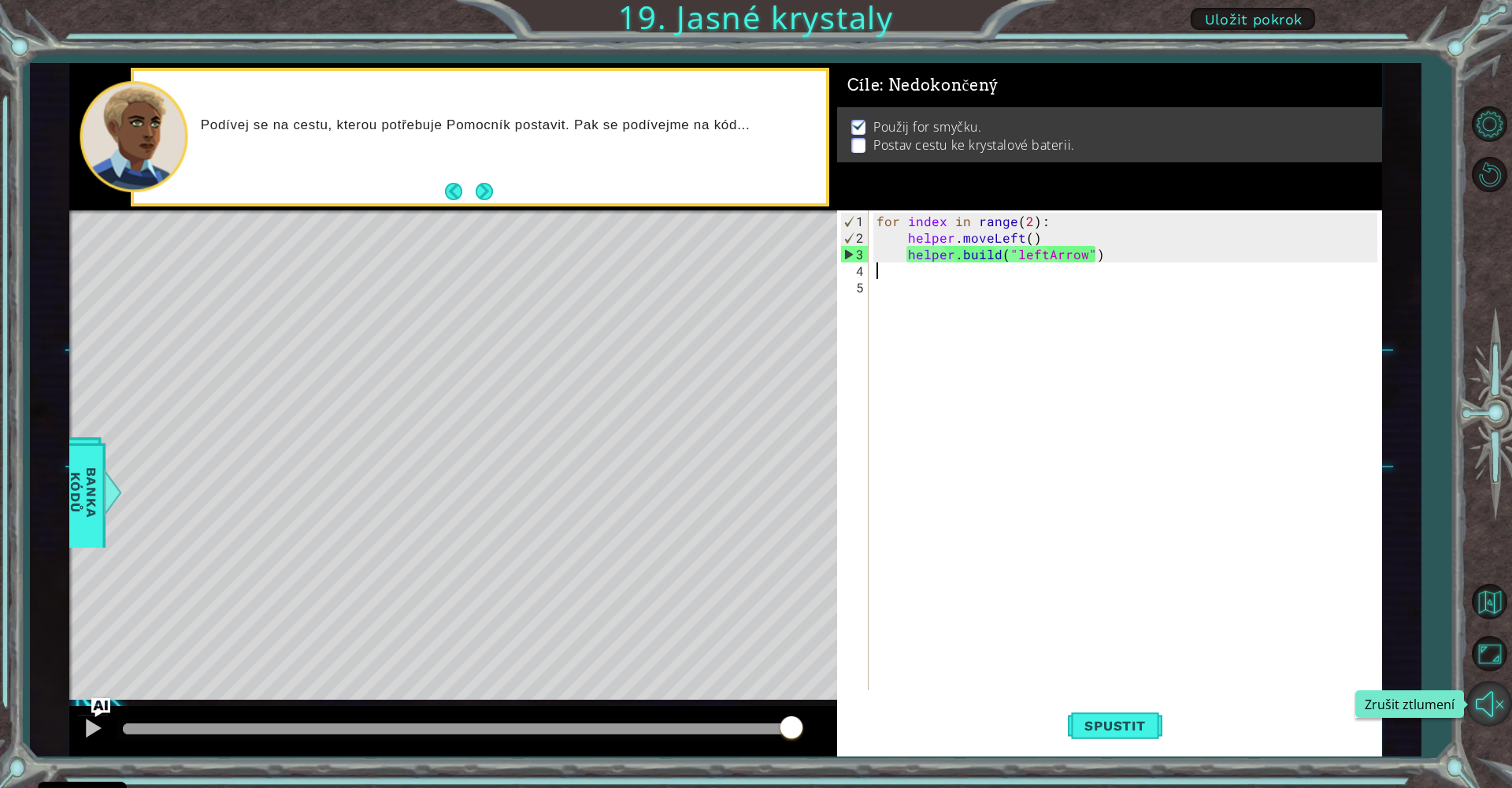
click at [1491, 706] on button "Zrušit ztlumení" at bounding box center [1489, 703] width 46 height 46
click at [1491, 706] on button "Ztlumit" at bounding box center [1489, 703] width 46 height 46
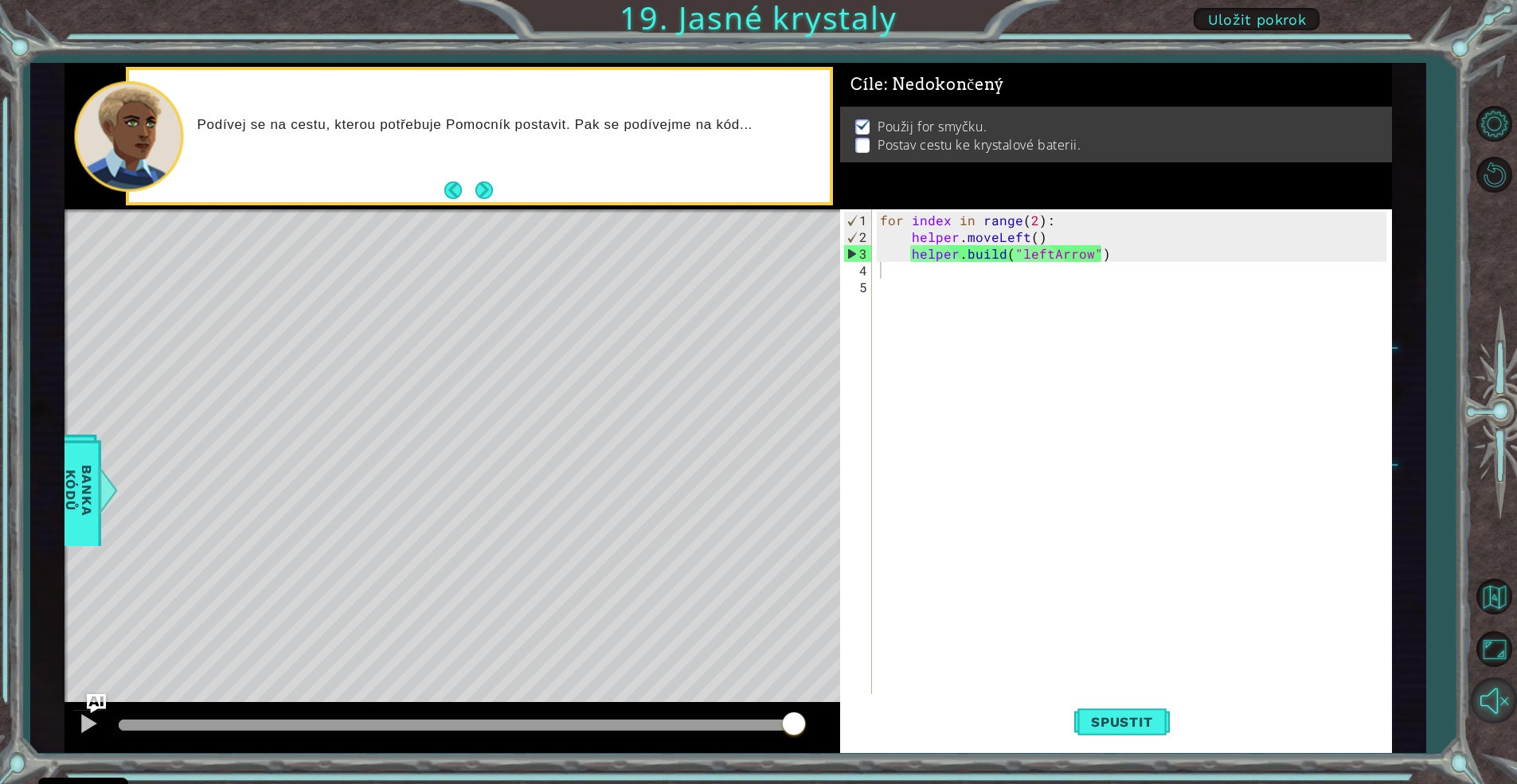
click at [1502, 711] on button "Zrušit ztlumení" at bounding box center [1493, 700] width 46 height 46
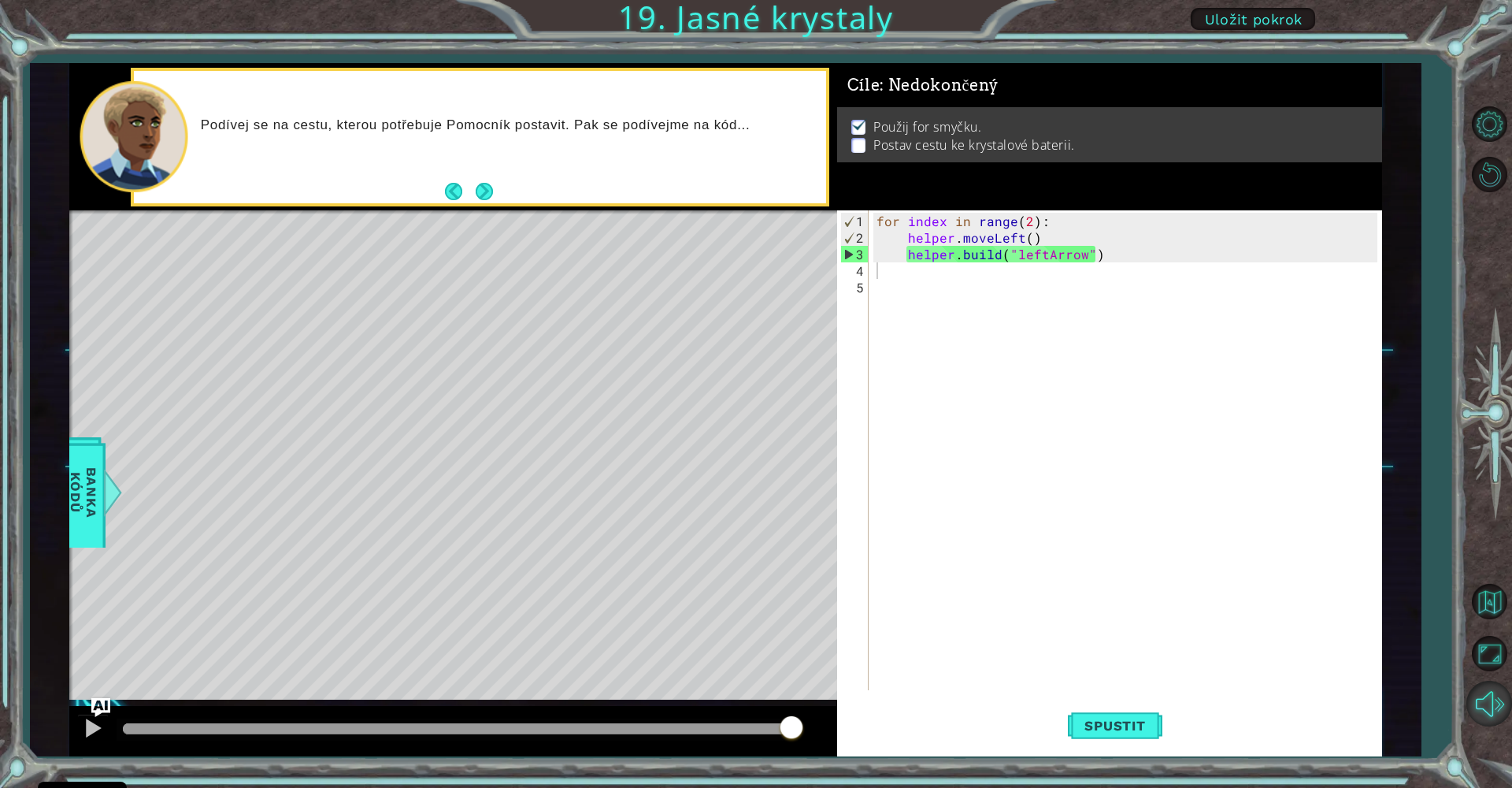
click at [1486, 704] on button "Ztlumit" at bounding box center [1489, 703] width 46 height 46
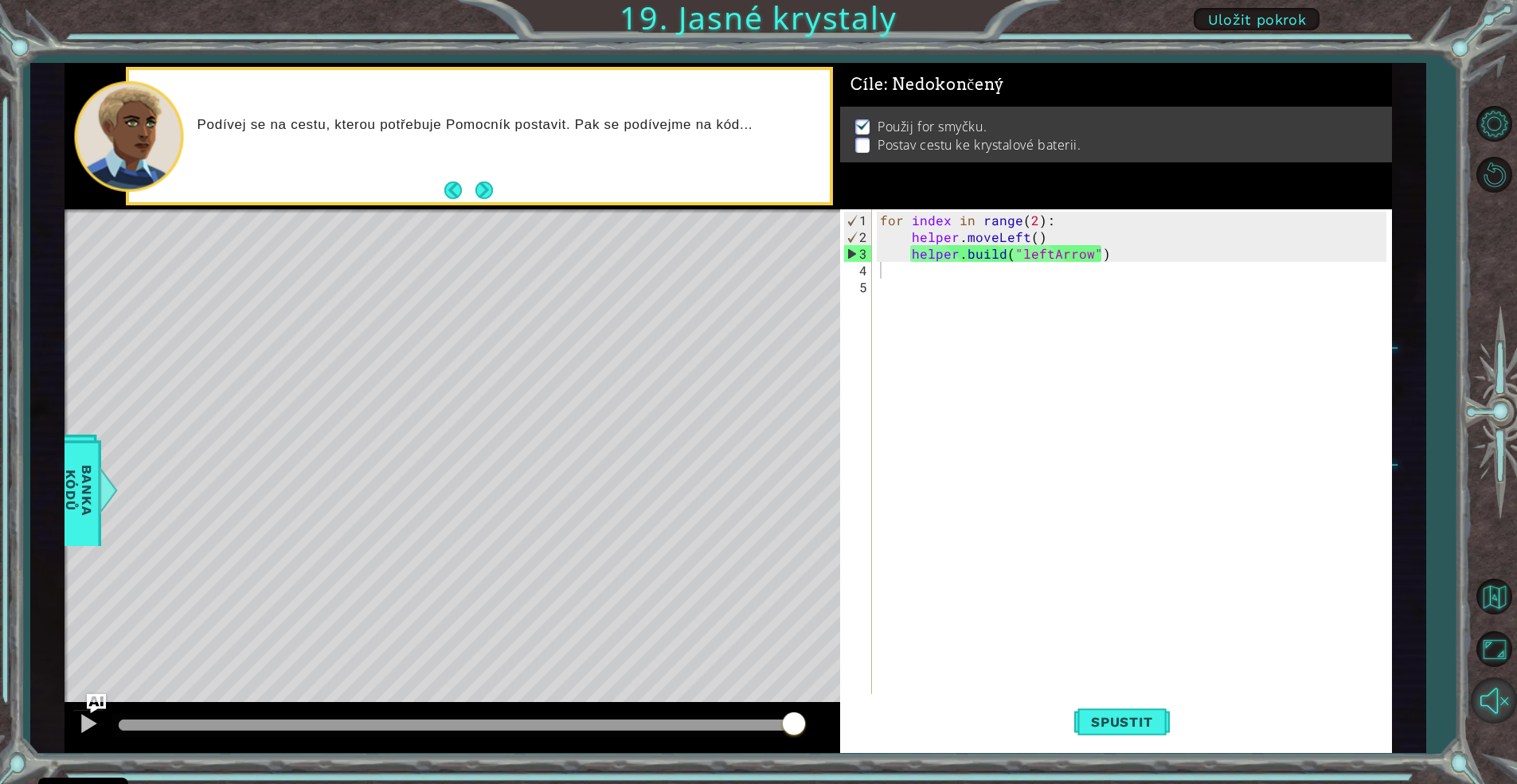
click at [1492, 709] on button "Zrušit ztlumení" at bounding box center [1493, 700] width 46 height 46
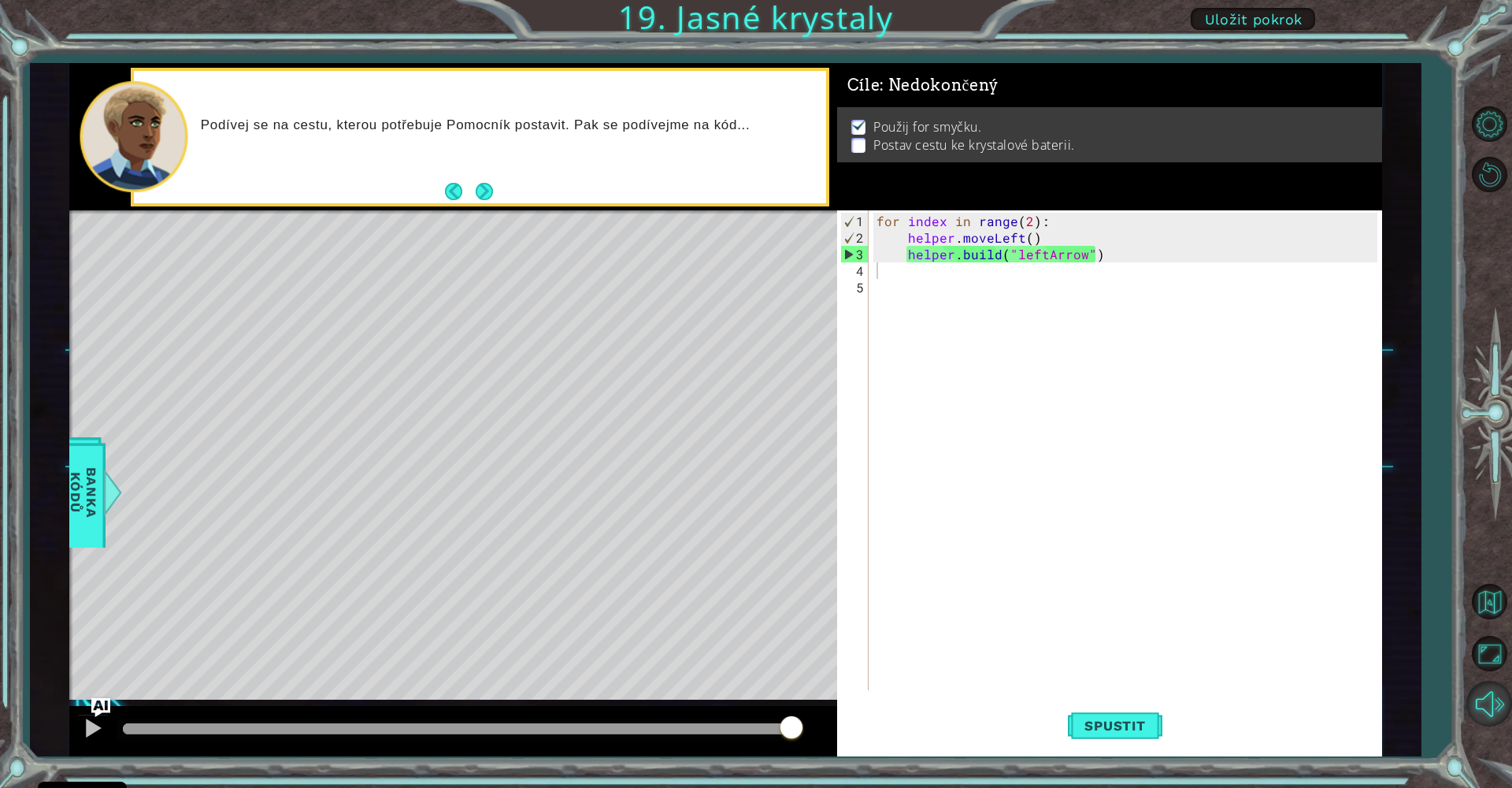
click at [1480, 702] on button "Ztlumit" at bounding box center [1489, 703] width 46 height 46
click at [475, 184] on button "Next" at bounding box center [483, 191] width 17 height 17
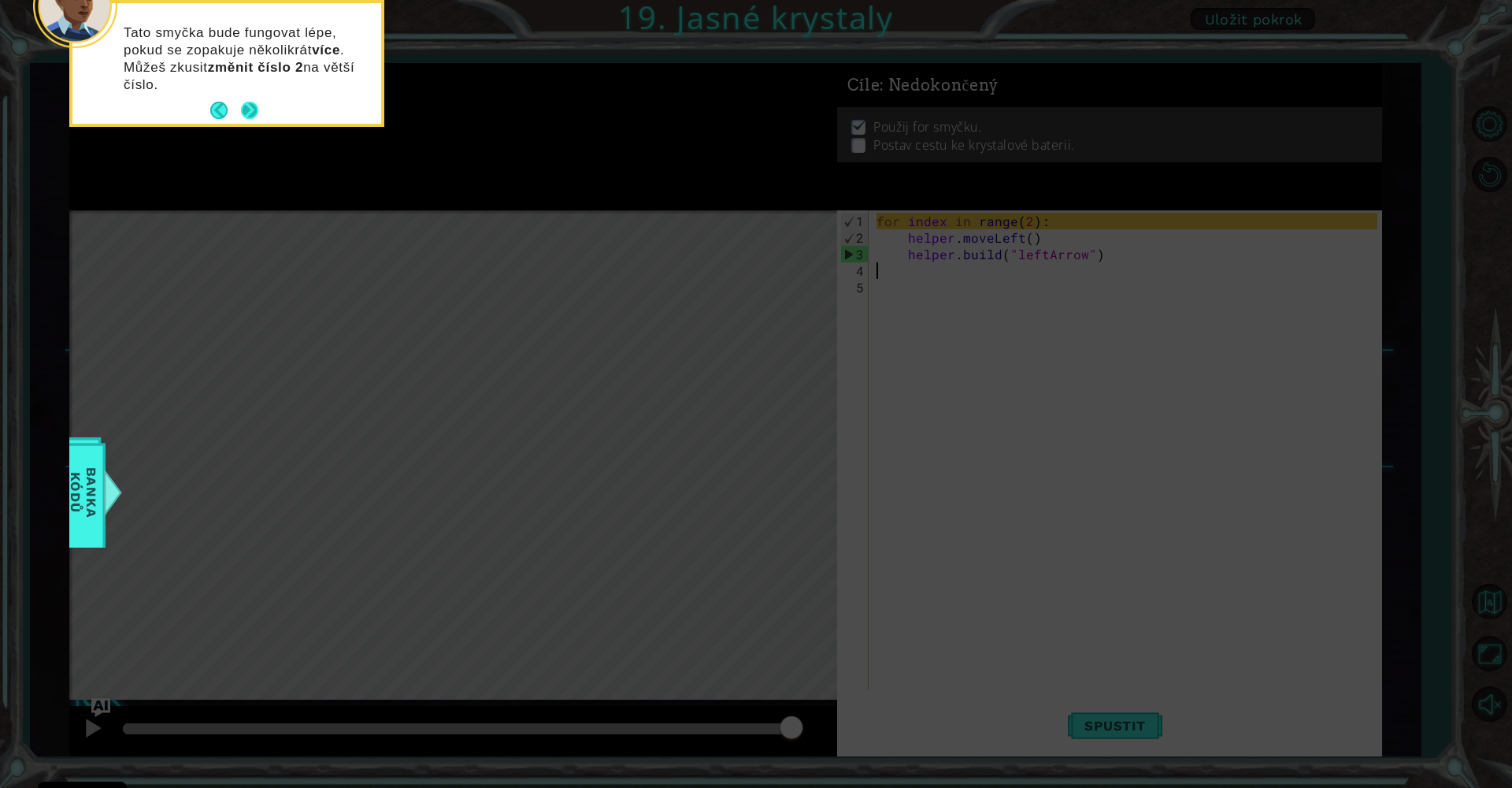
click at [249, 102] on button "Next" at bounding box center [249, 110] width 17 height 17
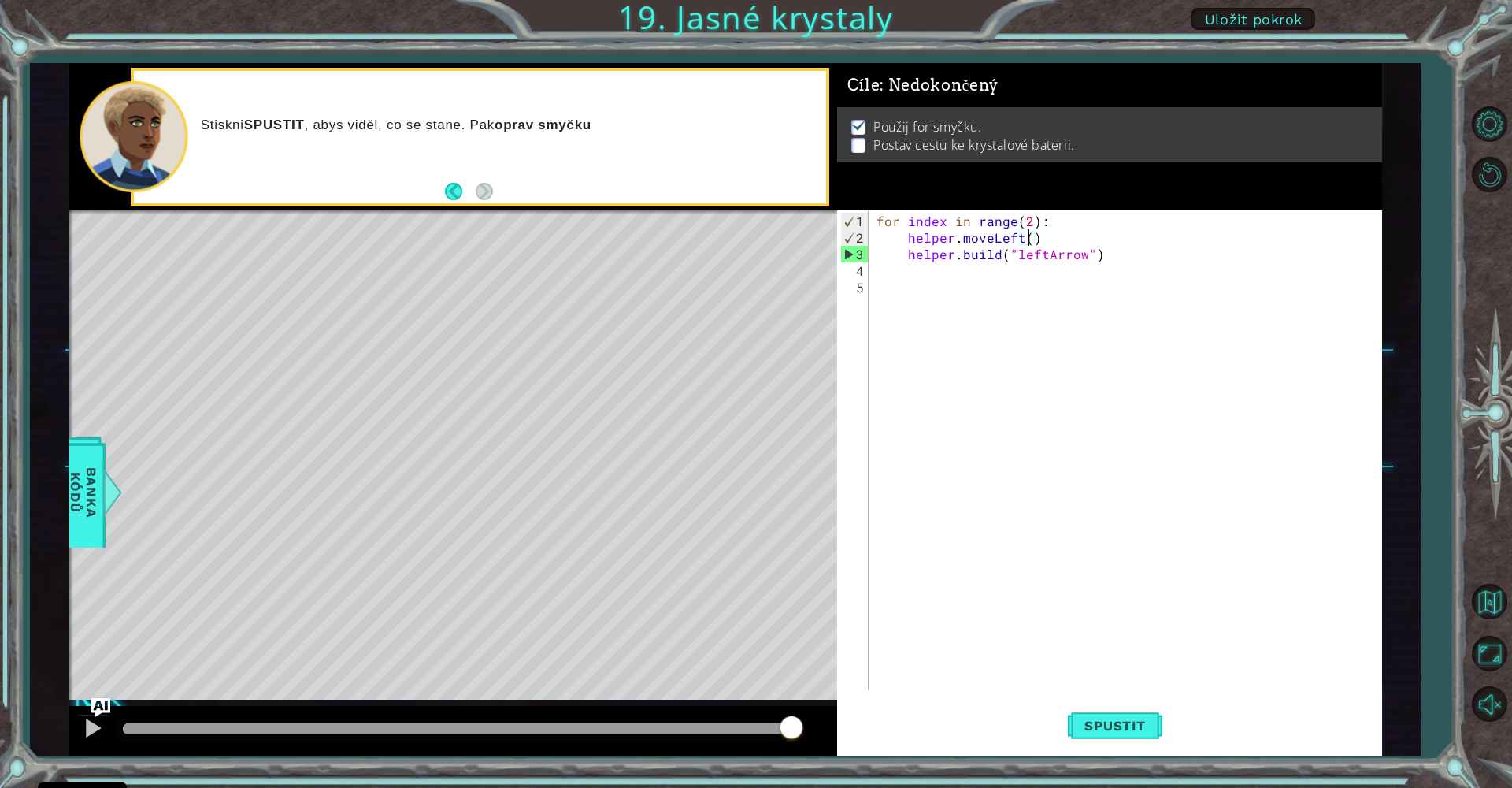
click at [1027, 242] on div "for index in range ( 2 ) : helper . moveLeft ( ) helper . build ( "leftArrow" )" at bounding box center [1129, 469] width 512 height 513
click at [1101, 715] on button "Spustit" at bounding box center [1114, 726] width 94 height 54
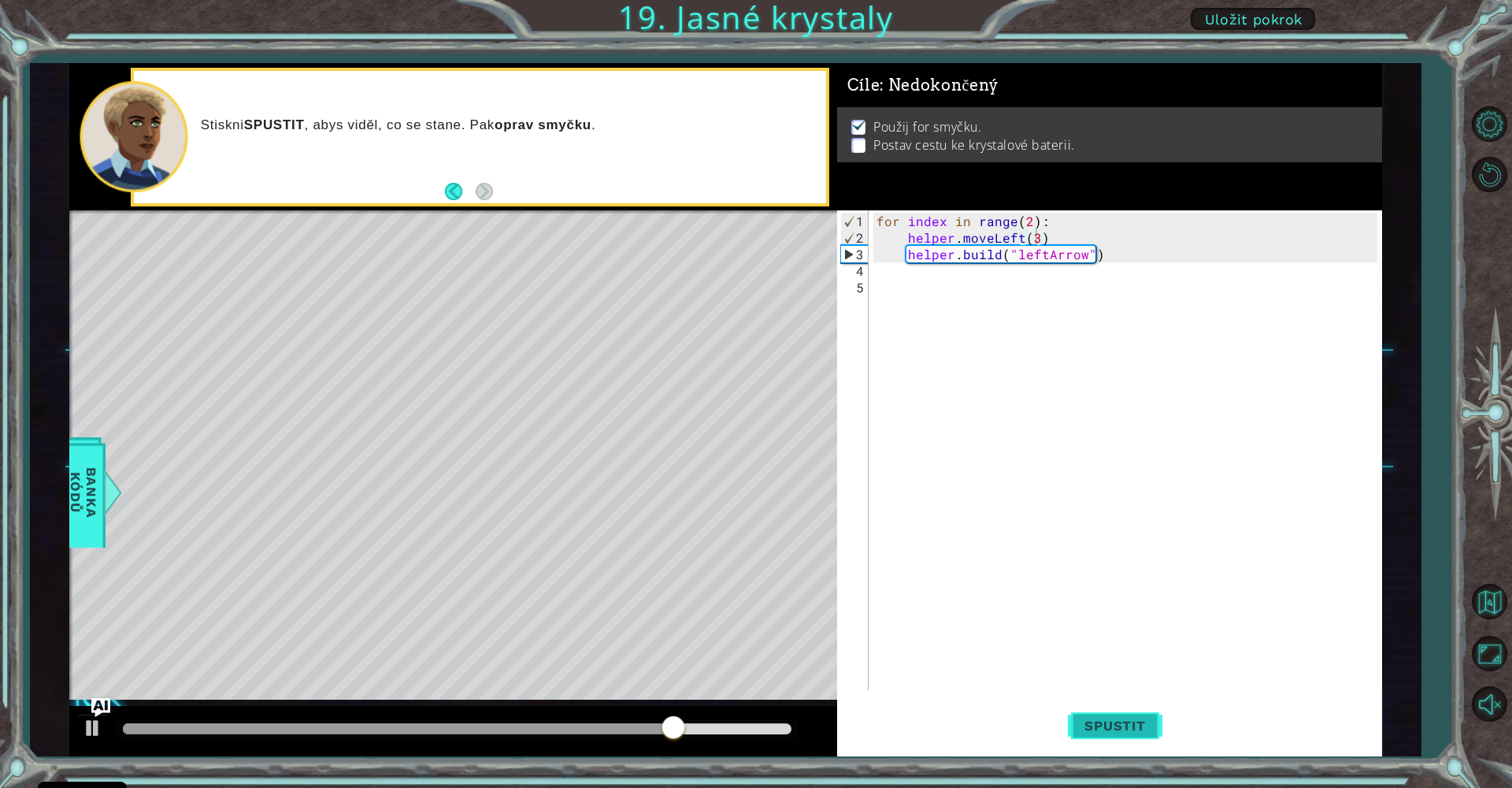
click at [1128, 710] on button "Spustit" at bounding box center [1114, 726] width 94 height 54
click at [97, 507] on span "Banka Kódů" at bounding box center [83, 492] width 40 height 96
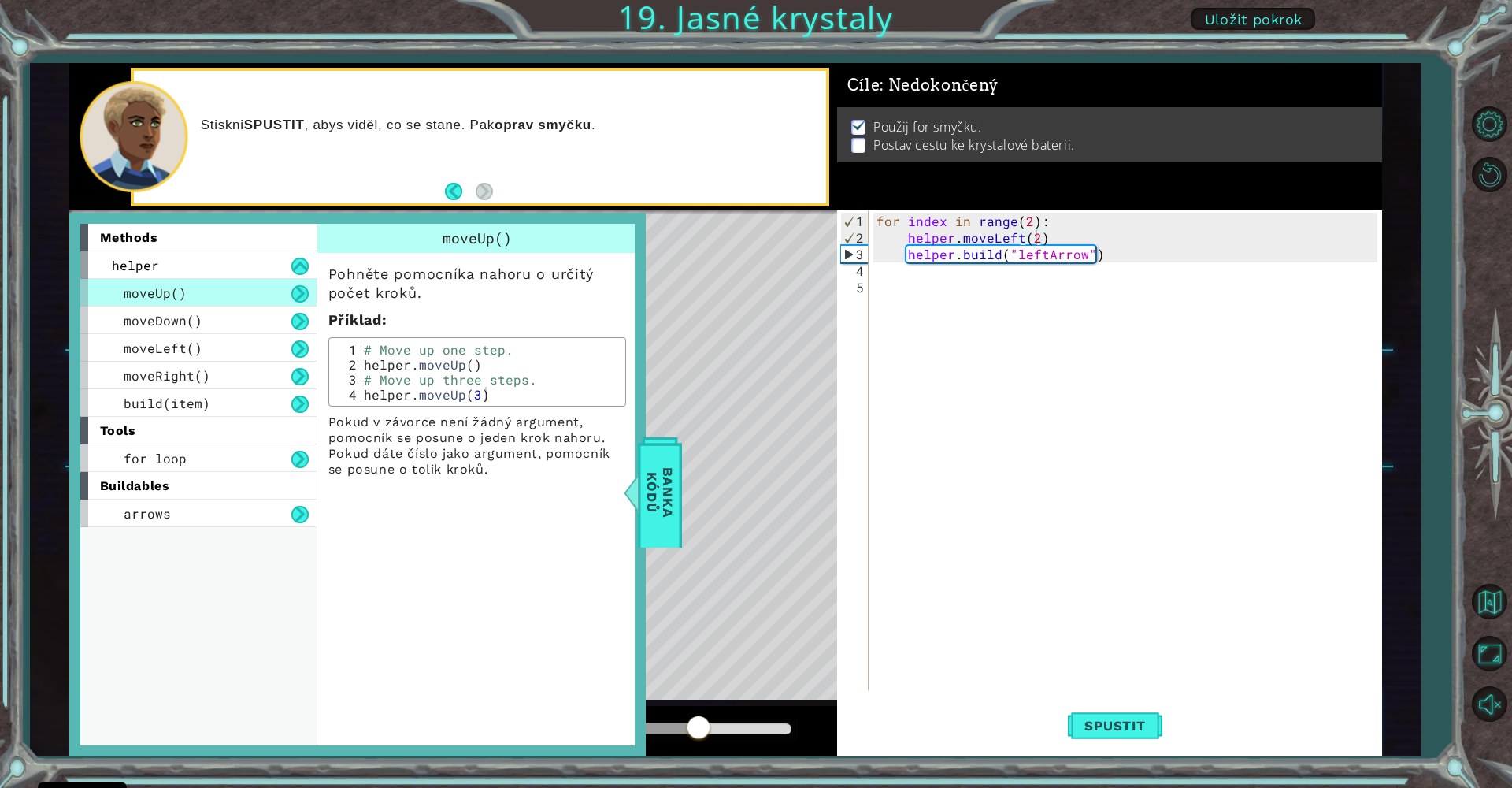
click at [635, 519] on div "methods helper moveUp() moveDown() moveLeft() moveRight() build(item) tools for…" at bounding box center [357, 485] width 576 height 544
click at [659, 512] on span "Banka Kódů" at bounding box center [659, 492] width 40 height 96
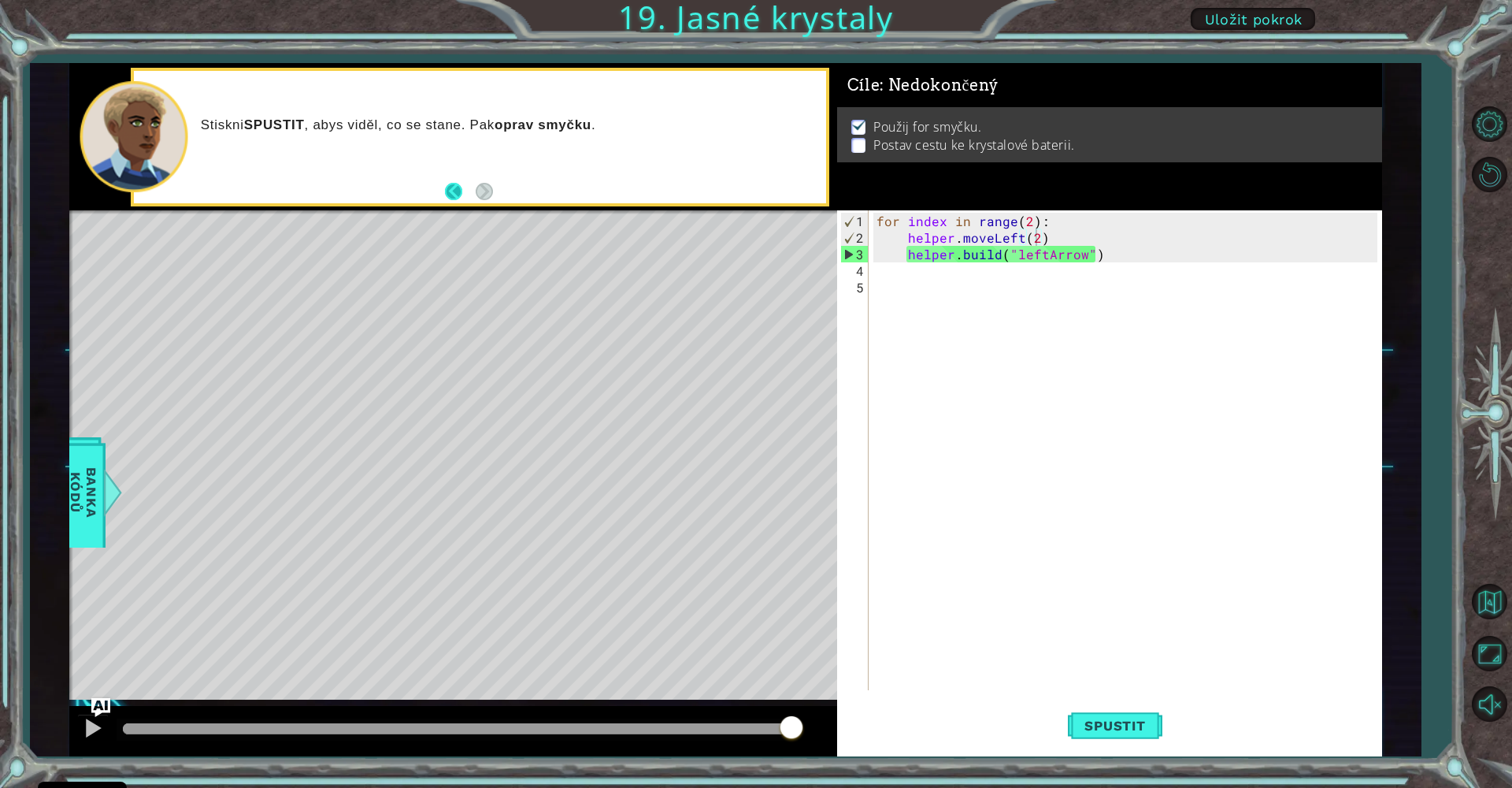
click at [451, 189] on button "Back" at bounding box center [460, 191] width 31 height 17
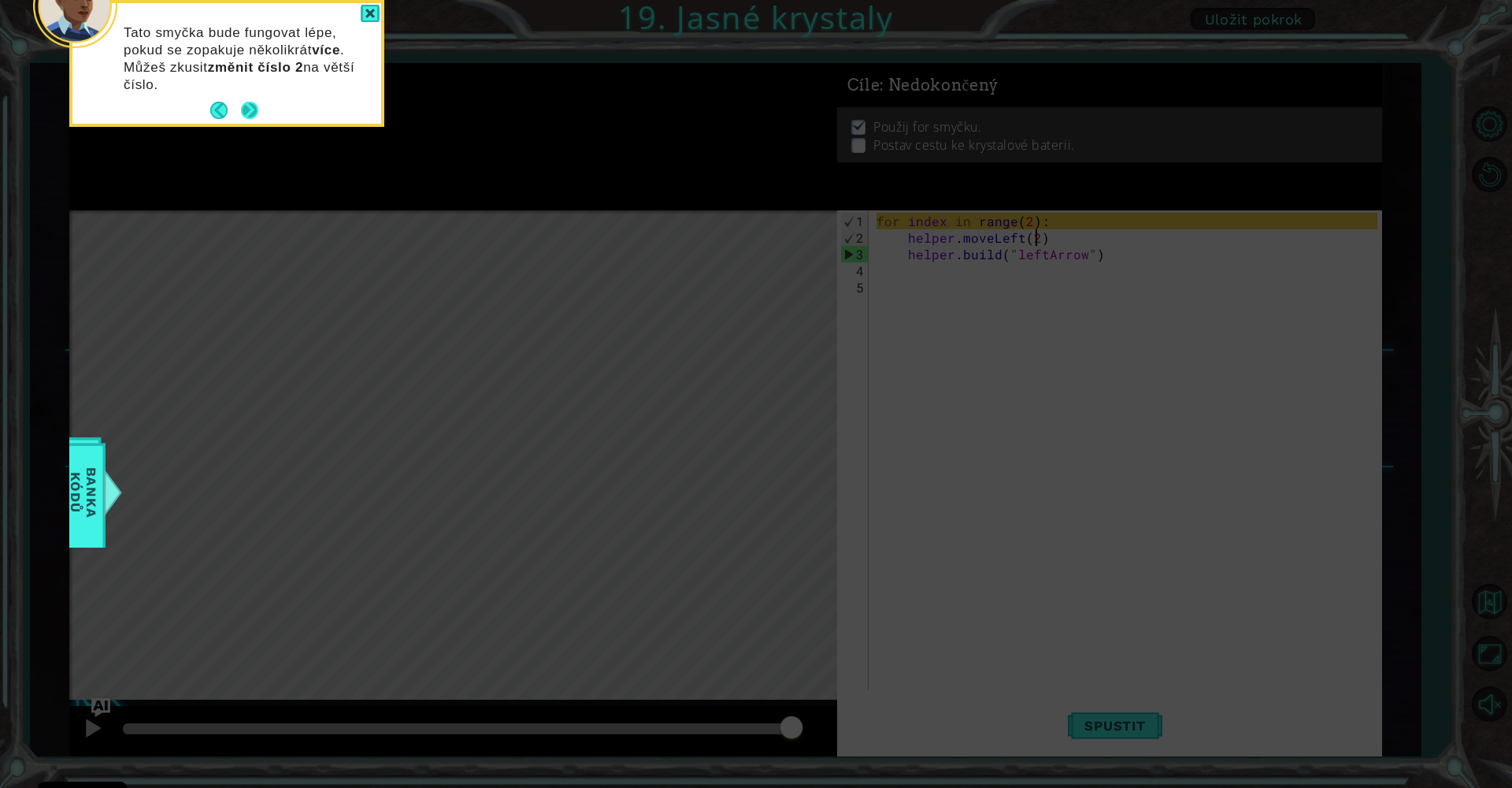
click at [253, 106] on button "Next" at bounding box center [249, 110] width 17 height 17
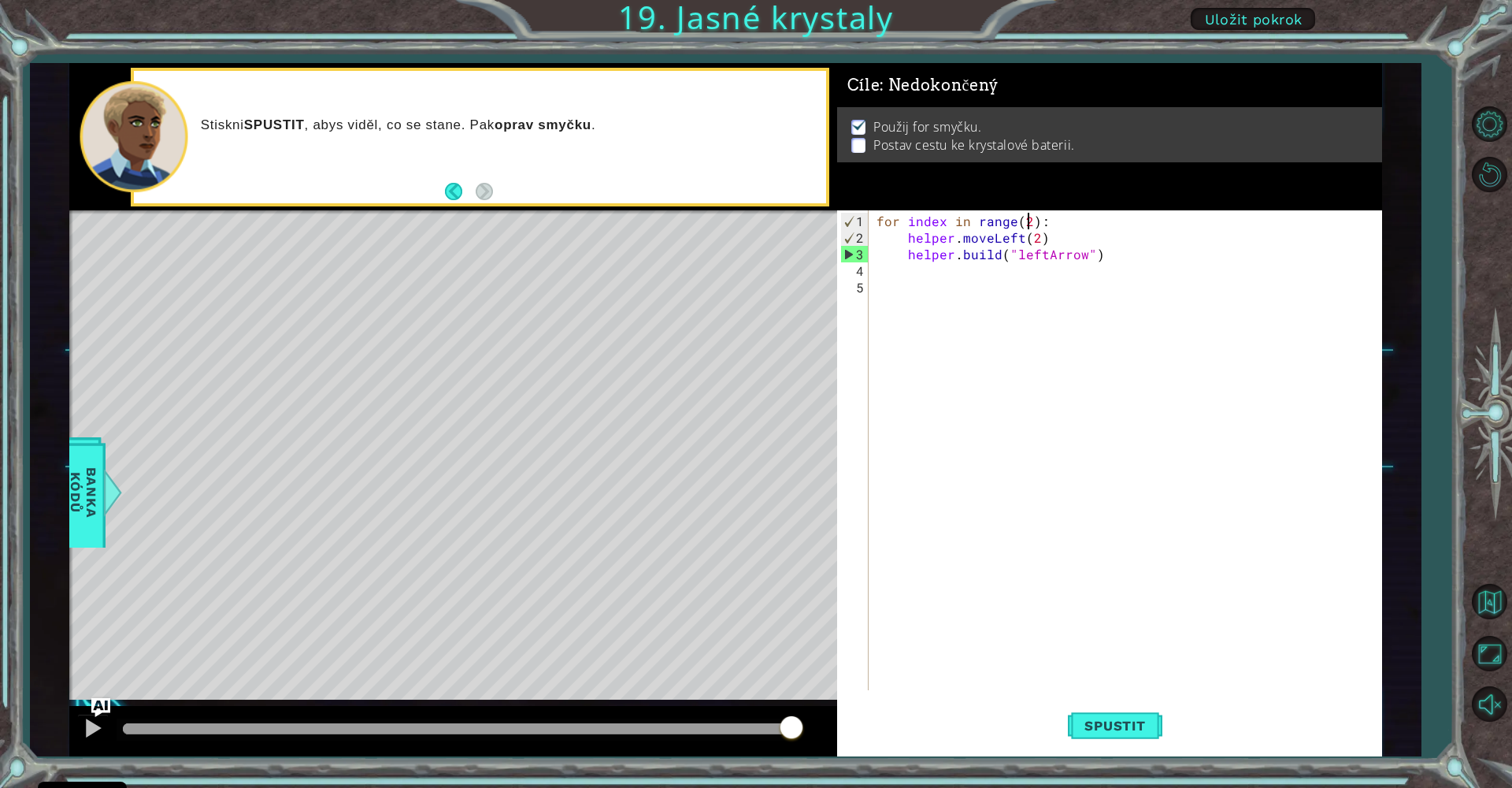
click at [1026, 223] on div "for index in range ( 2 ) : helper . moveLeft ( 2 ) helper . build ( "leftArrow"…" at bounding box center [1129, 469] width 512 height 513
click at [1147, 721] on span "Spustit" at bounding box center [1114, 725] width 92 height 15
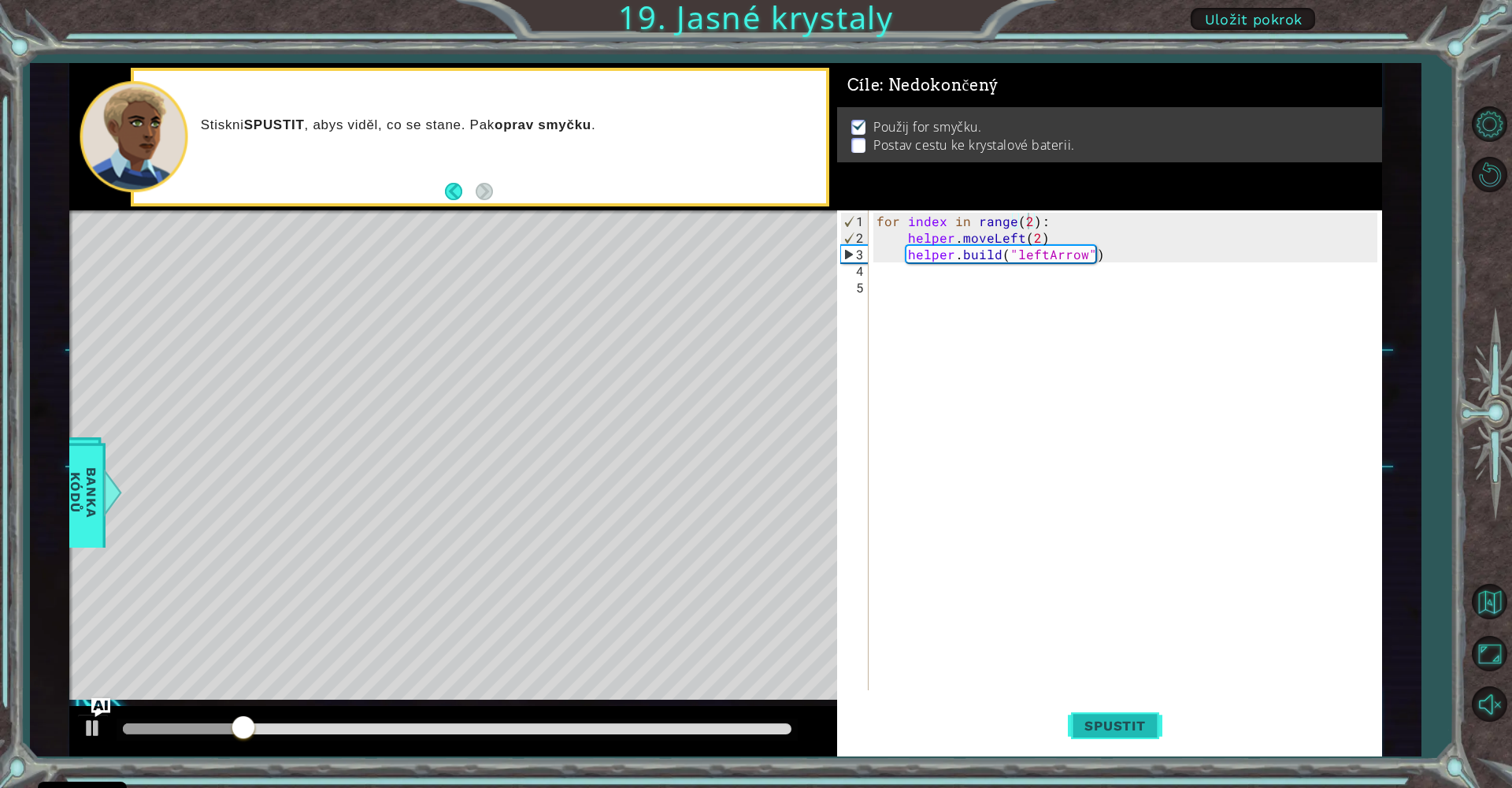
drag, startPoint x: 1203, startPoint y: 734, endPoint x: 1148, endPoint y: 711, distance: 59.6
click at [1171, 722] on div "Spustit" at bounding box center [1114, 726] width 545 height 54
click at [1130, 728] on span "Spustit" at bounding box center [1114, 725] width 92 height 15
click at [1139, 733] on span "Spustit" at bounding box center [1114, 725] width 92 height 15
type textarea "for index in range(2):"
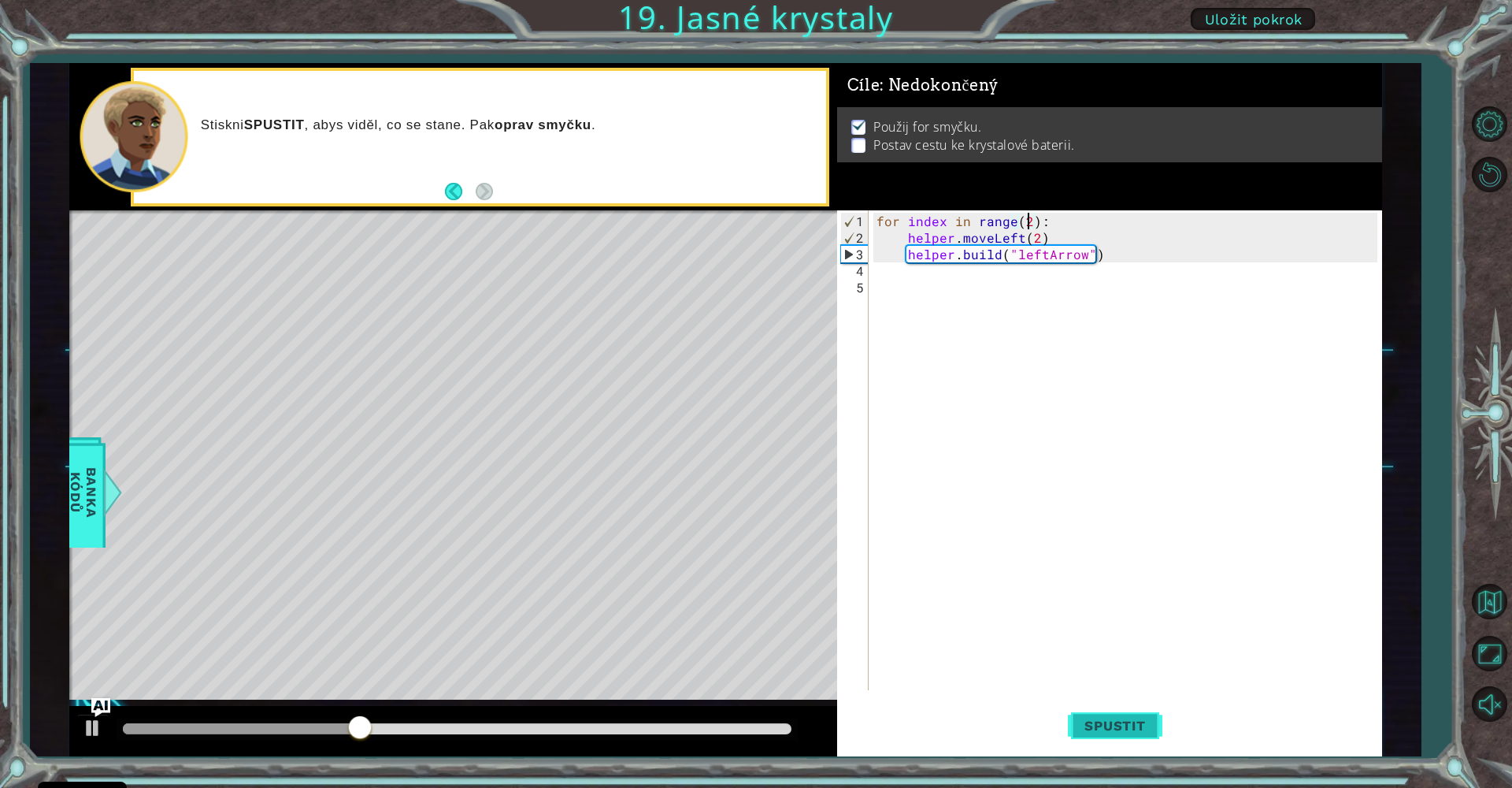
click at [1120, 713] on button "Spustit" at bounding box center [1114, 726] width 94 height 54
click at [937, 279] on div "for index in range ( 2 ) : helper . moveLeft ( 2 ) helper . build ( "leftArrow"…" at bounding box center [1129, 469] width 512 height 513
click at [933, 267] on div "for index in range ( 2 ) : helper . moveLeft ( 2 ) helper . build ( "leftArrow"…" at bounding box center [1129, 469] width 512 height 513
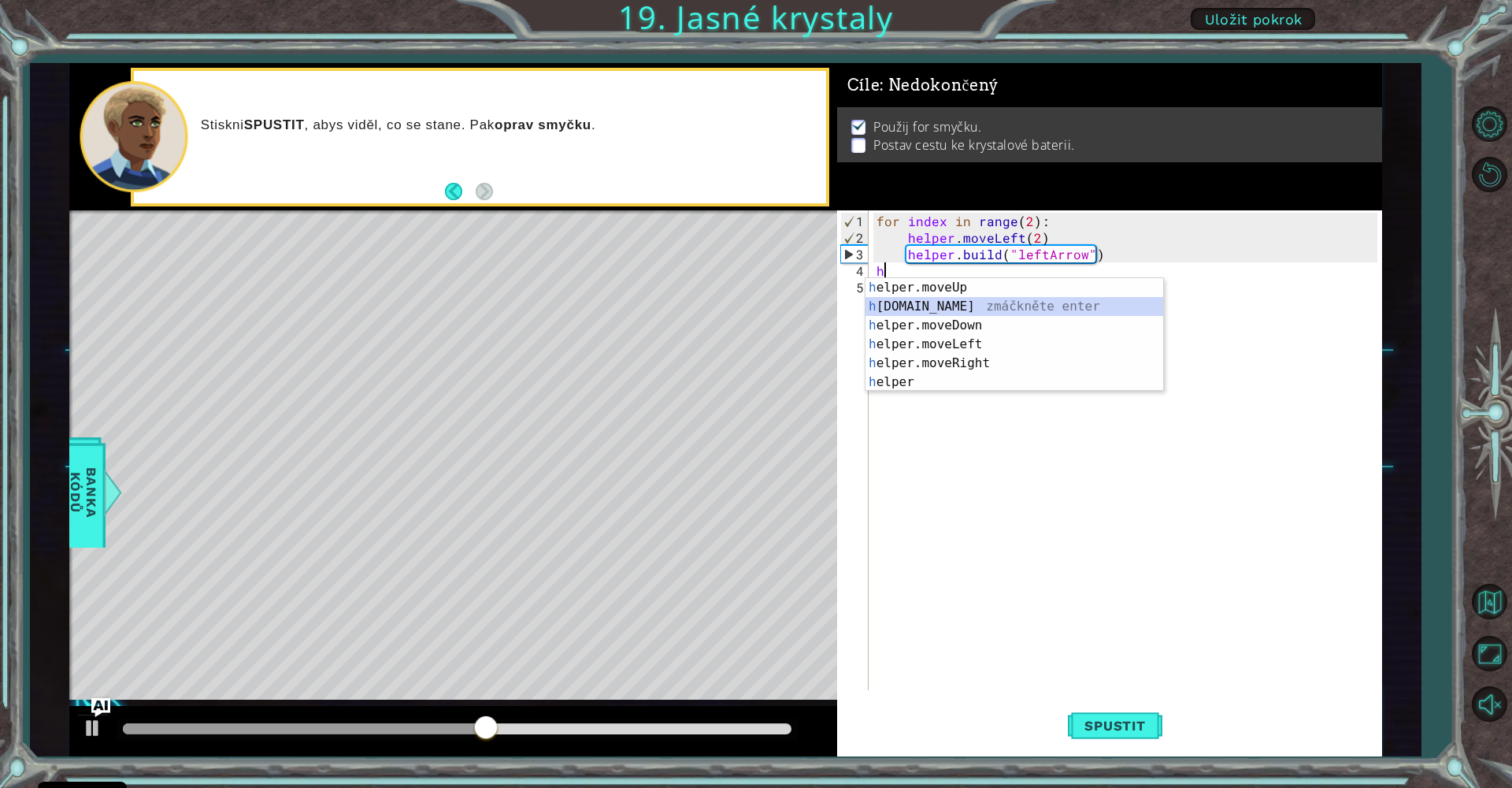
click at [972, 299] on div "h elper.moveUp zmáčkněte enter h [DOMAIN_NAME] zmáčkněte enter h elper.moveDown…" at bounding box center [1014, 354] width 298 height 151
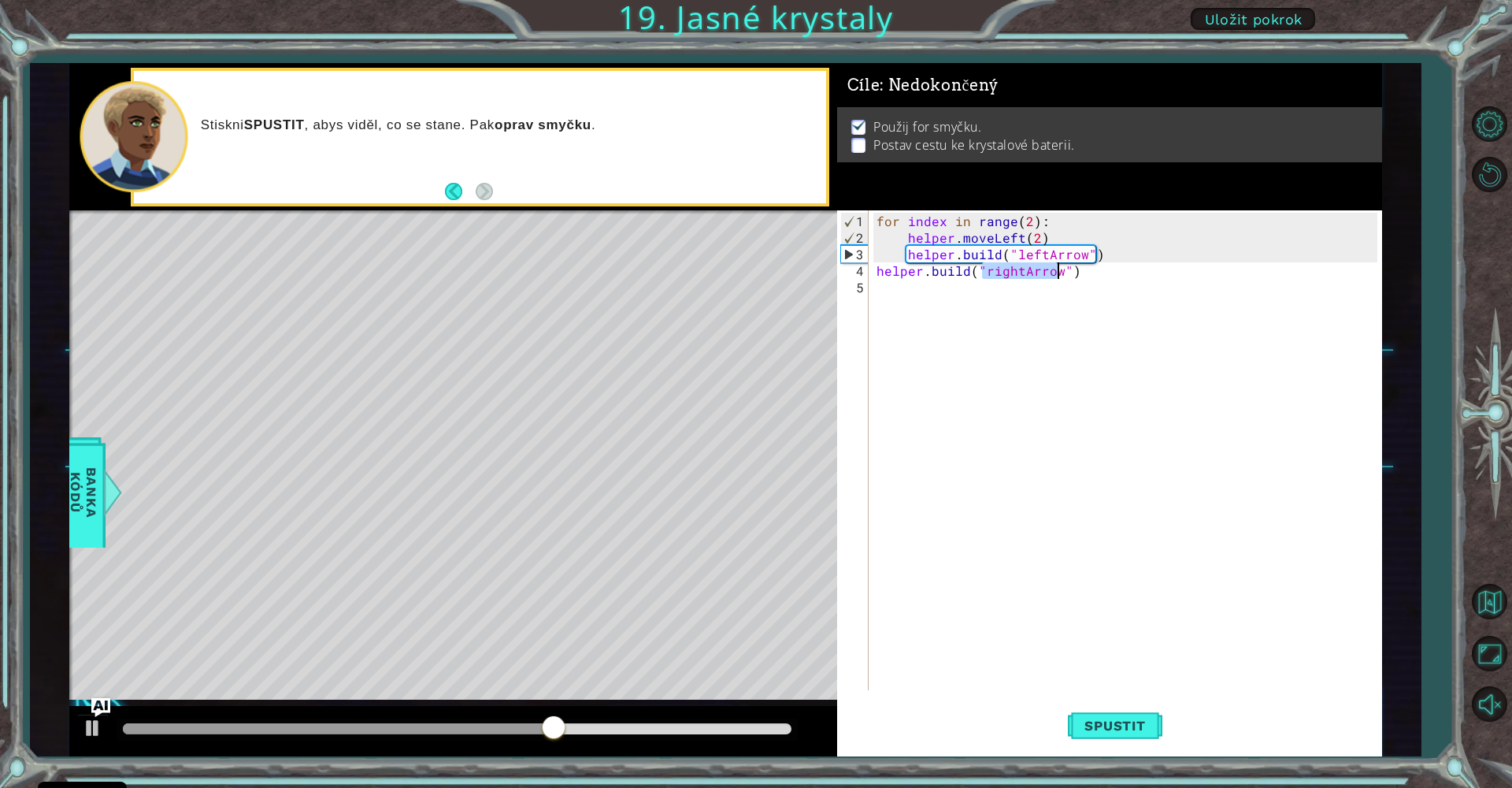
click at [1019, 274] on div "for index in range ( 2 ) : helper . moveLeft ( 2 ) helper . build ( "leftArrow"…" at bounding box center [1125, 450] width 504 height 480
click at [1123, 293] on div "" leftA r row" zmáčkněte enter" at bounding box center [1112, 306] width 298 height 57
click at [1095, 729] on span "Spustit" at bounding box center [1114, 725] width 92 height 15
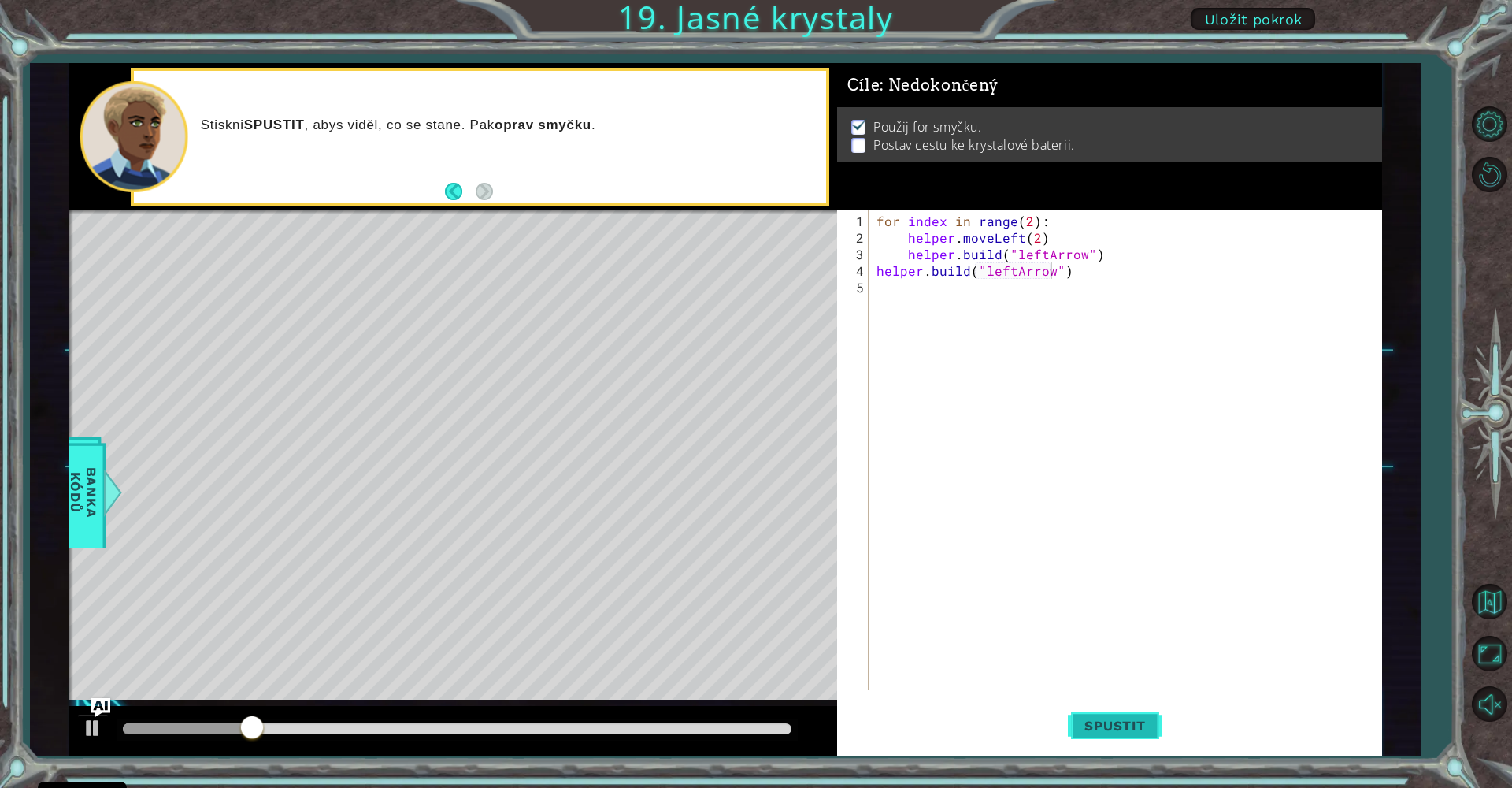
click at [1096, 721] on span "Spustit" at bounding box center [1114, 725] width 92 height 15
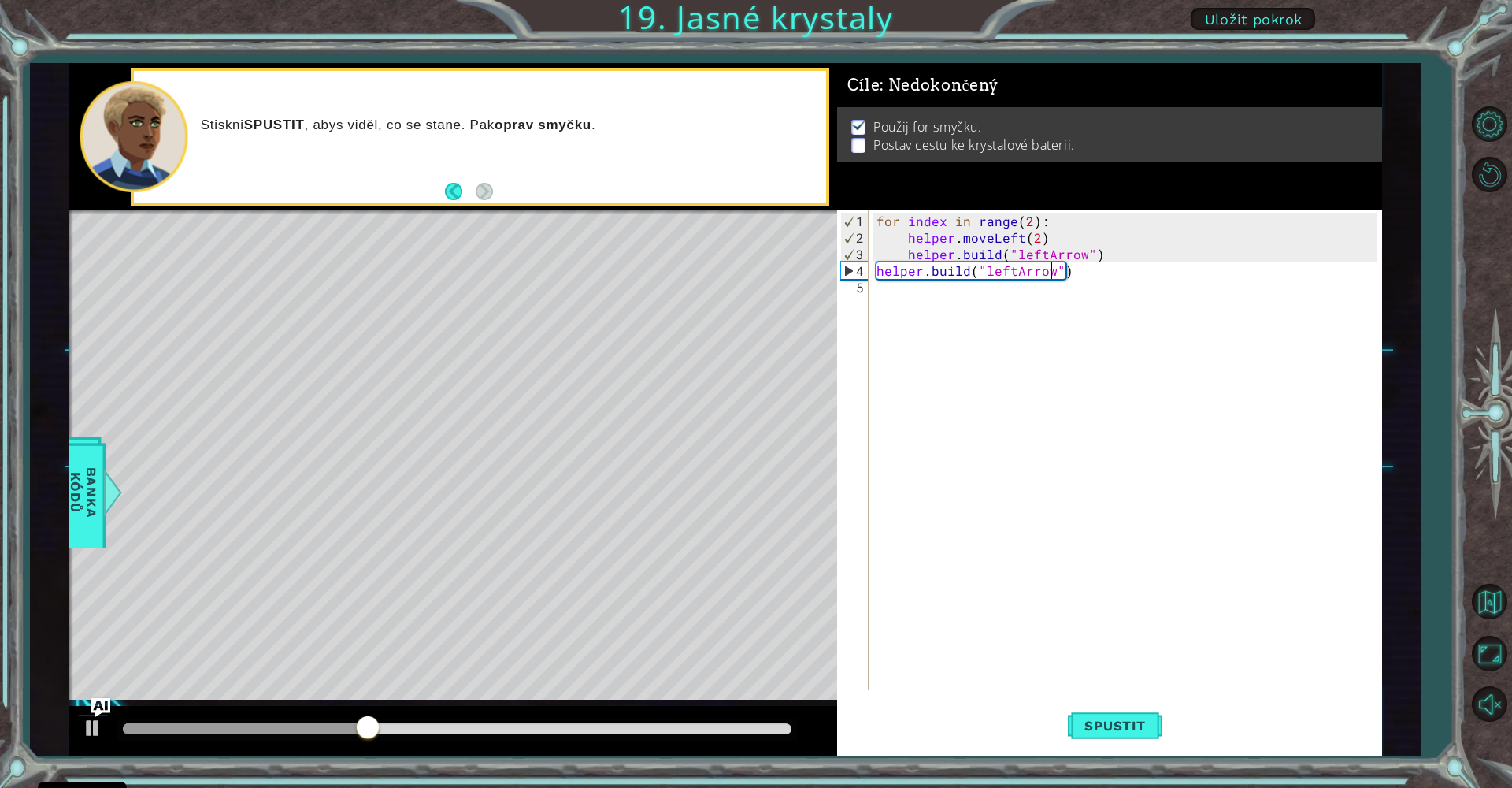
click at [1062, 274] on div "for index in range ( 2 ) : helper . moveLeft ( 2 ) helper . build ( "leftArrow"…" at bounding box center [1129, 469] width 512 height 513
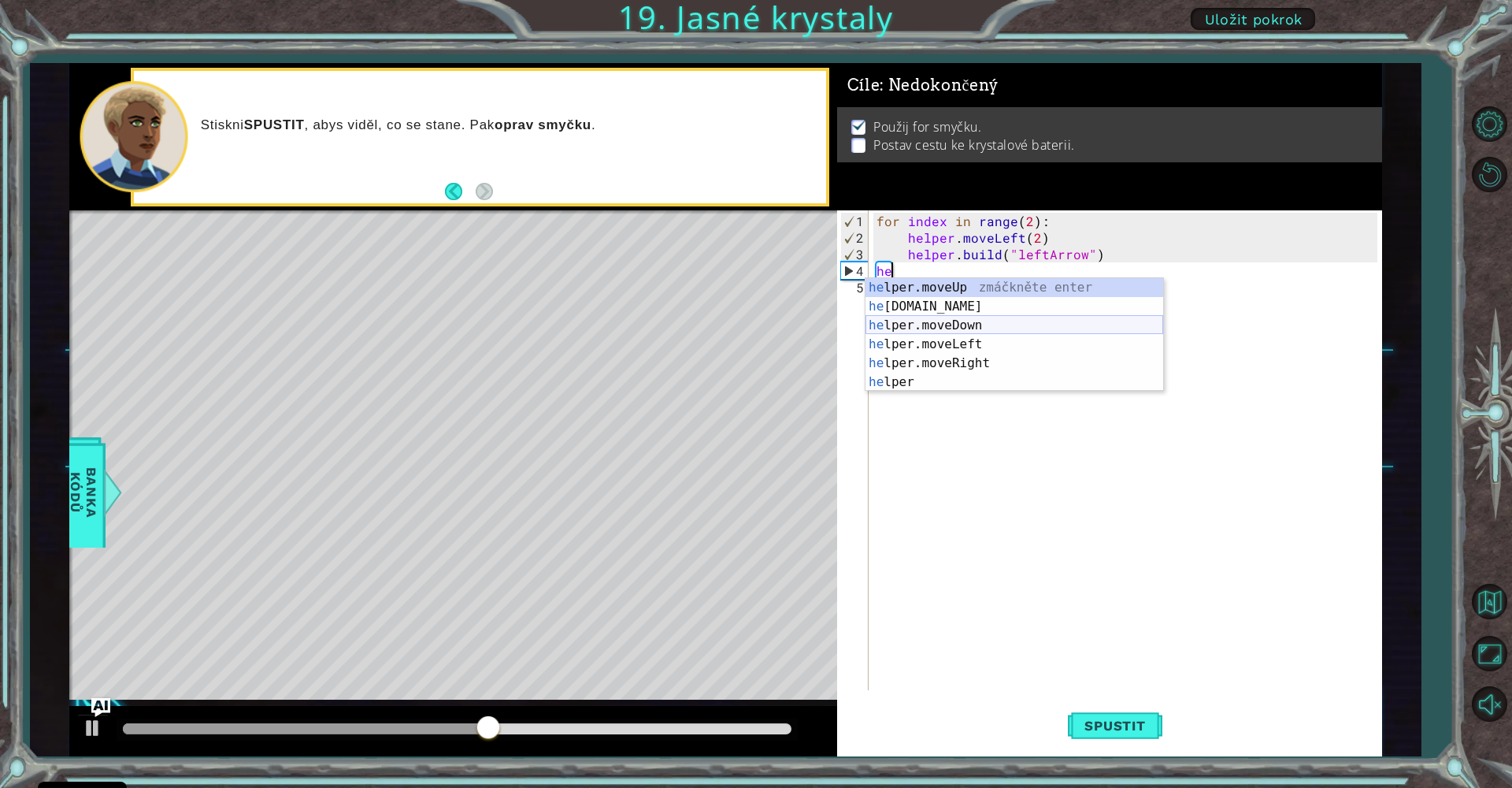
type textarea "h"
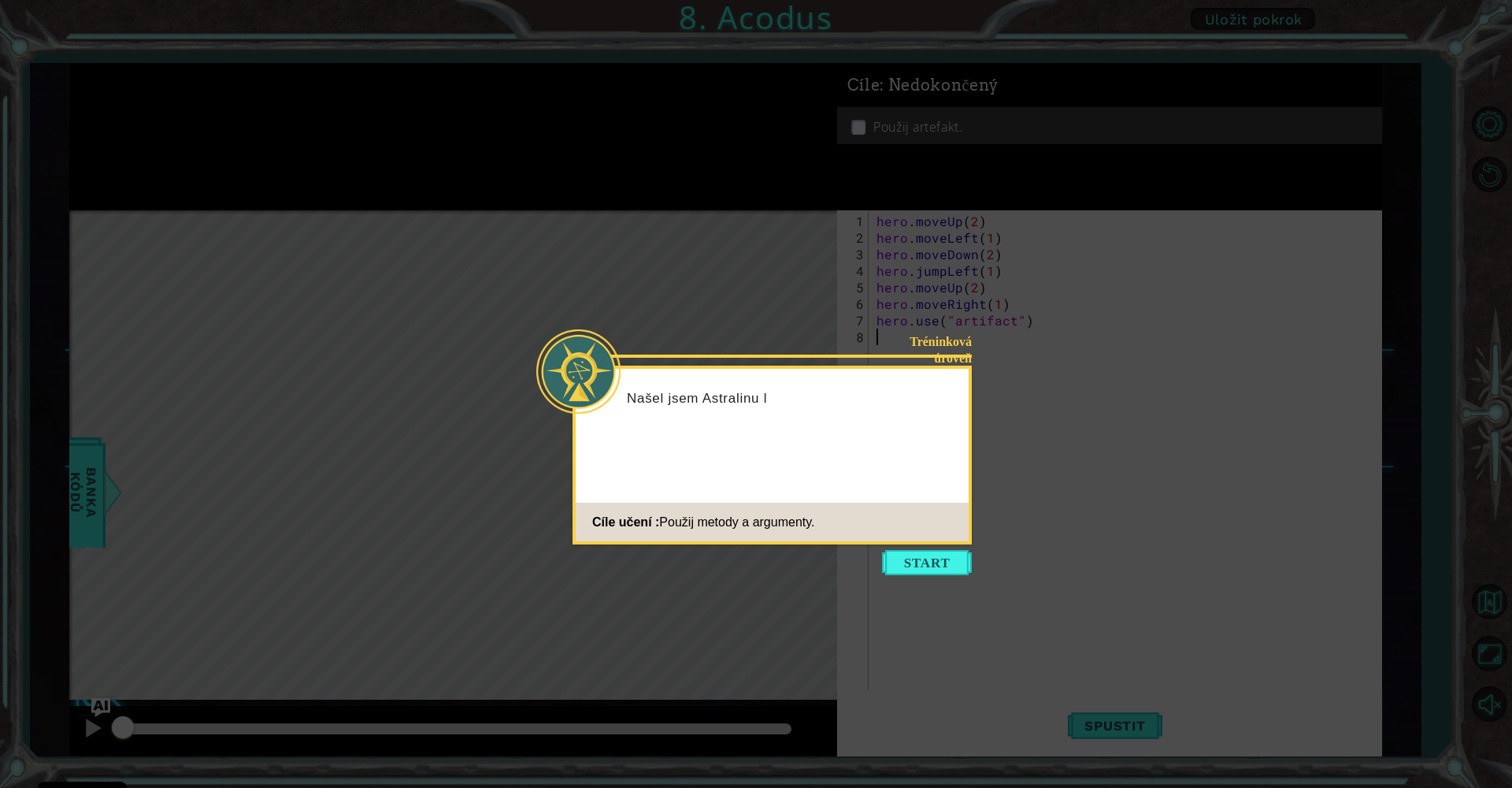
drag, startPoint x: 583, startPoint y: 186, endPoint x: 645, endPoint y: 198, distance: 63.2
click at [637, 201] on icon at bounding box center [756, 394] width 1512 height 788
drag, startPoint x: 858, startPoint y: 563, endPoint x: 913, endPoint y: 552, distance: 56.1
click at [913, 552] on body "Cookie Policy CodeCombat používá několik základních a nezákladních cookies. Sou…" at bounding box center [756, 394] width 1512 height 788
click at [943, 548] on icon at bounding box center [756, 394] width 1512 height 788
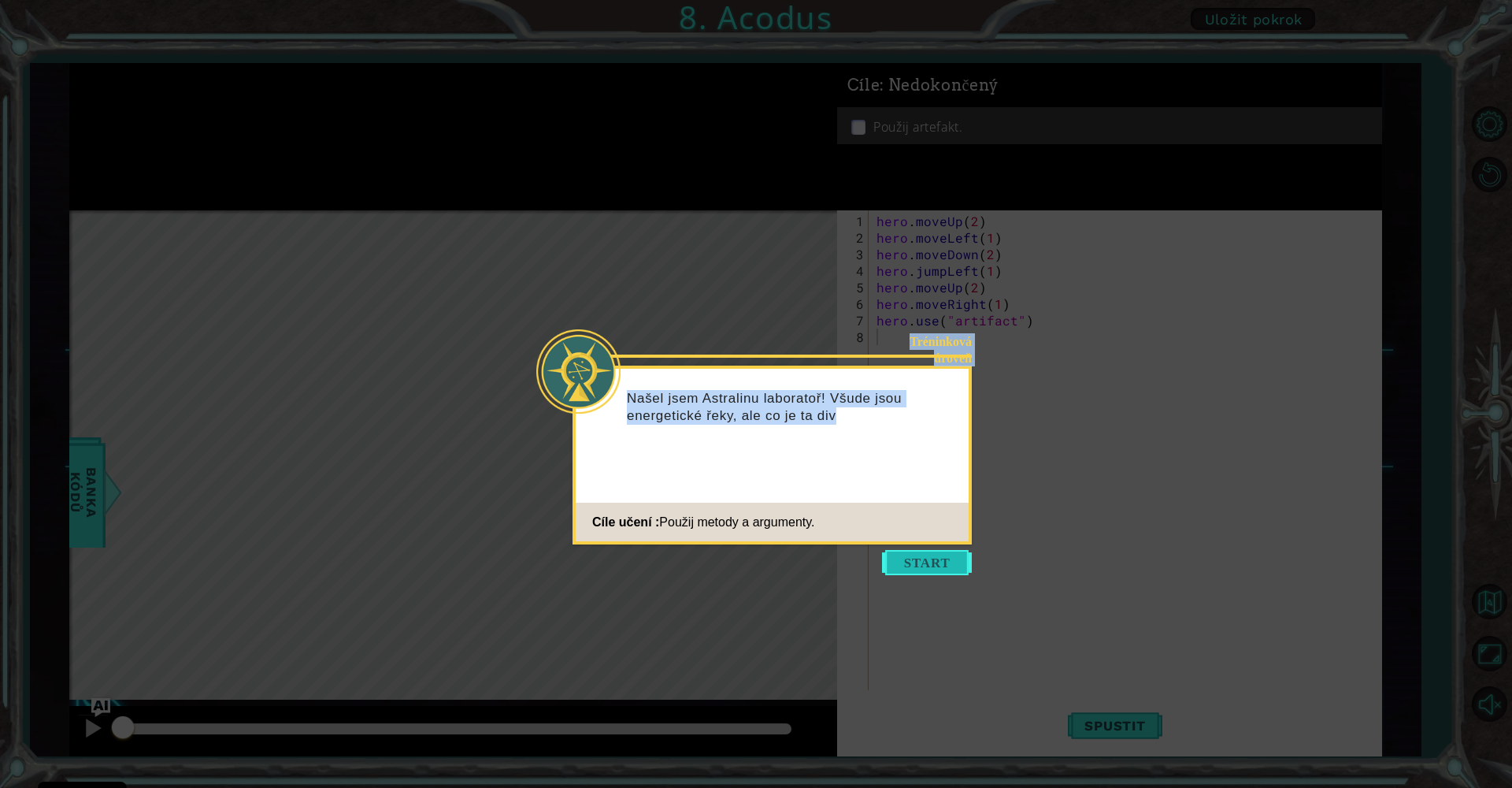
drag, startPoint x: 944, startPoint y: 548, endPoint x: 950, endPoint y: 558, distance: 11.7
click at [946, 550] on body "Cookie Policy CodeCombat používá několik základních a nezákladních cookies. Sou…" at bounding box center [756, 394] width 1512 height 788
click at [945, 569] on button "Start" at bounding box center [927, 563] width 90 height 25
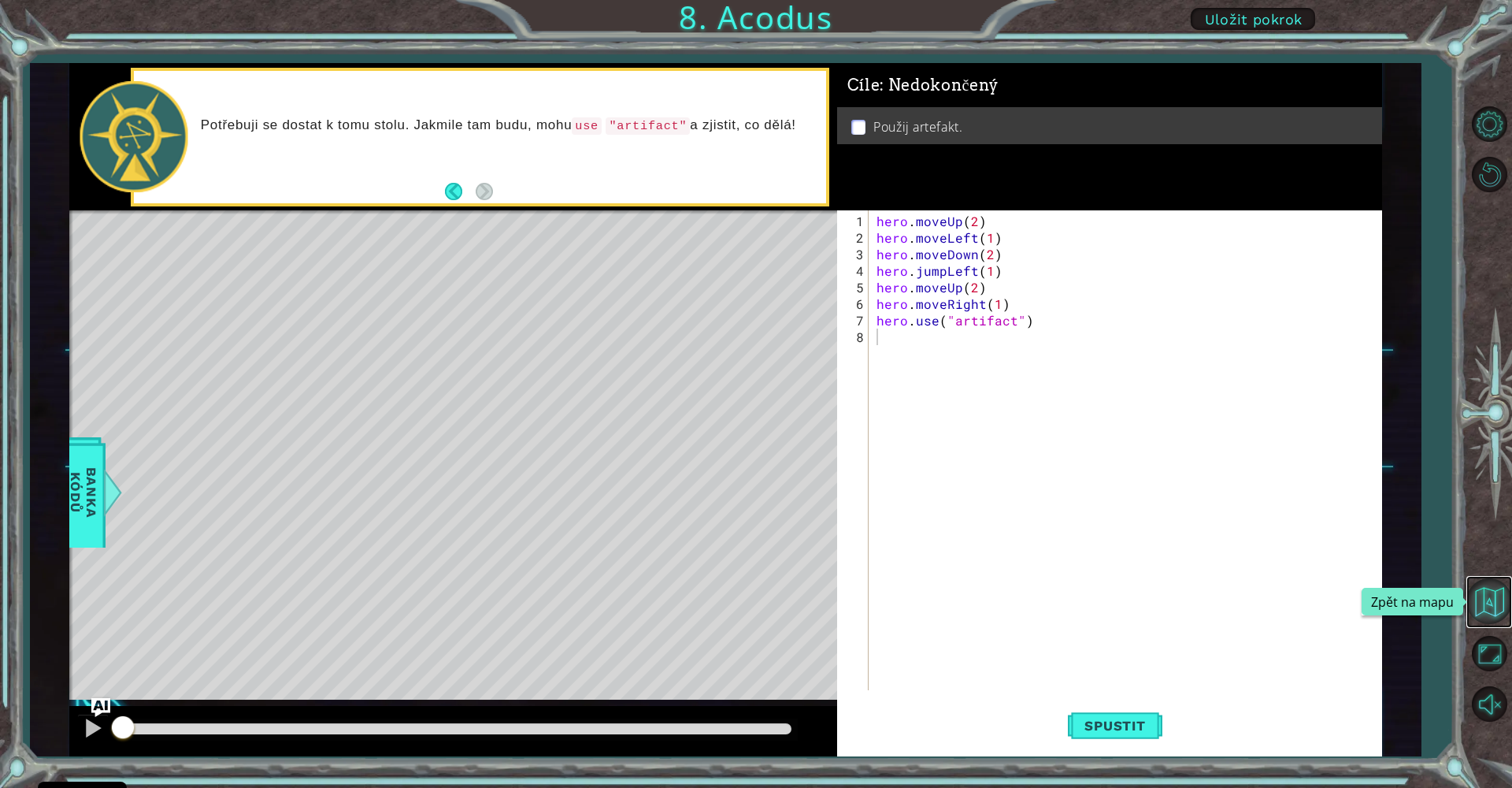
click at [1494, 608] on button "Zpět na mapu" at bounding box center [1489, 601] width 46 height 46
